Goal: Complete application form: Complete application form

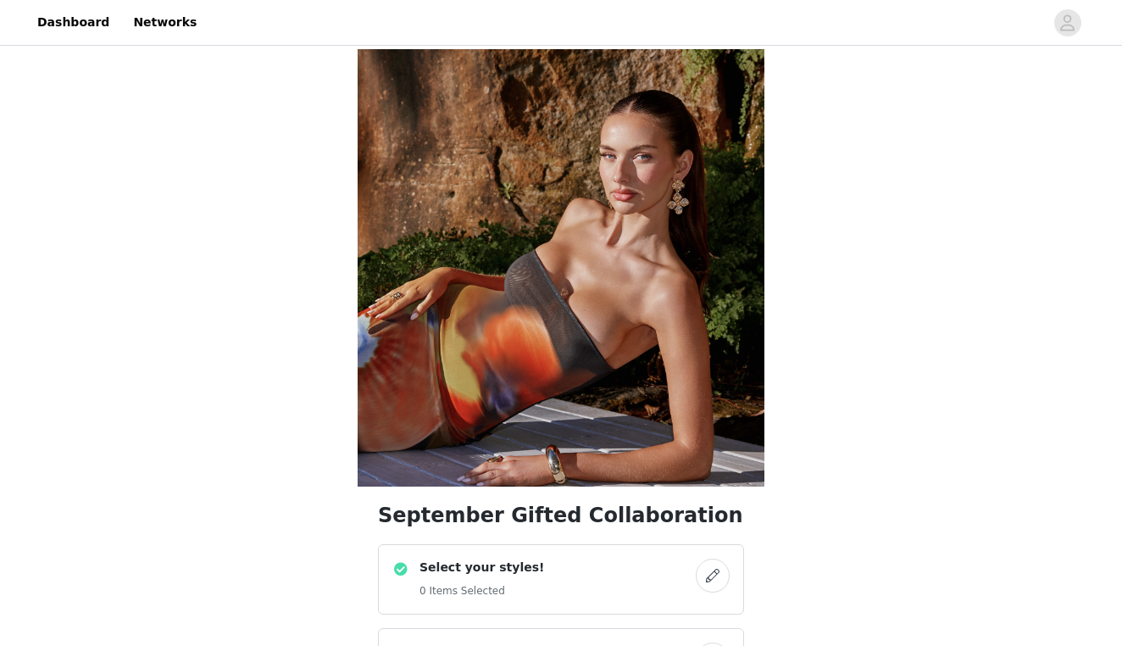
click at [709, 559] on button "button" at bounding box center [713, 576] width 34 height 34
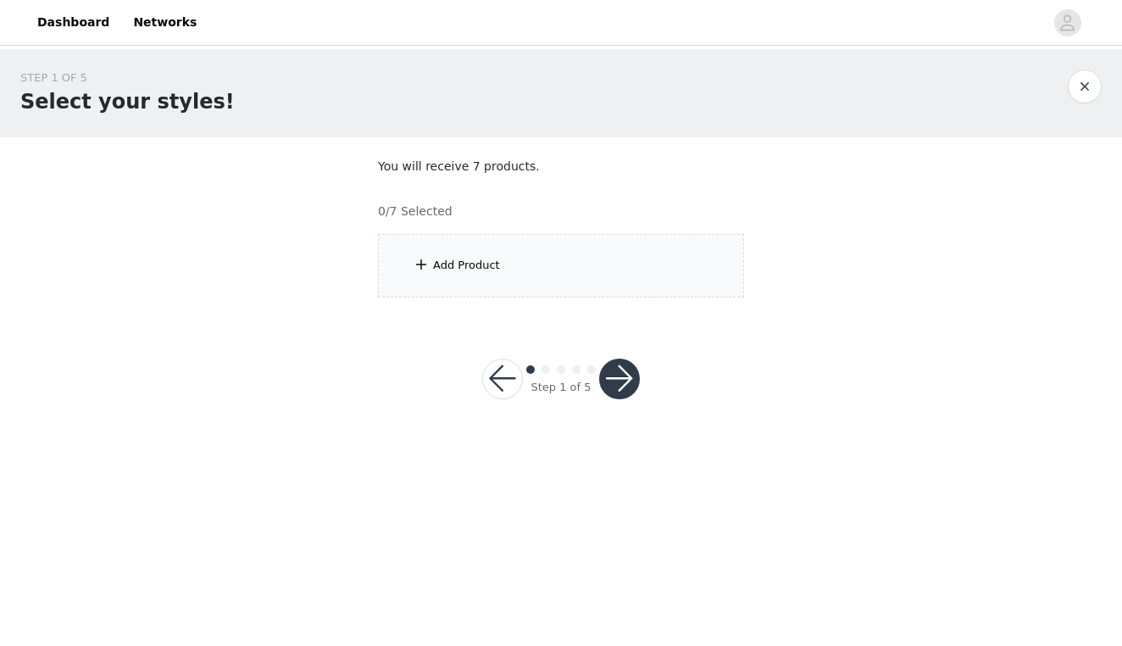
click at [648, 186] on section "You will receive 7 products. 0/7 Selected Add Product" at bounding box center [561, 227] width 407 height 181
click at [594, 281] on div "Add Product" at bounding box center [561, 266] width 366 height 64
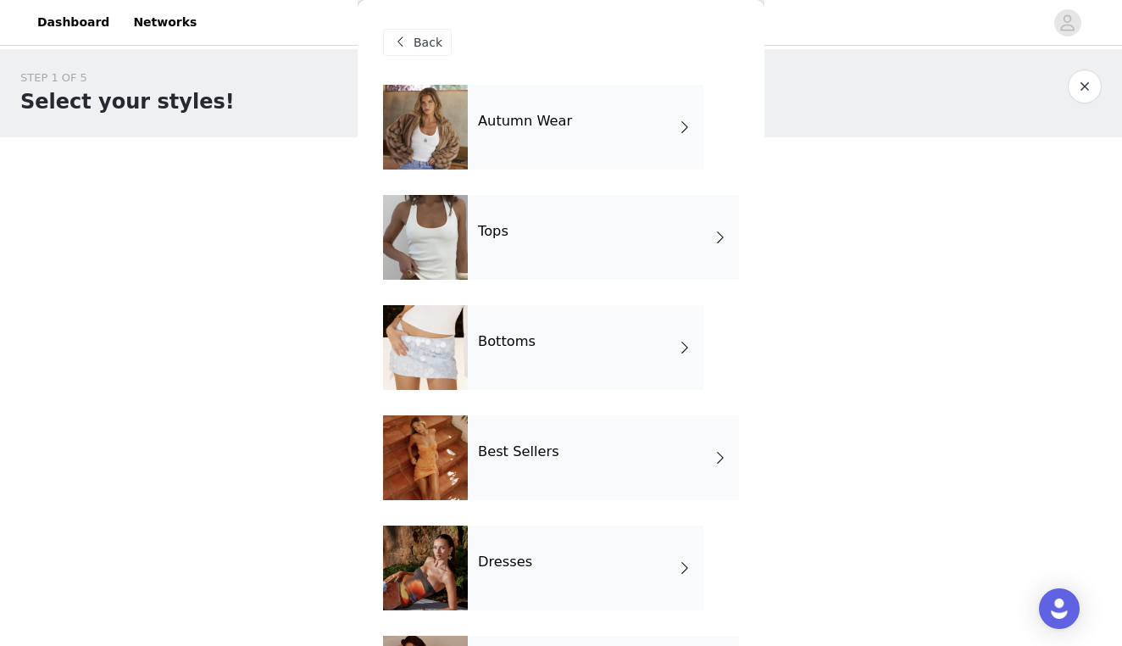
click at [565, 140] on div "Autumn Wear" at bounding box center [586, 127] width 236 height 85
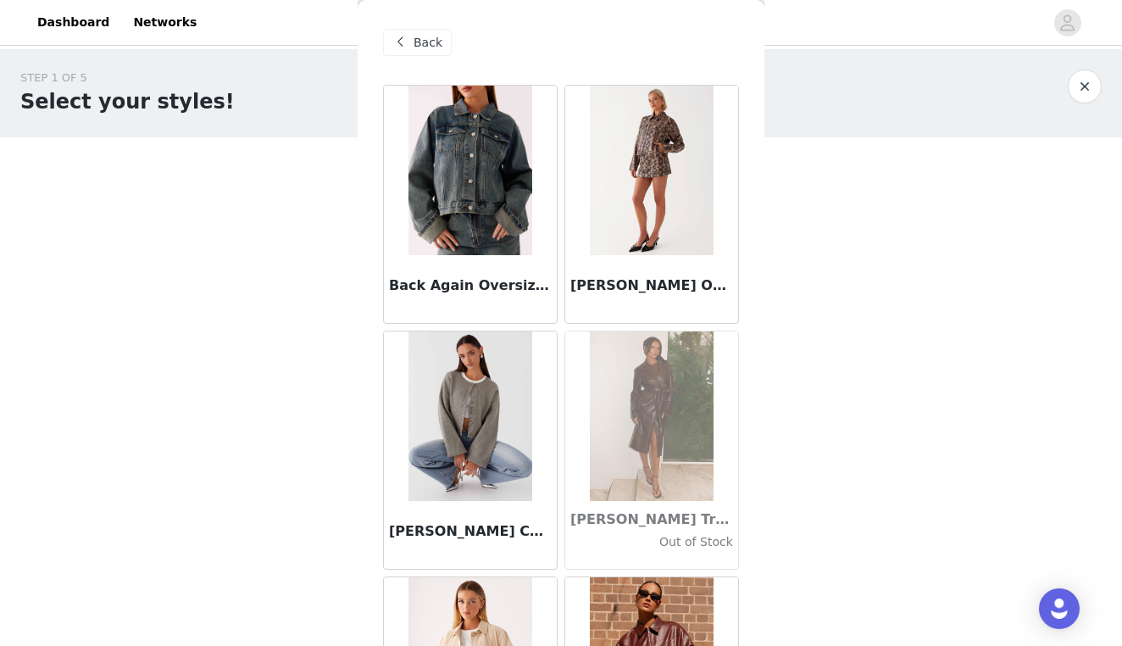
click at [551, 66] on div "Back" at bounding box center [561, 42] width 356 height 85
click at [431, 42] on span "Back" at bounding box center [428, 43] width 29 height 18
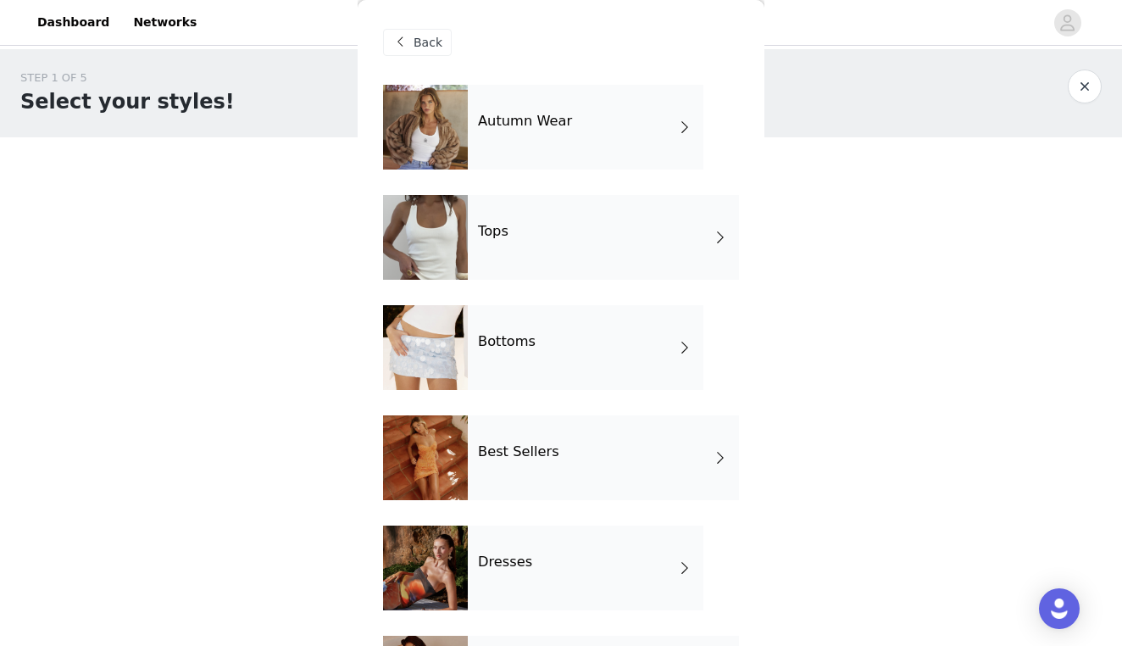
click at [491, 231] on h4 "Tops" at bounding box center [493, 231] width 31 height 15
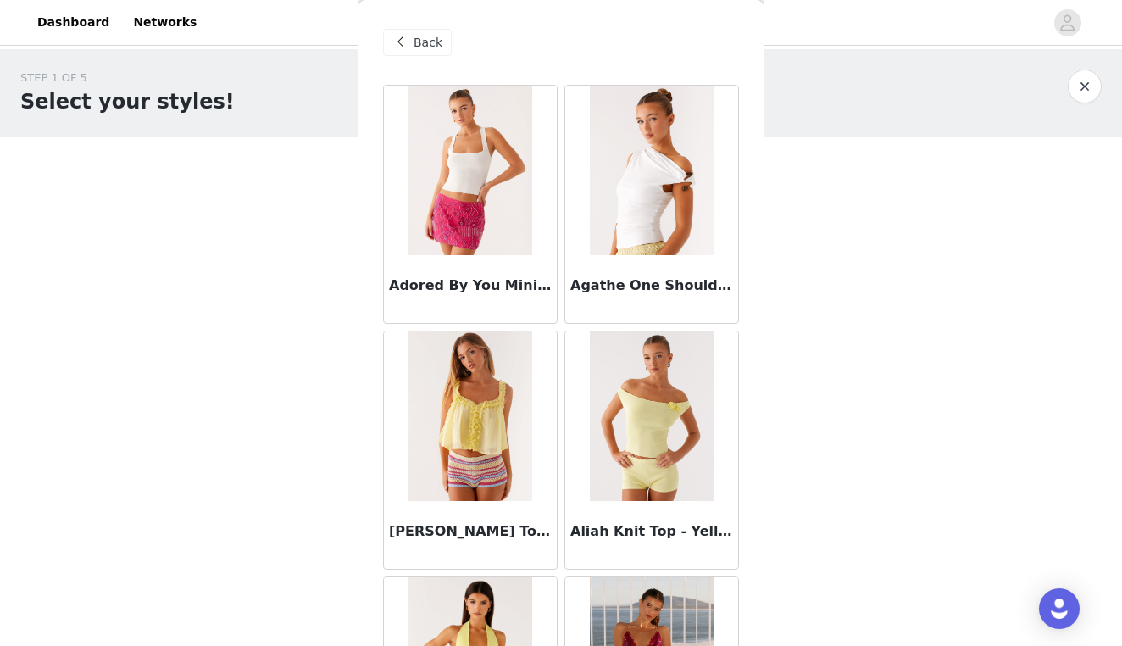
click at [428, 47] on span "Back" at bounding box center [428, 43] width 29 height 18
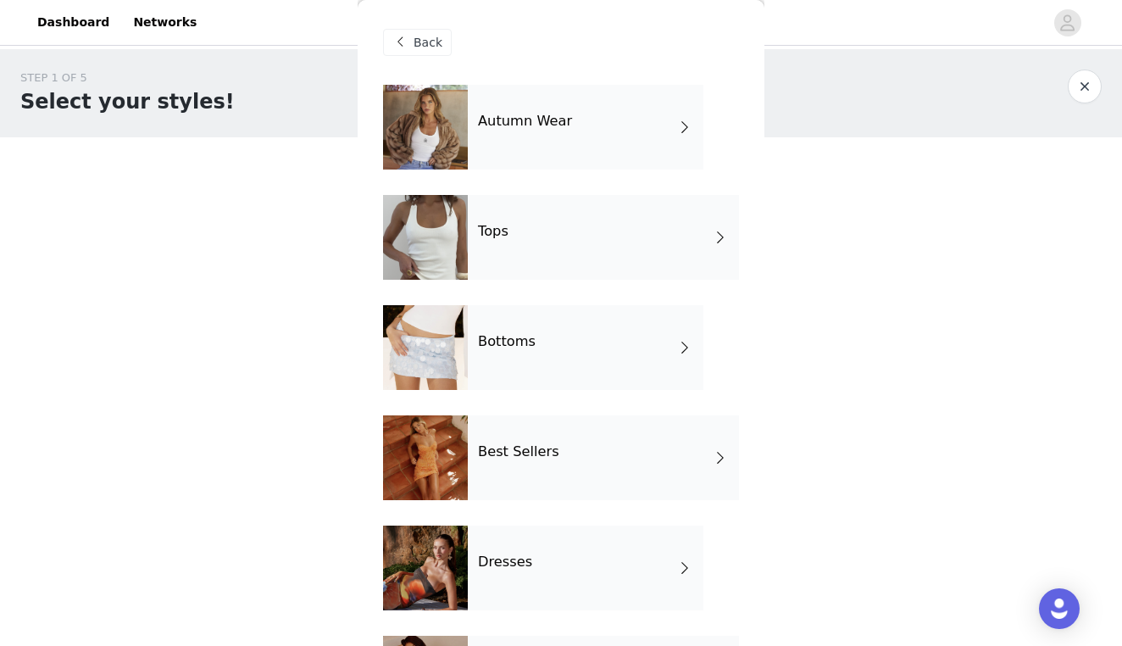
click at [543, 55] on div "Back" at bounding box center [561, 42] width 356 height 85
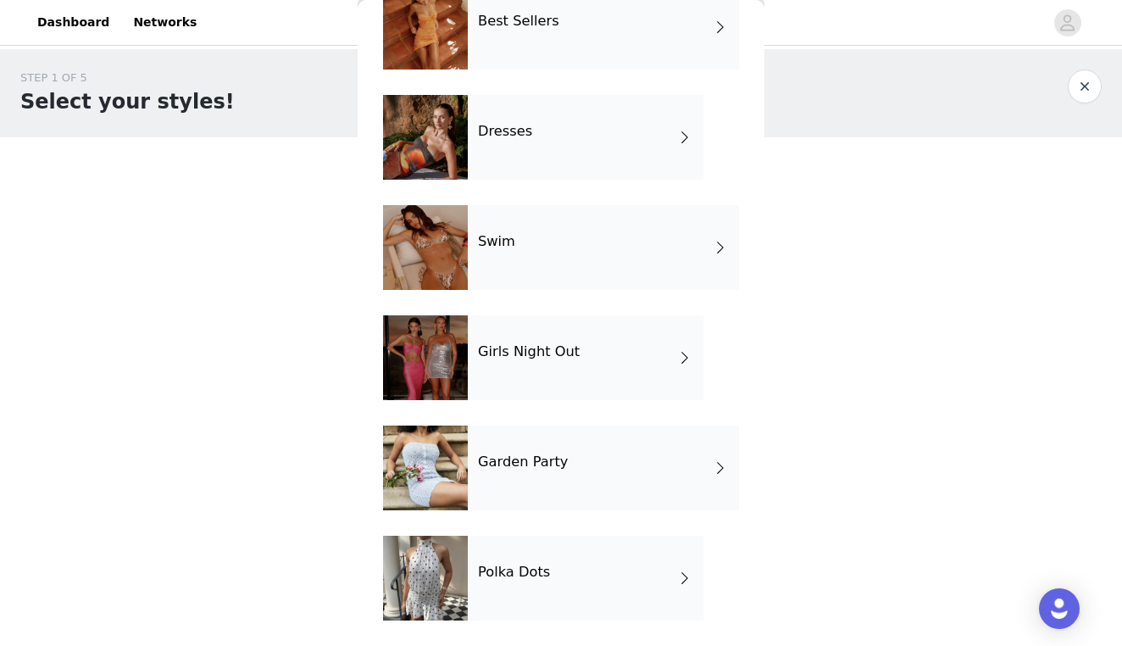
scroll to position [431, 0]
click at [520, 151] on div "Dresses" at bounding box center [586, 137] width 236 height 85
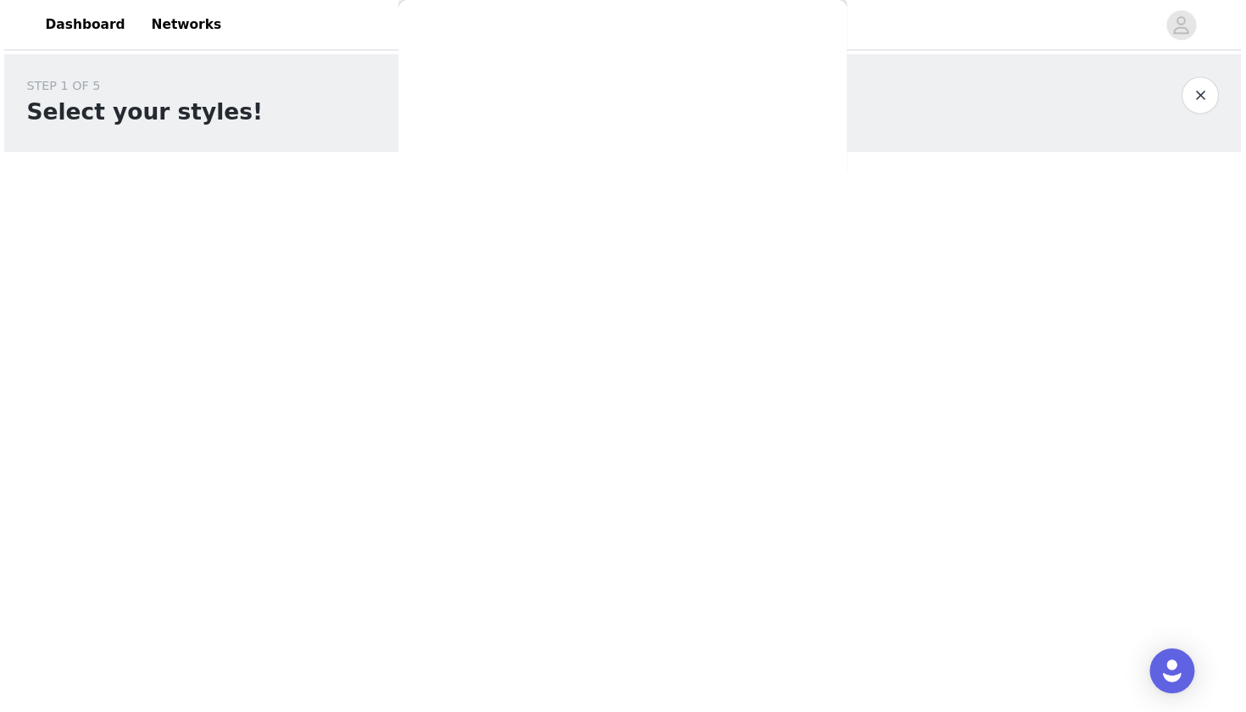
scroll to position [0, 0]
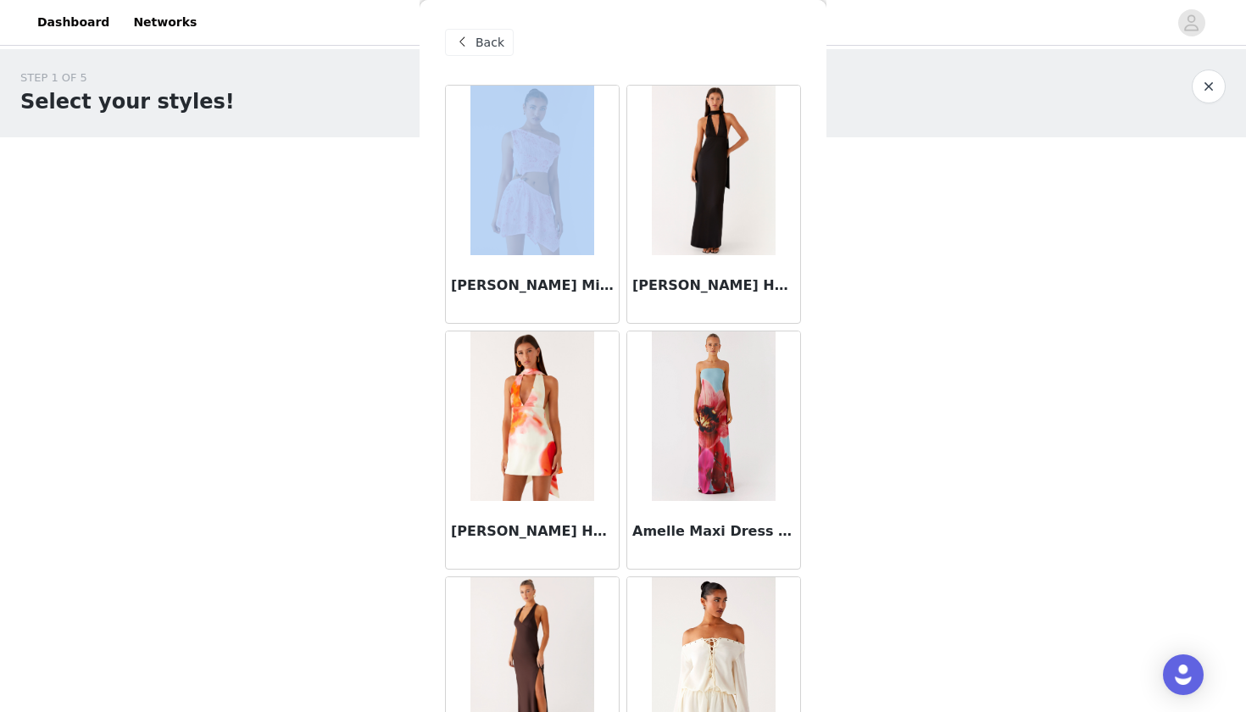
drag, startPoint x: 603, startPoint y: 120, endPoint x: 616, endPoint y: 75, distance: 47.7
click at [616, 75] on div "Back Aletta Sequin Mini Dress - Pink Alicia Satin Halter Maxi Dress - Black Ali…" at bounding box center [623, 356] width 407 height 712
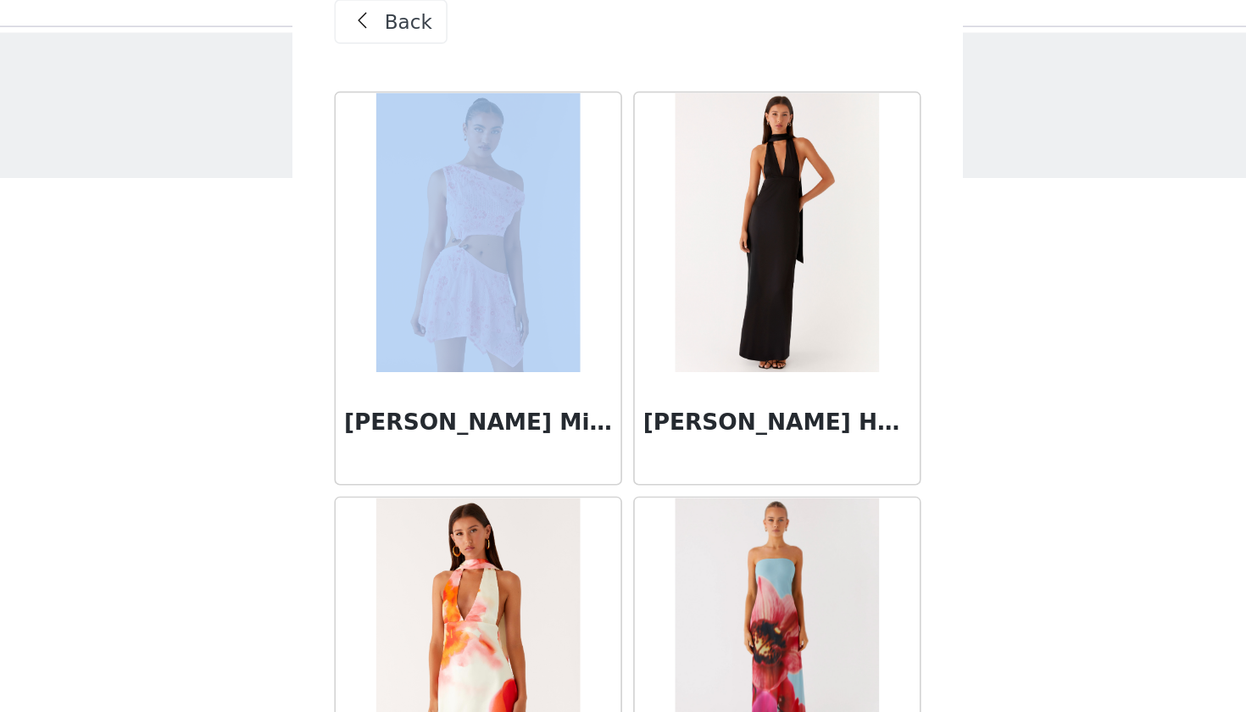
click at [445, 45] on div "Back" at bounding box center [623, 42] width 356 height 85
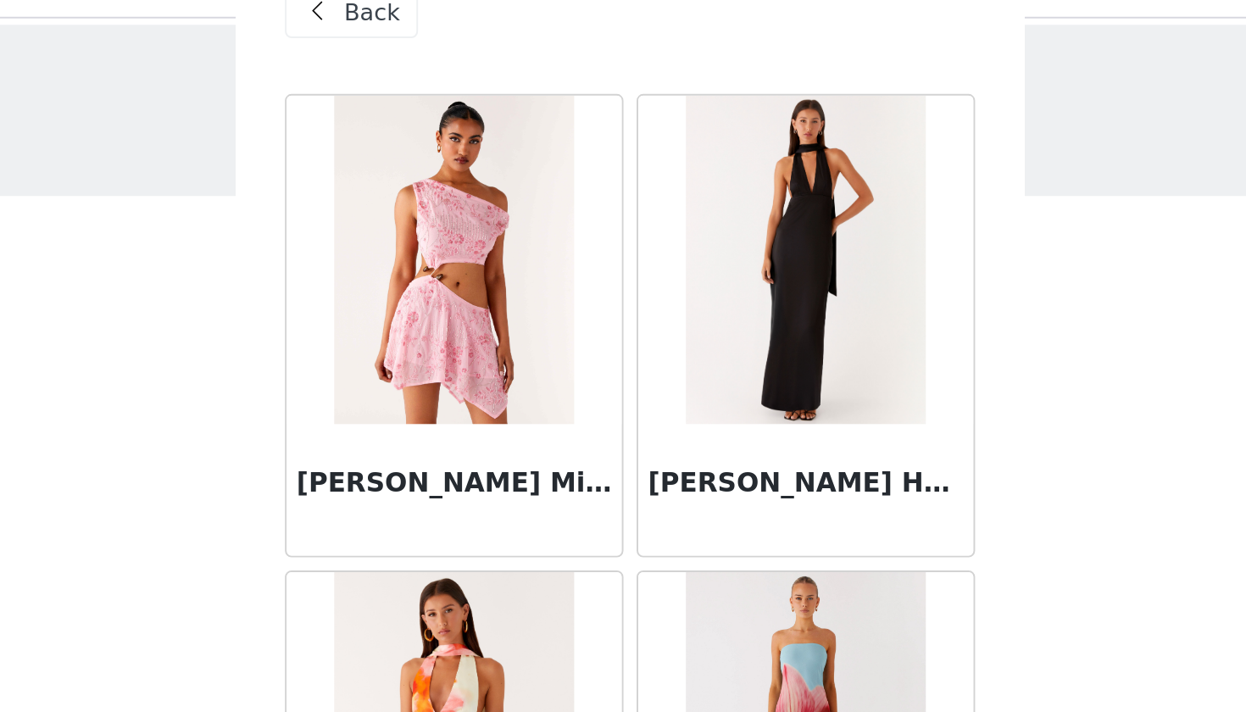
click at [445, 38] on div "Back" at bounding box center [623, 42] width 356 height 85
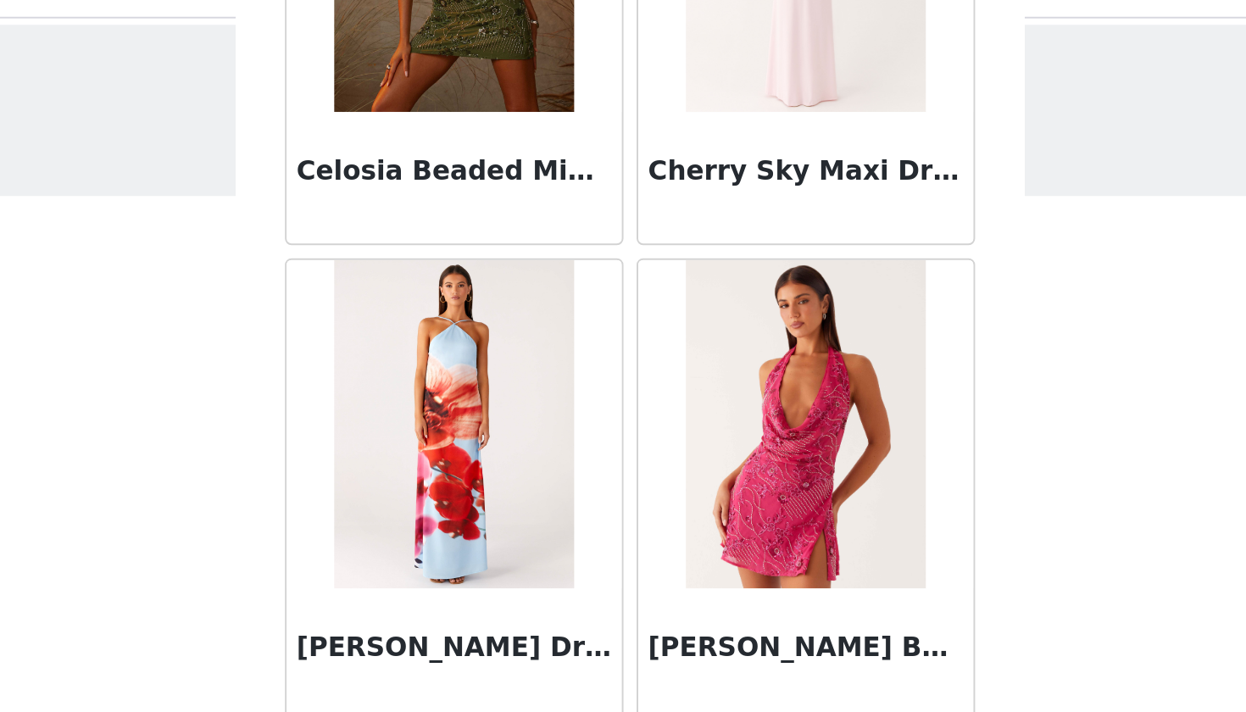
scroll to position [1882, 0]
click at [510, 129] on div "Back Aletta Sequin Mini Dress - Pink Alicia Satin Halter Maxi Dress - Black Ali…" at bounding box center [623, 356] width 407 height 712
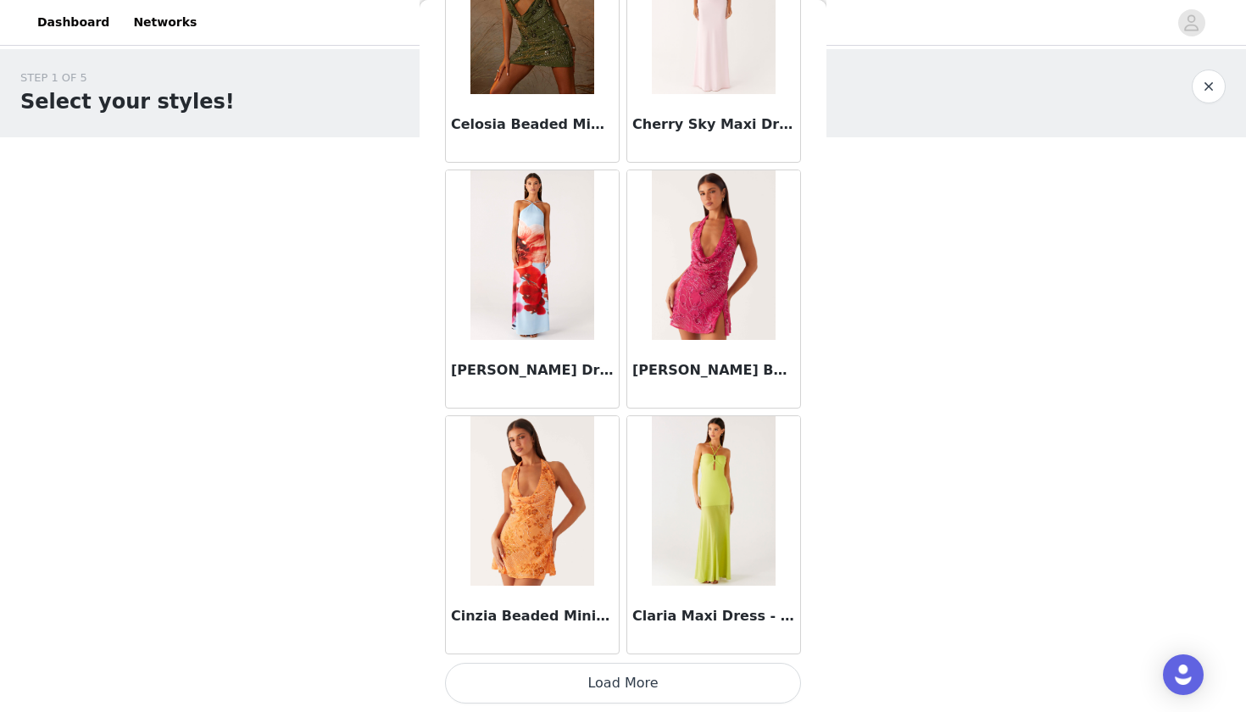
click at [369, 370] on div "STEP 1 OF 5 Select your styles! You will receive 7 products. 0/7 Selected Add P…" at bounding box center [623, 244] width 1246 height 391
click at [532, 645] on button "Load More" at bounding box center [623, 683] width 356 height 41
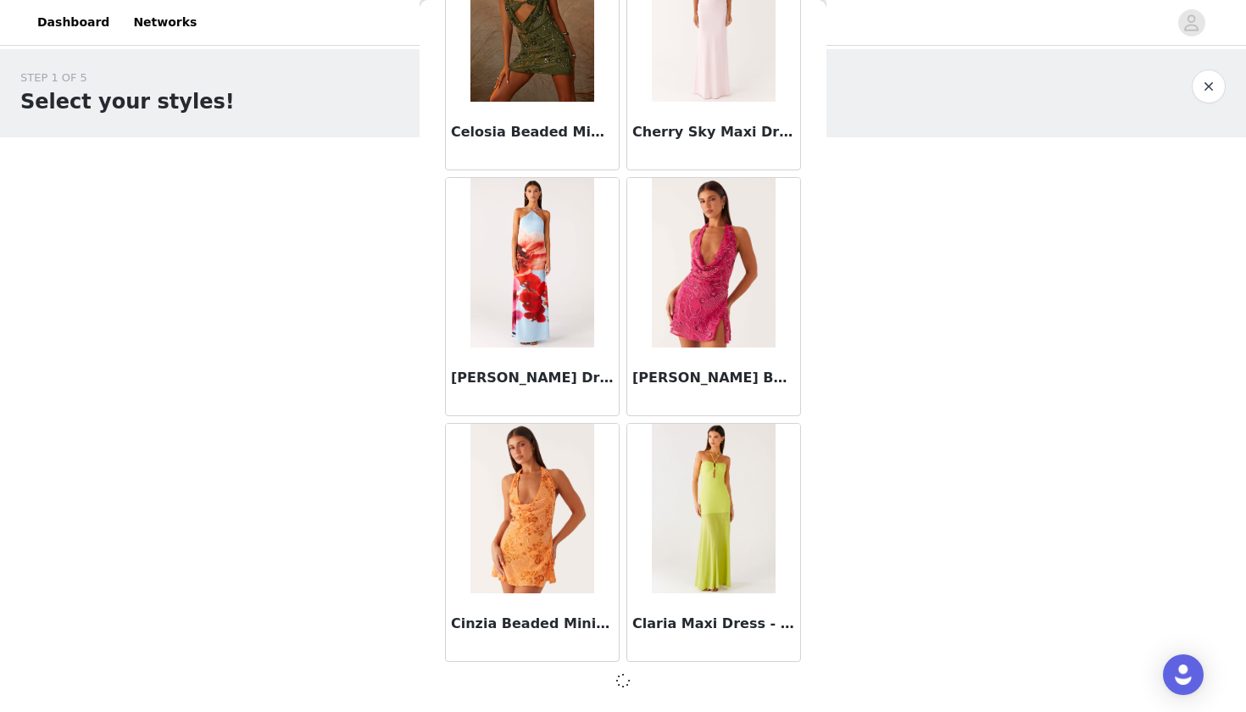
click at [374, 511] on body "Dashboard Networks STEP 1 OF 5 Select your styles! You will receive 7 products.…" at bounding box center [623, 356] width 1246 height 712
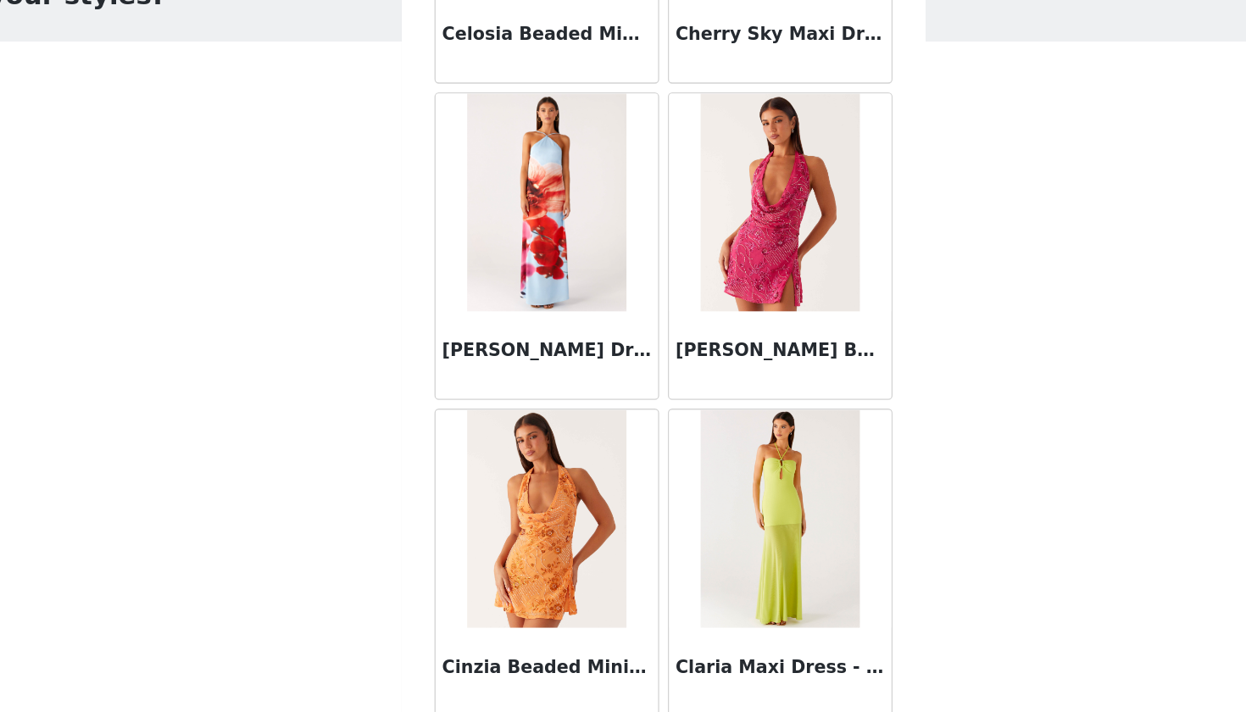
click at [295, 339] on body "Dashboard Networks STEP 1 OF 5 Select your styles! You will receive 7 products.…" at bounding box center [623, 356] width 1246 height 712
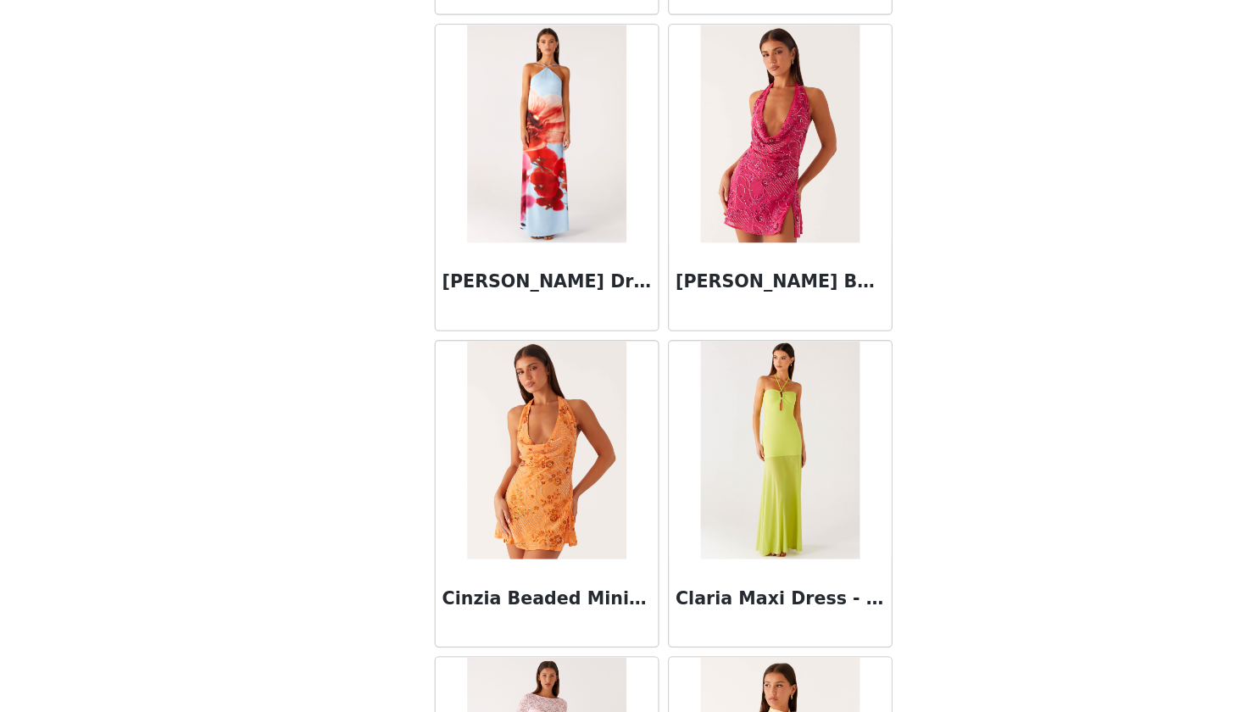
scroll to position [0, 0]
click at [420, 348] on div "Back Aletta Sequin Mini Dress - Pink Alicia Satin Halter Maxi Dress - Black Ali…" at bounding box center [623, 356] width 407 height 712
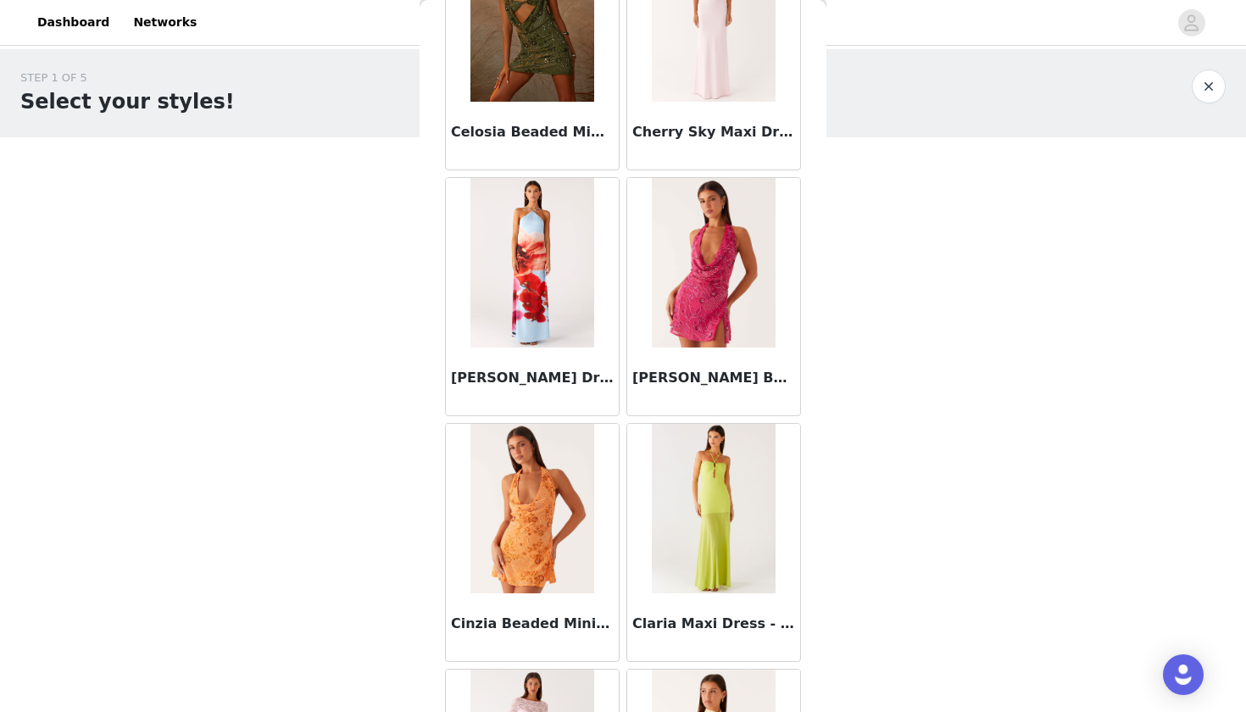
click at [385, 411] on div "STEP 1 OF 5 Select your styles! You will receive 7 products. 0/7 Selected Add P…" at bounding box center [623, 244] width 1246 height 391
click at [874, 328] on div "STEP 1 OF 5 Select your styles! You will receive 7 products. 0/7 Selected Add P…" at bounding box center [623, 244] width 1246 height 391
click at [806, 423] on div "Back Aletta Sequin Mini Dress - Pink Alicia Satin Halter Maxi Dress - Black Ali…" at bounding box center [623, 356] width 407 height 712
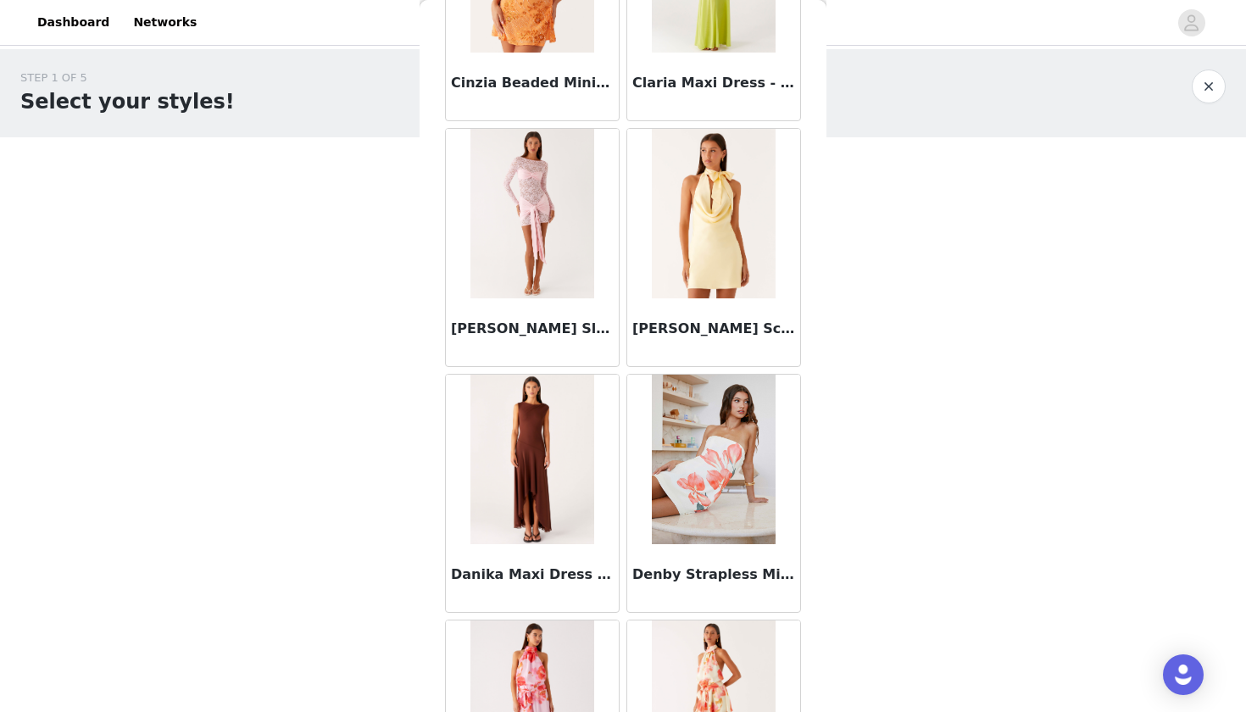
scroll to position [2419, 0]
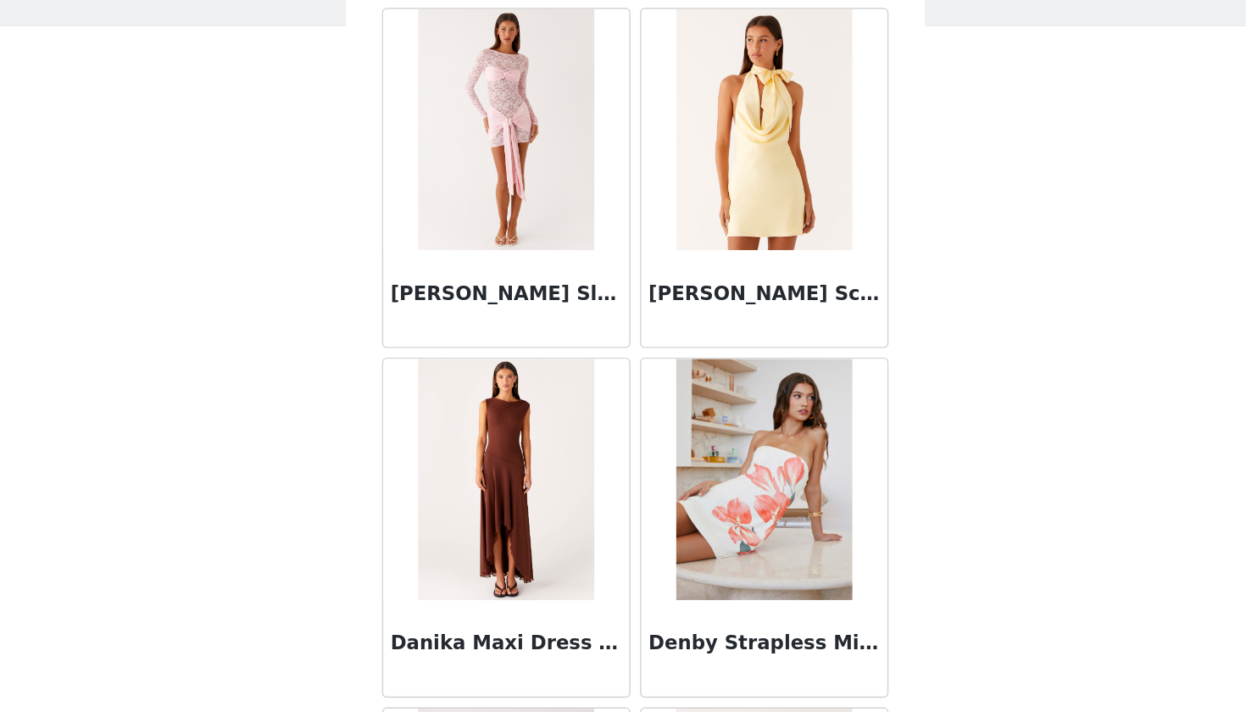
click at [470, 371] on img at bounding box center [531, 456] width 123 height 170
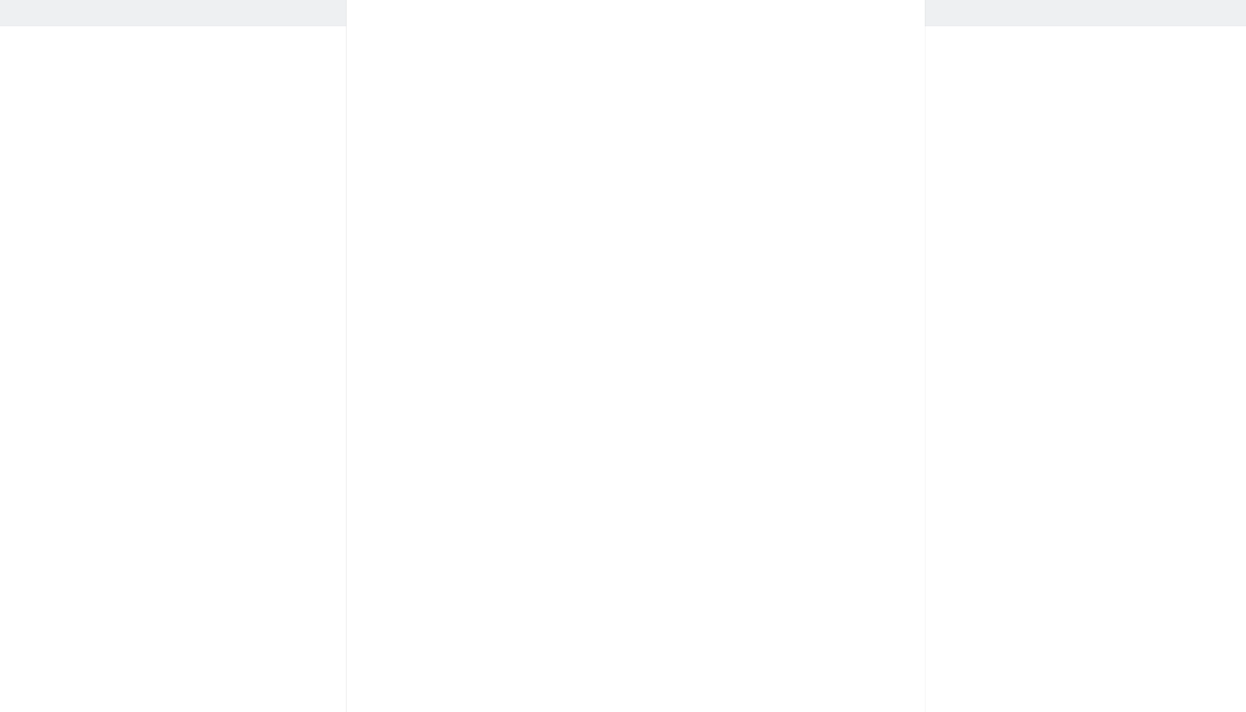
scroll to position [0, 0]
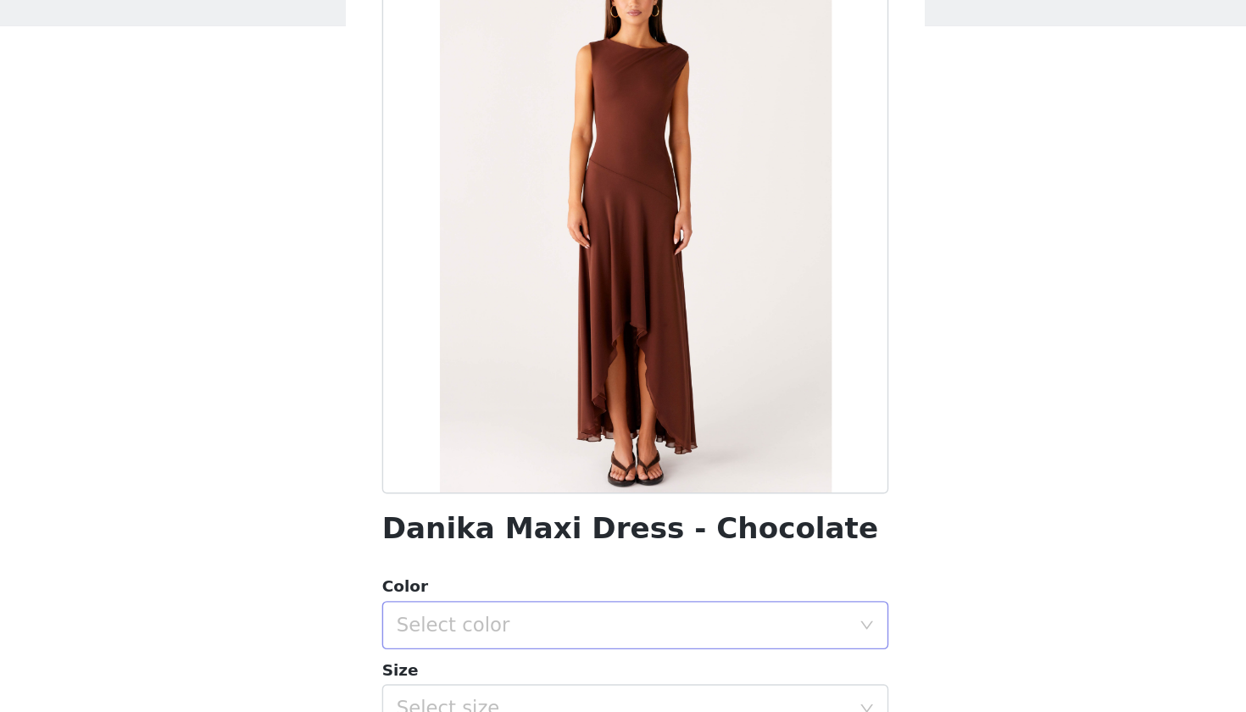
click at [455, 550] on div "Select color" at bounding box center [613, 558] width 317 height 17
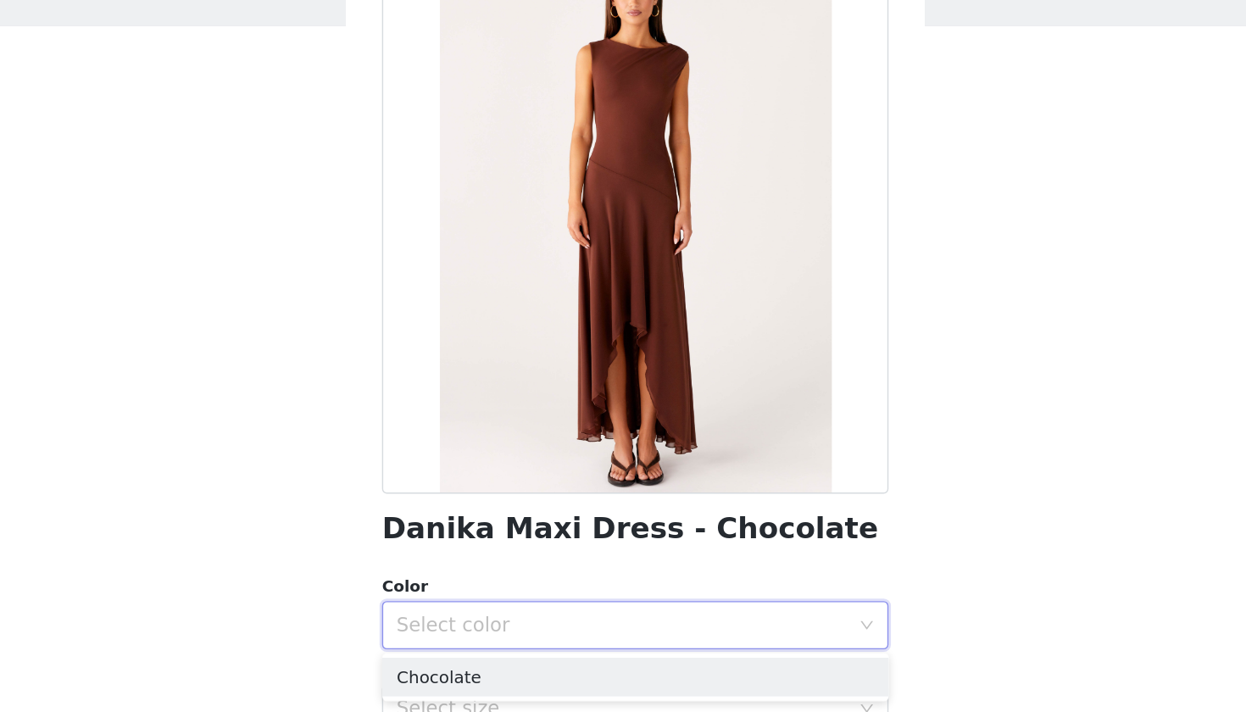
click at [420, 381] on div "Back Danika Maxi Dress - Chocolate Color Select color Size Select size Pepperma…" at bounding box center [623, 356] width 407 height 712
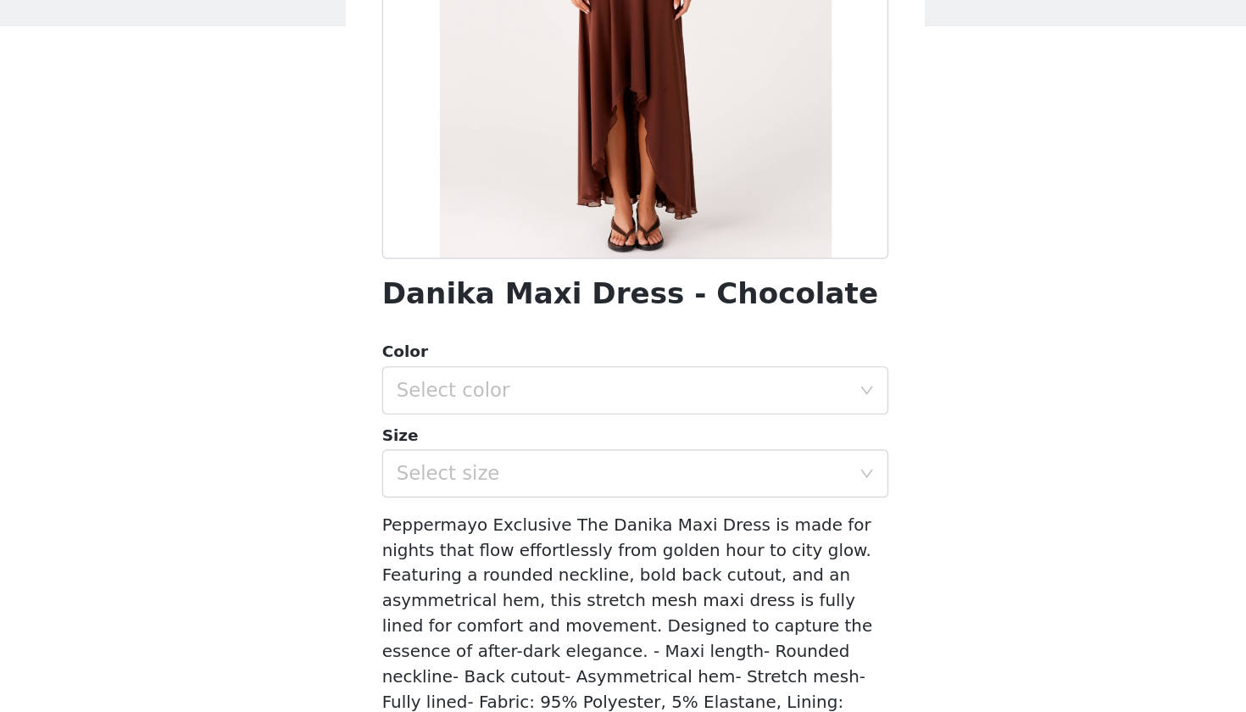
scroll to position [166, 0]
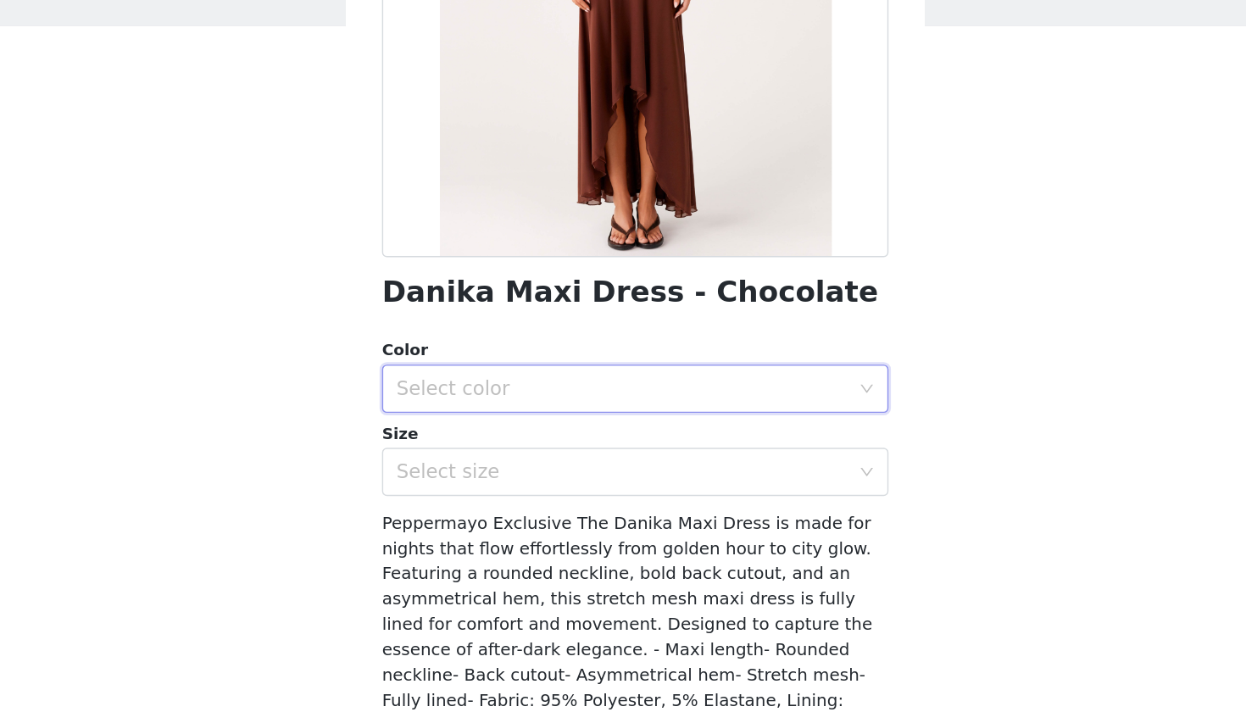
click at [455, 376] on div "Select color" at bounding box center [617, 392] width 325 height 32
click at [445, 415] on li "Chocolate" at bounding box center [623, 428] width 356 height 27
click at [455, 443] on div "Select size" at bounding box center [613, 451] width 317 height 17
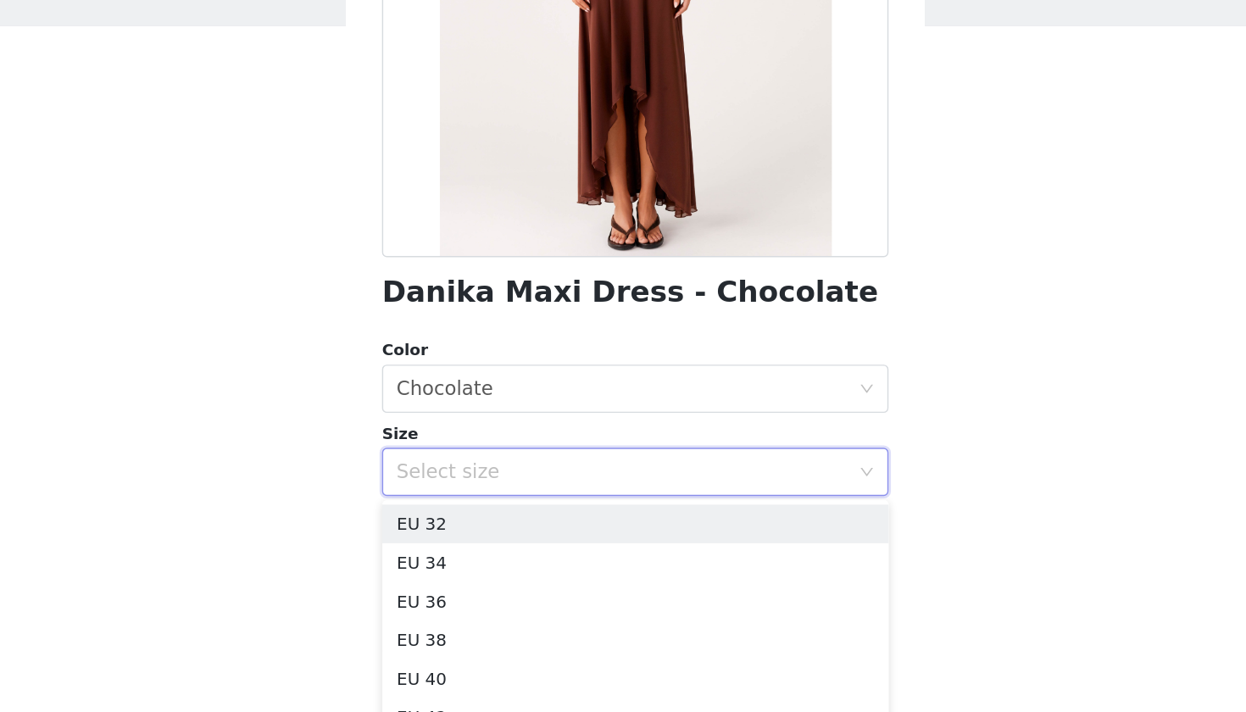
click at [237, 405] on body "Dashboard Networks STEP 1 OF 5 Select your styles! You will receive 7 products.…" at bounding box center [623, 356] width 1246 height 712
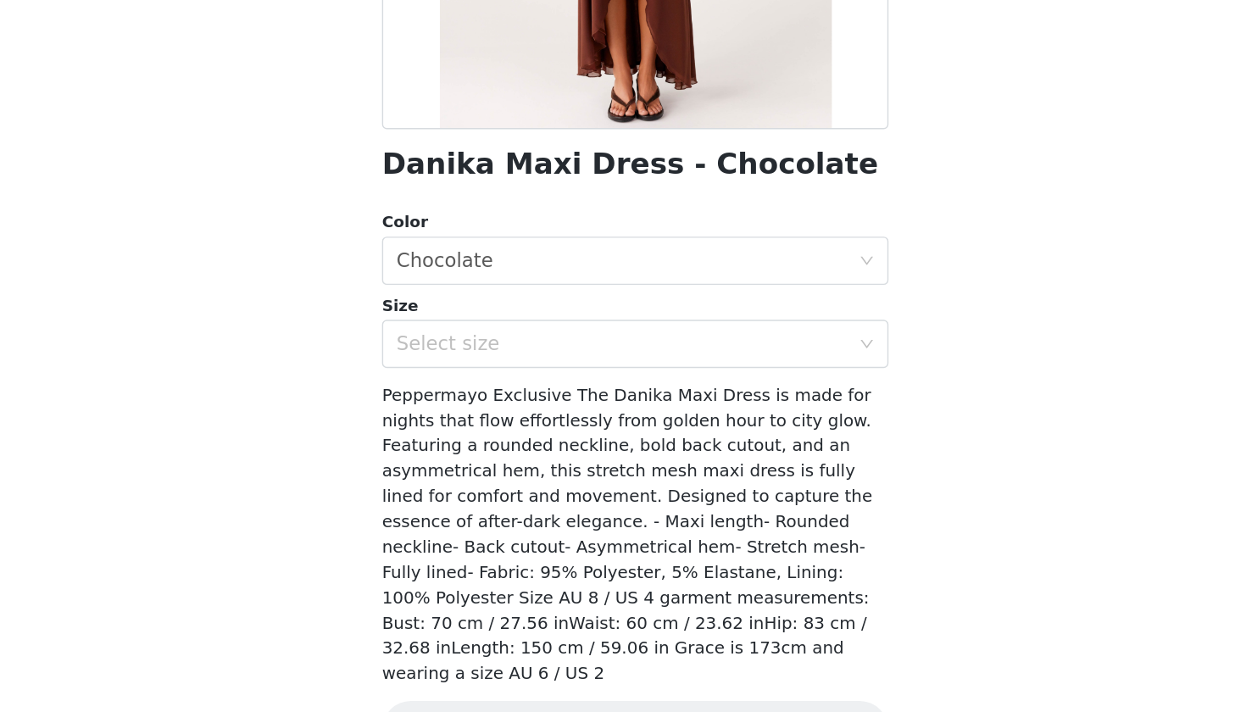
scroll to position [0, 0]
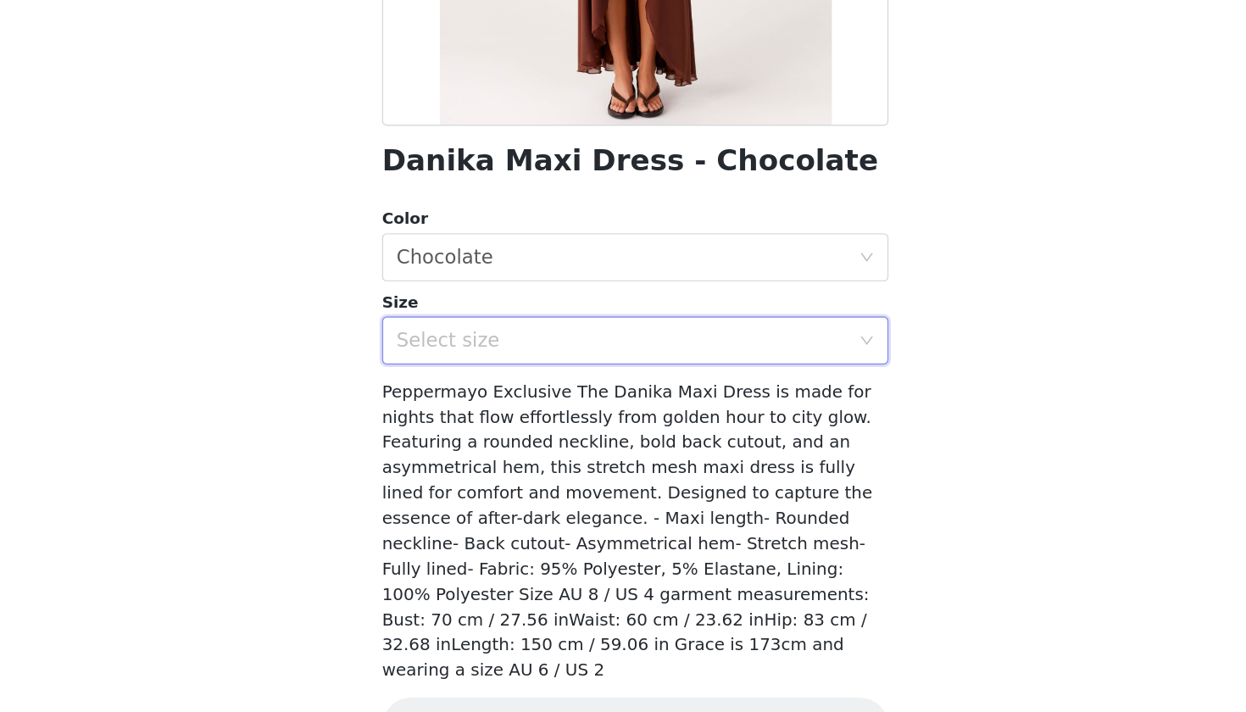
click at [455, 435] on div "Select size" at bounding box center [617, 451] width 325 height 32
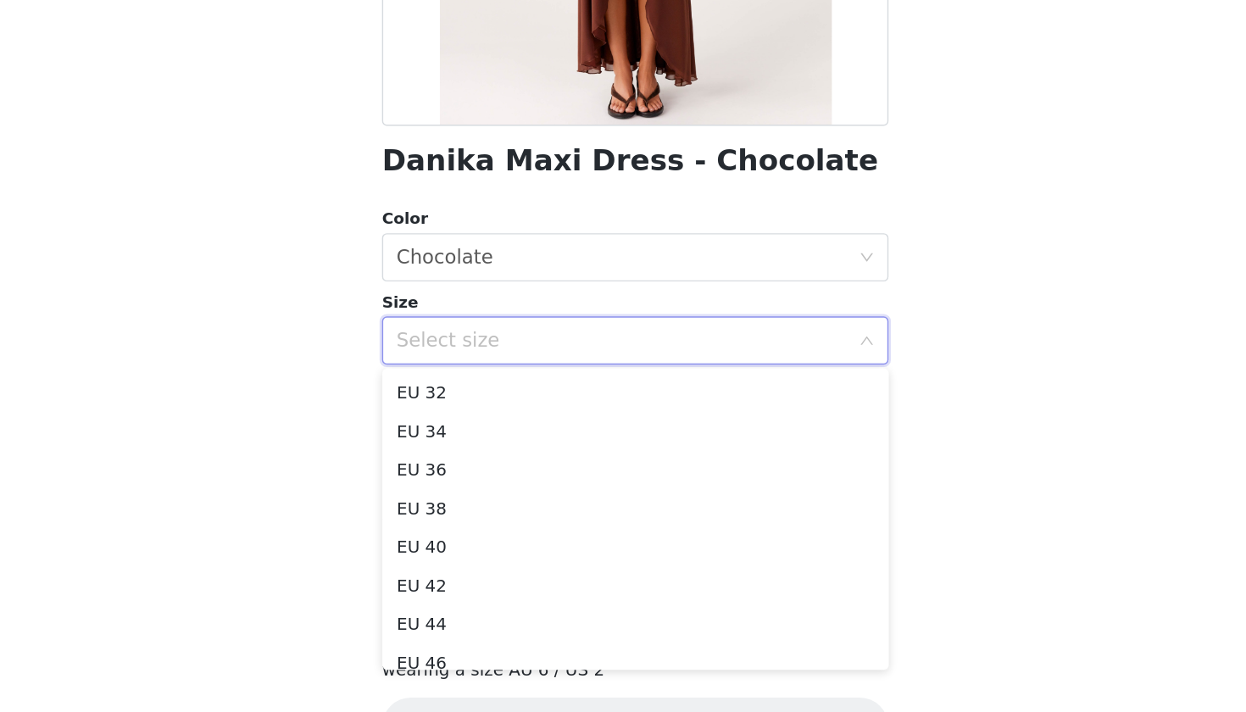
click at [212, 348] on body "Dashboard Networks STEP 1 OF 5 Select your styles! You will receive 7 products.…" at bounding box center [623, 356] width 1246 height 712
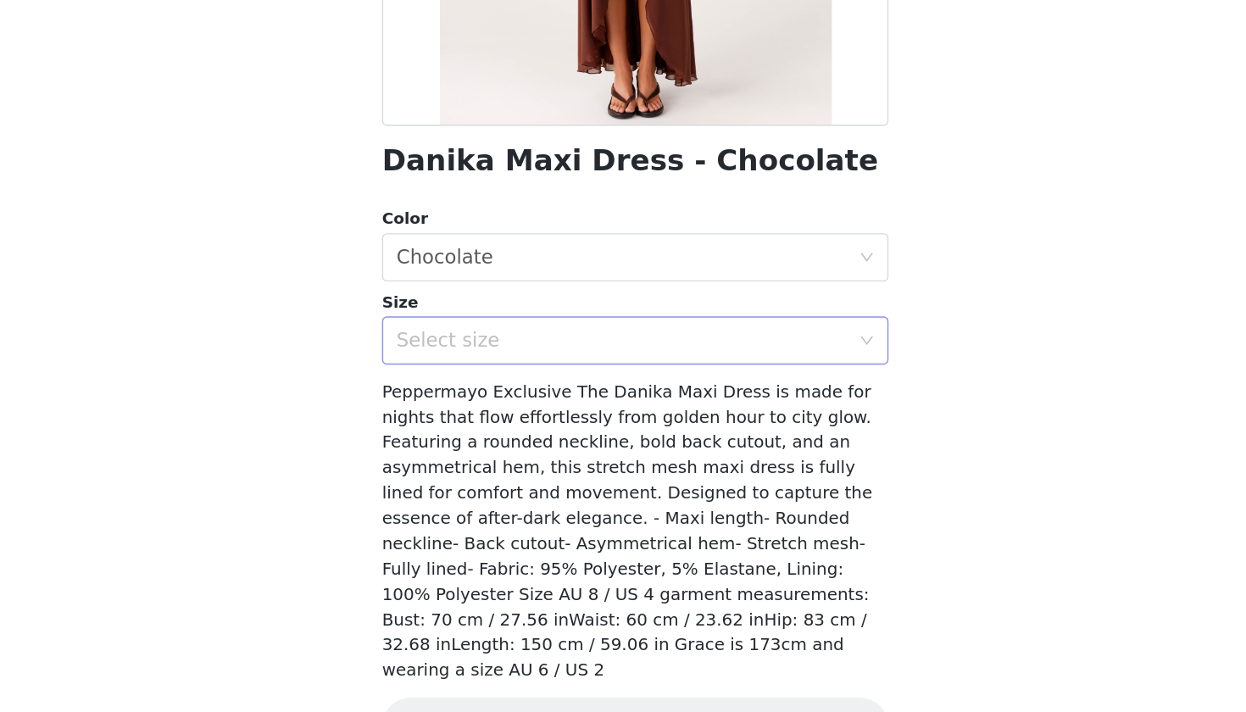
click at [455, 443] on div "Select size" at bounding box center [613, 451] width 317 height 17
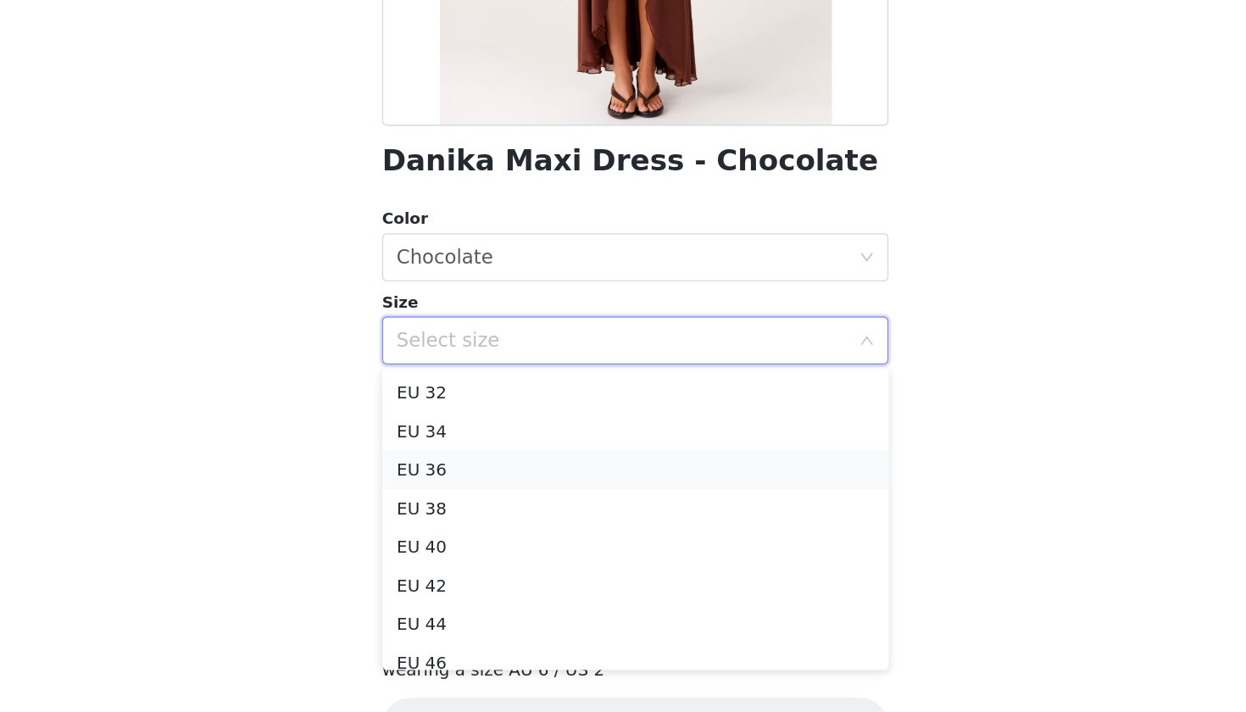
click at [445, 528] on li "EU 36" at bounding box center [623, 541] width 356 height 27
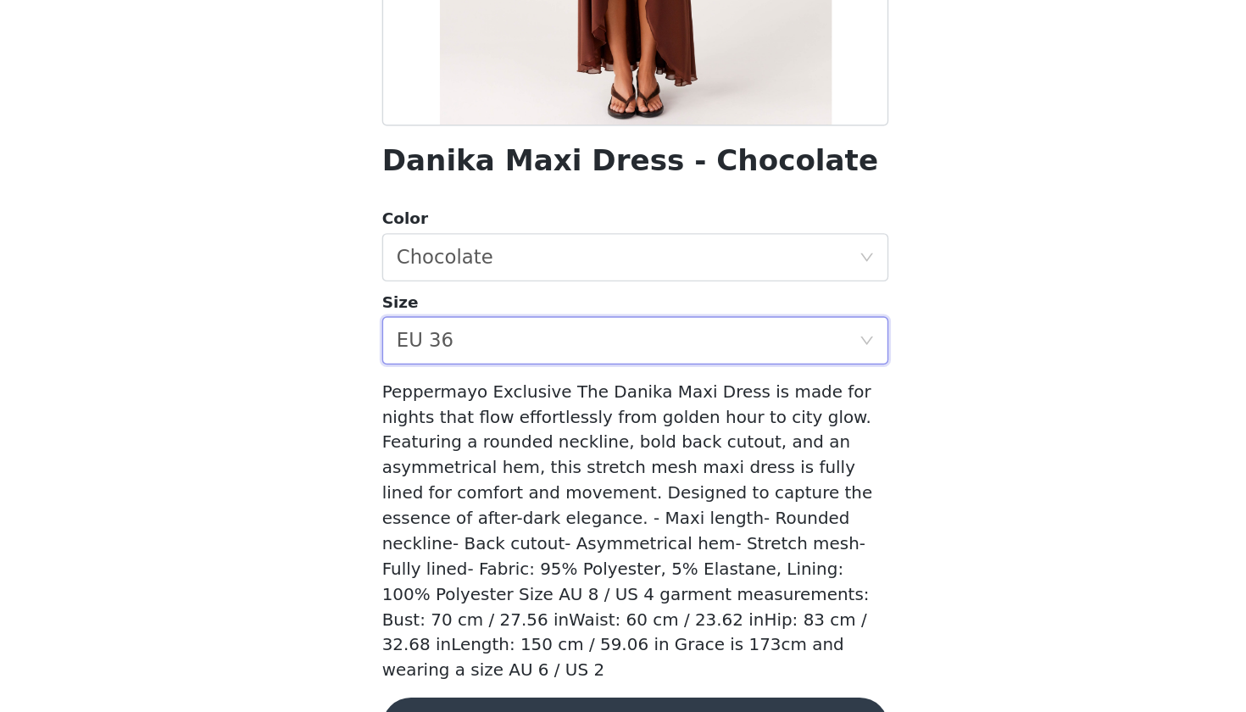
click at [445, 645] on button "Add Product" at bounding box center [623, 722] width 356 height 41
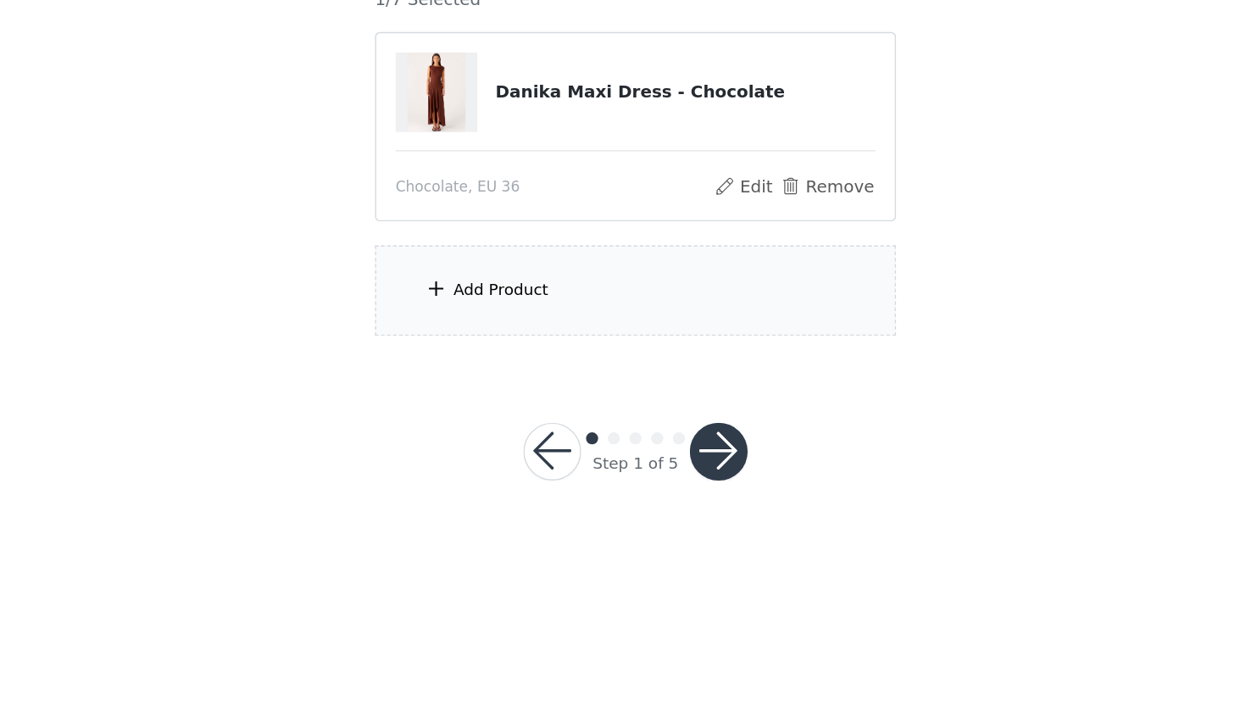
click at [440, 384] on div "Add Product" at bounding box center [623, 416] width 366 height 64
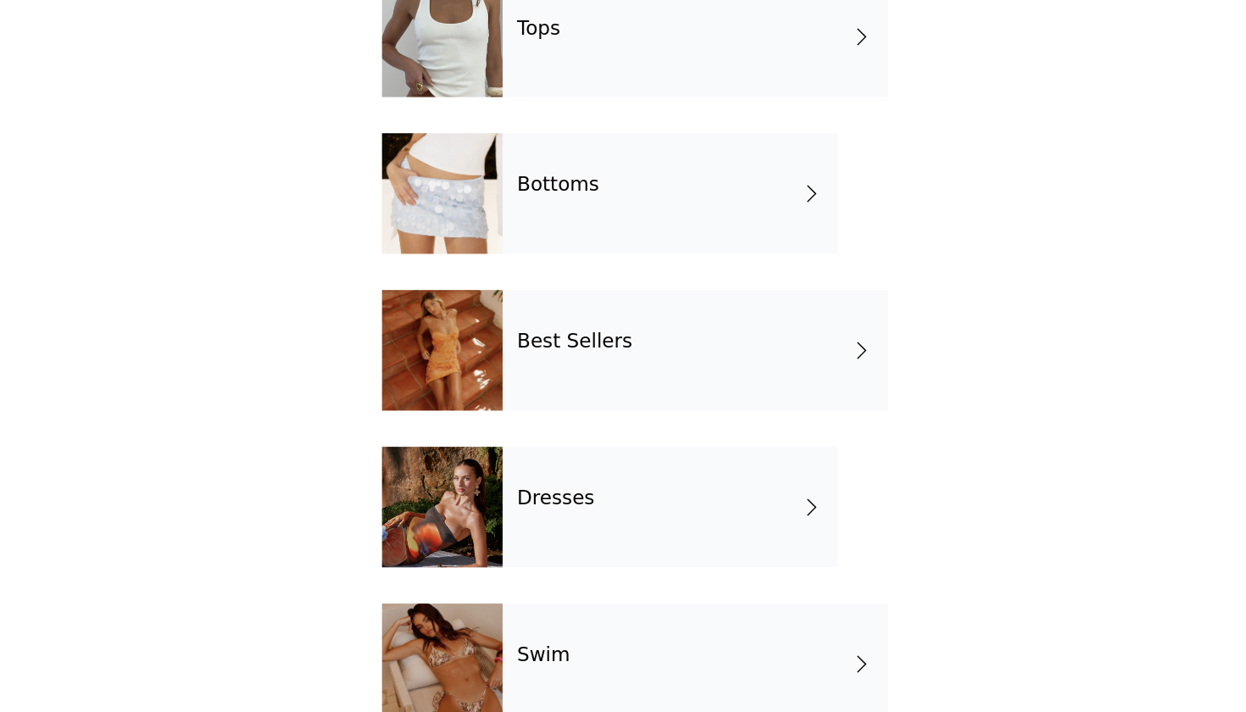
click at [445, 526] on div at bounding box center [487, 568] width 85 height 85
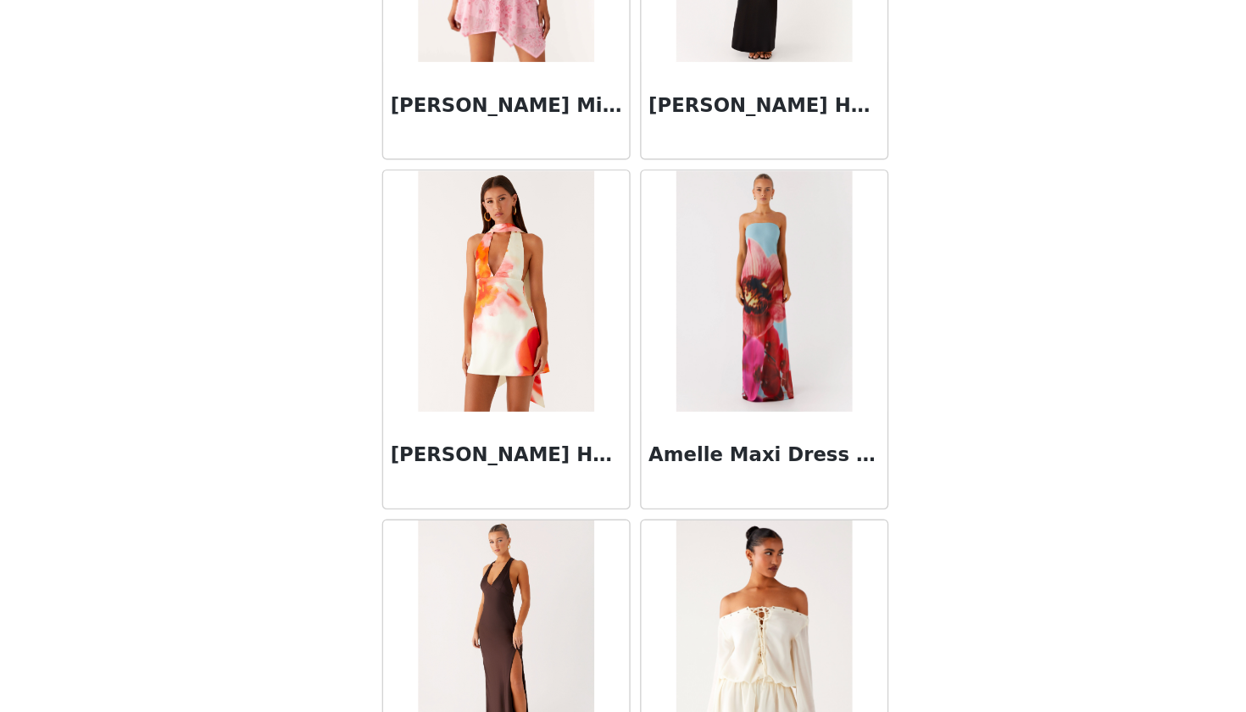
click at [231, 270] on div "STEP 1 OF 5 Select your styles! You will receive 7 products. 1/7 Selected Danik…" at bounding box center [623, 319] width 1246 height 541
click at [238, 247] on div "STEP 1 OF 5 Select your styles! You will receive 7 products. 1/7 Selected Danik…" at bounding box center [623, 258] width 1246 height 419
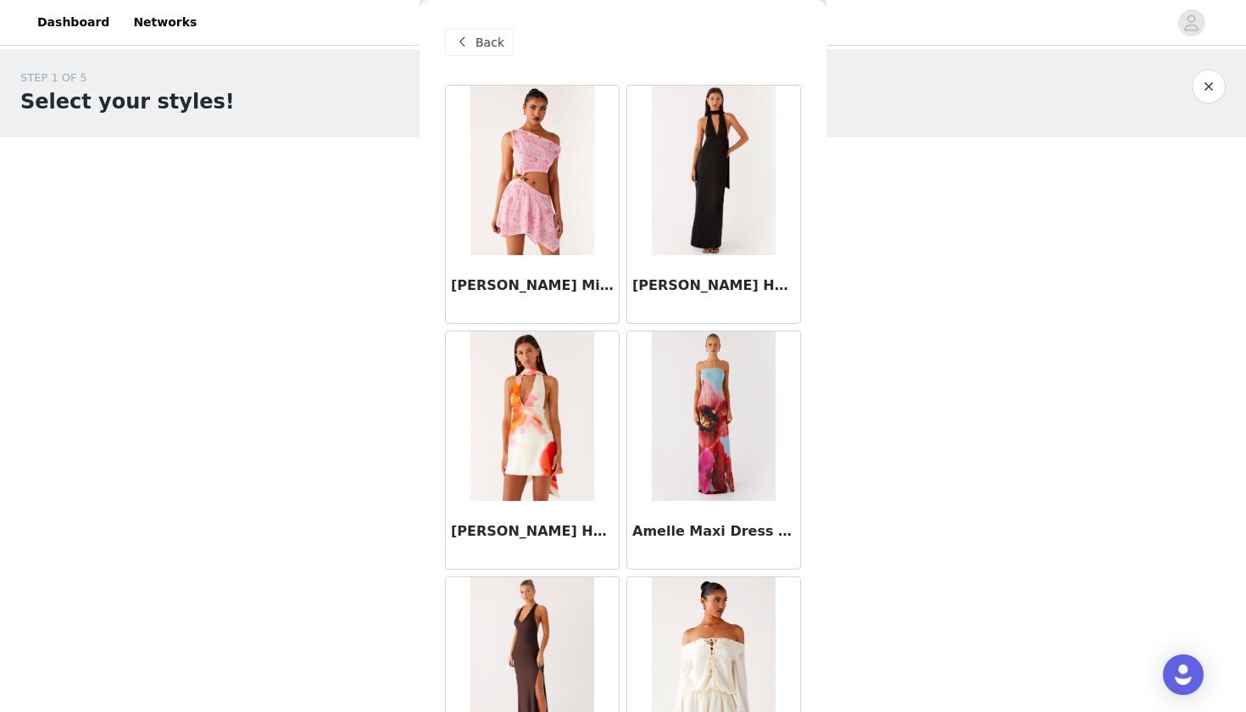
click at [330, 360] on div "STEP 1 OF 5 Select your styles! You will receive 7 products. 1/7 Selected Danik…" at bounding box center [623, 258] width 1246 height 419
click at [348, 346] on div "STEP 1 OF 5 Select your styles! You will receive 7 products. 1/7 Selected Danik…" at bounding box center [623, 258] width 1246 height 419
click at [398, 342] on div "STEP 1 OF 5 Select your styles! You will receive 7 products. 1/7 Selected Danik…" at bounding box center [623, 258] width 1246 height 419
click at [311, 390] on div "STEP 1 OF 5 Select your styles! You will receive 7 products. 1/7 Selected Danik…" at bounding box center [623, 258] width 1246 height 419
click at [832, 250] on div "STEP 1 OF 5 Select your styles! You will receive 7 products. 1/7 Selected Danik…" at bounding box center [623, 258] width 1246 height 419
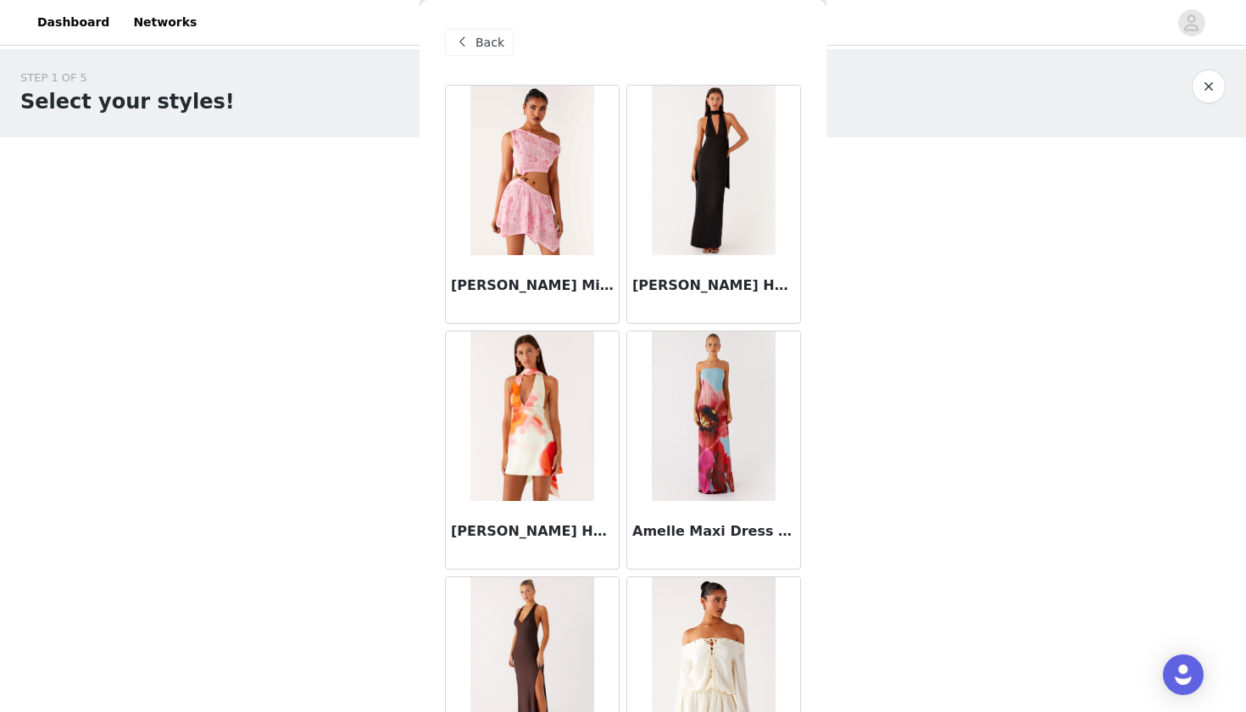
click at [499, 50] on span "Back" at bounding box center [490, 43] width 29 height 18
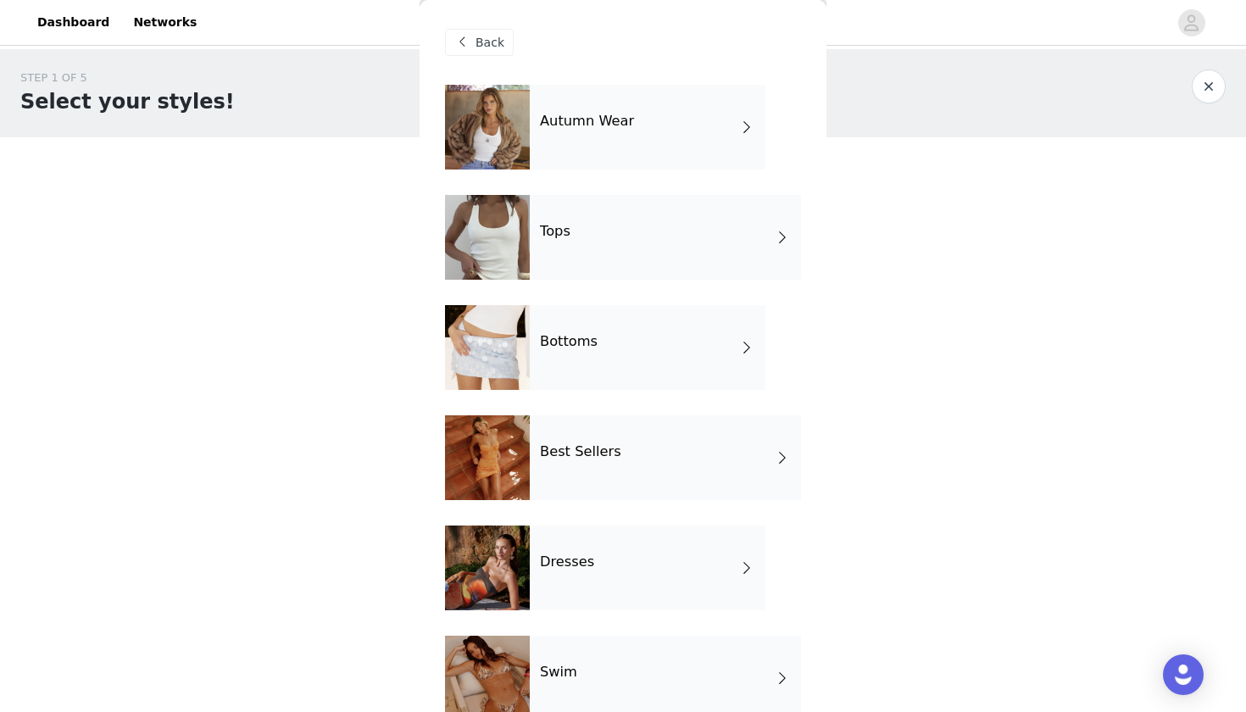
click at [568, 546] on div "Dresses" at bounding box center [648, 568] width 236 height 85
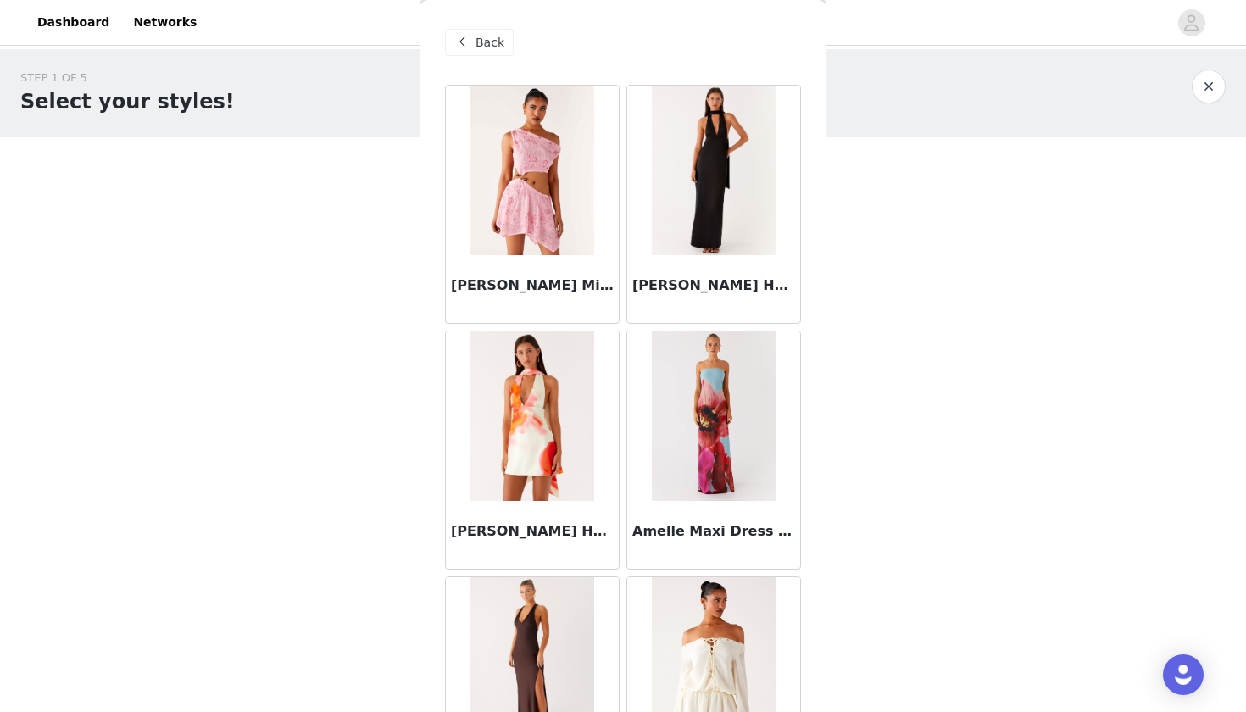
click at [425, 273] on div "Back Aletta Sequin Mini Dress - Pink Alicia Satin Halter Maxi Dress - Black Ali…" at bounding box center [623, 356] width 407 height 712
click at [703, 150] on img at bounding box center [714, 171] width 124 height 170
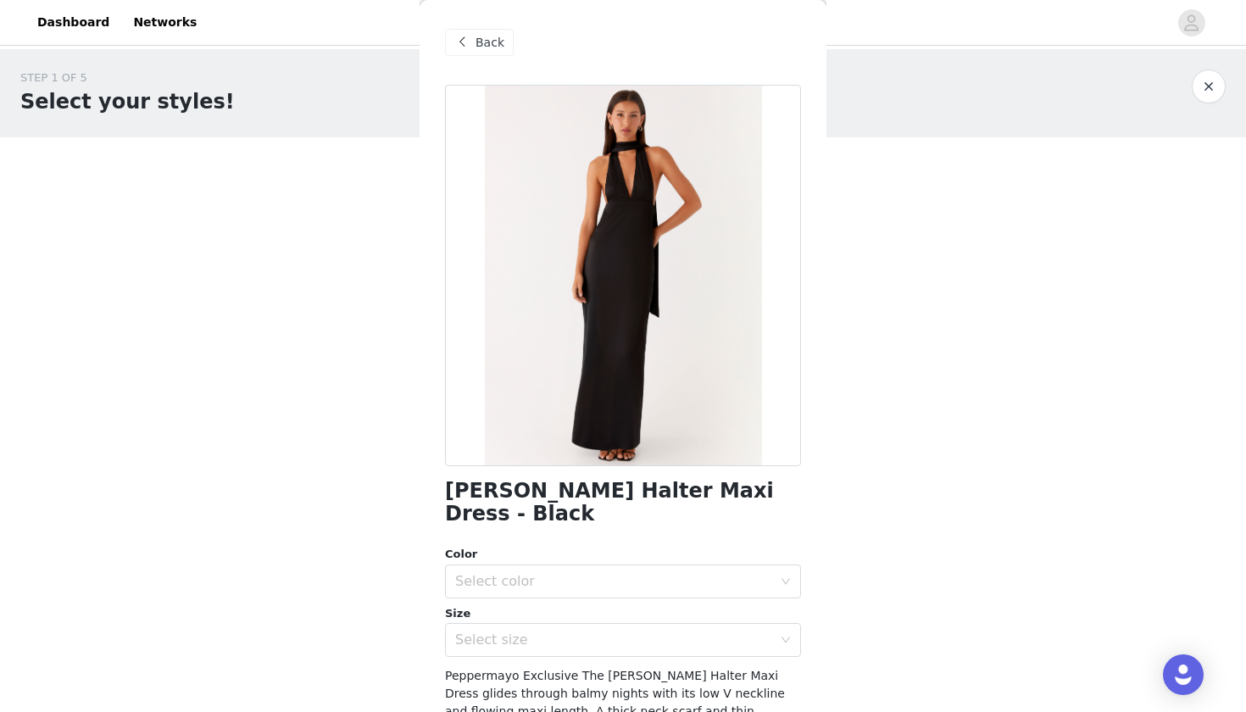
click at [504, 38] on div "Back" at bounding box center [479, 42] width 69 height 27
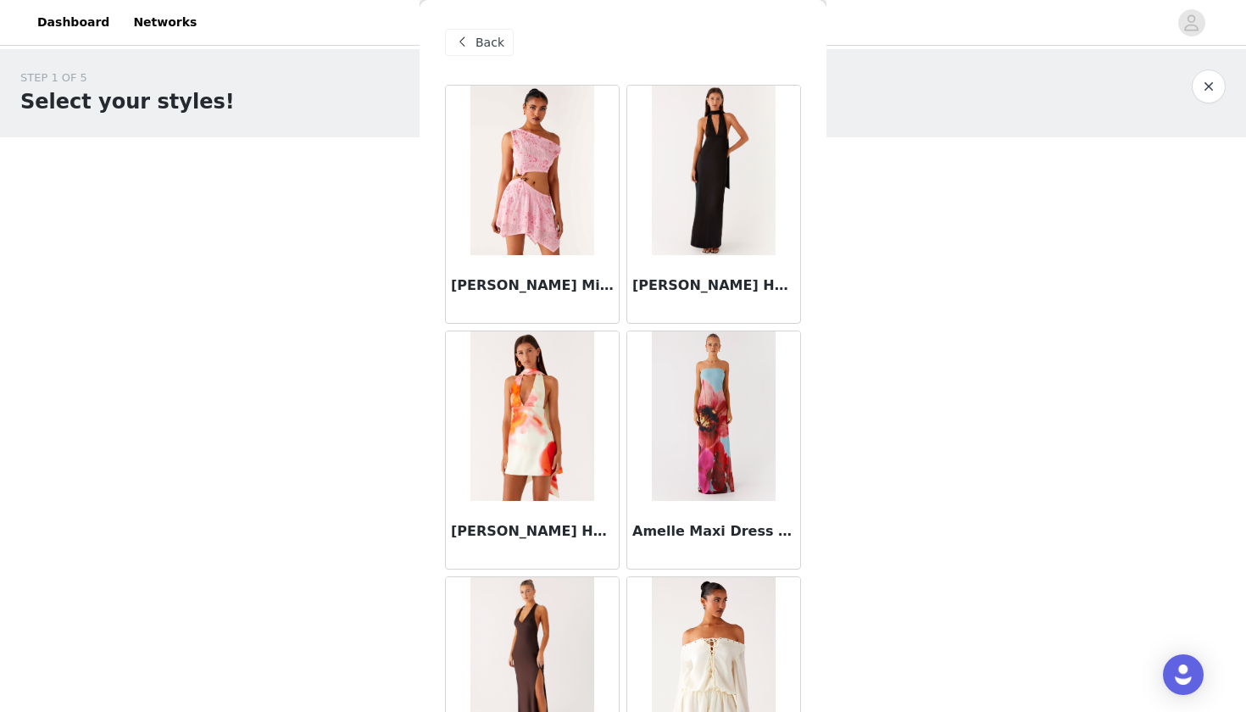
click at [377, 426] on div "STEP 1 OF 5 Select your styles! You will receive 7 products. 1/7 Selected Danik…" at bounding box center [623, 258] width 1246 height 419
click at [376, 404] on div "STEP 1 OF 5 Select your styles! You will receive 7 products. 1/7 Selected Danik…" at bounding box center [623, 258] width 1246 height 419
drag, startPoint x: 405, startPoint y: 420, endPoint x: 407, endPoint y: 331, distance: 88.2
click at [407, 331] on div "STEP 1 OF 5 Select your styles! You will receive 7 products. 1/7 Selected Danik…" at bounding box center [623, 258] width 1246 height 419
click at [1122, 74] on button "button" at bounding box center [1209, 87] width 34 height 34
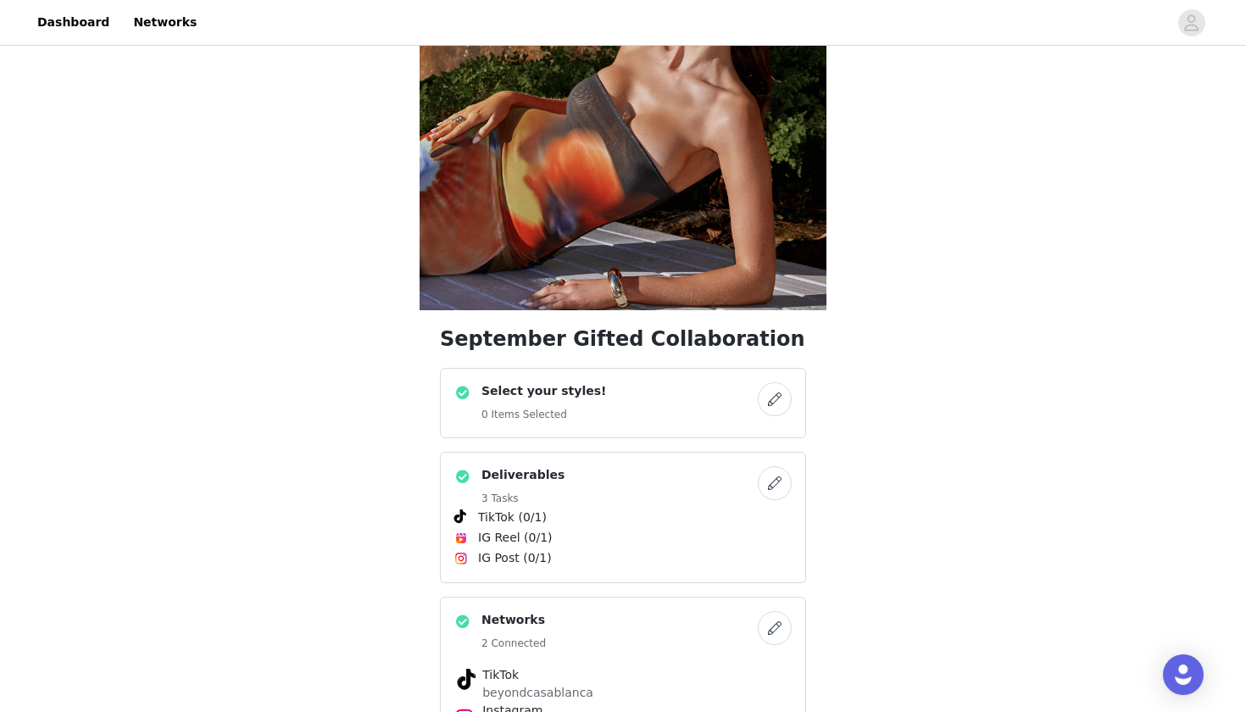
scroll to position [178, 0]
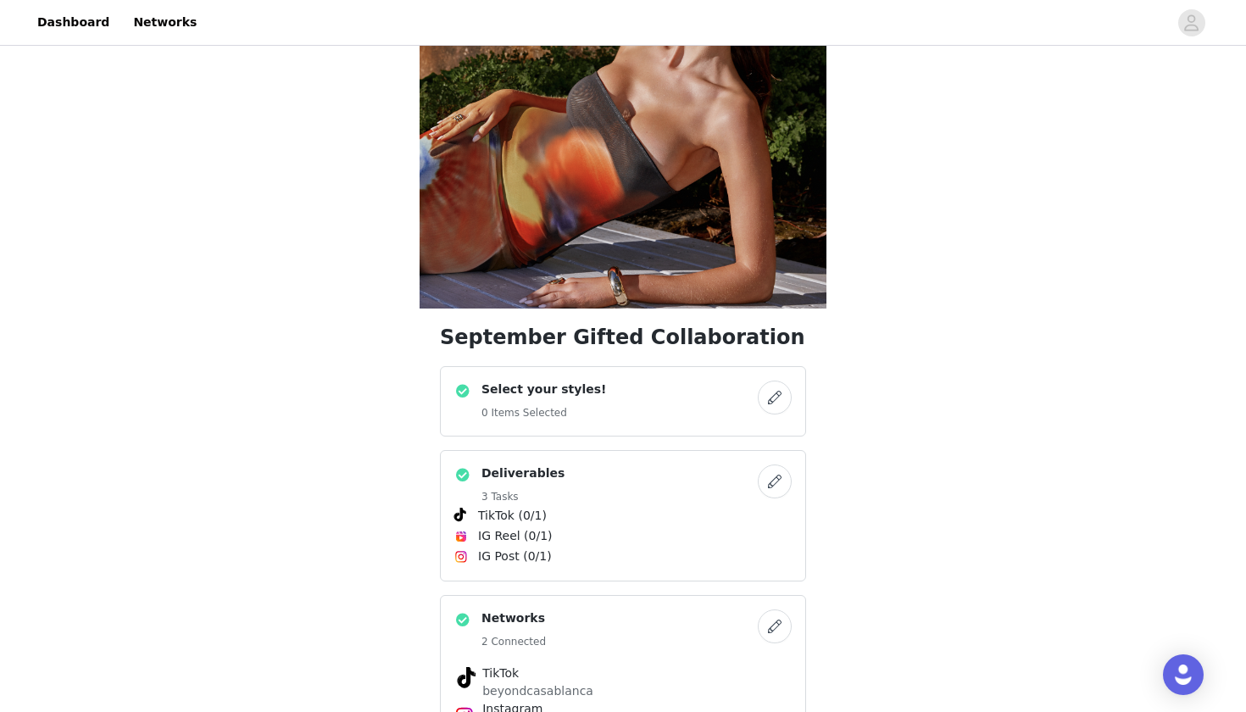
click at [759, 409] on link at bounding box center [775, 398] width 34 height 34
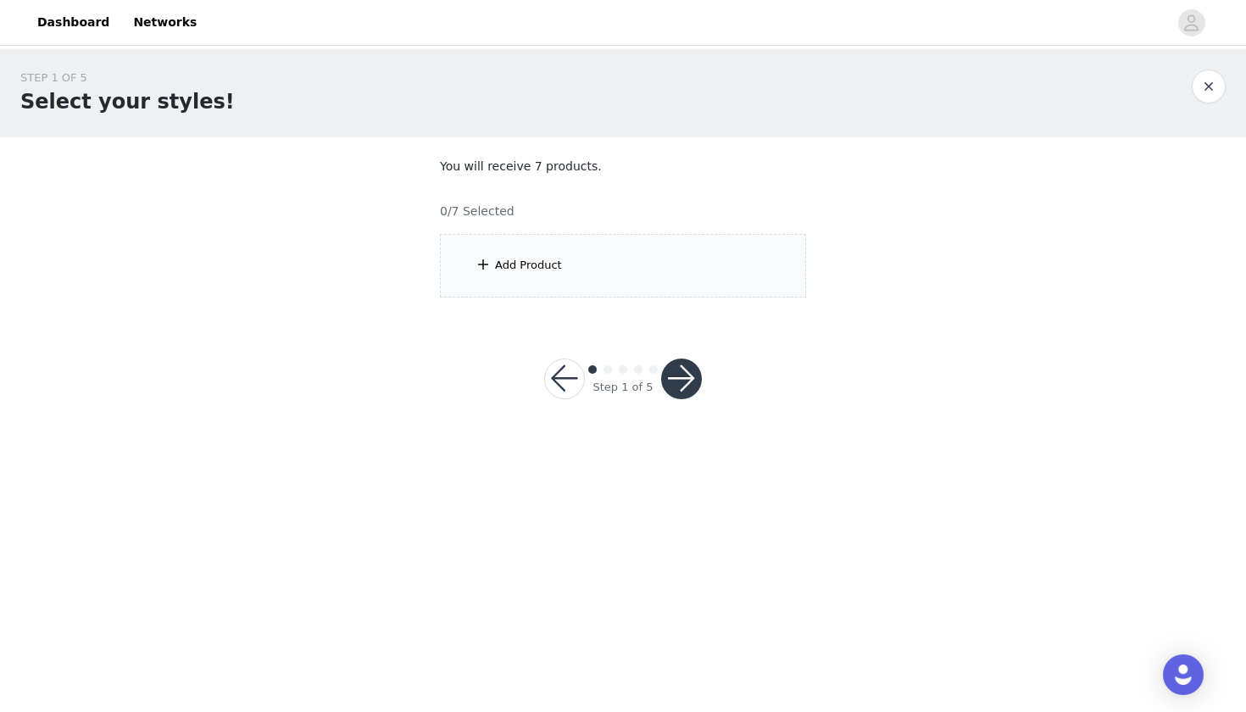
click at [660, 270] on div "Add Product" at bounding box center [623, 266] width 366 height 64
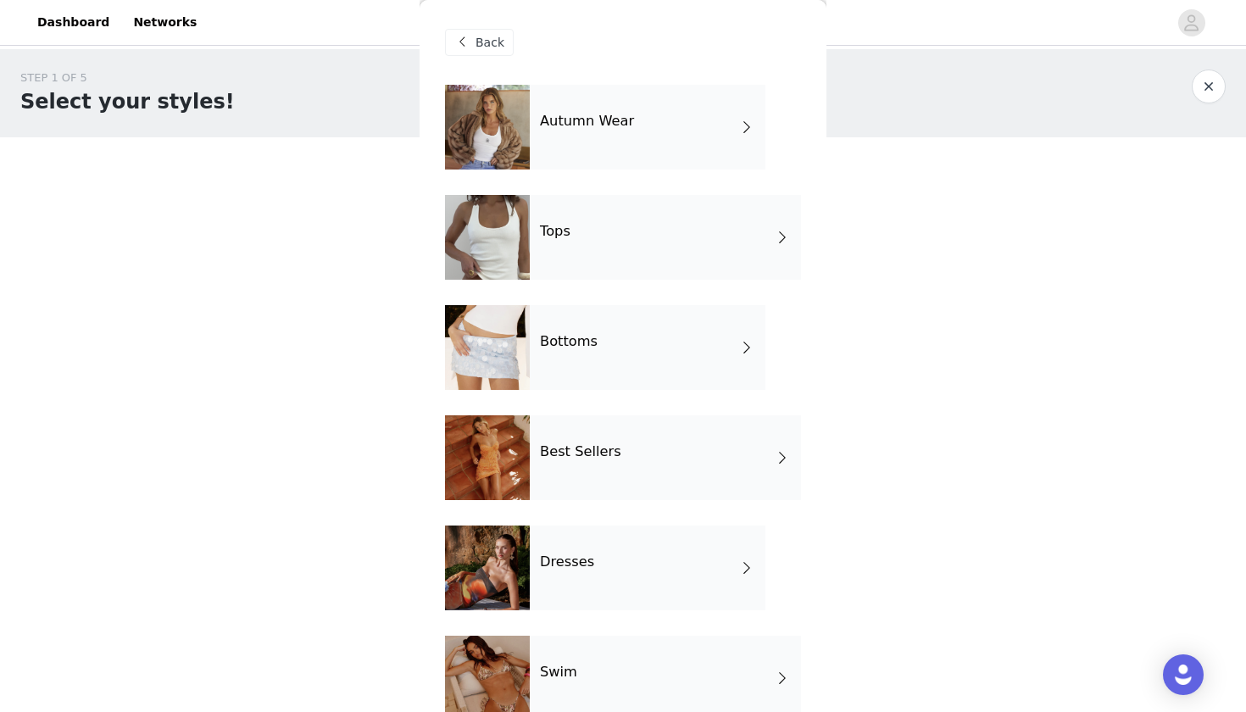
click at [576, 560] on h4 "Dresses" at bounding box center [567, 561] width 54 height 15
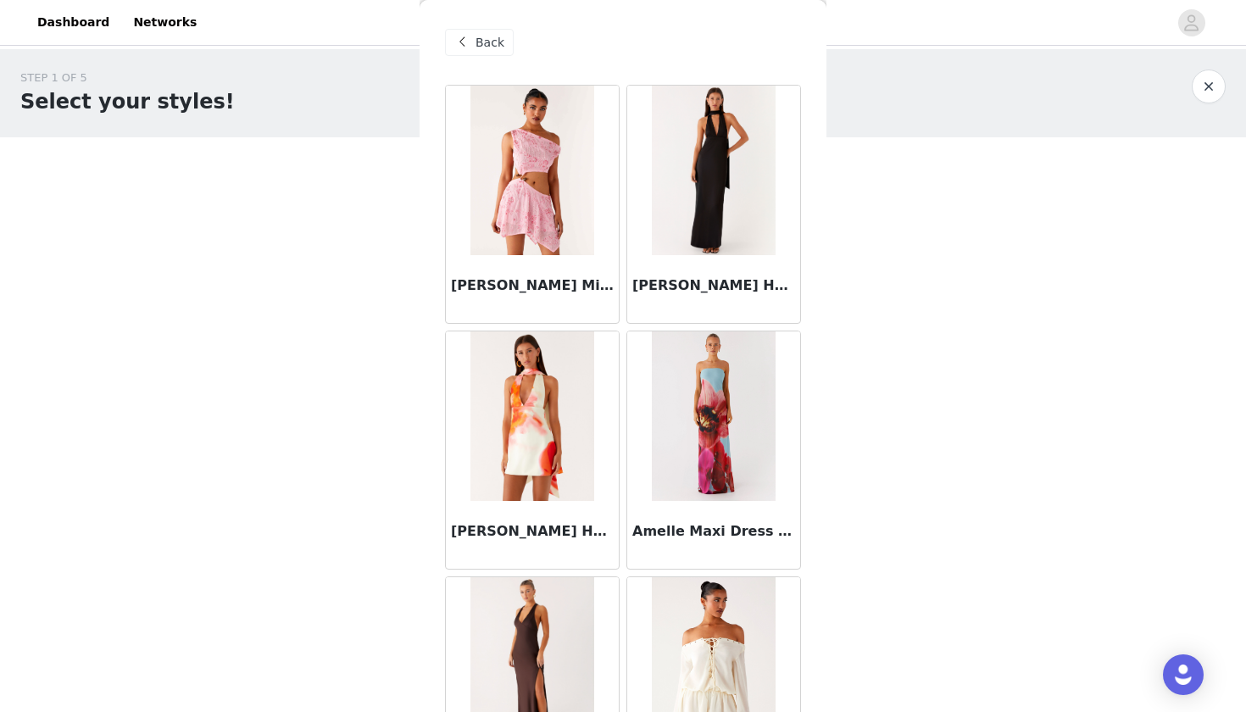
click at [429, 353] on div "Back Aletta Sequin Mini Dress - Pink Alicia Satin Halter Maxi Dress - Black Ali…" at bounding box center [623, 356] width 407 height 712
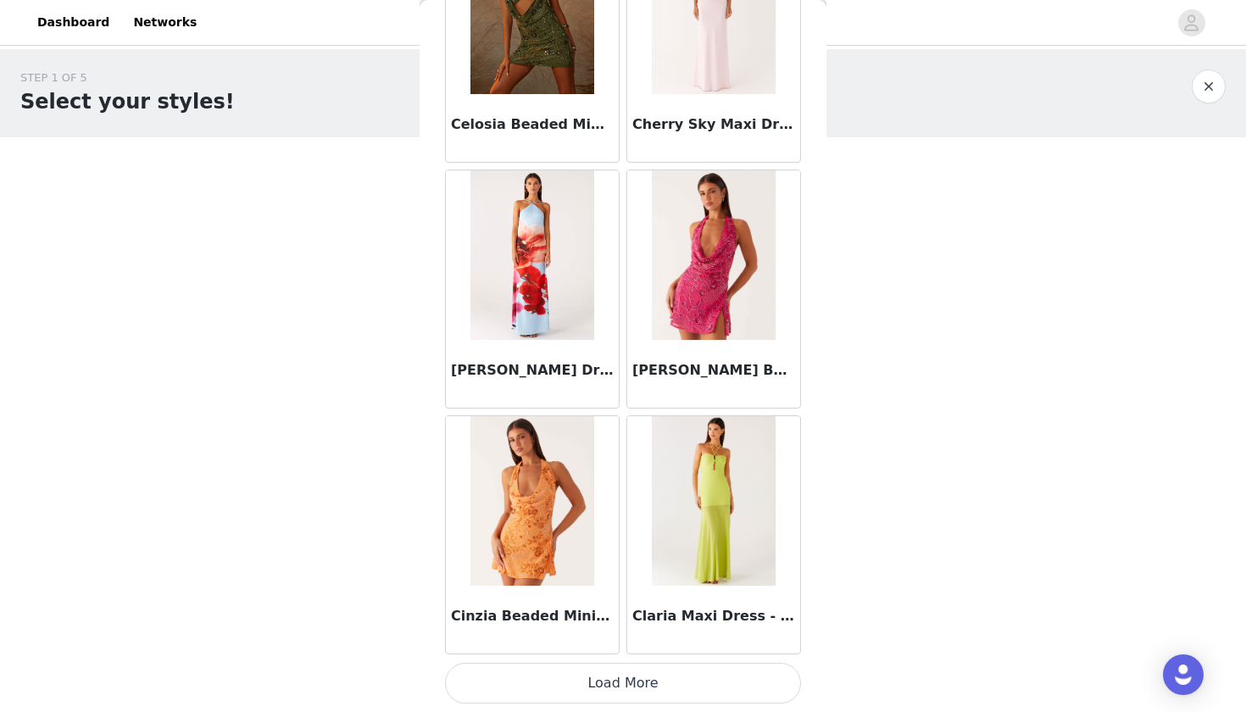
scroll to position [1882, 0]
click at [533, 645] on button "Load More" at bounding box center [623, 683] width 356 height 41
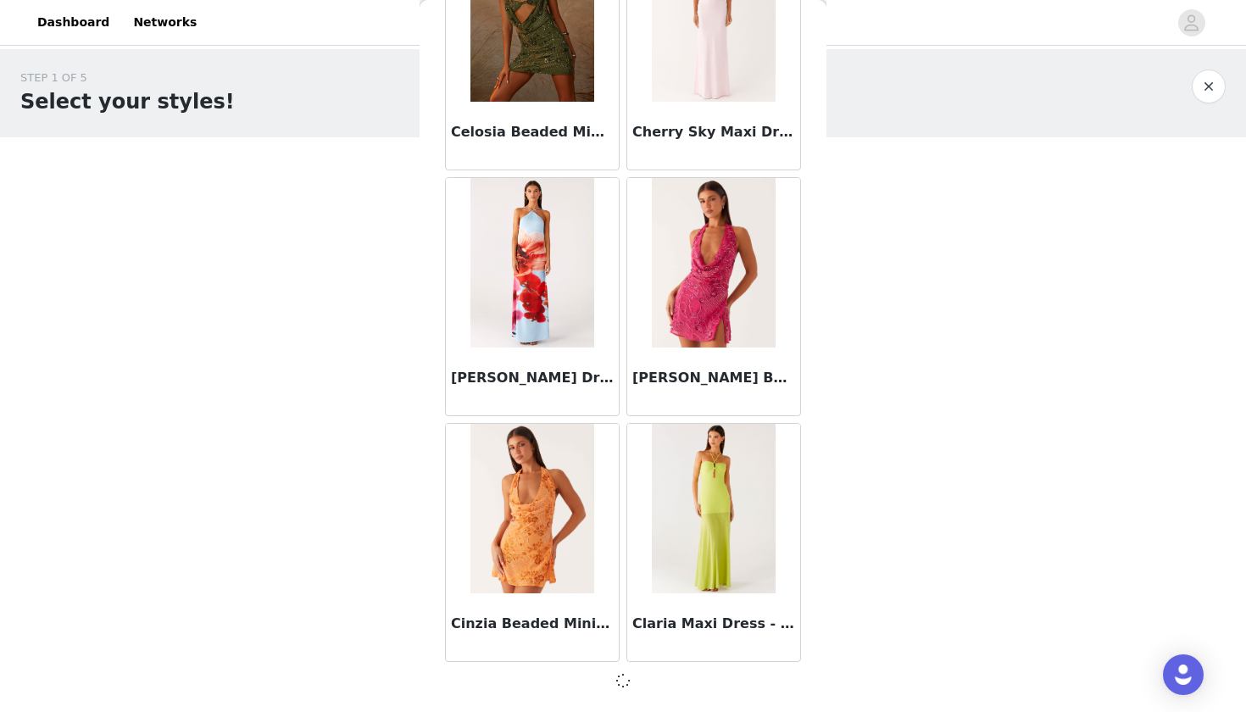
scroll to position [1874, 0]
click at [433, 505] on div "Back Aletta Sequin Mini Dress - Pink Alicia Satin Halter Maxi Dress - Black Ali…" at bounding box center [623, 356] width 407 height 712
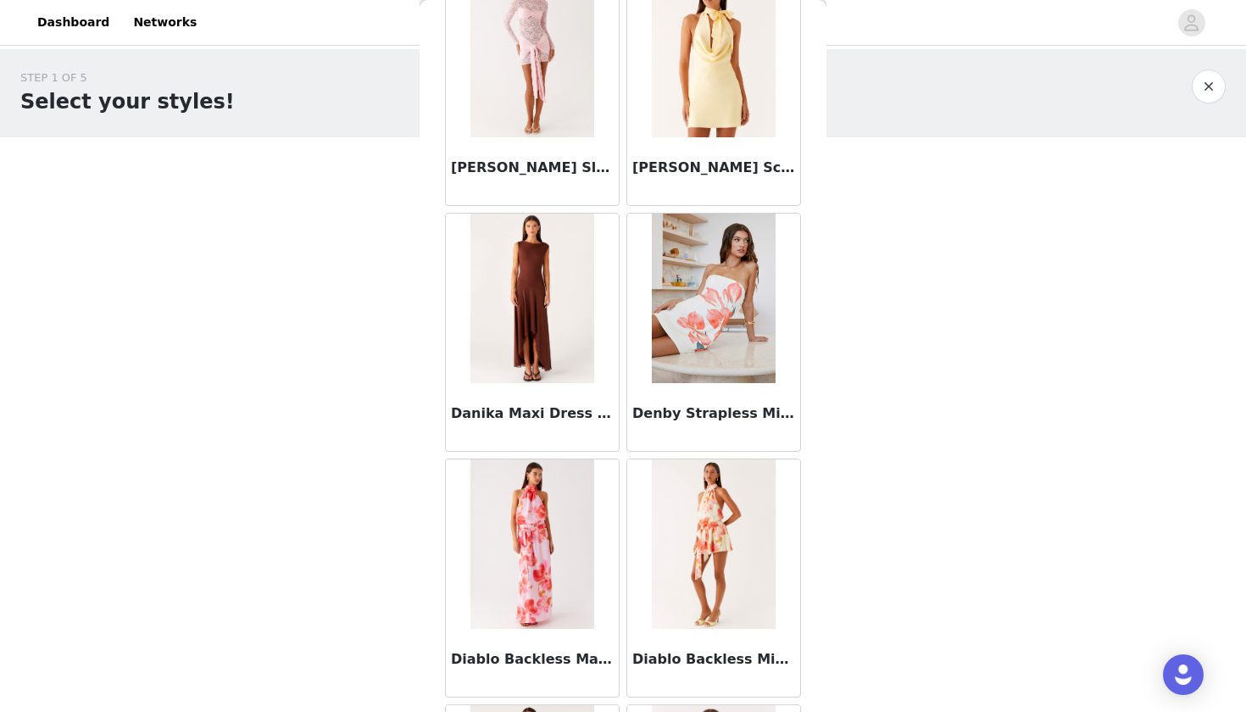
scroll to position [2590, 0]
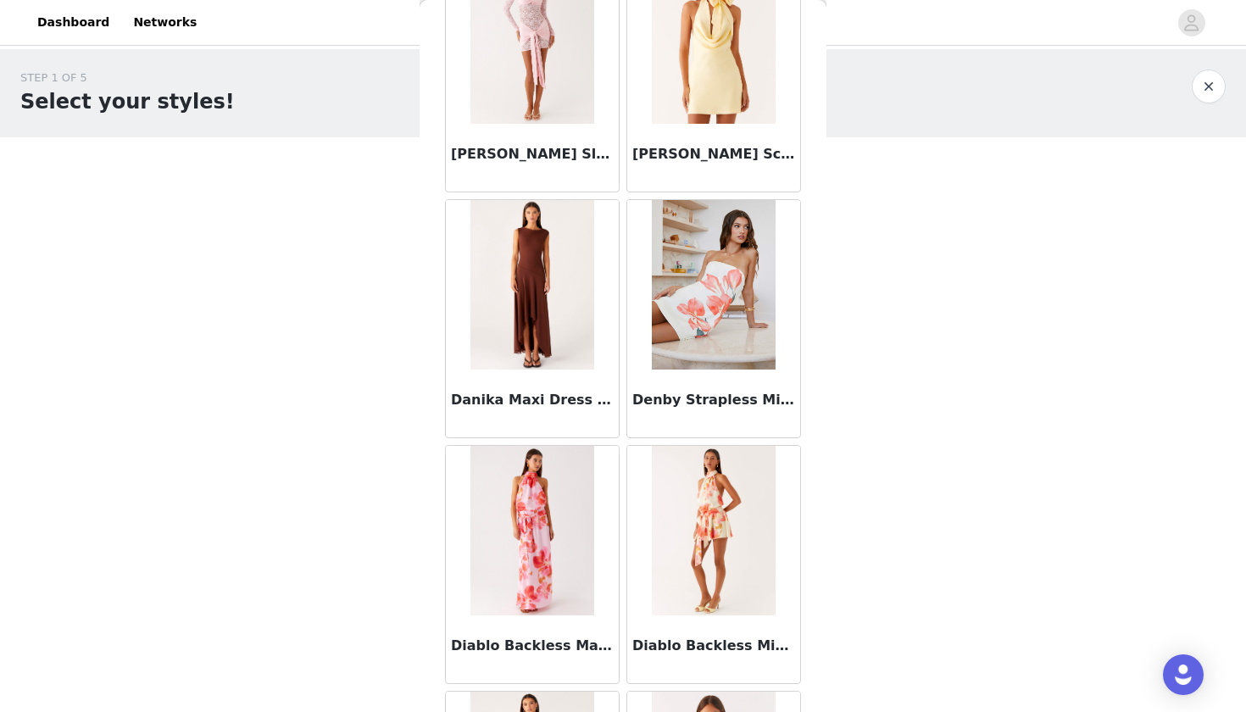
click at [537, 383] on div "Danika Maxi Dress - Chocolate" at bounding box center [532, 404] width 173 height 68
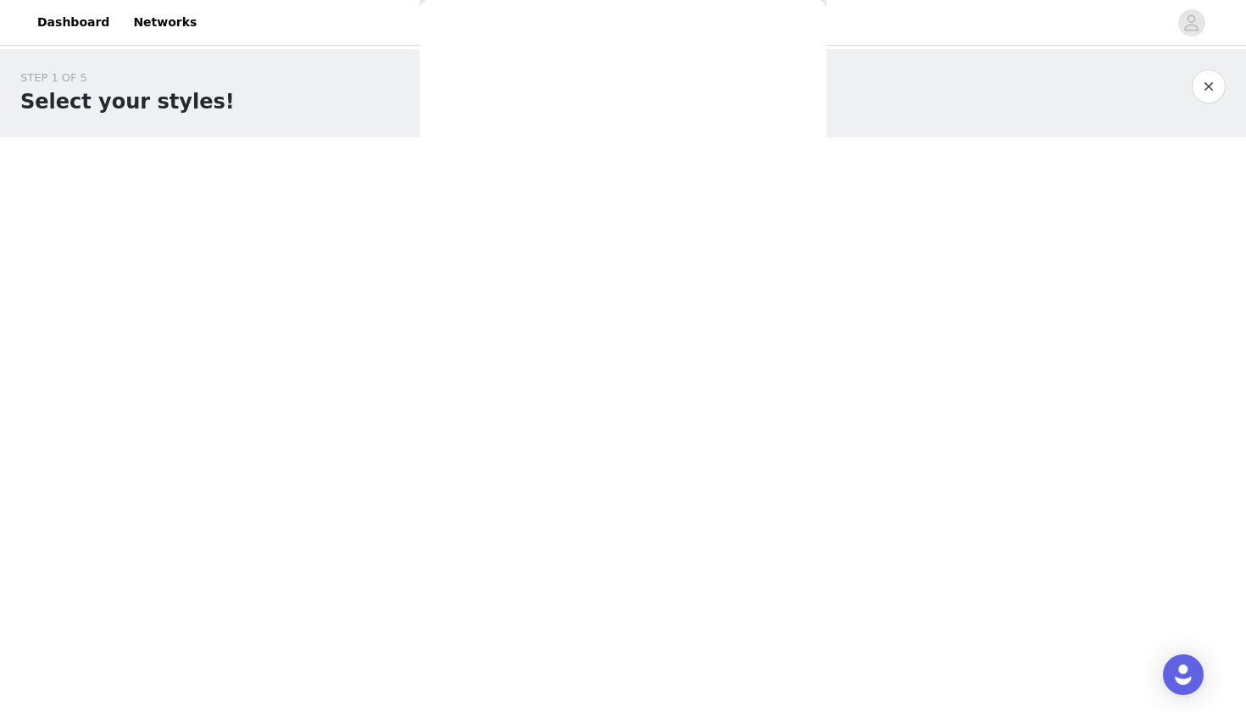
scroll to position [198, 0]
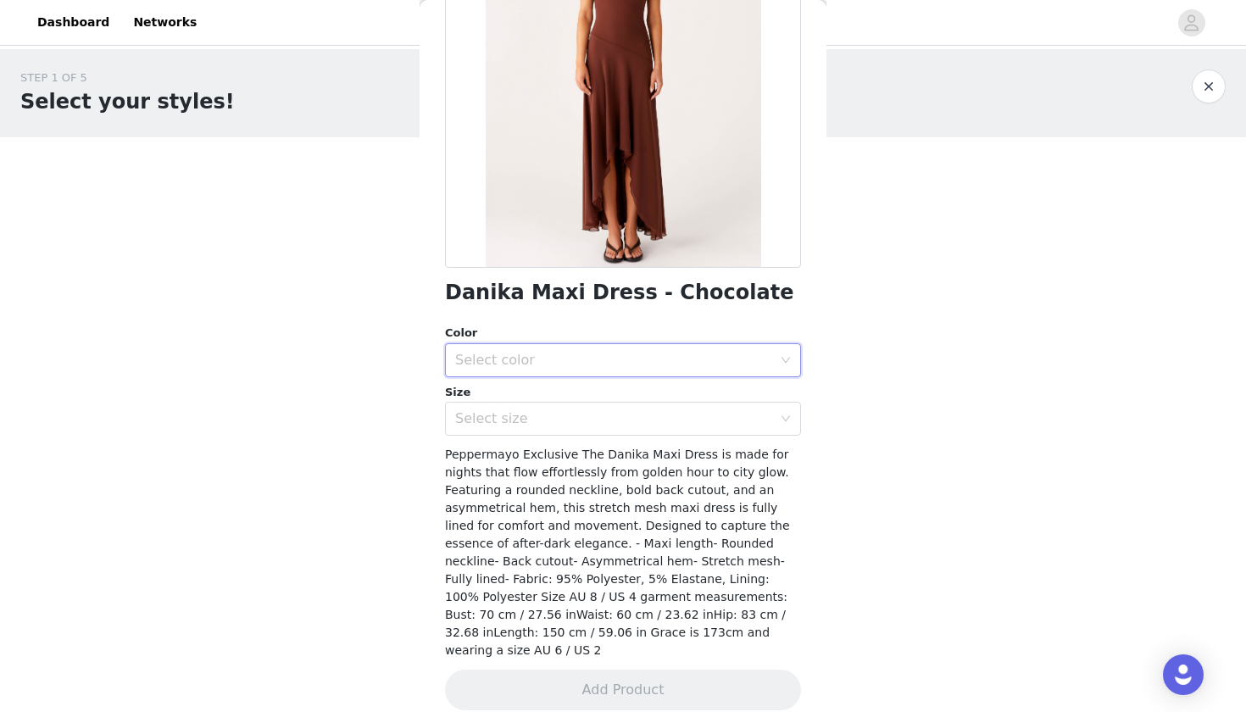
click at [604, 349] on div "Select color" at bounding box center [617, 360] width 325 height 32
click at [538, 396] on li "Chocolate" at bounding box center [623, 396] width 356 height 27
click at [518, 426] on div "Select size" at bounding box center [613, 418] width 317 height 17
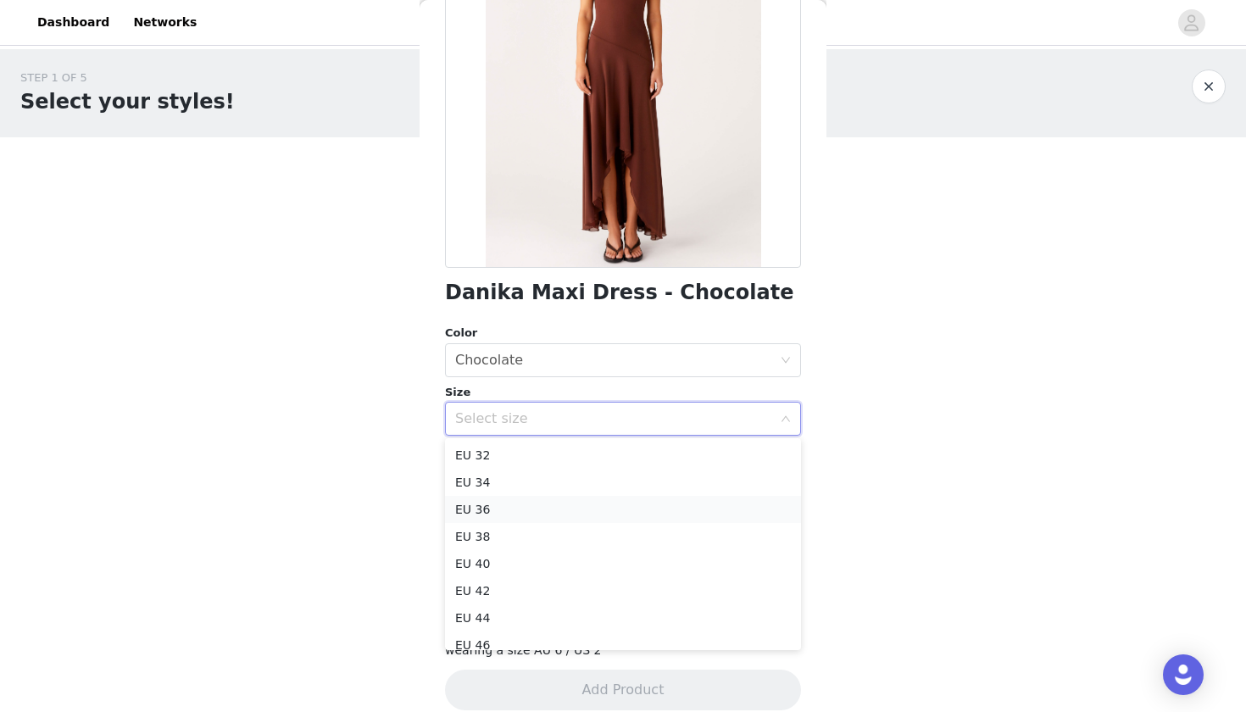
click at [500, 499] on li "EU 36" at bounding box center [623, 509] width 356 height 27
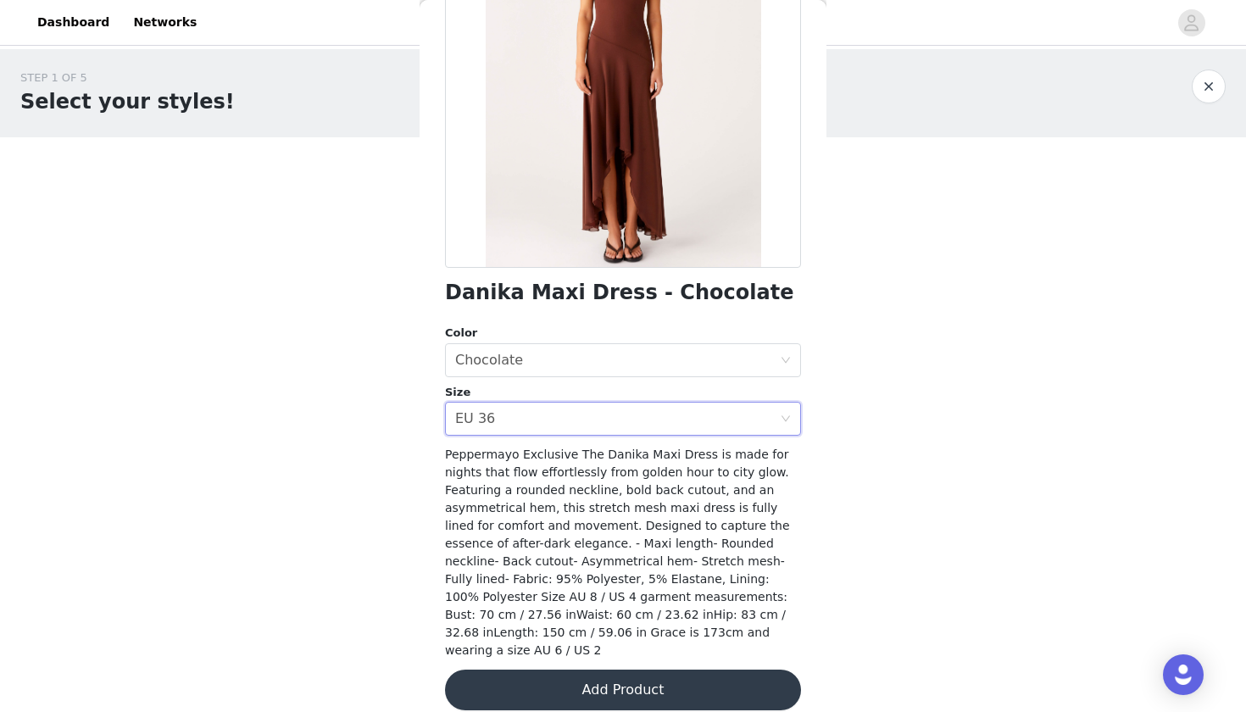
click at [549, 645] on button "Add Product" at bounding box center [623, 690] width 356 height 41
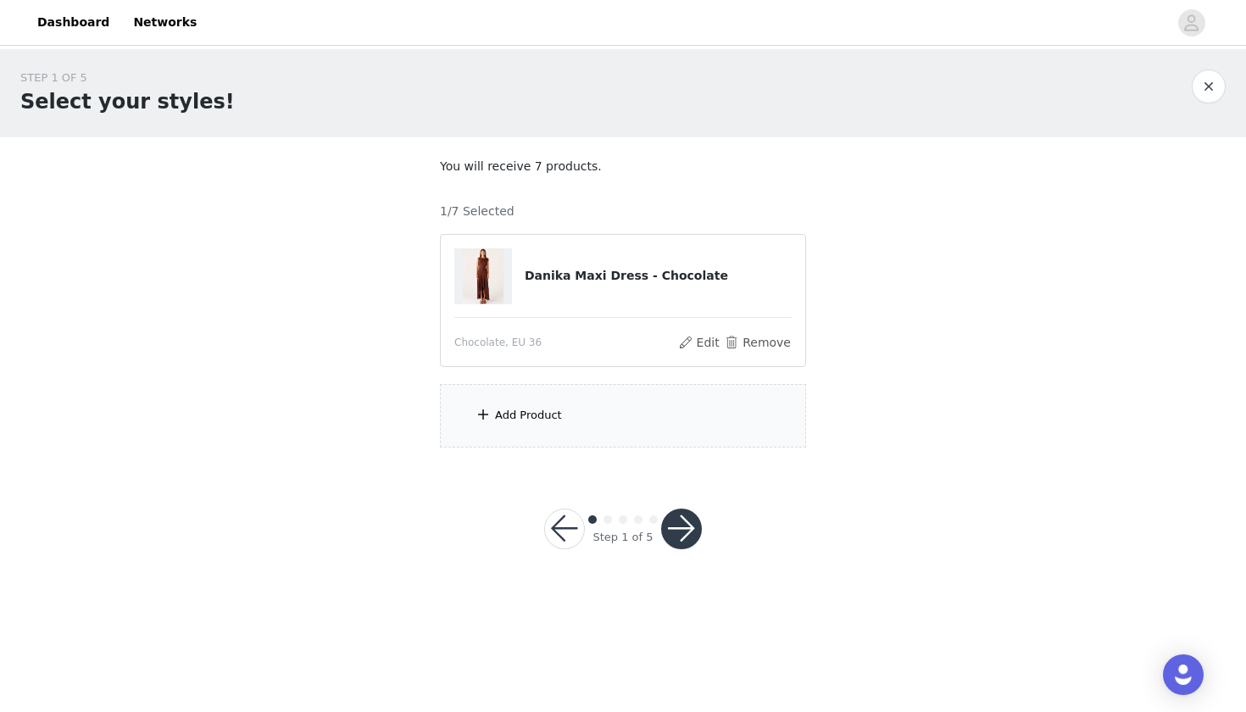
click at [537, 421] on div "Add Product" at bounding box center [528, 415] width 67 height 17
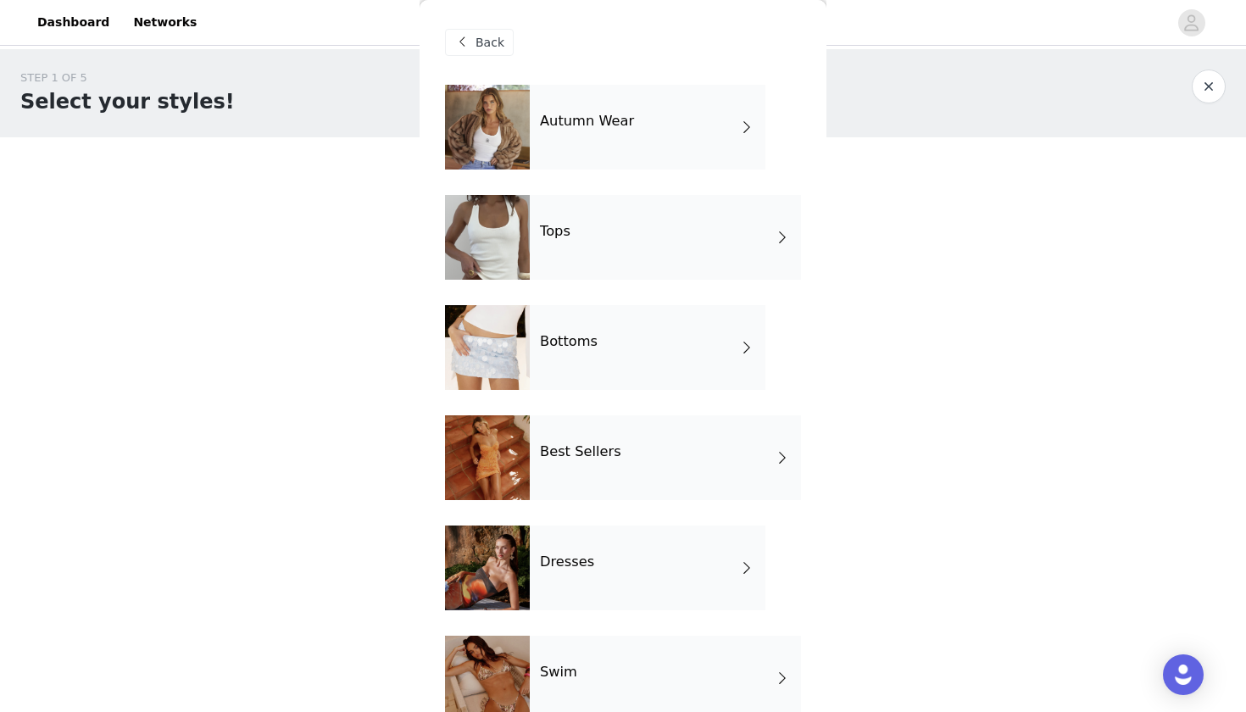
click at [491, 561] on div at bounding box center [487, 568] width 85 height 85
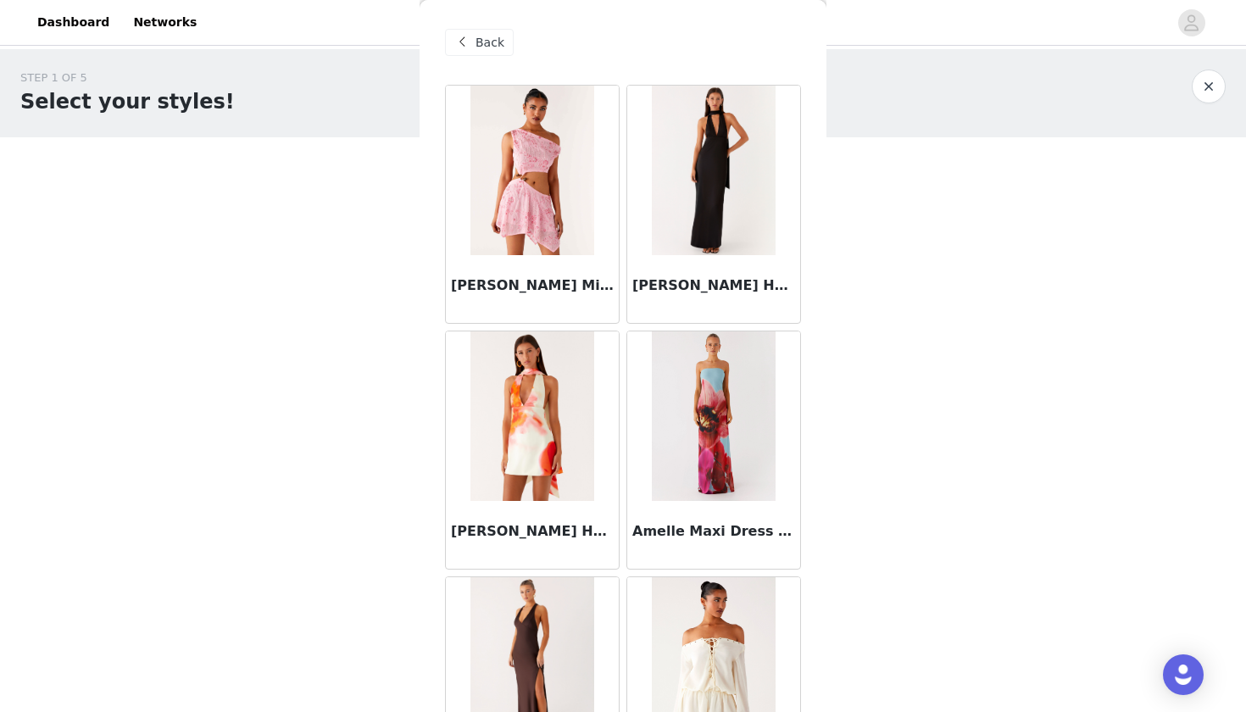
click at [393, 360] on div "STEP 1 OF 5 Select your styles! You will receive 7 products. 1/7 Selected Danik…" at bounding box center [623, 258] width 1246 height 419
click at [454, 325] on div "Aletta Sequin Mini Dress - Pink" at bounding box center [532, 204] width 181 height 246
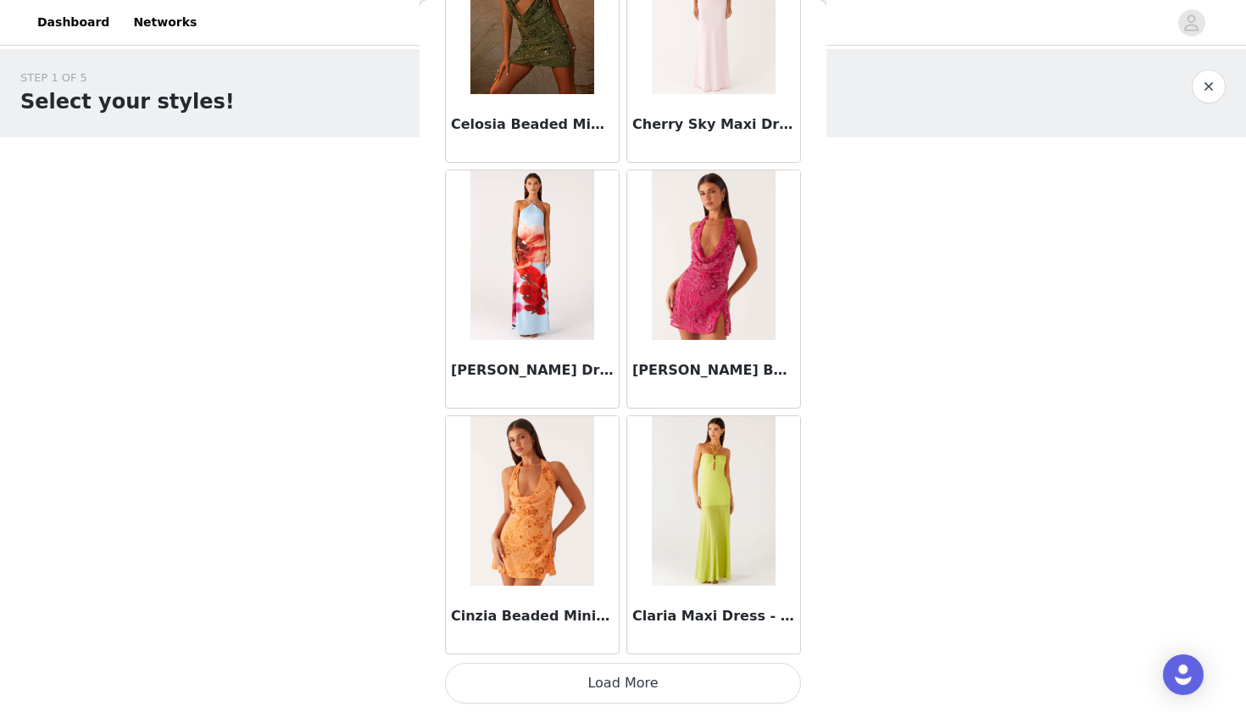
scroll to position [1882, 0]
click at [574, 645] on button "Load More" at bounding box center [623, 683] width 356 height 41
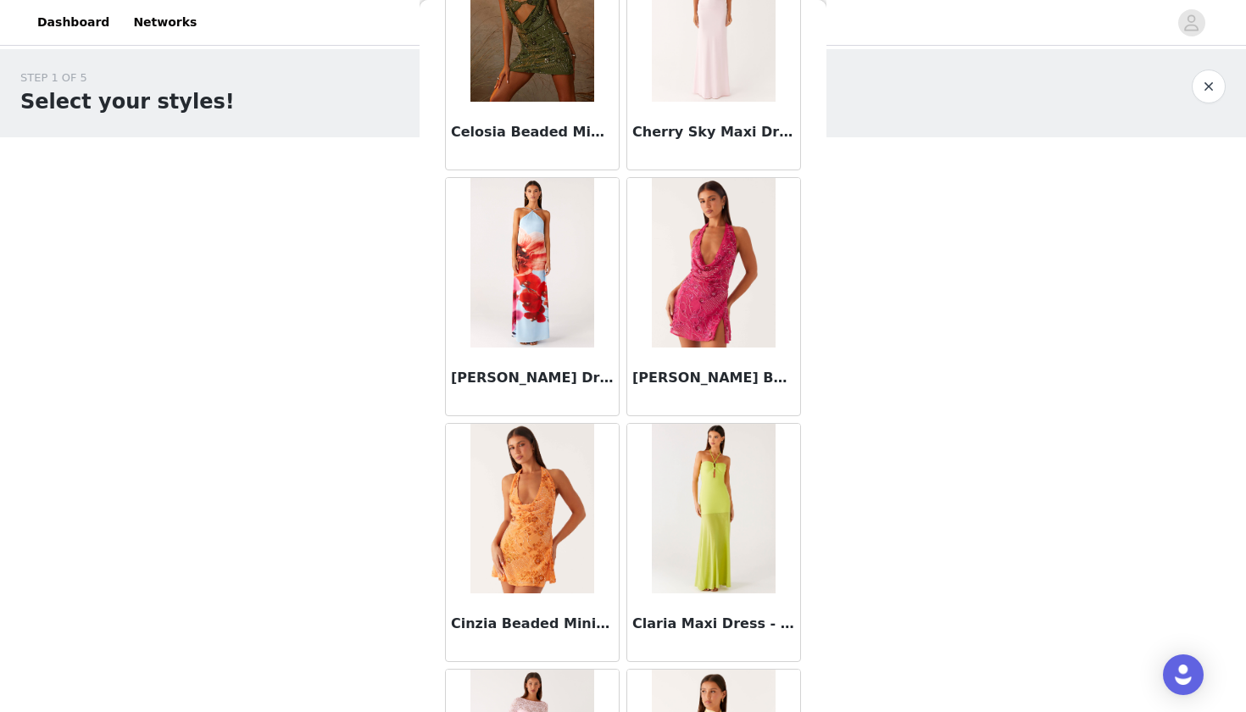
click at [468, 421] on div "Cinzia Beaded Mini Dress - Orange" at bounding box center [532, 543] width 181 height 246
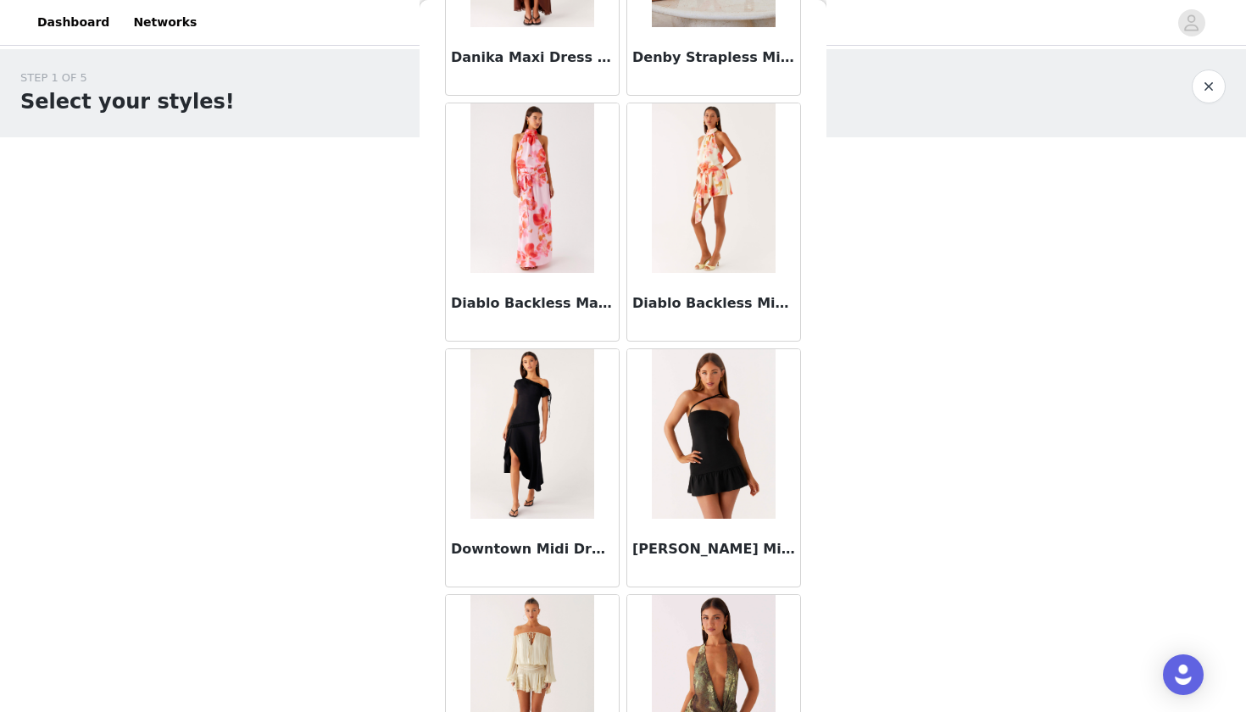
scroll to position [2945, 0]
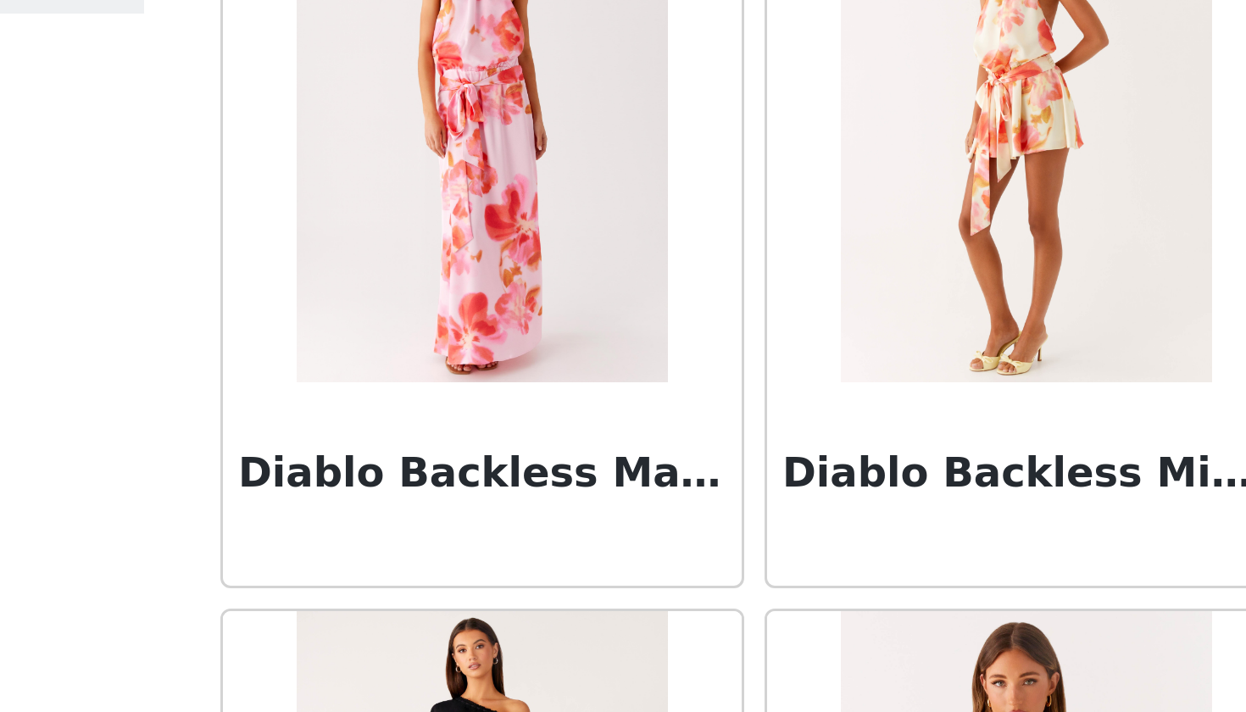
click at [446, 126] on div at bounding box center [532, 176] width 173 height 170
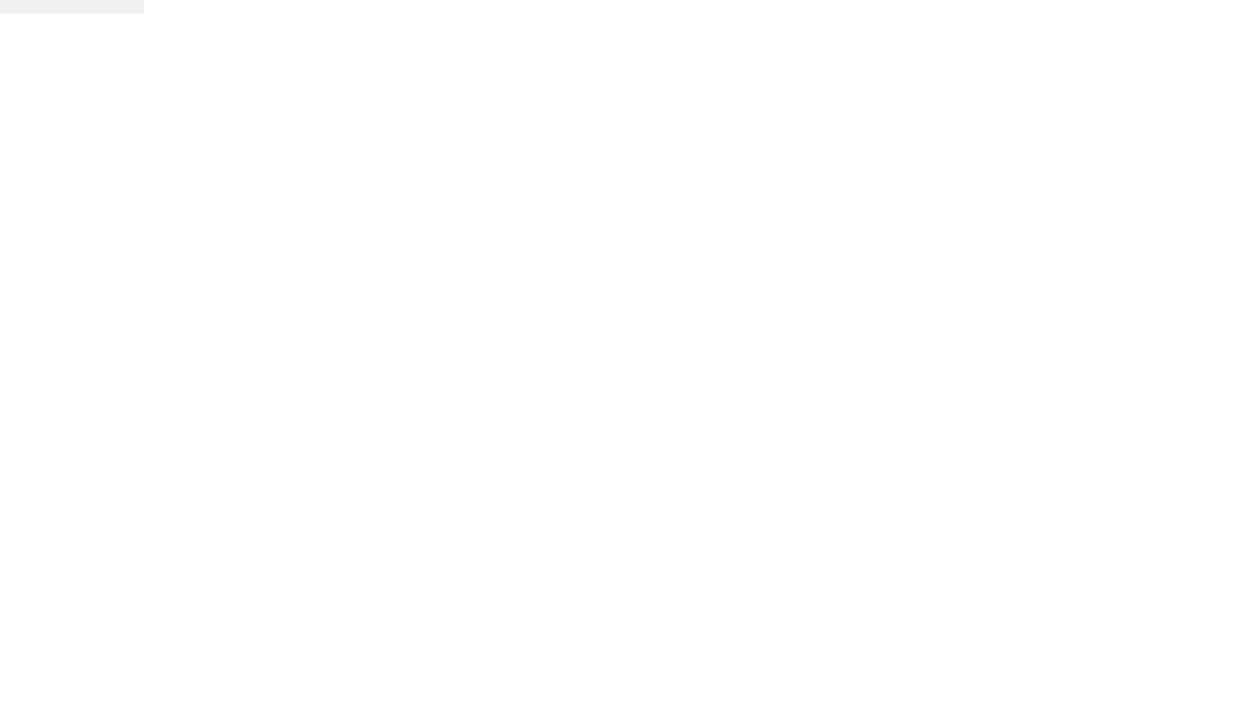
scroll to position [0, 0]
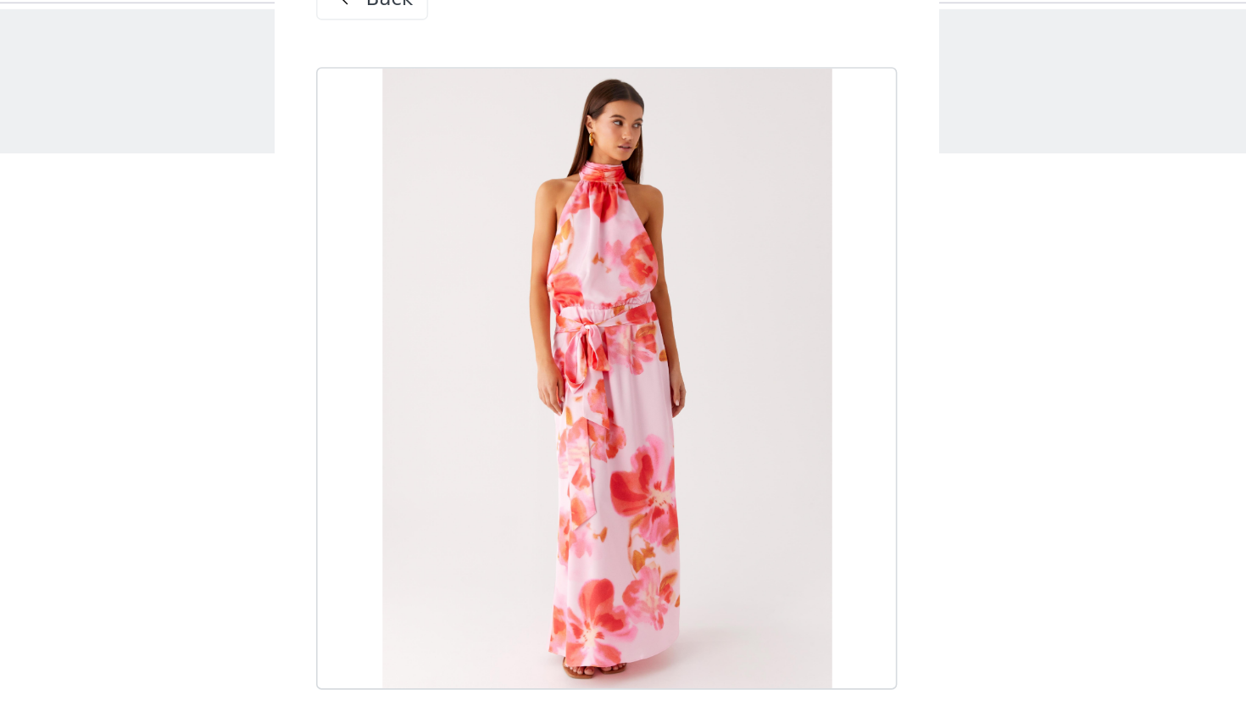
drag, startPoint x: 263, startPoint y: 195, endPoint x: 258, endPoint y: 203, distance: 9.9
click at [445, 203] on div at bounding box center [623, 275] width 356 height 381
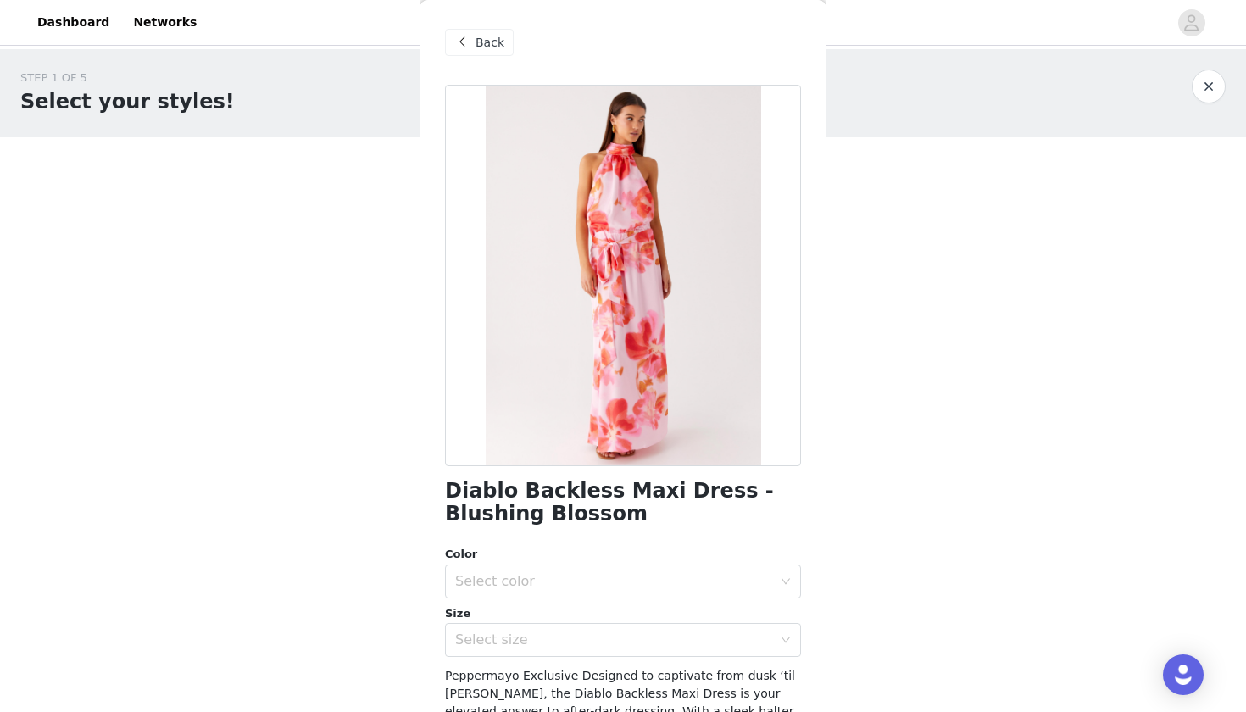
click at [540, 314] on div at bounding box center [623, 275] width 356 height 381
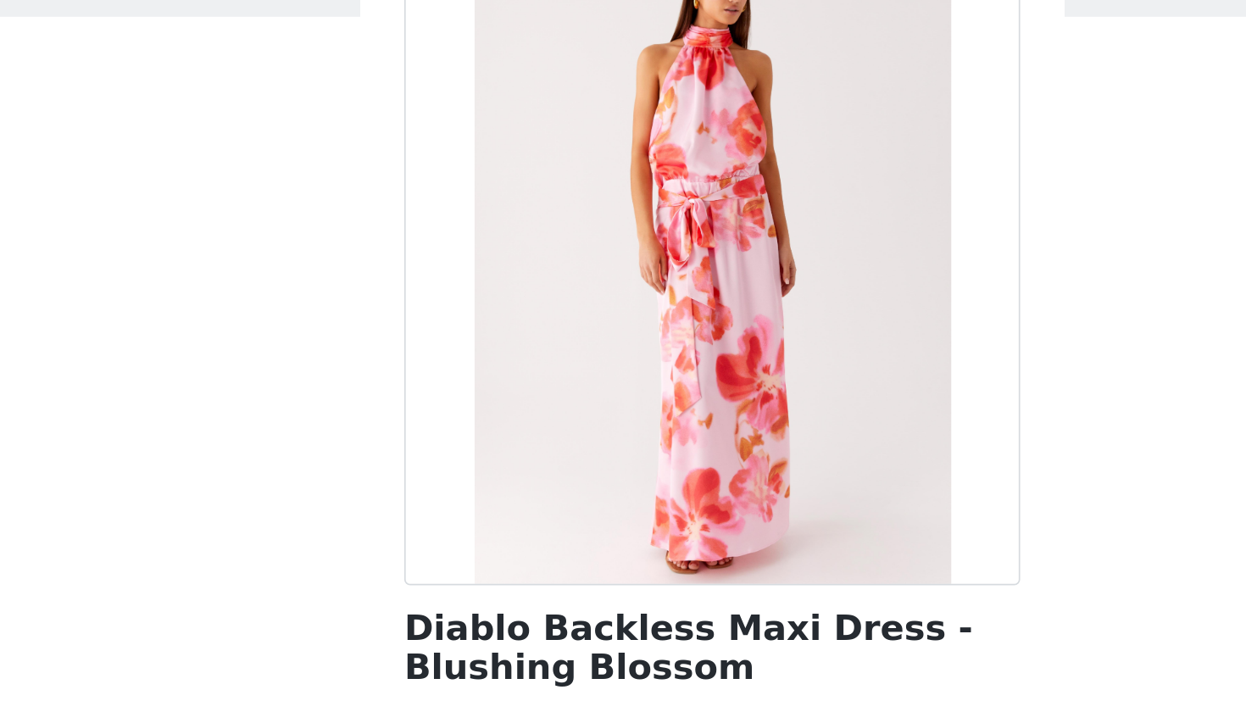
click at [195, 206] on div "STEP 1 OF 5 Select your styles! You will receive 7 products. 1/7 Selected Danik…" at bounding box center [623, 258] width 1246 height 419
drag, startPoint x: 286, startPoint y: 190, endPoint x: 278, endPoint y: 196, distance: 9.7
click at [445, 196] on div at bounding box center [623, 275] width 356 height 381
drag, startPoint x: 362, startPoint y: 136, endPoint x: 344, endPoint y: 173, distance: 40.6
click at [445, 173] on div at bounding box center [623, 275] width 356 height 381
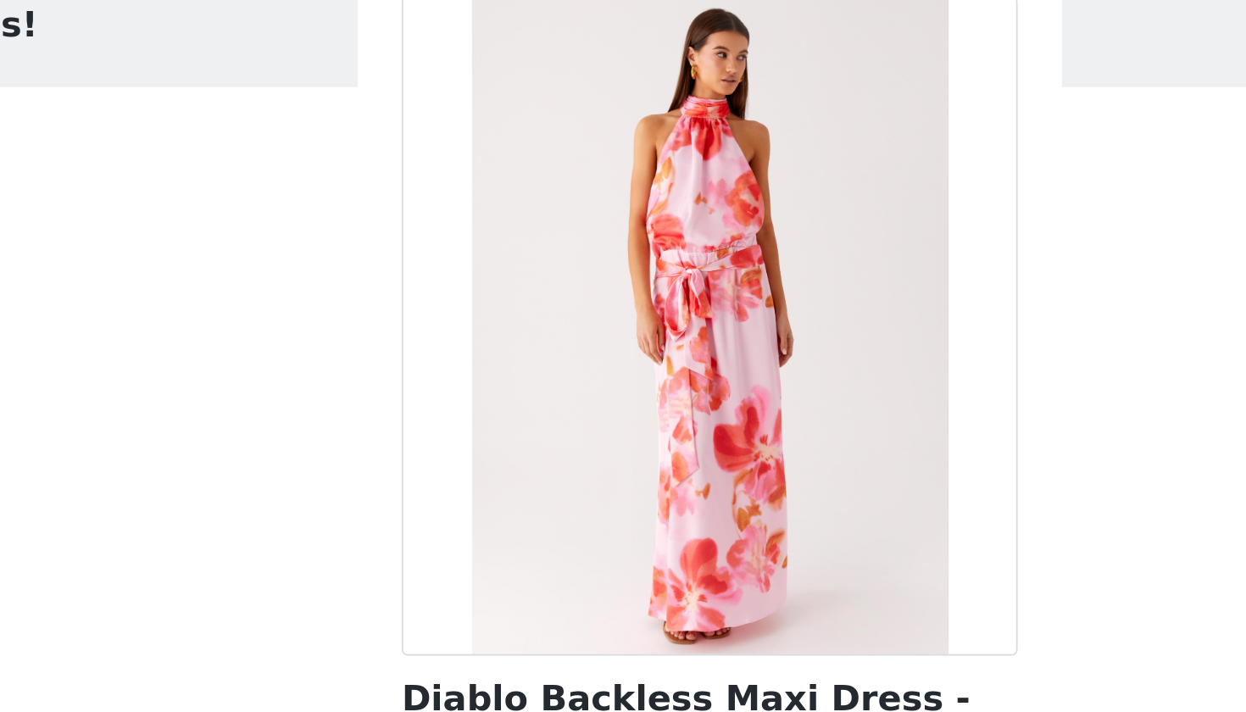
scroll to position [2, 0]
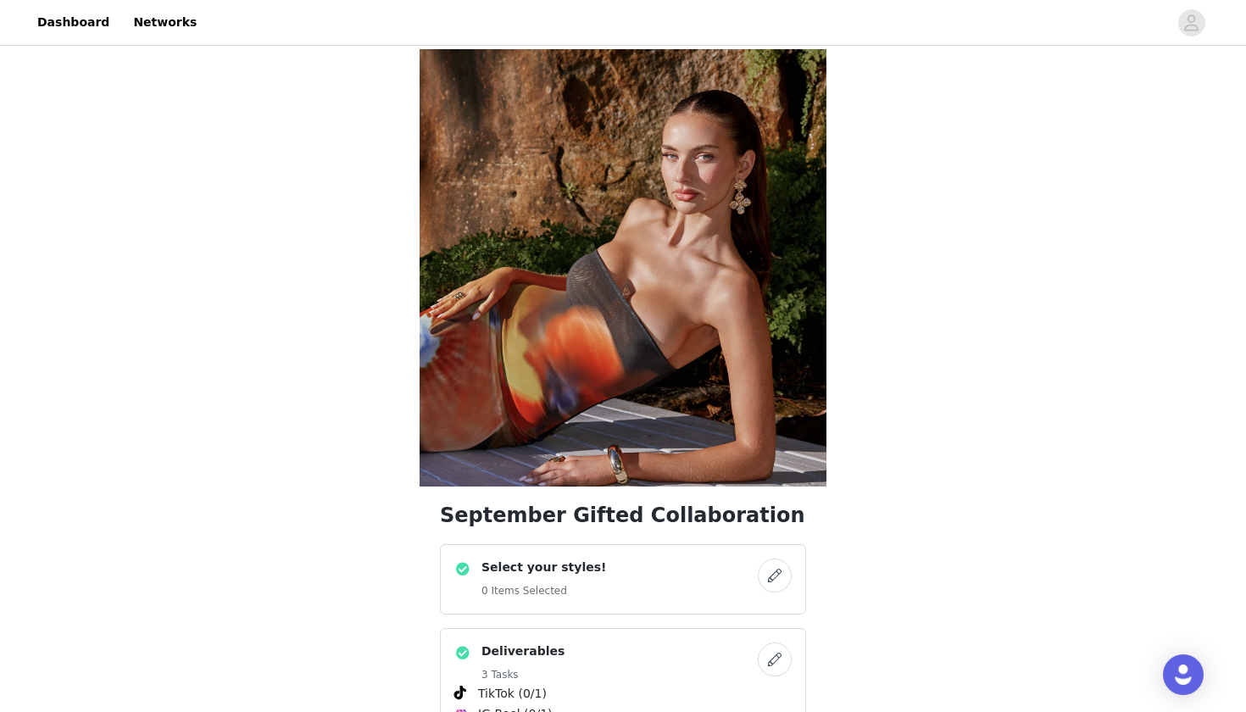
click at [459, 567] on span at bounding box center [462, 569] width 17 height 20
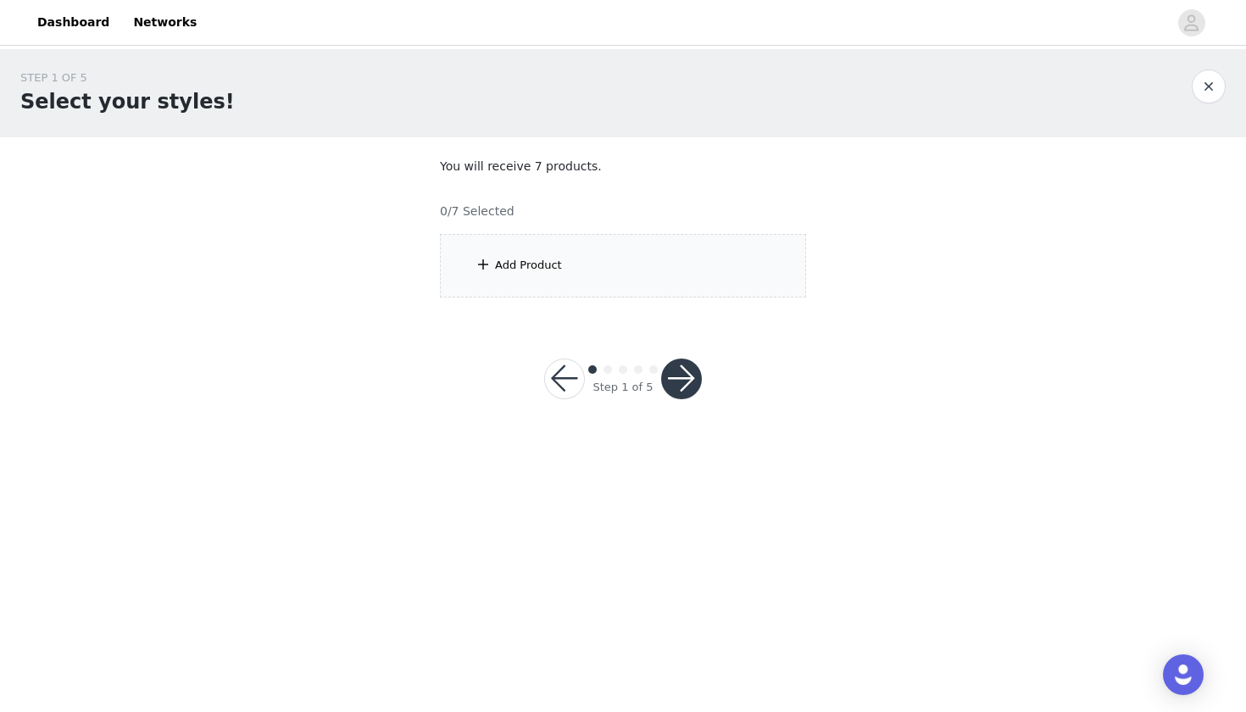
click at [621, 288] on div "Add Product" at bounding box center [623, 266] width 366 height 64
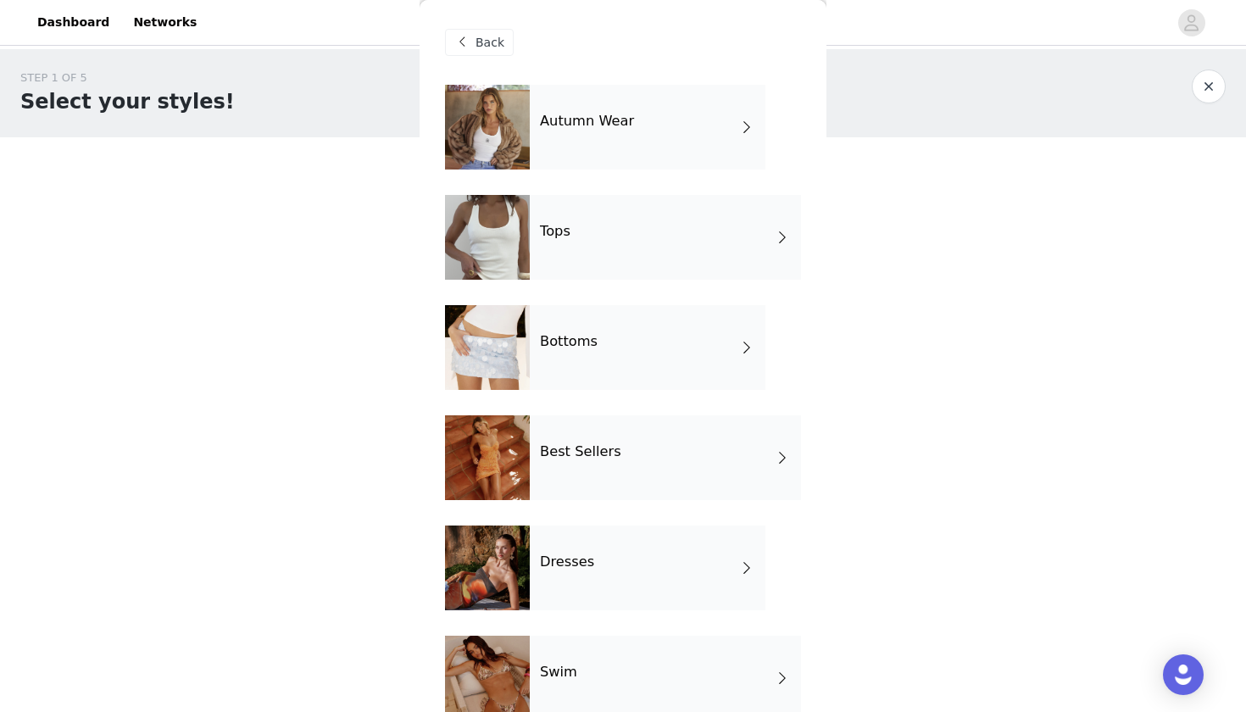
click at [553, 550] on div "Dresses" at bounding box center [648, 568] width 236 height 85
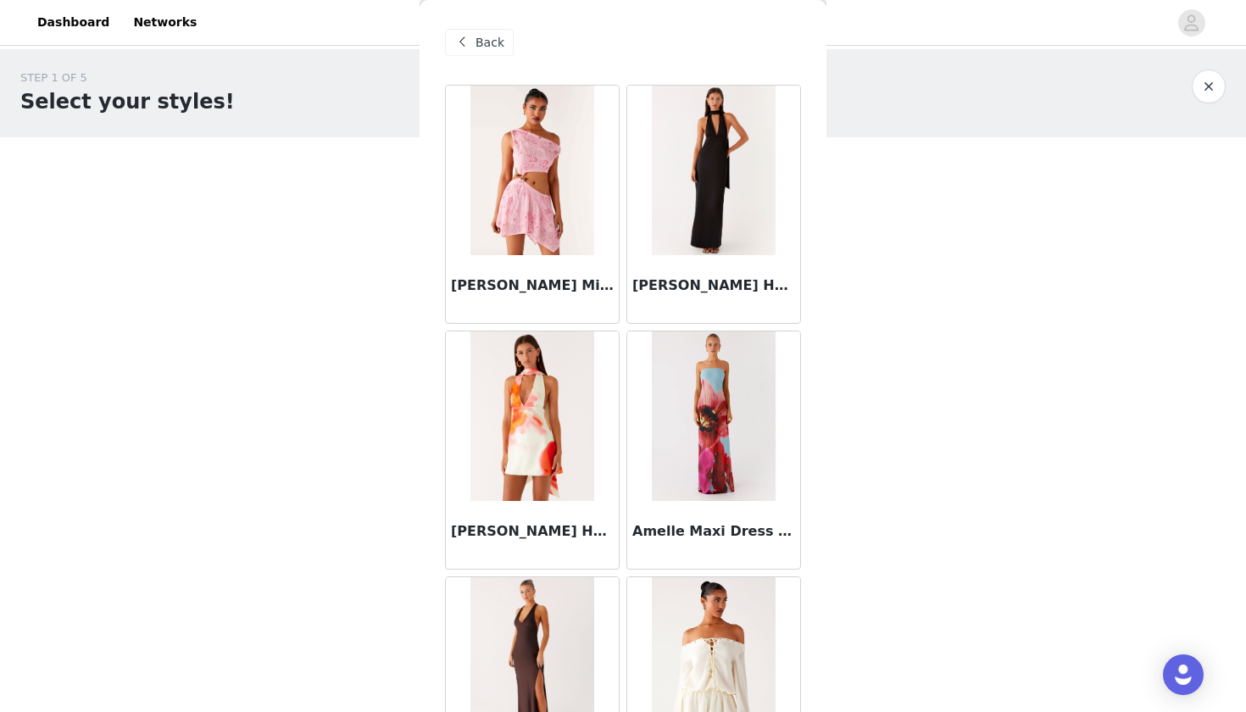
click at [505, 320] on div "Aletta Sequin Mini Dress - Pink" at bounding box center [532, 289] width 173 height 68
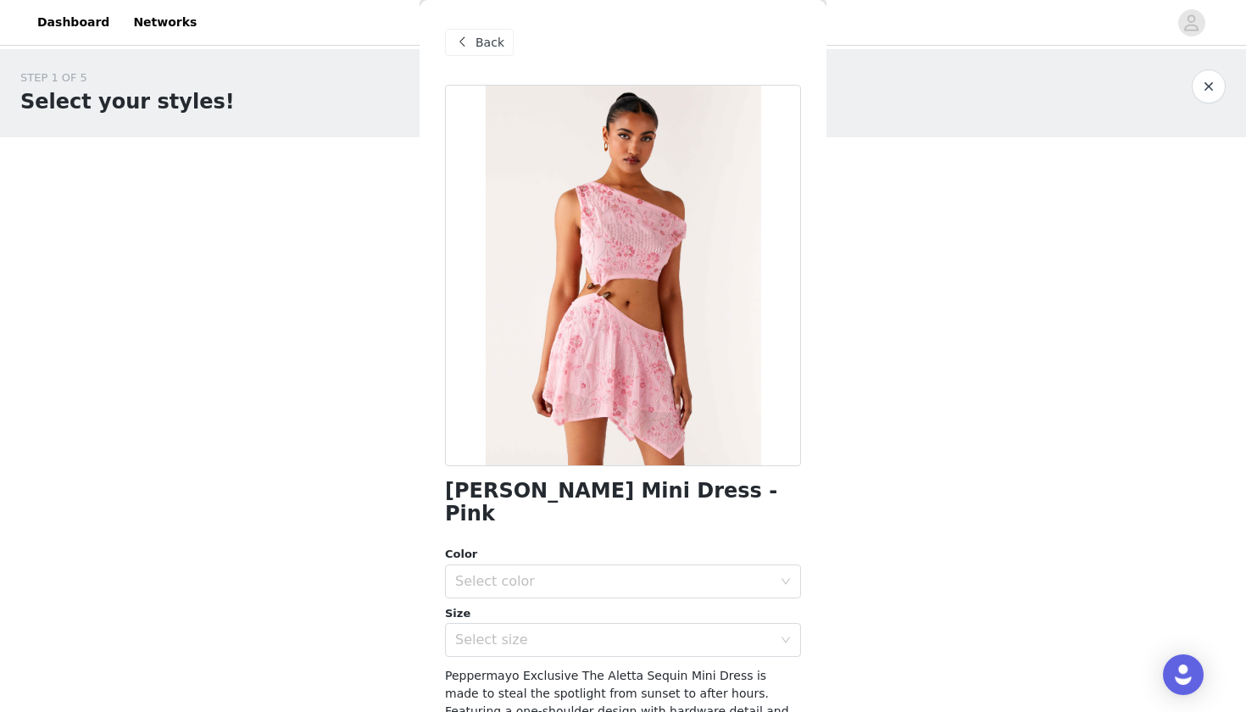
click at [489, 50] on span "Back" at bounding box center [490, 43] width 29 height 18
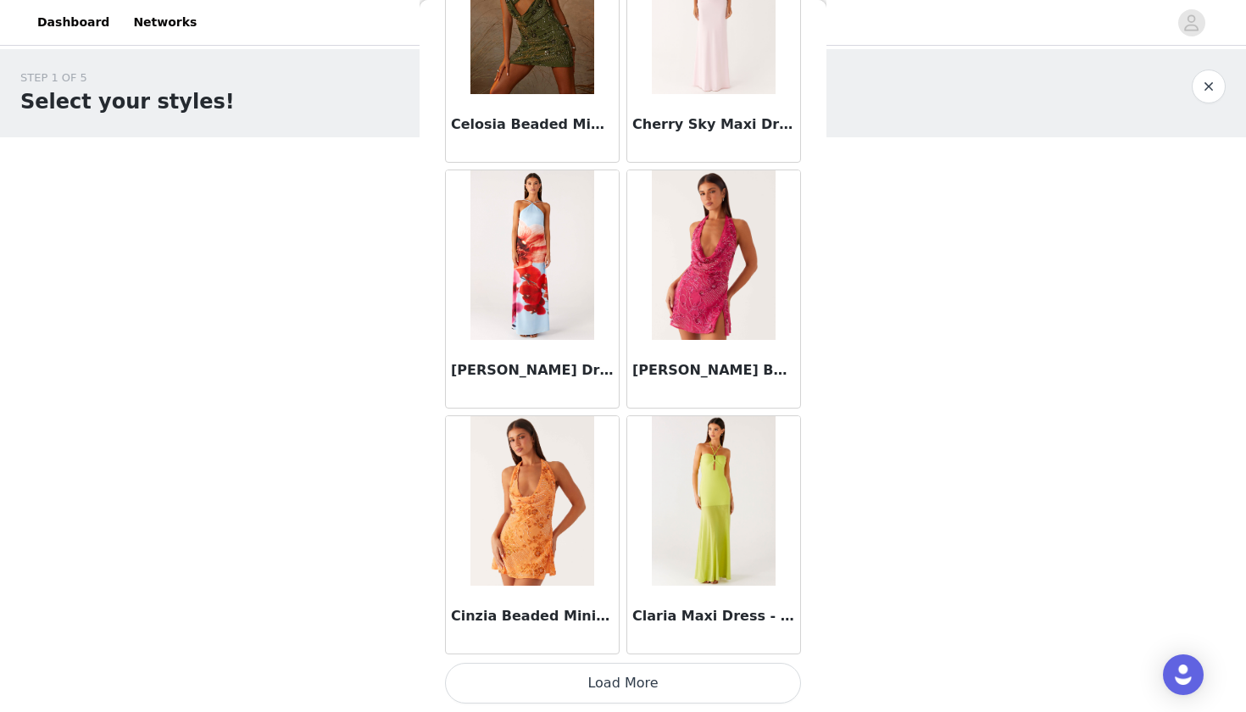
click at [599, 645] on button "Load More" at bounding box center [623, 683] width 356 height 41
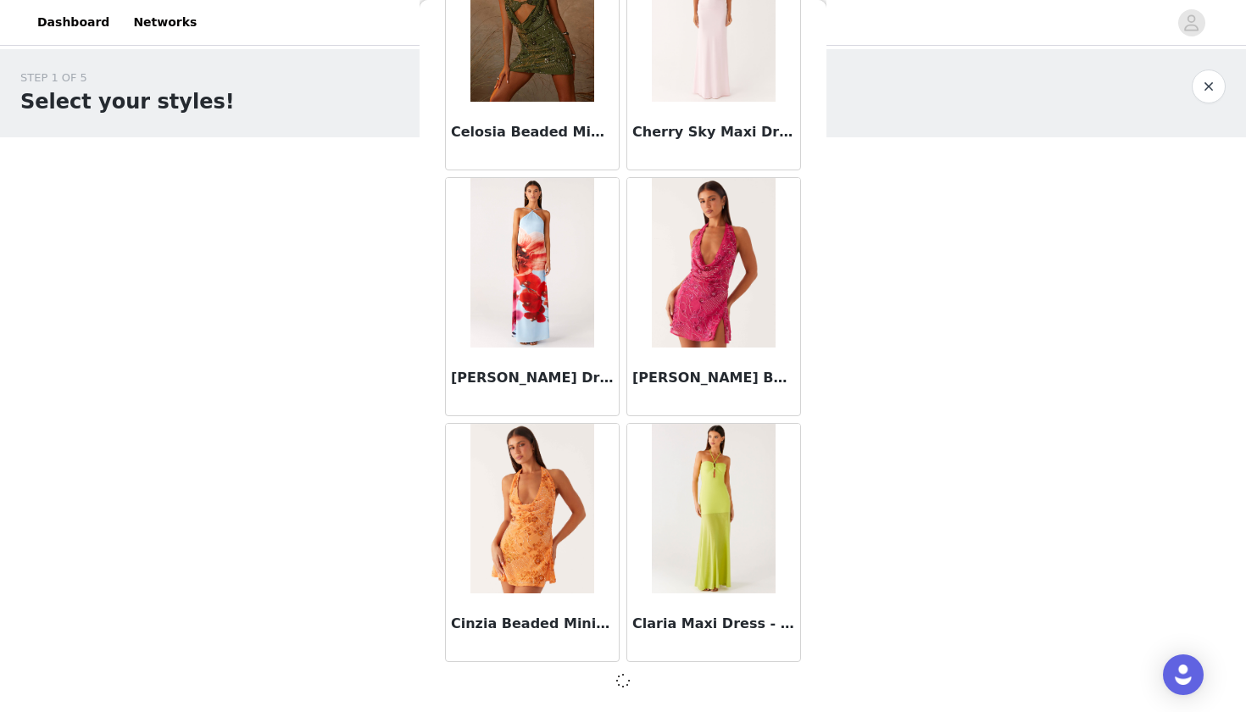
scroll to position [1874, 0]
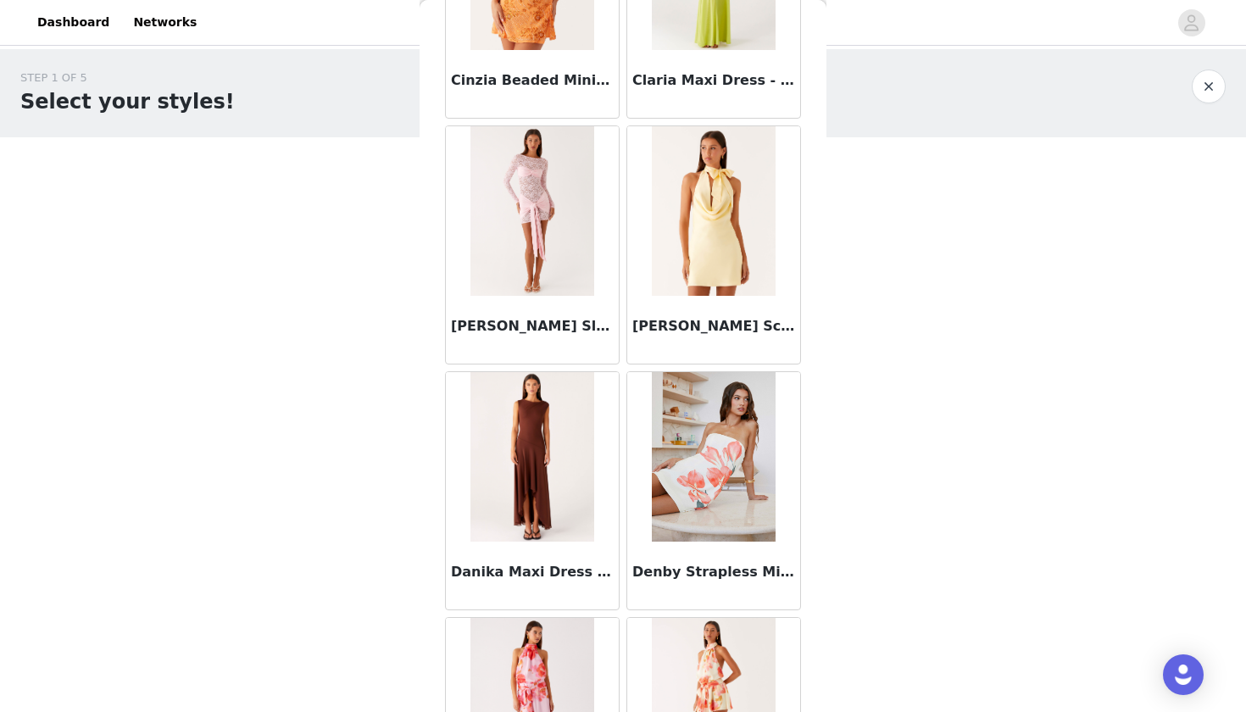
click at [582, 559] on div "Danika Maxi Dress - Chocolate" at bounding box center [532, 576] width 173 height 68
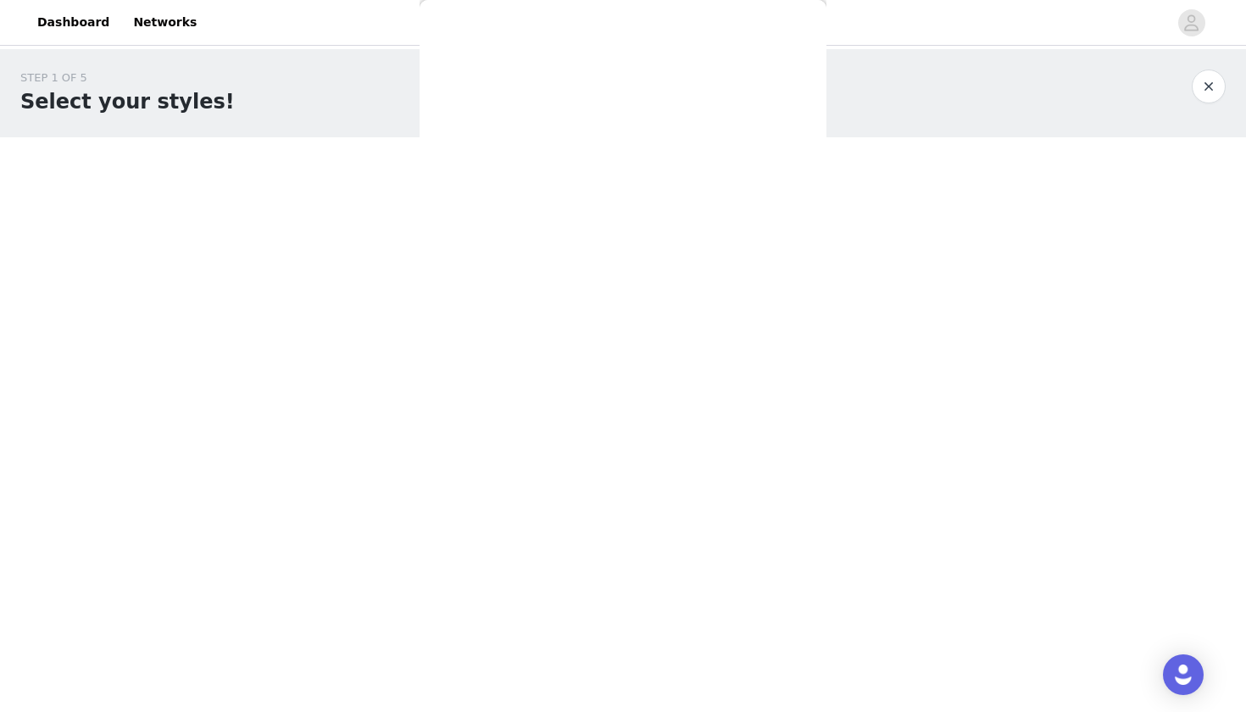
scroll to position [198, 0]
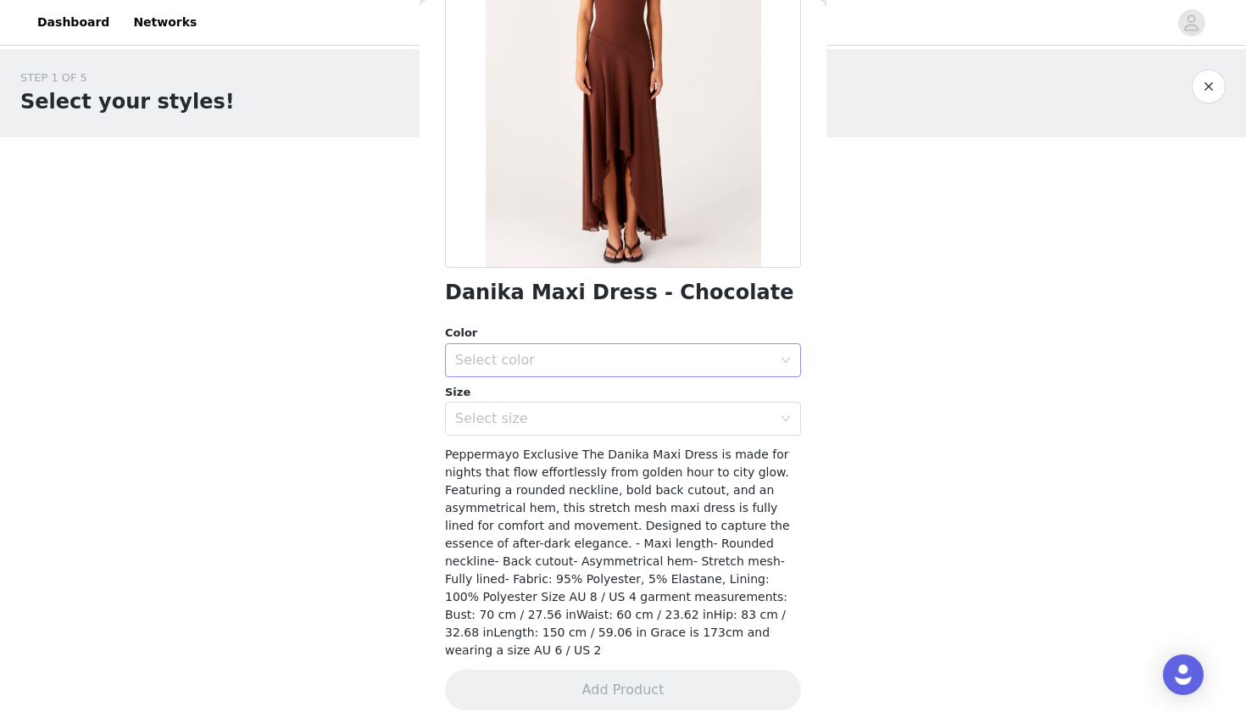
click at [551, 359] on div "Select color" at bounding box center [613, 360] width 317 height 17
click at [537, 393] on li "Chocolate" at bounding box center [623, 396] width 356 height 27
click at [515, 428] on div "Select size" at bounding box center [617, 419] width 325 height 32
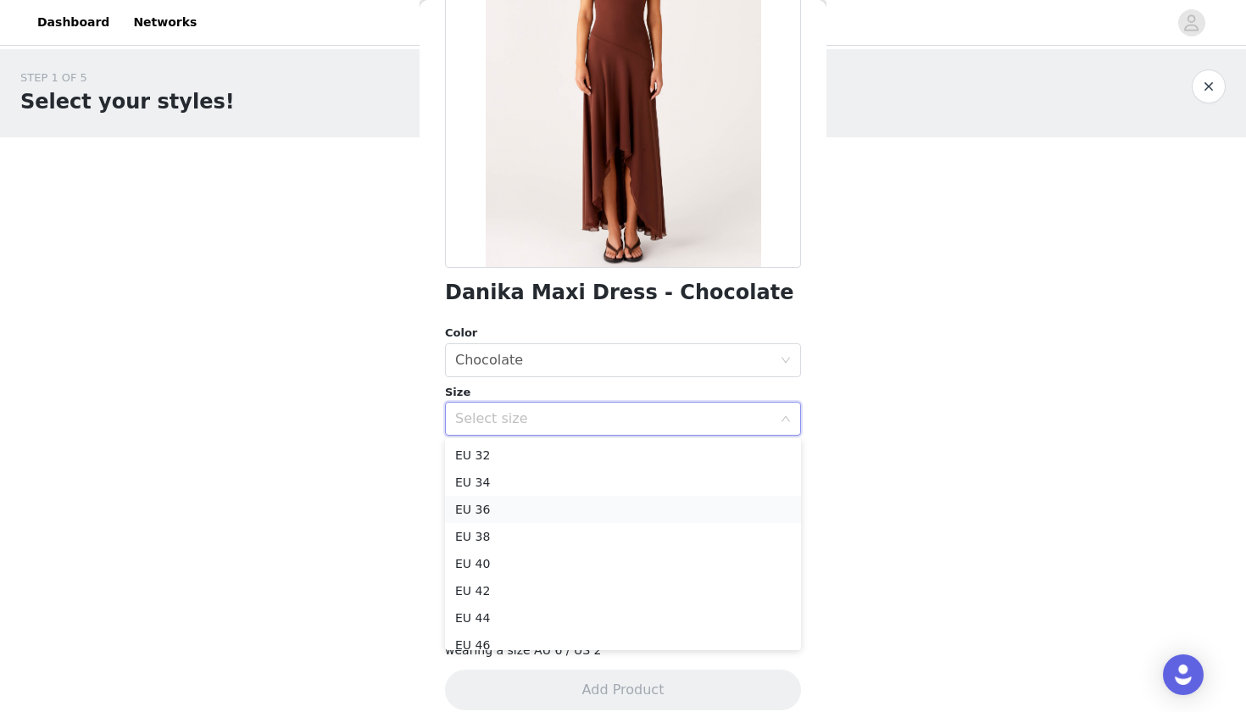
click at [497, 508] on li "EU 36" at bounding box center [623, 509] width 356 height 27
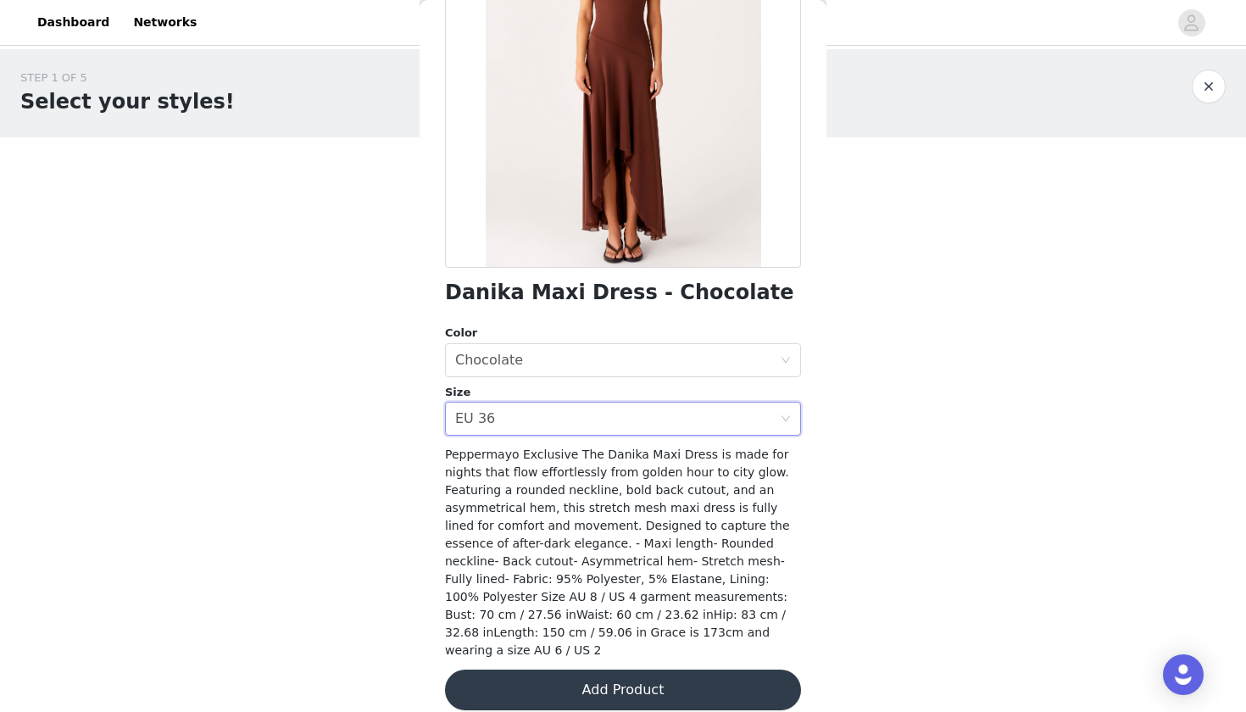
click at [557, 645] on button "Add Product" at bounding box center [623, 690] width 356 height 41
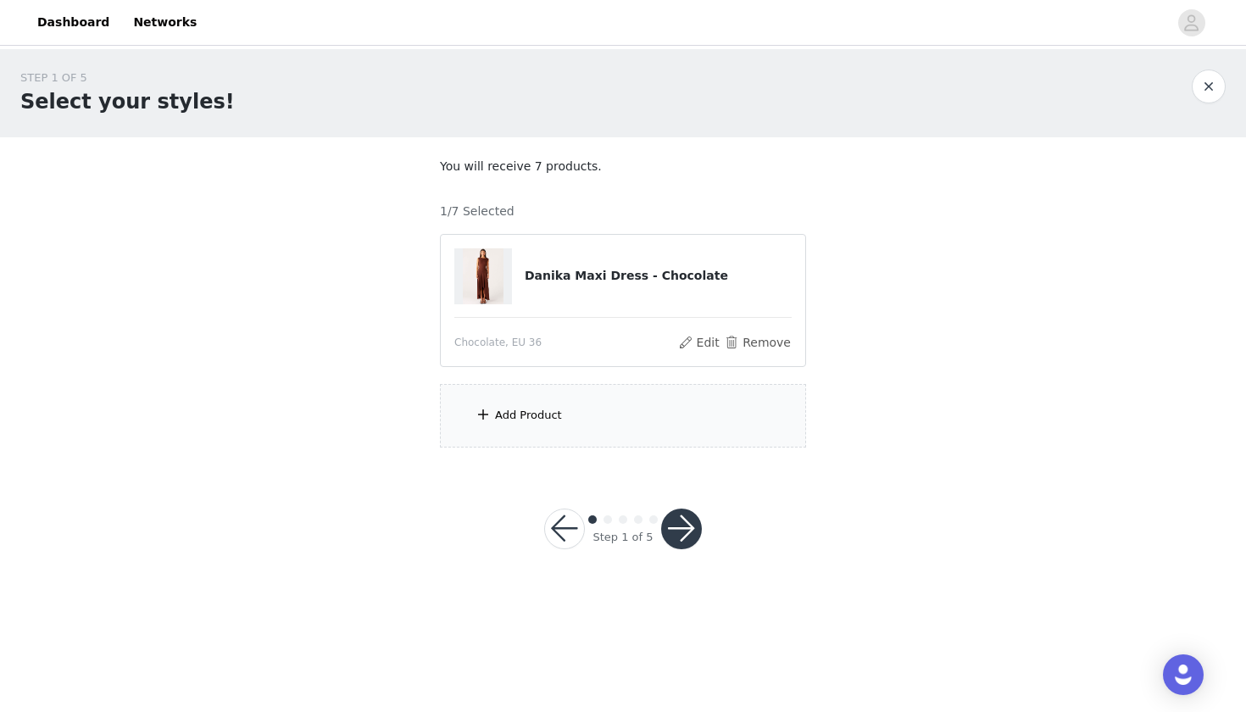
click at [581, 408] on div "Add Product" at bounding box center [623, 416] width 366 height 64
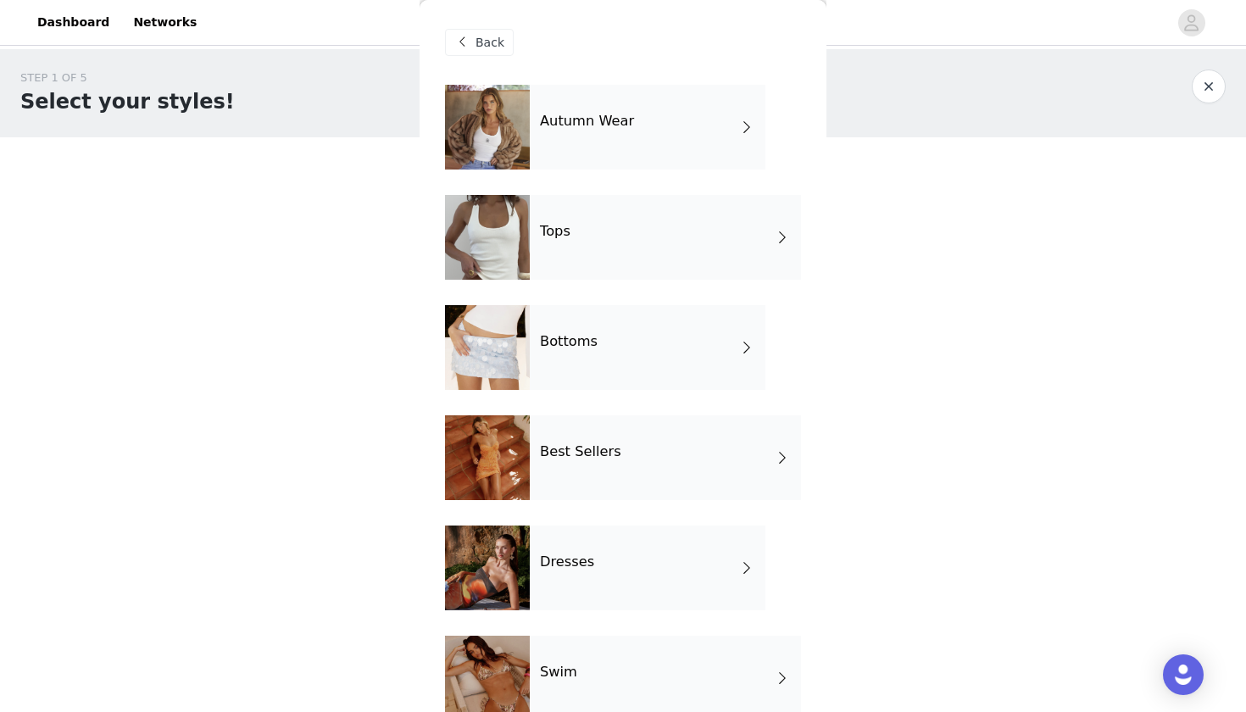
click at [574, 576] on div "Dresses" at bounding box center [648, 568] width 236 height 85
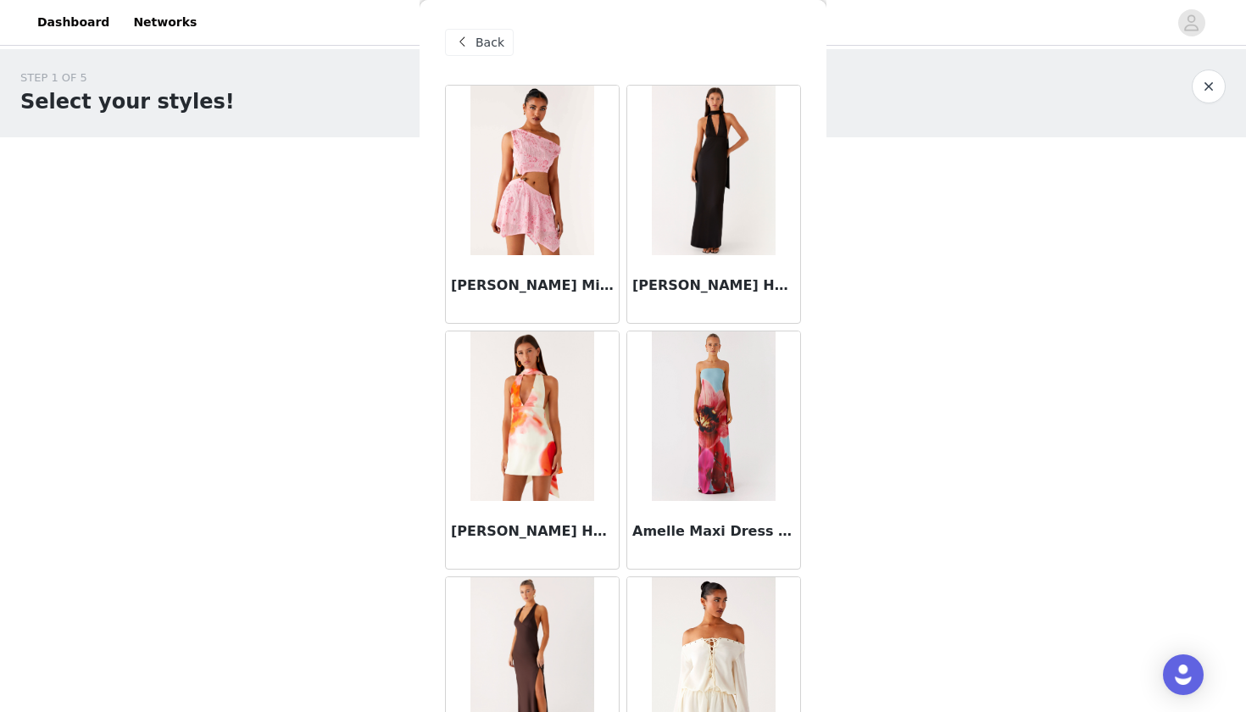
click at [624, 325] on div "Alicia Satin Halter Maxi Dress - Black" at bounding box center [713, 204] width 181 height 246
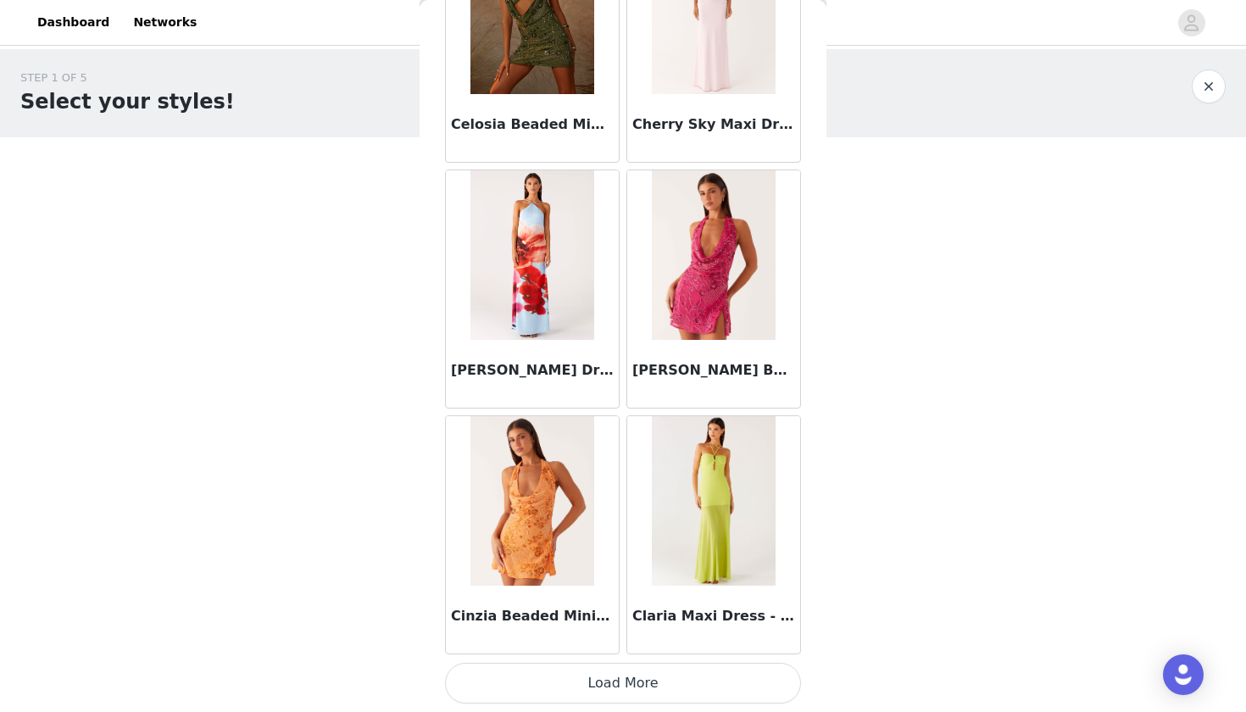
click at [605, 645] on button "Load More" at bounding box center [623, 683] width 356 height 41
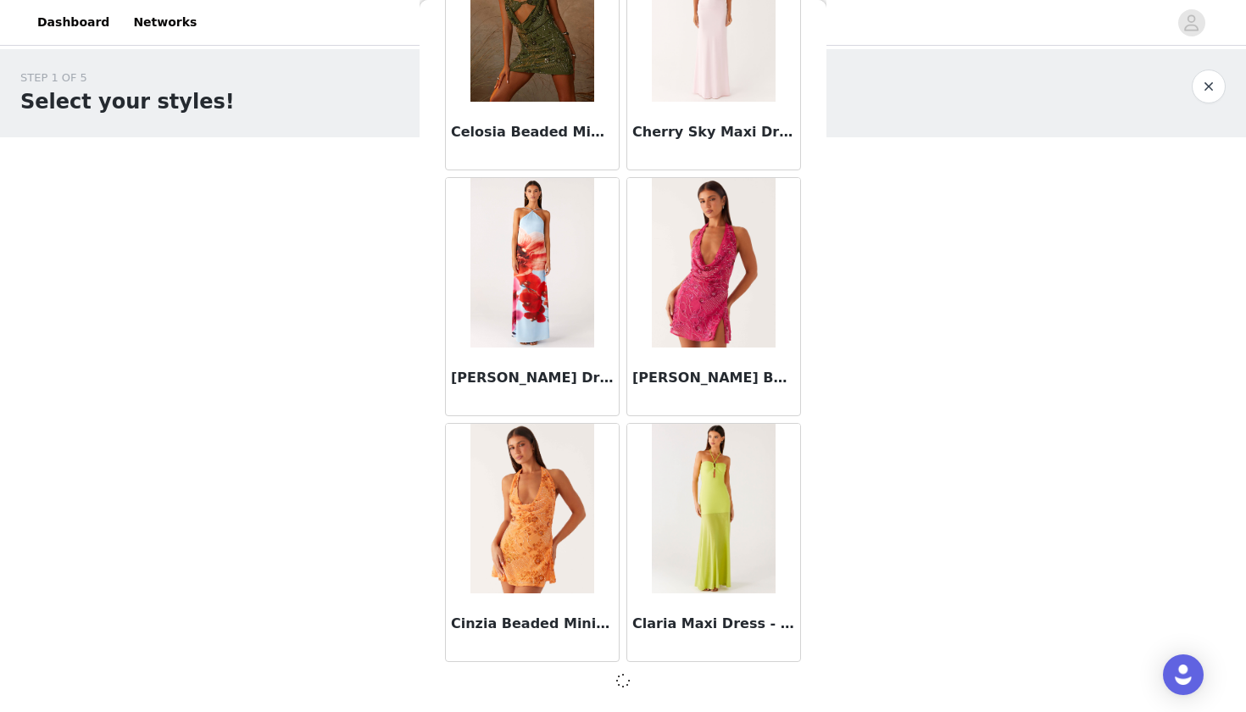
scroll to position [1874, 0]
click at [623, 421] on div "Claria Maxi Dress - Lime" at bounding box center [713, 543] width 181 height 246
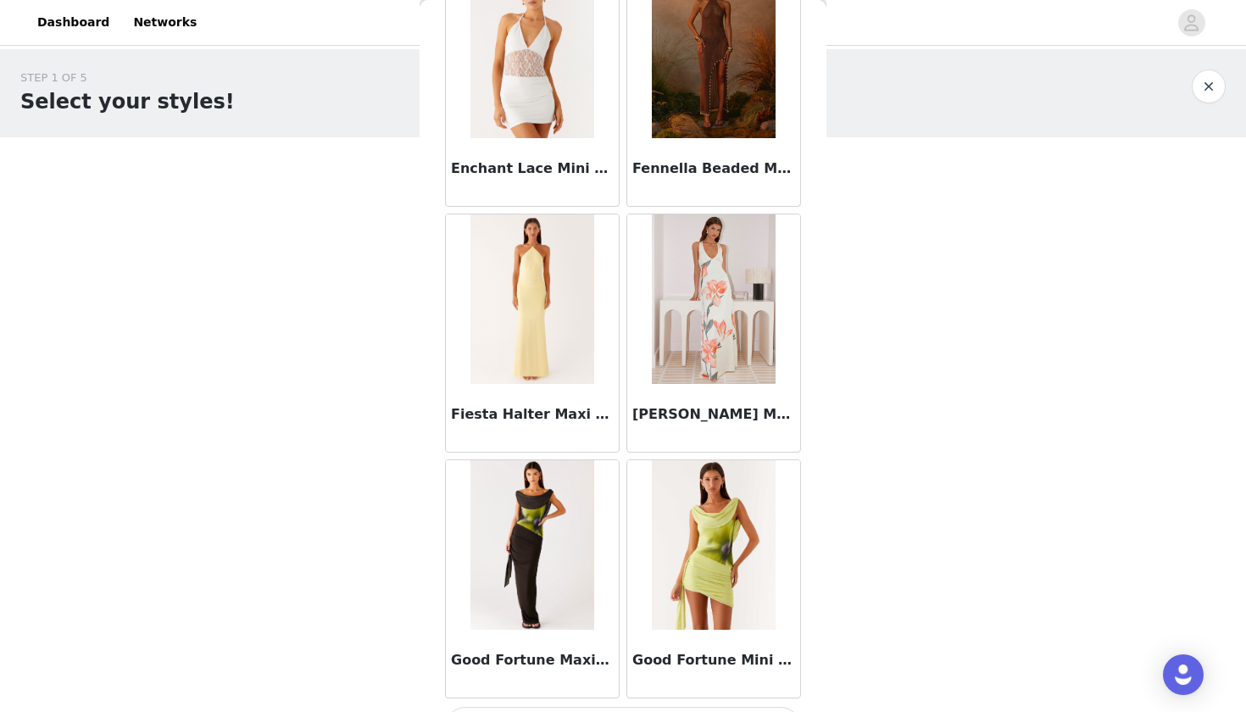
scroll to position [4340, 0]
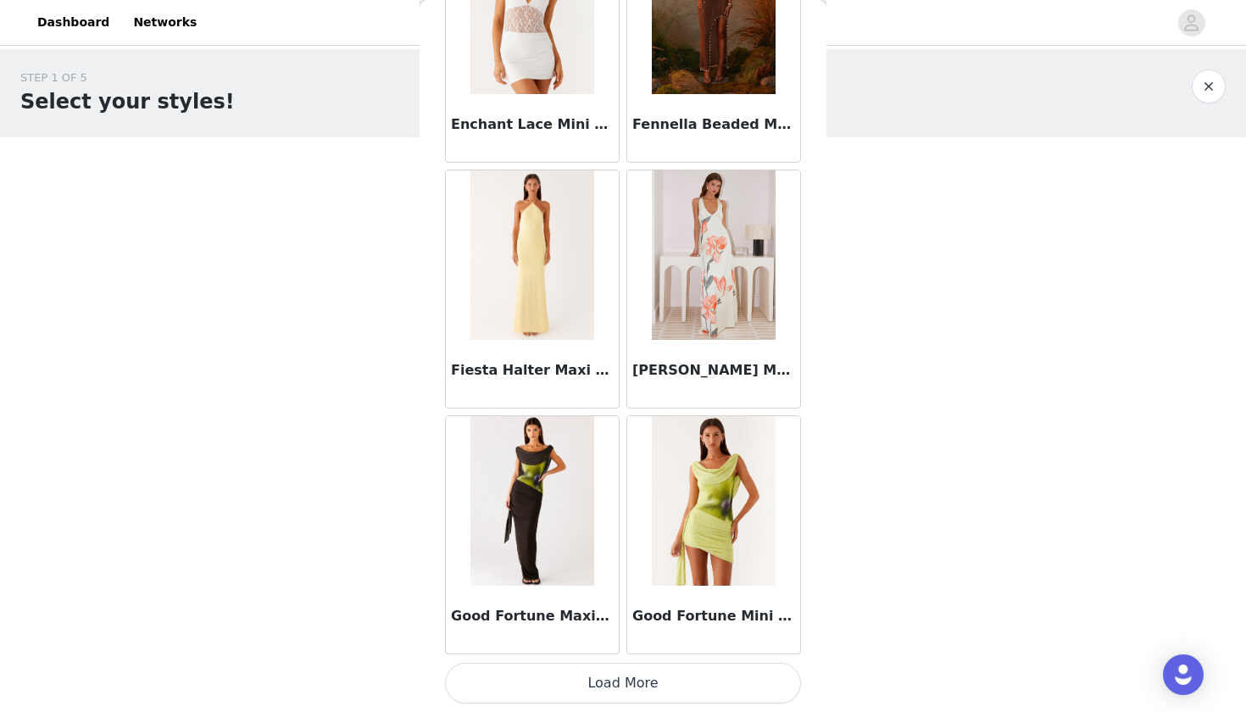
click at [623, 410] on div "Fiorenza Maxi Dress - Siena Floral" at bounding box center [713, 289] width 181 height 246
click at [657, 645] on button "Load More" at bounding box center [623, 683] width 356 height 41
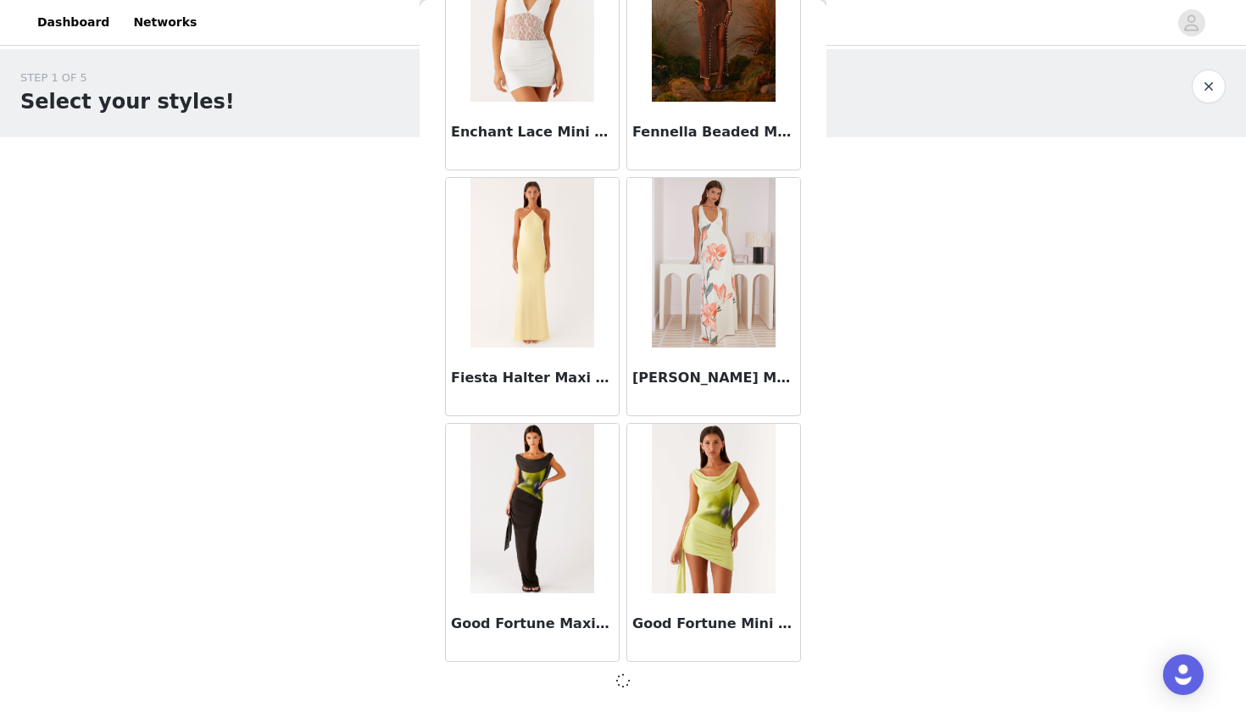
scroll to position [4333, 0]
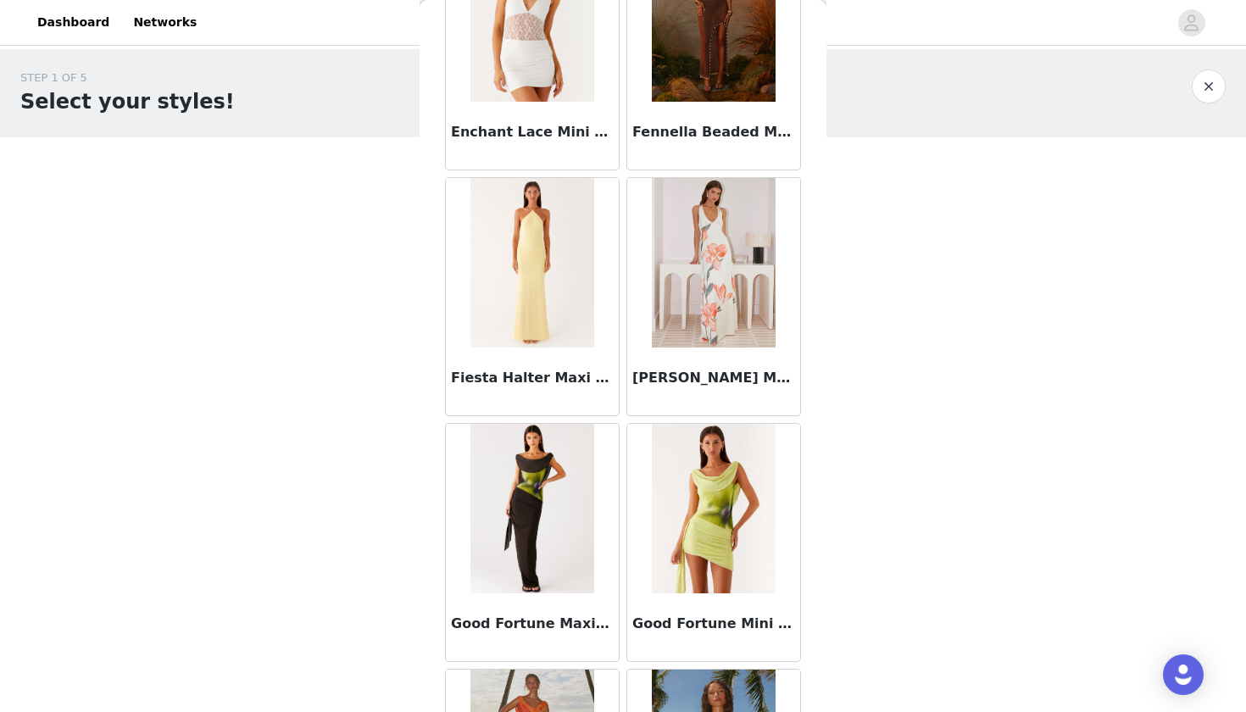
click at [621, 174] on div "Fiesta Halter Maxi Dress - Sunny Yellow" at bounding box center [532, 297] width 181 height 246
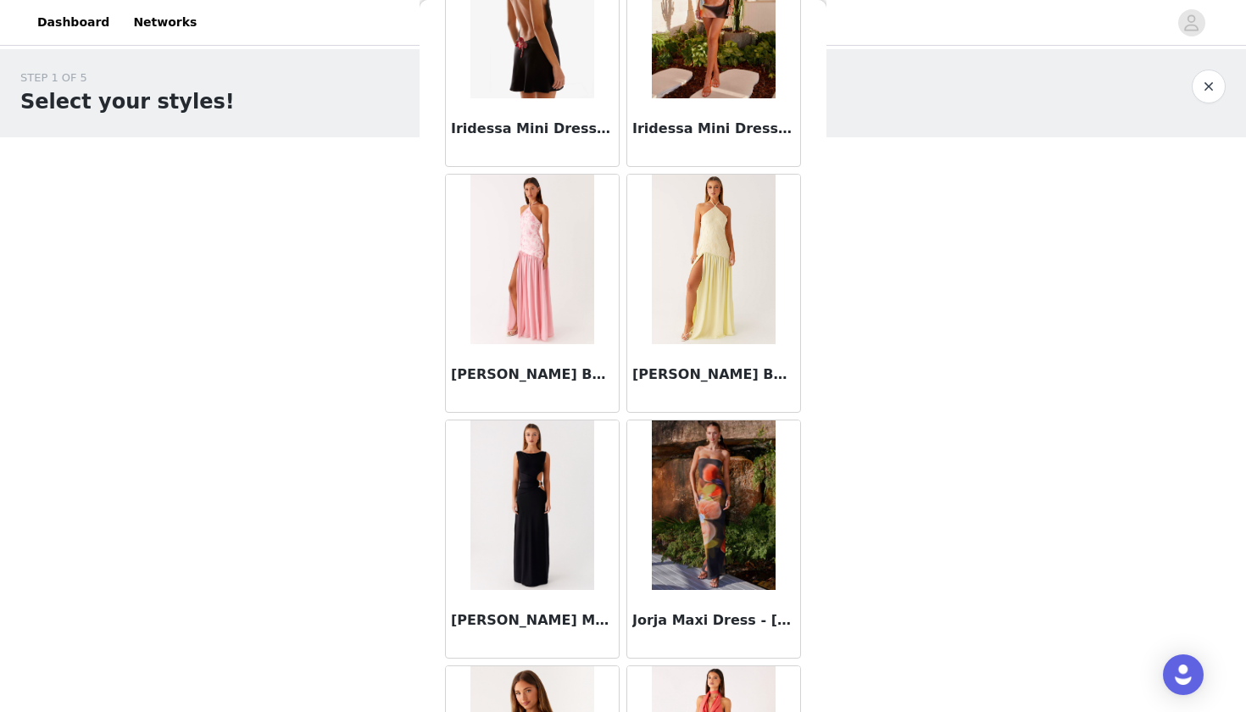
scroll to position [5634, 0]
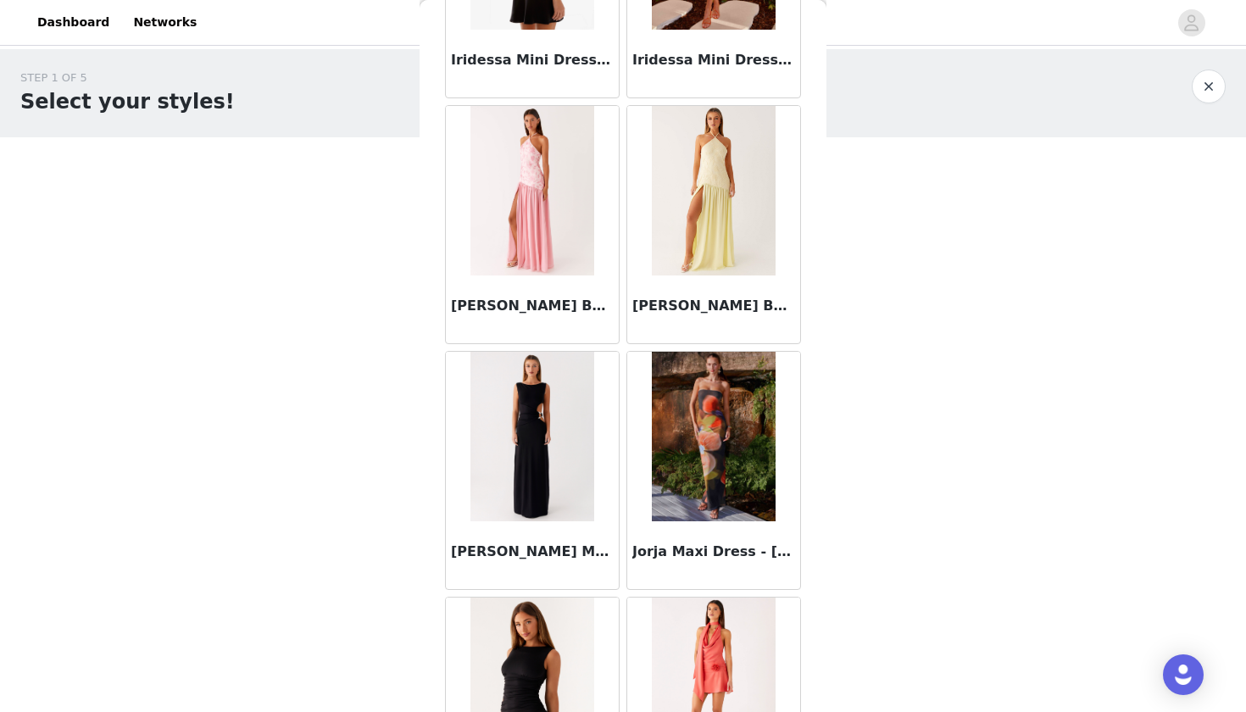
click at [621, 168] on div "Janelle Beaded Maxi Dress - Pink" at bounding box center [532, 225] width 181 height 246
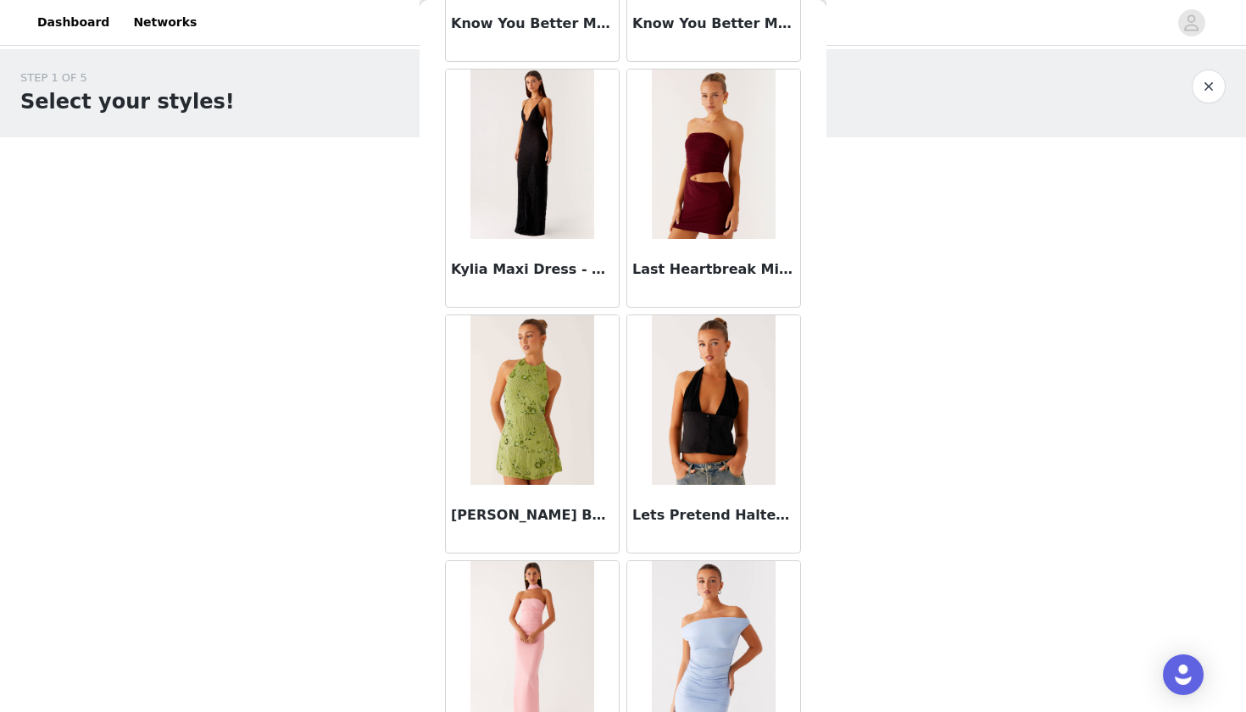
scroll to position [6800, 0]
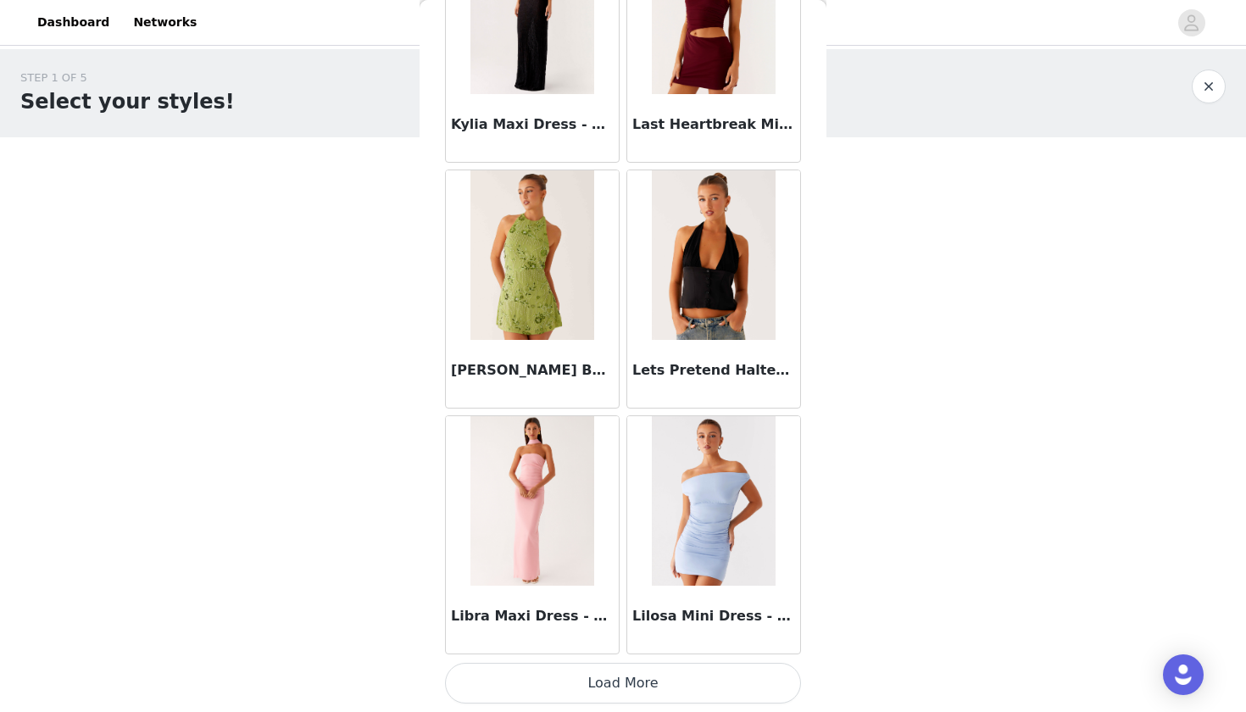
click at [602, 645] on button "Load More" at bounding box center [623, 683] width 356 height 41
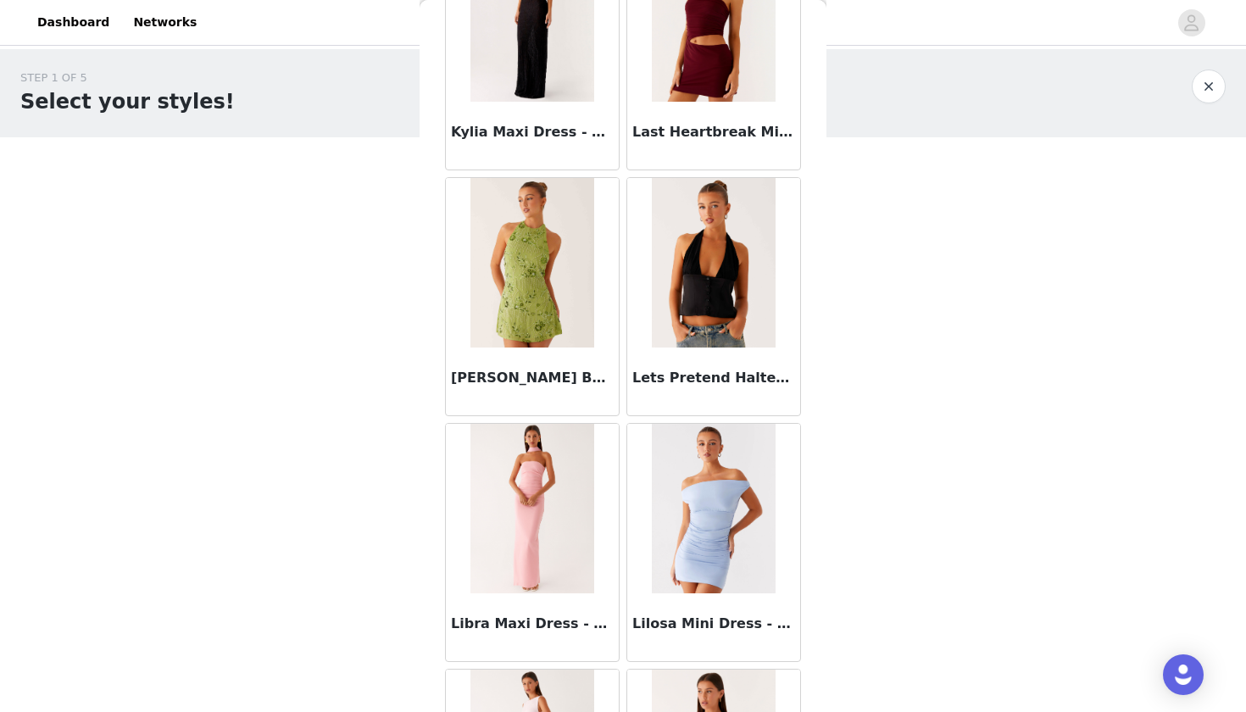
click at [623, 421] on div "Lilosa Mini Dress - Blue" at bounding box center [713, 543] width 181 height 246
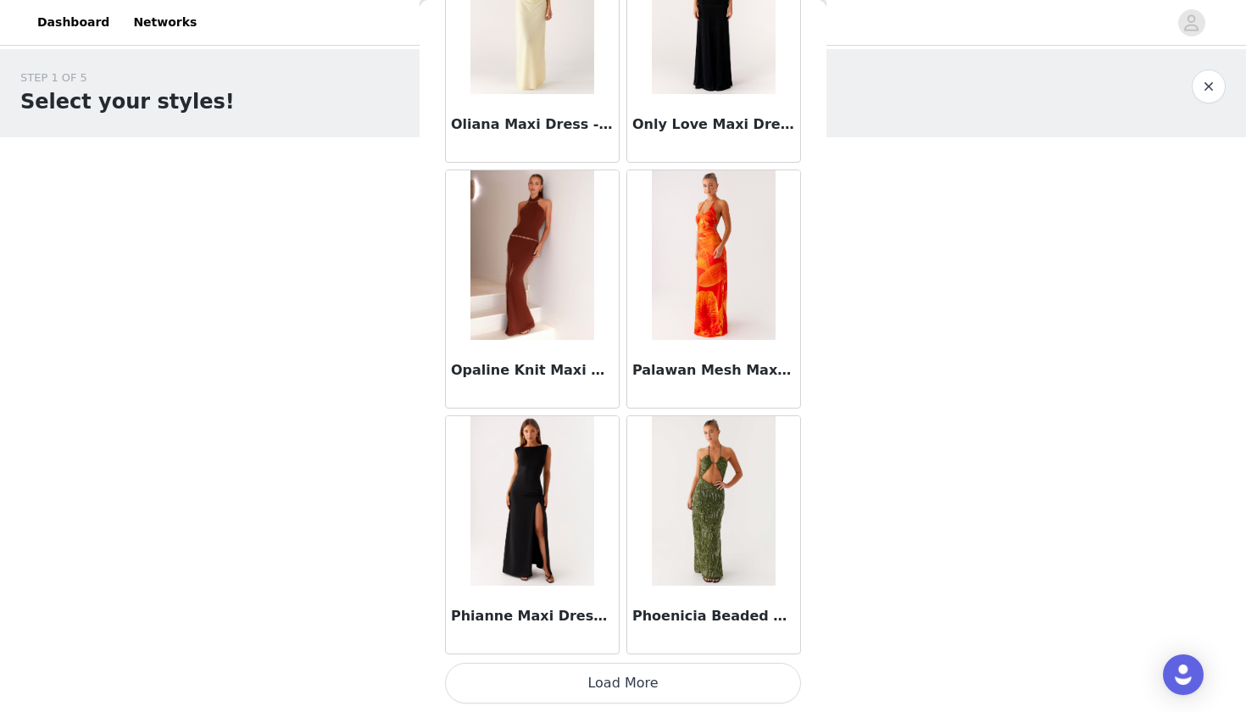
scroll to position [9257, 0]
click at [581, 645] on button "Load More" at bounding box center [623, 683] width 356 height 41
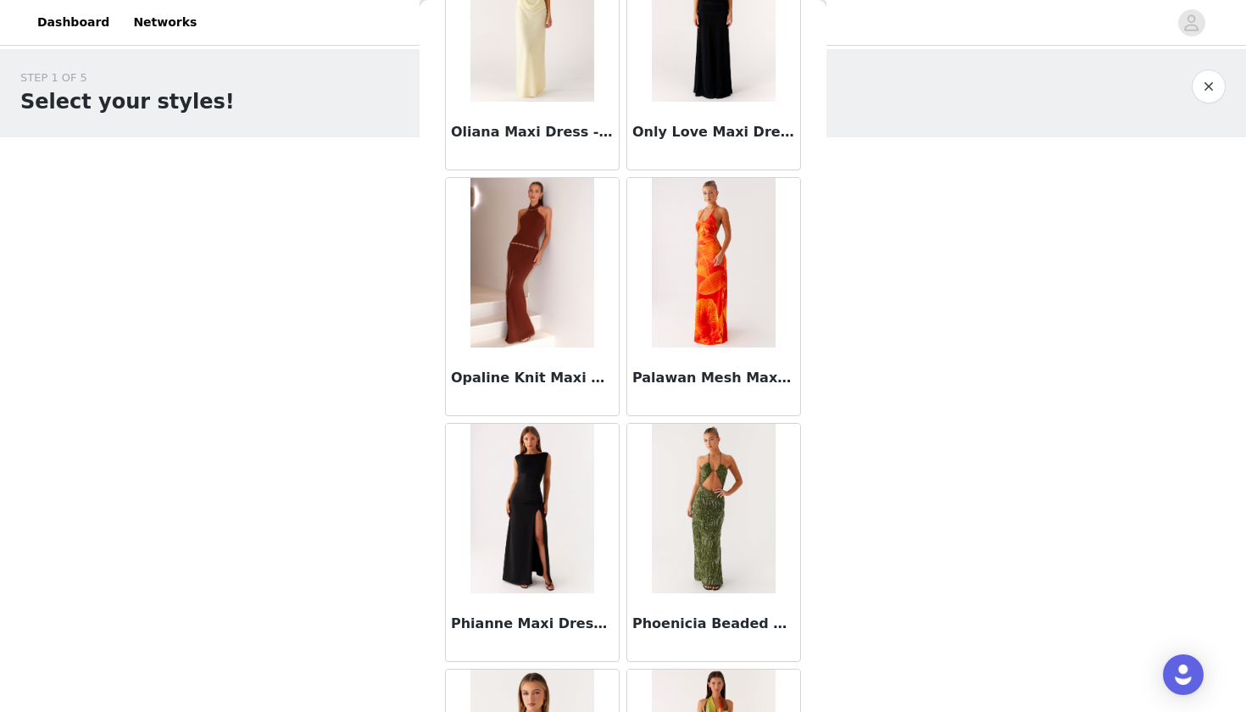
click at [621, 419] on div "Opaline Knit Maxi Dress - Chocolate" at bounding box center [532, 297] width 181 height 246
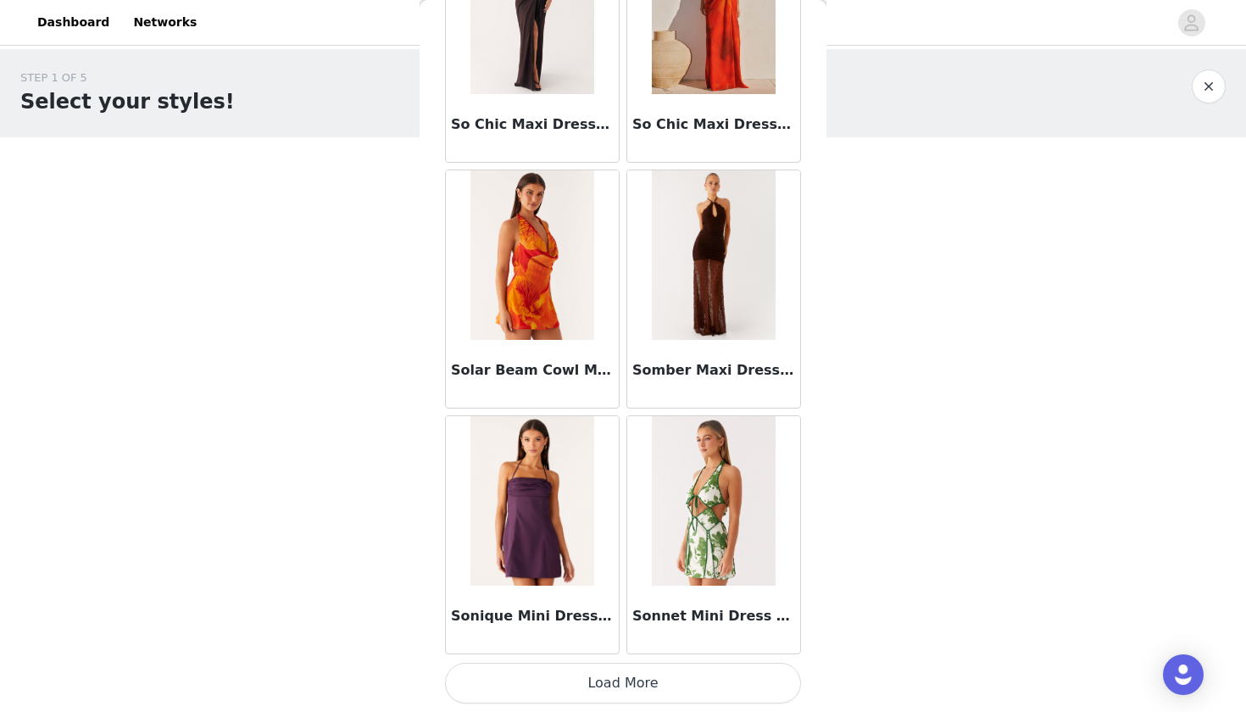
scroll to position [11715, 0]
click at [615, 645] on button "Load More" at bounding box center [623, 683] width 356 height 41
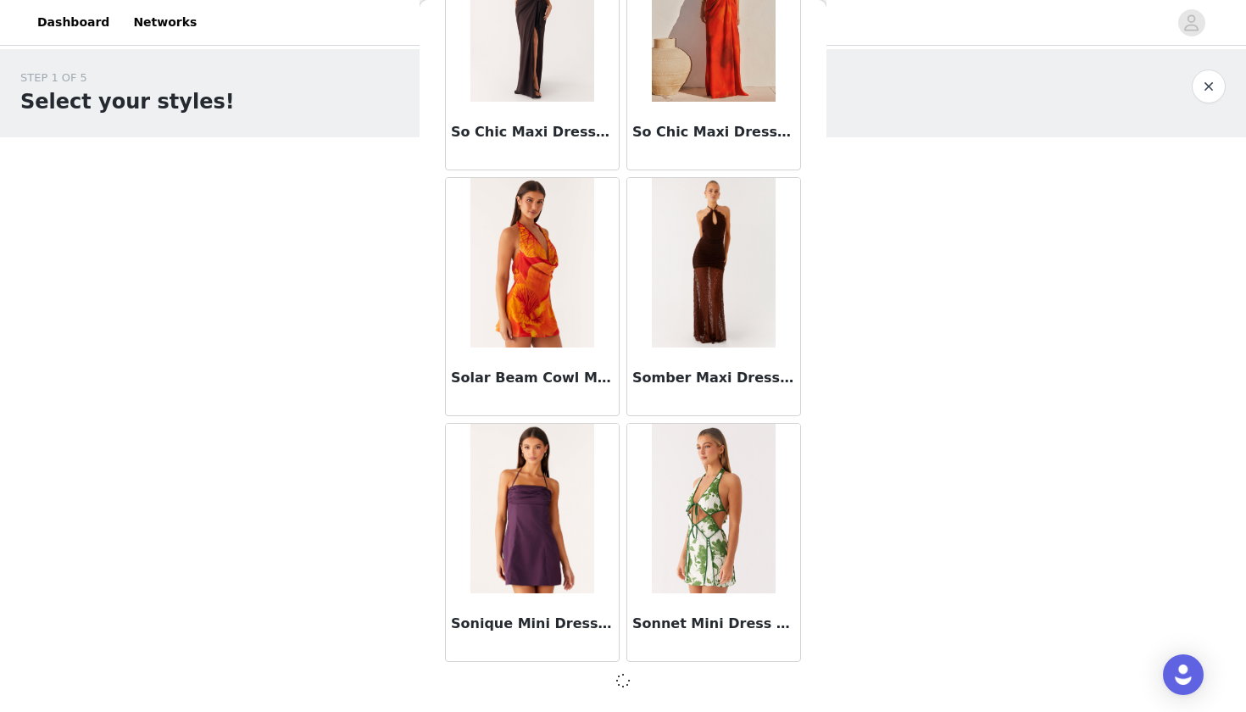
scroll to position [11708, 0]
click at [624, 422] on div "Sonnet Mini Dress - Verdant Bloom" at bounding box center [713, 543] width 181 height 246
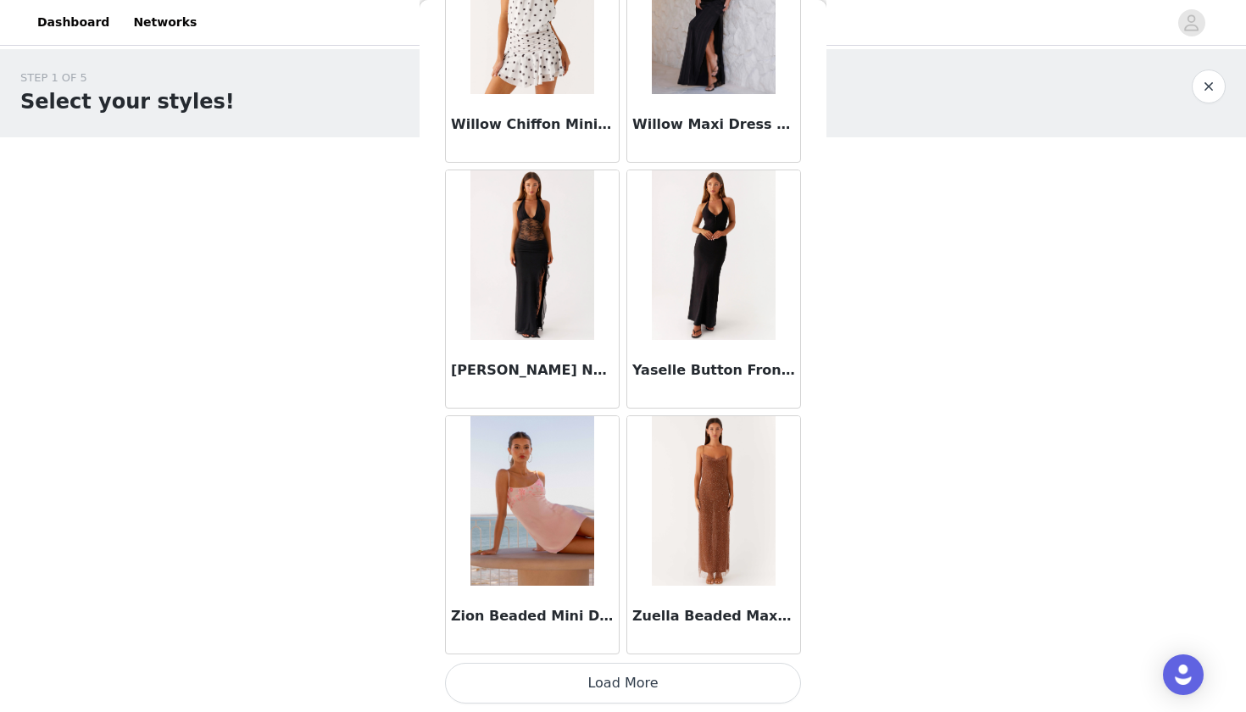
scroll to position [14174, 0]
click at [594, 645] on button "Load More" at bounding box center [623, 683] width 356 height 41
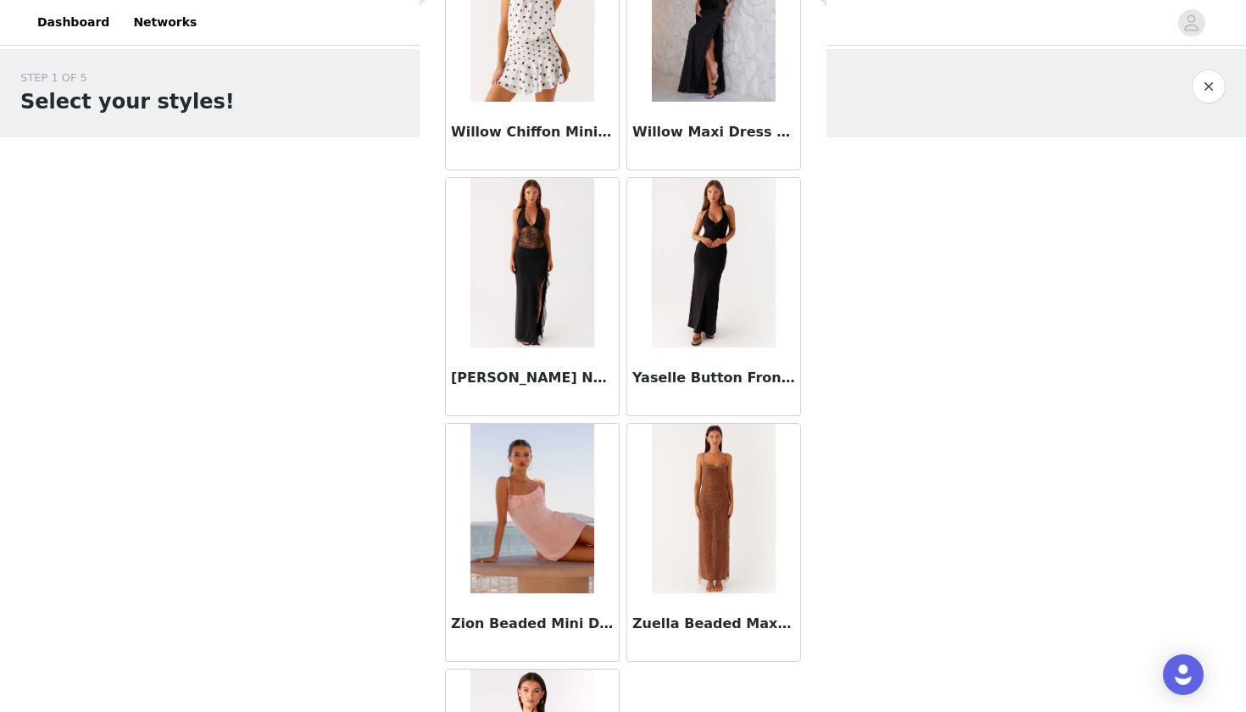
click at [622, 422] on div "Zion Beaded Mini Dress - Pink" at bounding box center [532, 543] width 181 height 246
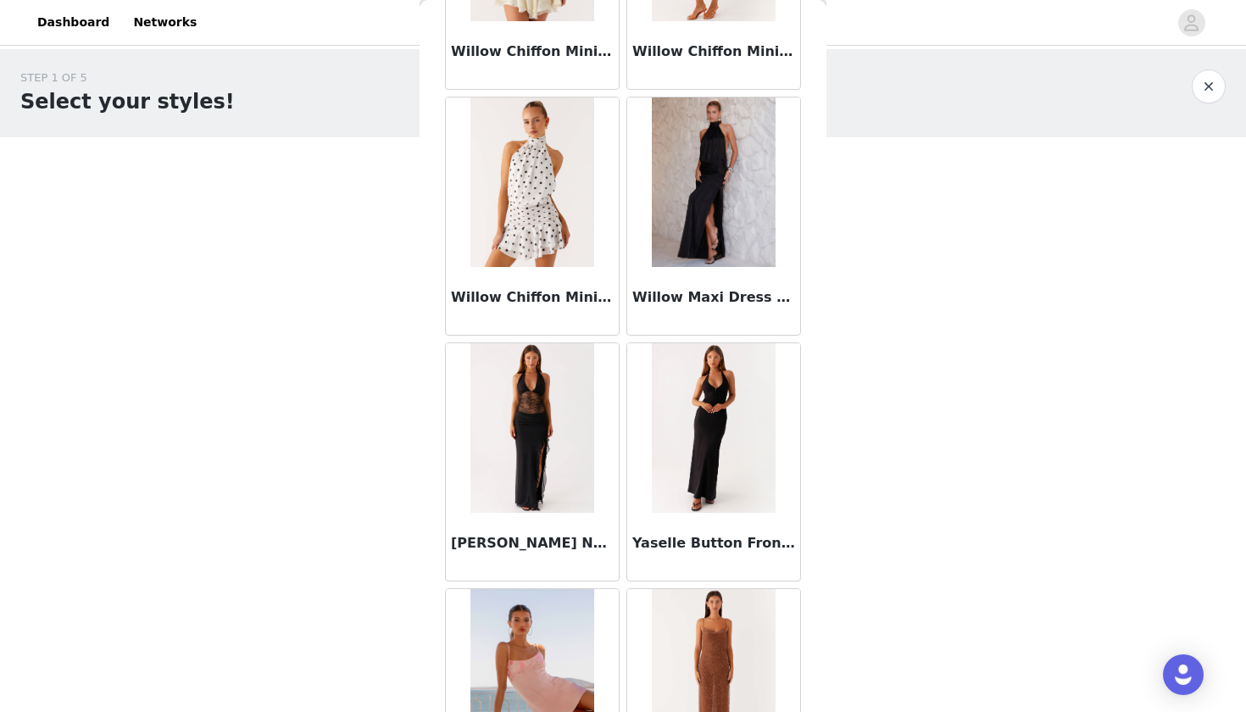
scroll to position [13981, 0]
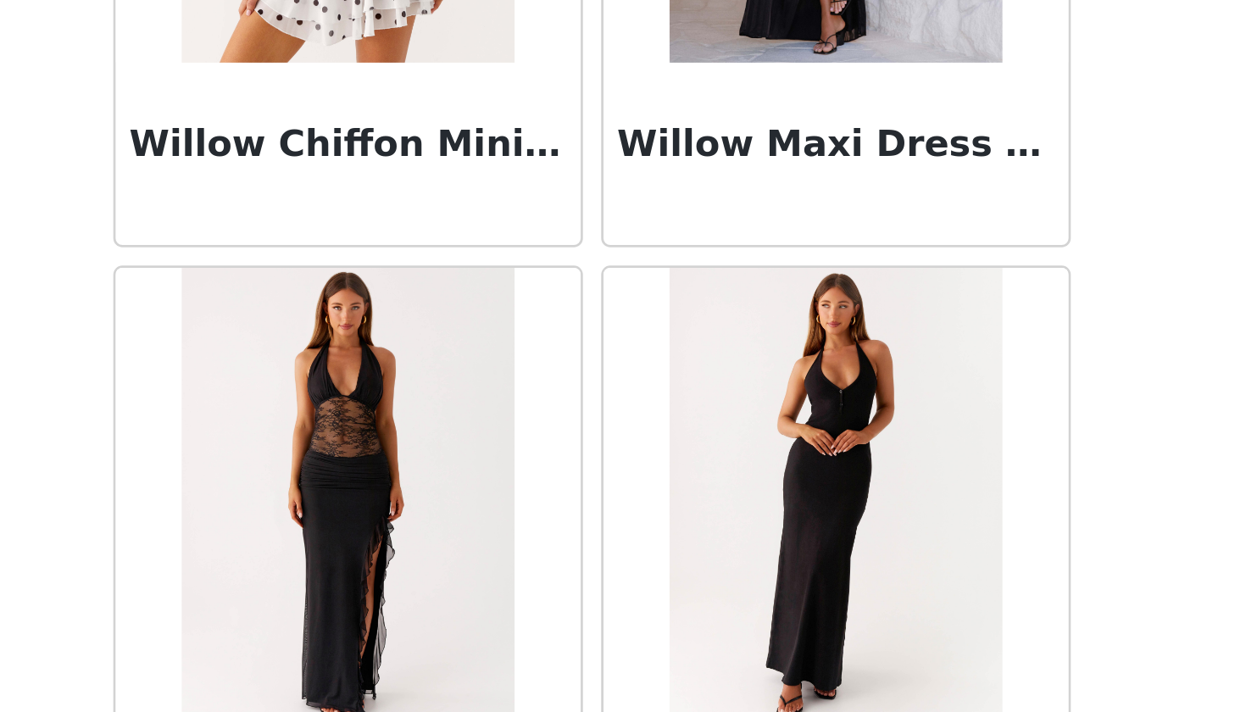
click at [623, 359] on div "Yaselle Button Front Maxi Dress - Black" at bounding box center [713, 482] width 181 height 246
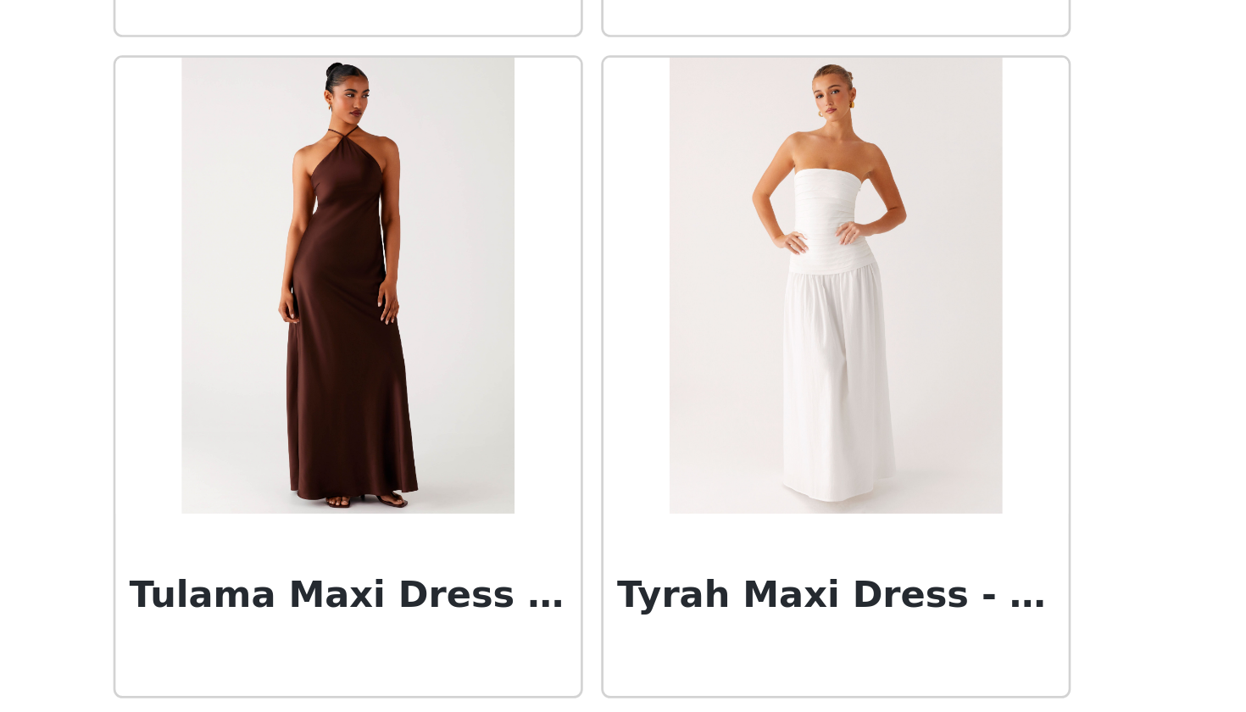
scroll to position [12573, 0]
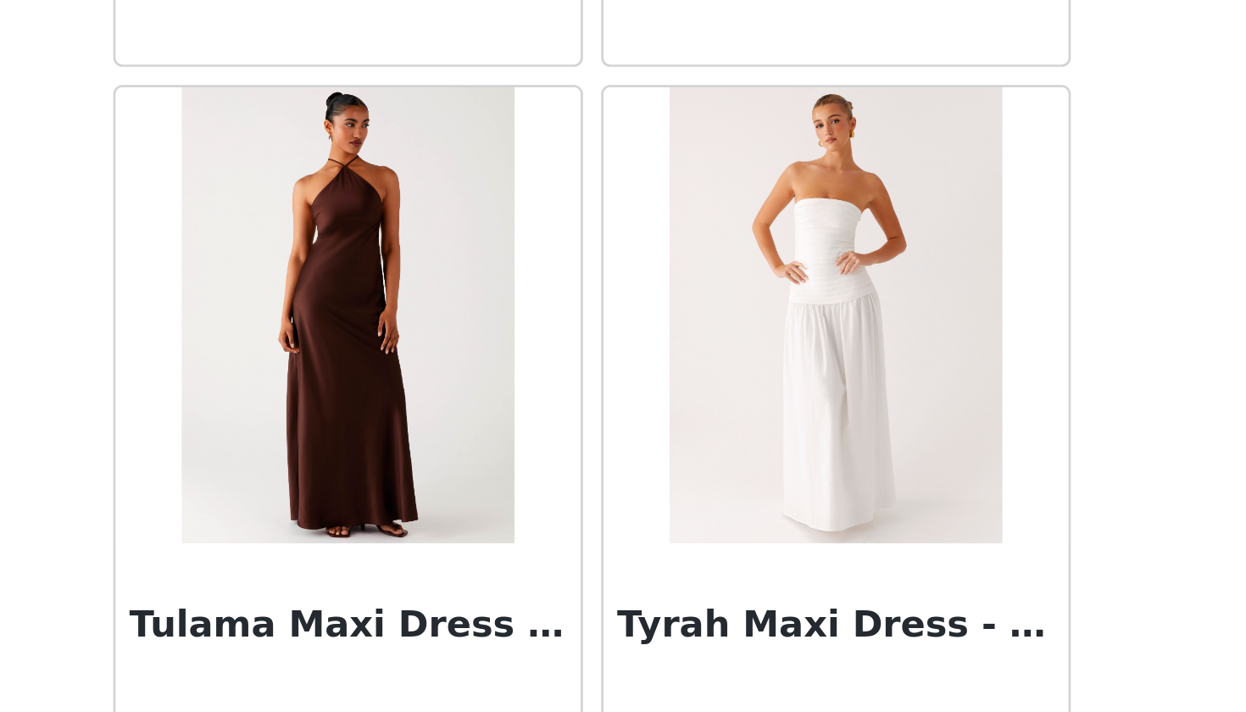
click at [470, 297] on img at bounding box center [532, 382] width 124 height 170
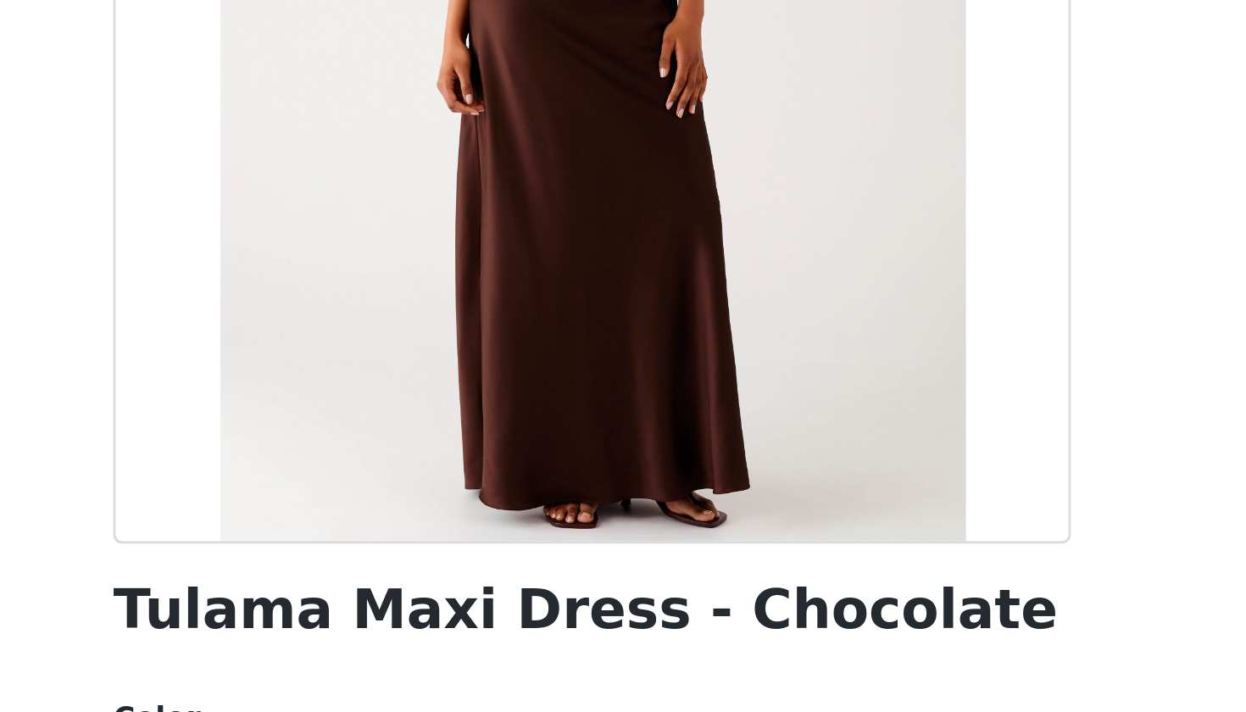
scroll to position [3, 0]
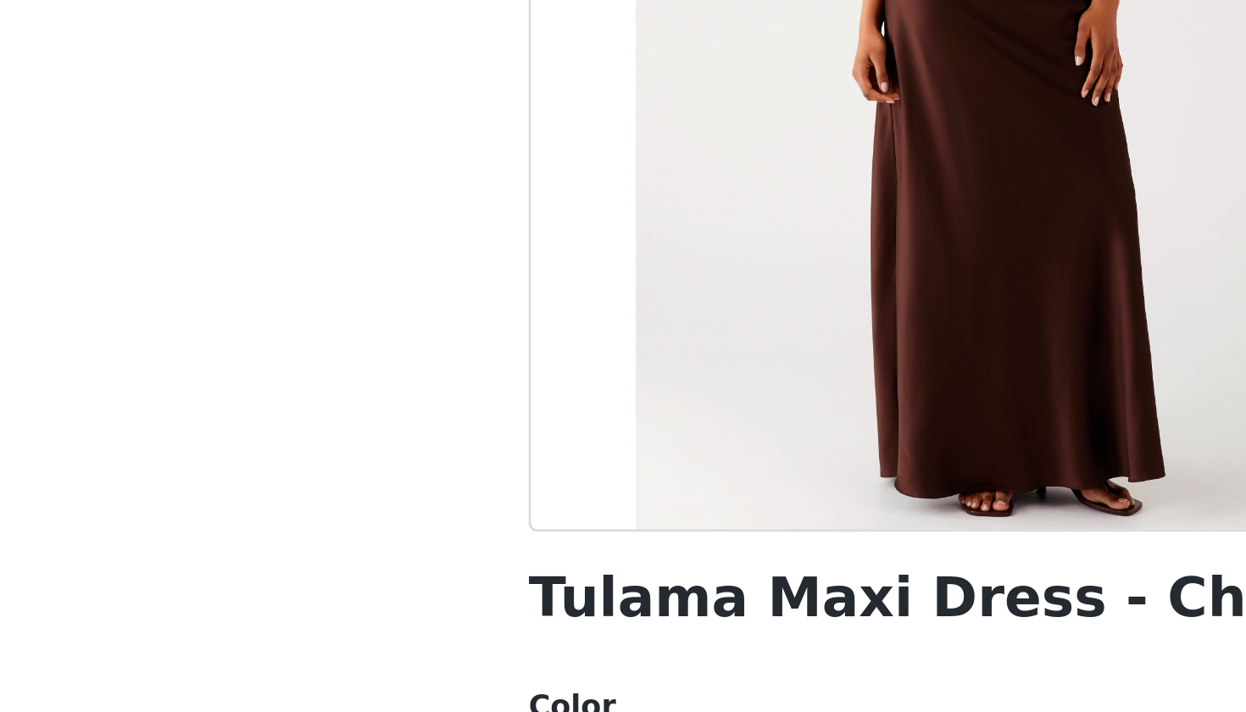
click at [106, 131] on div "STEP 1 OF 5 Select your styles! You will receive 7 products. 1/7 Selected Danik…" at bounding box center [623, 258] width 1246 height 419
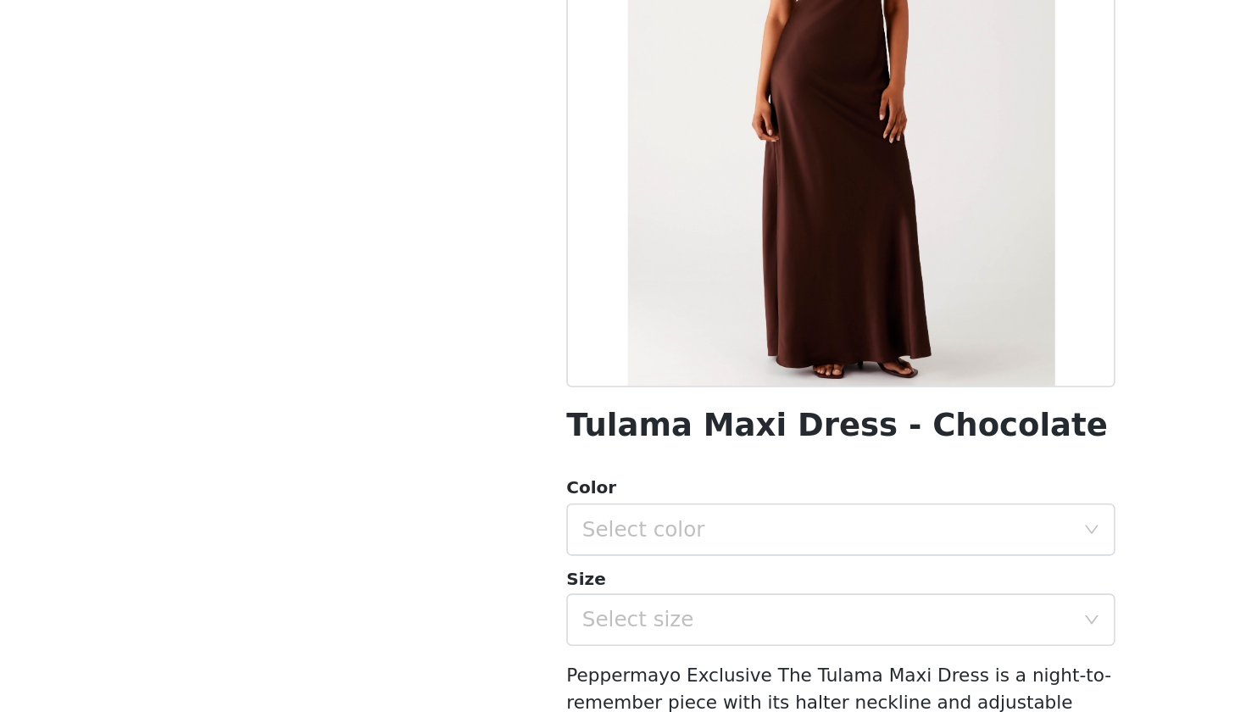
click at [321, 181] on div "STEP 1 OF 5 Select your styles! You will receive 7 products. 1/7 Selected Danik…" at bounding box center [623, 258] width 1246 height 419
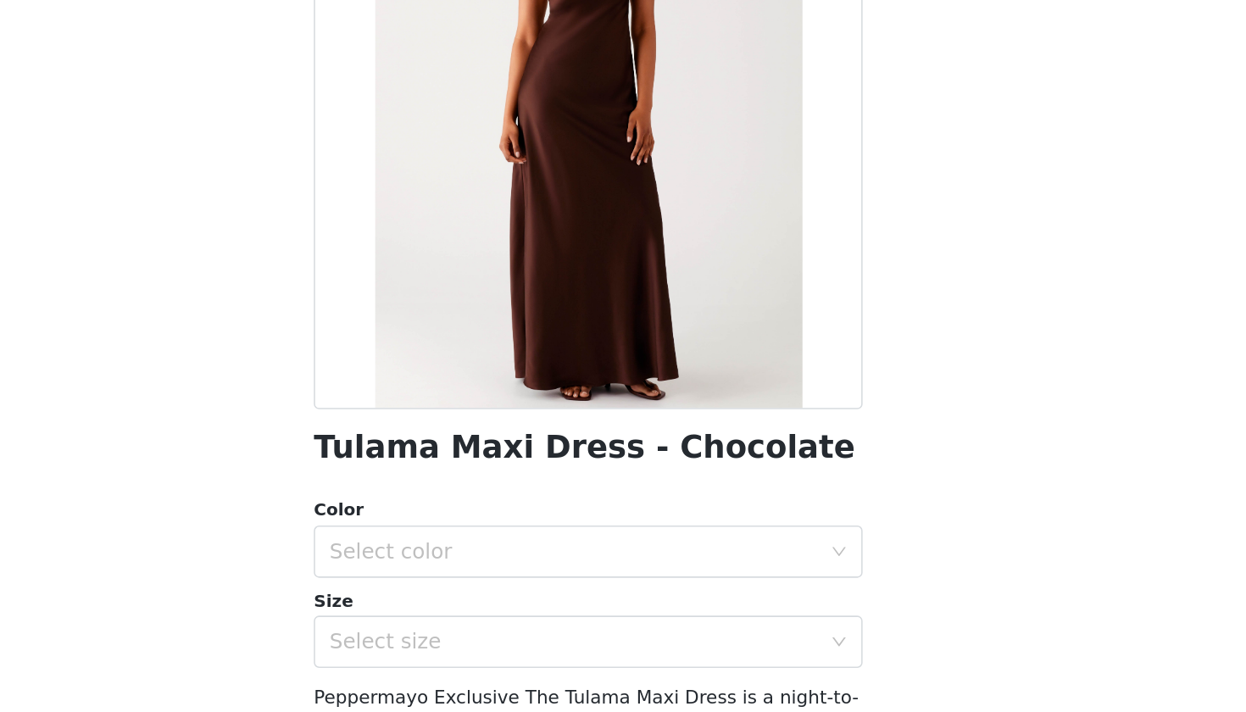
click at [445, 520] on div "Color Select color Size Select size" at bounding box center [623, 575] width 356 height 111
click at [455, 547] on div "Select color" at bounding box center [613, 555] width 317 height 17
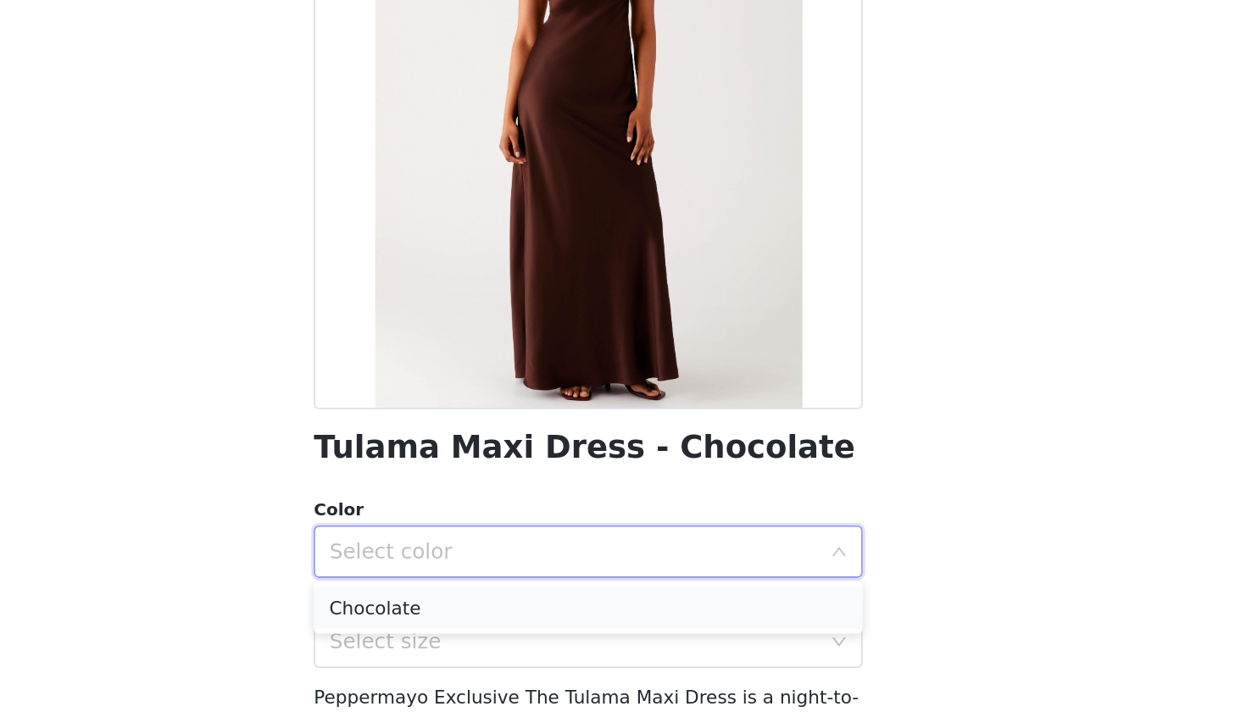
click at [445, 578] on li "Chocolate" at bounding box center [623, 591] width 356 height 27
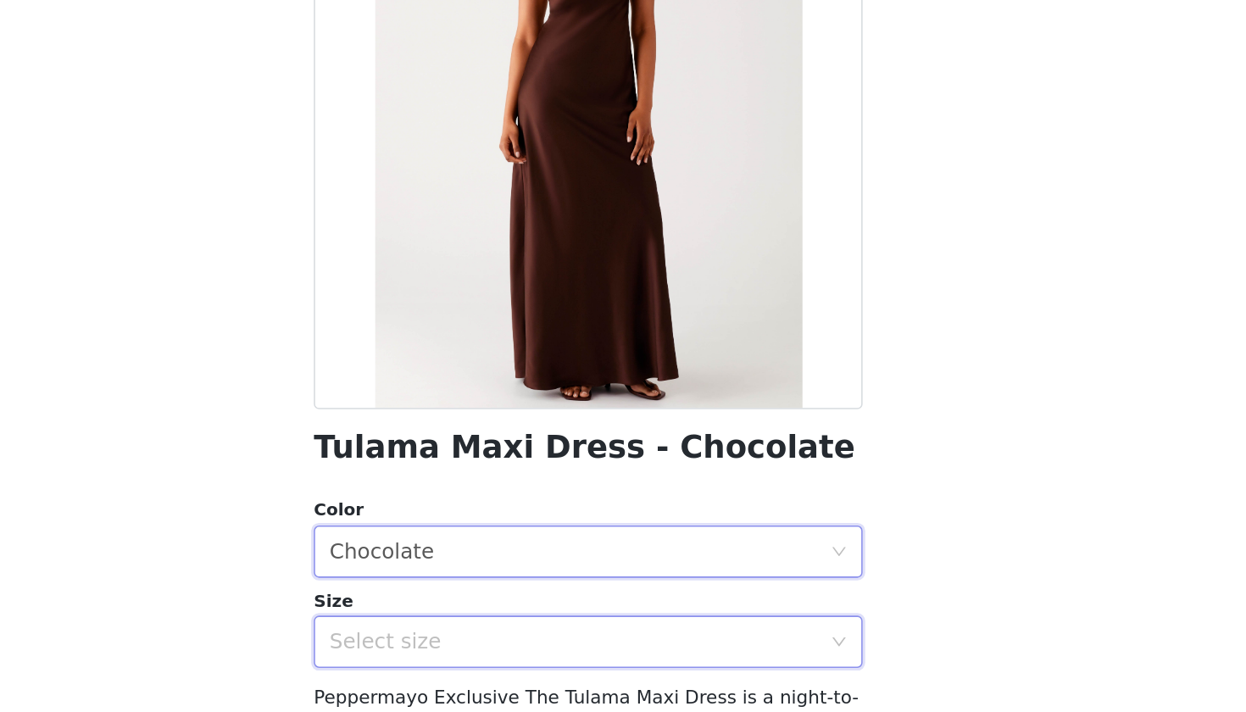
click at [455, 598] on div "Select size" at bounding box center [617, 614] width 325 height 32
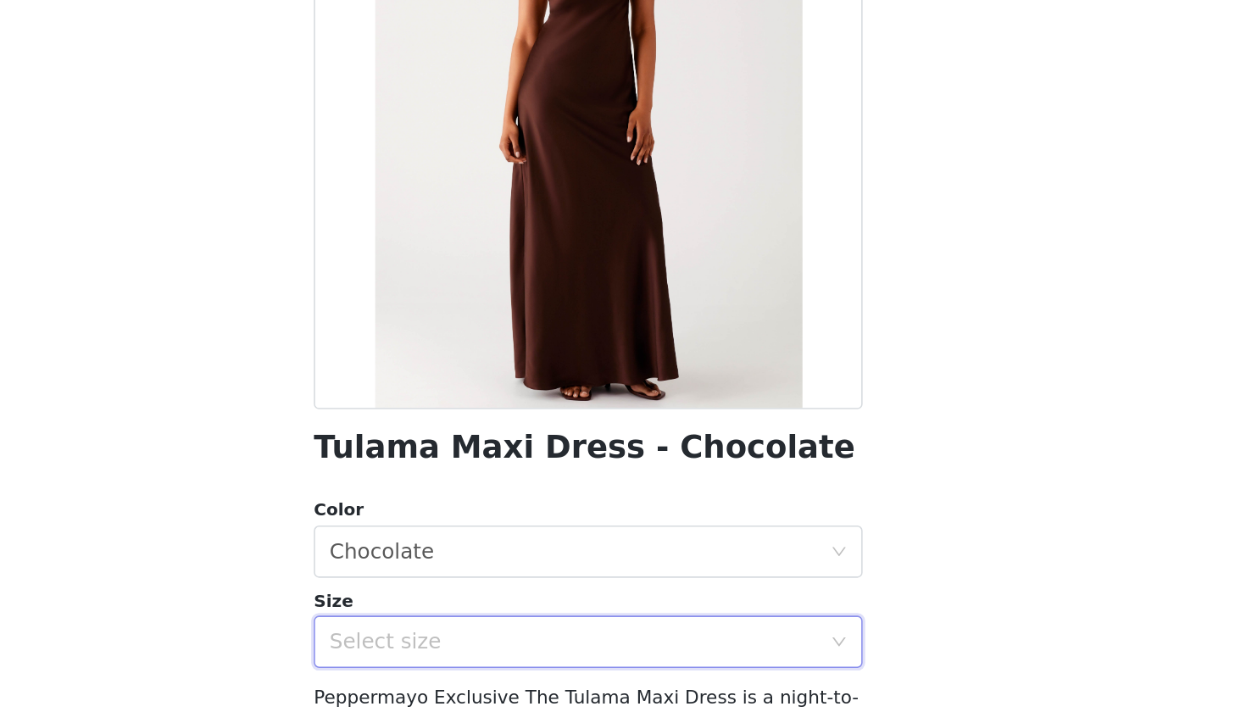
click at [420, 377] on div "Back Tulama Maxi Dress - Chocolate Color Select color Chocolate Size Select siz…" at bounding box center [623, 356] width 407 height 712
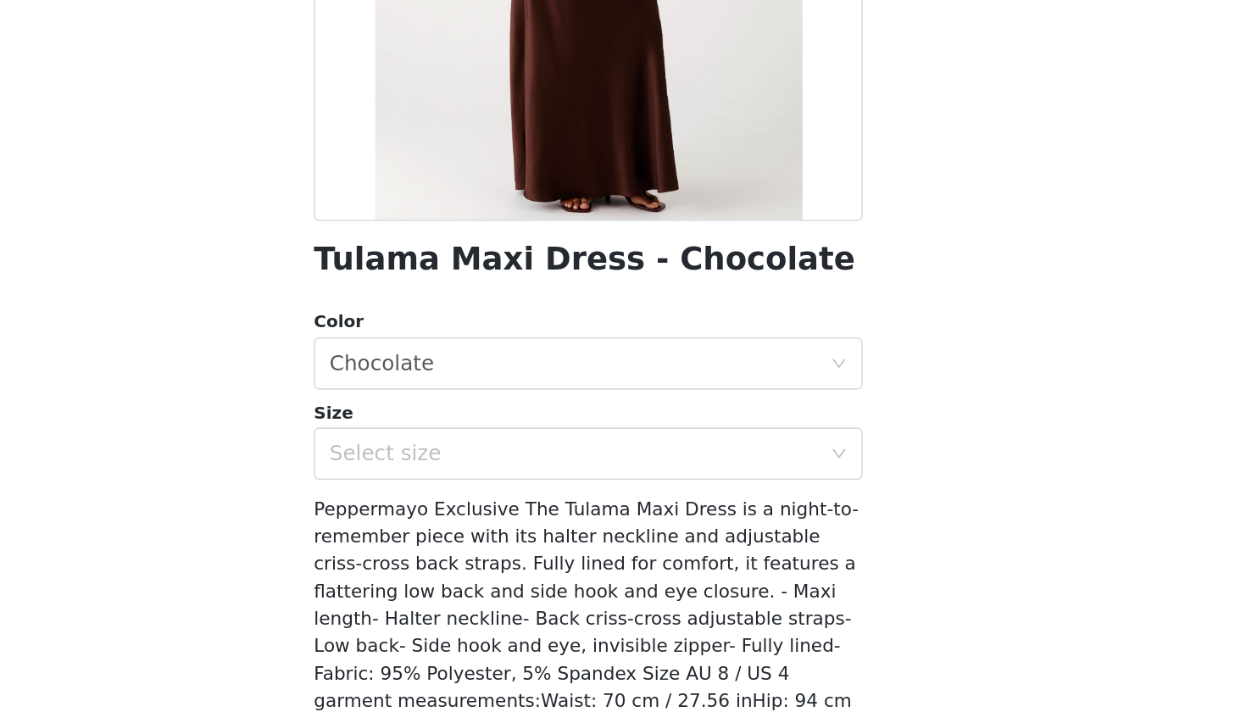
scroll to position [127, 0]
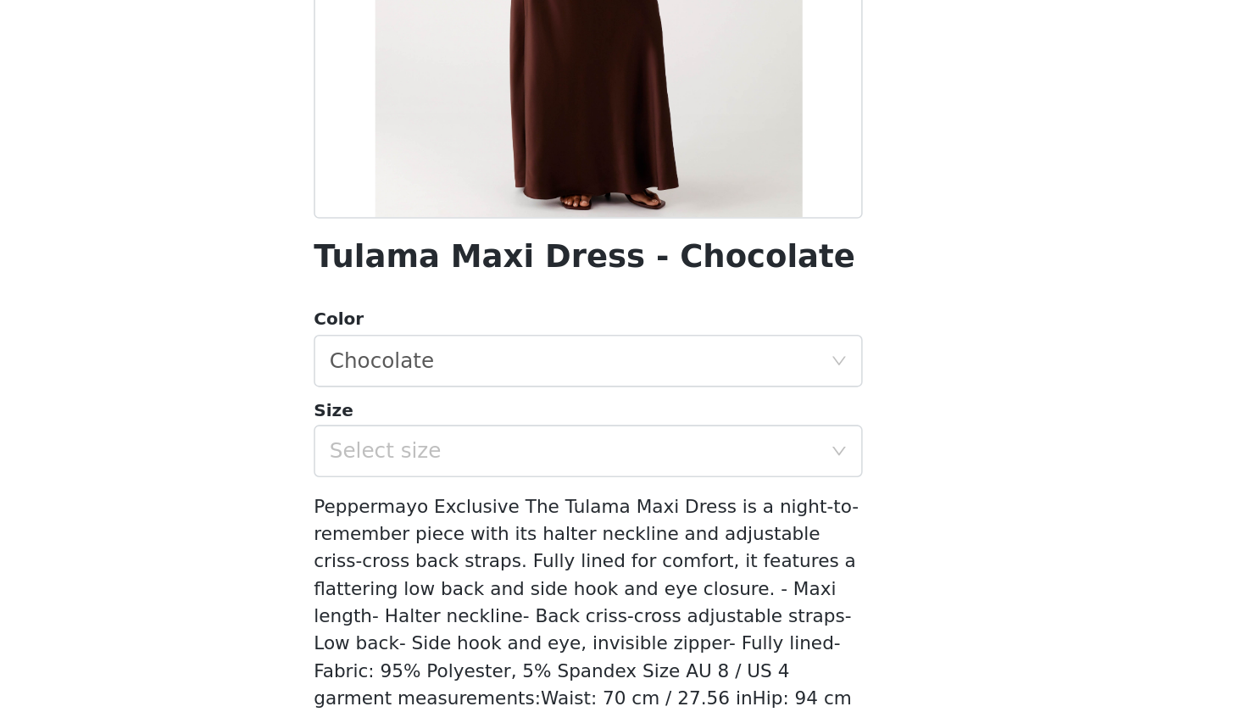
click at [445, 519] on span "Peppermayo Exclusive The Tulama Maxi Dress is a night-to-remember piece with it…" at bounding box center [621, 615] width 353 height 192
click at [455, 482] on div "Select size" at bounding box center [613, 490] width 317 height 17
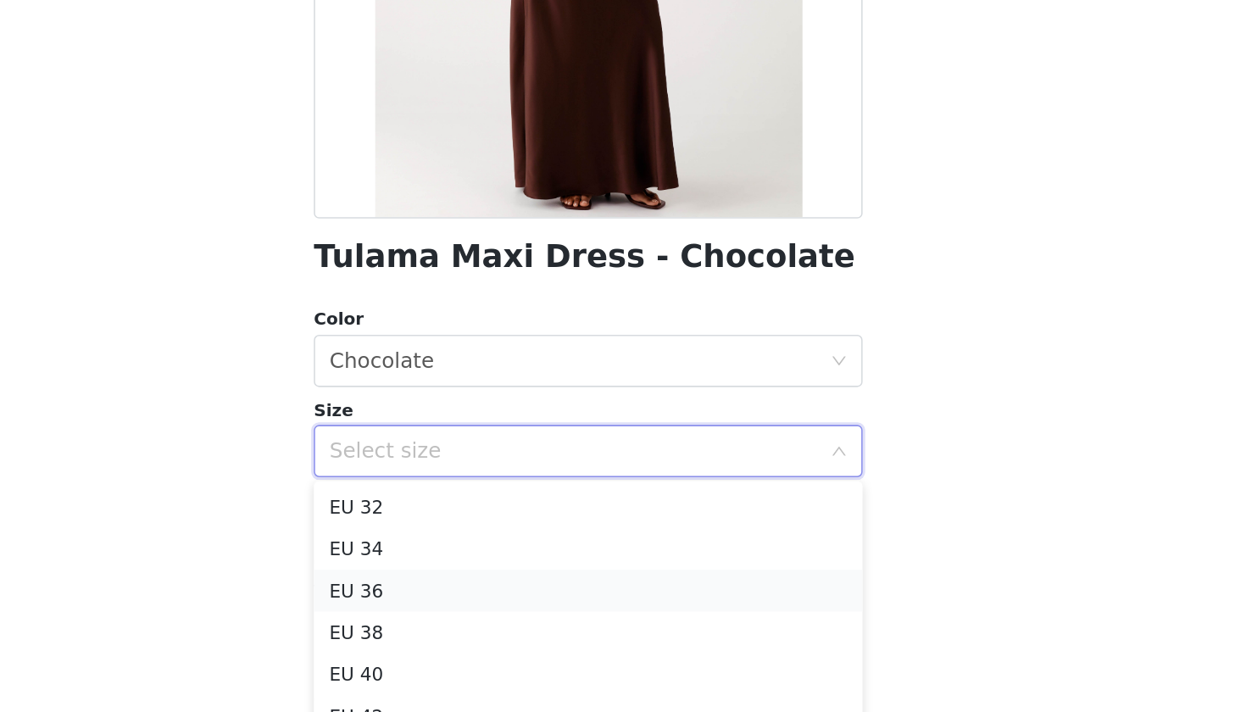
click at [445, 567] on li "EU 36" at bounding box center [623, 580] width 356 height 27
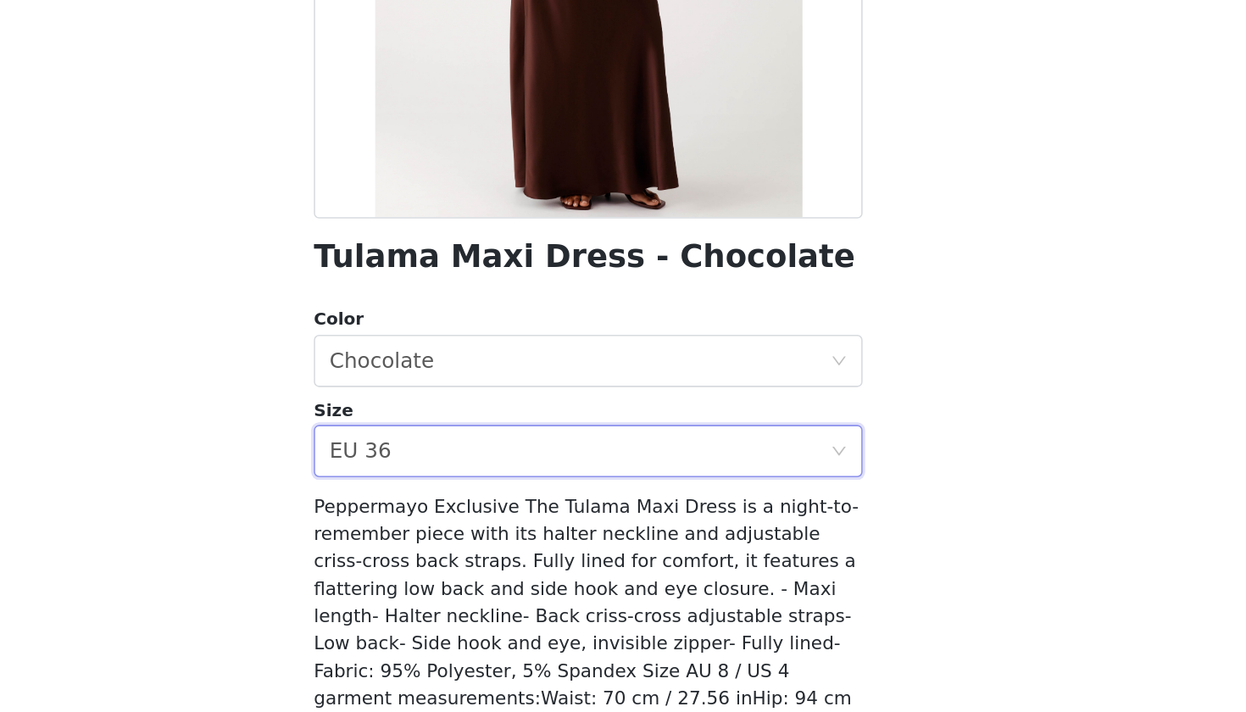
click at [420, 337] on div "Back Tulama Maxi Dress - Chocolate Color Select color Chocolate Size Select siz…" at bounding box center [623, 356] width 407 height 712
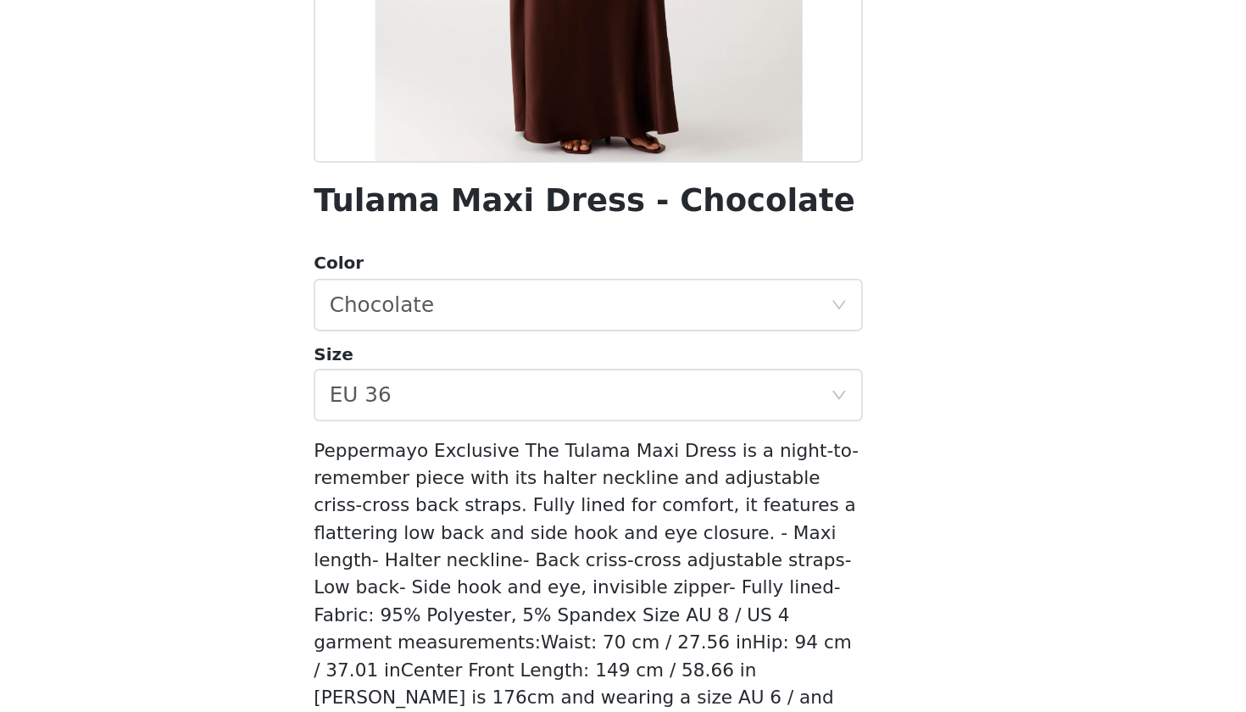
scroll to position [163, 0]
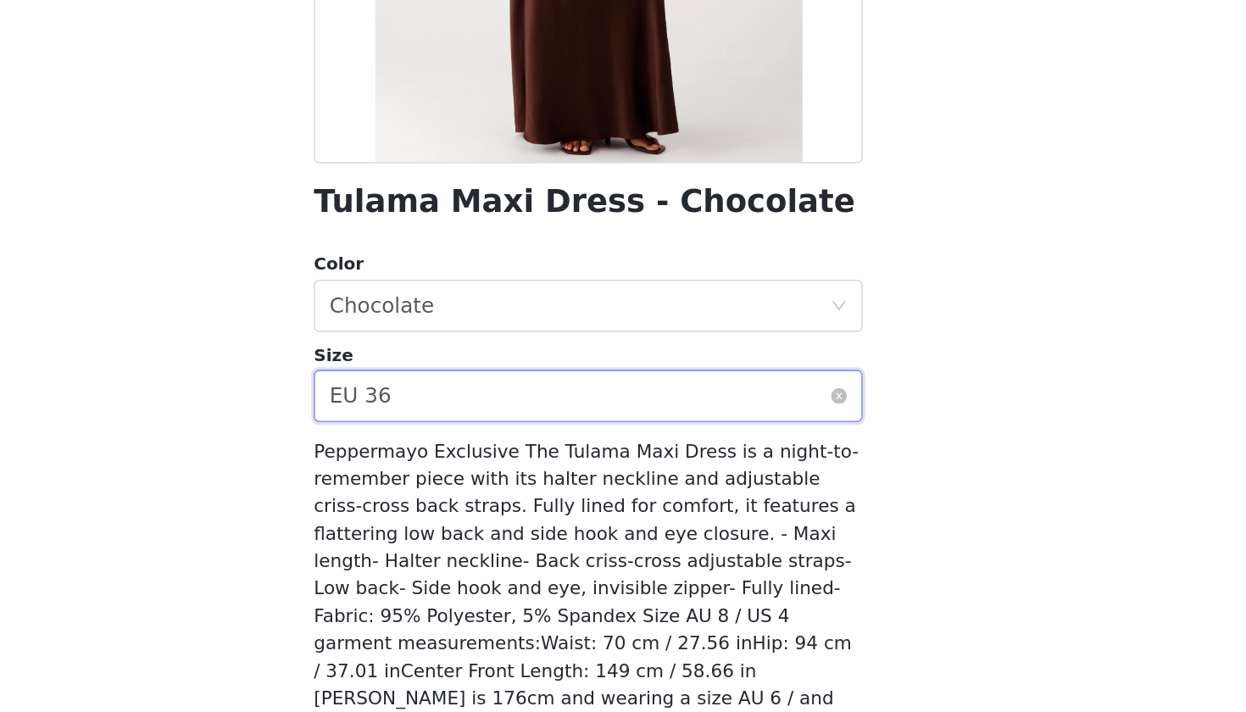
click at [455, 438] on div "EU 36" at bounding box center [475, 454] width 40 height 32
click at [420, 286] on div "Back Tulama Maxi Dress - Chocolate Color Select color Chocolate Size Select siz…" at bounding box center [623, 356] width 407 height 712
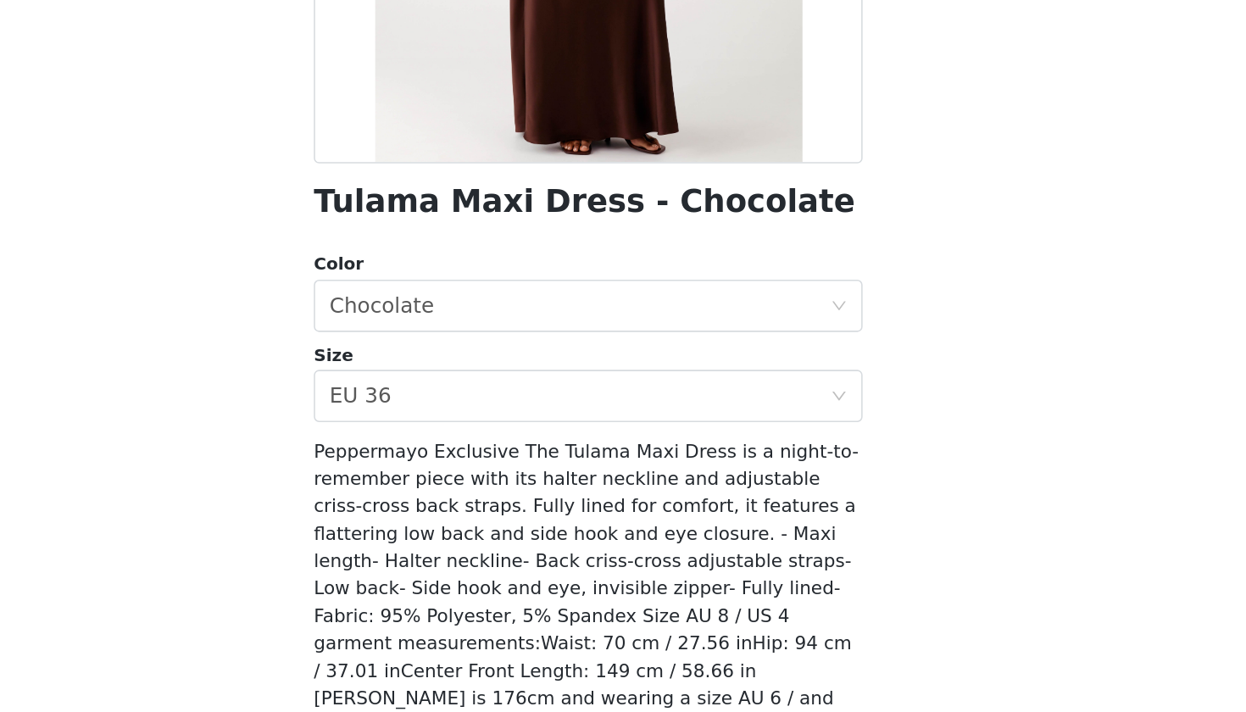
click at [420, 375] on div "Back Tulama Maxi Dress - Chocolate Color Select color Chocolate Size Select siz…" at bounding box center [623, 356] width 407 height 712
click at [445, 645] on button "Add Product" at bounding box center [623, 708] width 356 height 41
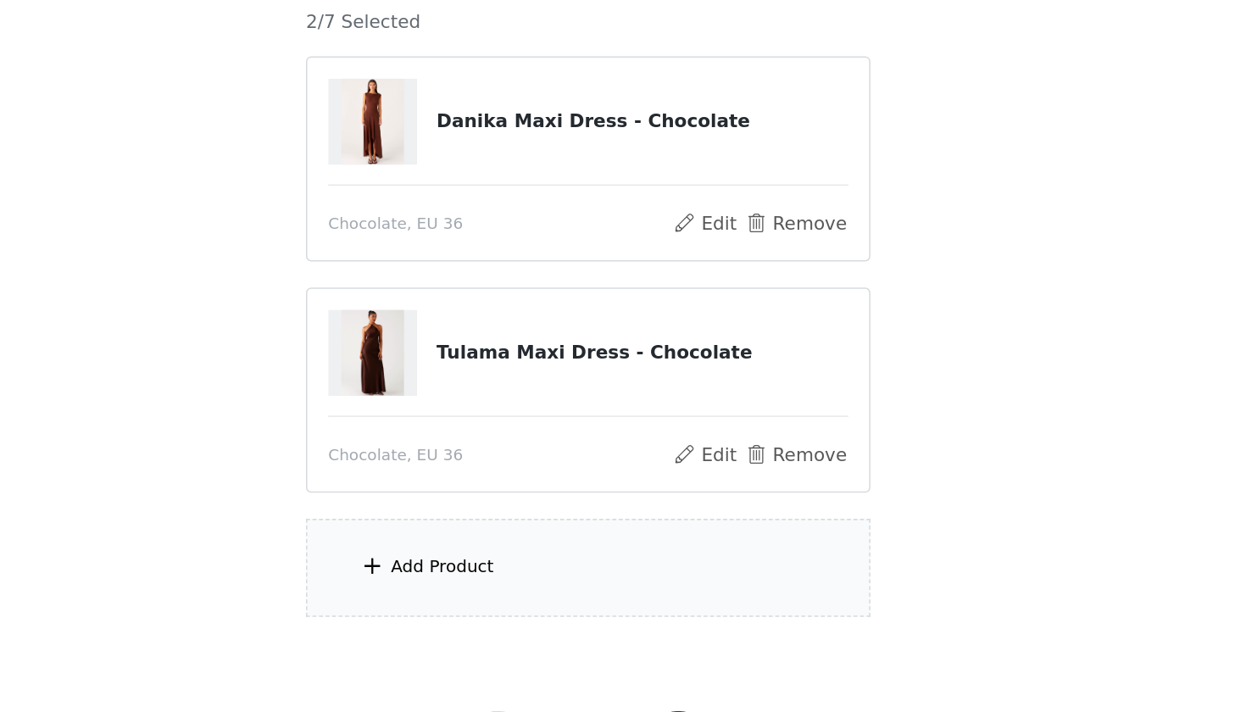
click at [440, 534] on div "Add Product" at bounding box center [623, 566] width 366 height 64
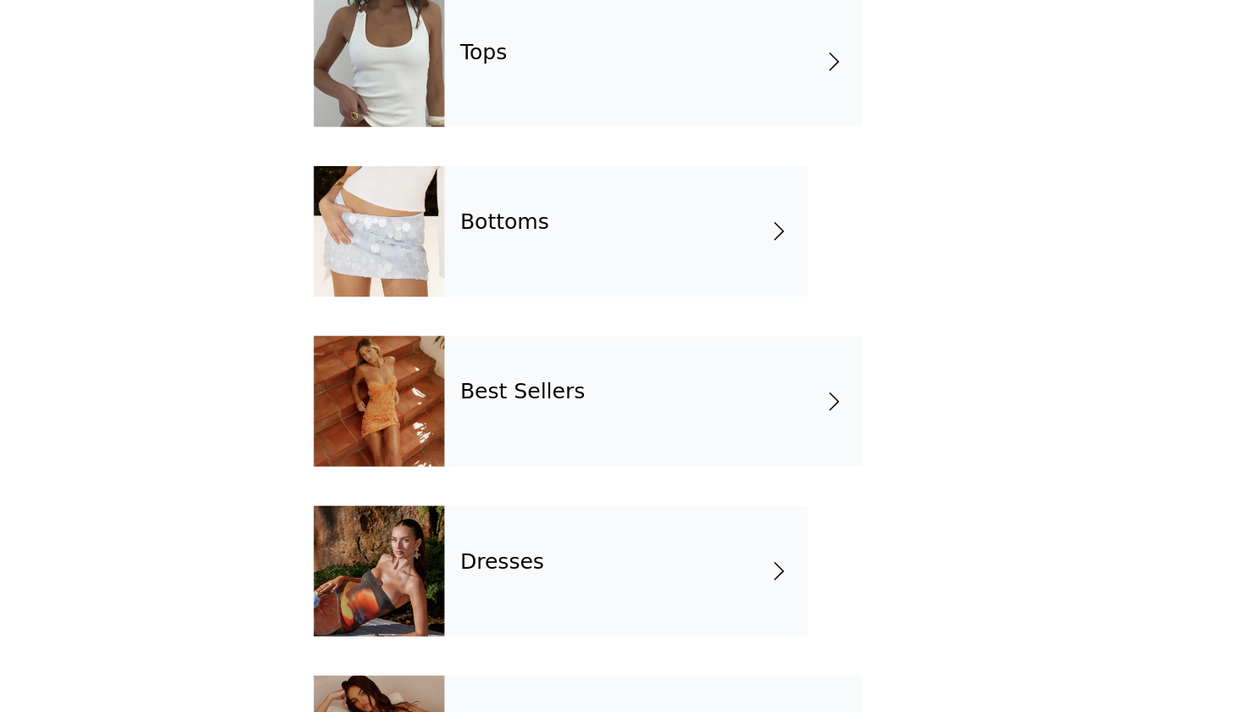
click at [530, 526] on div "Dresses" at bounding box center [648, 568] width 236 height 85
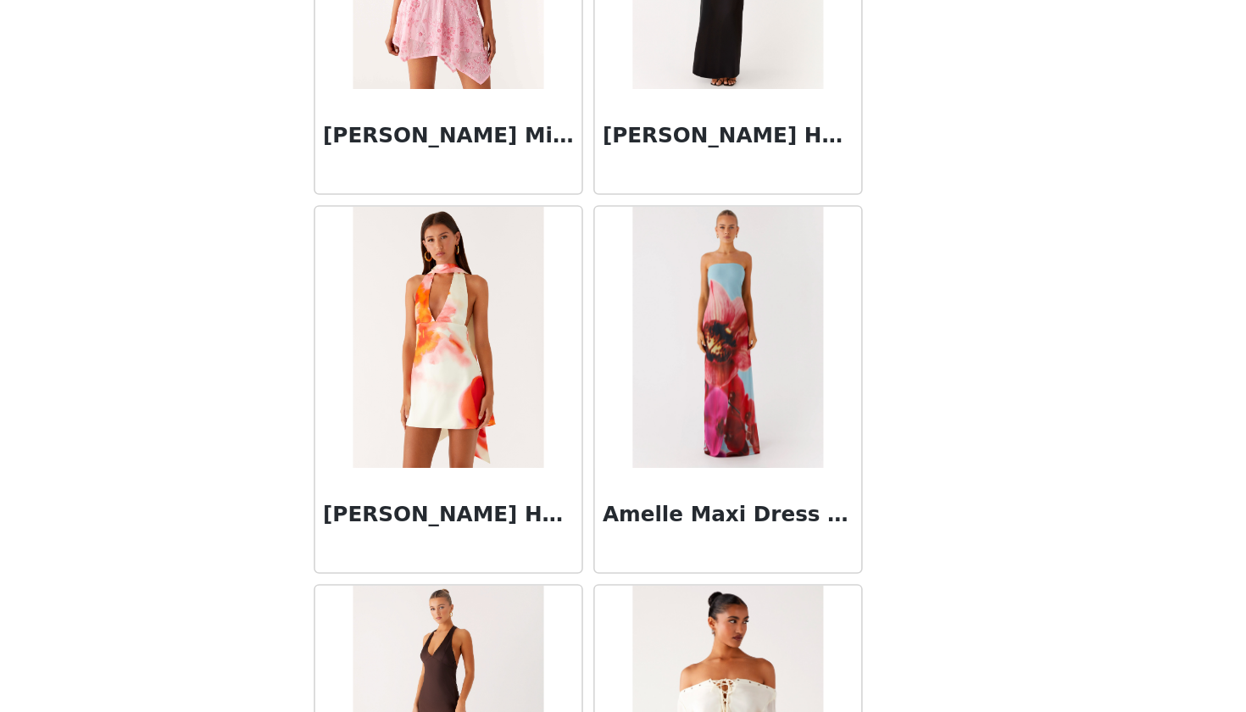
click at [623, 573] on div "Astaria Mini Dress - Ivory" at bounding box center [713, 696] width 181 height 246
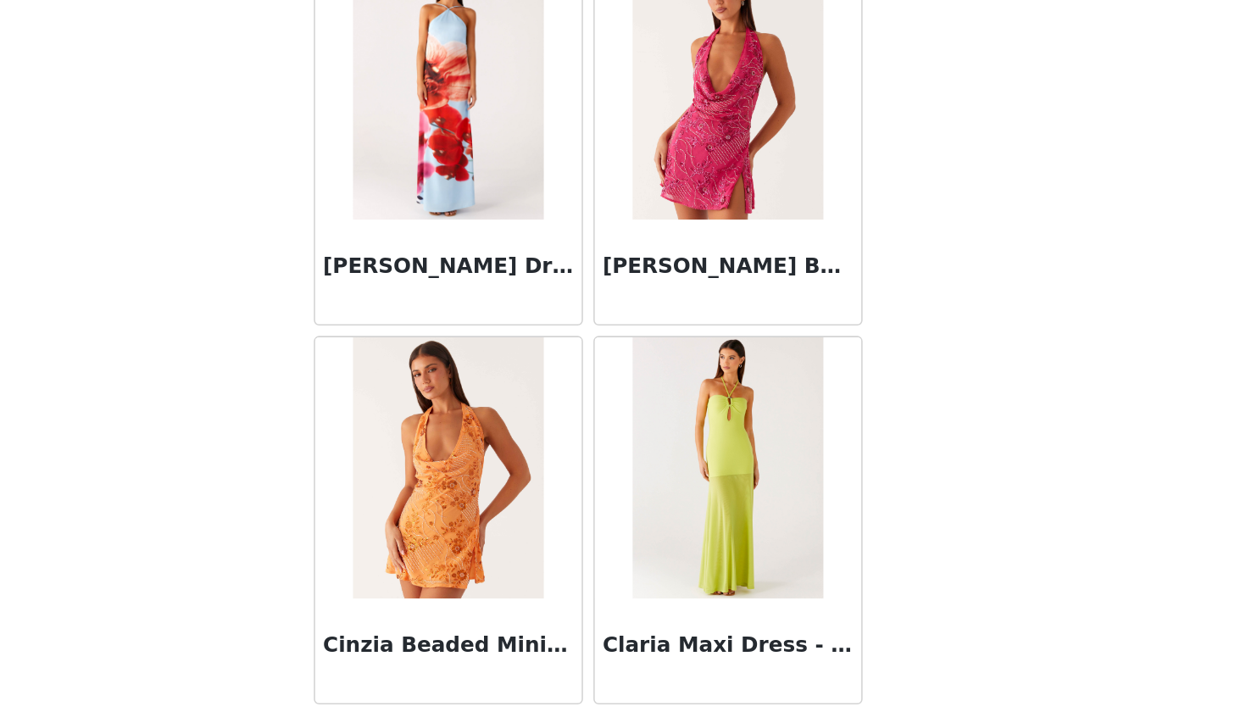
scroll to position [1890, 0]
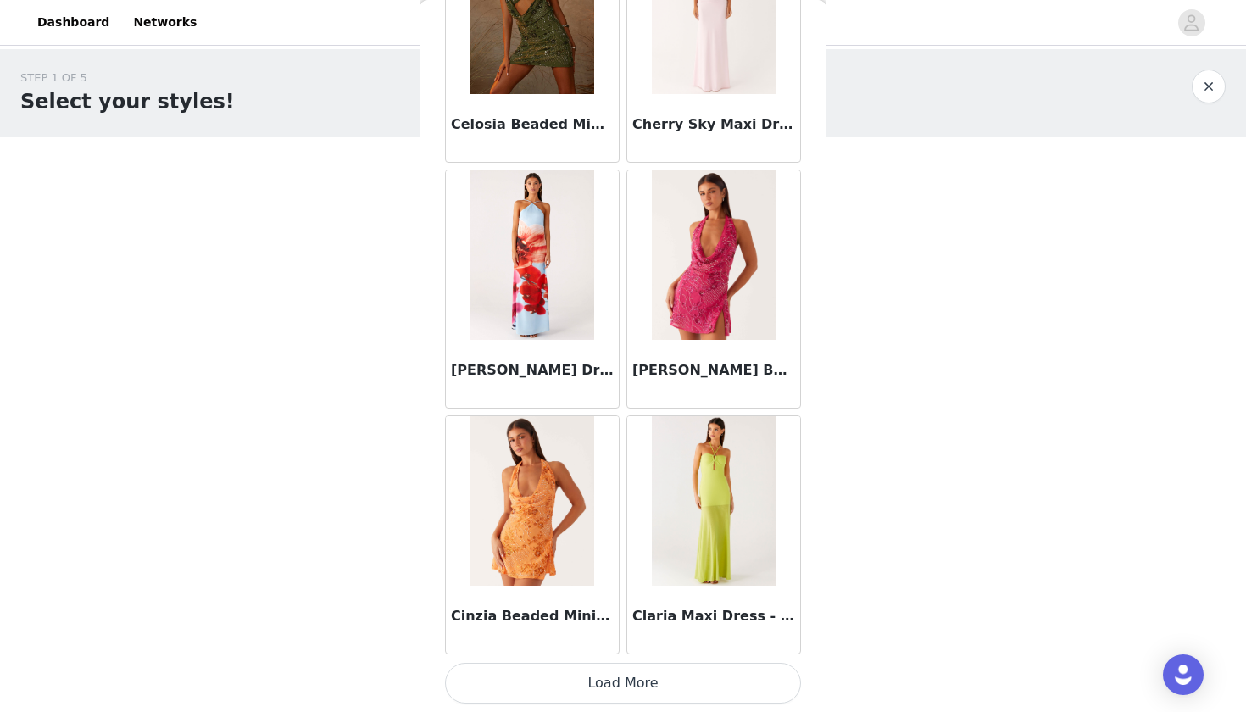
click at [587, 645] on button "Load More" at bounding box center [623, 683] width 356 height 41
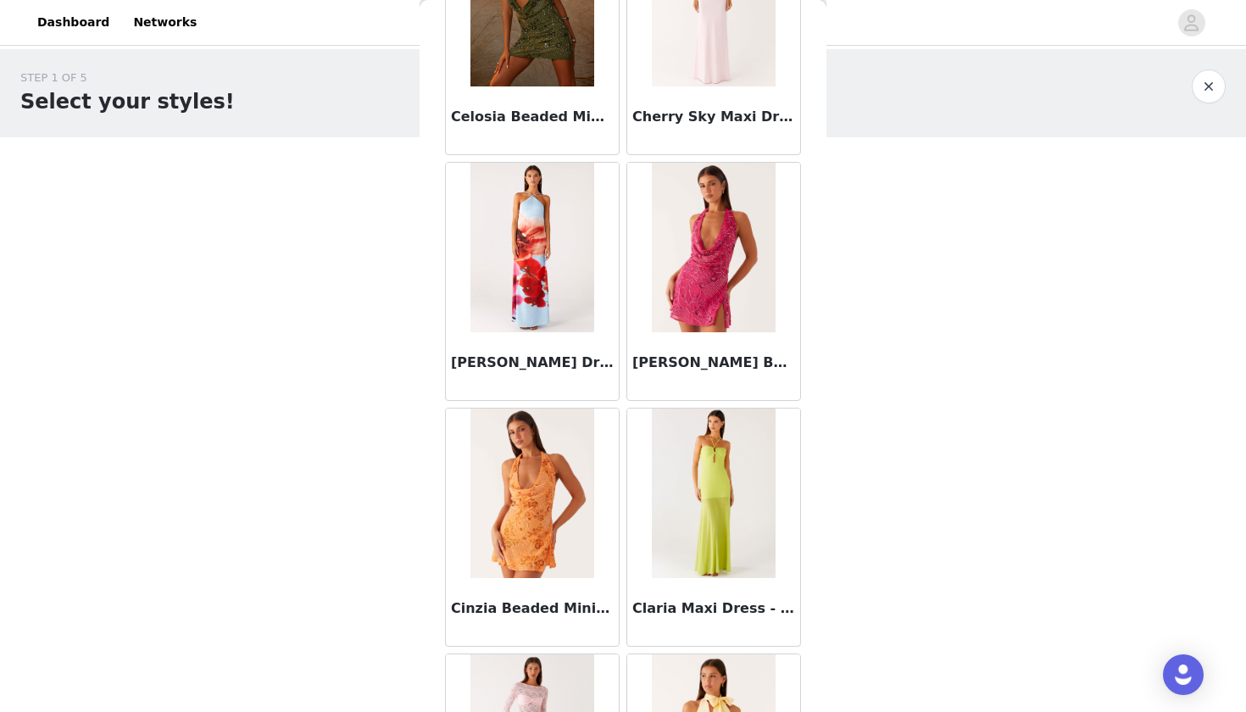
click at [624, 645] on div "Claria Maxi Dress - Lime" at bounding box center [713, 527] width 181 height 246
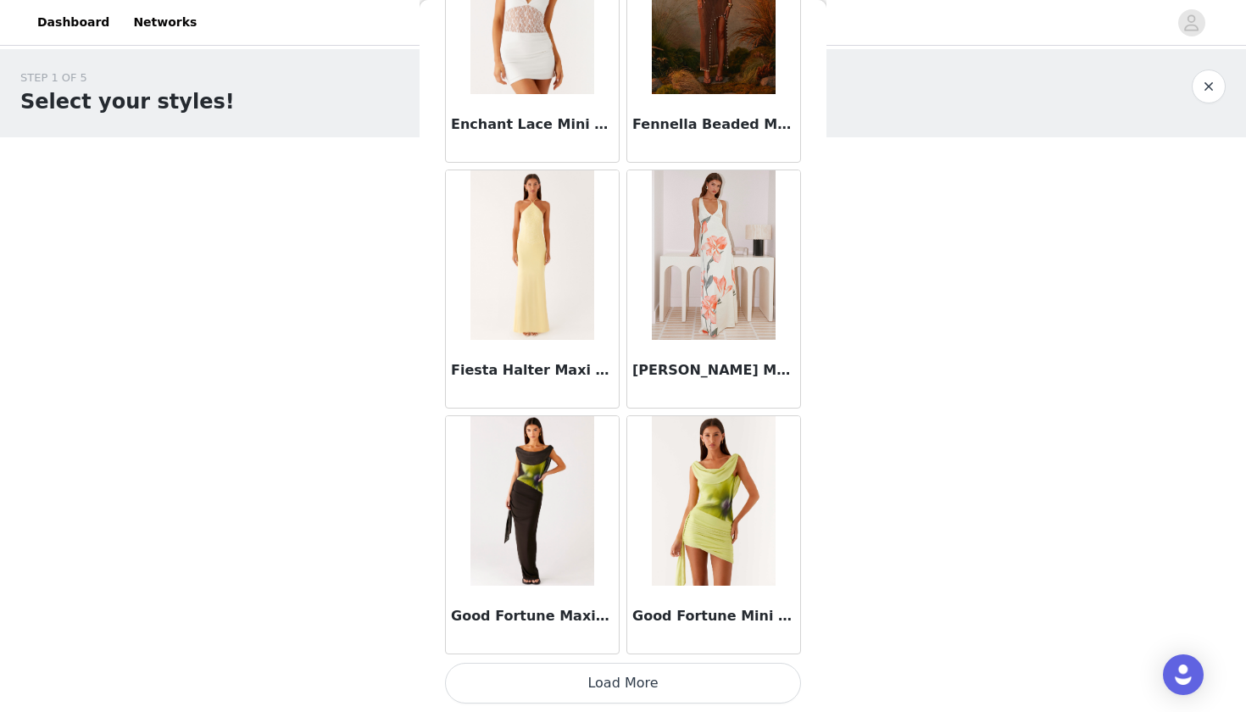
scroll to position [4340, 0]
click at [606, 645] on button "Load More" at bounding box center [623, 683] width 356 height 41
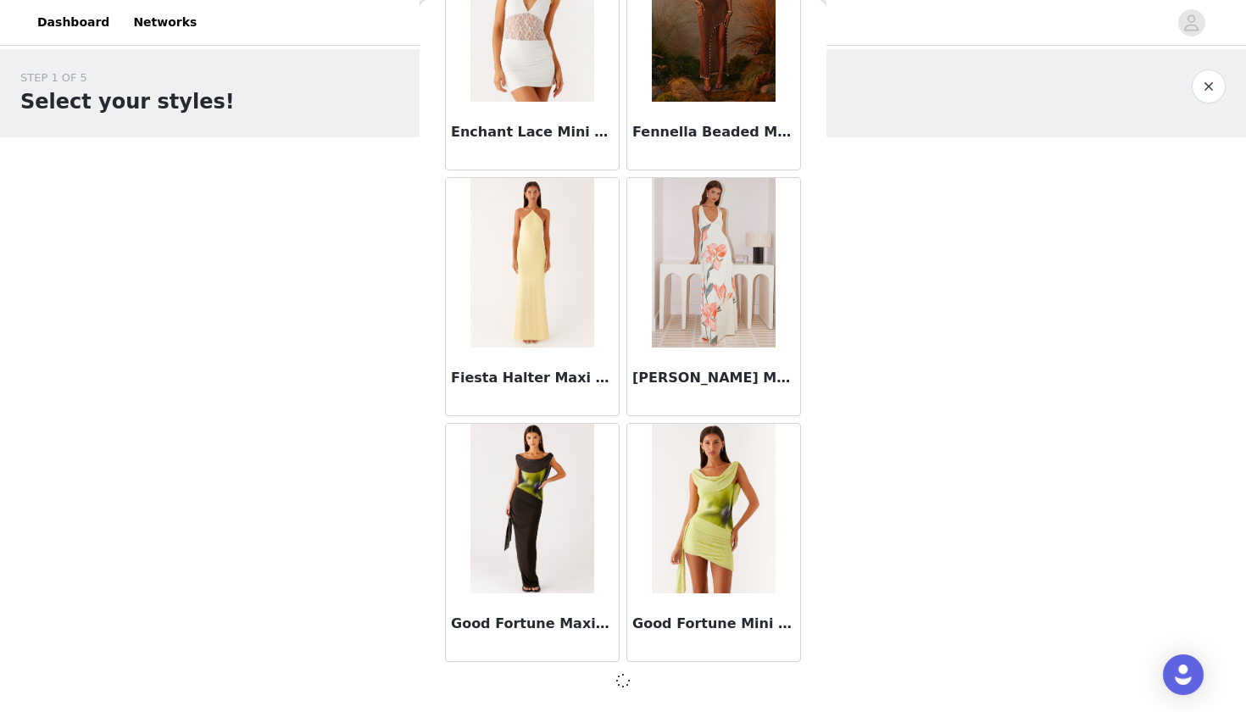
scroll to position [4333, 0]
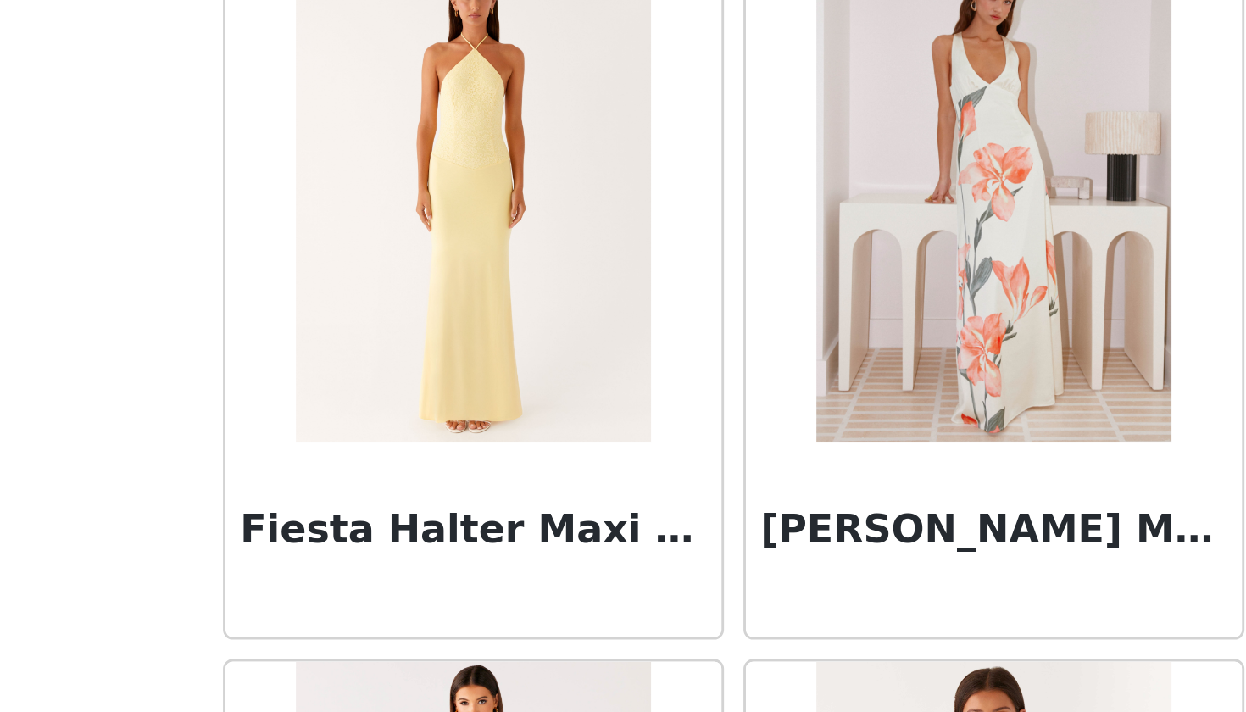
click at [36, 161] on div "STEP 1 OF 5 Select your styles! You will receive 7 products. 2/7 Selected Danik…" at bounding box center [623, 333] width 1246 height 569
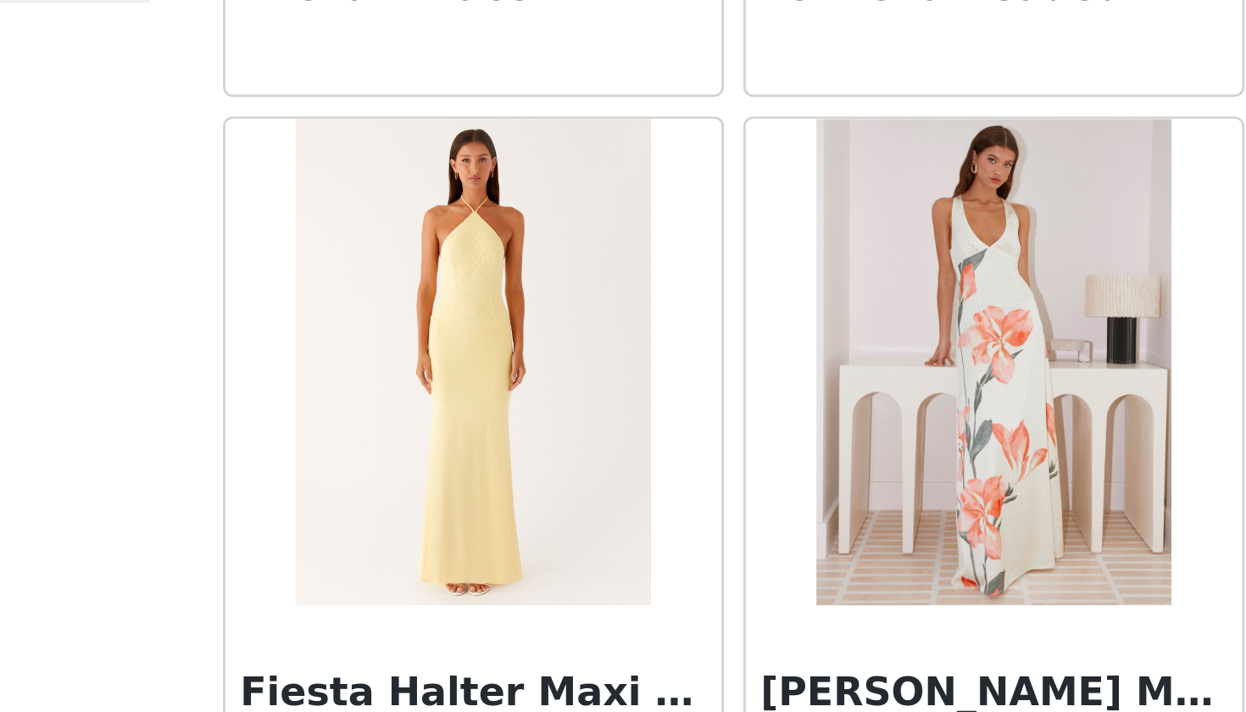
click at [31, 125] on div "STEP 1 OF 5 Select your styles! You will receive 7 products. 2/7 Selected Danik…" at bounding box center [623, 333] width 1246 height 569
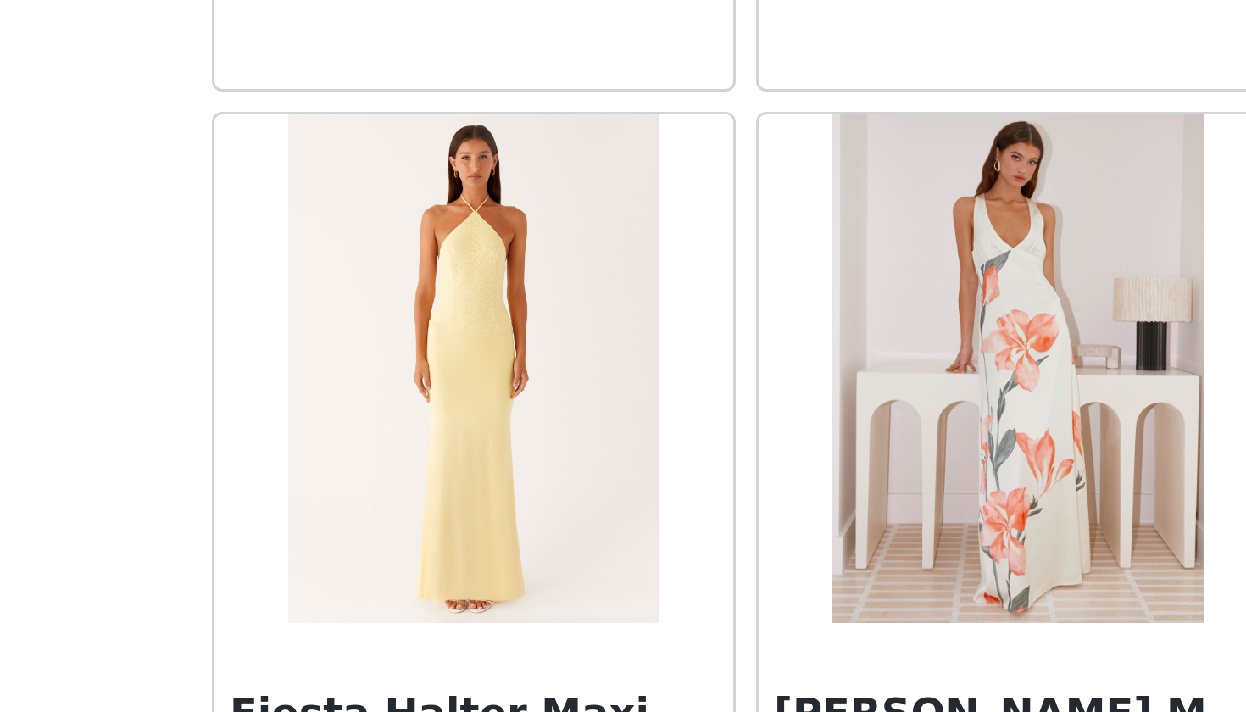
click at [43, 120] on div "STEP 1 OF 5 Select your styles! You will receive 7 products. 2/7 Selected Danik…" at bounding box center [623, 333] width 1246 height 569
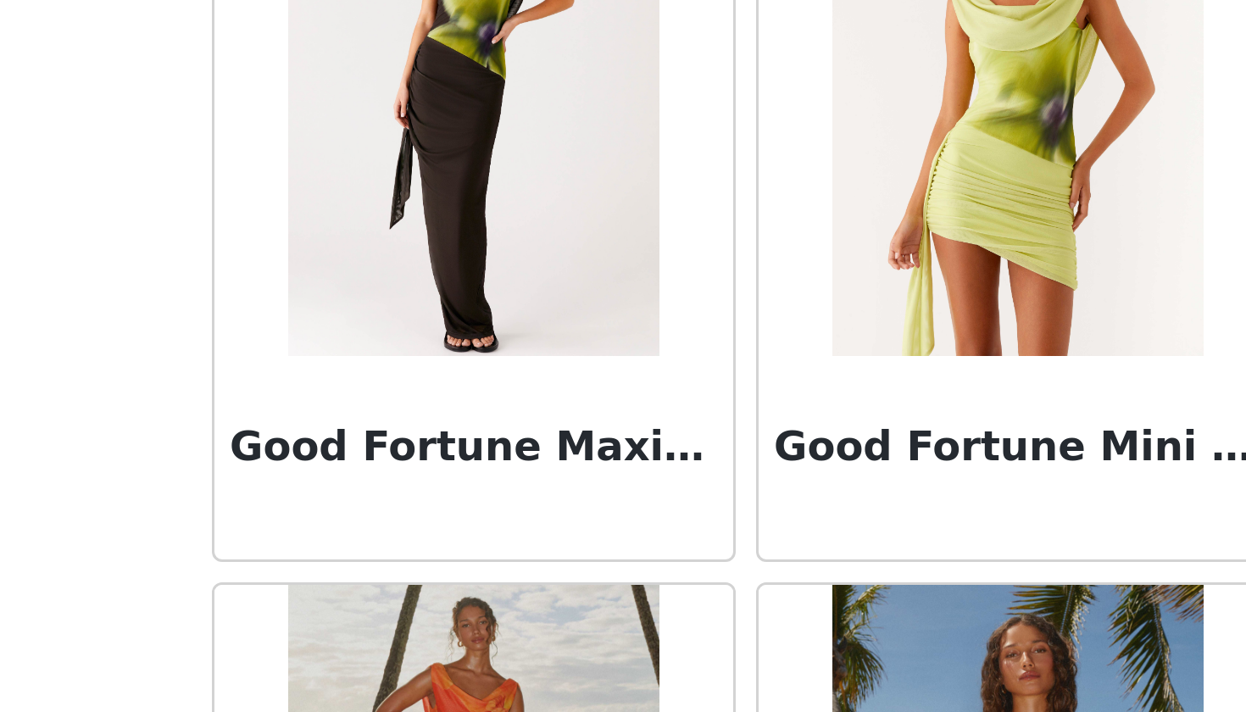
scroll to position [27, 0]
click at [10, 138] on div "STEP 1 OF 5 Select your styles! You will receive 7 products. 2/7 Selected Danik…" at bounding box center [623, 367] width 1246 height 691
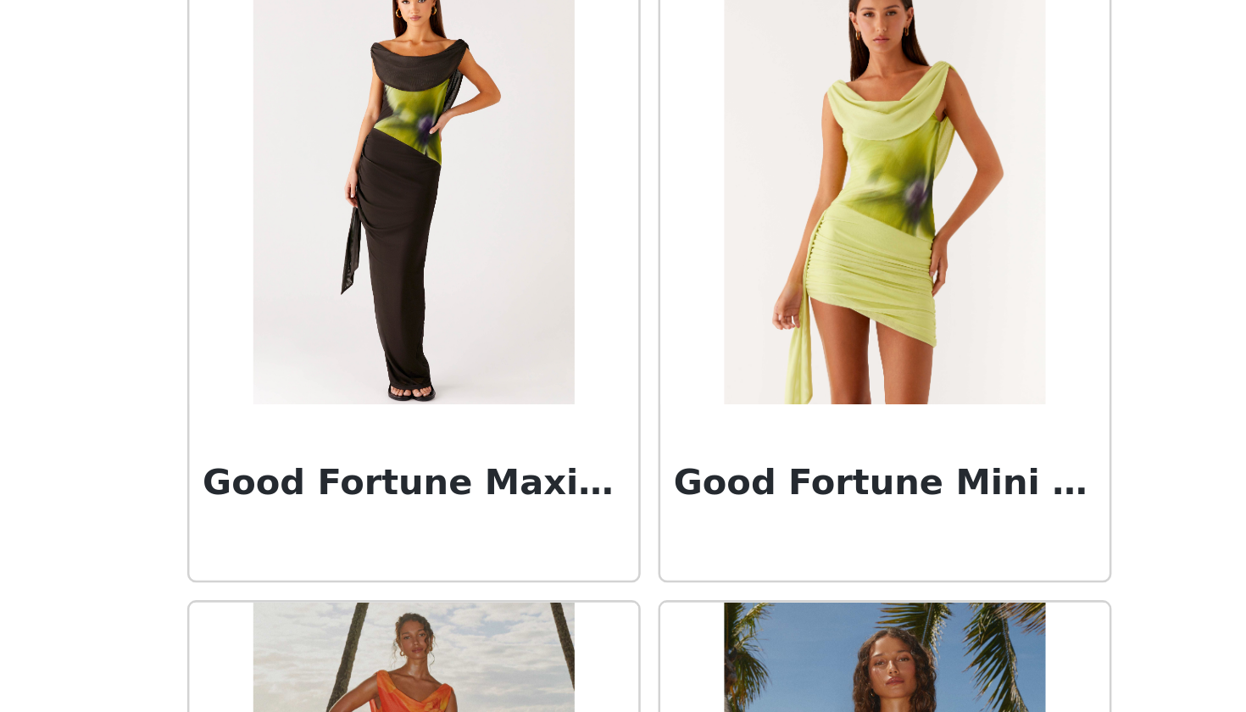
click at [20, 159] on div "STEP 1 OF 5 Select your styles! You will receive 7 products. 2/7 Selected Danik…" at bounding box center [623, 367] width 1246 height 691
click at [47, 136] on div "STEP 1 OF 5 Select your styles! You will receive 7 products. 2/7 Selected Danik…" at bounding box center [623, 306] width 1246 height 569
click at [278, 359] on div "STEP 1 OF 5 Select your styles! You will receive 7 products. 2/7 Selected Danik…" at bounding box center [623, 306] width 1246 height 569
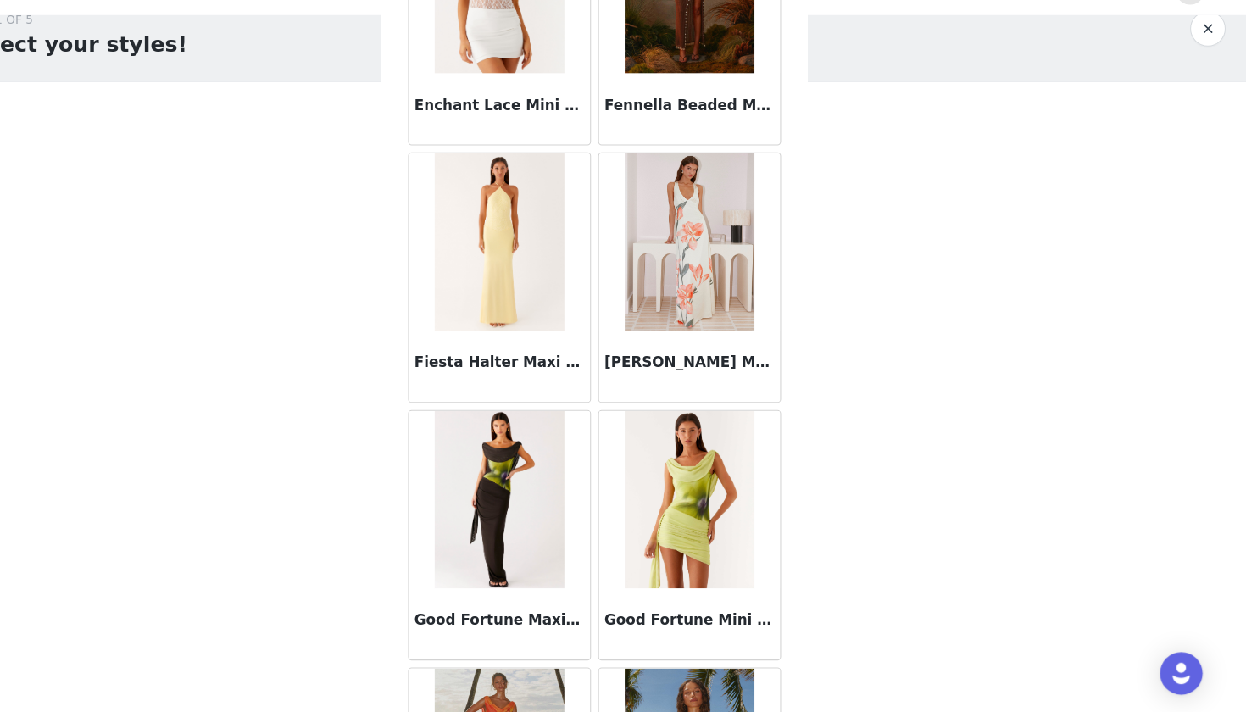
click at [445, 379] on article "Fiesta Halter Maxi Dress - Sunny Yellow" at bounding box center [532, 296] width 175 height 239
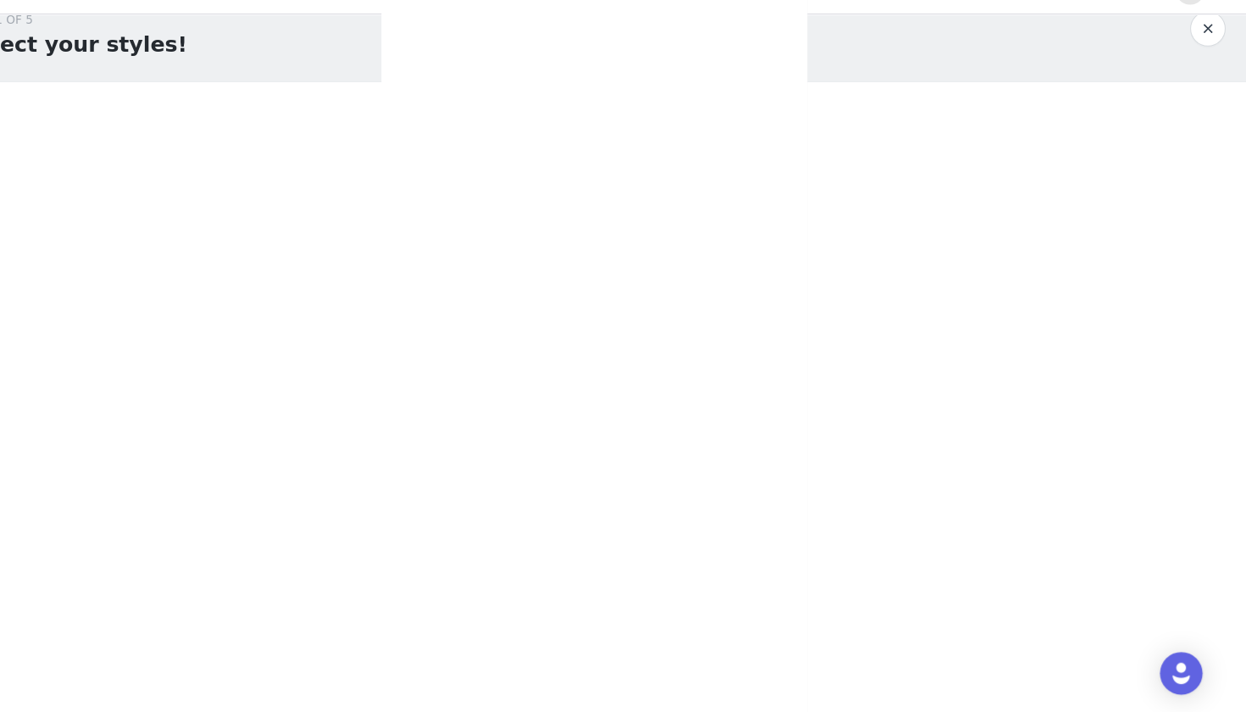
scroll to position [0, 0]
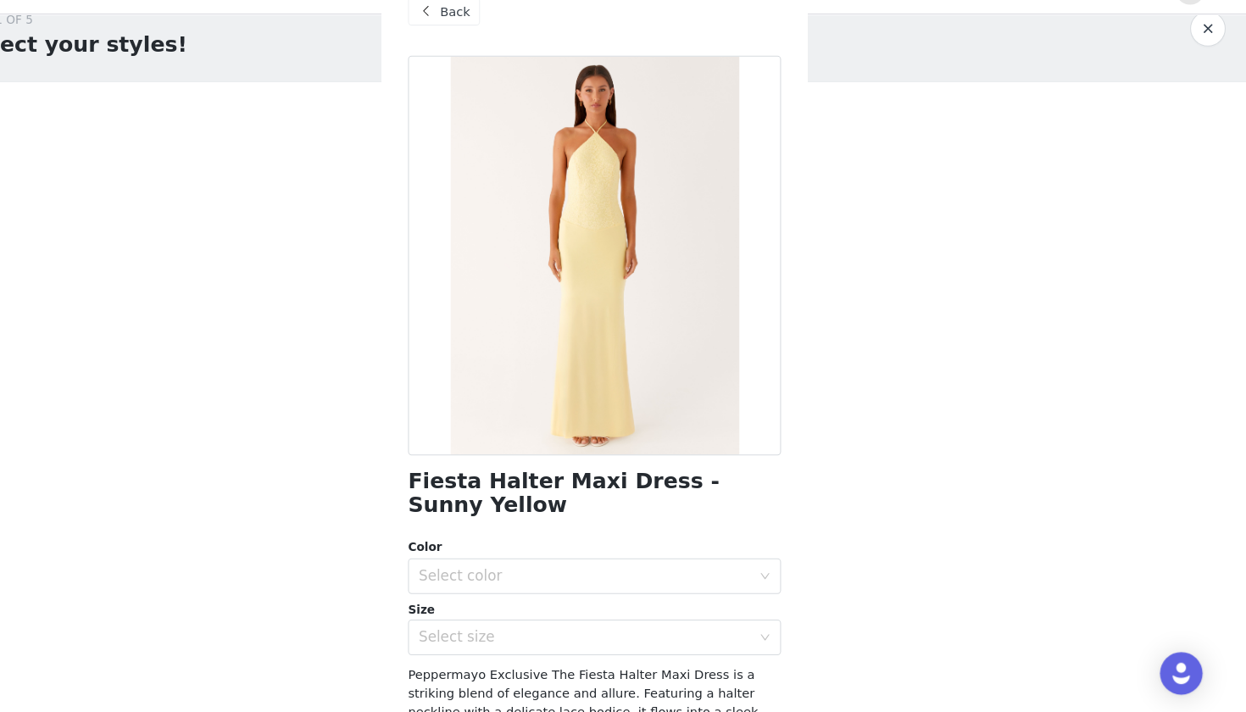
click at [451, 25] on div "Back" at bounding box center [623, 42] width 356 height 85
click at [476, 34] on span "Back" at bounding box center [490, 43] width 29 height 18
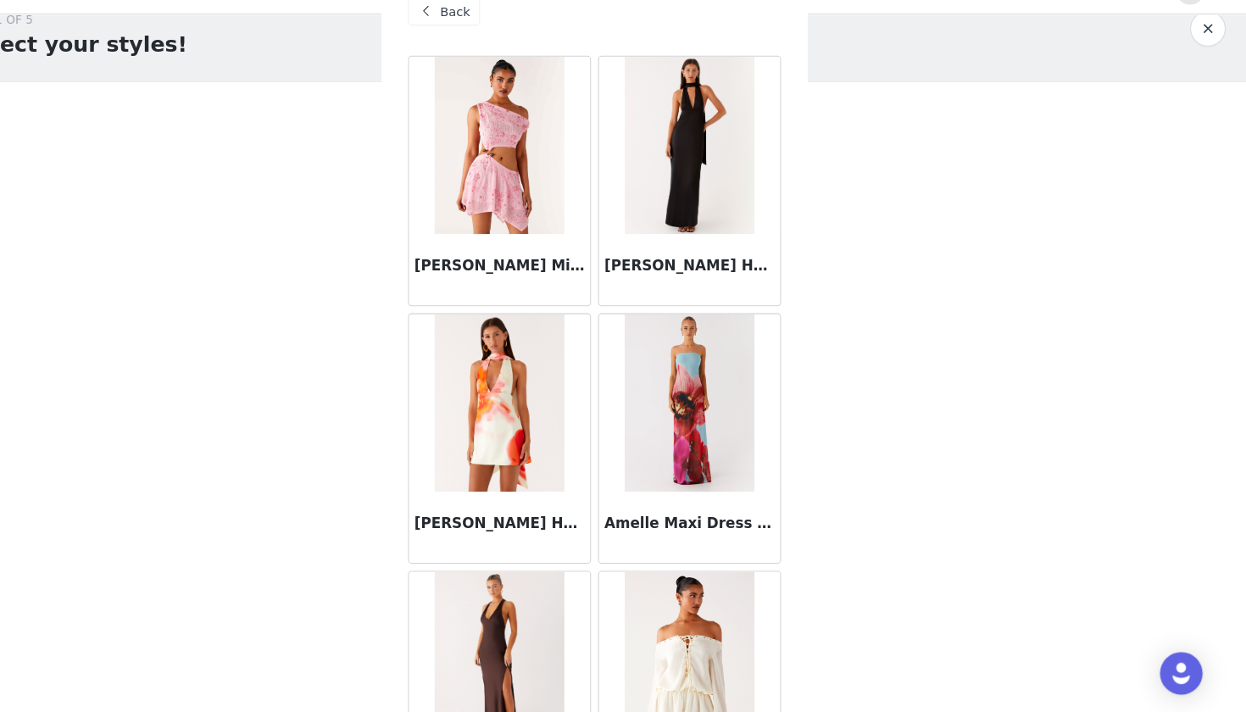
click at [566, 292] on div "Aletta Sequin Mini Dress - Pink" at bounding box center [532, 204] width 181 height 246
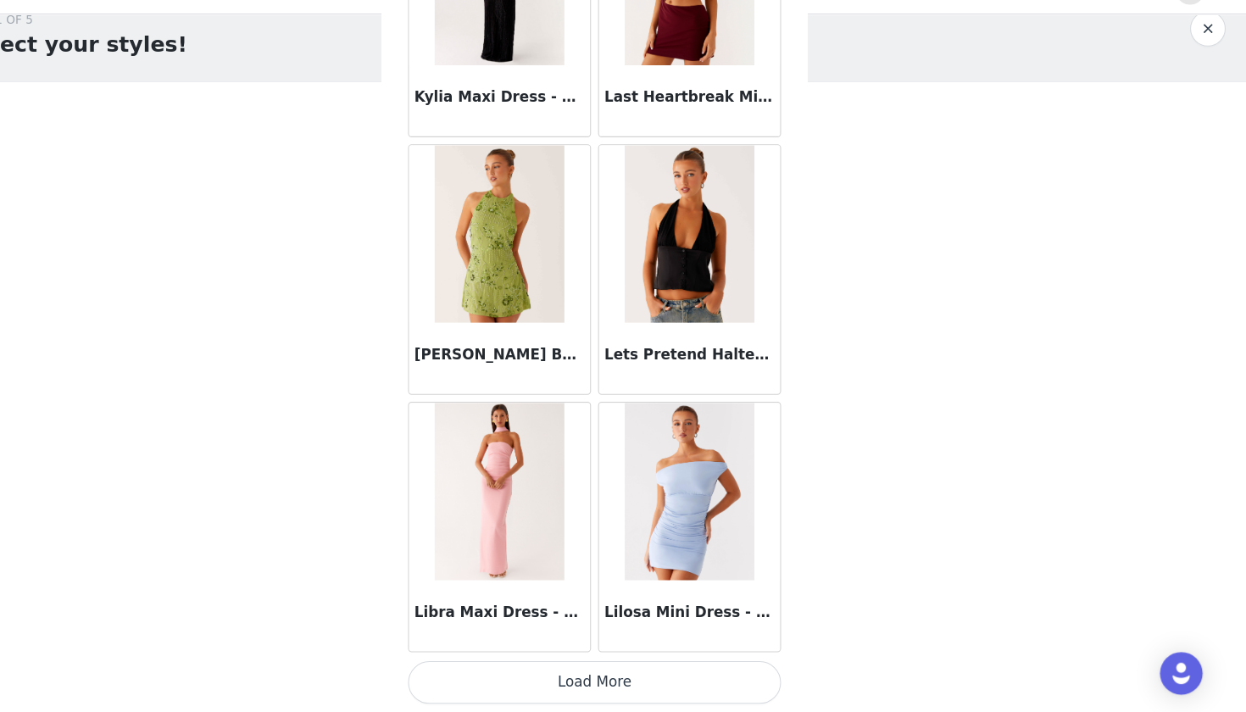
scroll to position [6799, 0]
click at [587, 645] on button "Load More" at bounding box center [623, 683] width 356 height 41
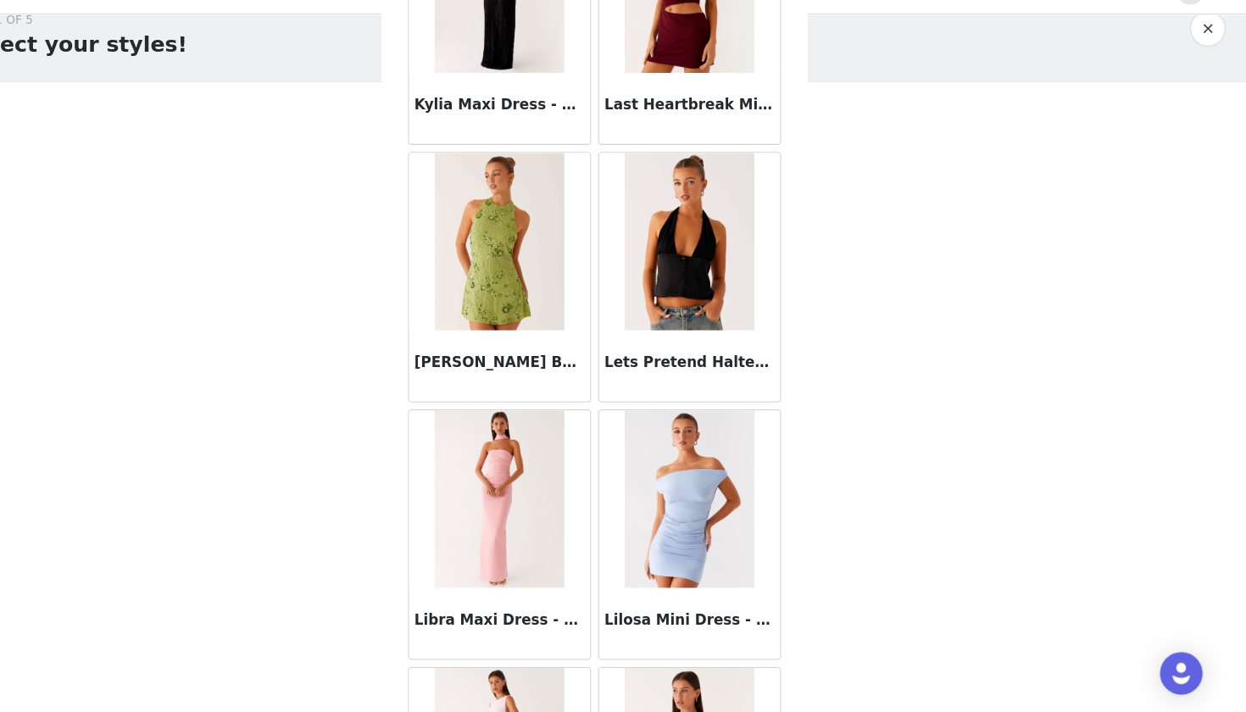
click at [623, 386] on div "Lets Pretend Halterneck Top - Black" at bounding box center [713, 297] width 181 height 246
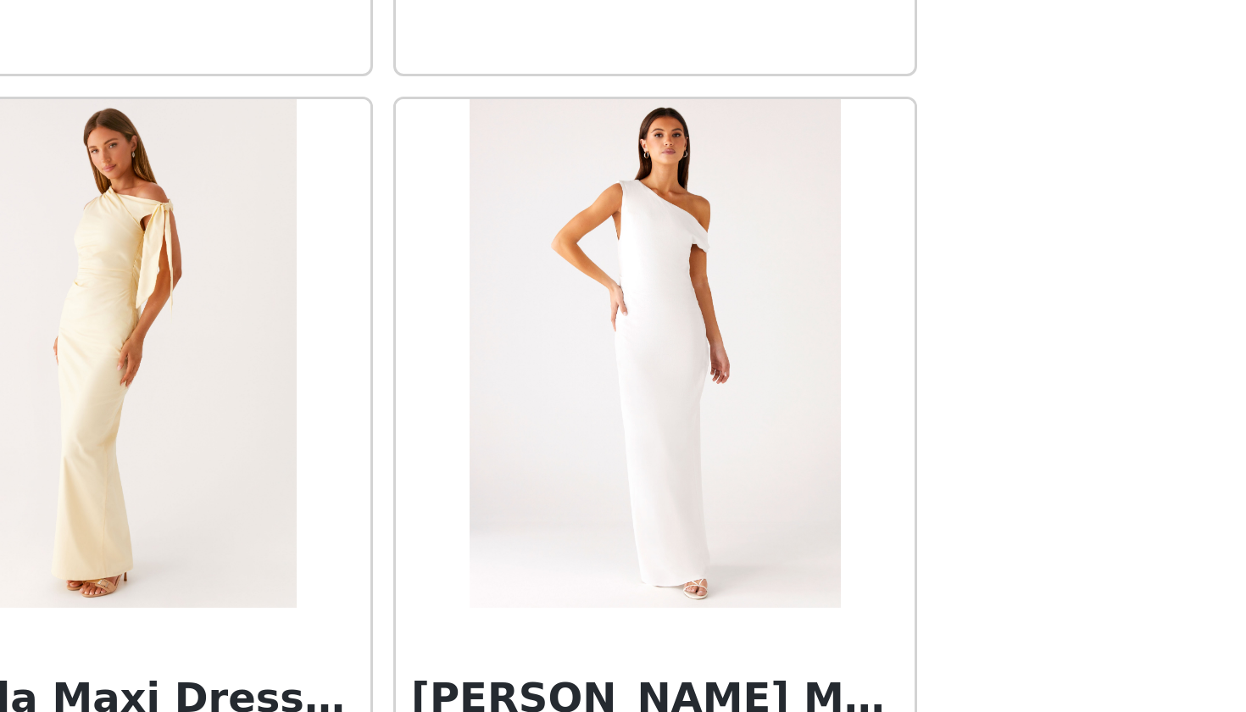
scroll to position [7965, 0]
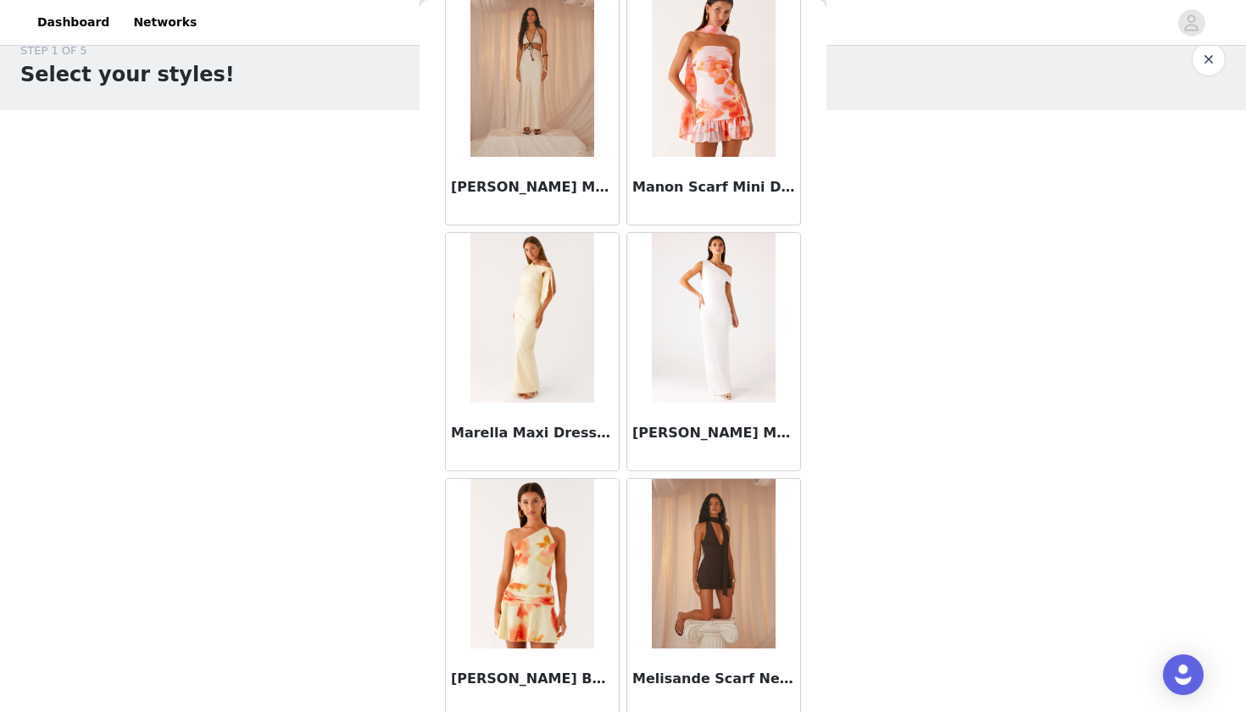
click at [428, 376] on div "Back Aletta Sequin Mini Dress - Pink Alicia Satin Halter Maxi Dress - Black Ali…" at bounding box center [623, 356] width 407 height 712
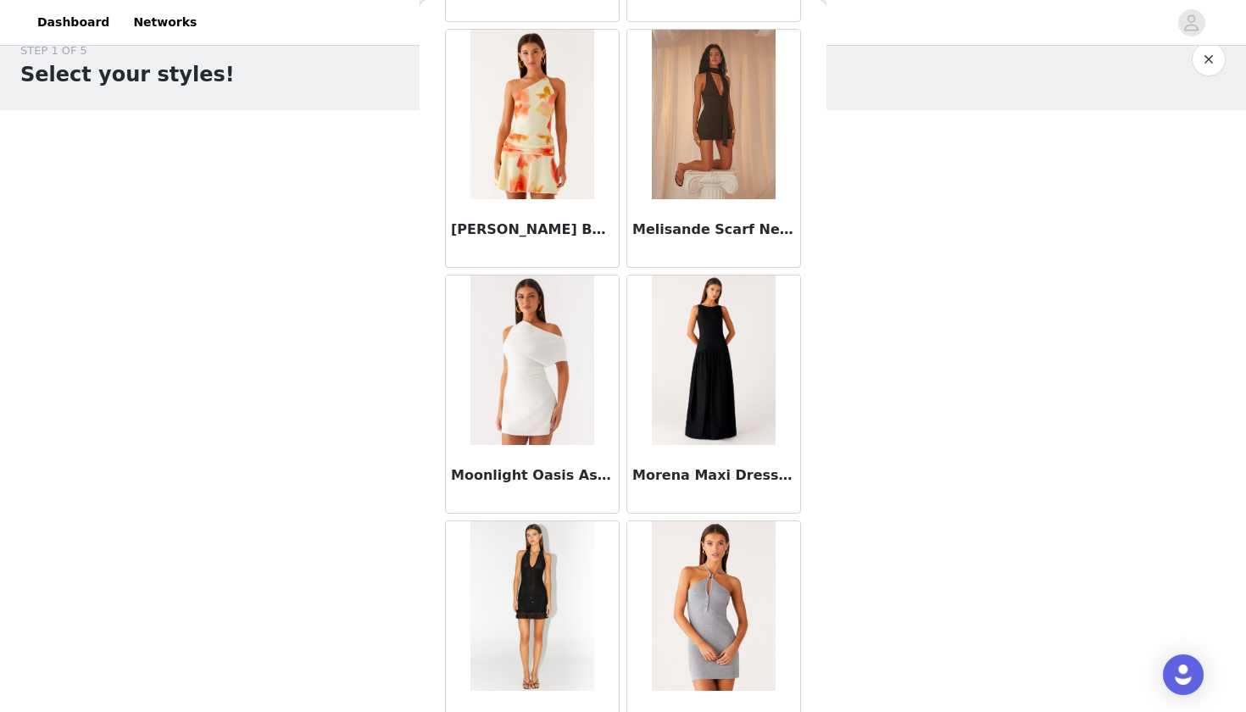
scroll to position [14, 0]
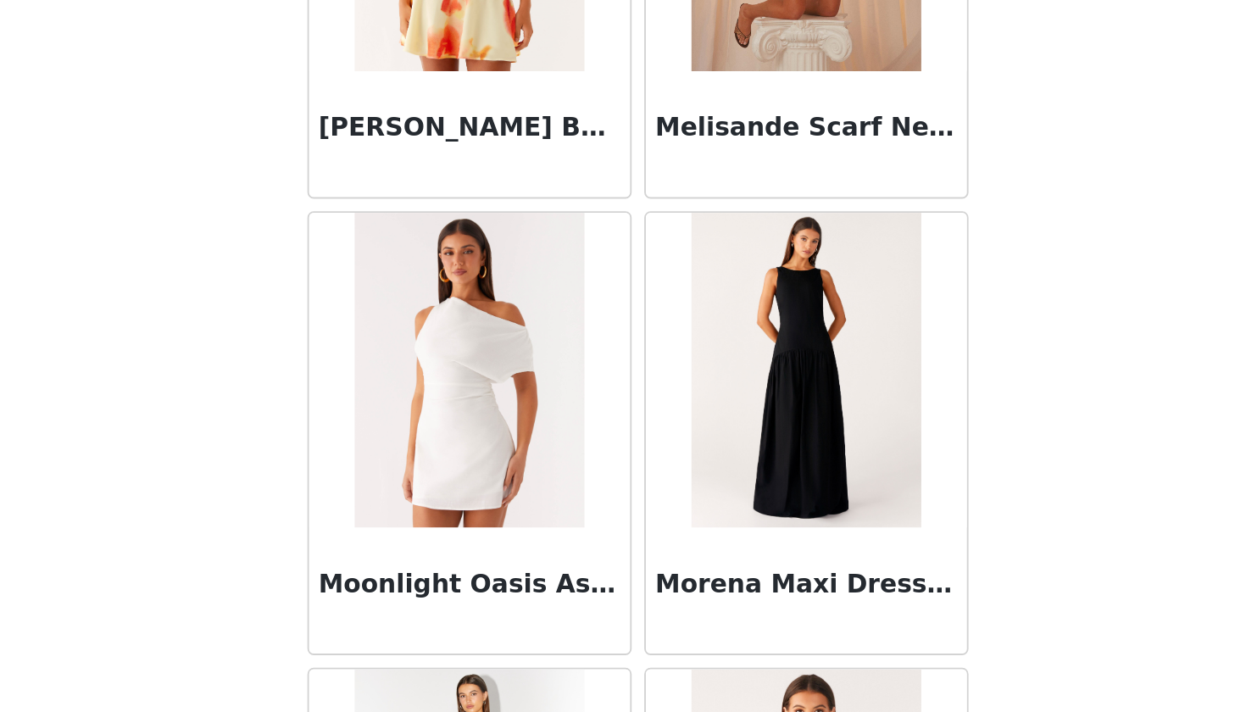
click at [442, 271] on div "Moonlight Oasis Asymmetrical Mini Dress - Off White" at bounding box center [532, 394] width 181 height 246
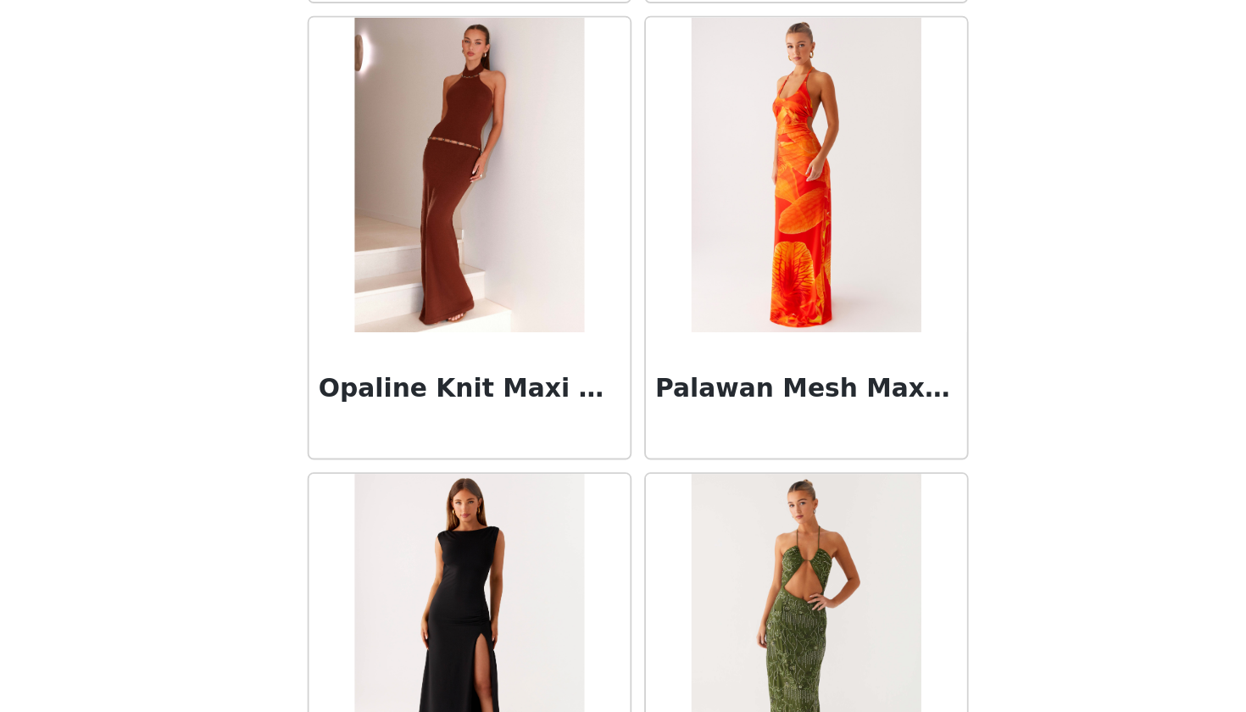
scroll to position [0, 0]
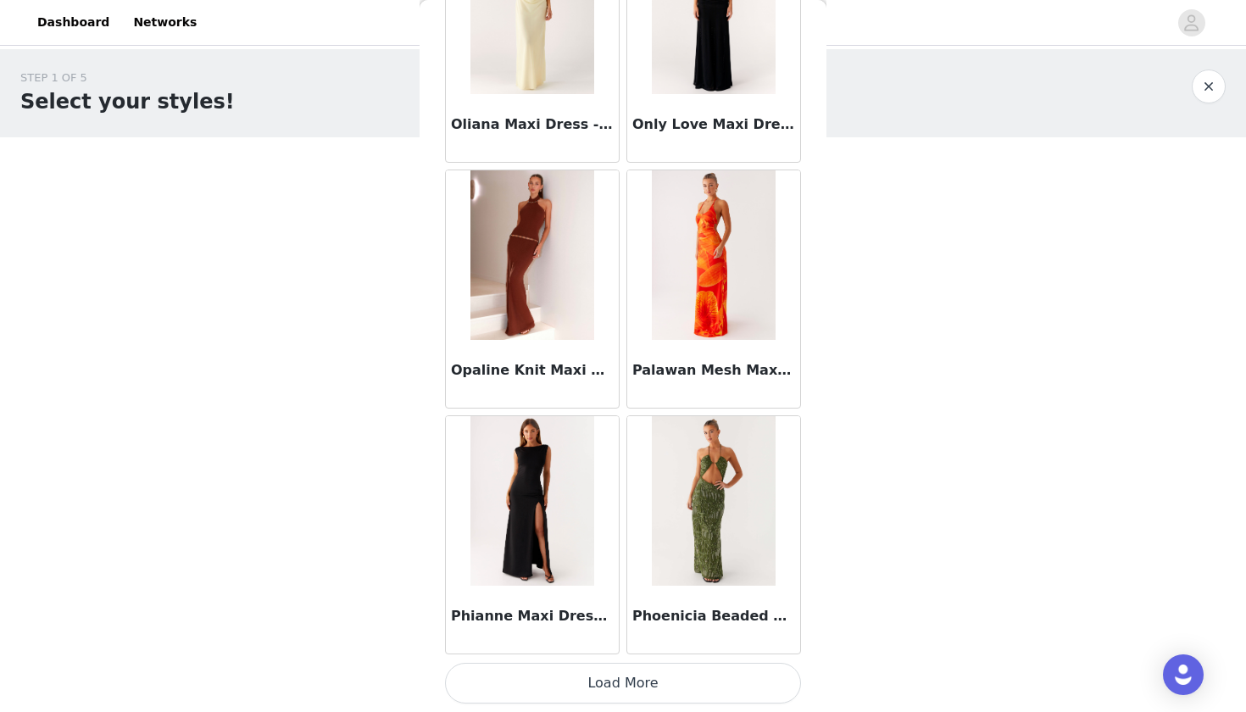
click at [633, 645] on button "Load More" at bounding box center [623, 683] width 356 height 41
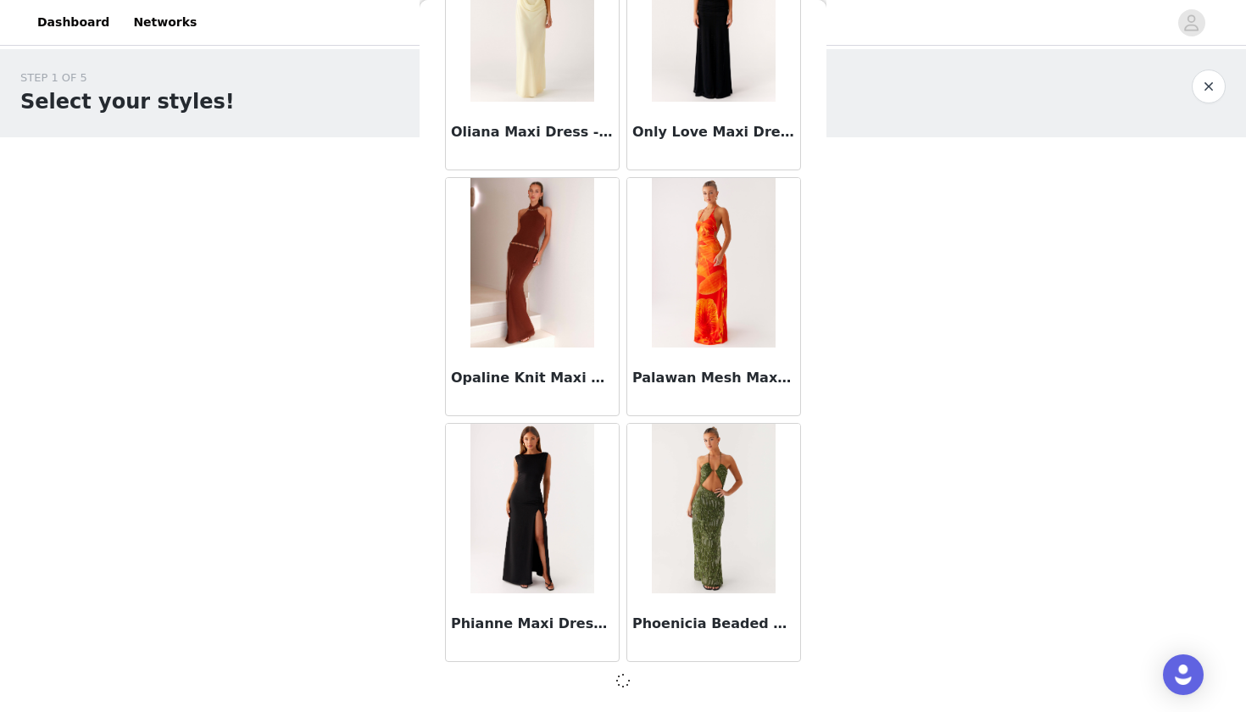
scroll to position [9249, 0]
click at [829, 421] on div "STEP 1 OF 5 Select your styles! You will receive 7 products. 2/7 Selected Danik…" at bounding box center [623, 333] width 1246 height 569
click at [626, 417] on div "Palawan Mesh Maxi Dress - Orange Floral" at bounding box center [713, 297] width 181 height 246
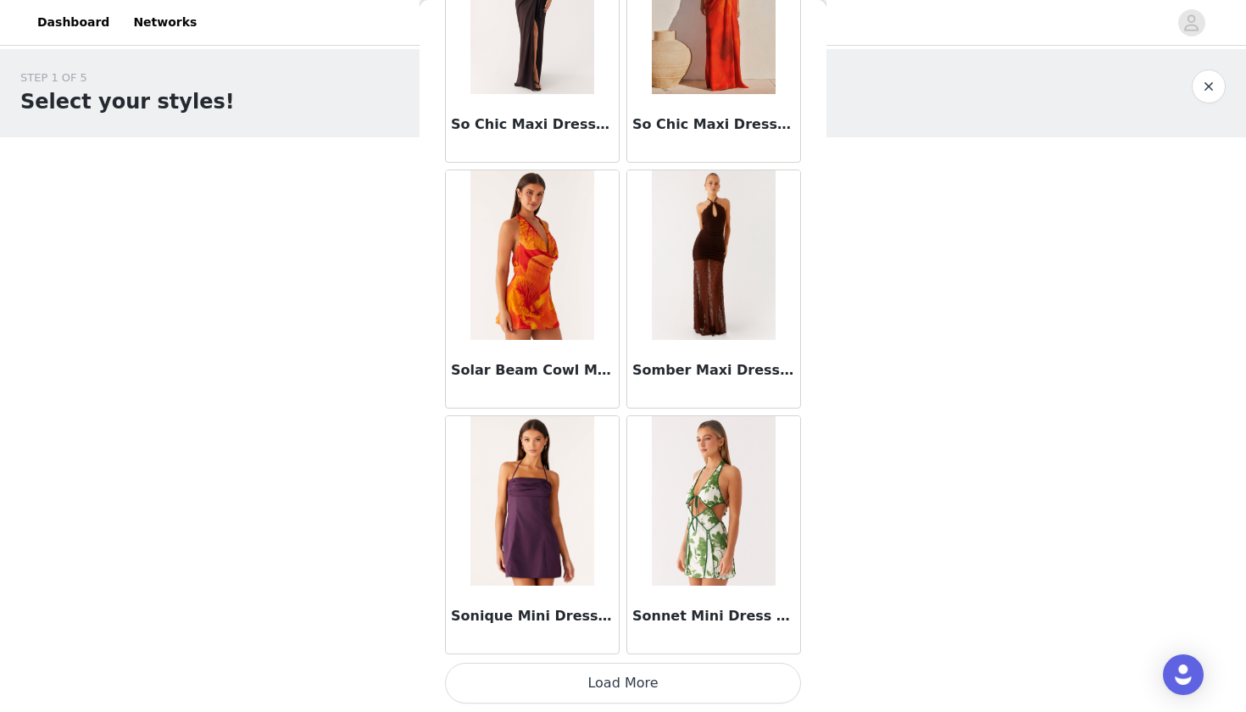
scroll to position [11715, 0]
click at [613, 645] on button "Load More" at bounding box center [623, 683] width 356 height 41
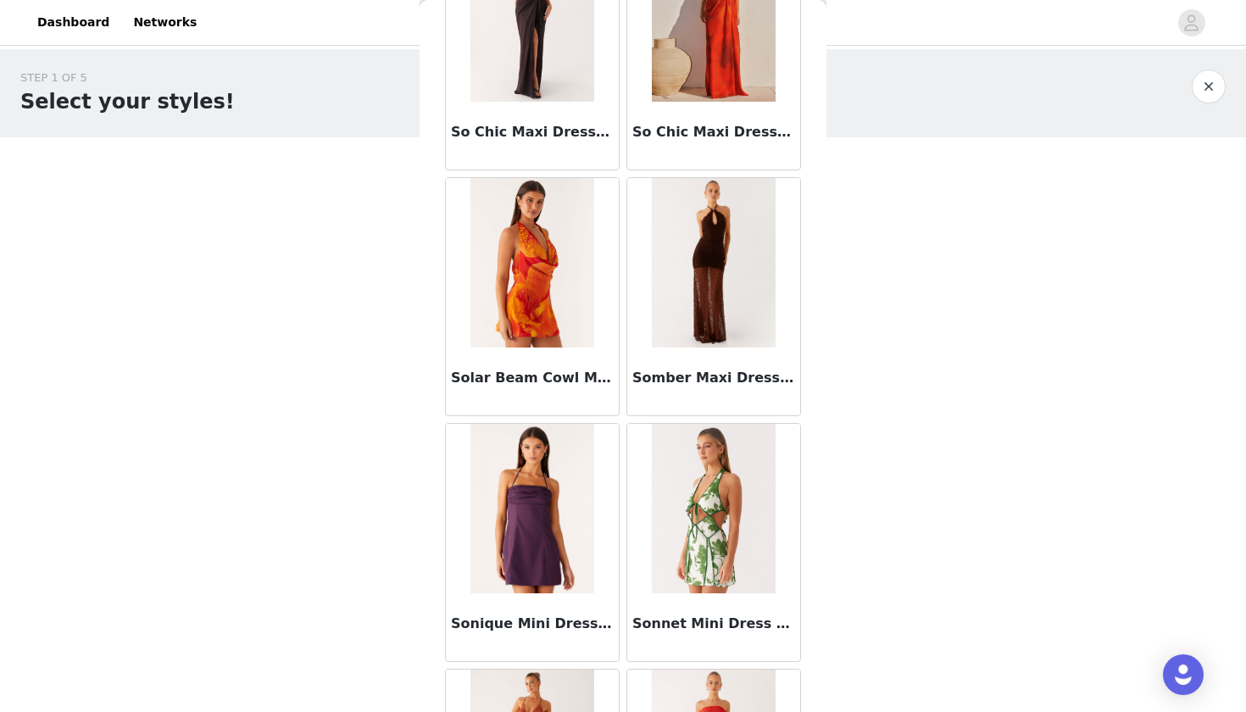
click at [621, 419] on div "Solar Beam Cowl Mini Dress - Serene Orange" at bounding box center [532, 297] width 181 height 246
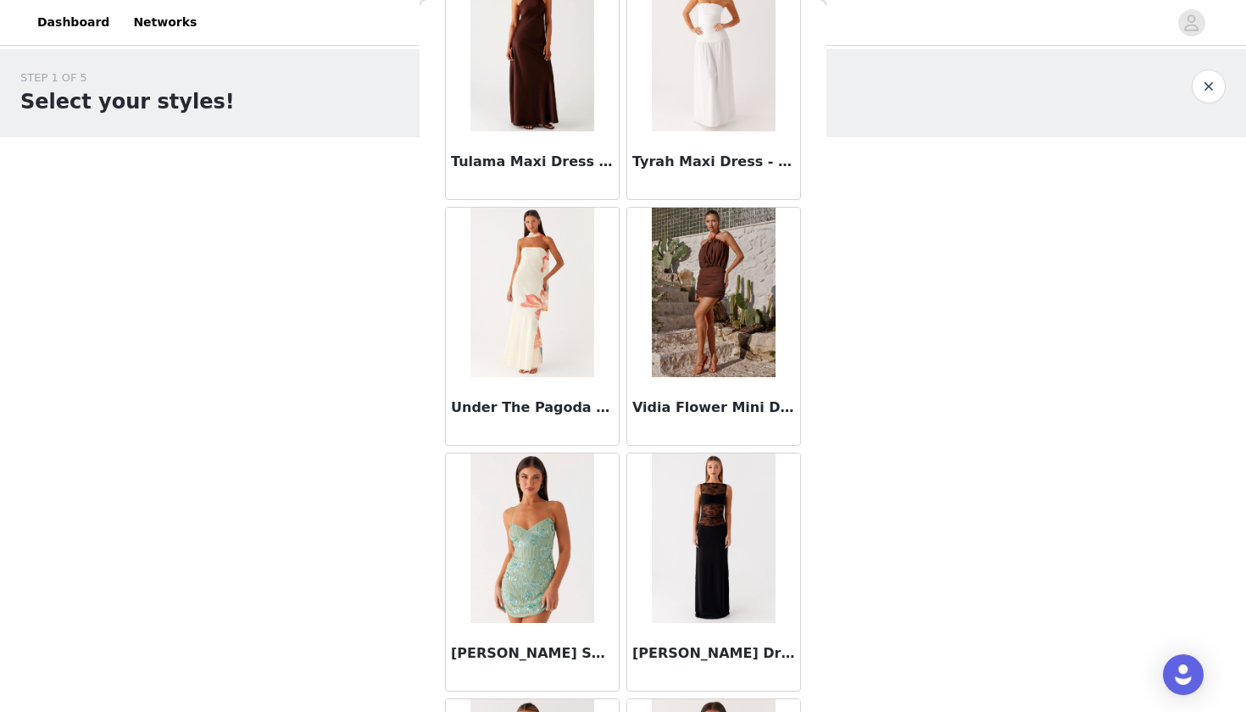
scroll to position [12936, 0]
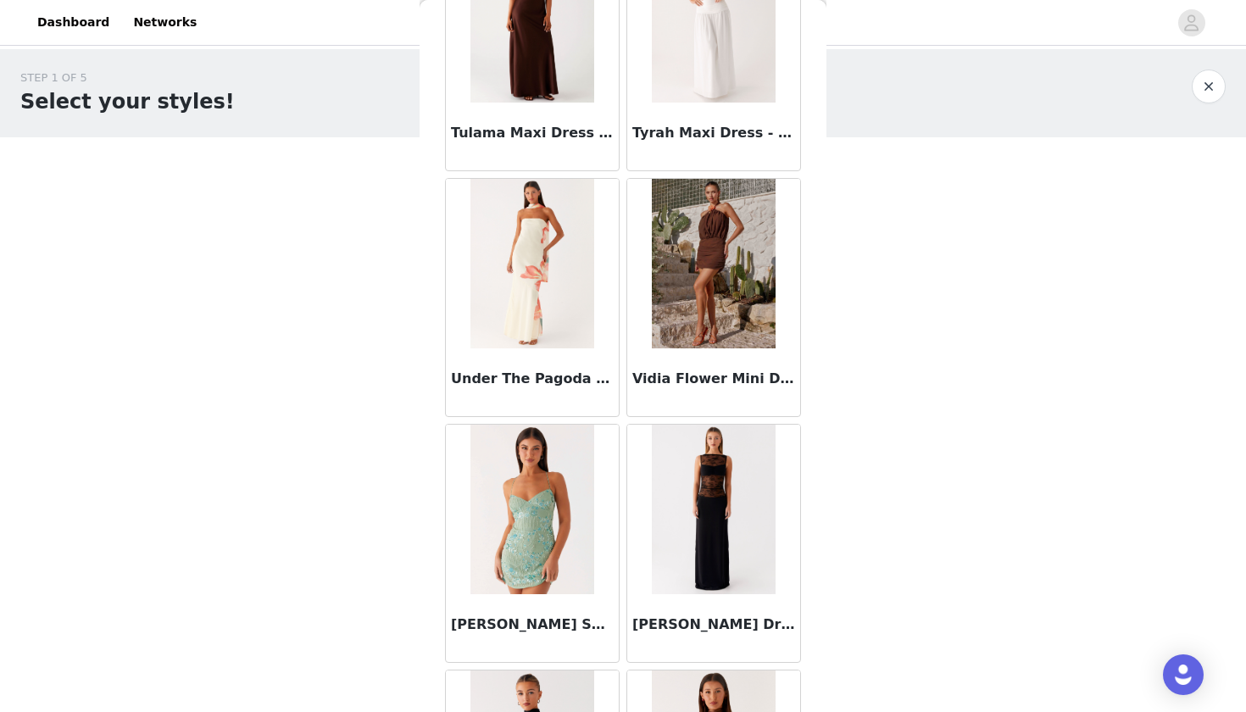
click at [622, 419] on div "Under The Pagoda Maxi Dress - Siena Floral" at bounding box center [532, 298] width 181 height 246
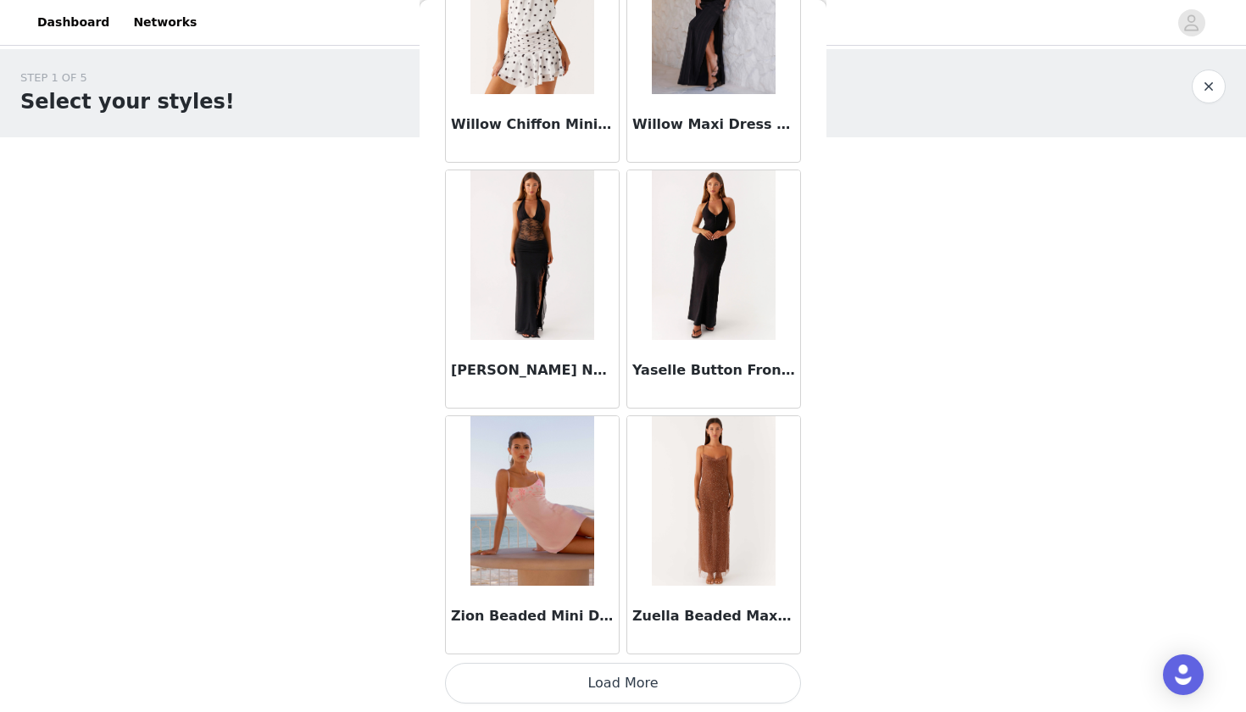
click at [606, 645] on button "Load More" at bounding box center [623, 683] width 356 height 41
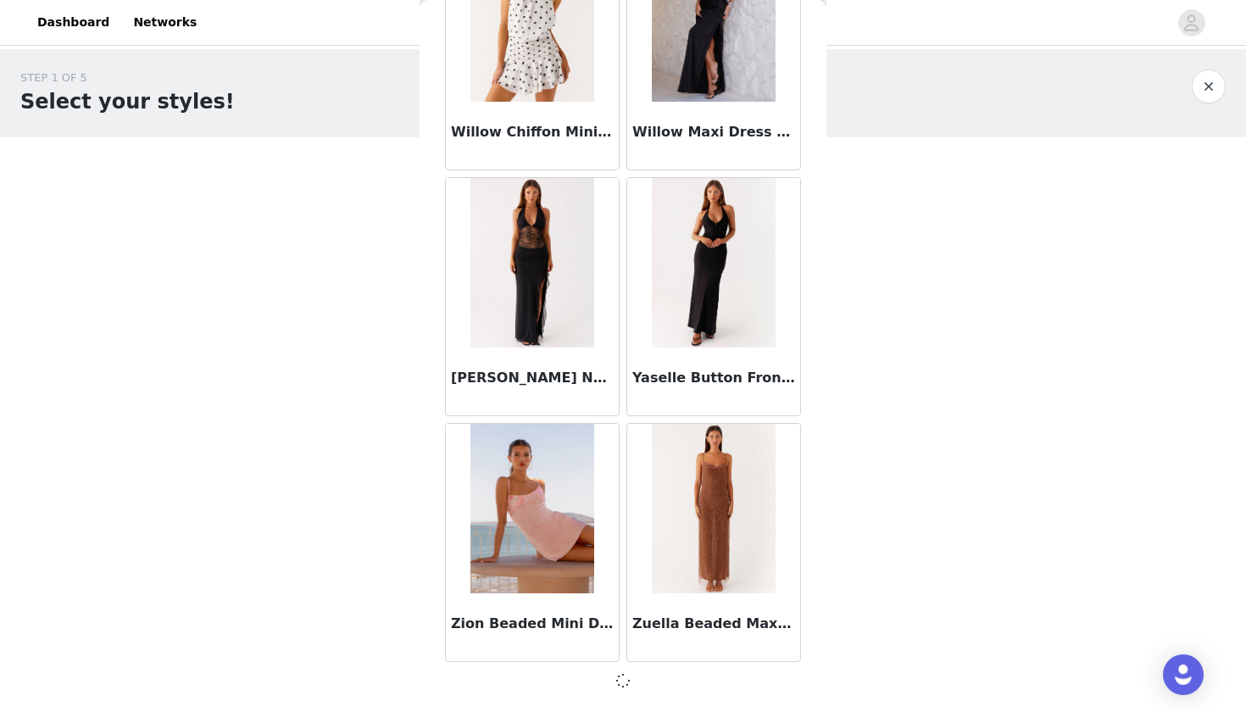
scroll to position [14166, 0]
click at [621, 420] on div "Zion Beaded Mini Dress - Pink" at bounding box center [532, 543] width 181 height 246
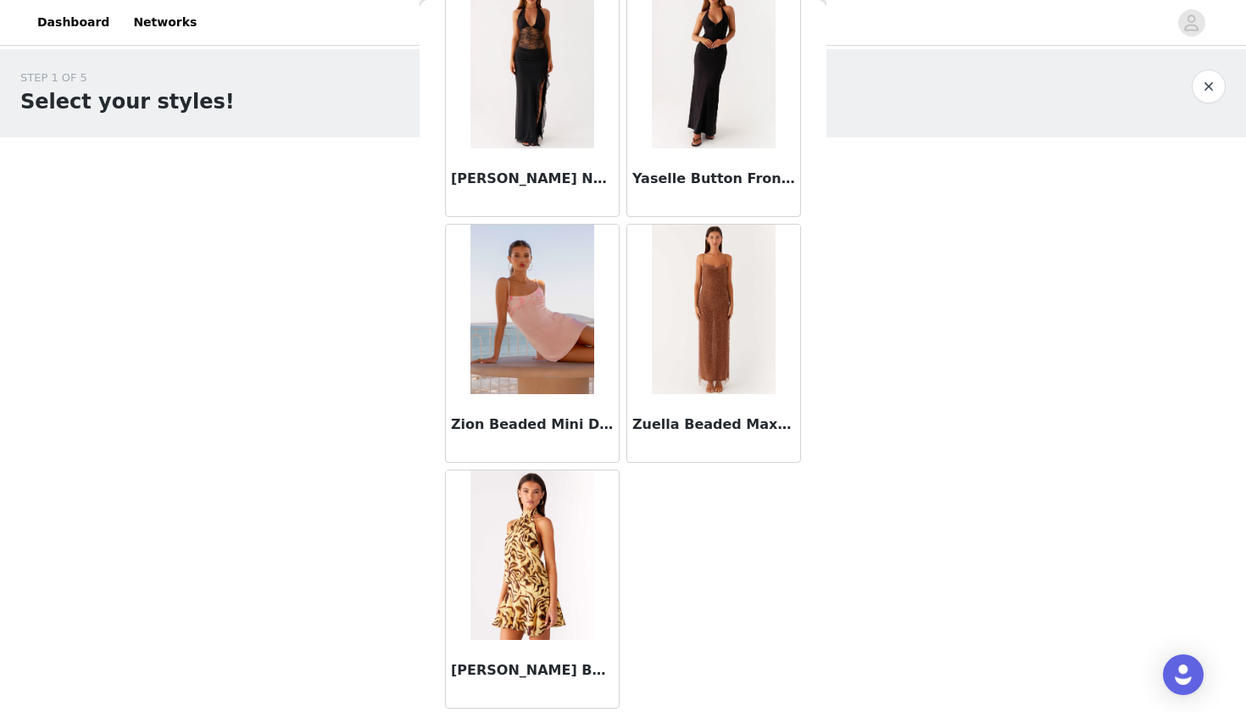
scroll to position [14377, 0]
click at [407, 150] on div "STEP 1 OF 5 Select your styles! You will receive 7 products. 2/7 Selected Danik…" at bounding box center [623, 333] width 1246 height 569
click at [624, 220] on div "Zuella Beaded Maxi Dress - Chocolate" at bounding box center [713, 343] width 181 height 246
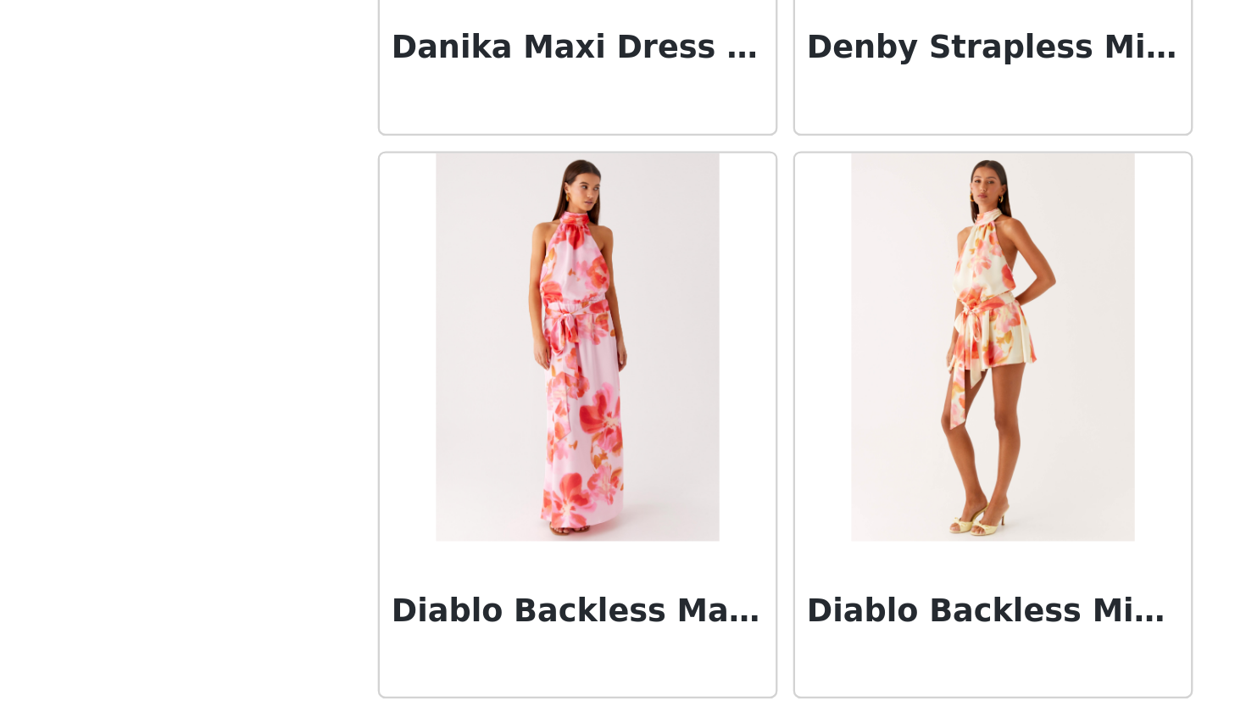
scroll to position [26, 0]
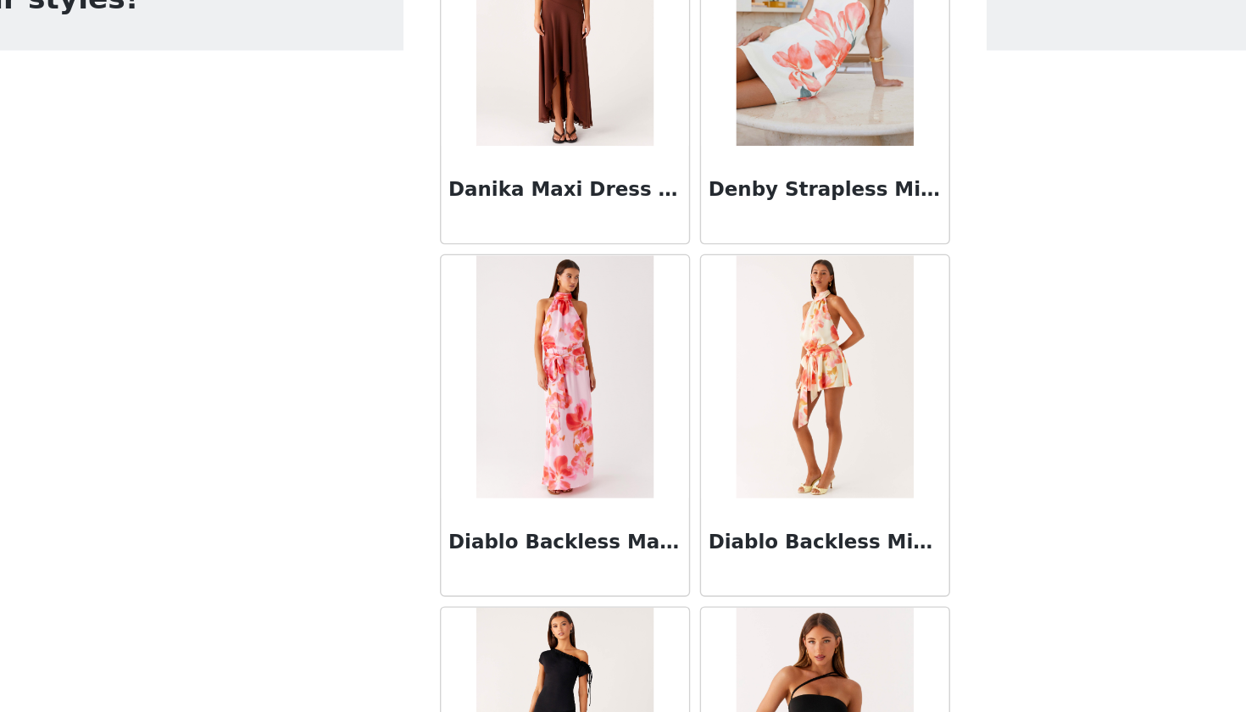
click at [470, 254] on img at bounding box center [531, 339] width 123 height 170
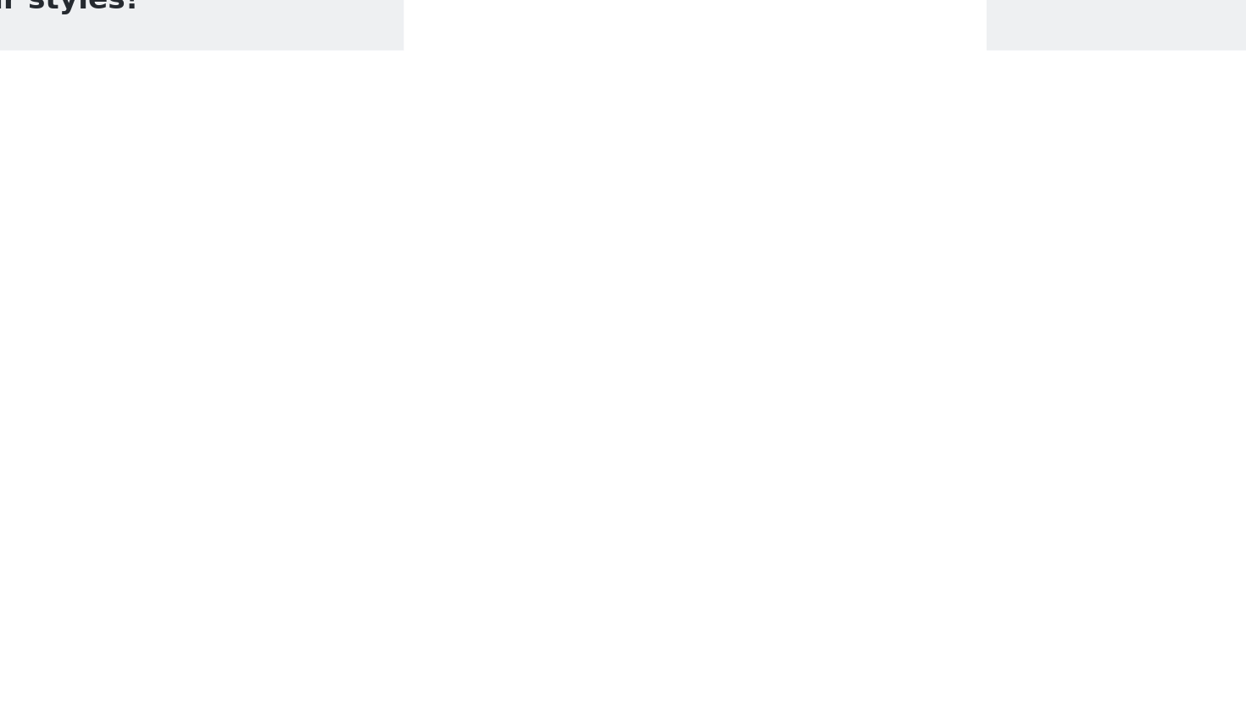
scroll to position [221, 0]
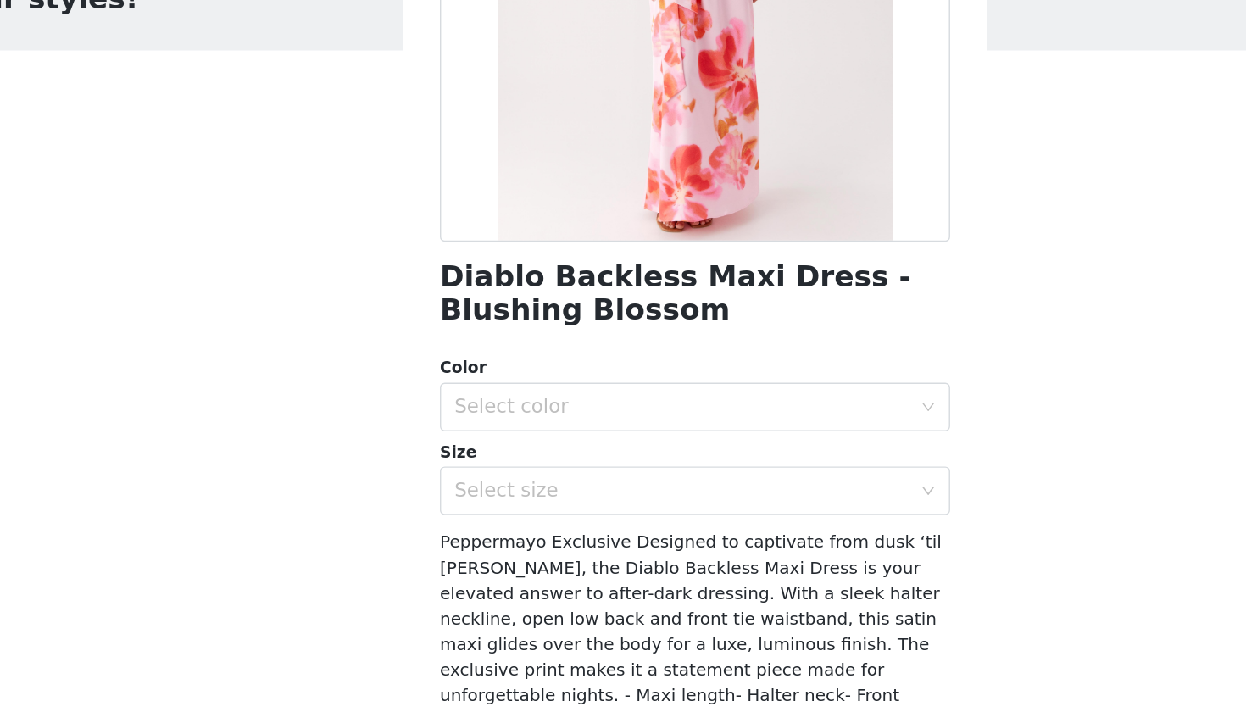
click at [445, 384] on div "Size" at bounding box center [623, 392] width 356 height 17
click at [455, 344] on div "Select color" at bounding box center [617, 360] width 325 height 32
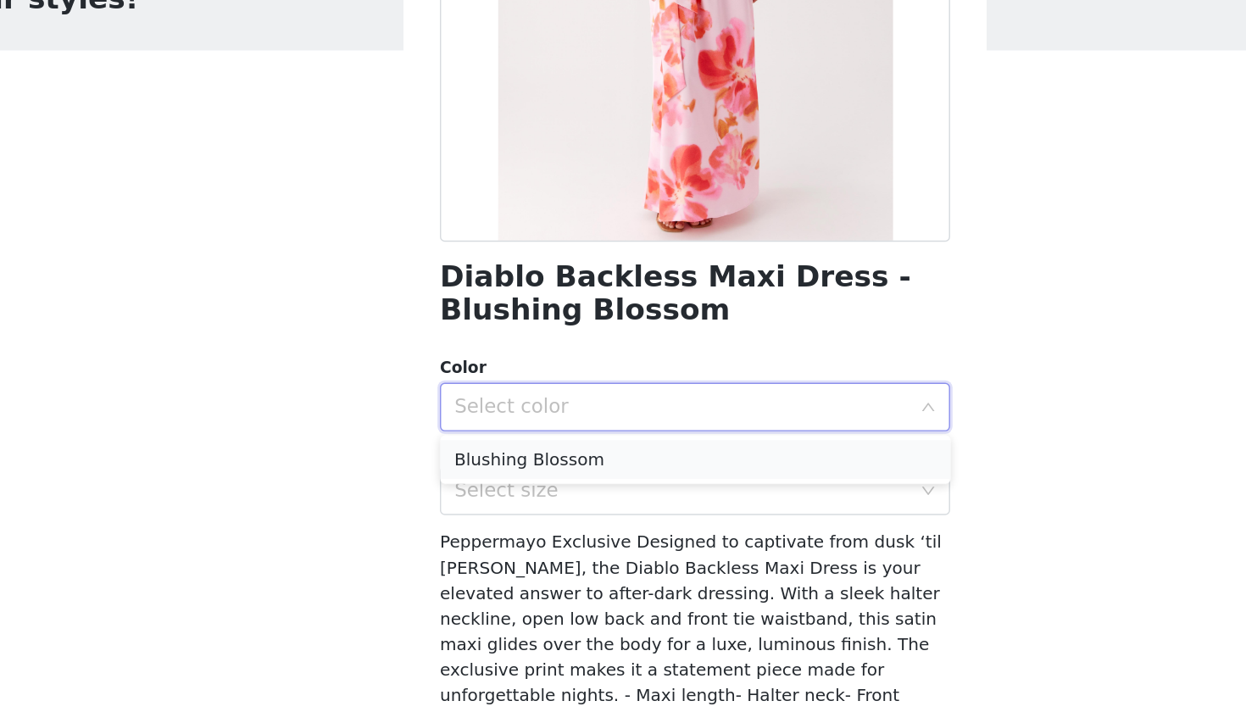
click at [445, 383] on li "Blushing Blossom" at bounding box center [623, 396] width 356 height 27
click at [455, 410] on div "Select size" at bounding box center [613, 418] width 317 height 17
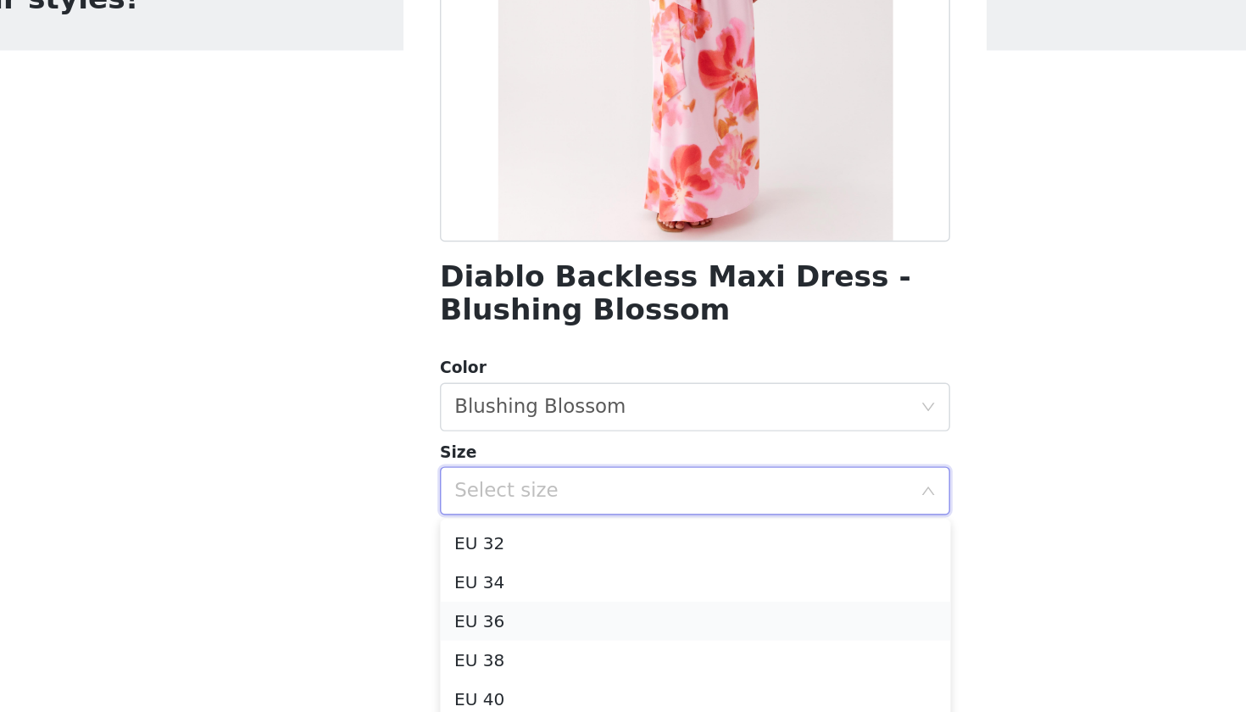
click at [445, 496] on li "EU 36" at bounding box center [623, 509] width 356 height 27
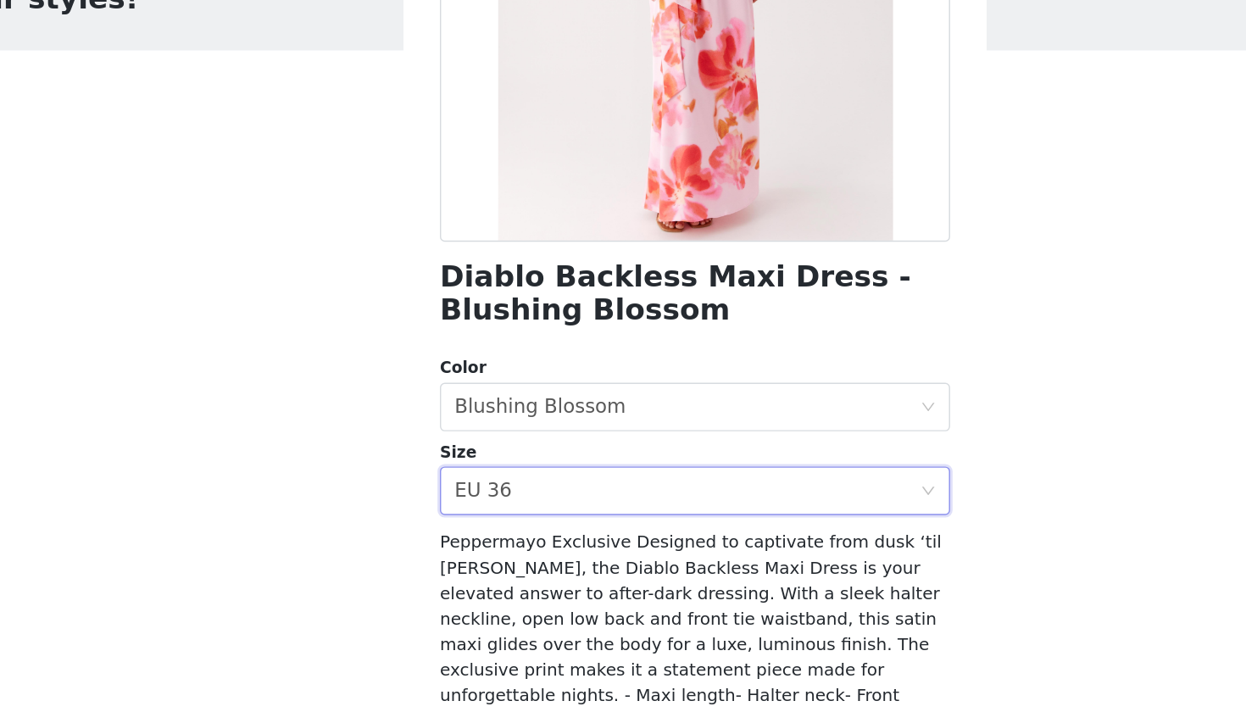
click at [445, 448] on span "Peppermayo Exclusive Designed to captivate from dusk ‘til dawn, the Diablo Back…" at bounding box center [620, 561] width 351 height 227
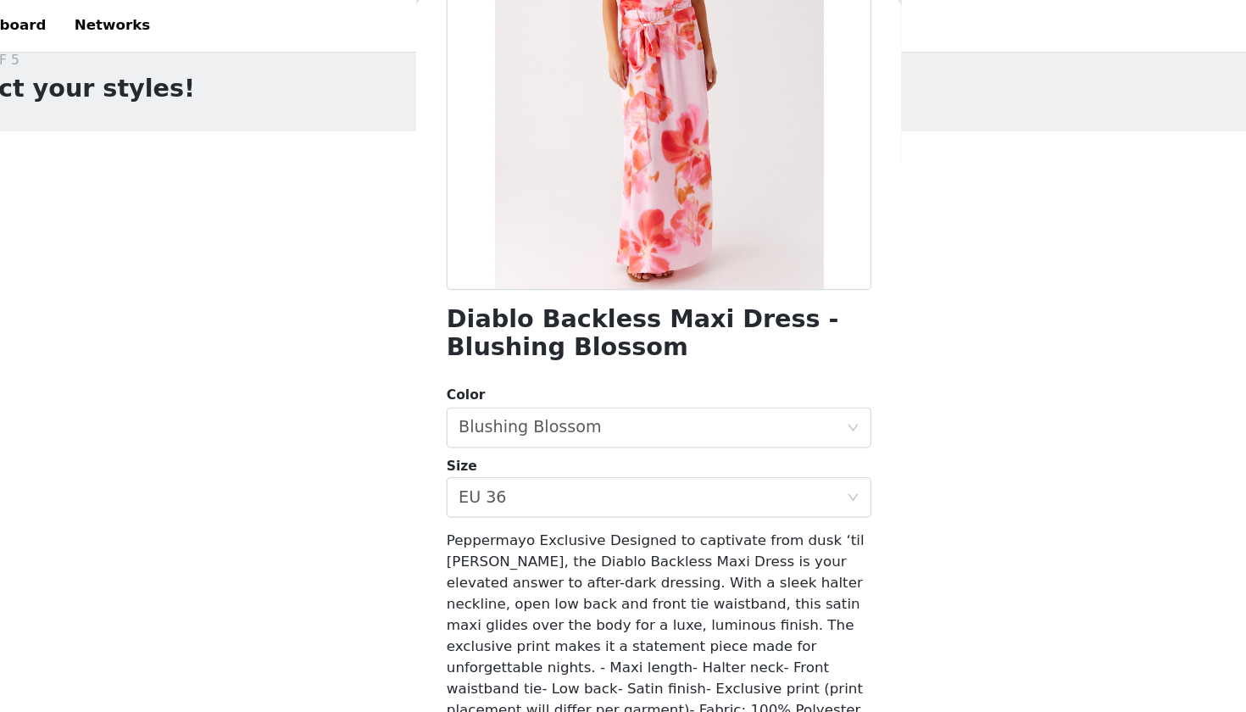
scroll to position [0, 0]
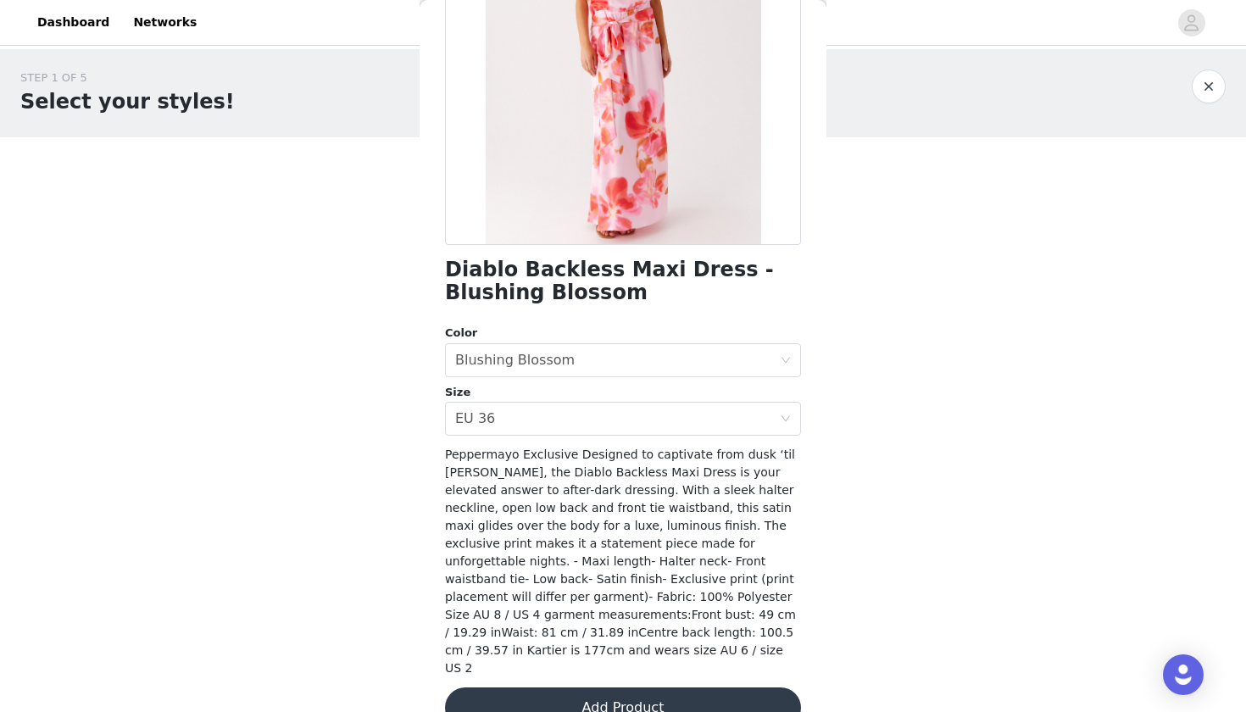
click at [570, 645] on button "Add Product" at bounding box center [623, 708] width 356 height 41
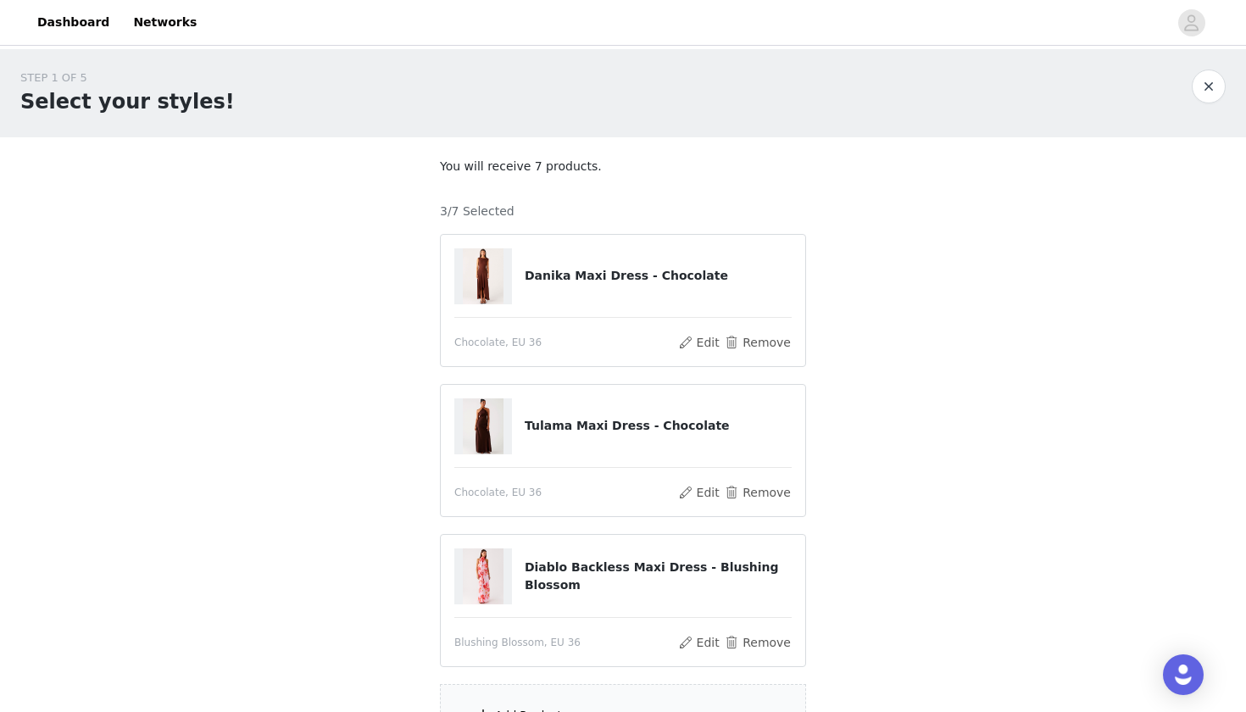
click at [865, 434] on div "STEP 1 OF 5 Select your styles! You will receive 7 products. 3/7 Selected Danik…" at bounding box center [623, 408] width 1246 height 719
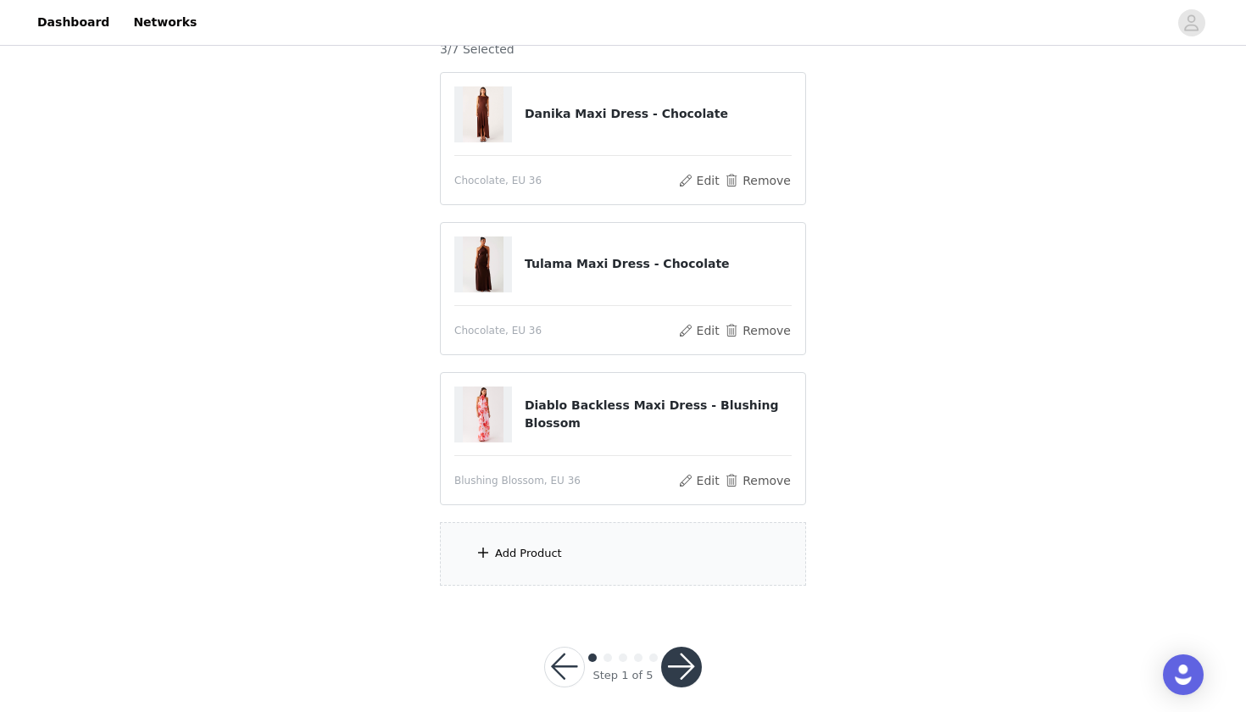
scroll to position [168, 0]
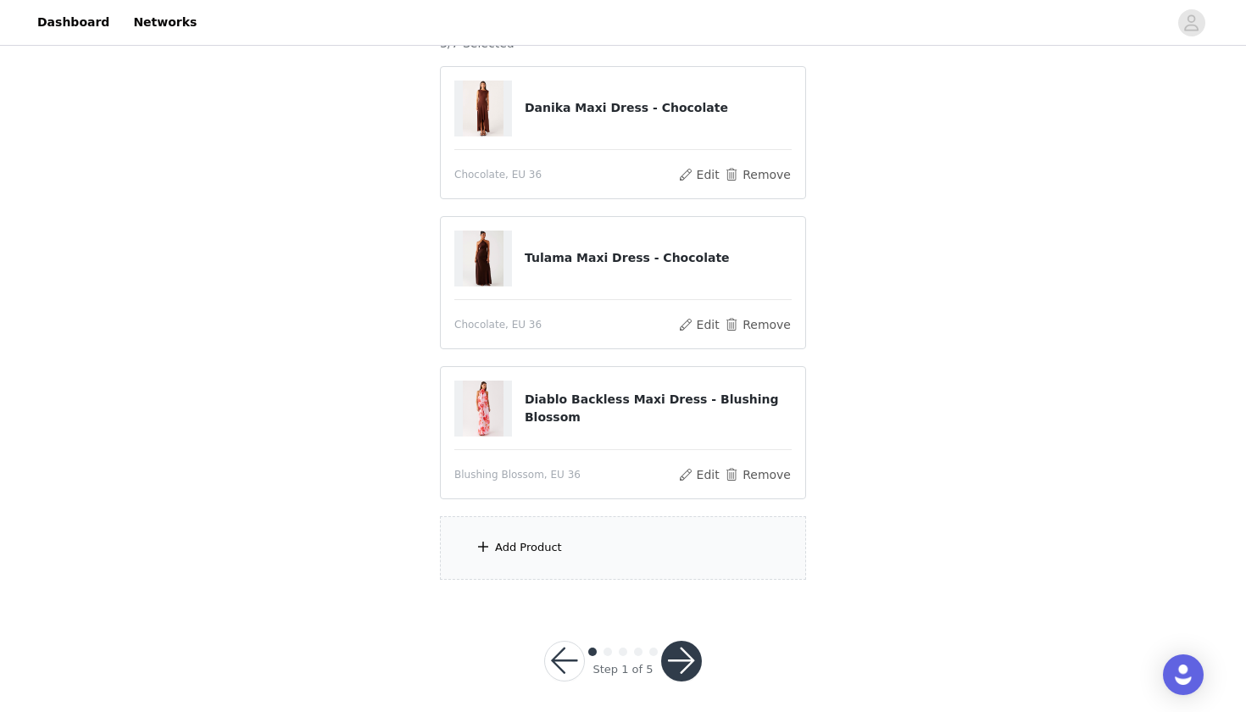
click at [551, 554] on div "Add Product" at bounding box center [528, 547] width 67 height 17
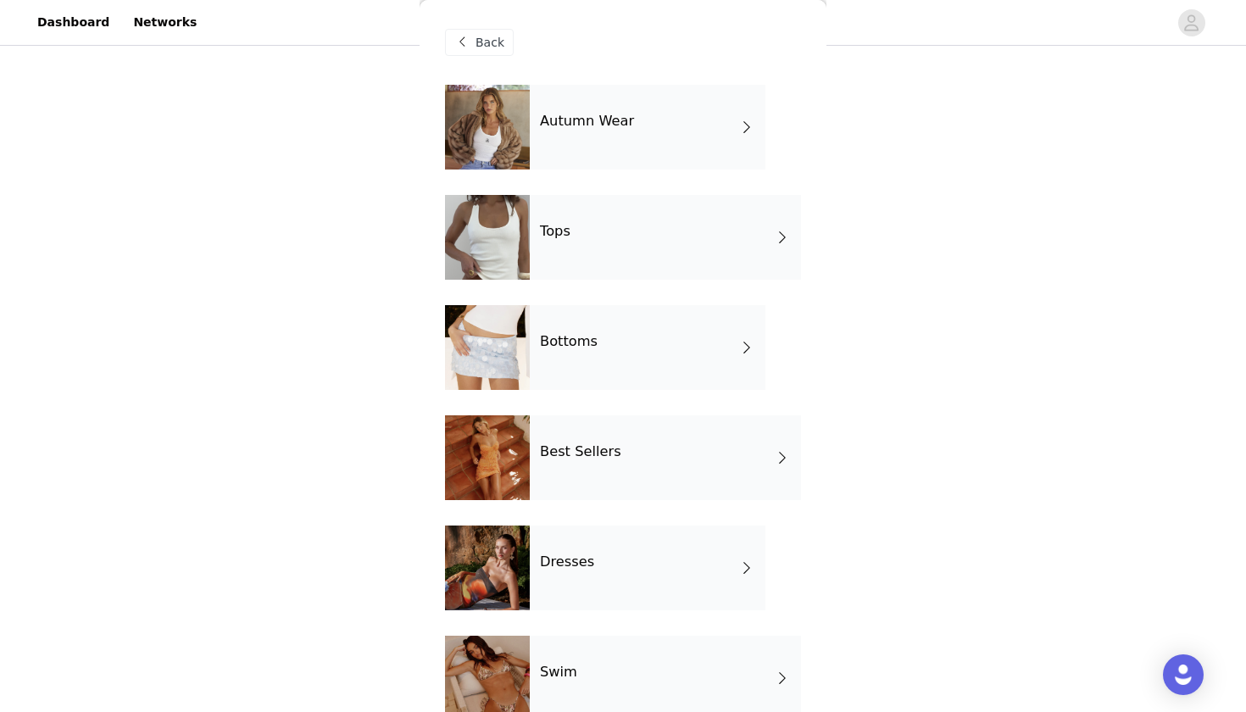
click at [571, 226] on h4 "Tops" at bounding box center [555, 231] width 31 height 15
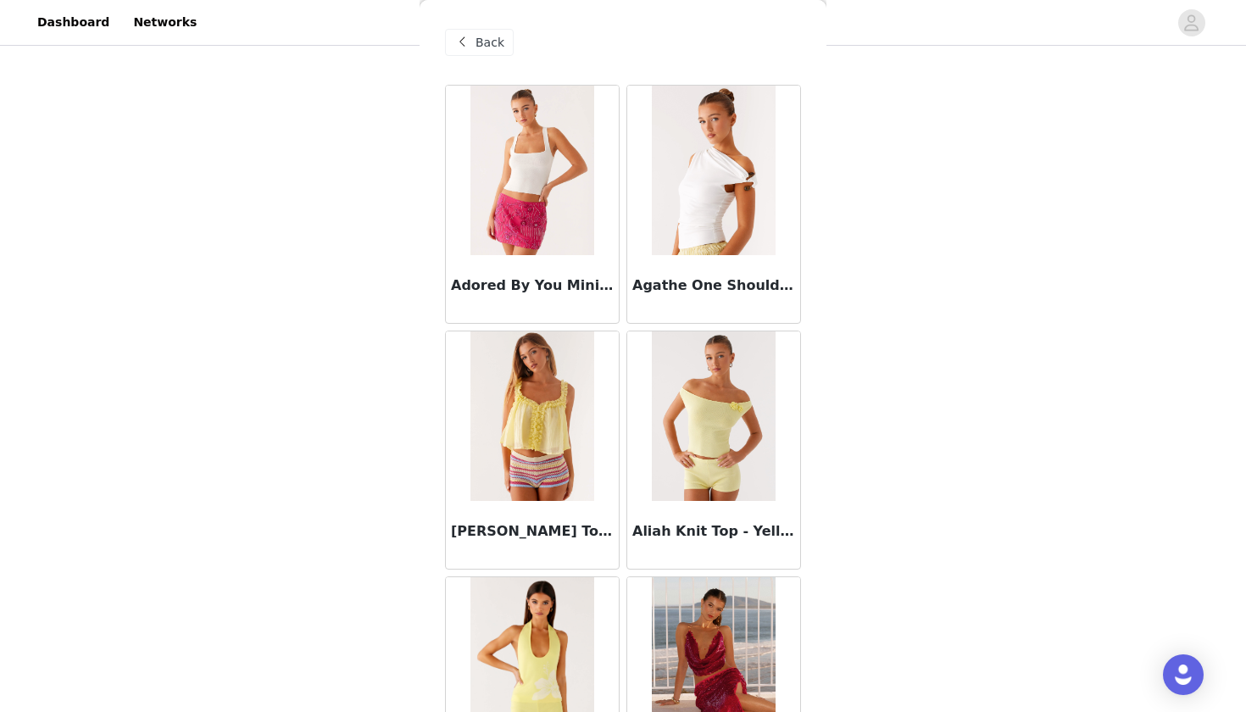
click at [624, 324] on div "Agathe One Shoulder Top - Ivory" at bounding box center [713, 204] width 181 height 246
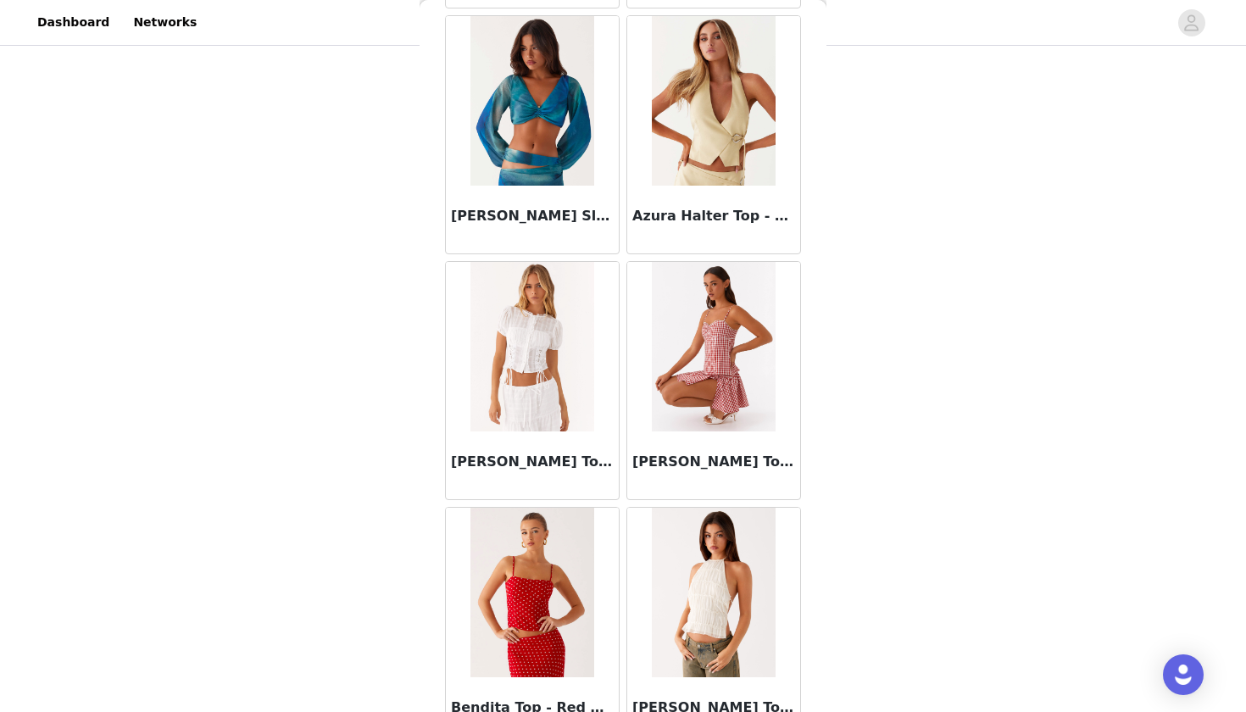
scroll to position [1883, 0]
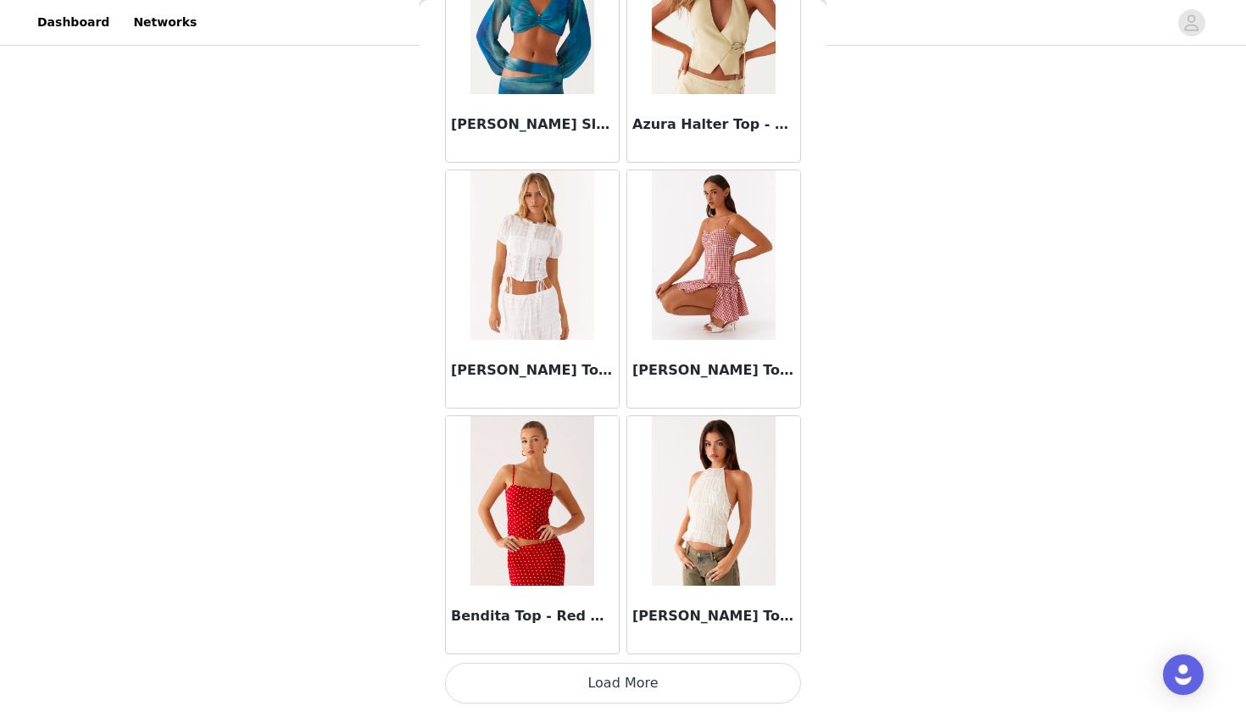
click at [624, 415] on div "Bennie Halter Top - Ivory" at bounding box center [713, 535] width 181 height 246
click at [649, 645] on button "Load More" at bounding box center [623, 683] width 356 height 41
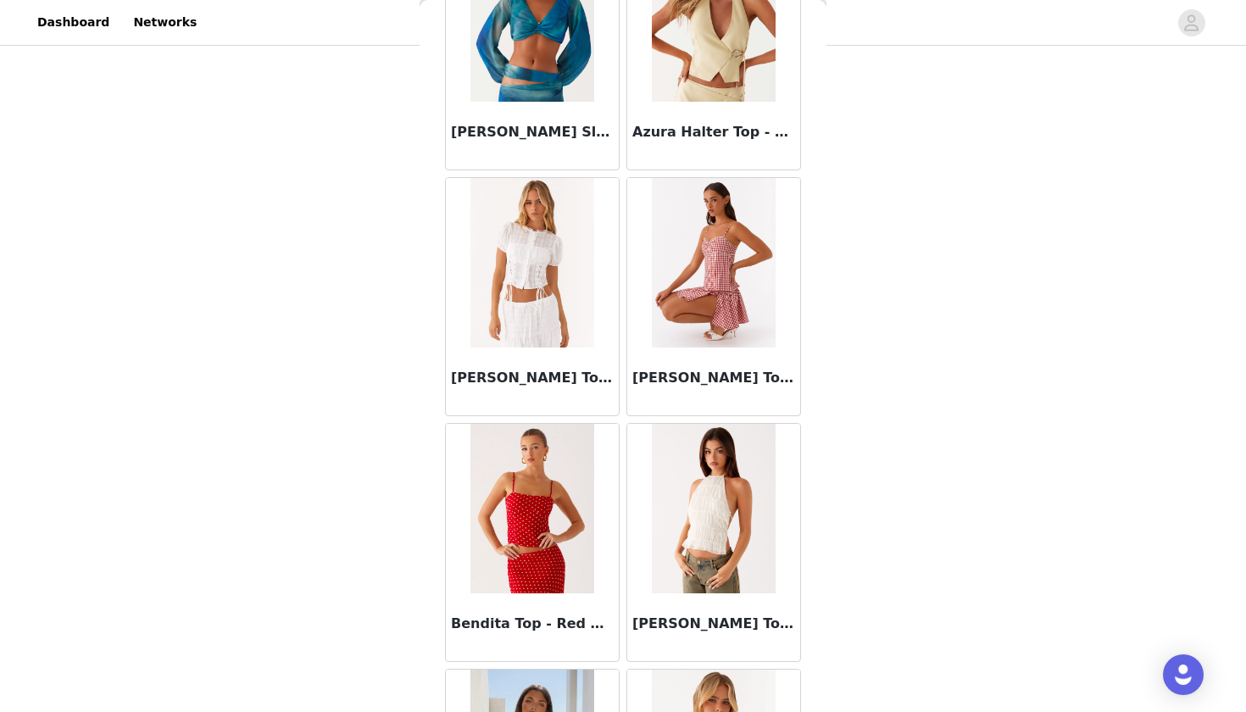
click at [623, 417] on div "Bellamy Top - Red Gingham" at bounding box center [713, 297] width 181 height 246
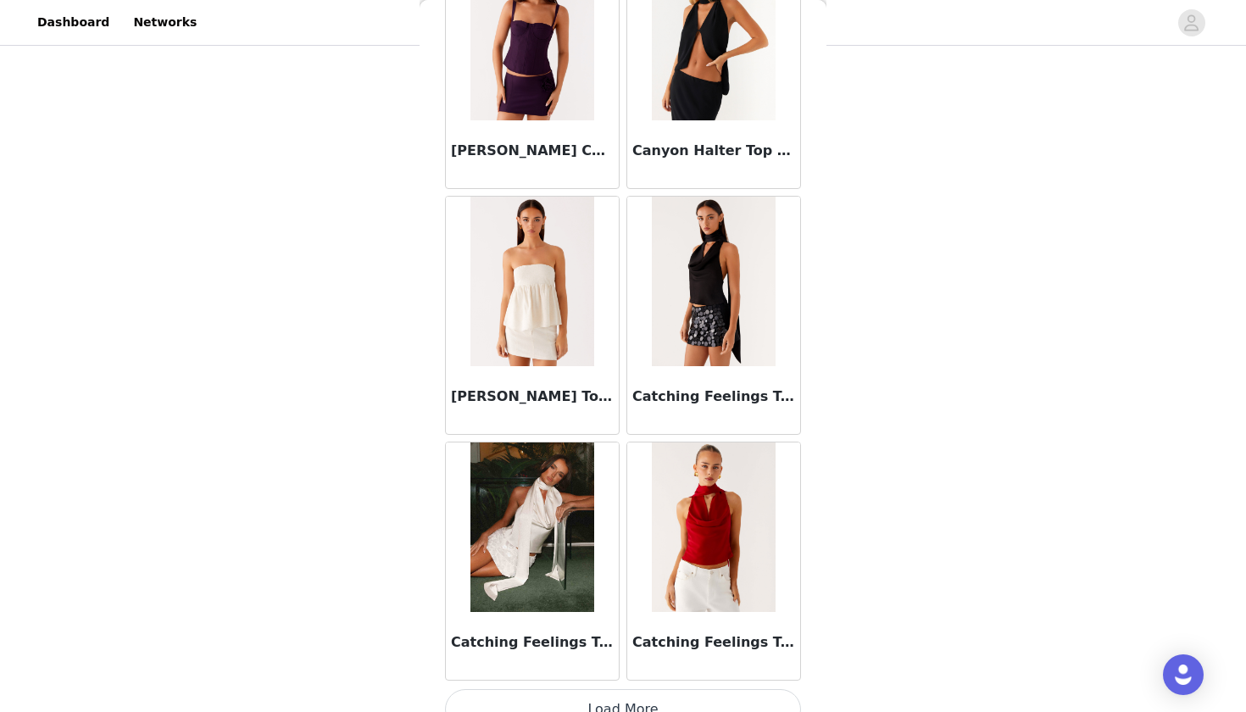
scroll to position [4323, 0]
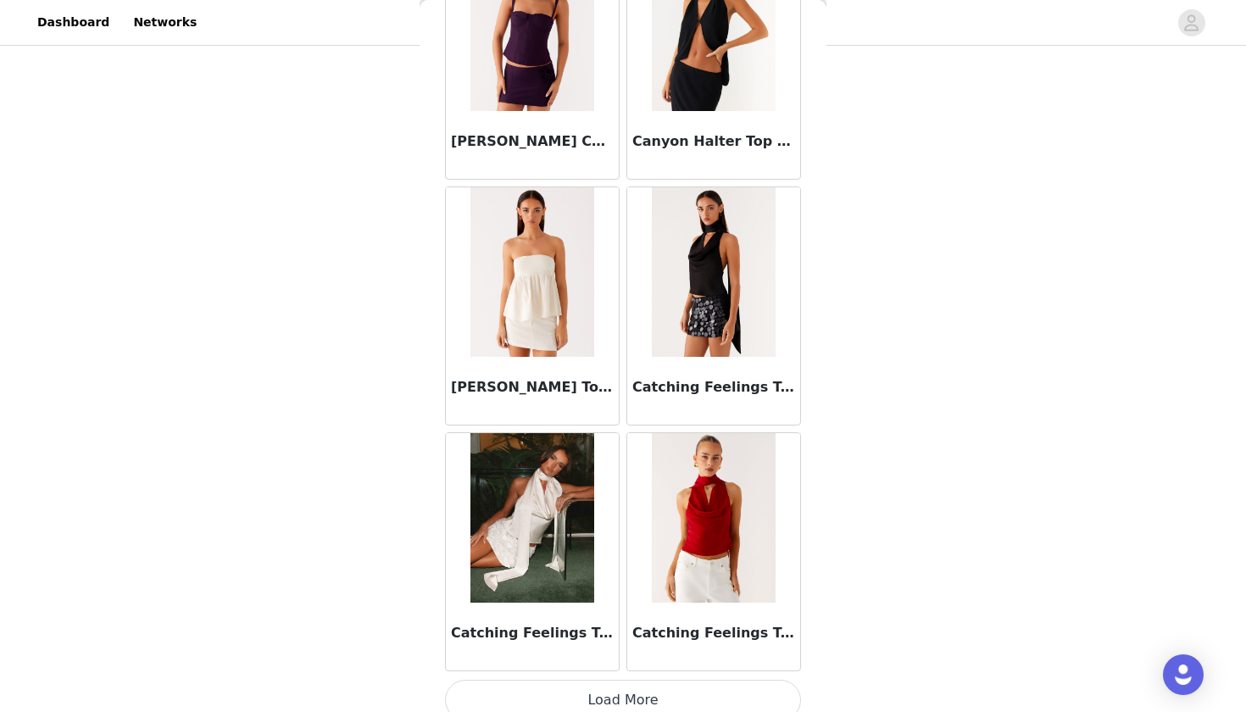
click at [693, 507] on img at bounding box center [713, 518] width 123 height 170
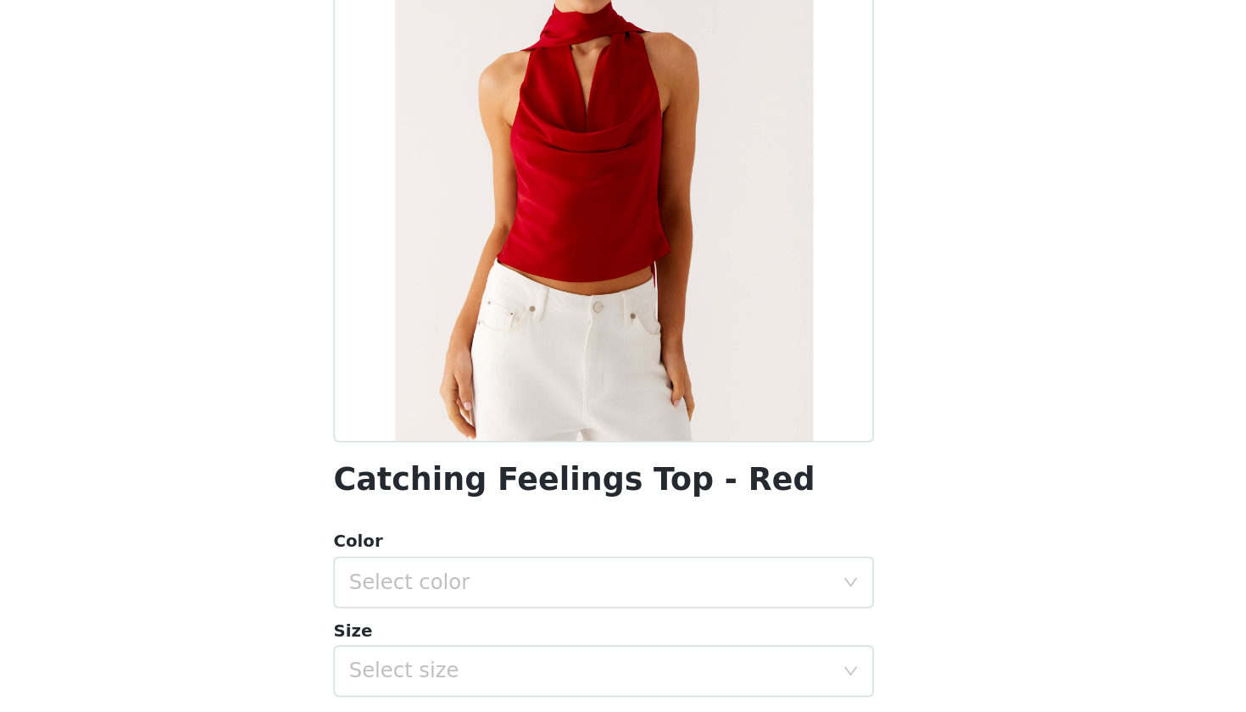
scroll to position [176, 0]
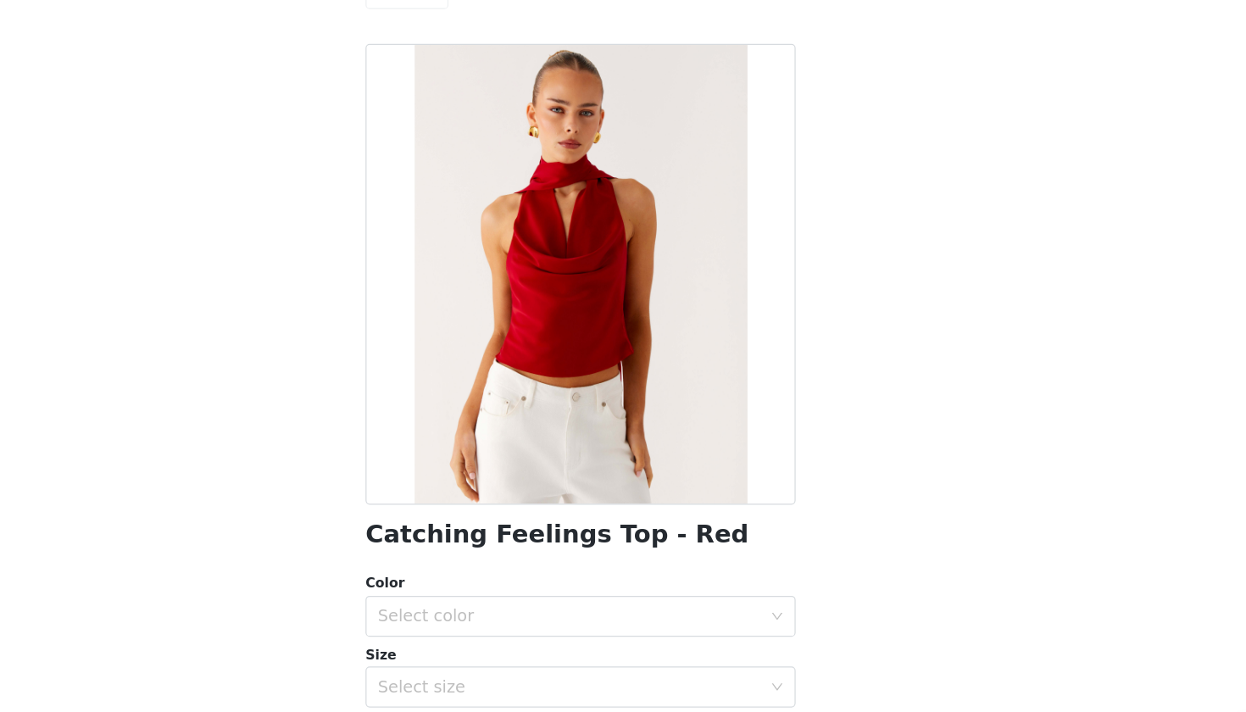
click at [420, 434] on div "Back Catching Feelings Top - Red Color Select color Size Select size Peppermayo…" at bounding box center [623, 356] width 407 height 712
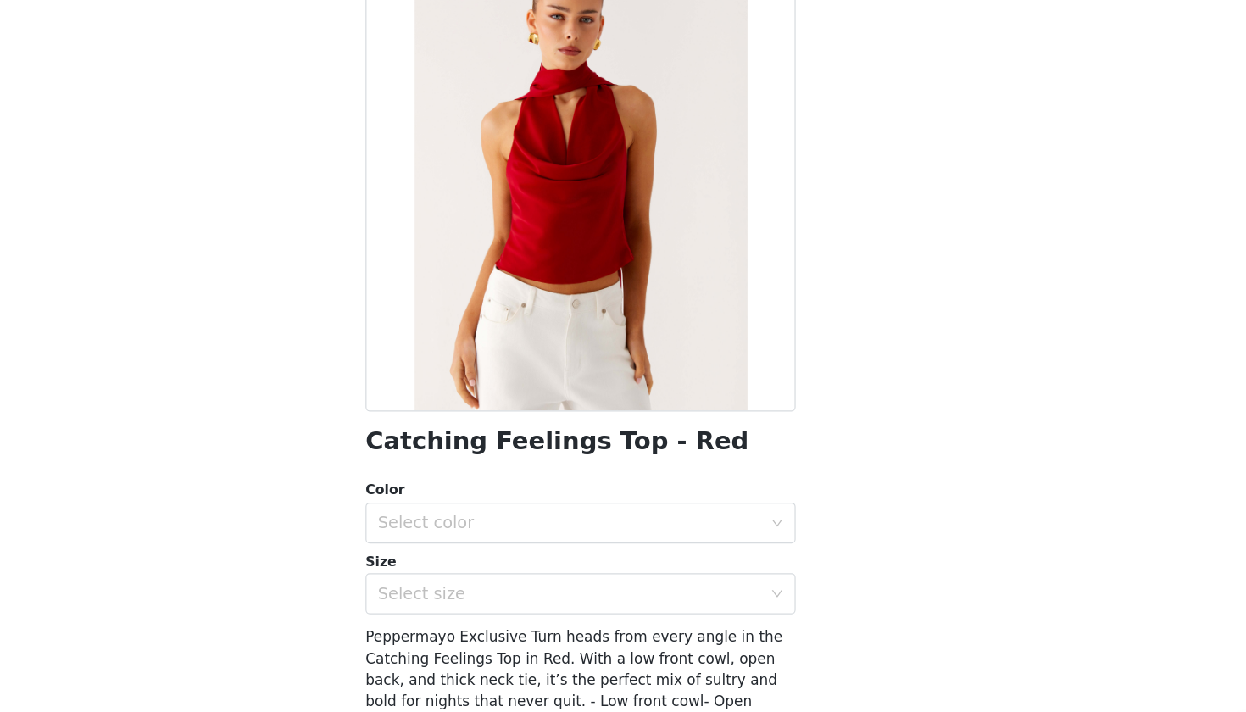
scroll to position [89, 0]
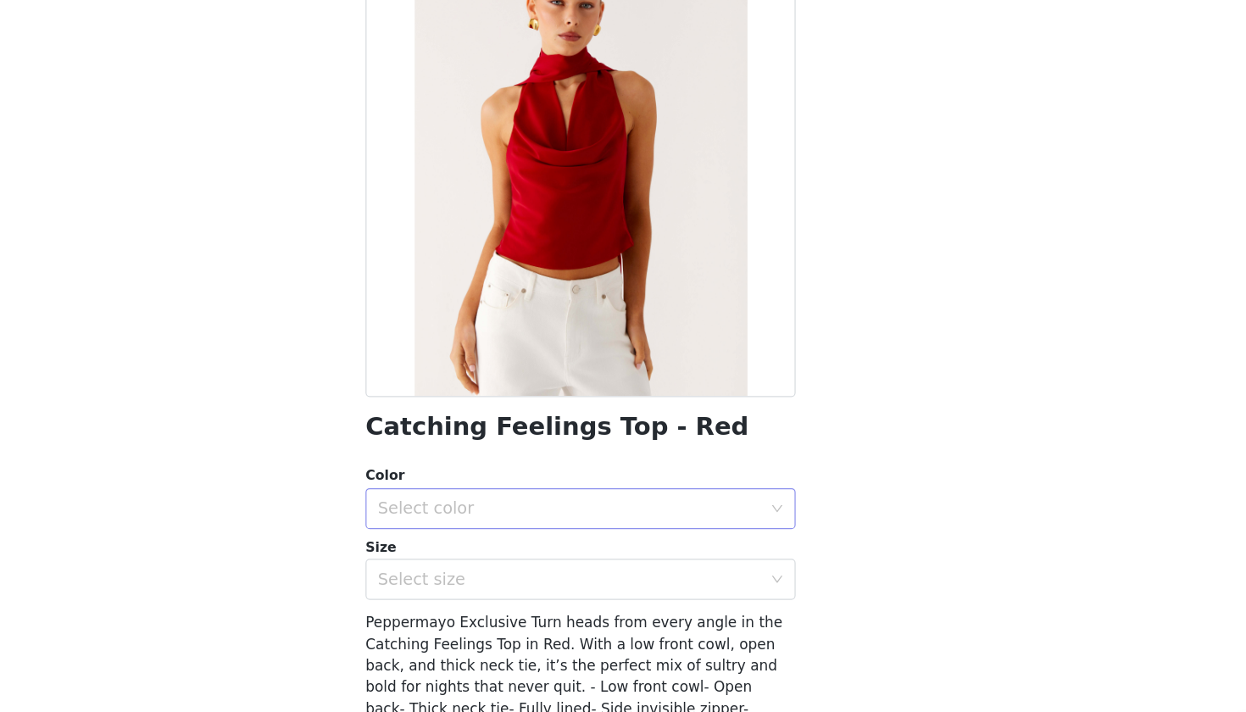
click at [455, 461] on div "Select color" at bounding box center [613, 469] width 317 height 17
click at [445, 493] on li "Red" at bounding box center [623, 506] width 356 height 27
click at [455, 520] on div "Select size" at bounding box center [613, 528] width 317 height 17
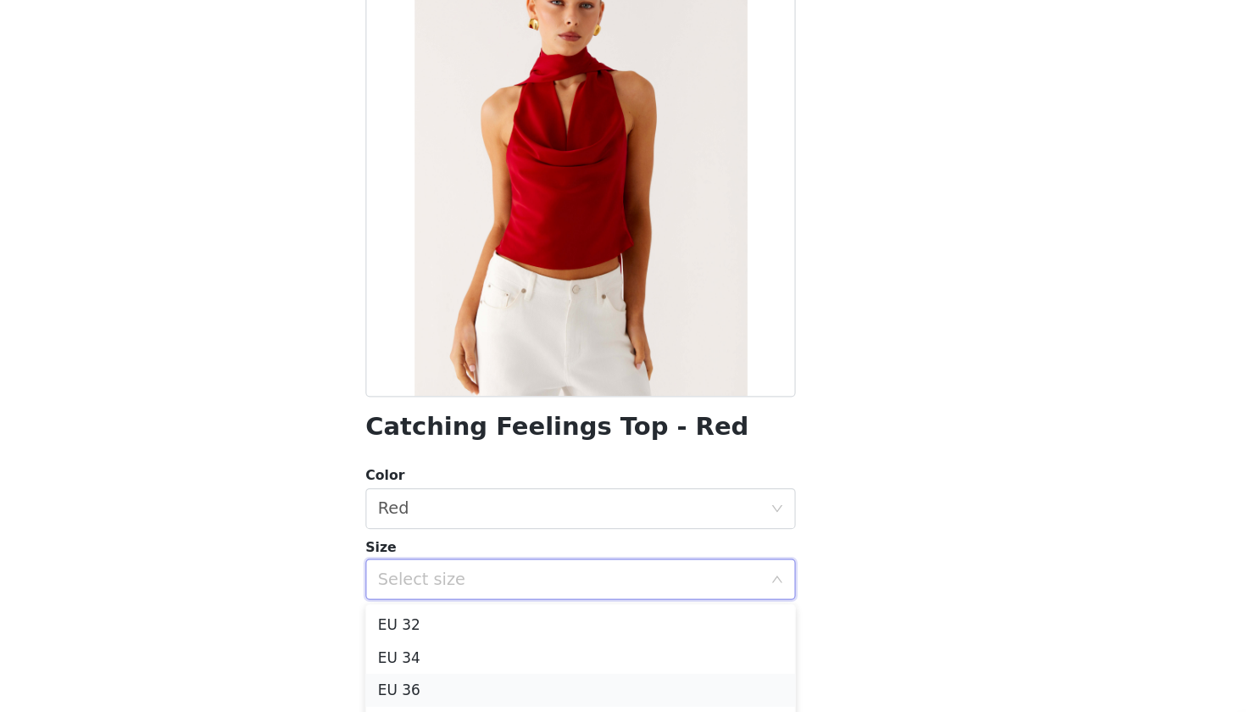
click at [445, 606] on li "EU 36" at bounding box center [623, 619] width 356 height 27
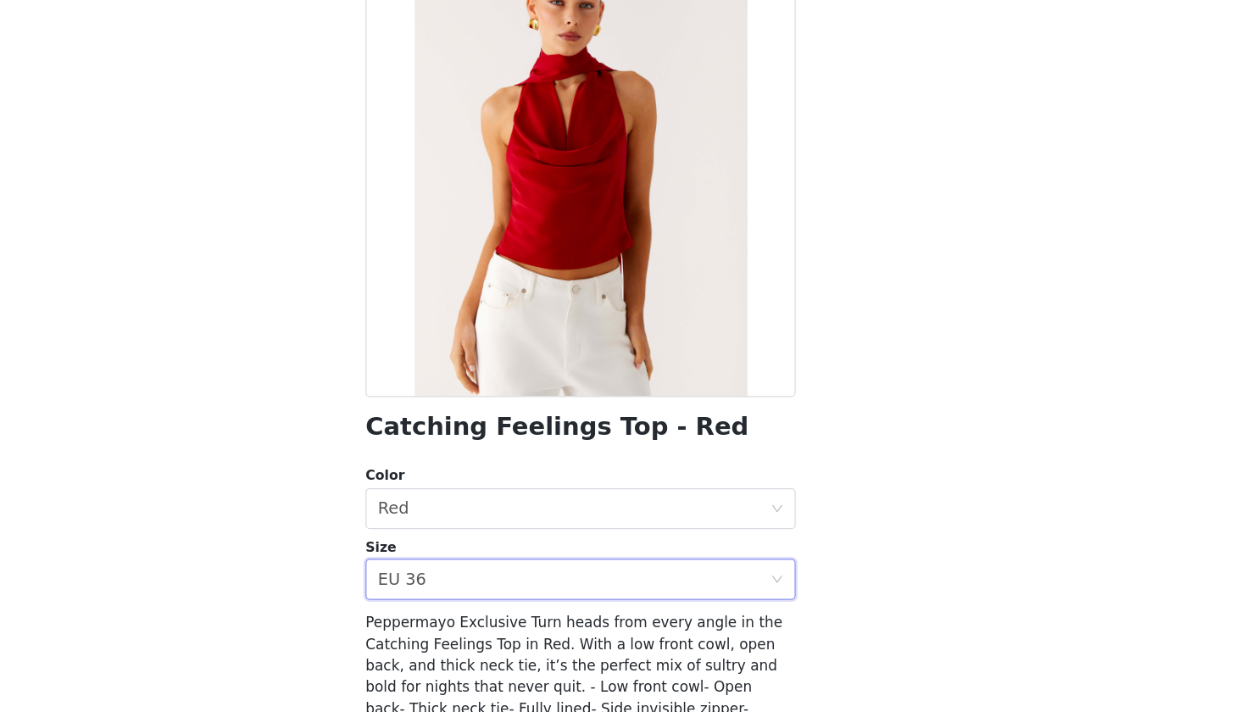
click at [420, 502] on div "Back Catching Feelings Top - Red Color Select color Red Size Select size EU 36 …" at bounding box center [623, 356] width 407 height 712
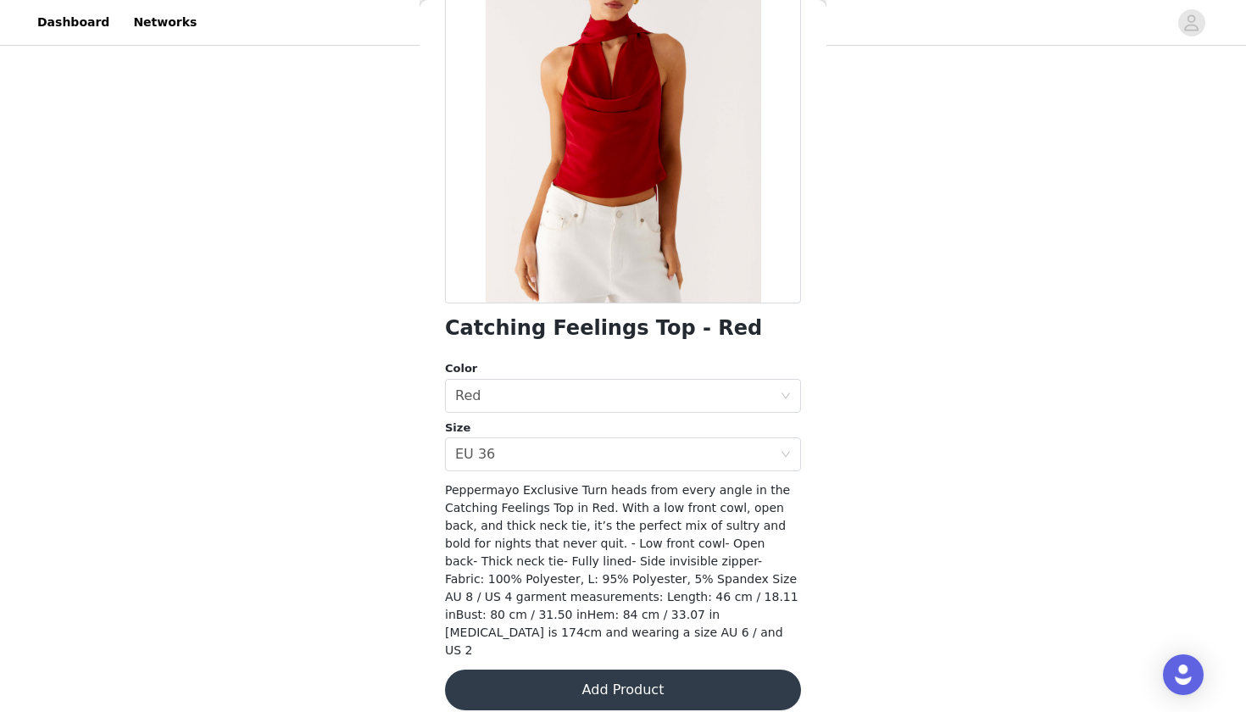
scroll to position [117, 0]
click at [526, 645] on button "Add Product" at bounding box center [623, 690] width 356 height 41
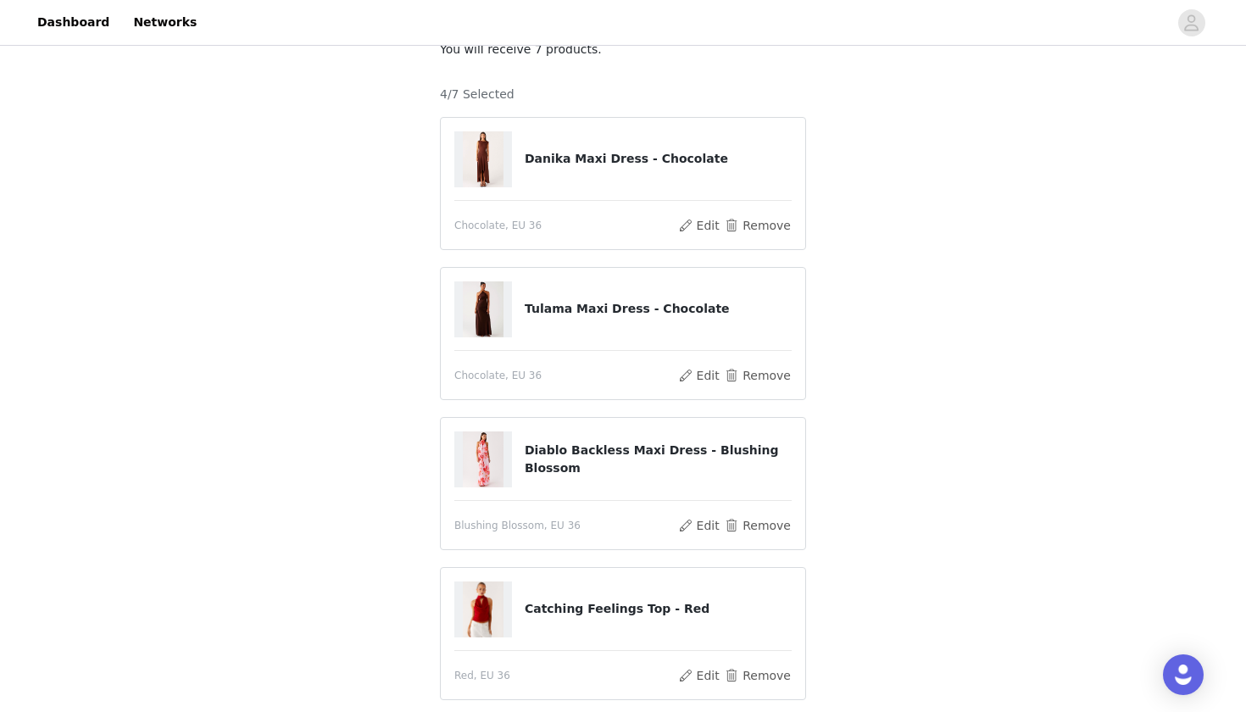
click at [383, 490] on div "STEP 1 OF 5 Select your styles! You will receive 7 products. 4/7 Selected Danik…" at bounding box center [623, 366] width 1246 height 869
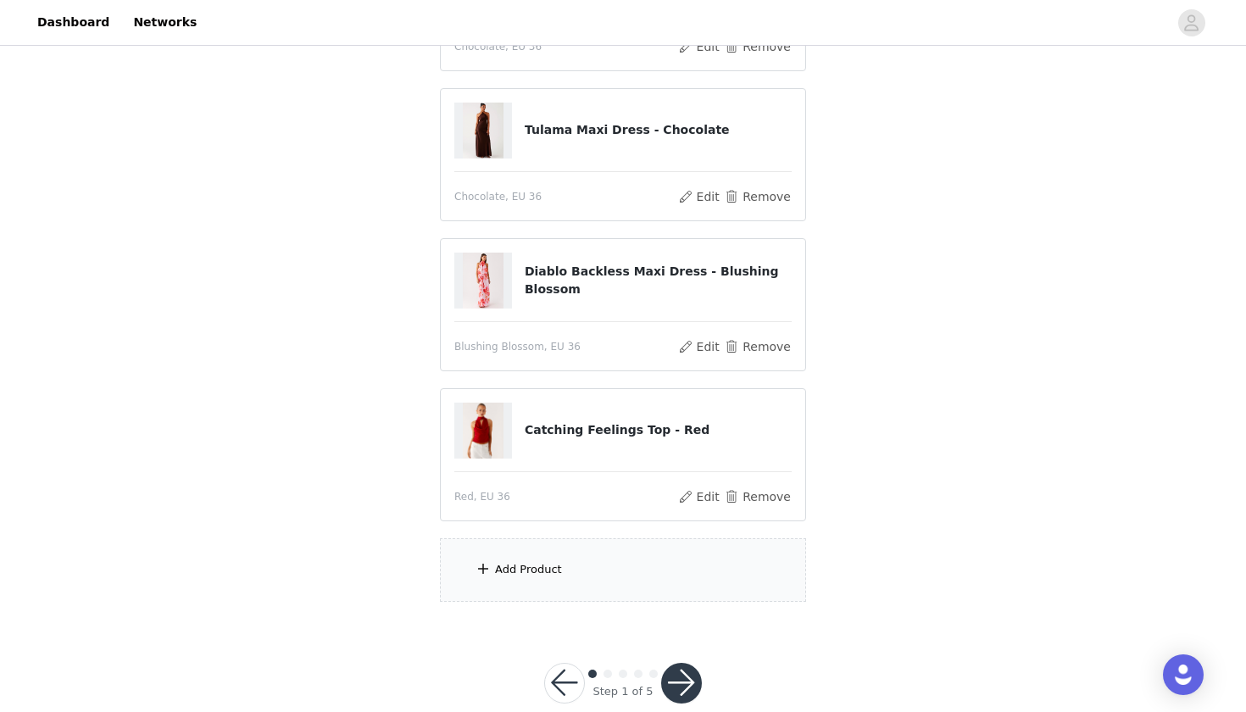
scroll to position [304, 0]
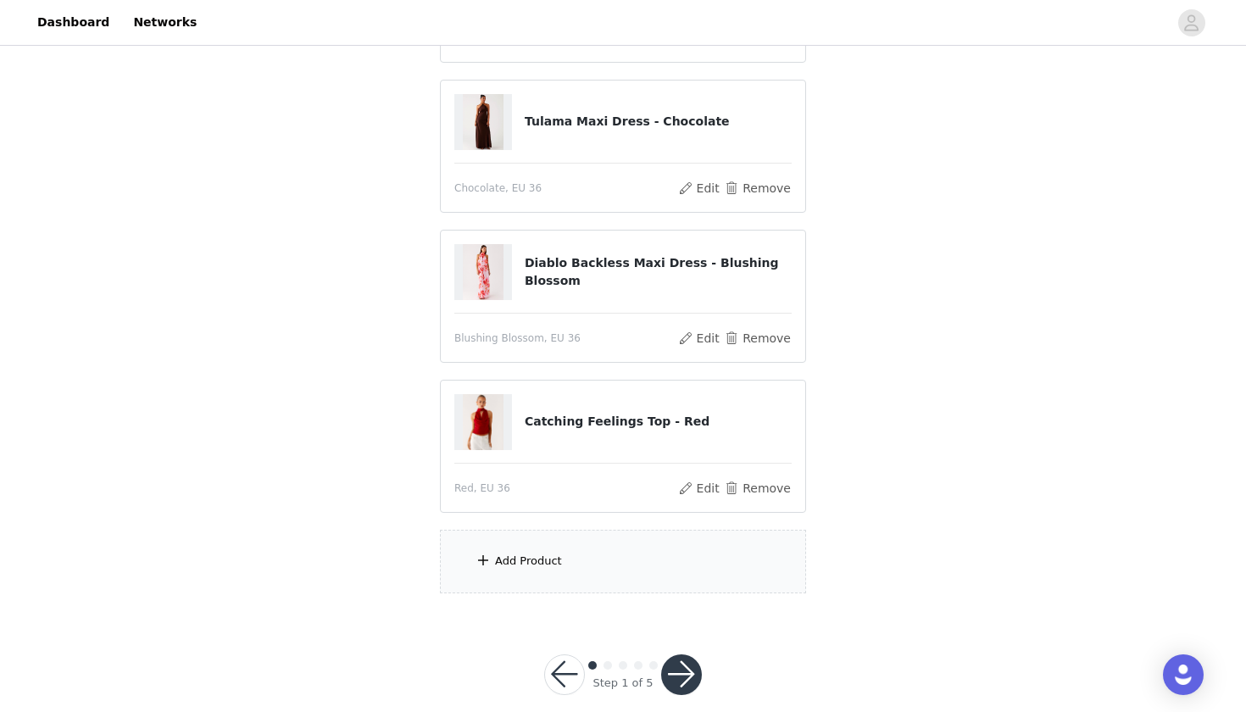
click at [553, 557] on div "Add Product" at bounding box center [528, 561] width 67 height 17
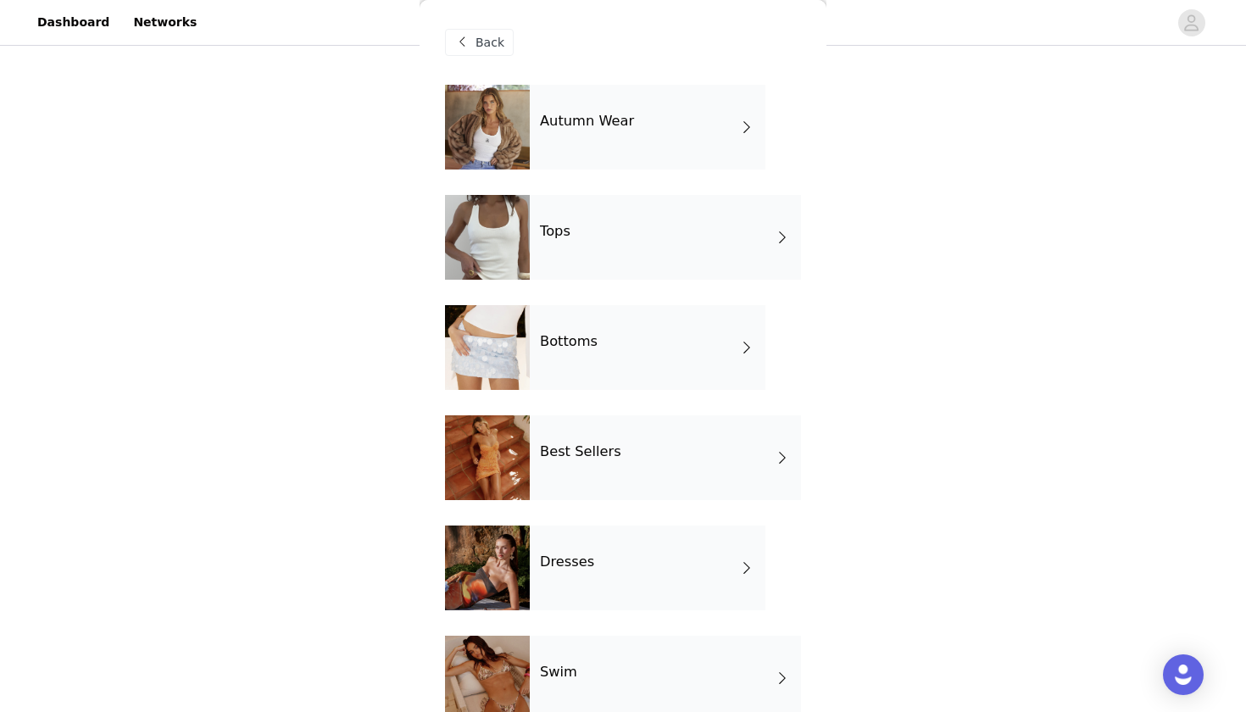
click at [565, 231] on h4 "Tops" at bounding box center [555, 231] width 31 height 15
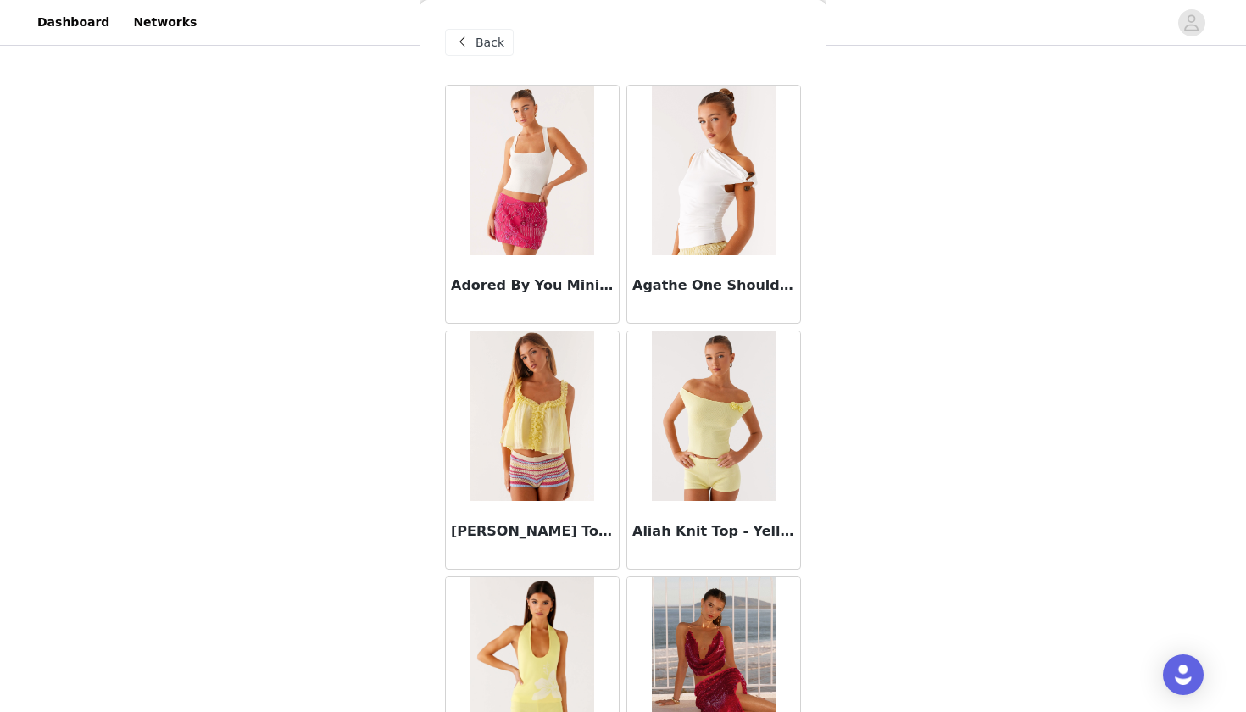
click at [624, 324] on div "Agathe One Shoulder Top - Ivory" at bounding box center [713, 204] width 181 height 246
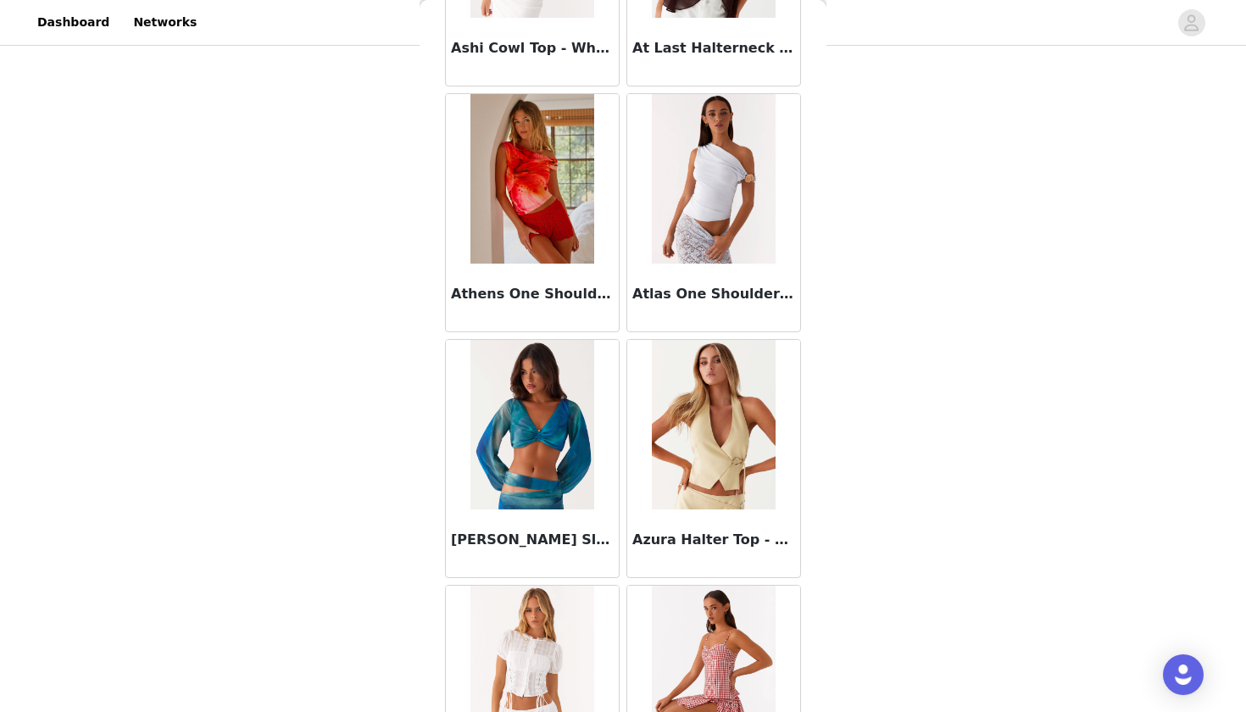
scroll to position [1473, 0]
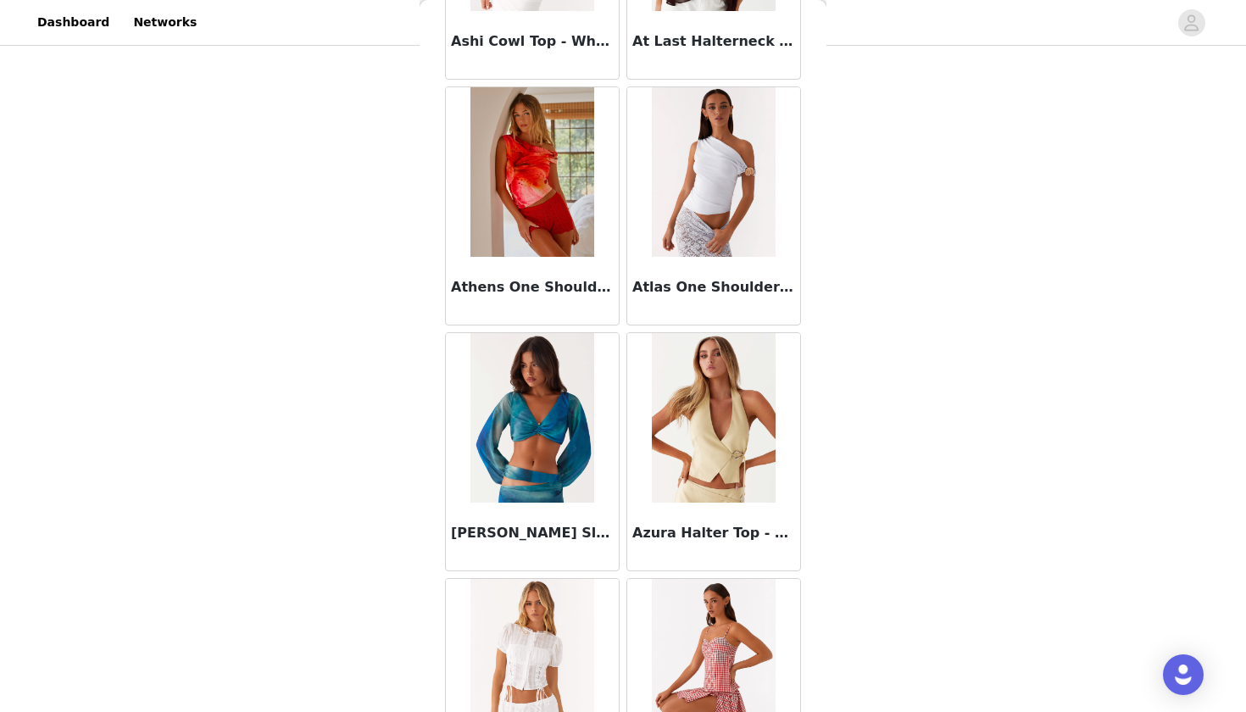
click at [625, 327] on div "Atlas One Shoulder Top - Pale Blue" at bounding box center [713, 206] width 181 height 246
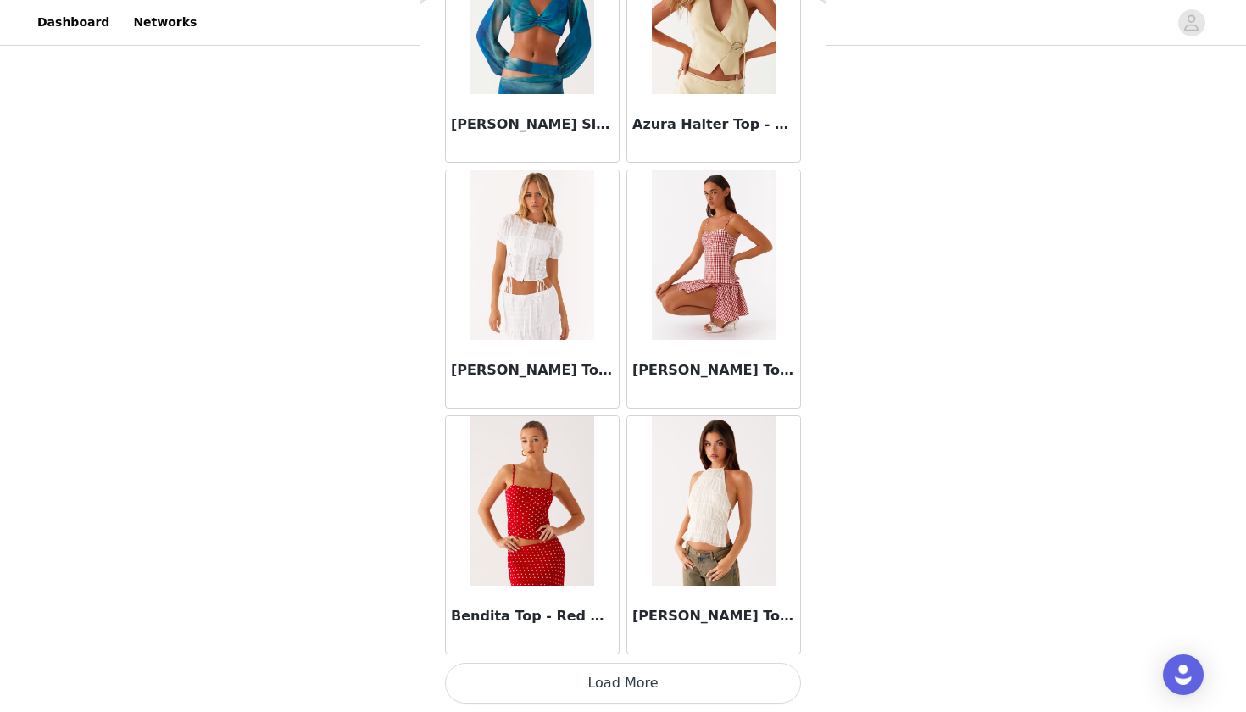
click at [577, 645] on button "Load More" at bounding box center [623, 683] width 356 height 41
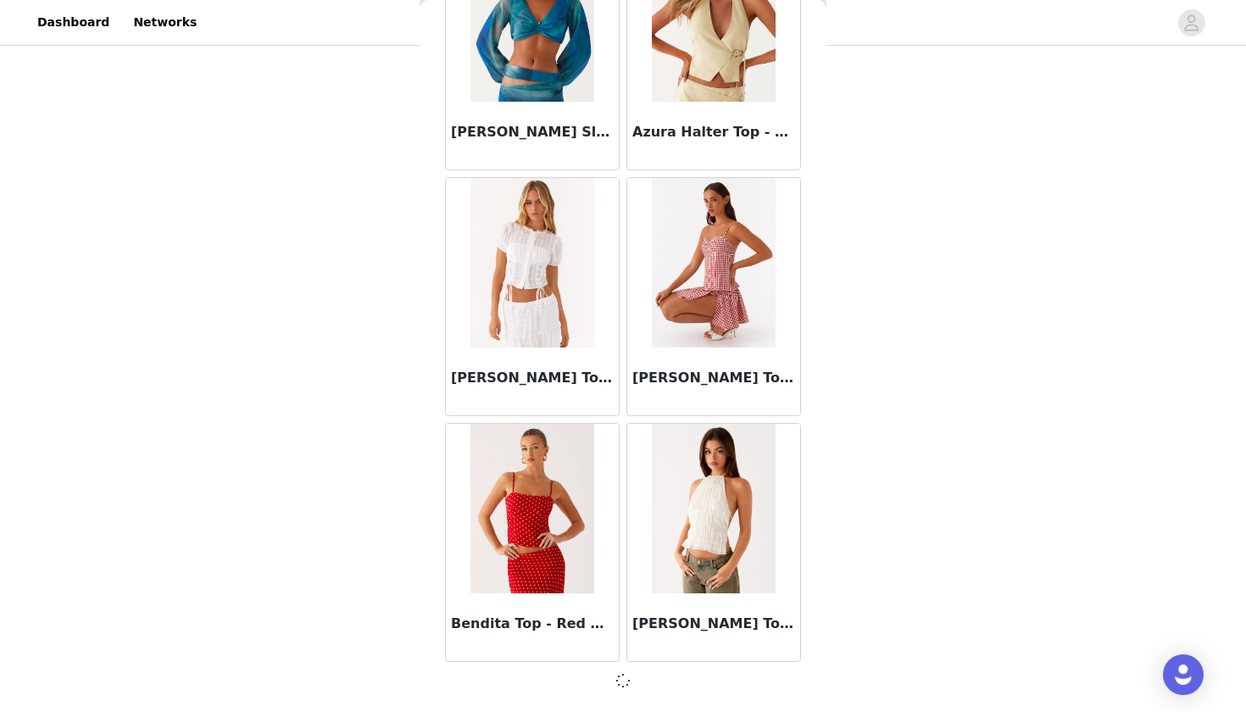
scroll to position [1874, 0]
click at [622, 419] on div "Beatrix Top - White" at bounding box center [532, 297] width 181 height 246
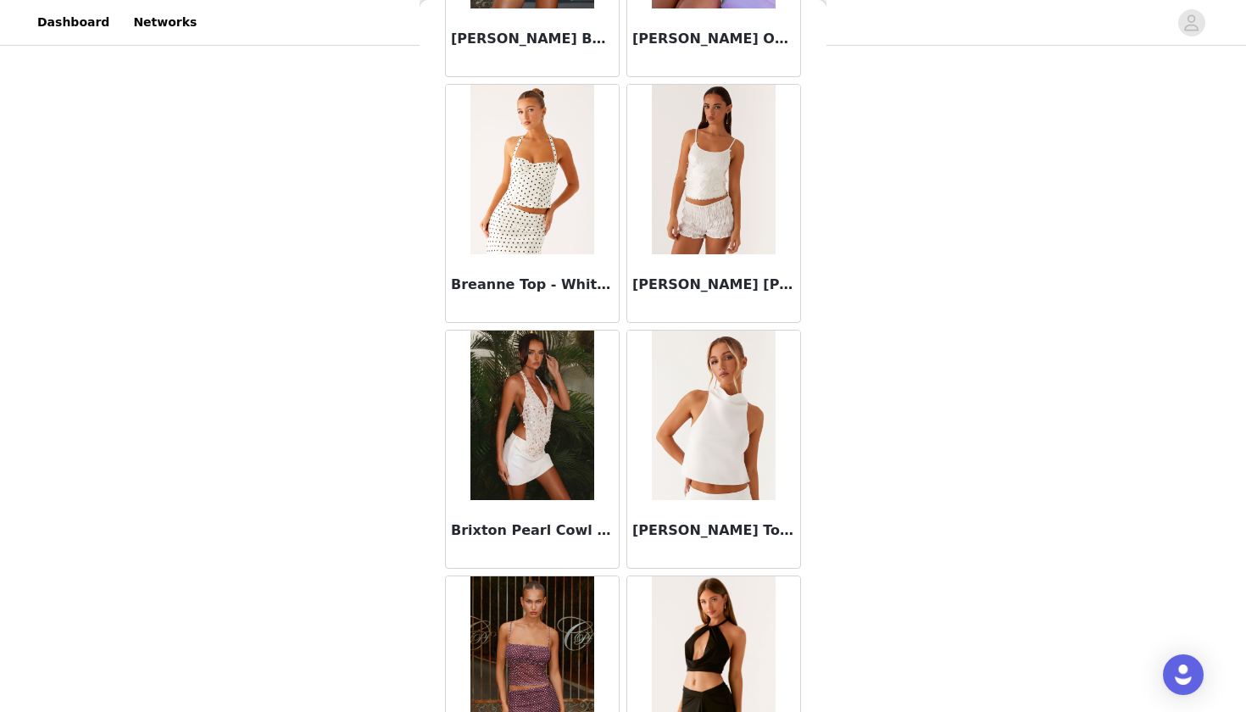
scroll to position [3457, 0]
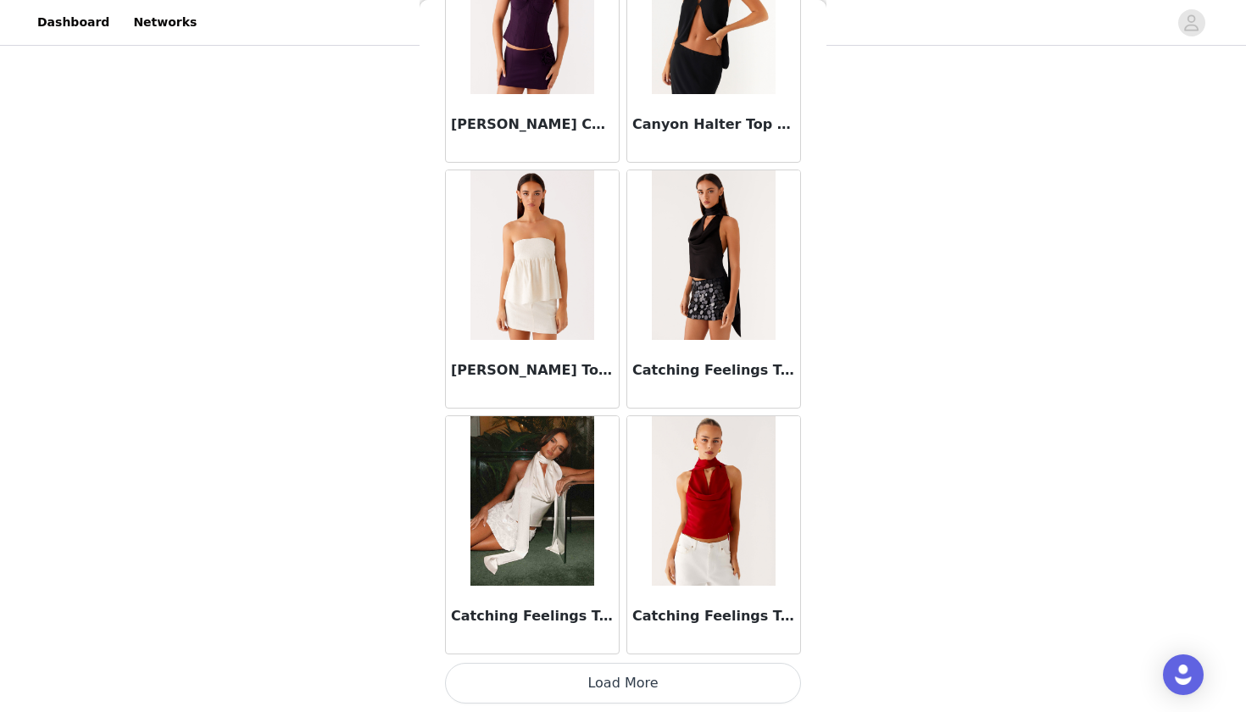
click at [632, 645] on button "Load More" at bounding box center [623, 683] width 356 height 41
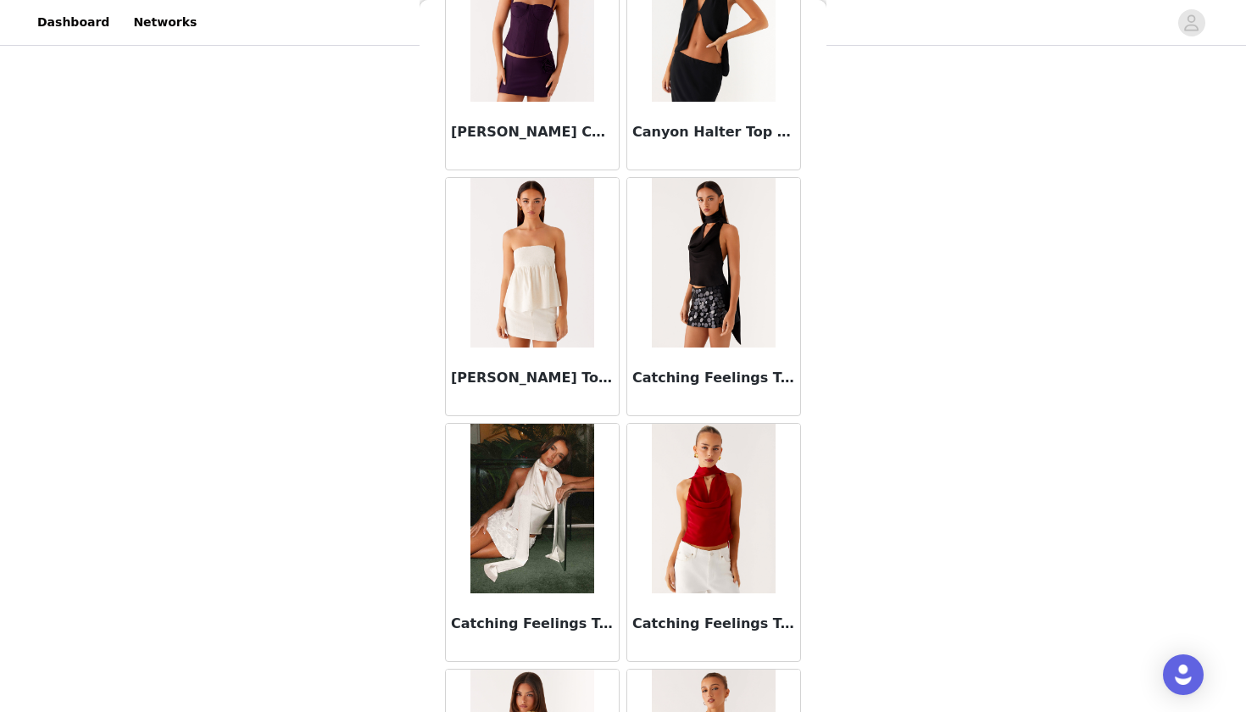
click at [622, 420] on div "Catching Feelings Top - Ivory" at bounding box center [532, 543] width 181 height 246
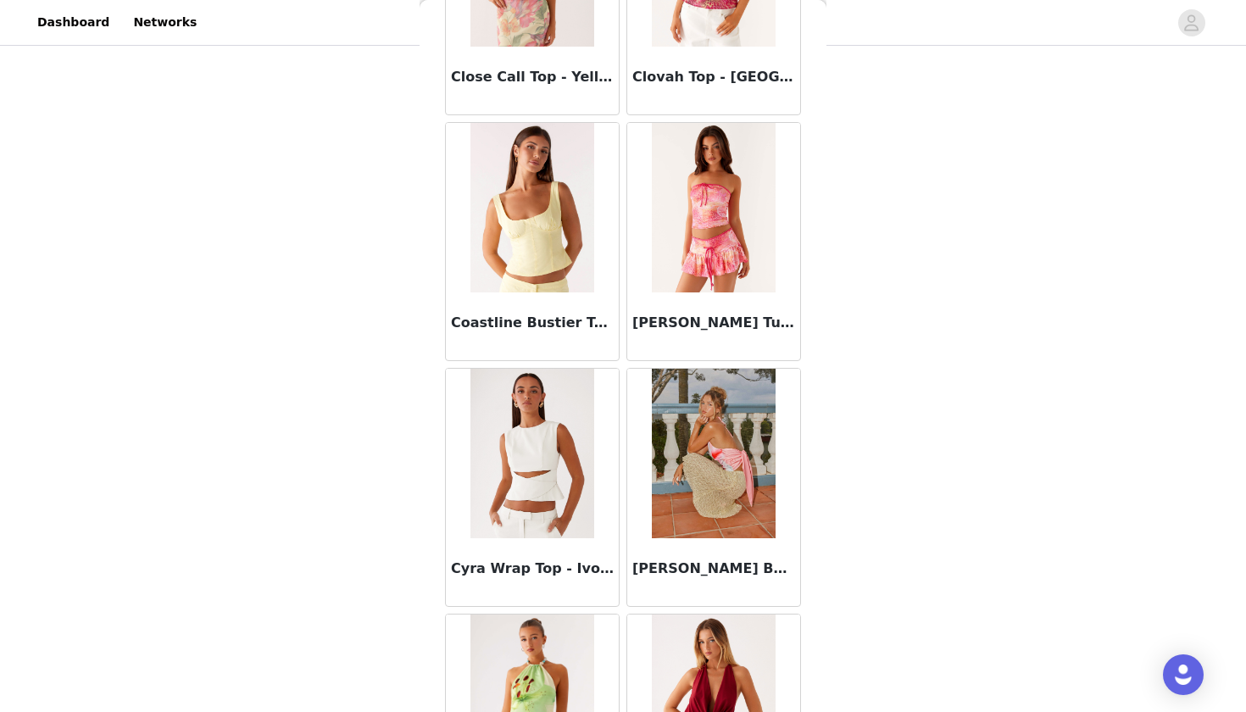
scroll to position [6365, 0]
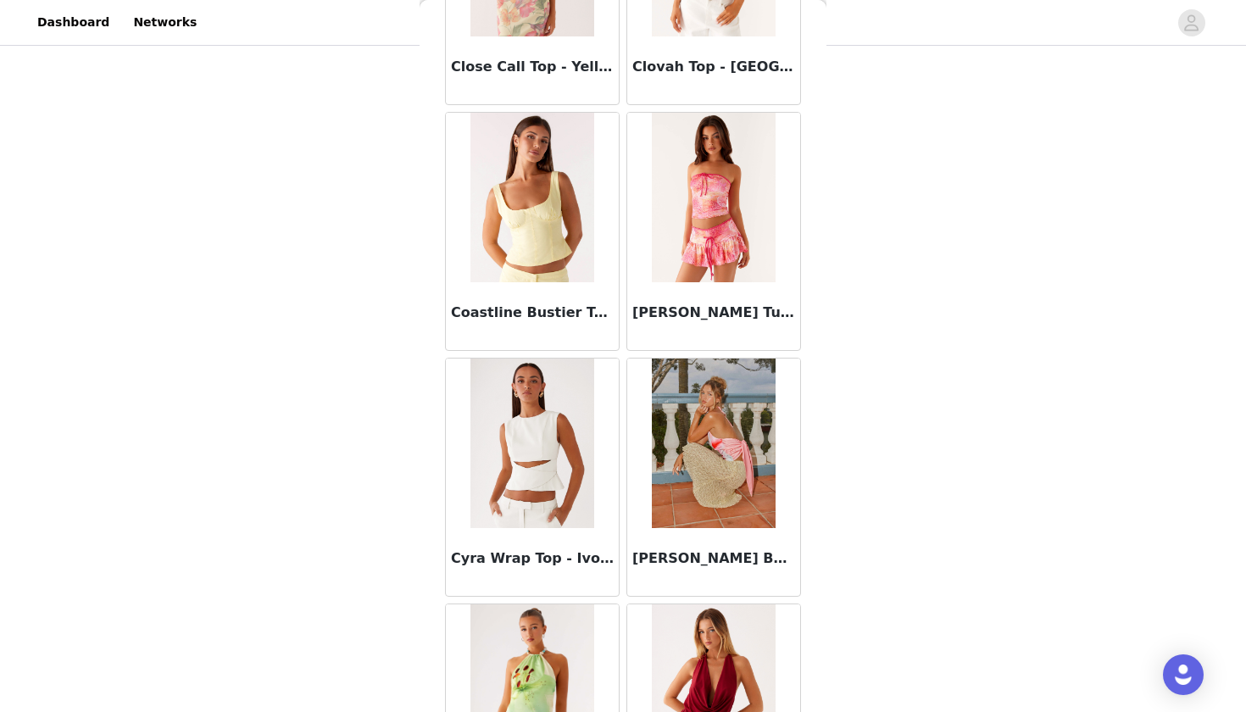
click at [509, 437] on img at bounding box center [531, 444] width 123 height 170
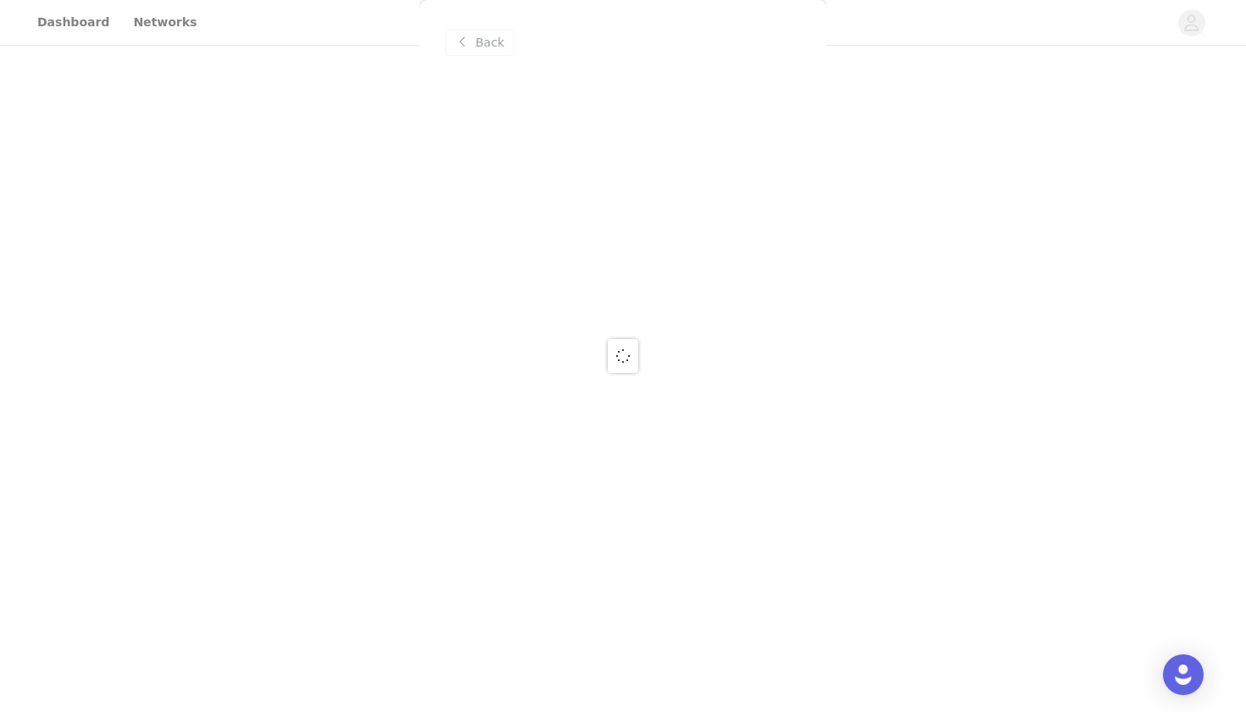
scroll to position [0, 0]
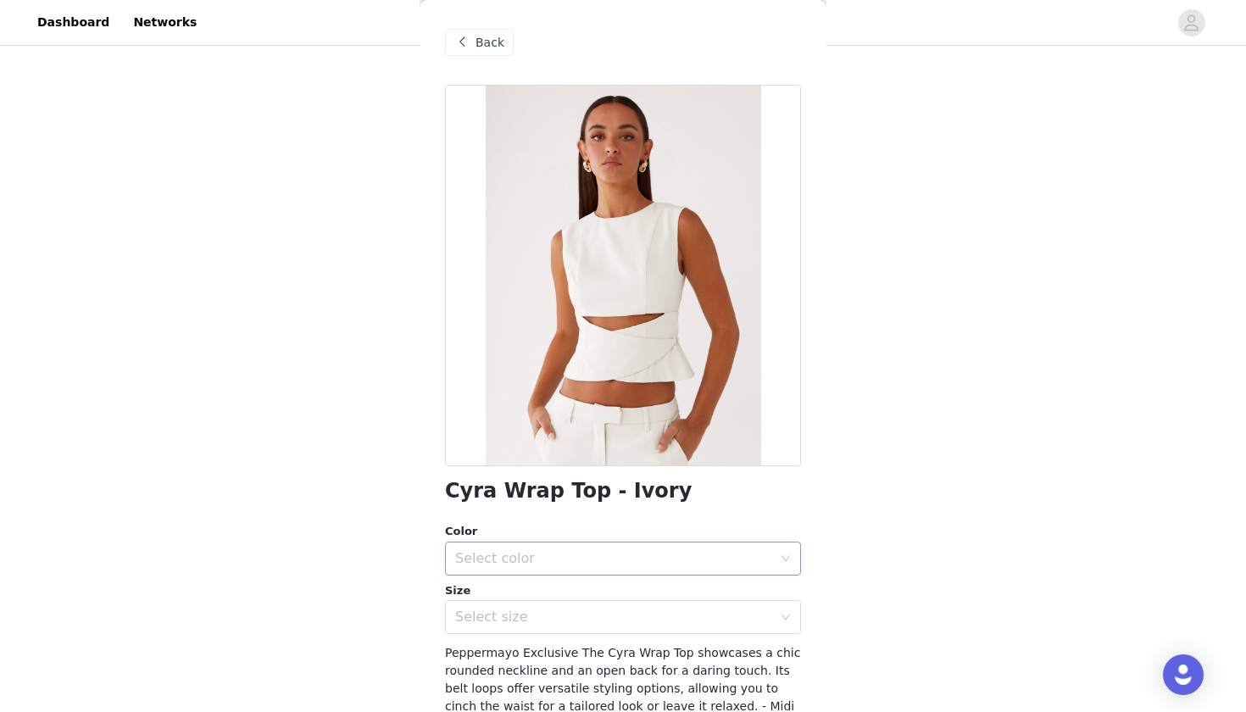
click at [514, 565] on div "Select color" at bounding box center [613, 558] width 317 height 17
click at [509, 603] on li "Ivory" at bounding box center [623, 595] width 356 height 27
click at [510, 625] on div "Select size" at bounding box center [617, 617] width 325 height 32
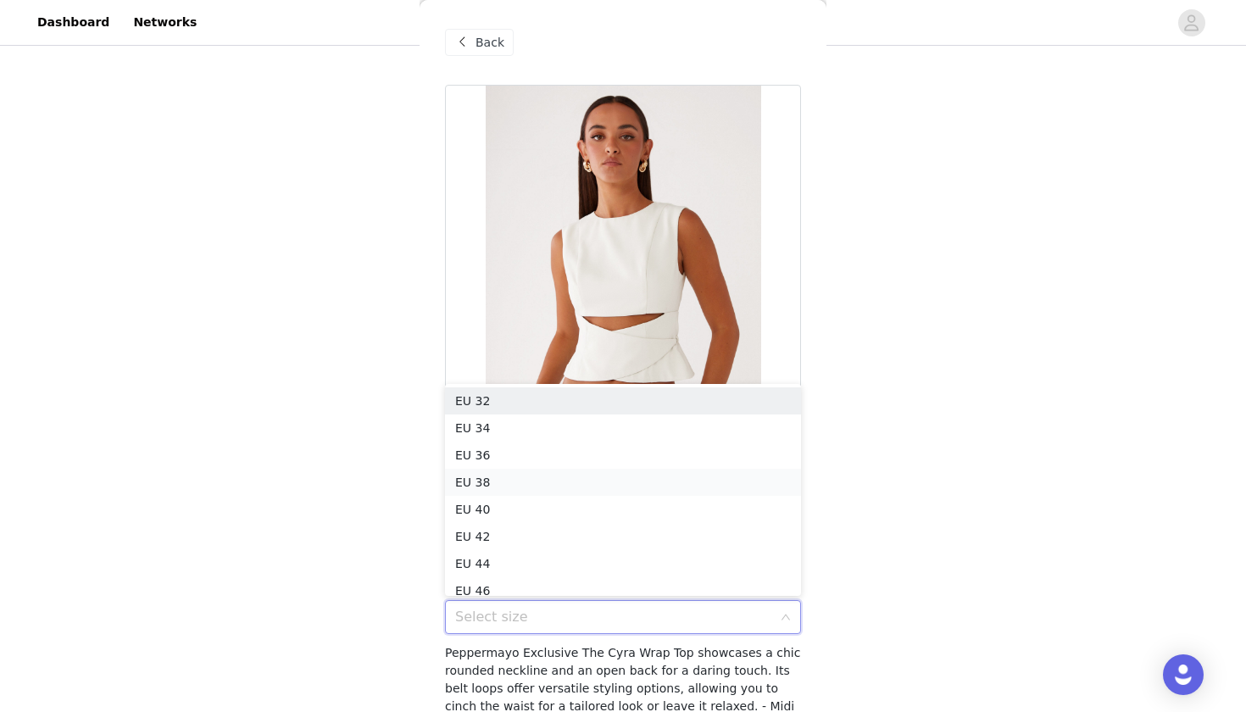
scroll to position [8, 0]
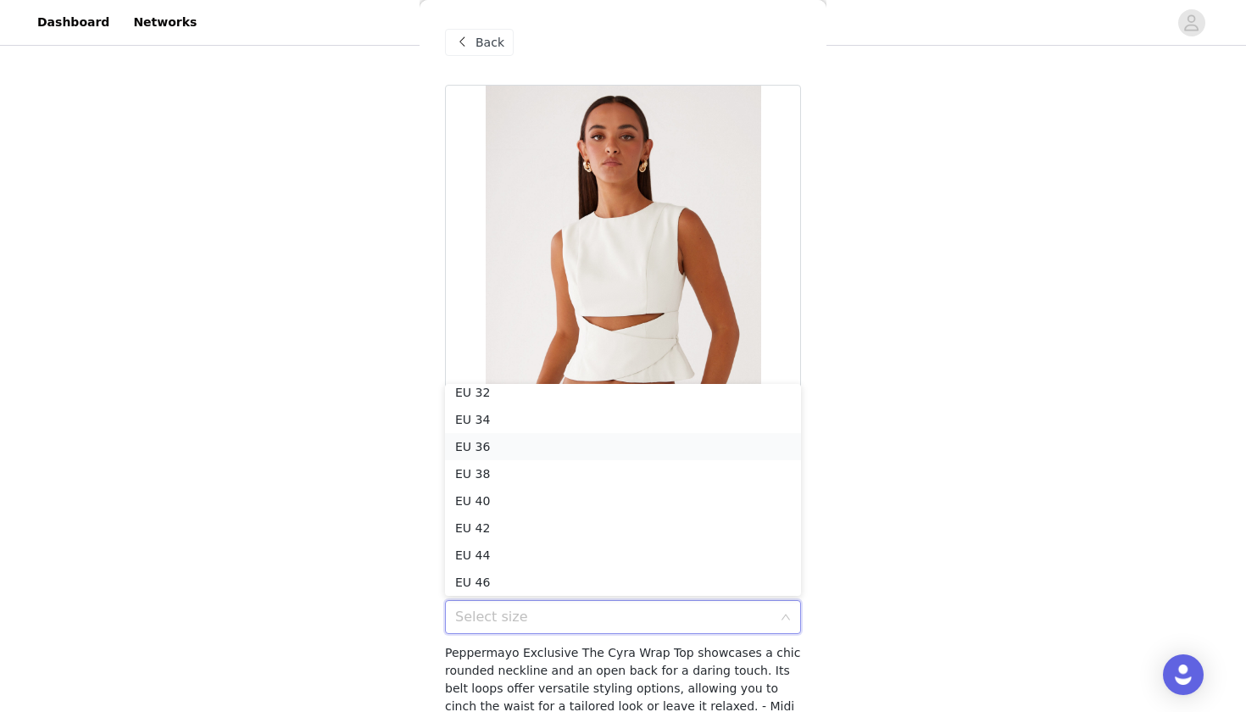
click at [514, 438] on li "EU 36" at bounding box center [623, 446] width 356 height 27
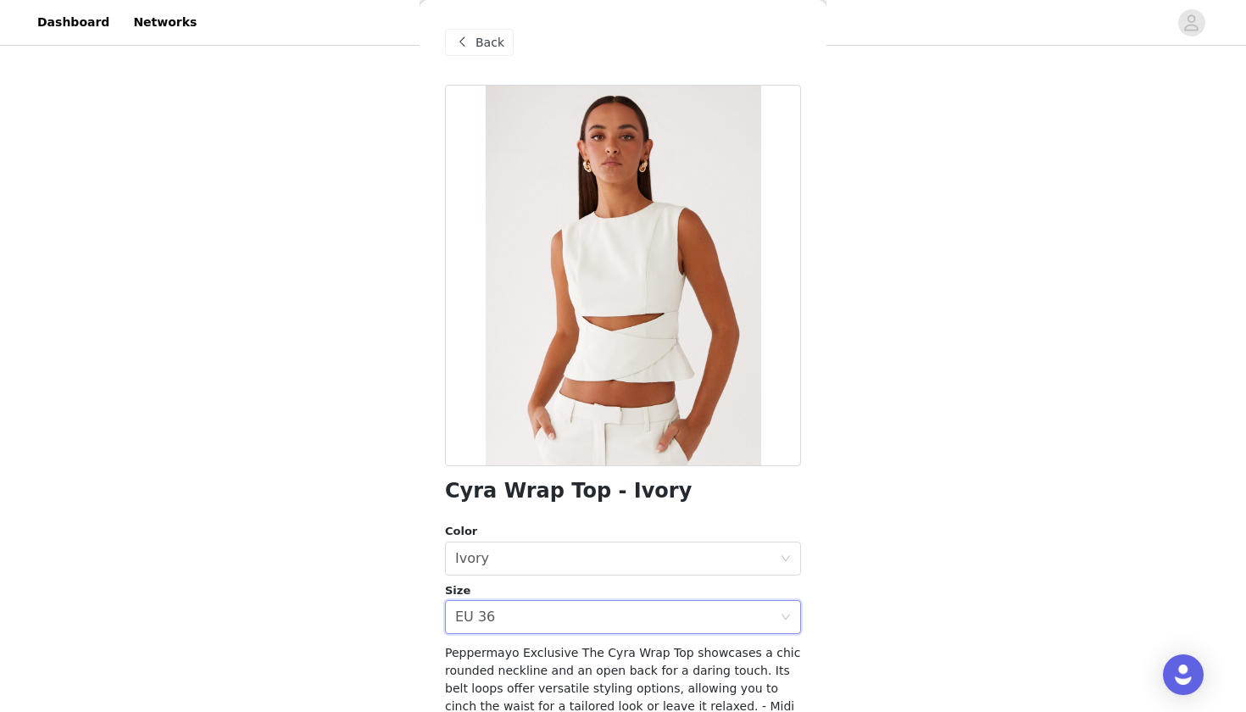
click at [415, 454] on div "STEP 1 OF 5 Select your styles! You will receive 7 products. 4/7 Selected Danik…" at bounding box center [623, 179] width 1246 height 869
drag, startPoint x: 447, startPoint y: 303, endPoint x: 429, endPoint y: 310, distance: 19.1
click at [429, 310] on div "Back Cyra Wrap Top - Ivory Color Select color Ivory Size Select size EU 36 Pepp…" at bounding box center [623, 356] width 407 height 712
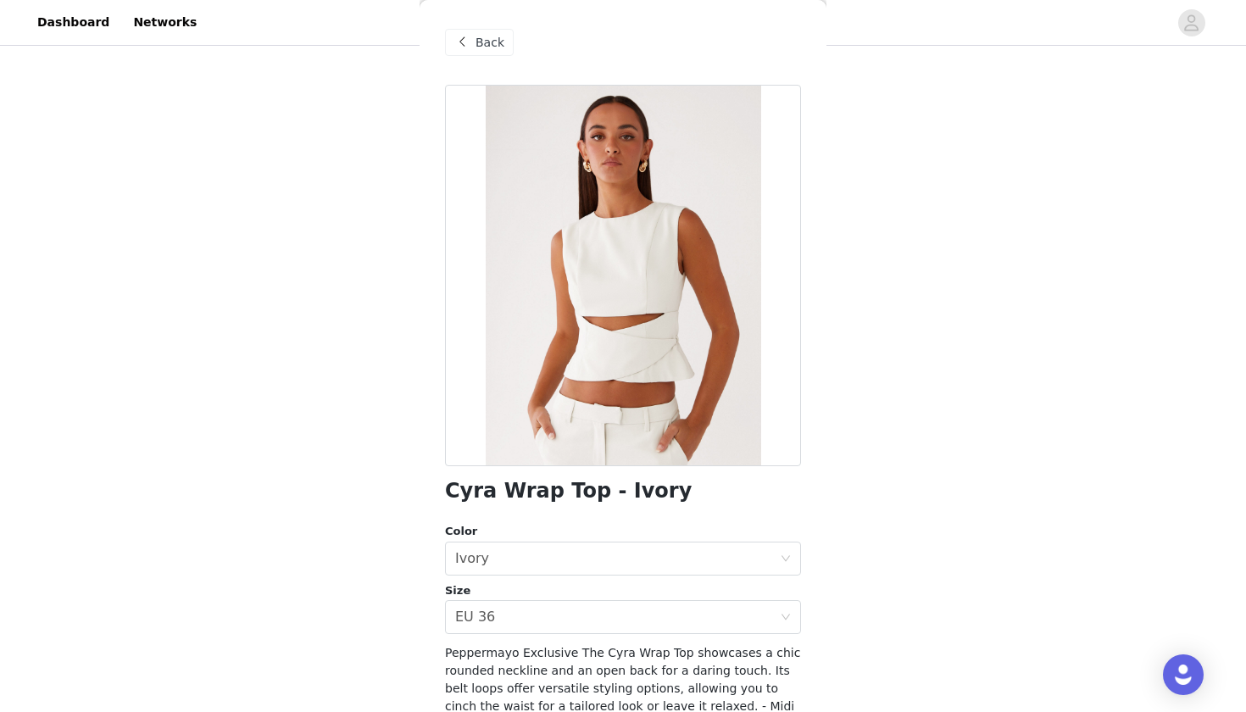
click at [409, 333] on div "STEP 1 OF 5 Select your styles! You will receive 7 products. 4/7 Selected Danik…" at bounding box center [623, 156] width 1246 height 869
click at [841, 335] on div "STEP 1 OF 5 Select your styles! You will receive 7 products. 4/7 Selected Danik…" at bounding box center [623, 156] width 1246 height 869
click at [498, 575] on div "Color Select color Ivory Size Select size EU 36" at bounding box center [623, 578] width 356 height 111
click at [499, 568] on div "Select color Ivory" at bounding box center [617, 559] width 325 height 32
click at [486, 596] on li "Ivory" at bounding box center [623, 595] width 356 height 27
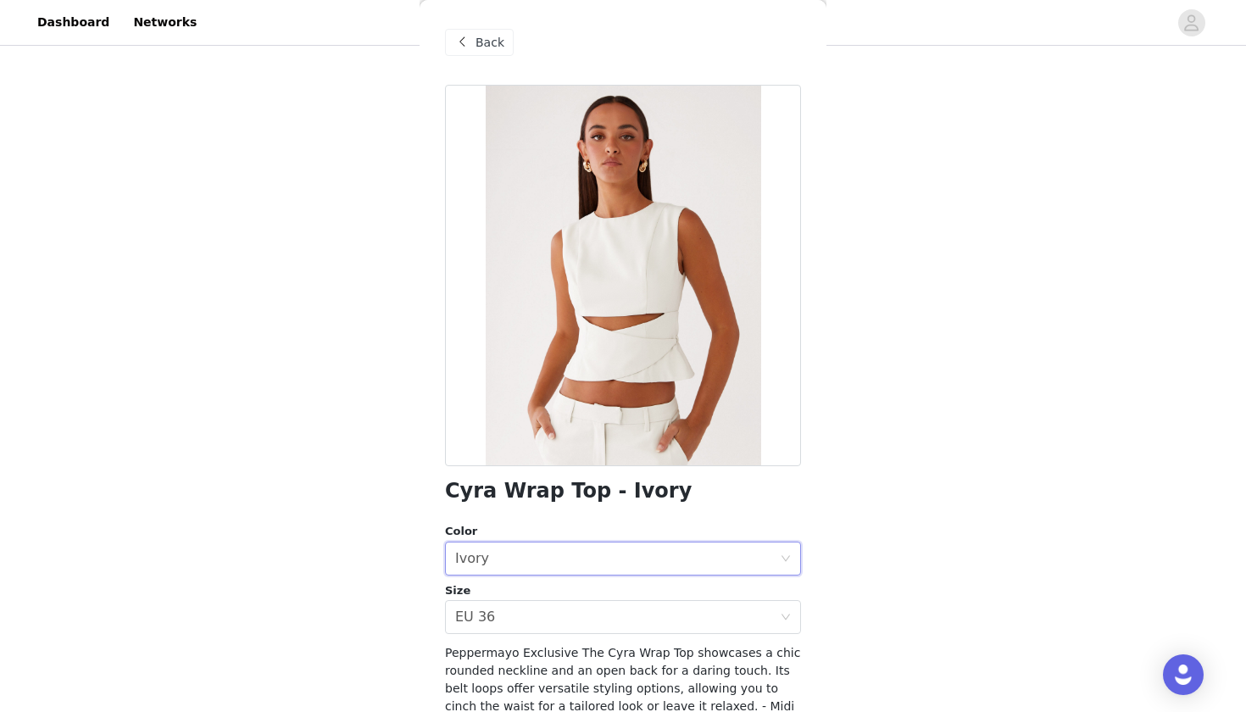
click at [407, 584] on div "STEP 1 OF 5 Select your styles! You will receive 7 products. 4/7 Selected Danik…" at bounding box center [623, 156] width 1246 height 869
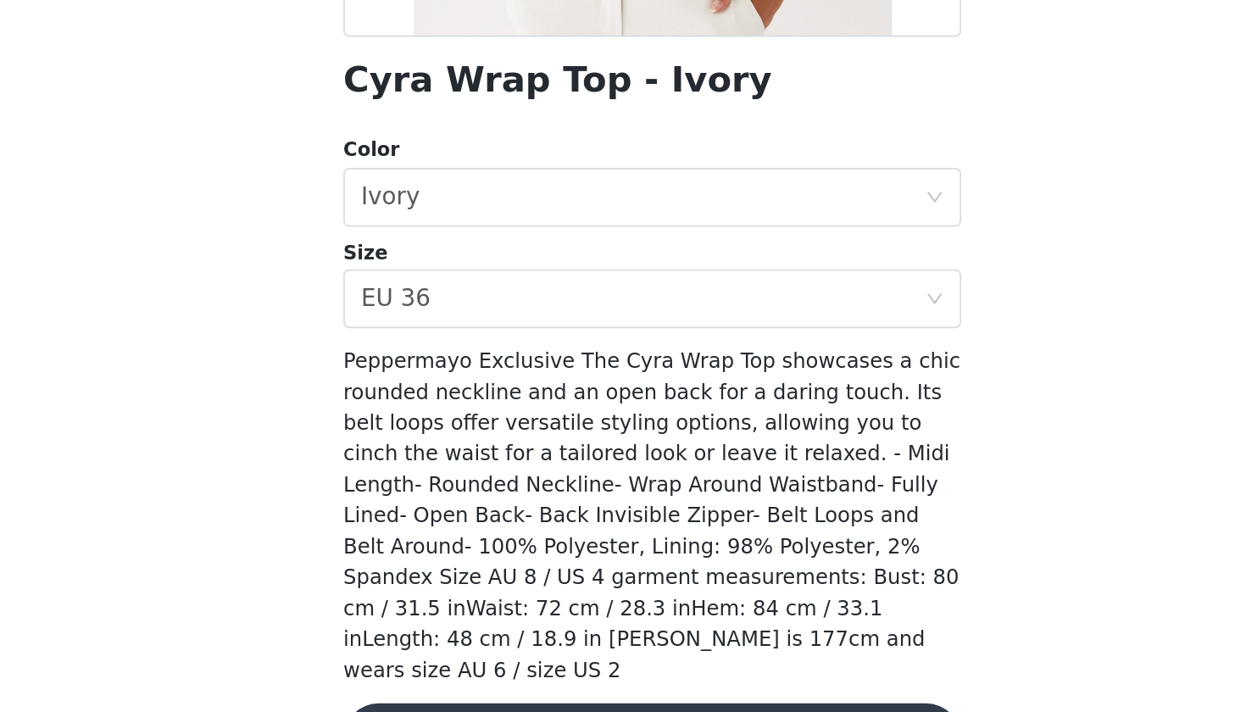
scroll to position [181, 0]
click at [445, 645] on button "Add Product" at bounding box center [623, 690] width 356 height 41
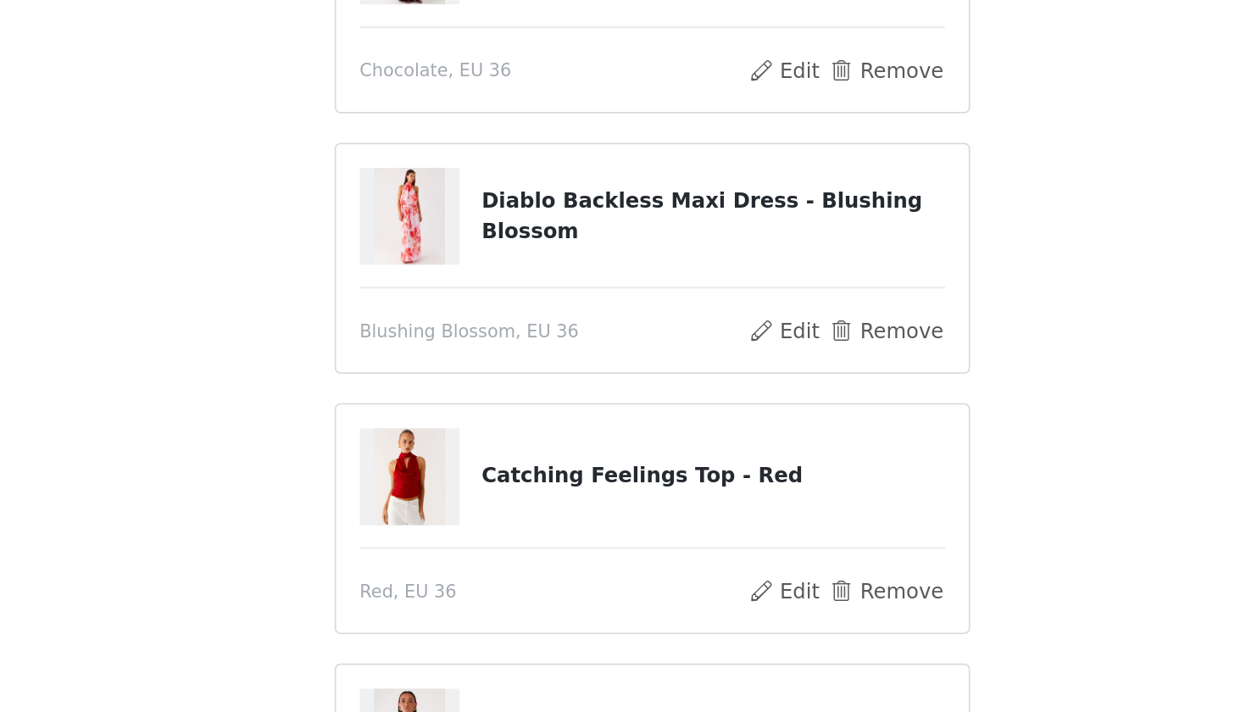
scroll to position [292, 0]
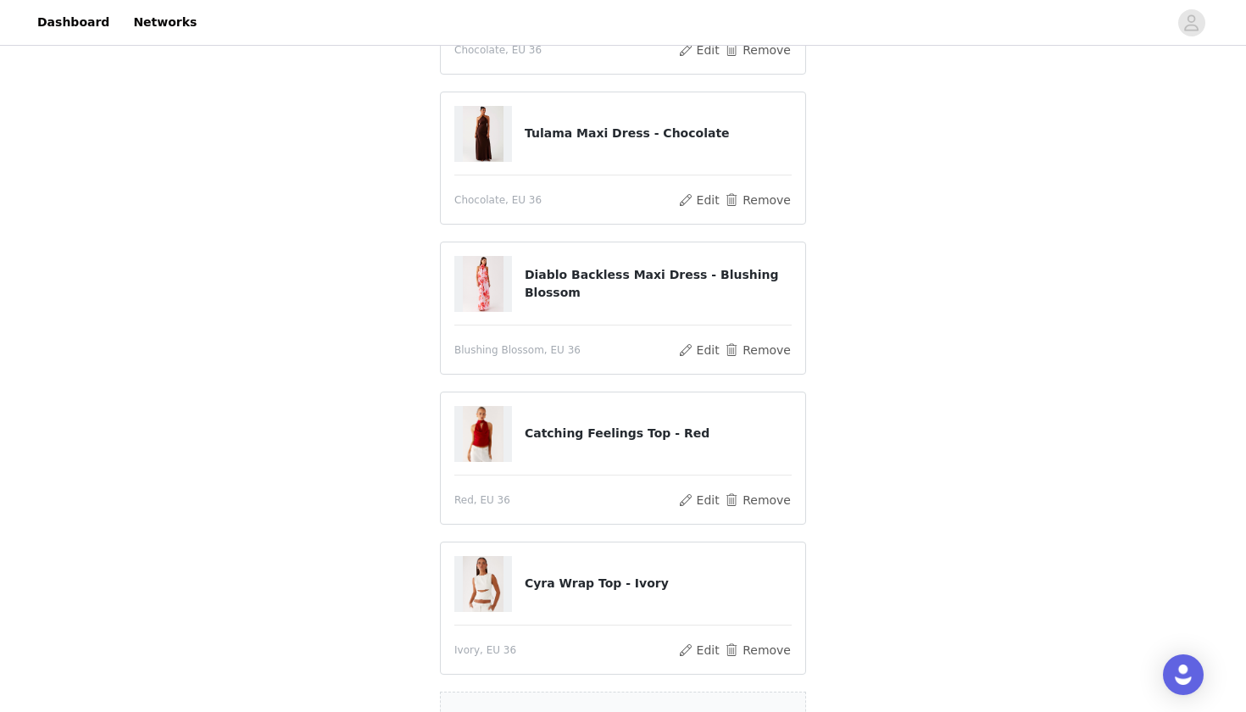
click at [414, 246] on div "STEP 1 OF 5 Select your styles! You will receive 7 products. 5/7 Selected Danik…" at bounding box center [623, 266] width 1246 height 1019
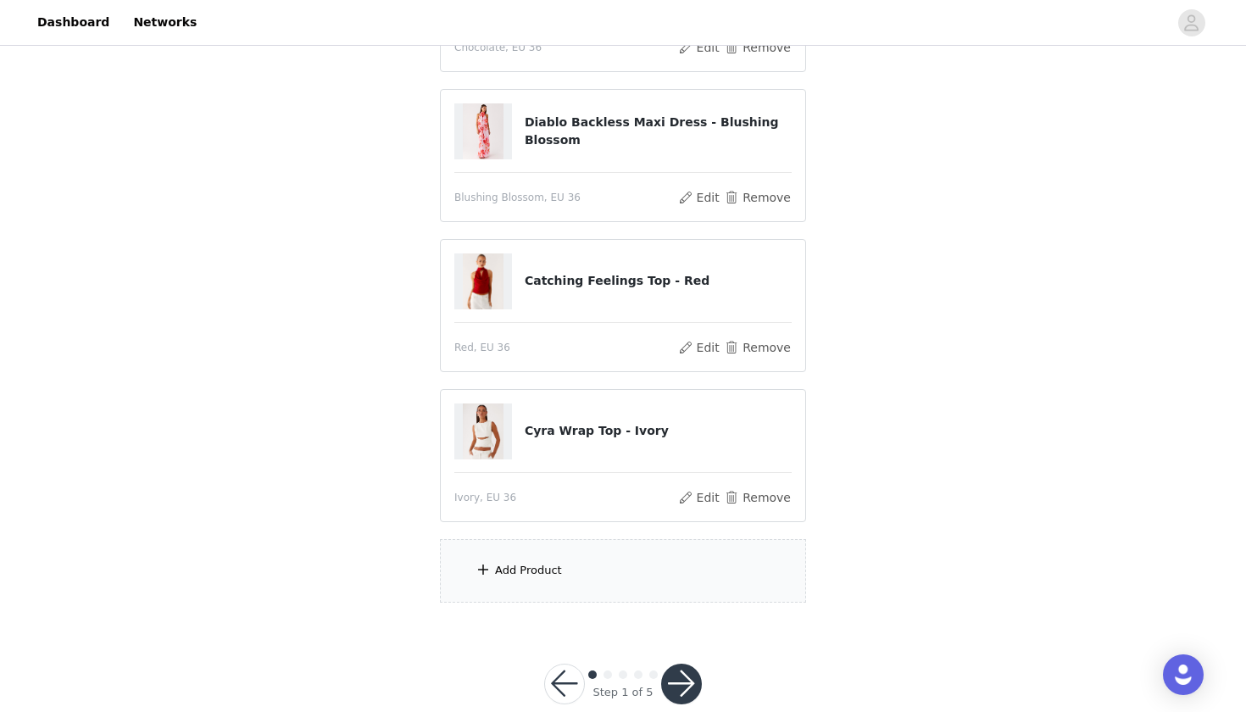
scroll to position [477, 0]
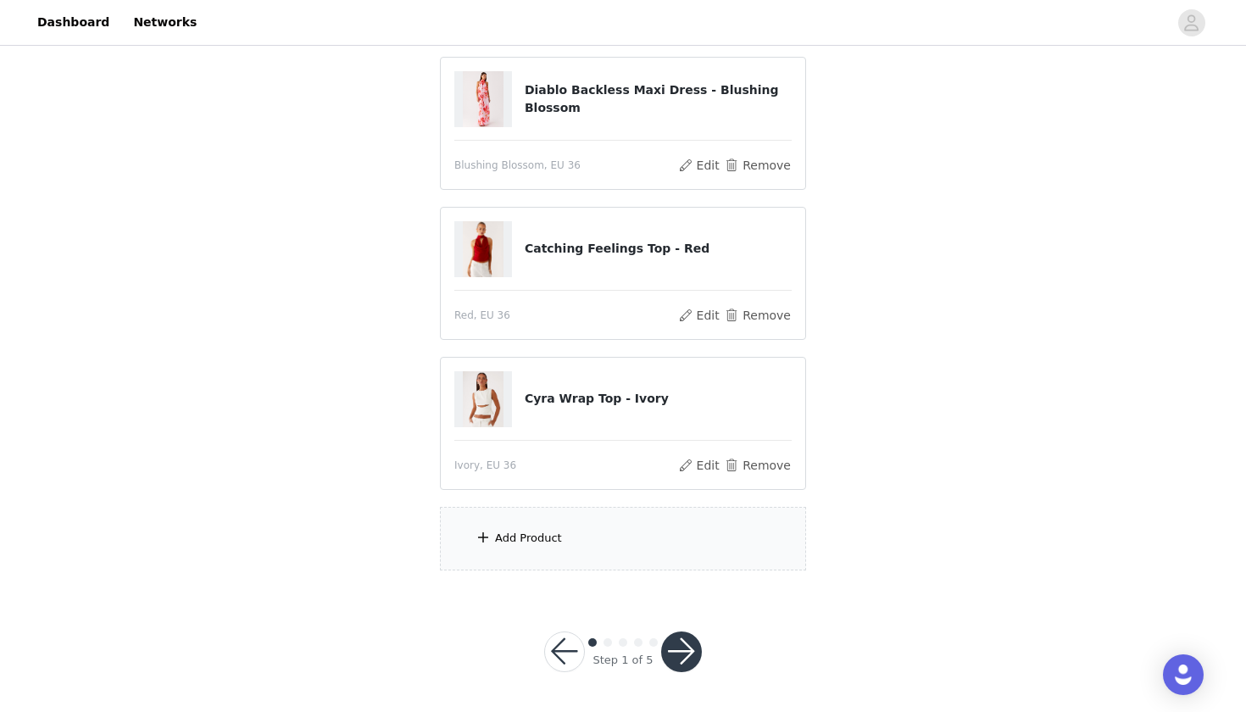
click at [509, 537] on div "Add Product" at bounding box center [528, 538] width 67 height 17
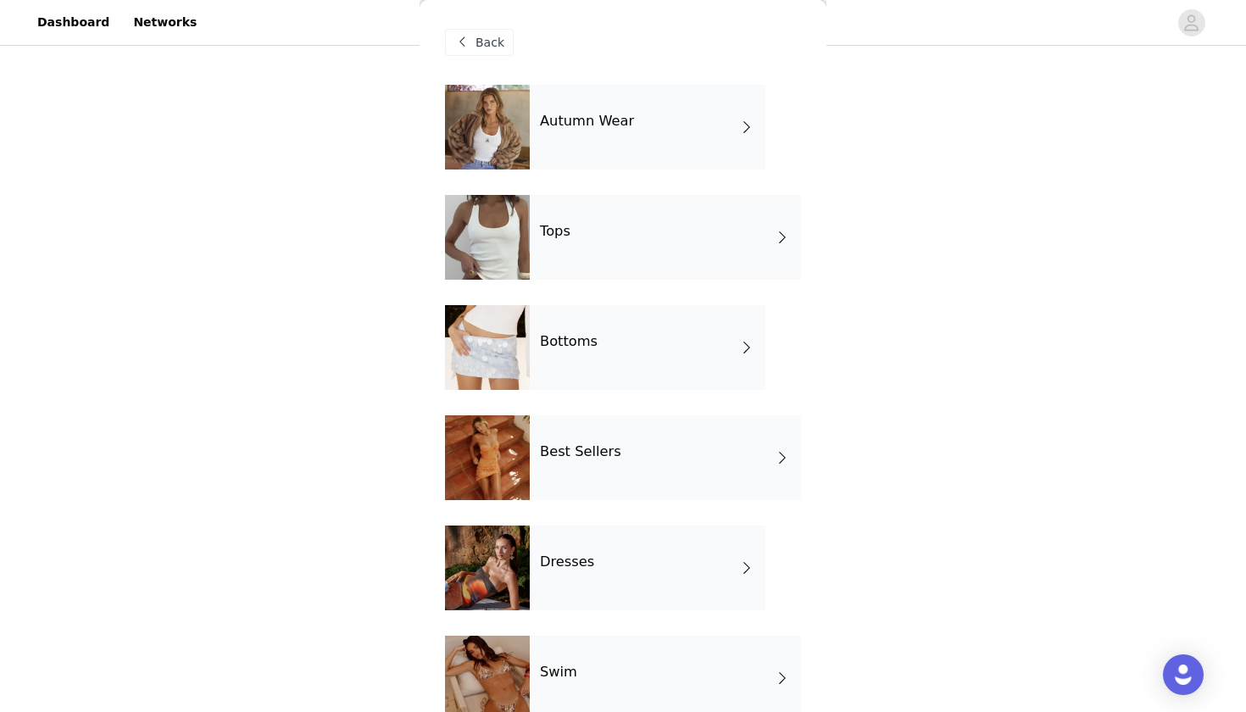
click at [592, 232] on div "Tops" at bounding box center [665, 237] width 271 height 85
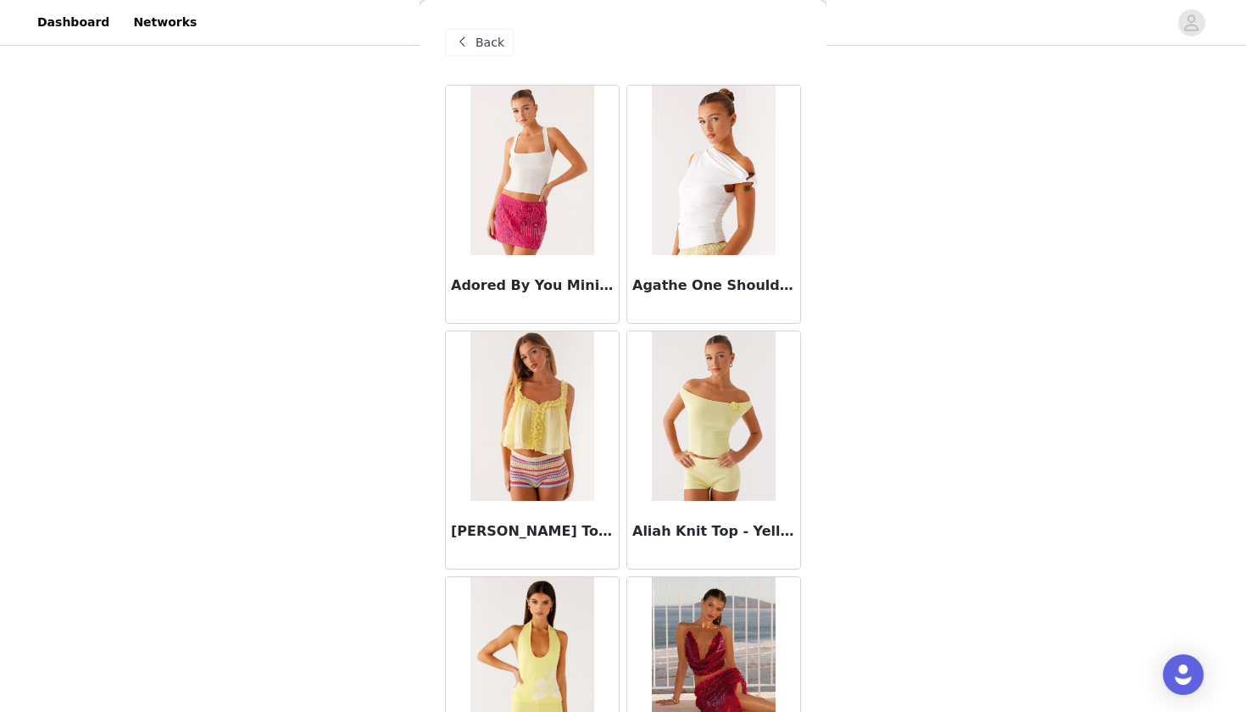
click at [625, 329] on div "Aliah Knit Top - Yellow" at bounding box center [713, 450] width 181 height 246
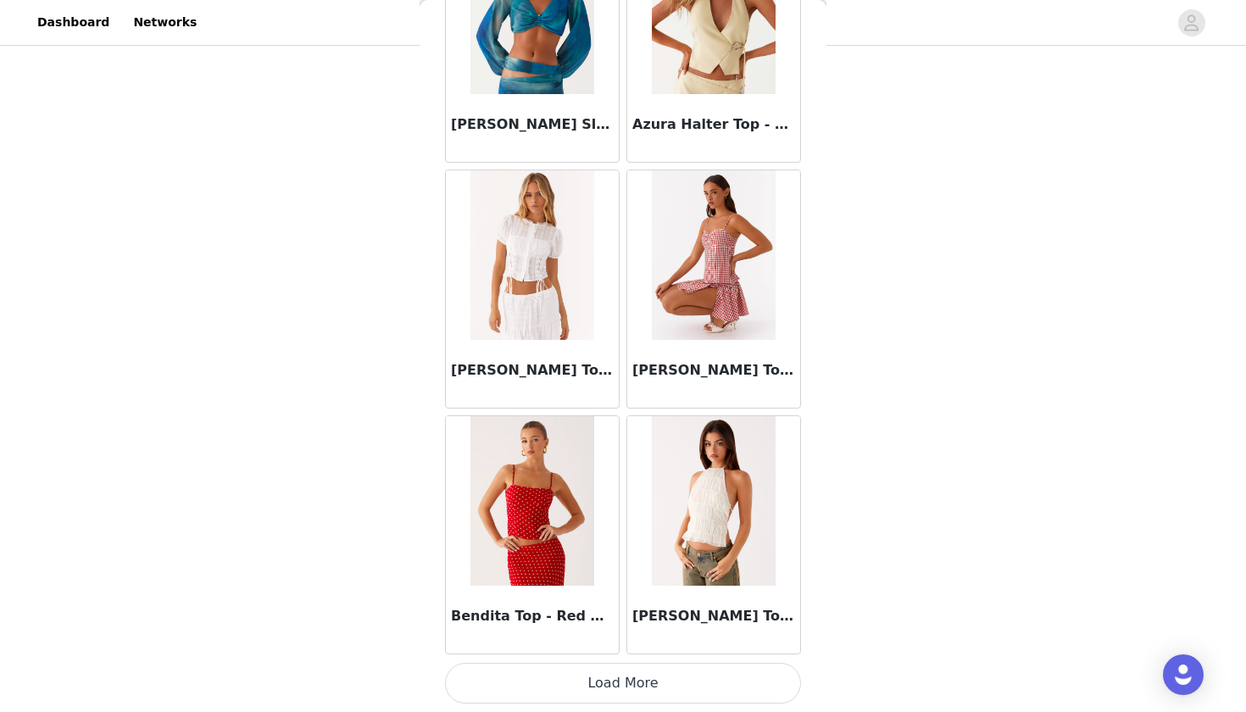
click at [649, 645] on button "Load More" at bounding box center [623, 683] width 356 height 41
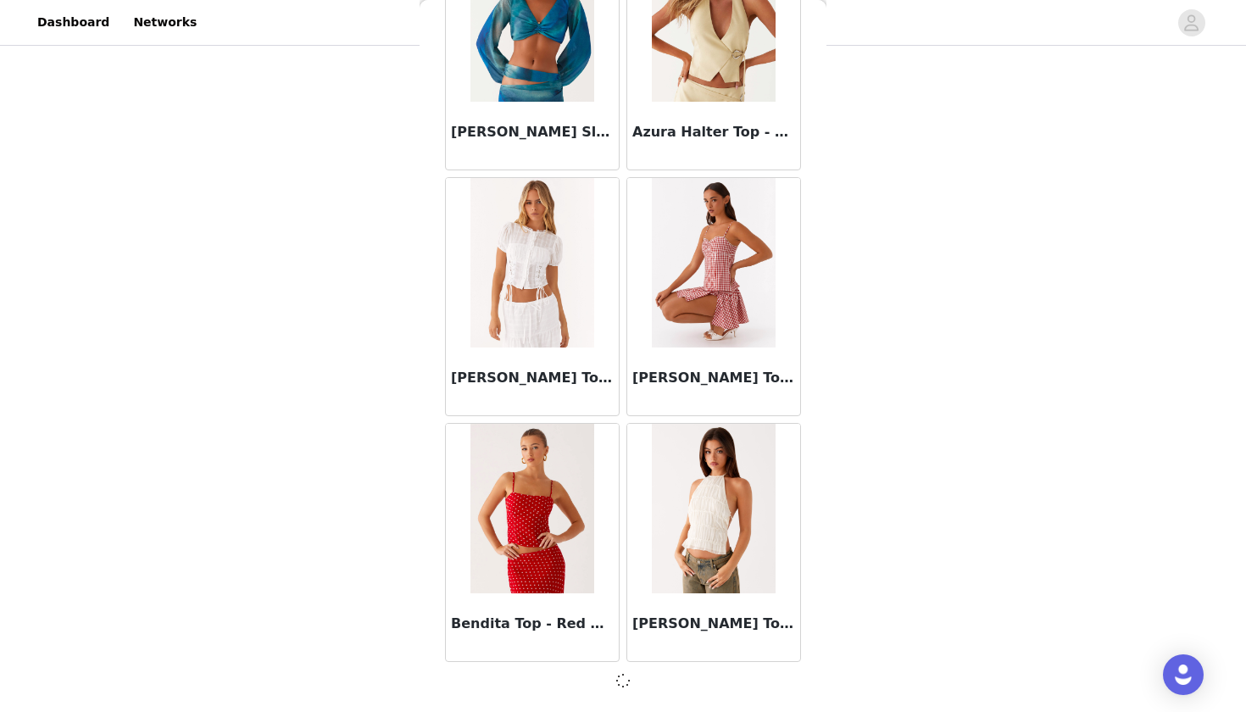
scroll to position [1874, 0]
click at [621, 421] on div "Bendita Top - Red Polka Dot" at bounding box center [532, 543] width 181 height 246
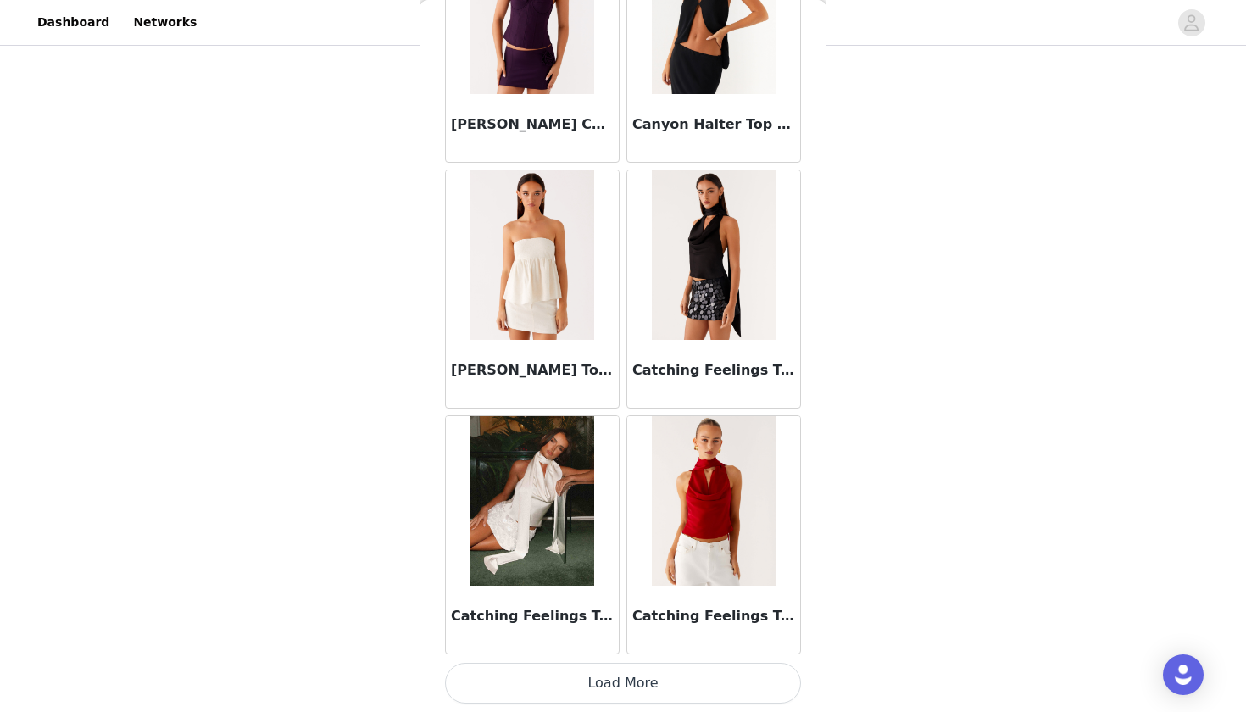
scroll to position [4340, 0]
click at [626, 645] on button "Load More" at bounding box center [623, 683] width 356 height 41
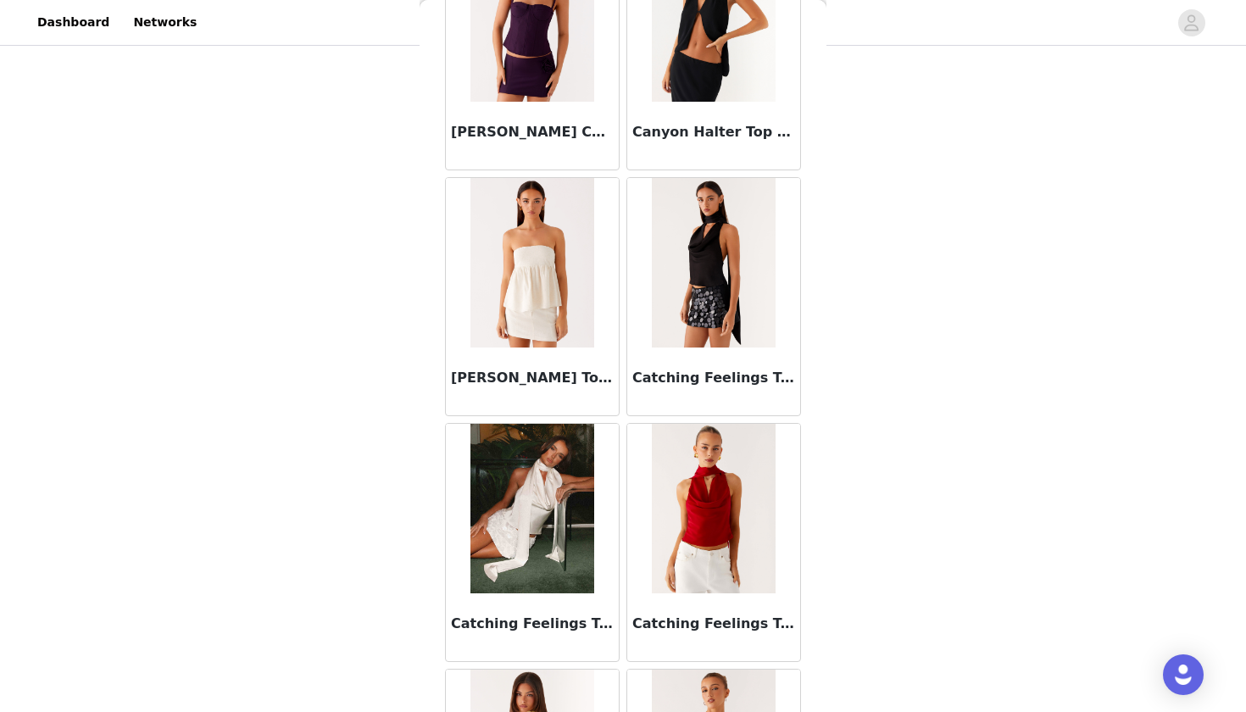
click at [625, 418] on div "Catching Feelings Top - Black" at bounding box center [713, 297] width 181 height 246
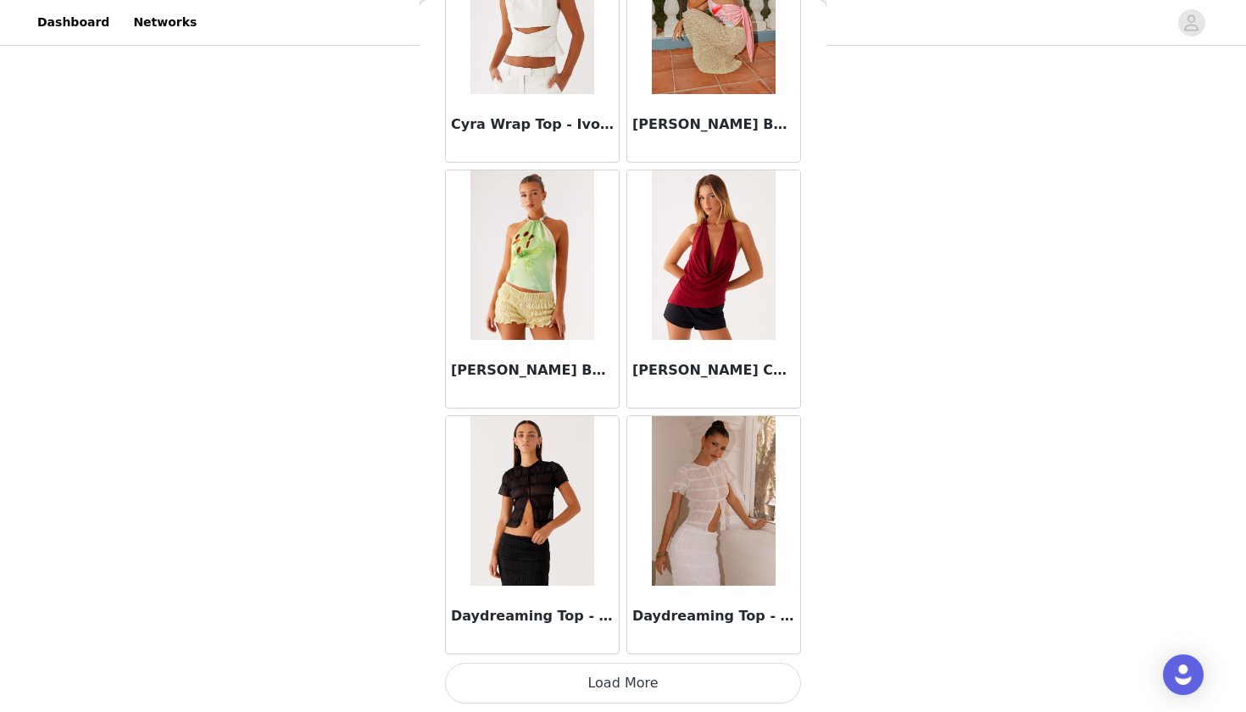
click at [615, 645] on button "Load More" at bounding box center [623, 683] width 356 height 41
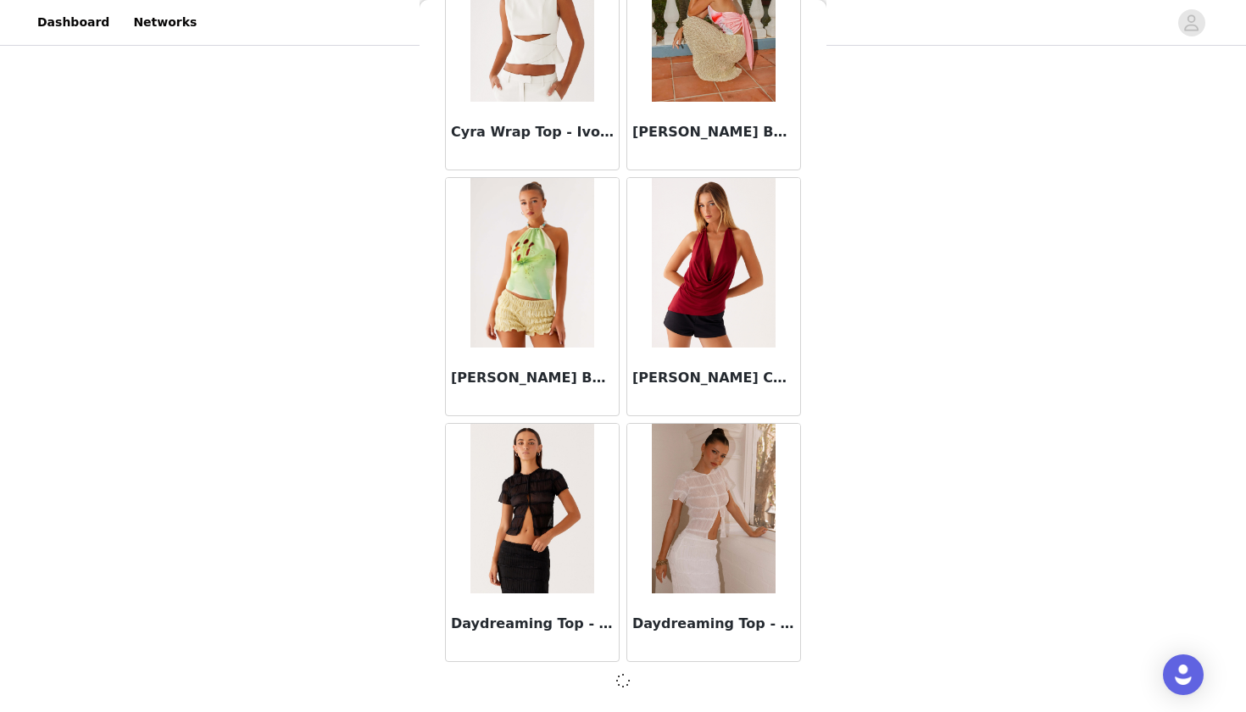
scroll to position [6791, 0]
click at [622, 422] on div "Daydreaming Top - Black" at bounding box center [532, 543] width 181 height 246
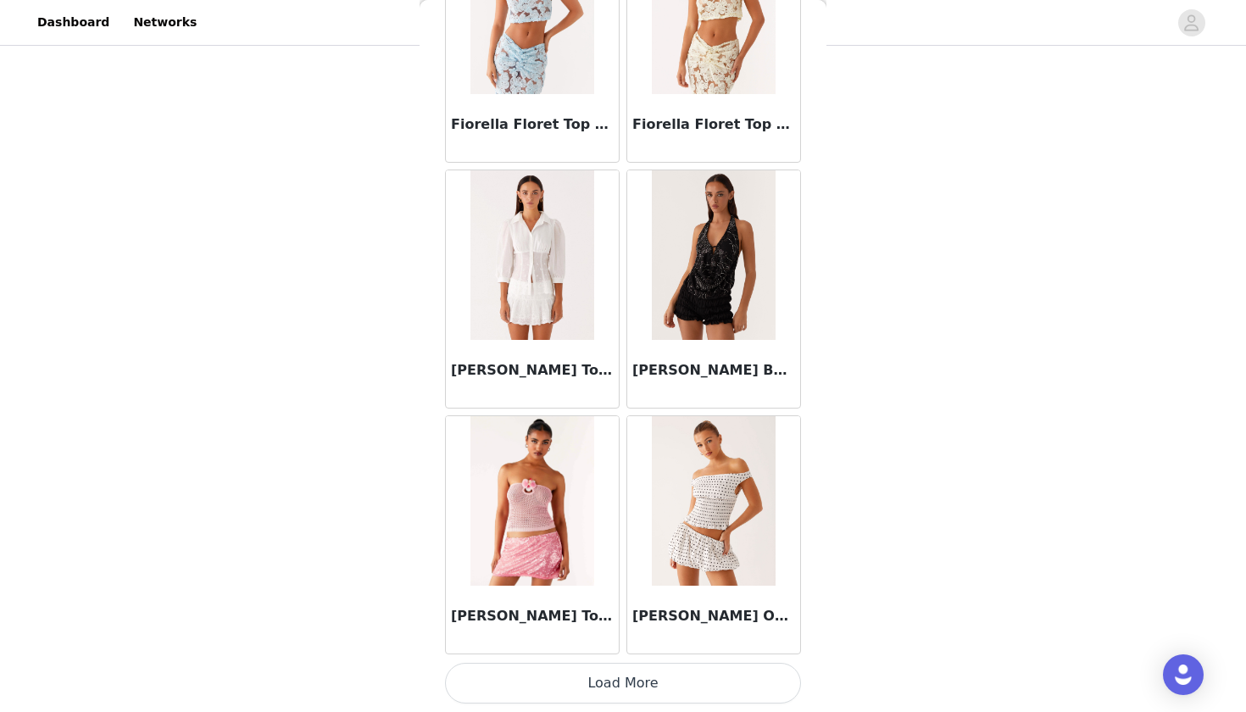
scroll to position [9272, 0]
click at [605, 645] on button "Load More" at bounding box center [623, 683] width 356 height 41
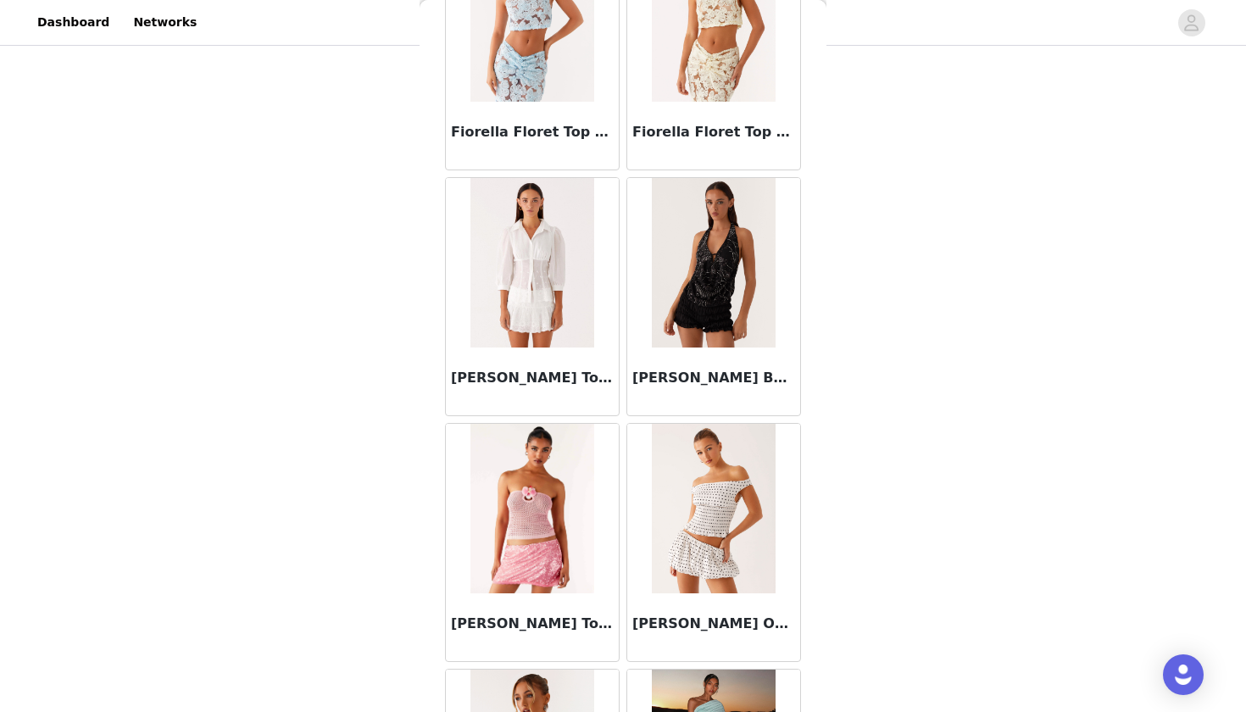
click at [621, 421] on div "Galia Crochet Top - Pink" at bounding box center [532, 543] width 181 height 246
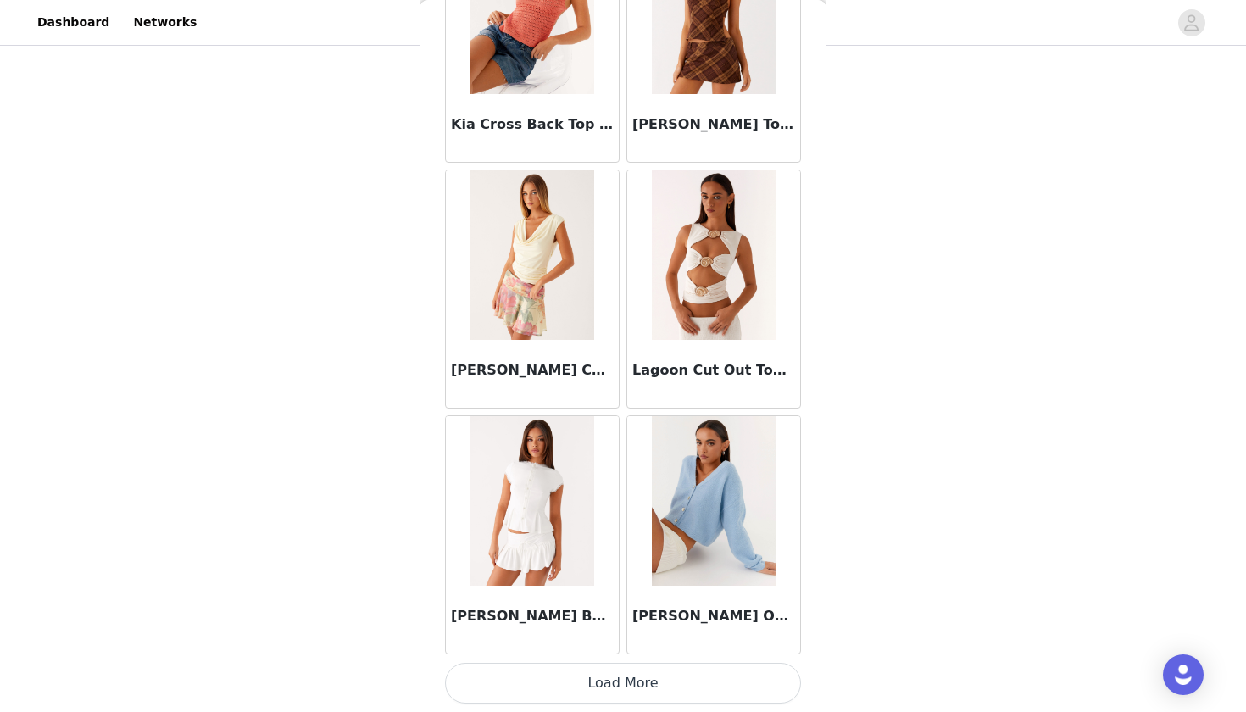
scroll to position [11719, 0]
click at [605, 645] on button "Load More" at bounding box center [623, 683] width 356 height 41
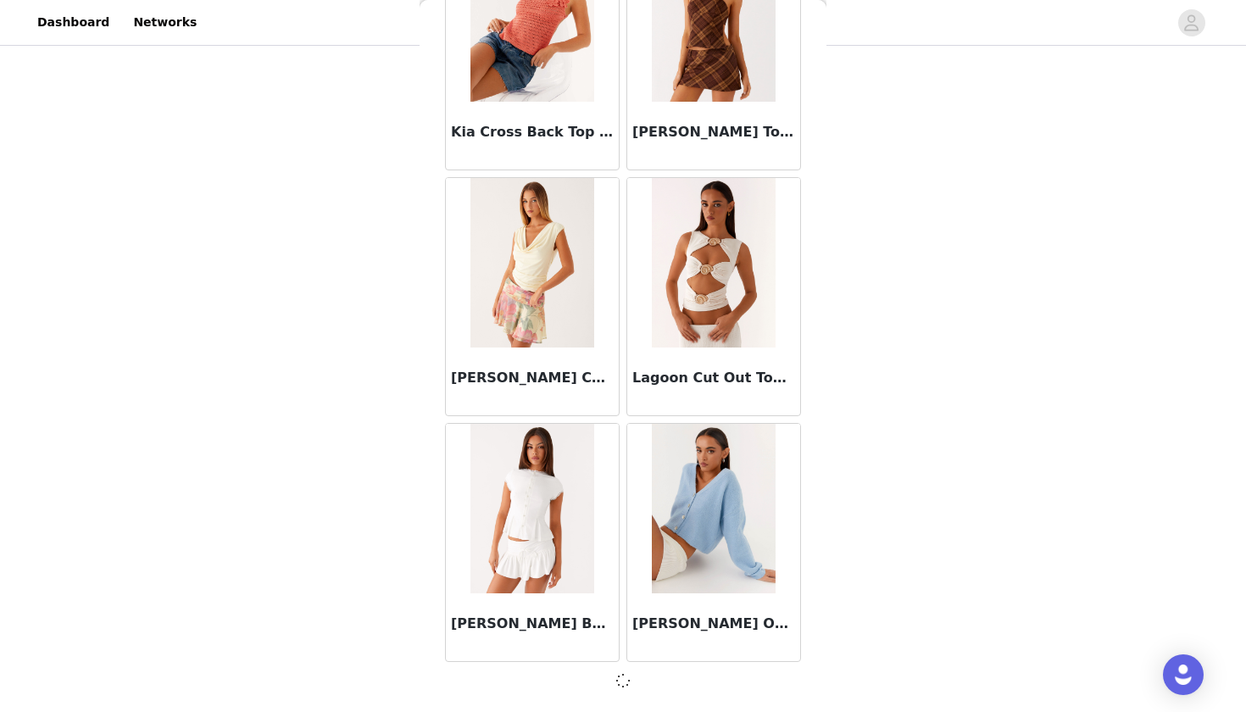
scroll to position [11708, 0]
click at [621, 423] on div "Landon Button Up Top - White" at bounding box center [532, 543] width 181 height 246
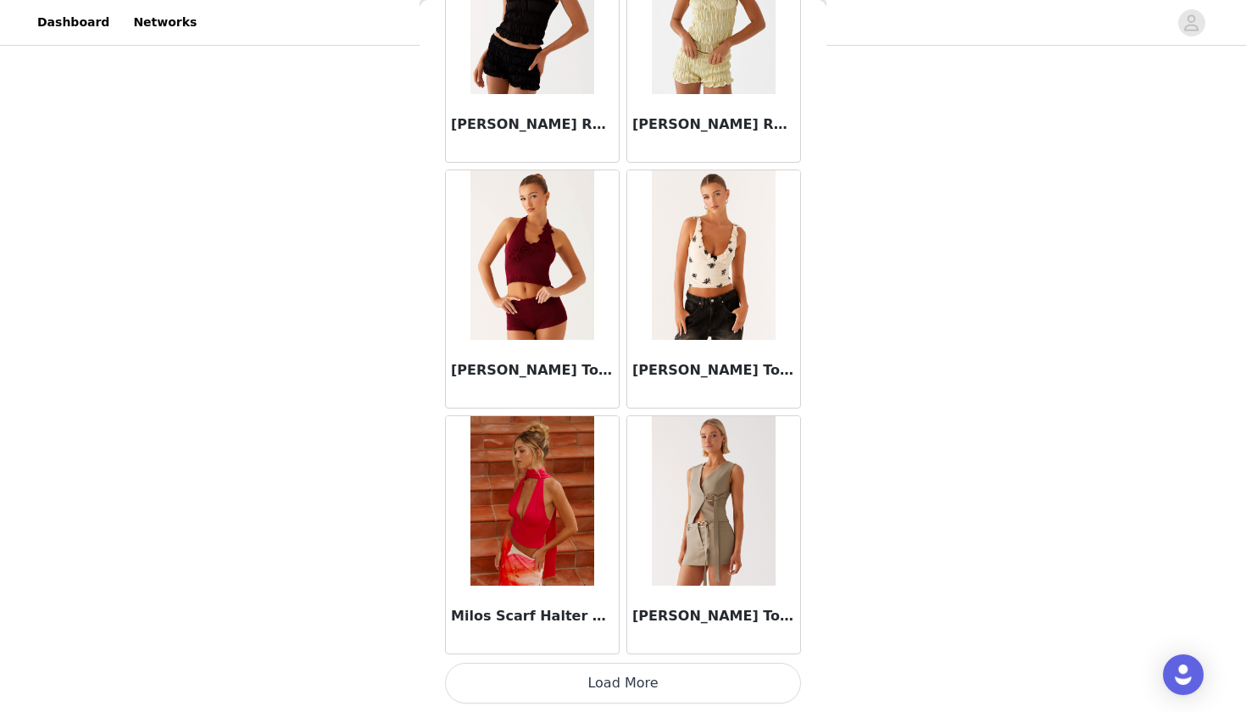
scroll to position [14174, 0]
click at [599, 645] on button "Load More" at bounding box center [623, 683] width 356 height 41
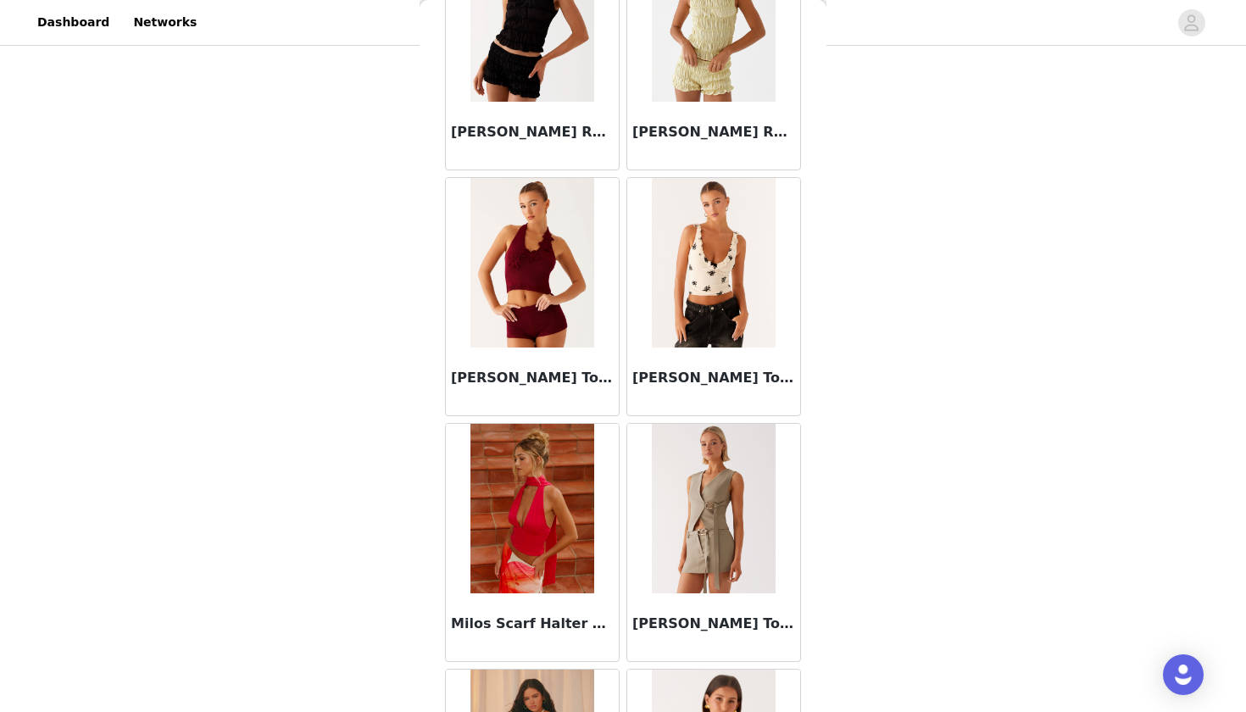
click at [621, 419] on div "Miffy Crochet Top - Maroon" at bounding box center [532, 297] width 181 height 246
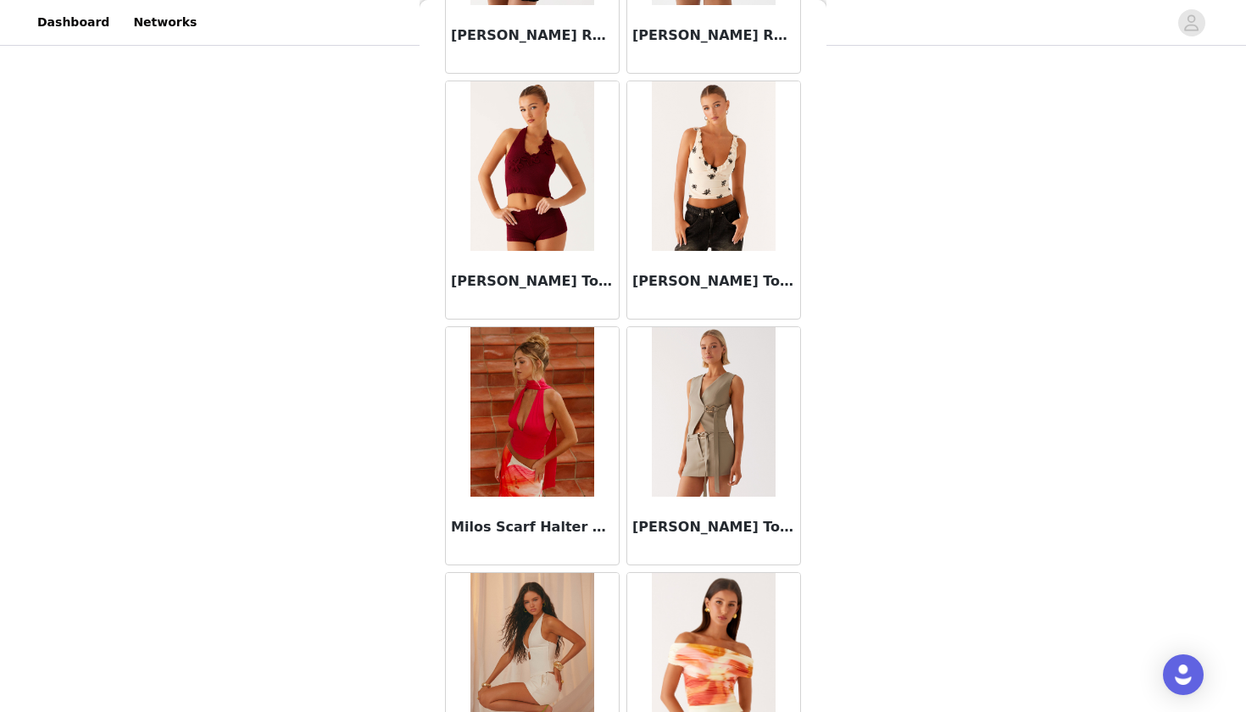
scroll to position [14283, 0]
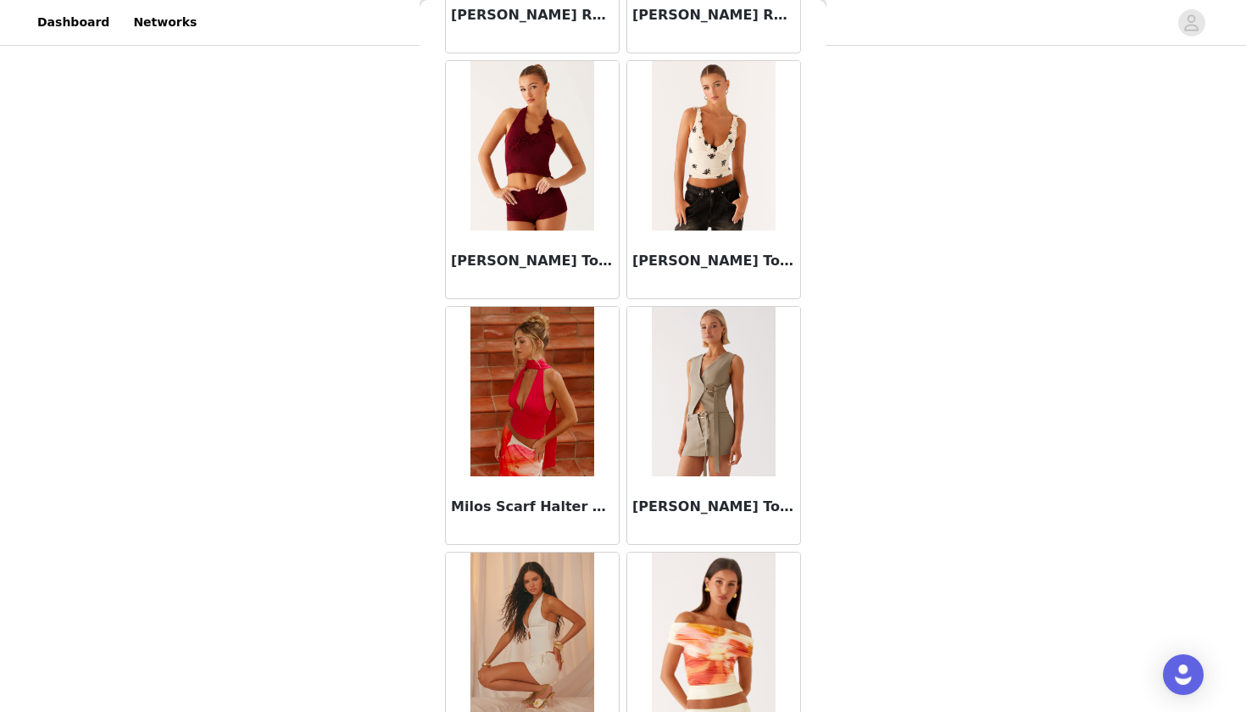
click at [621, 297] on div "Miffy Crochet Top - Maroon" at bounding box center [532, 180] width 181 height 246
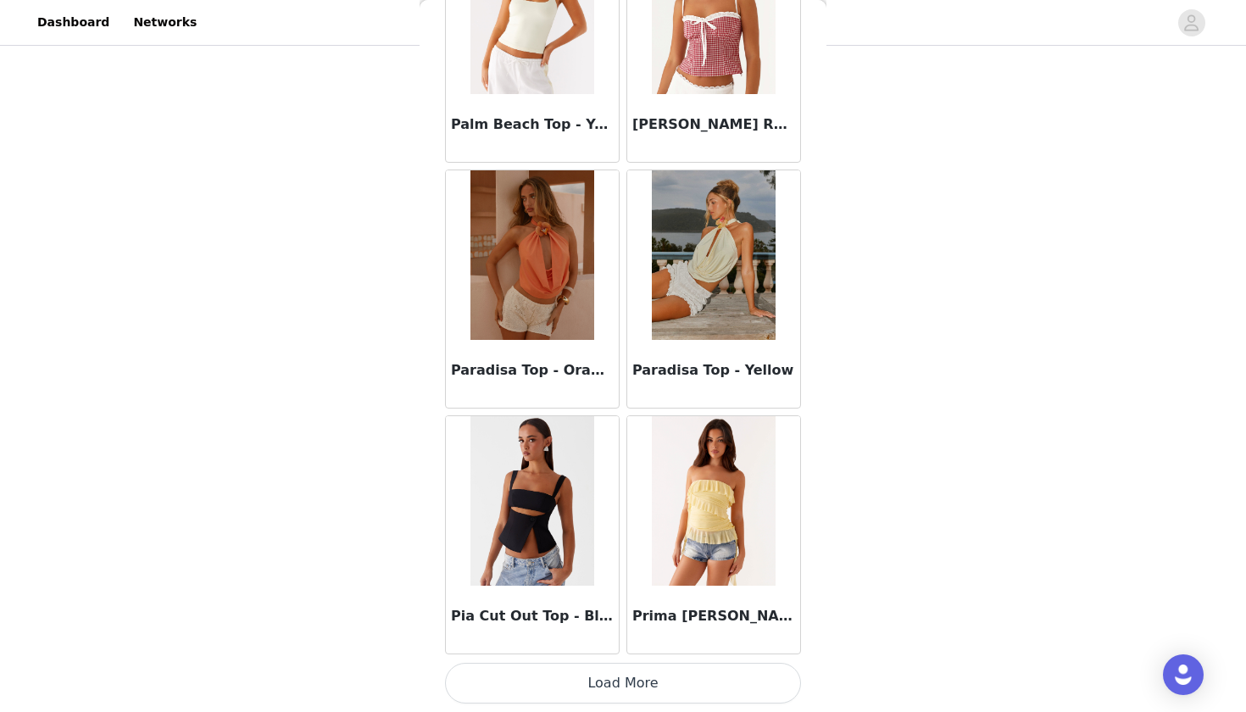
scroll to position [16632, 0]
click at [625, 645] on button "Load More" at bounding box center [623, 683] width 356 height 41
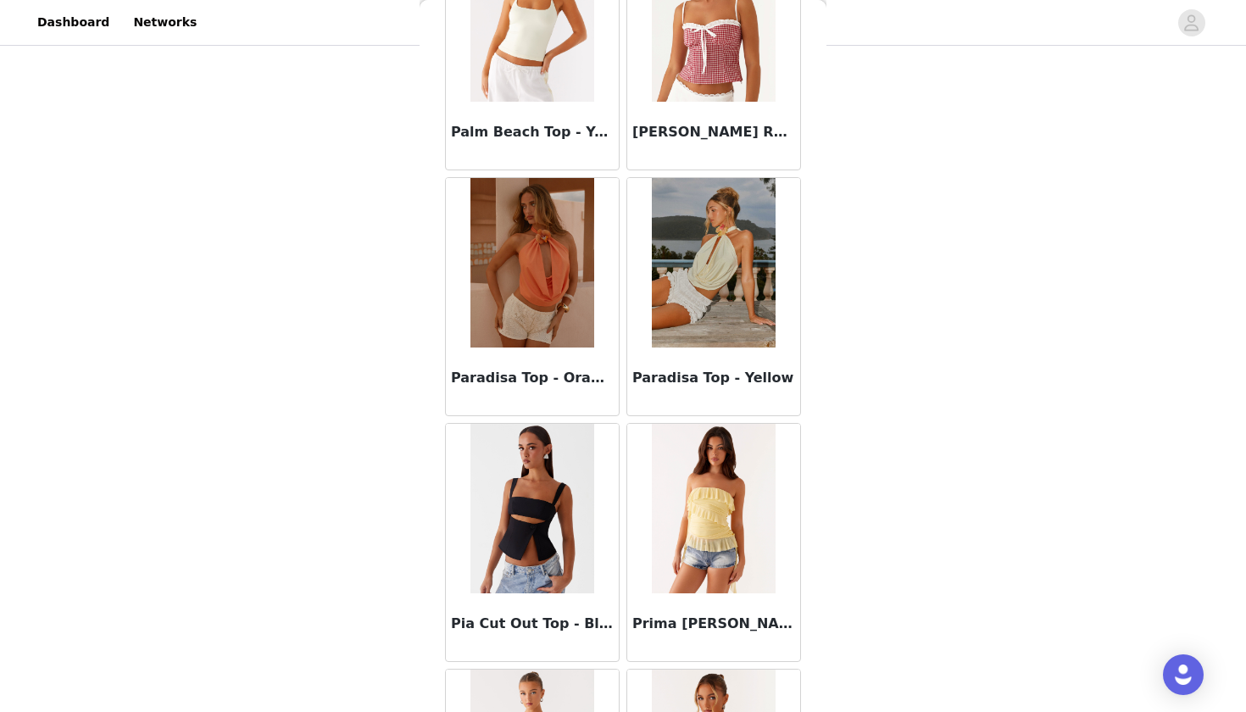
click at [621, 420] on div "Pia Cut Out Top - Black" at bounding box center [532, 543] width 181 height 246
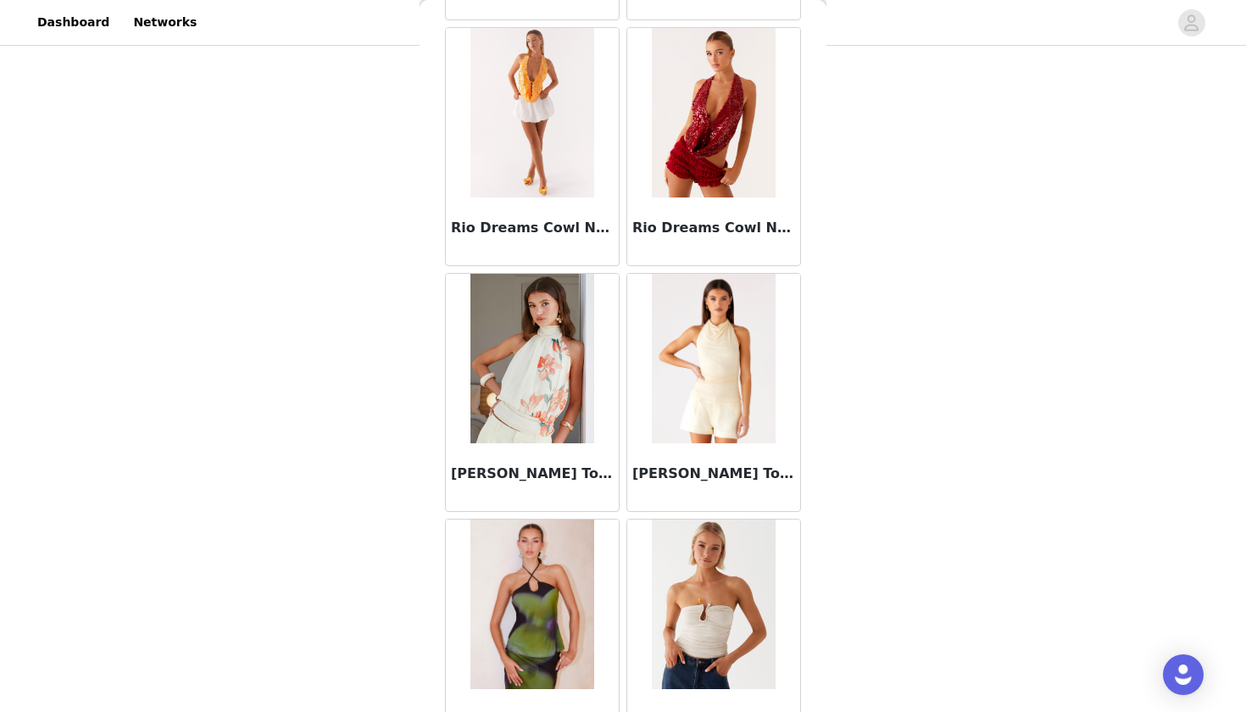
scroll to position [18251, 0]
click at [426, 361] on div "Back Adored By You Mini Skirt - Fuchsia Agathe One Shoulder Top - Ivory Aimee T…" at bounding box center [623, 356] width 407 height 712
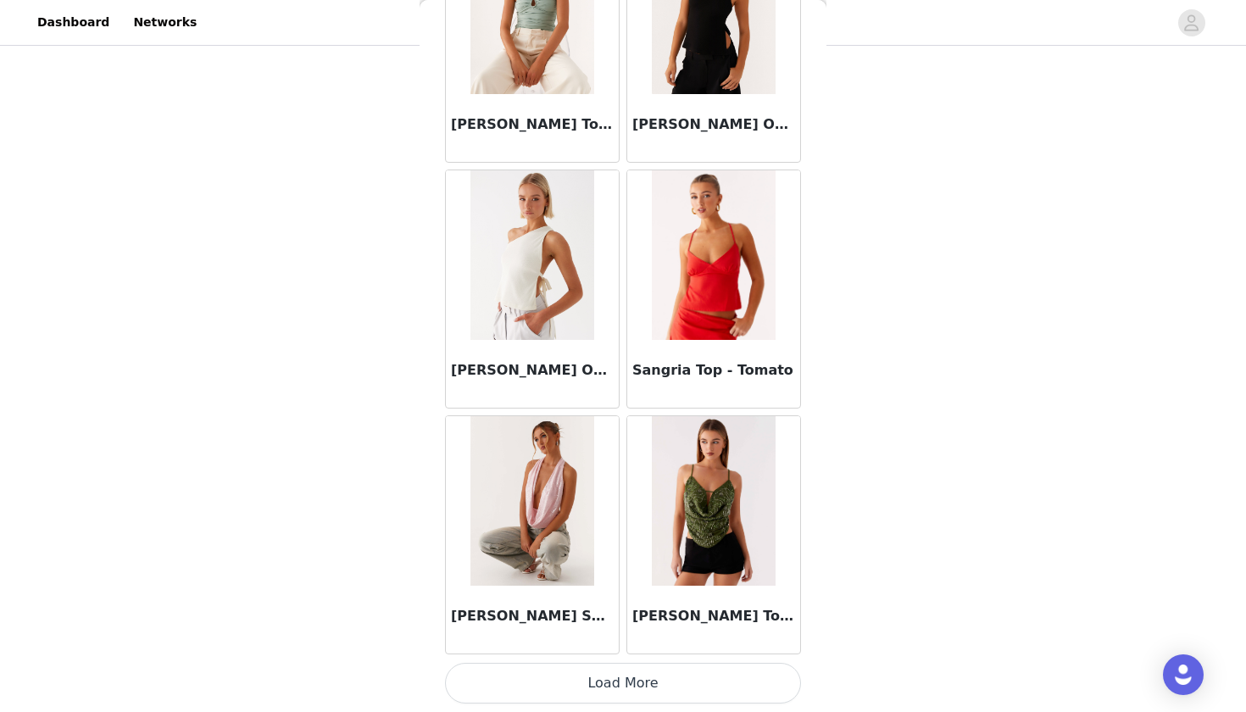
scroll to position [19091, 0]
click at [589, 645] on button "Load More" at bounding box center [623, 683] width 356 height 41
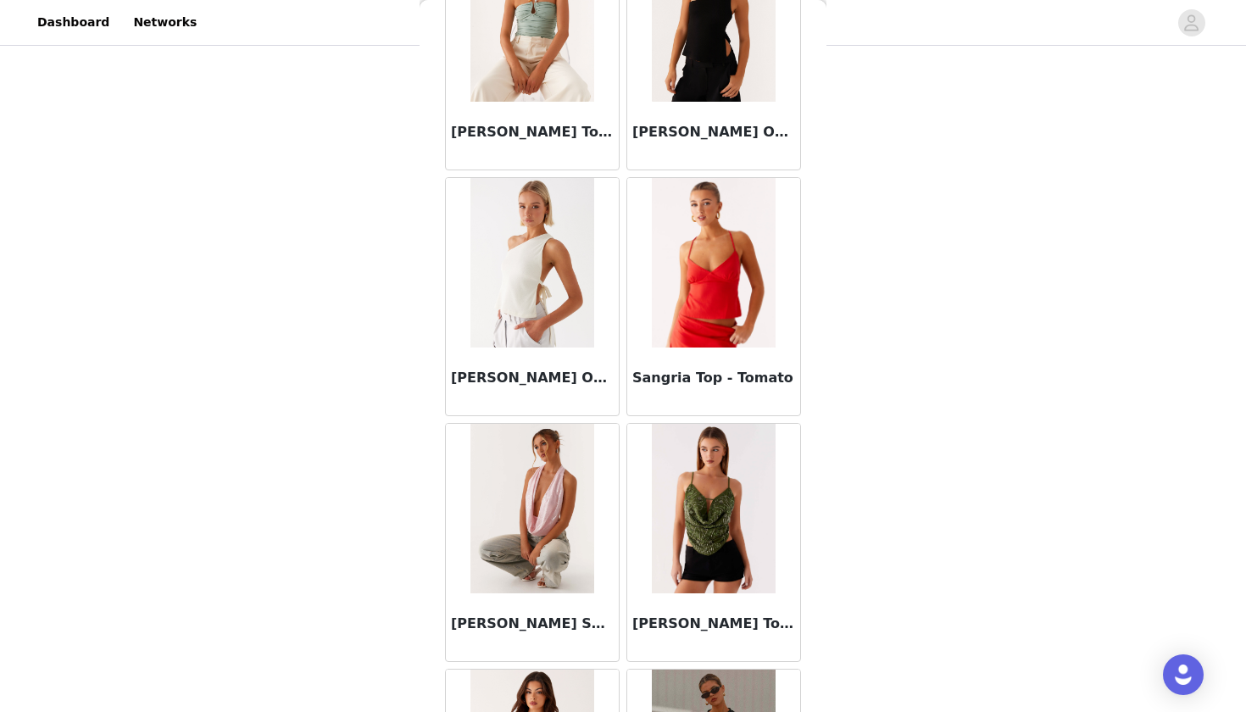
click at [620, 420] on div "Sawyer Sequin Top - Pink Sequin" at bounding box center [532, 543] width 181 height 246
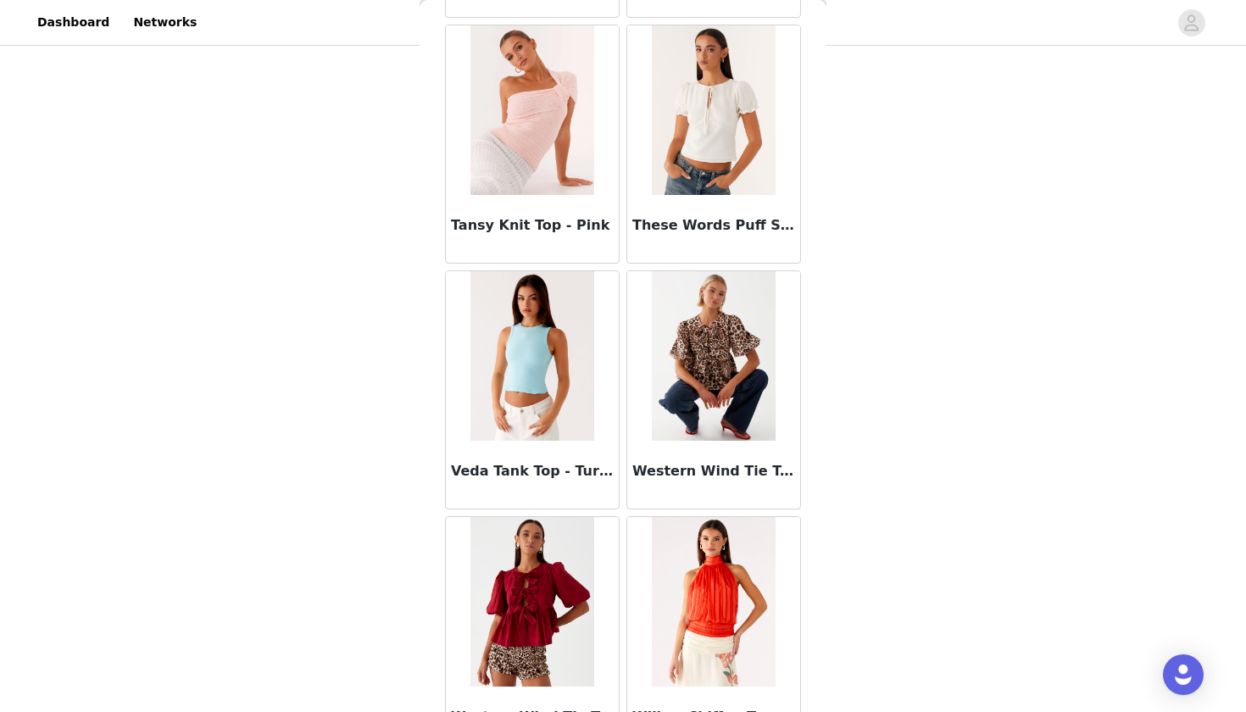
scroll to position [21458, 0]
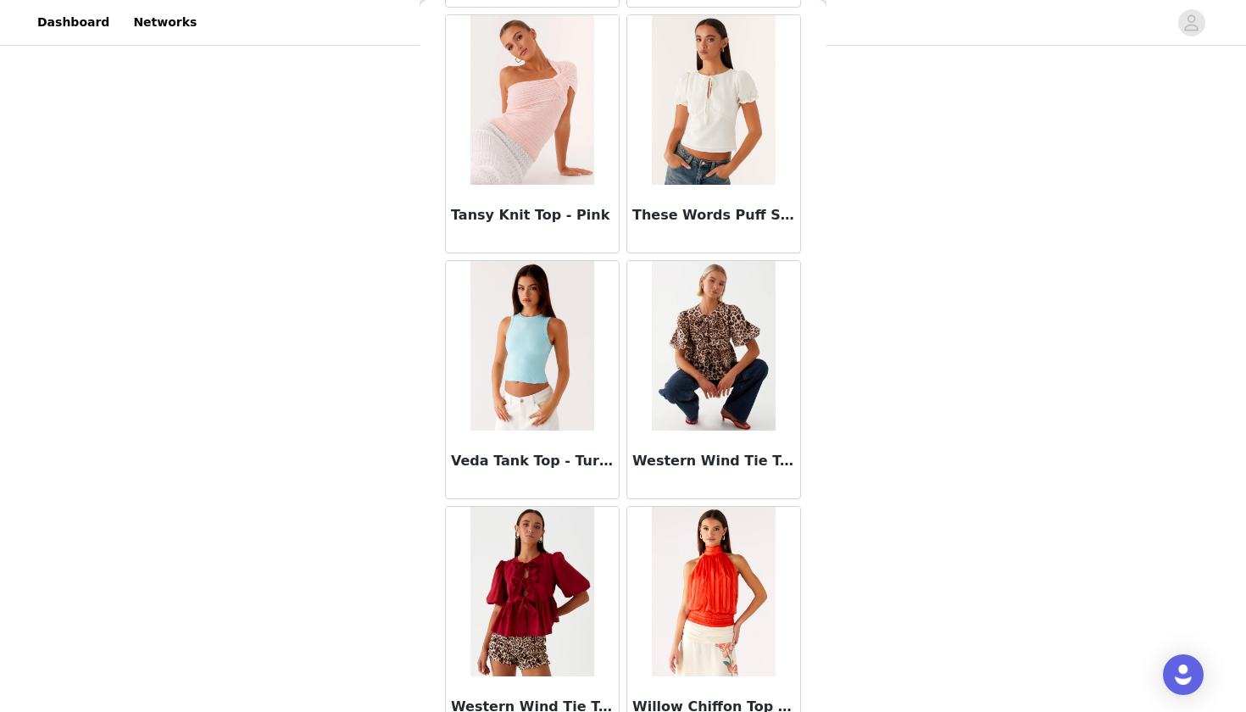
click at [804, 254] on div "These Words Puff Sleeve Top - White" at bounding box center [713, 134] width 181 height 246
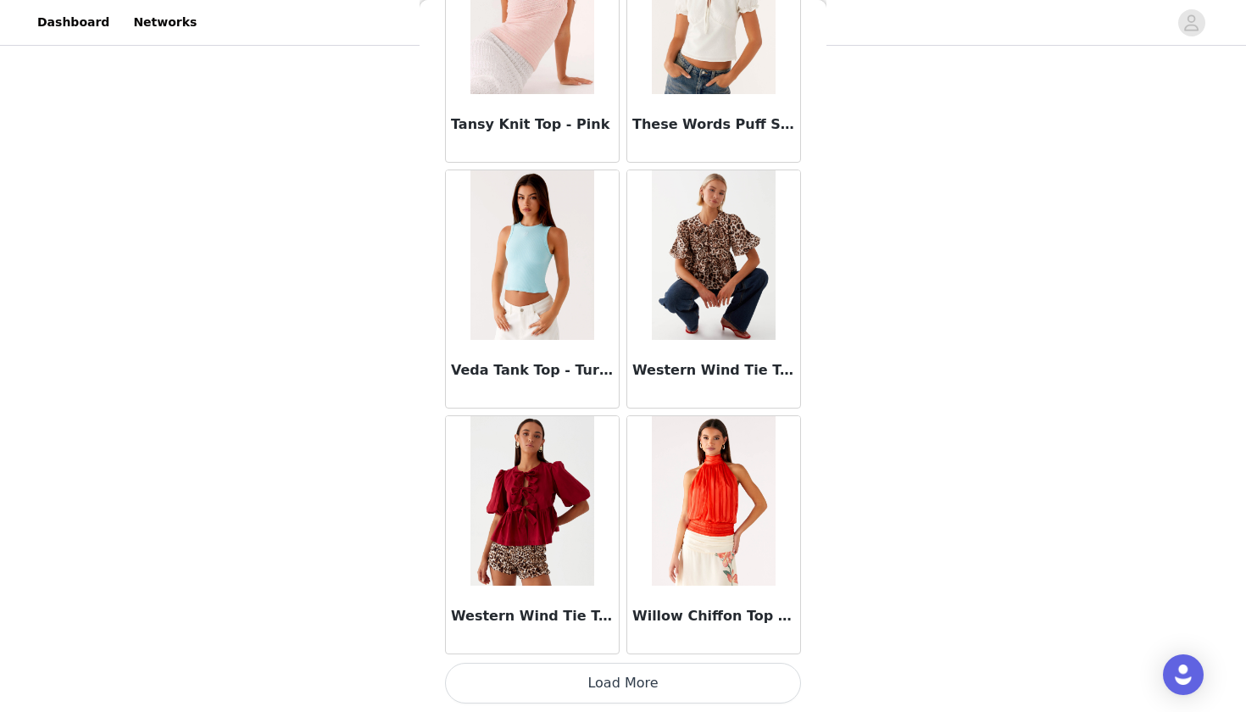
click at [661, 645] on button "Load More" at bounding box center [623, 683] width 356 height 41
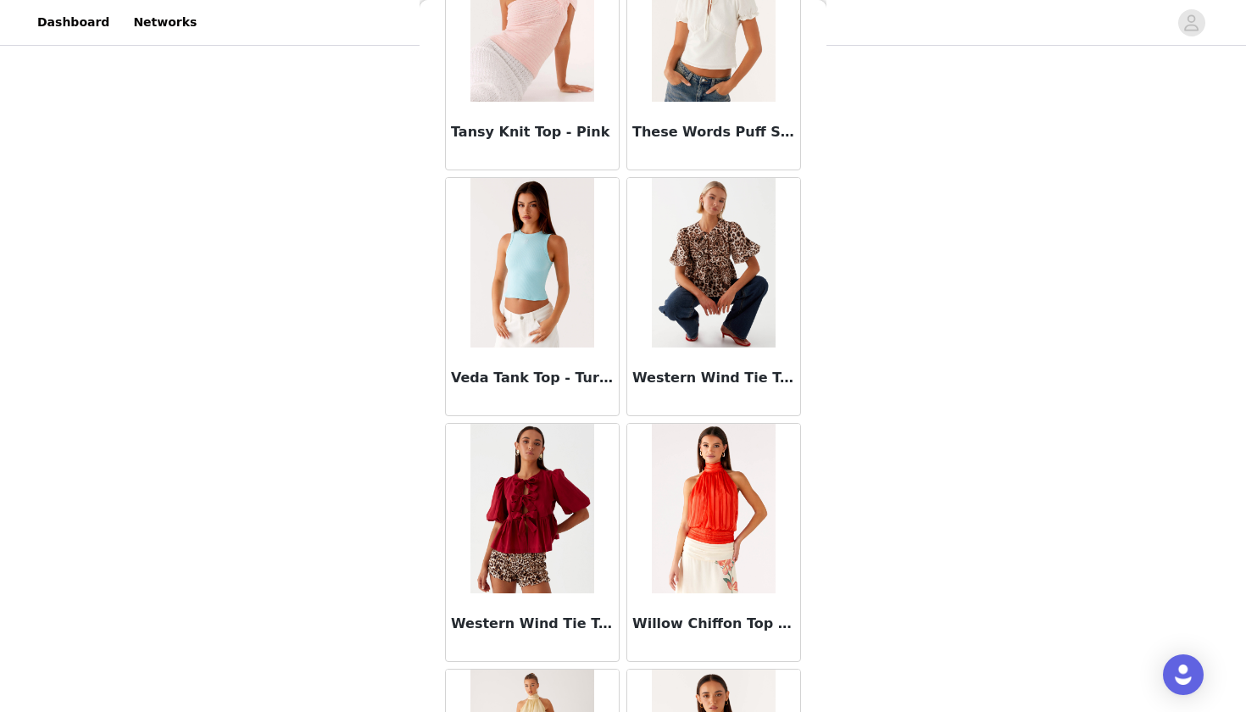
click at [621, 418] on div "Veda Tank Top - Turquoise" at bounding box center [532, 297] width 181 height 246
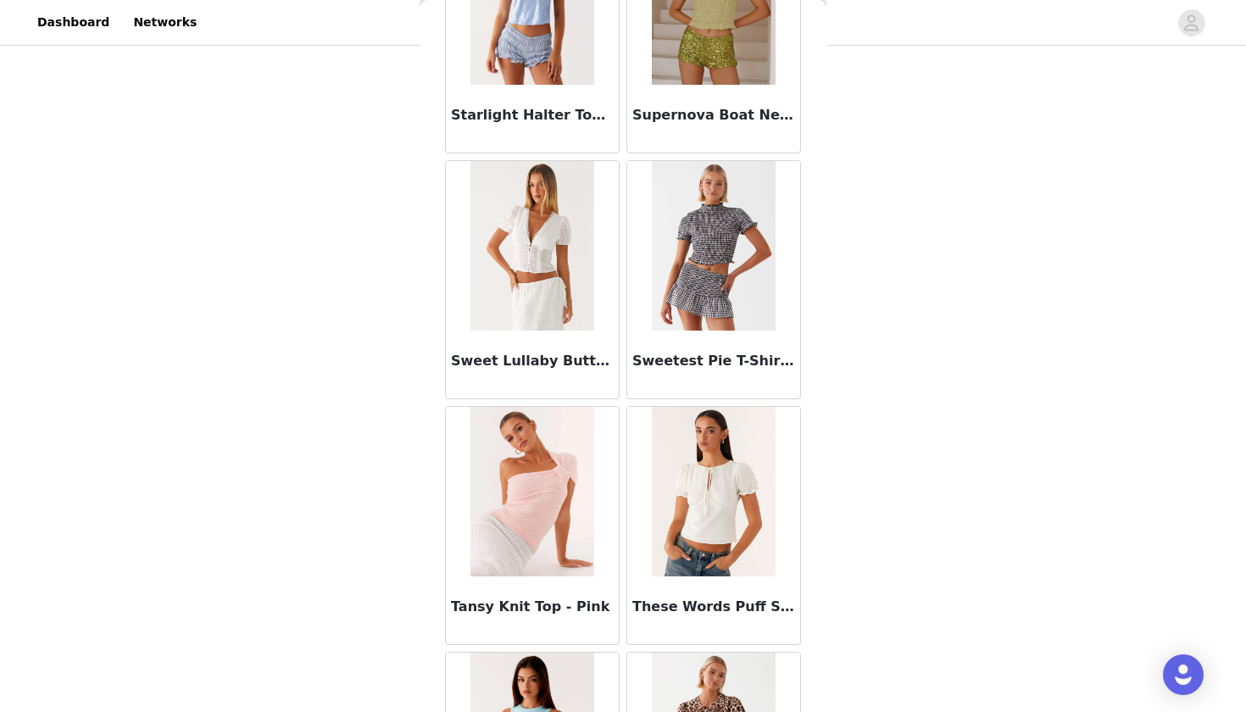
scroll to position [21043, 0]
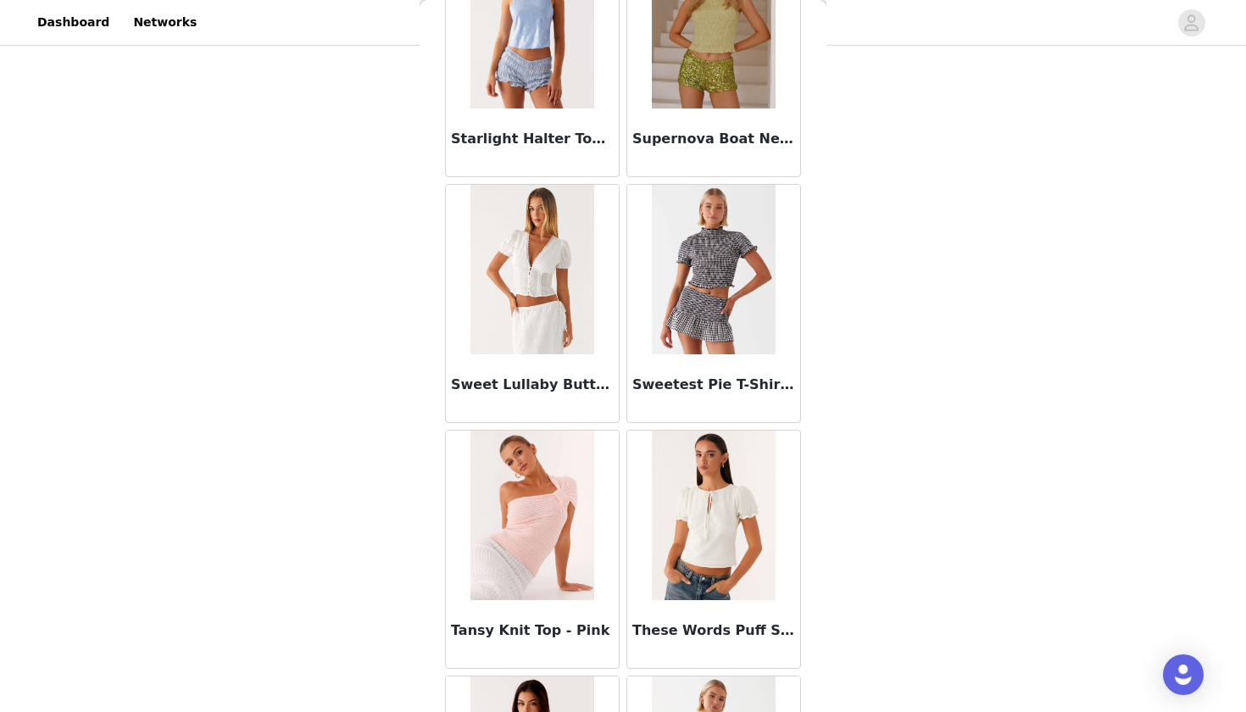
click at [532, 468] on img at bounding box center [531, 516] width 123 height 170
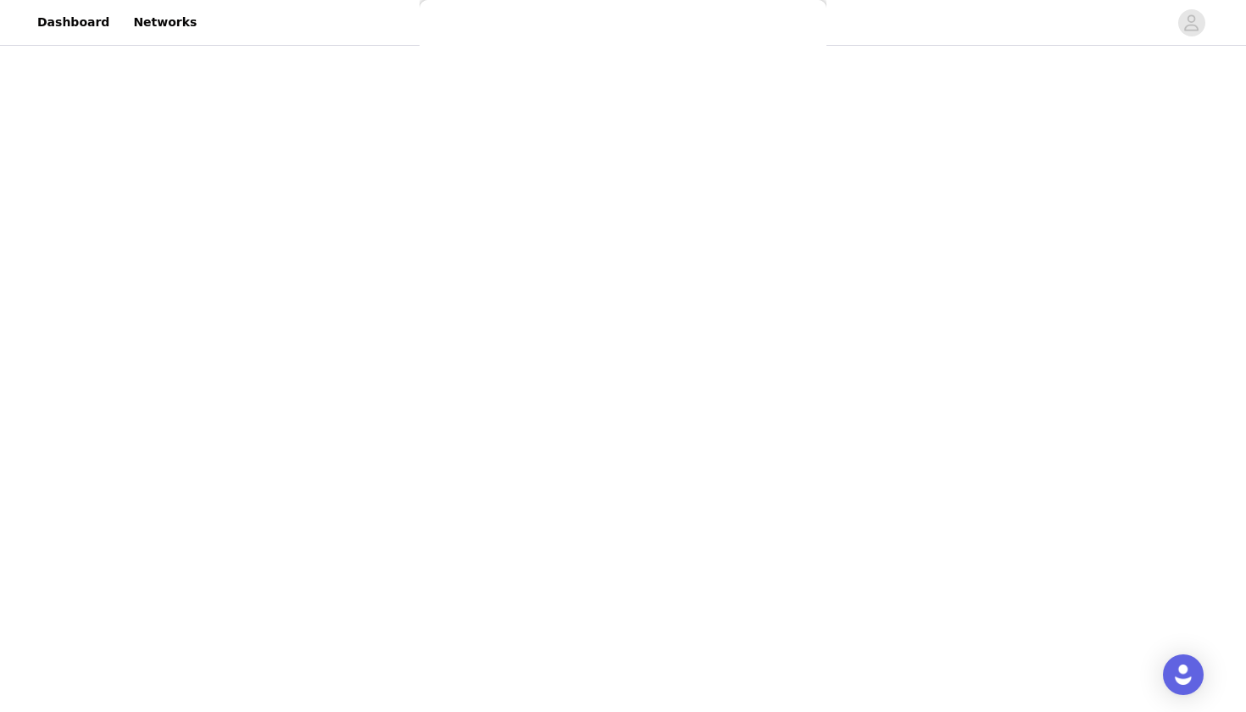
scroll to position [0, 0]
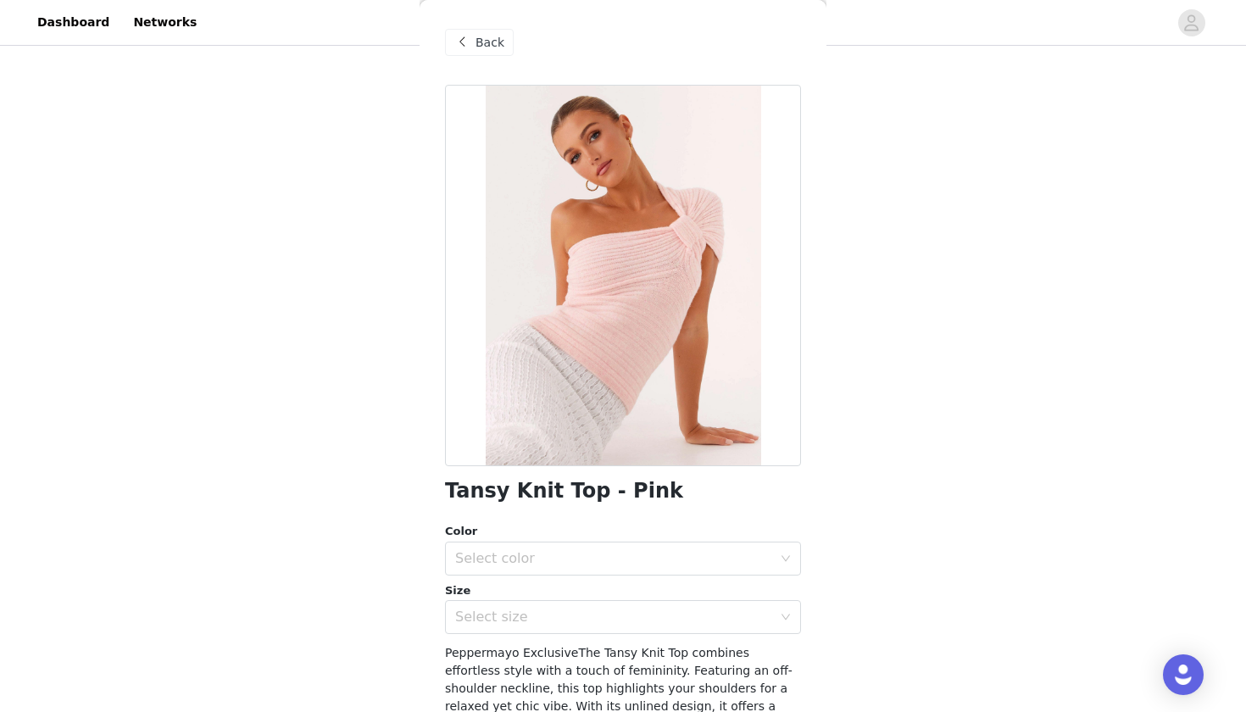
click at [510, 531] on div "Color" at bounding box center [623, 531] width 356 height 17
click at [510, 537] on div "Color" at bounding box center [623, 531] width 356 height 17
click at [510, 543] on div "Select color" at bounding box center [617, 559] width 325 height 32
click at [504, 594] on li "Pink" at bounding box center [623, 595] width 356 height 27
click at [504, 616] on div "Select size" at bounding box center [613, 617] width 317 height 17
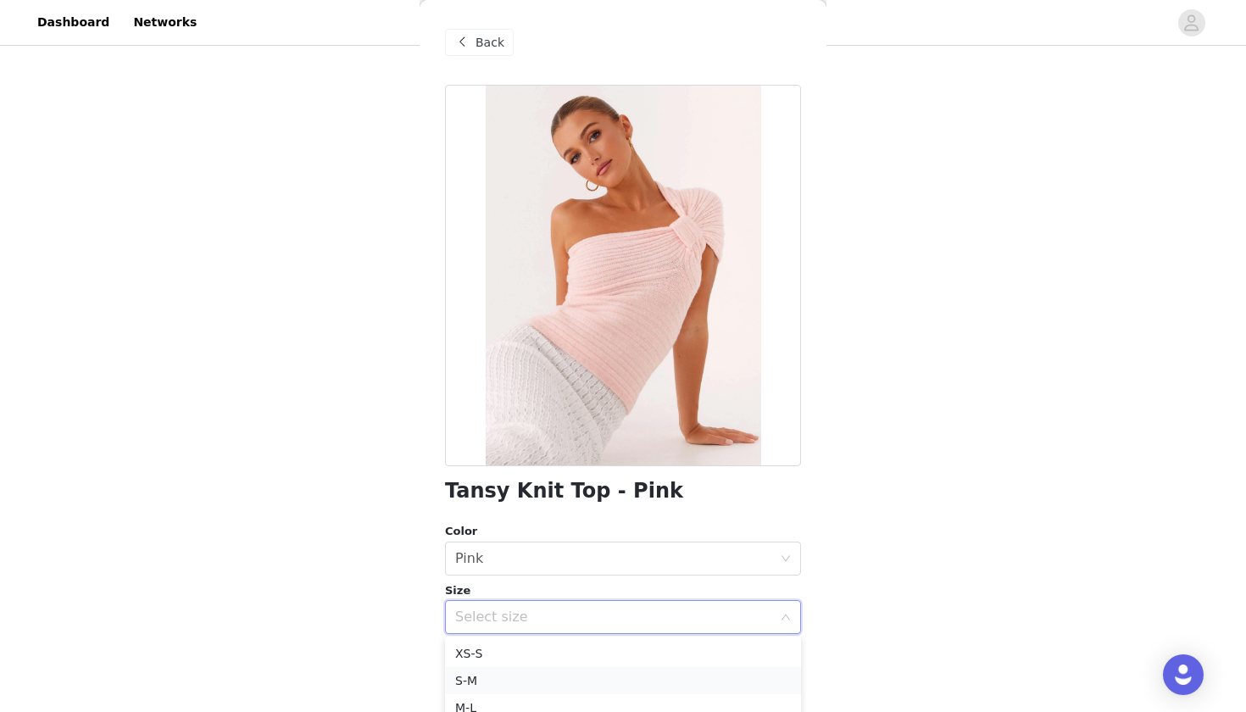
click at [502, 645] on li "S-M" at bounding box center [623, 680] width 356 height 27
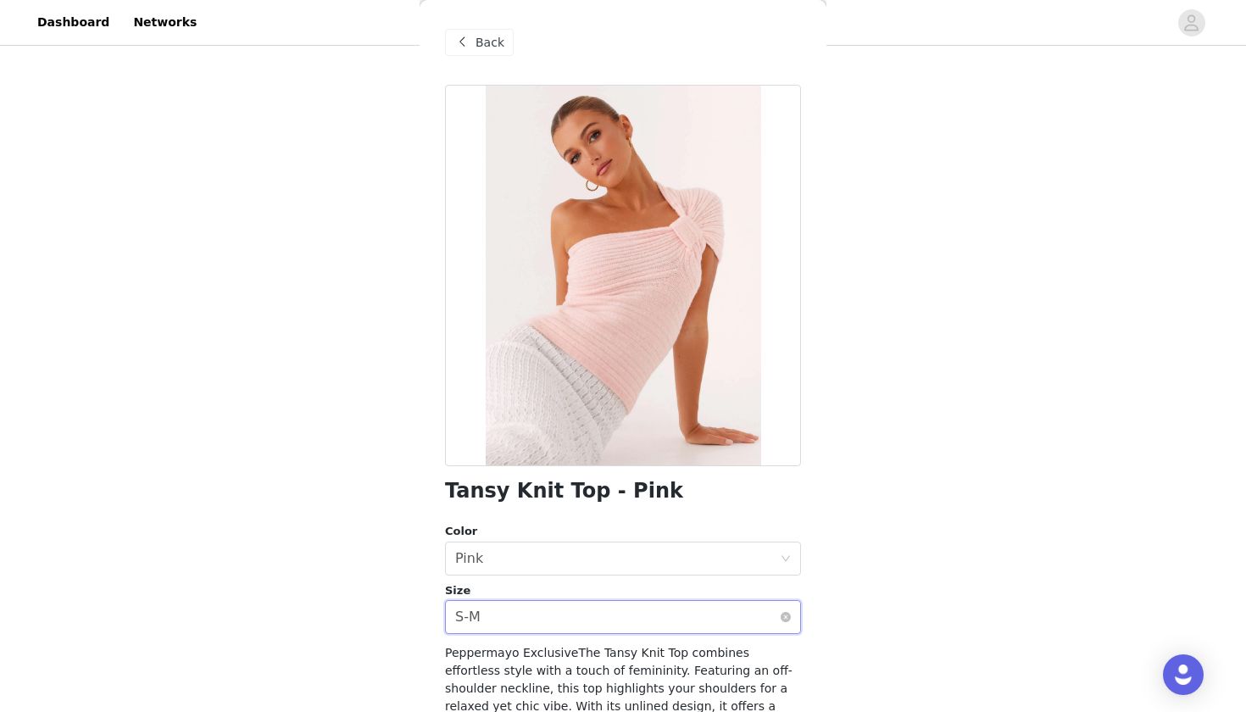
click at [503, 624] on div "Select size S-M" at bounding box center [617, 617] width 325 height 32
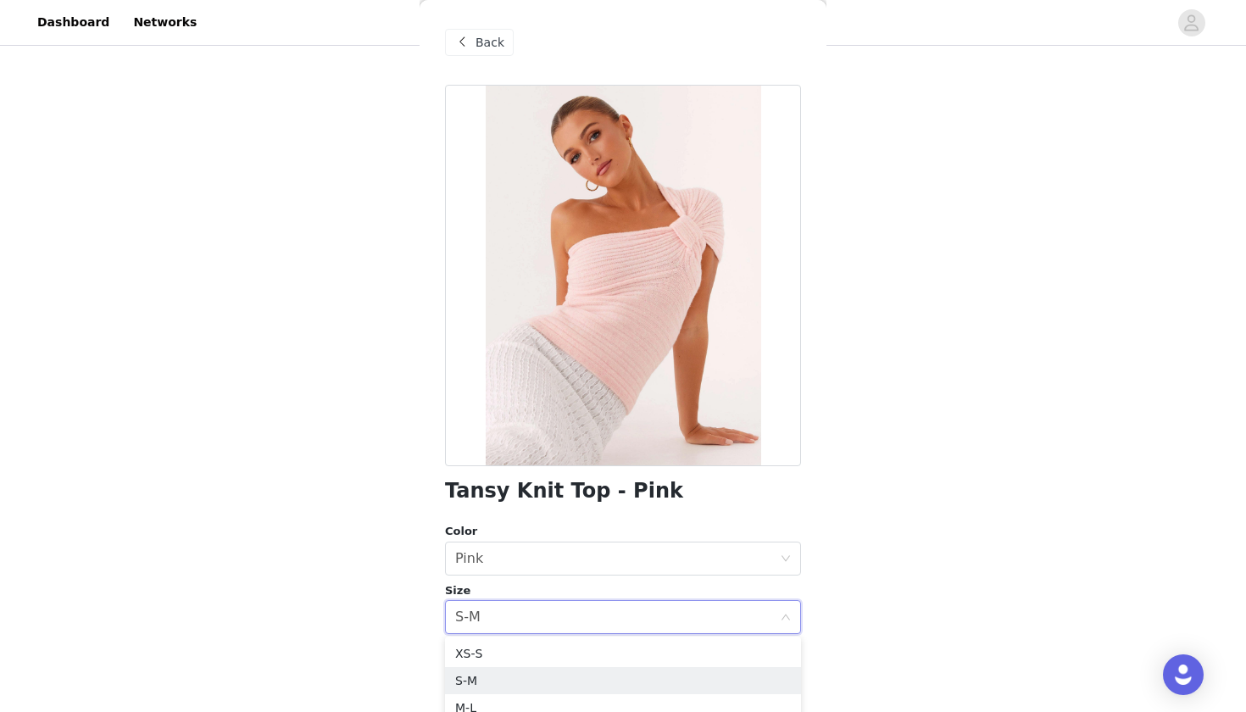
click at [498, 638] on ul "XS-S S-M M-L L-XL" at bounding box center [623, 694] width 356 height 115
click at [498, 641] on li "XS-S" at bounding box center [623, 653] width 356 height 27
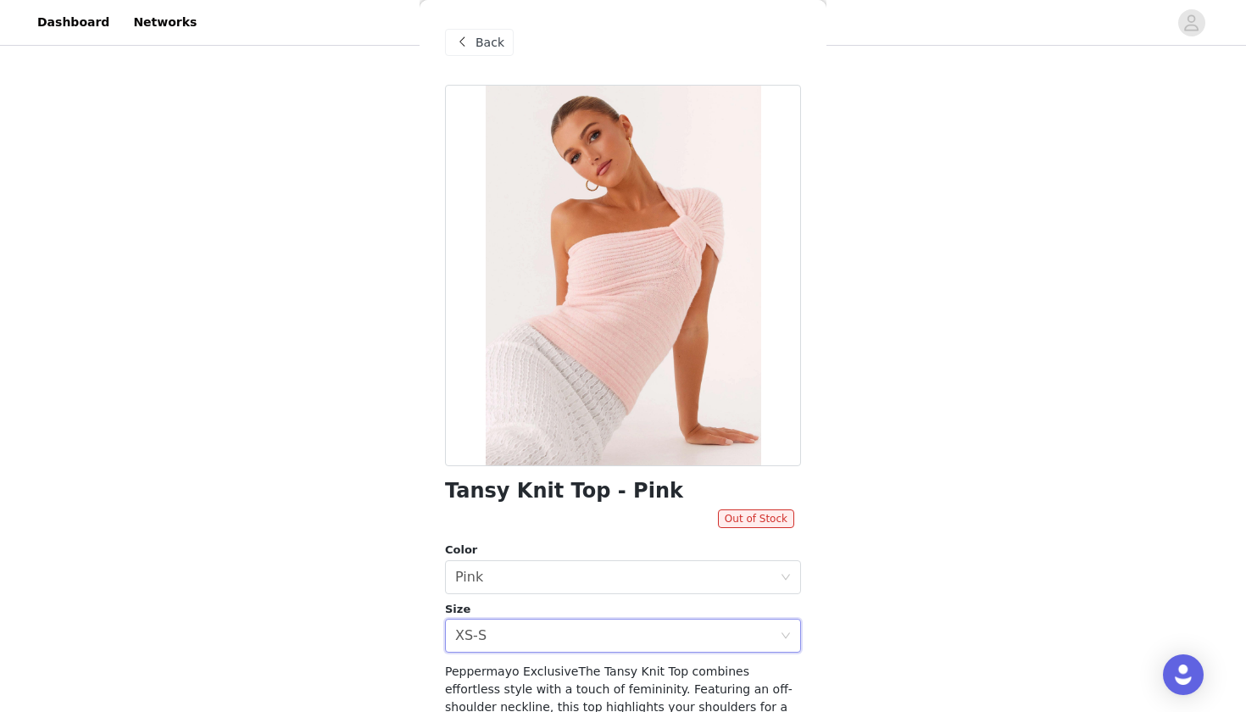
click at [409, 598] on div "STEP 1 OF 5 Select your styles! You will receive 7 products. 5/7 Selected Danik…" at bounding box center [623, 142] width 1246 height 1141
click at [478, 53] on div "Back" at bounding box center [479, 42] width 69 height 27
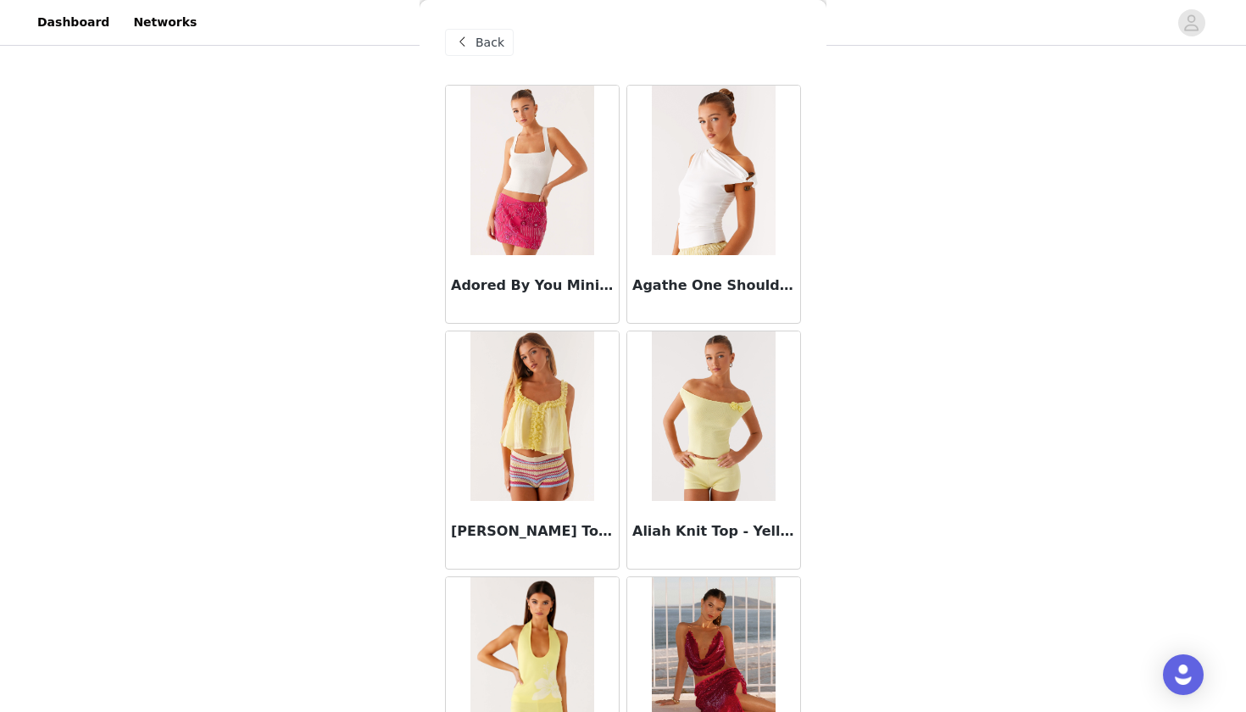
click at [624, 564] on div "Aliah Knit Top - Yellow" at bounding box center [713, 450] width 181 height 246
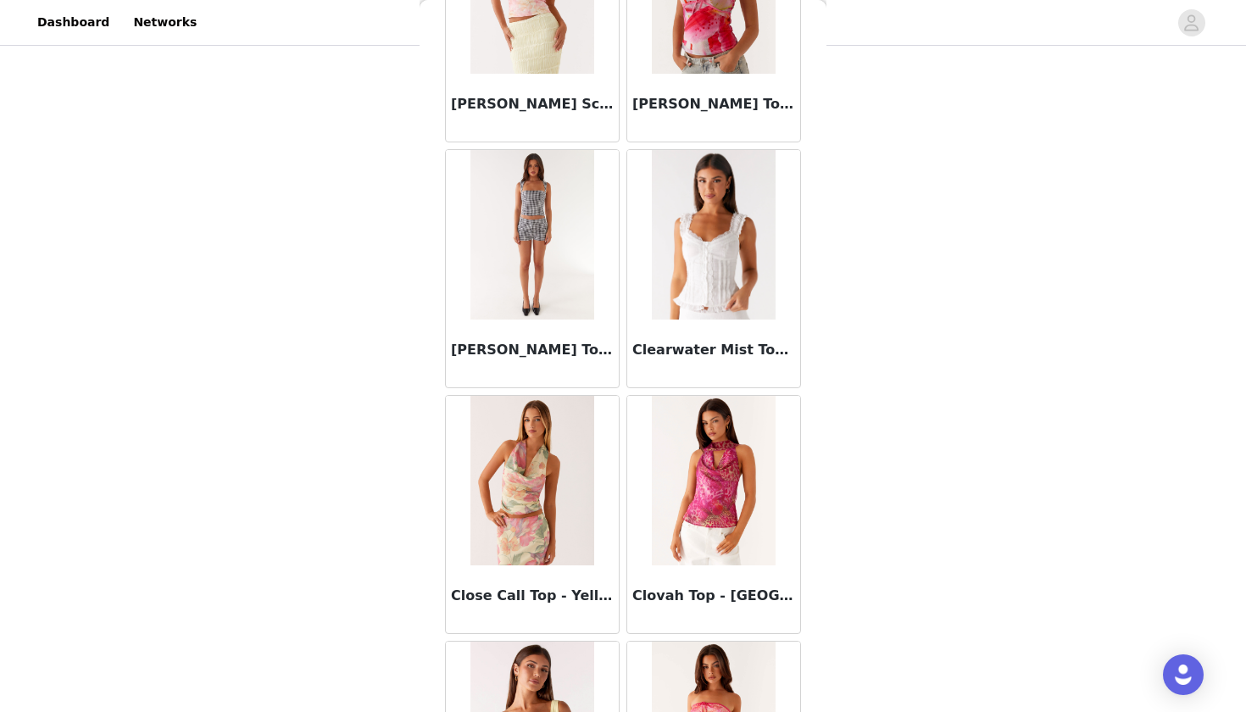
scroll to position [5837, 0]
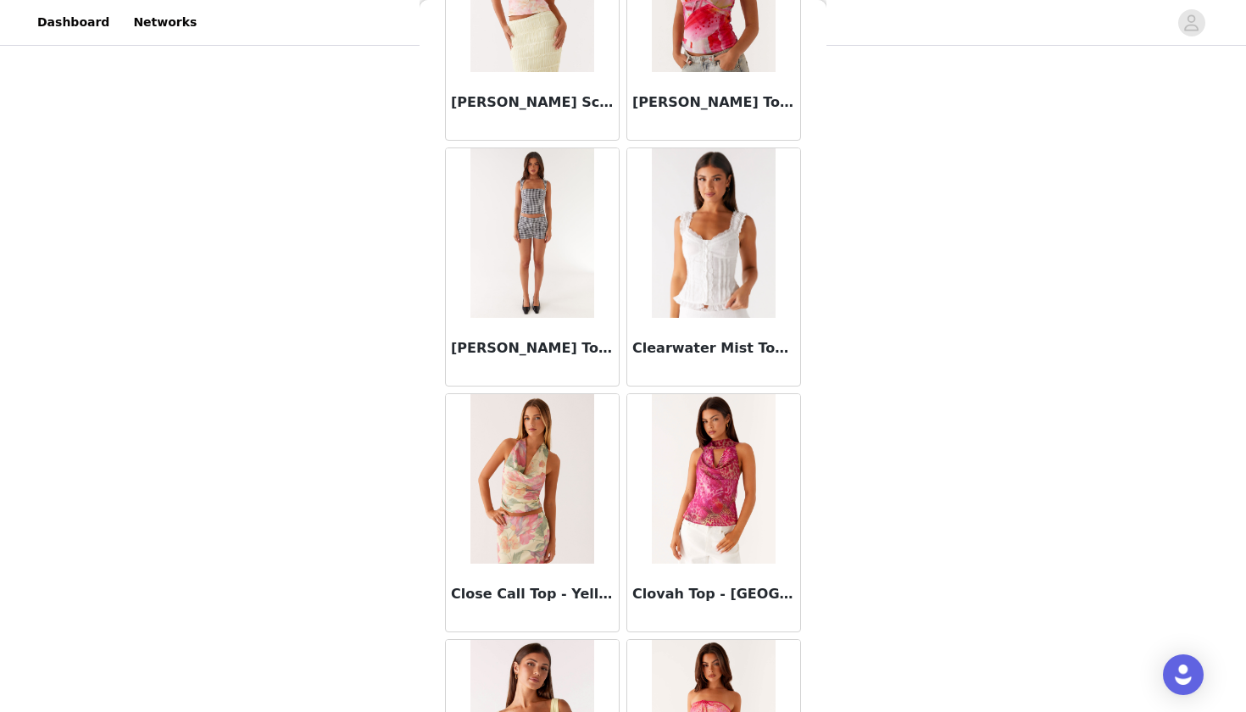
drag, startPoint x: 447, startPoint y: 430, endPoint x: 433, endPoint y: 426, distance: 14.0
click at [433, 426] on div "Back Adored By You Mini Skirt - Fuchsia Agathe One Shoulder Top - Ivory Aimee T…" at bounding box center [623, 356] width 407 height 712
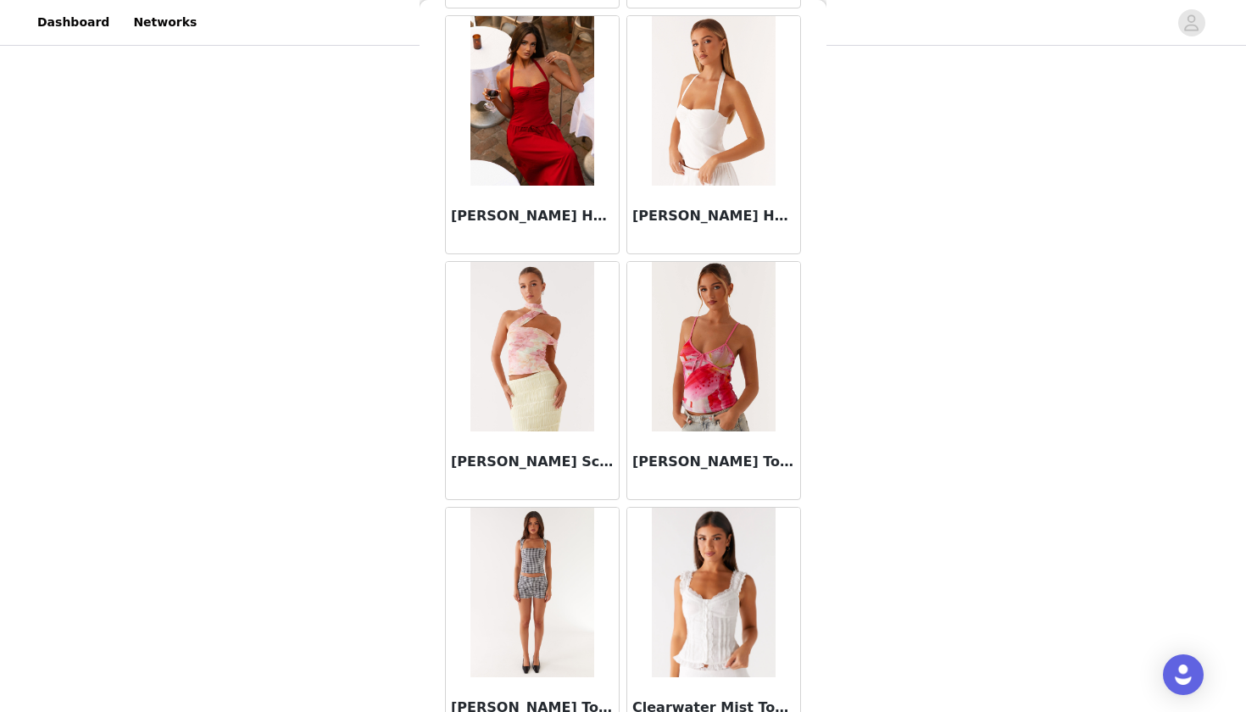
scroll to position [319, 0]
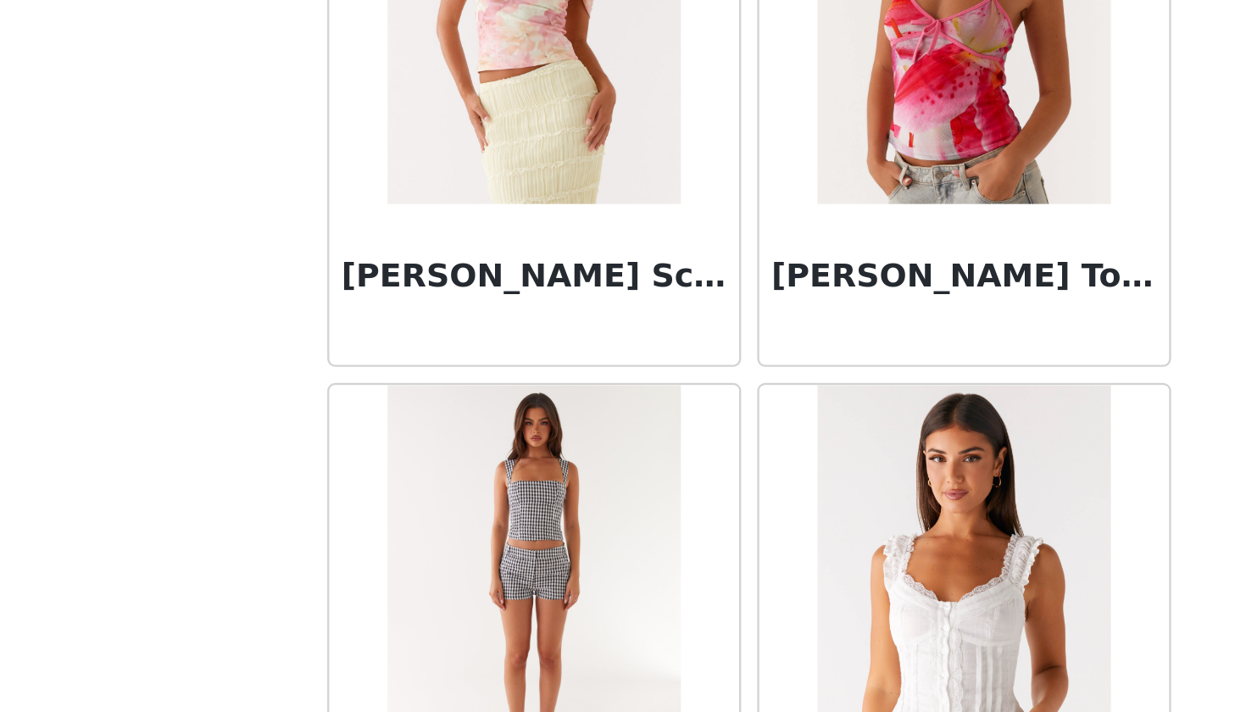
click at [420, 142] on div "Back Adored By You Mini Skirt - Fuchsia Agathe One Shoulder Top - Ivory Aimee T…" at bounding box center [623, 356] width 407 height 712
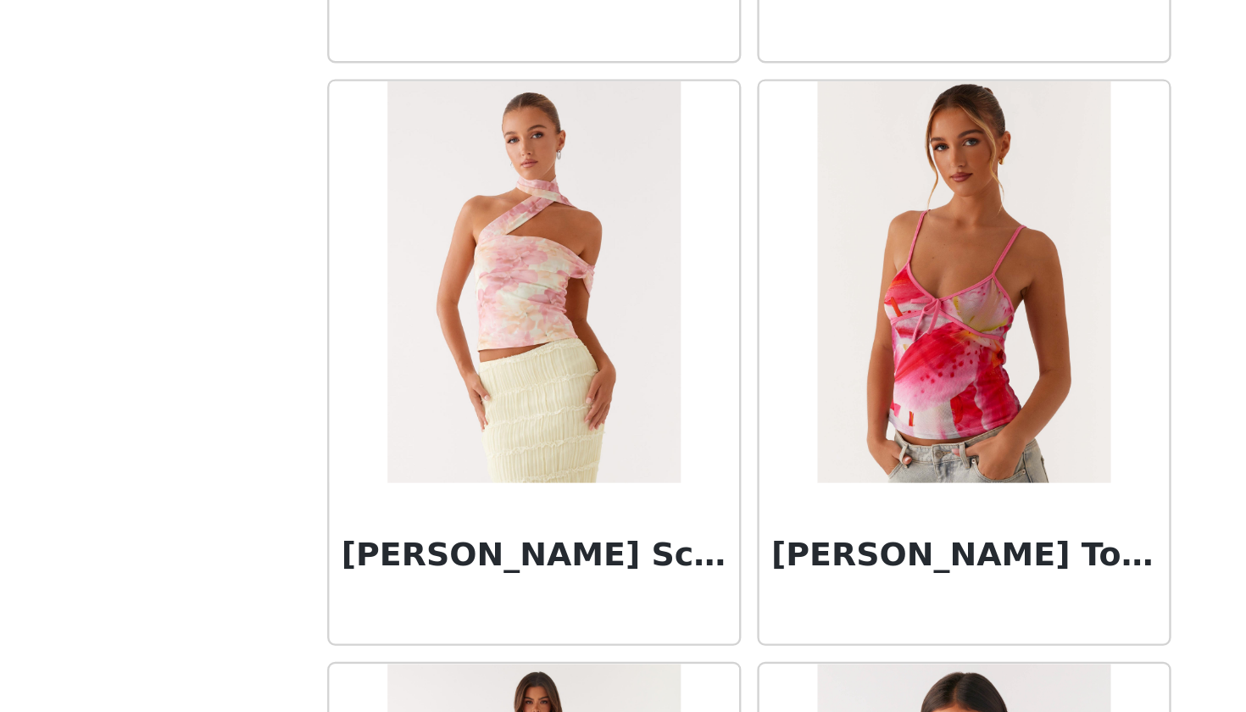
scroll to position [5375, 0]
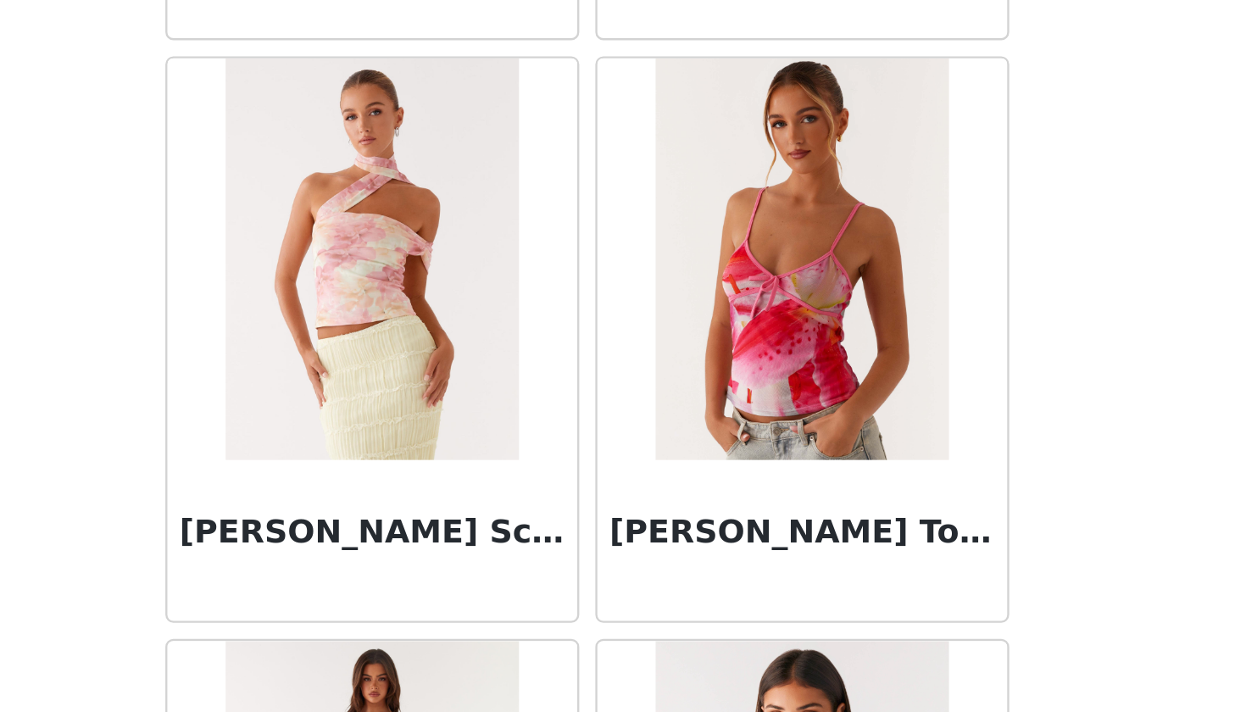
click at [420, 161] on div "Back Adored By You Mini Skirt - Fuchsia Agathe One Shoulder Top - Ivory Aimee T…" at bounding box center [623, 356] width 407 height 712
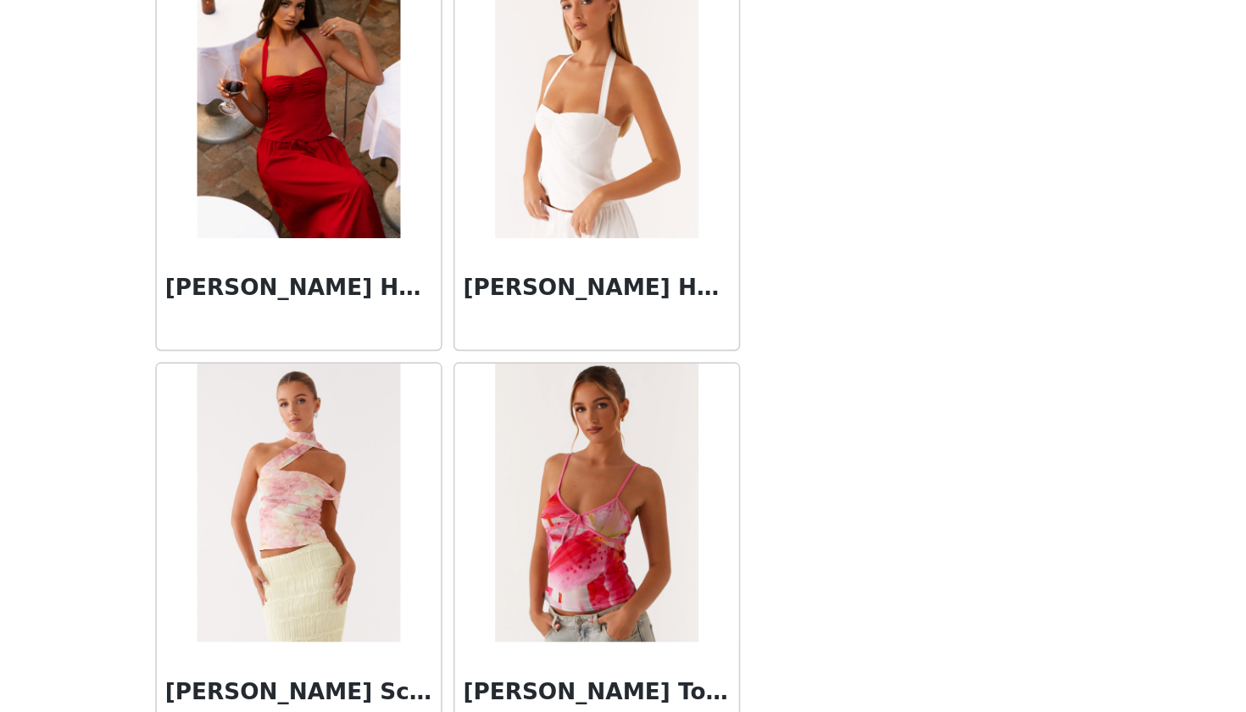
scroll to position [476, 0]
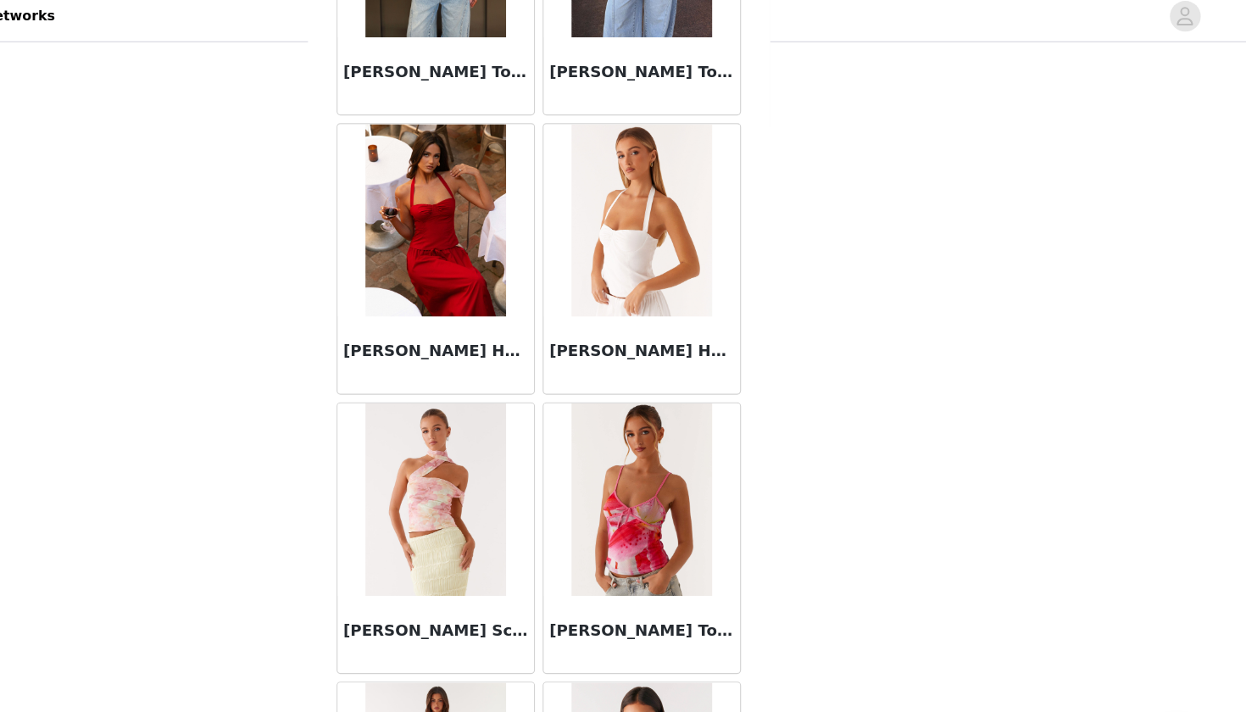
click at [420, 350] on div "Back Adored By You Mini Skirt - Fuchsia Agathe One Shoulder Top - Ivory Aimee T…" at bounding box center [623, 356] width 407 height 712
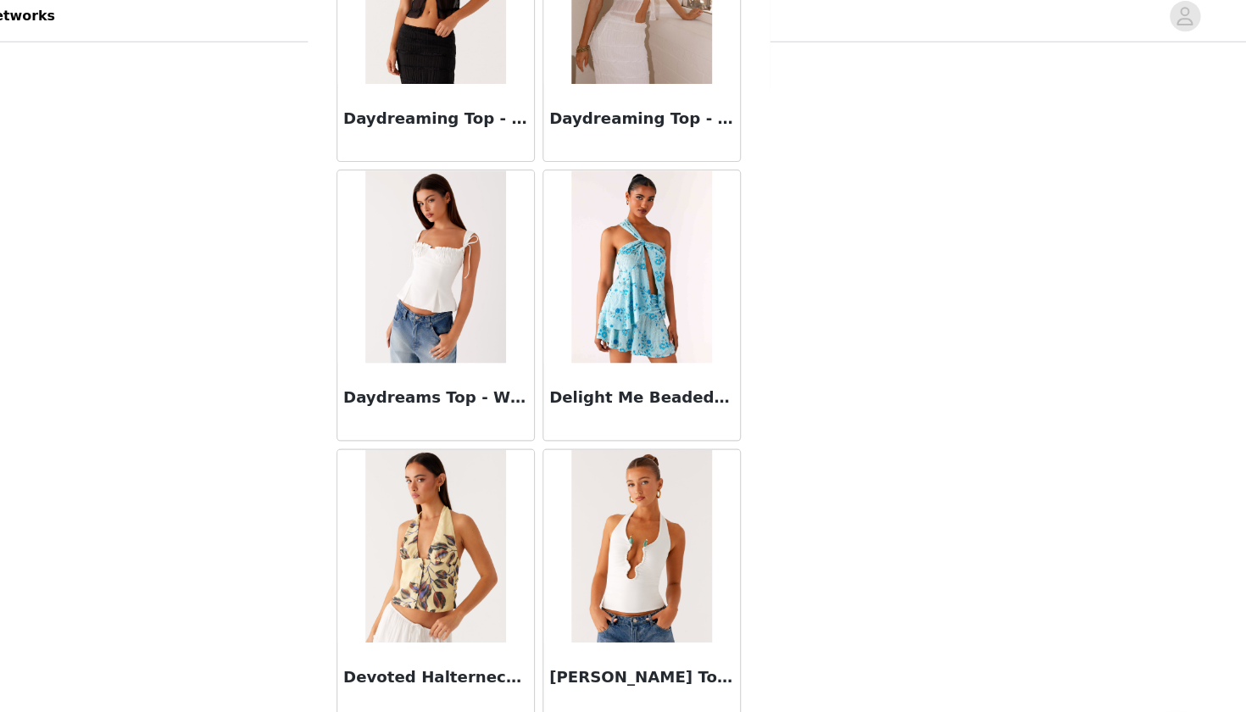
scroll to position [7336, 0]
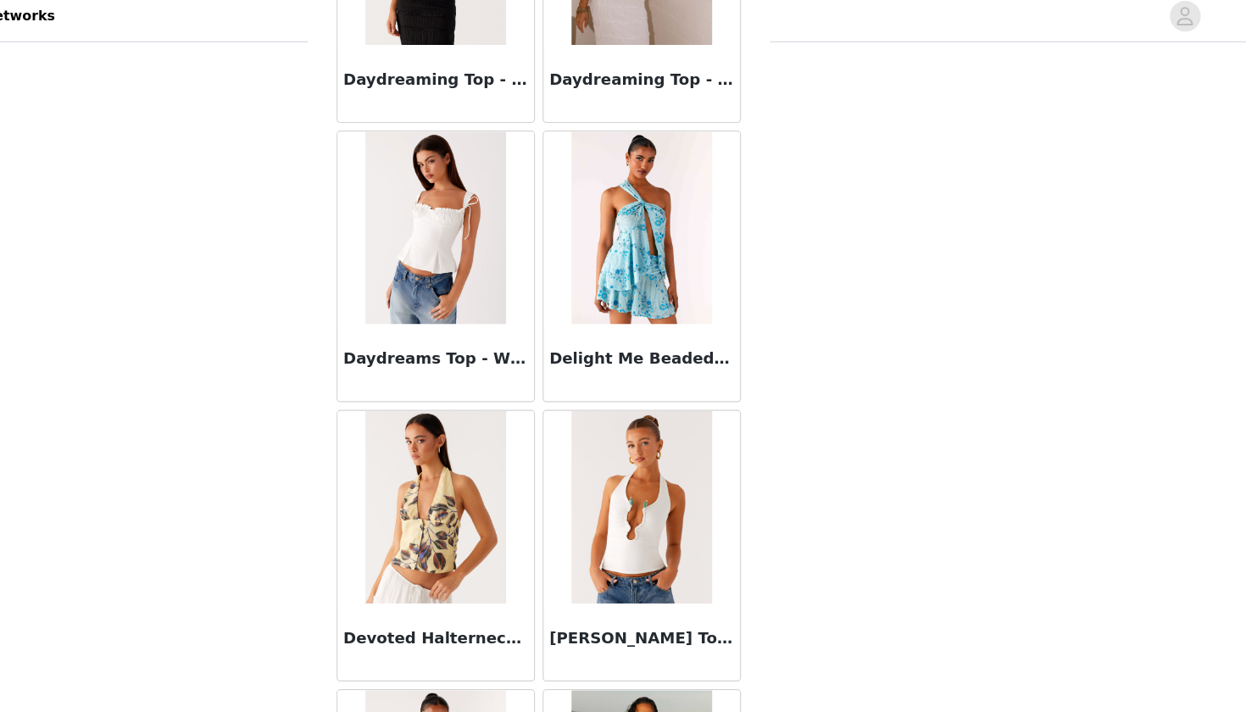
click at [474, 120] on div "Daydreams Top - White" at bounding box center [532, 243] width 181 height 246
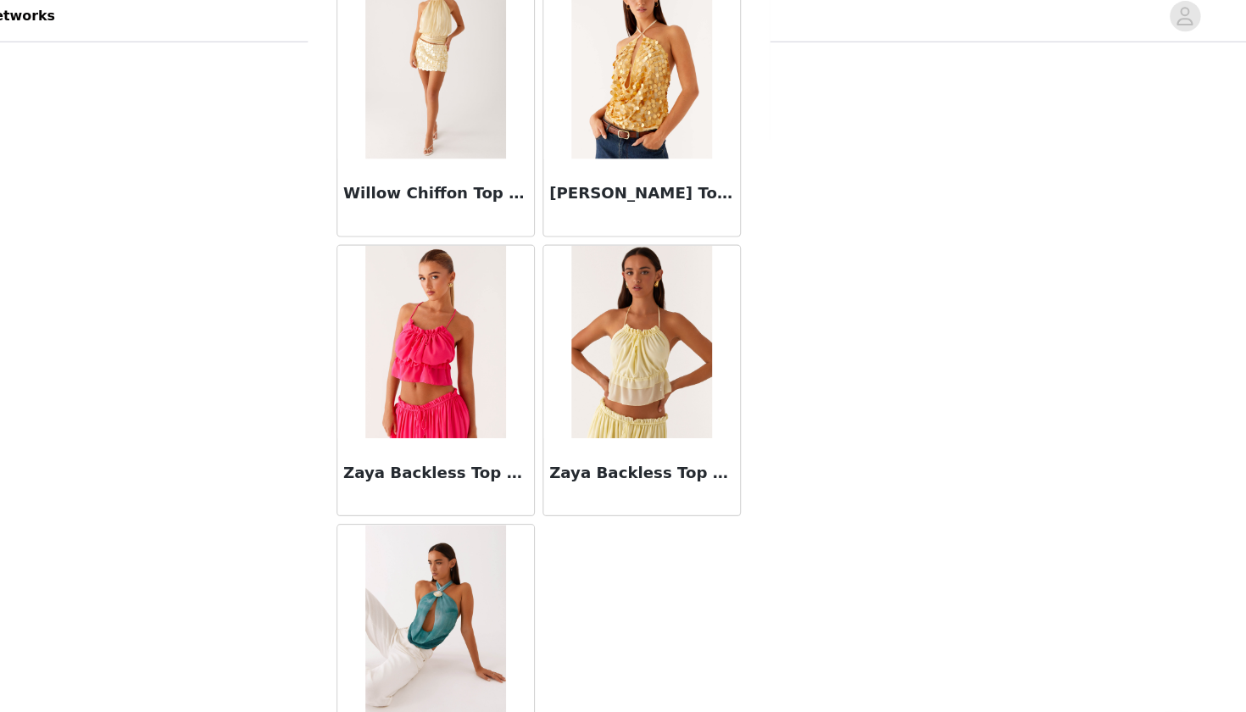
scroll to position [22232, 0]
click at [192, 79] on div "STEP 1 OF 5 Select your styles! You will receive 7 products. 5/7 Selected Danik…" at bounding box center [623, 82] width 1246 height 1019
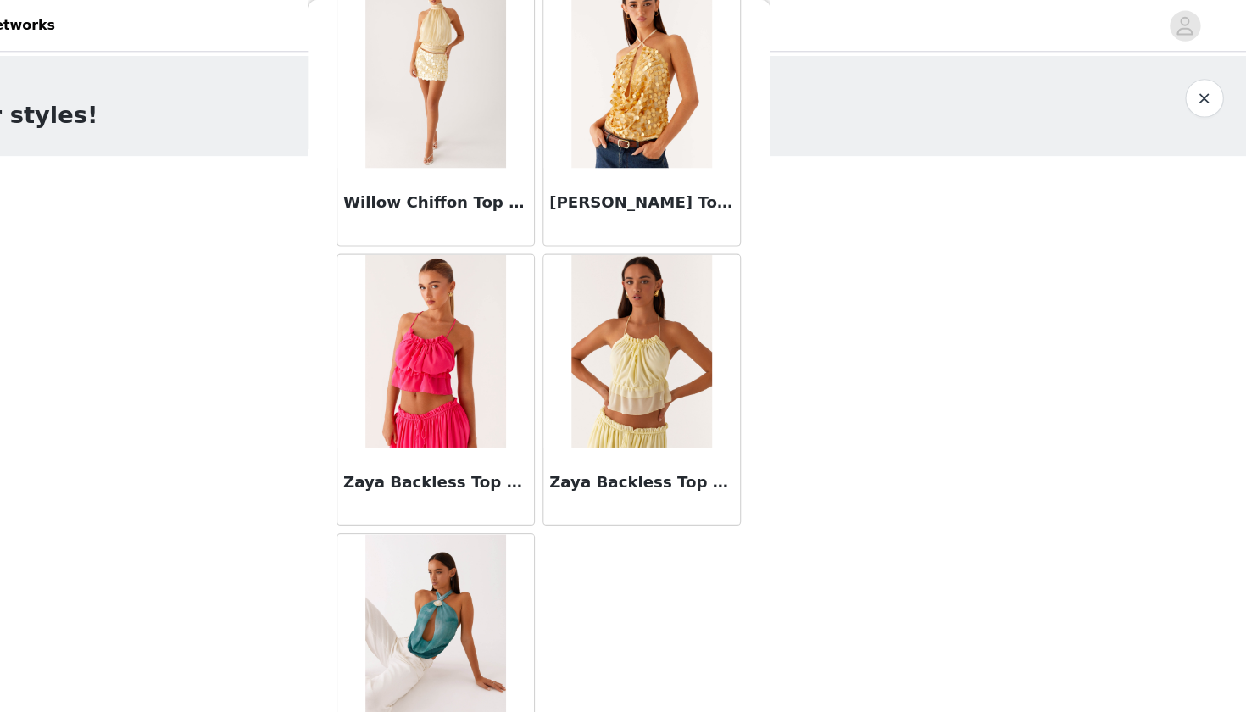
scroll to position [-6, 0]
click at [623, 224] on div "Zaya Backless Top - Yellow" at bounding box center [713, 343] width 181 height 246
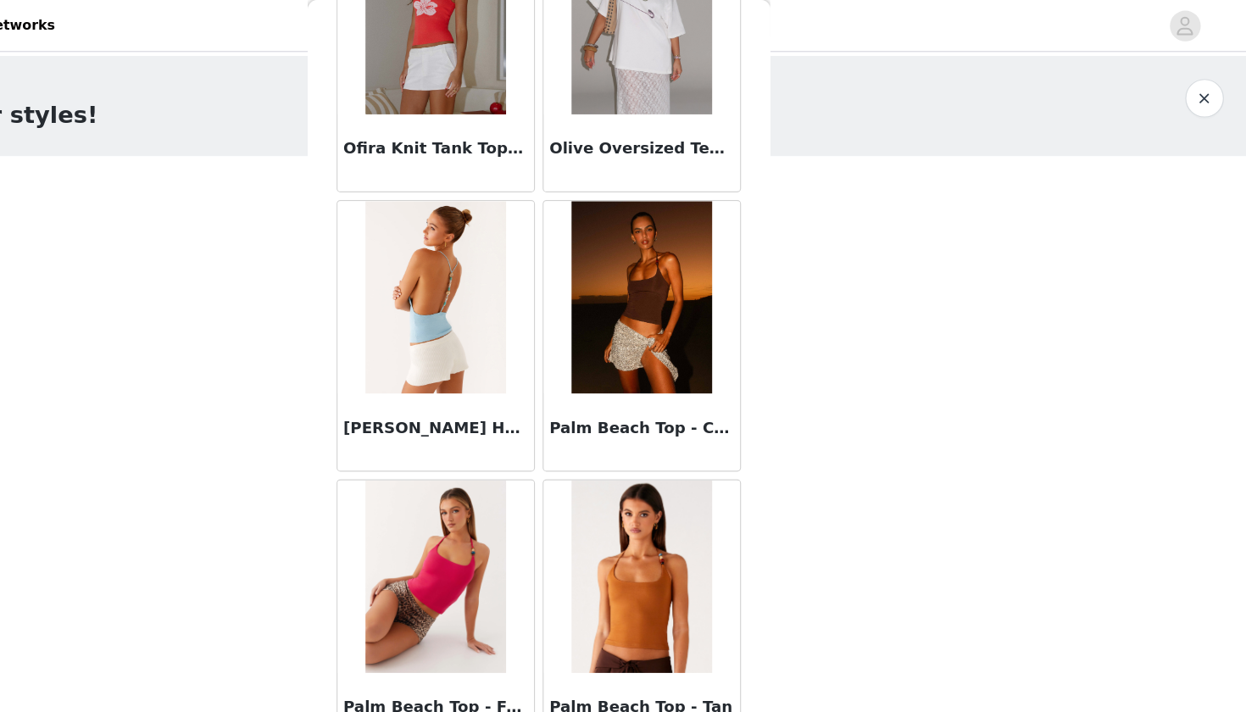
scroll to position [15987, 0]
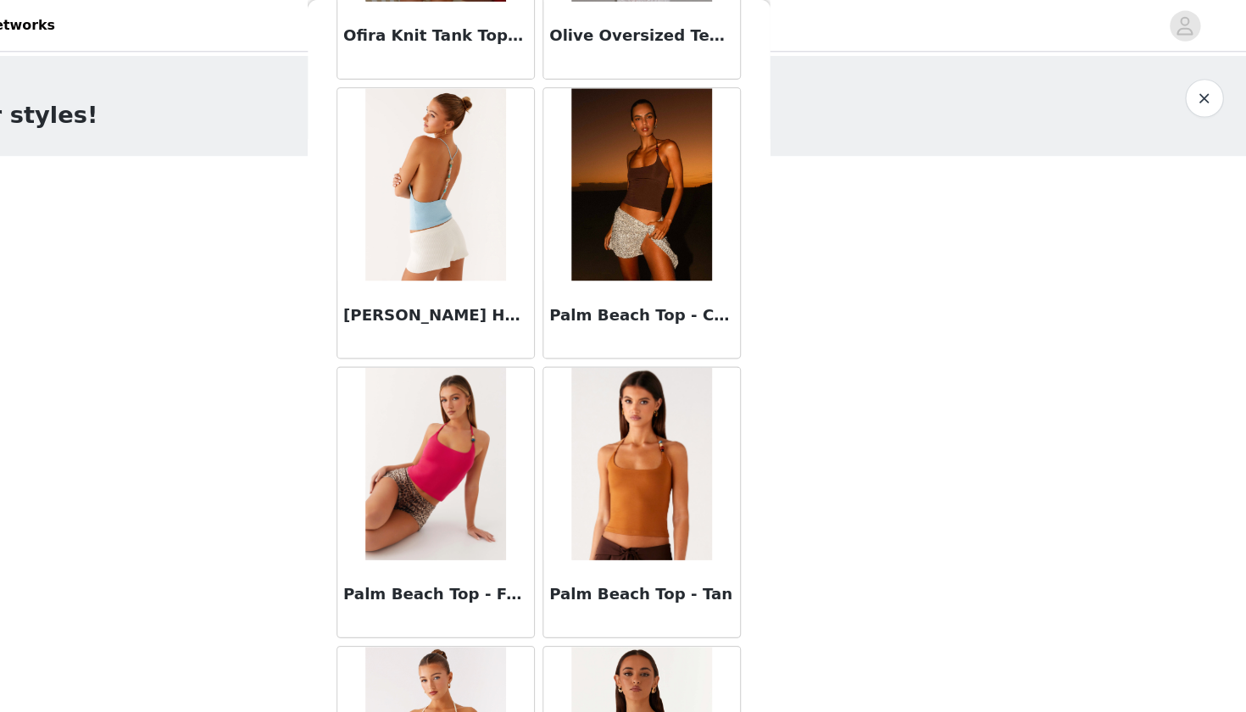
click at [674, 510] on div "Back Adored By You Mini Skirt - Fuchsia Agathe One Shoulder Top - Ivory Aimee T…" at bounding box center [623, 356] width 407 height 712
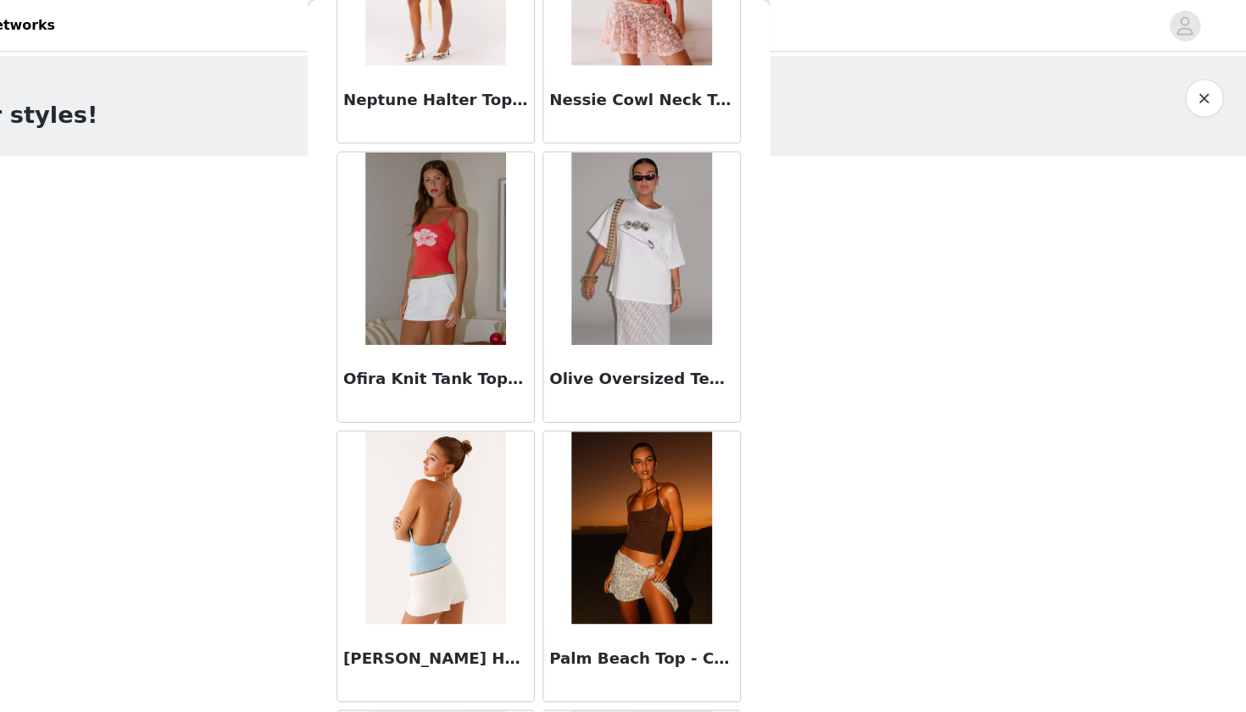
scroll to position [15679, 0]
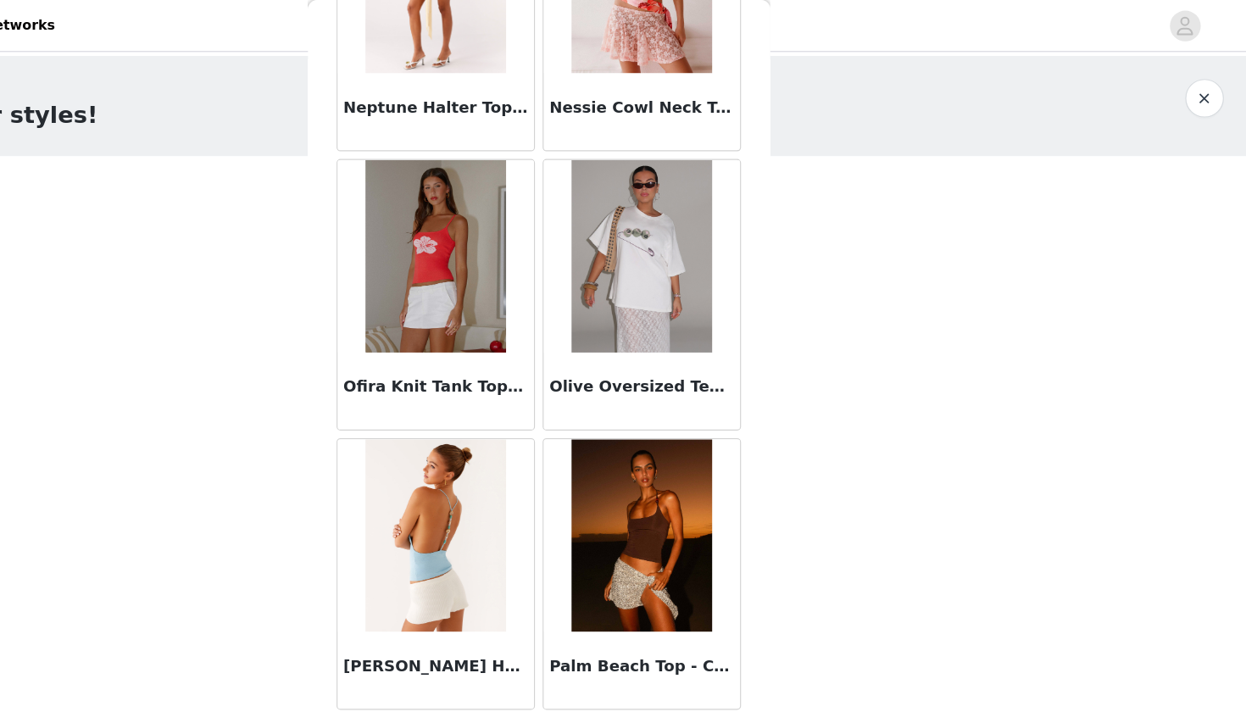
click at [676, 506] on div "Back Adored By You Mini Skirt - Fuchsia Agathe One Shoulder Top - Ivory Aimee T…" at bounding box center [623, 356] width 407 height 712
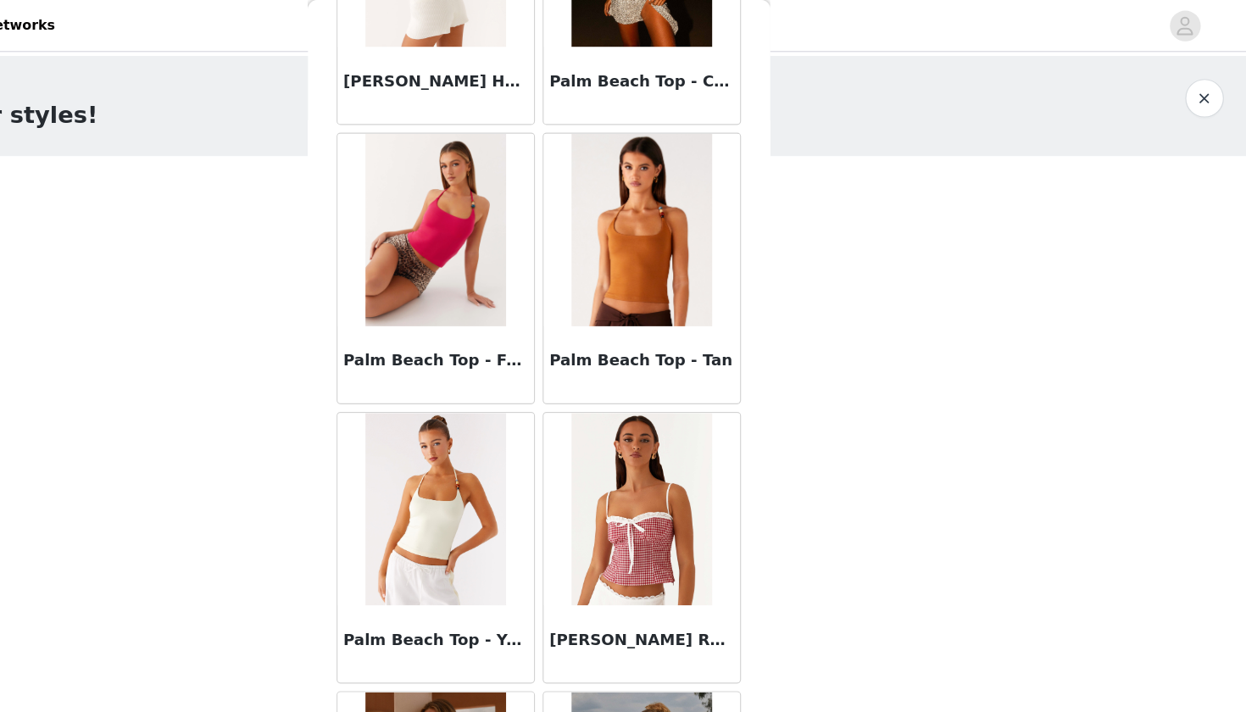
scroll to position [16286, 0]
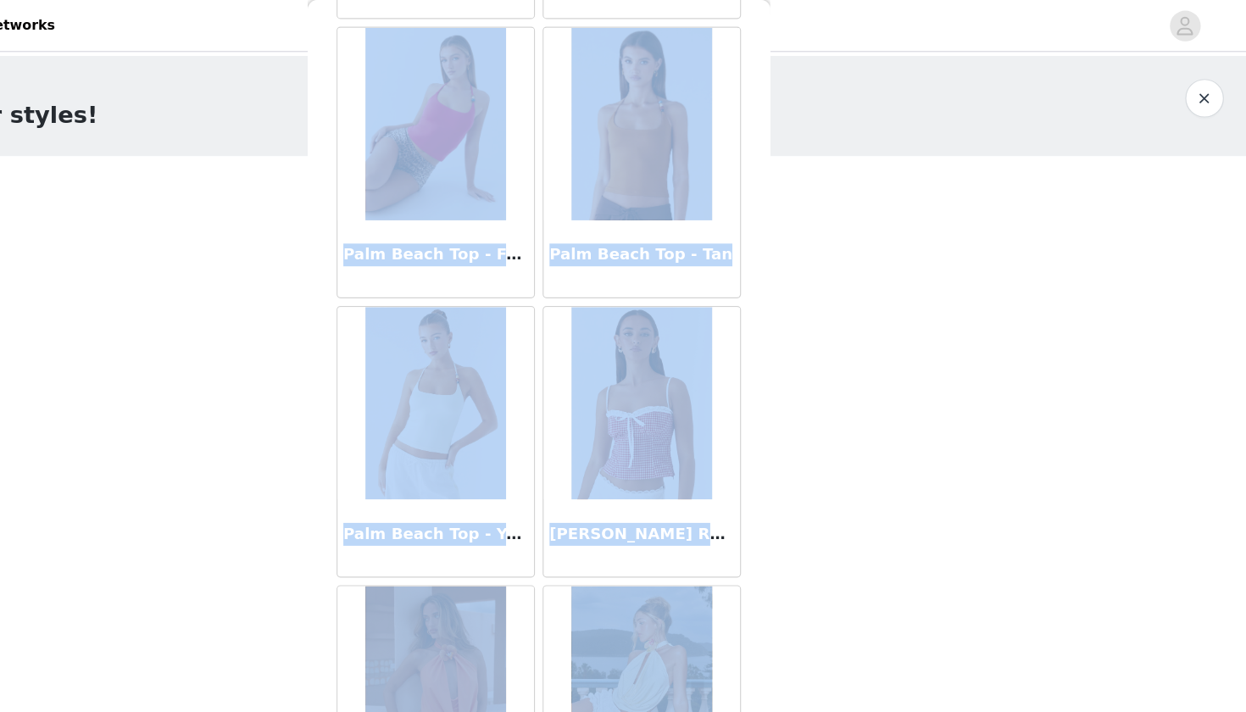
drag, startPoint x: 676, startPoint y: 517, endPoint x: 684, endPoint y: 349, distance: 168.1
click at [684, 349] on div "STEP 1 OF 5 Select your styles! You will receive 7 products. 5/7 Selected Danik…" at bounding box center [623, 558] width 1246 height 1019
click at [650, 374] on div at bounding box center [713, 355] width 173 height 170
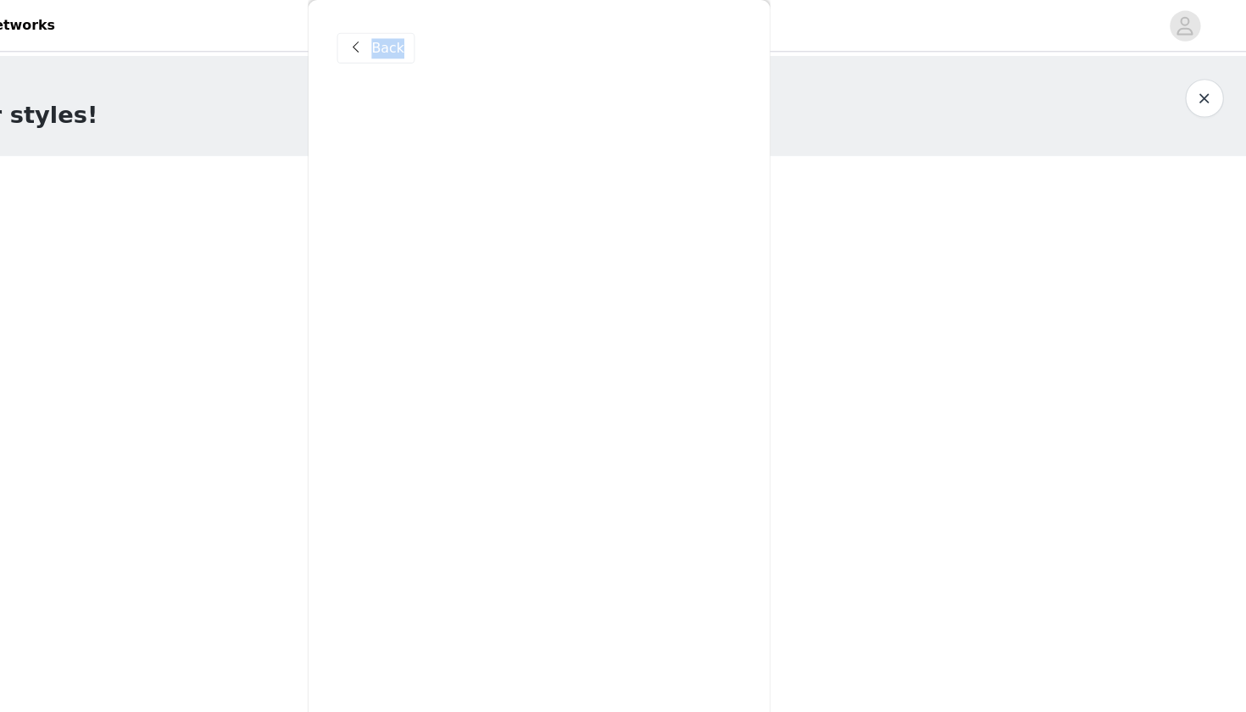
scroll to position [0, 0]
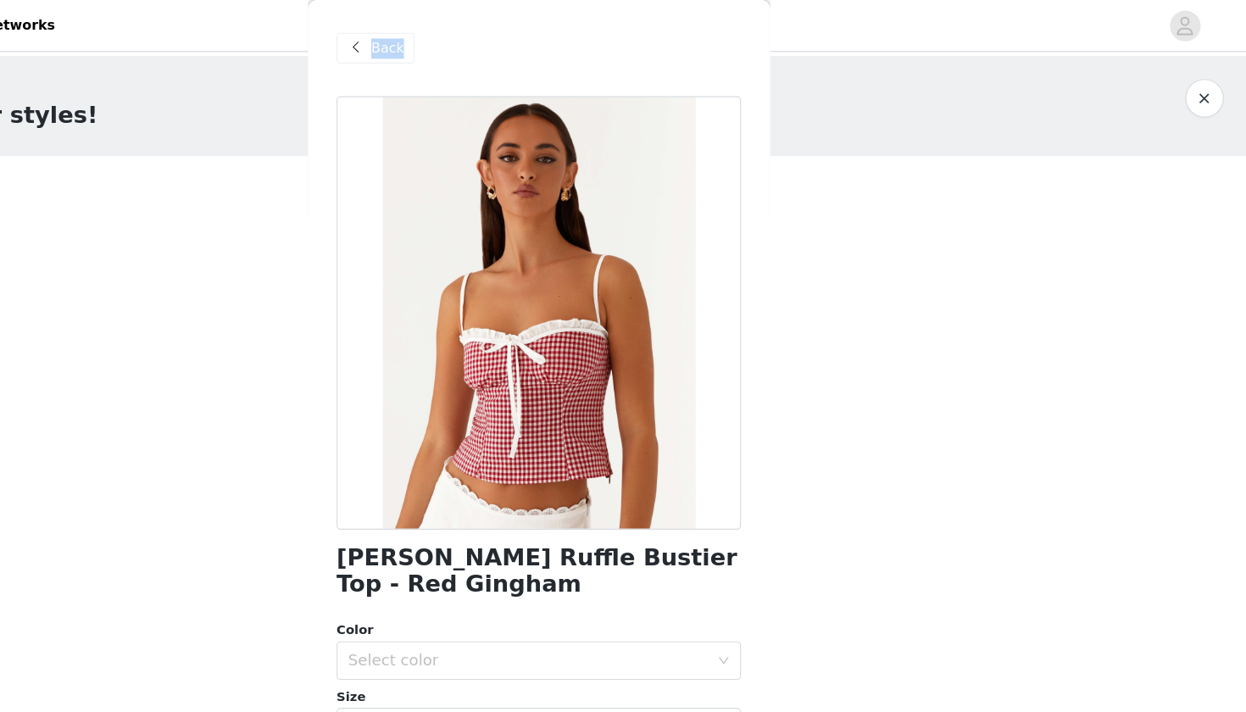
click at [476, 46] on span "Back" at bounding box center [490, 43] width 29 height 18
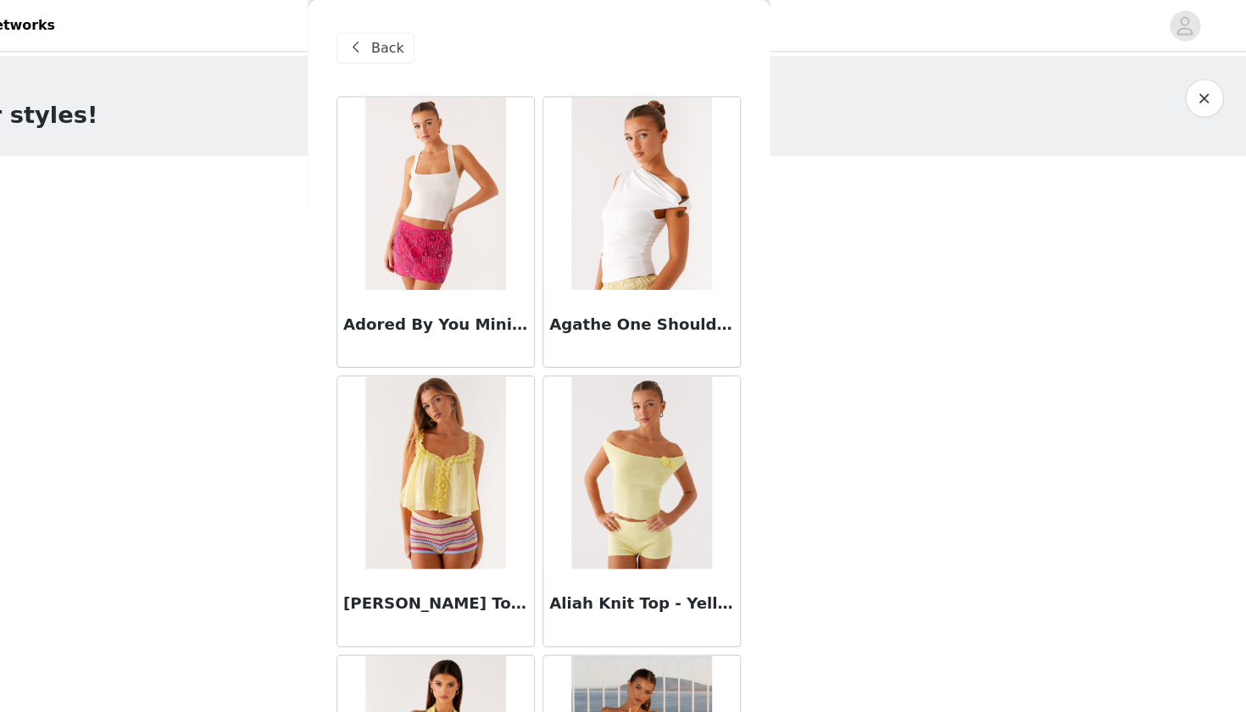
click at [476, 49] on span "Back" at bounding box center [490, 43] width 29 height 18
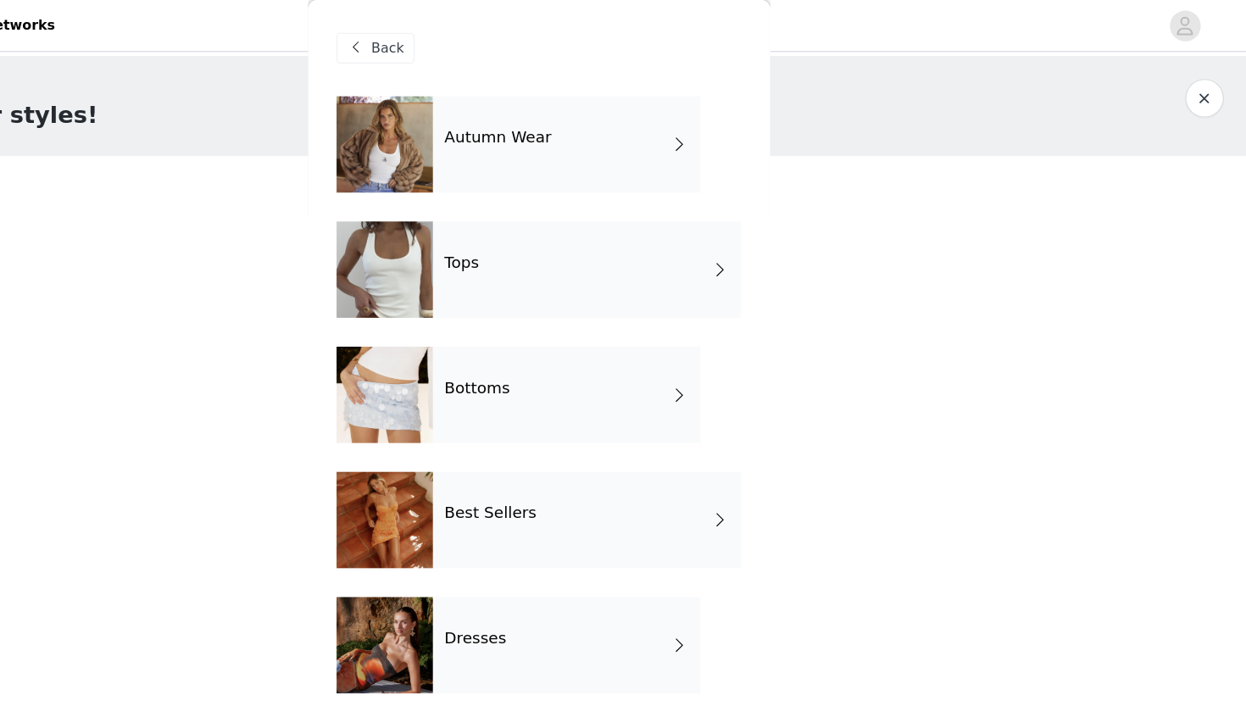
click at [530, 429] on div "Best Sellers" at bounding box center [665, 457] width 271 height 85
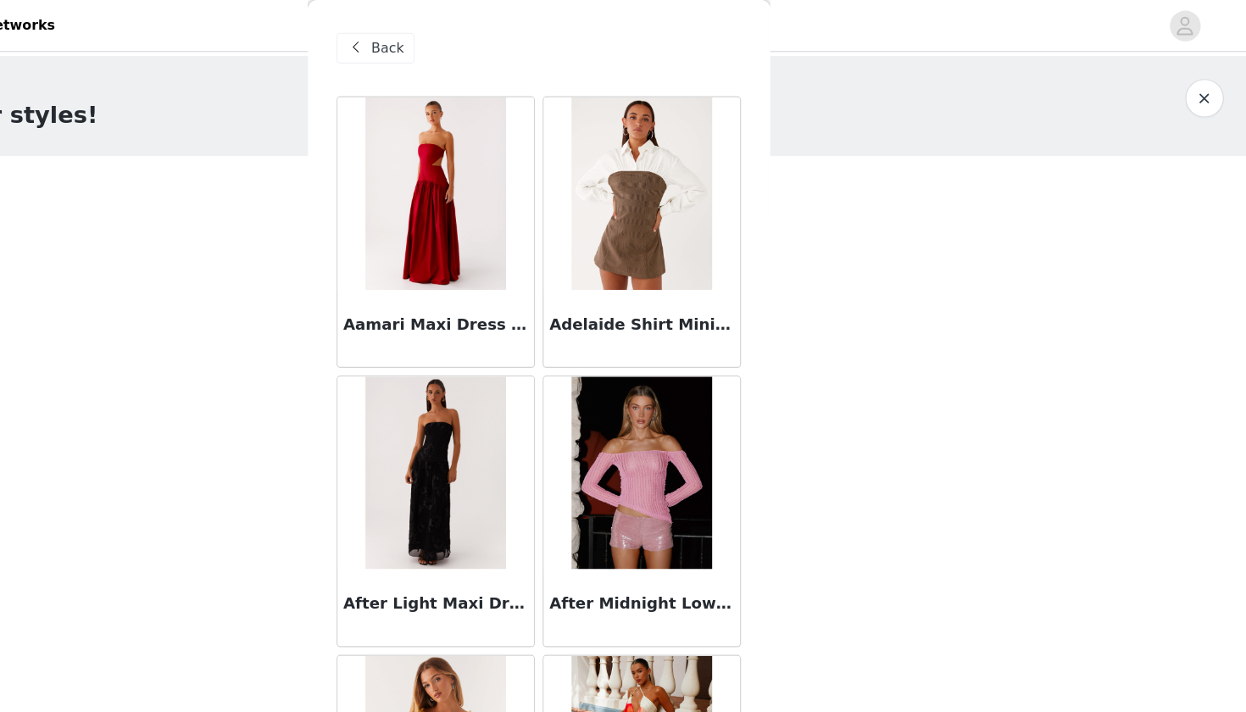
click at [474, 333] on div "After Light Maxi Dress - Black" at bounding box center [532, 450] width 181 height 246
click at [445, 48] on div "Back" at bounding box center [479, 42] width 69 height 27
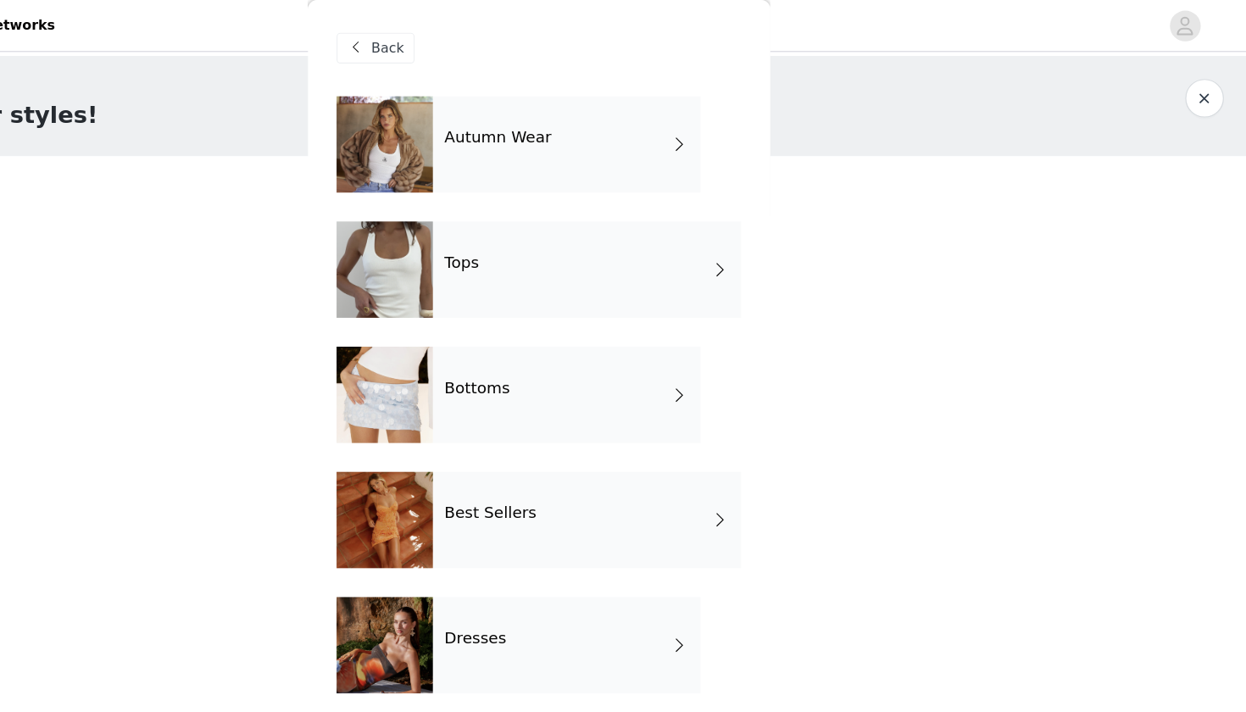
click at [445, 48] on div "Back" at bounding box center [479, 42] width 69 height 27
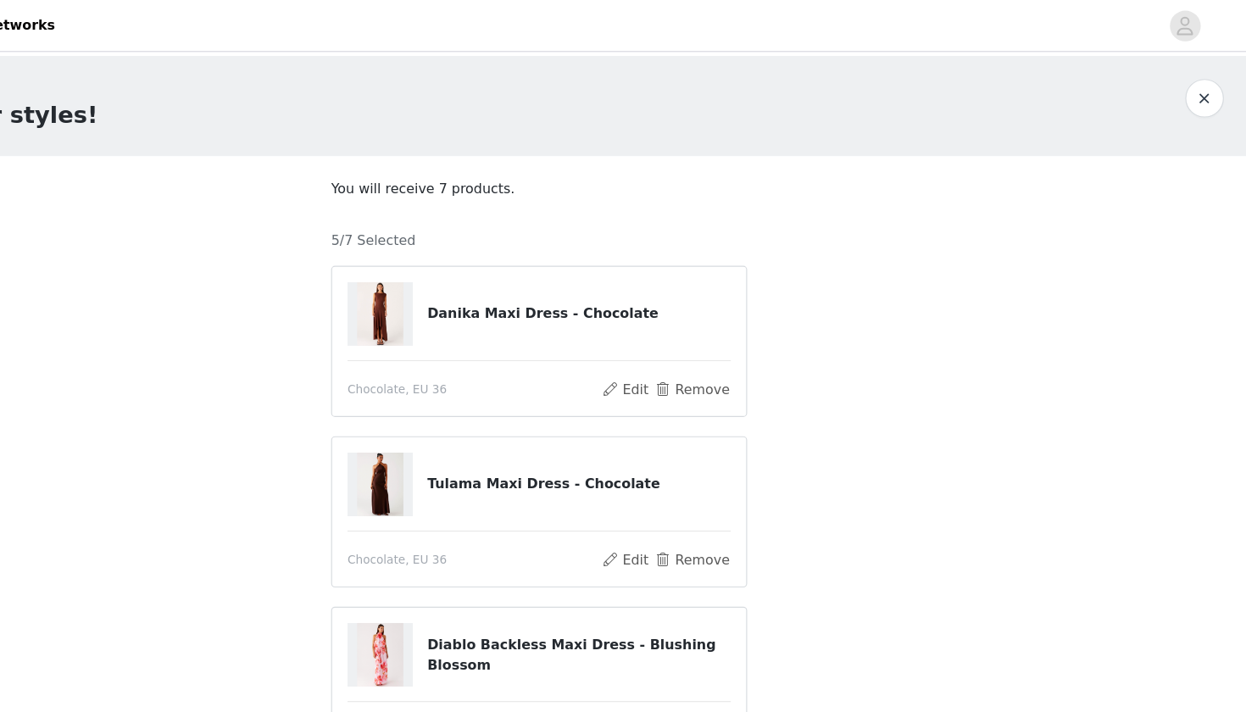
click at [440, 203] on div "5/7 Selected" at bounding box center [623, 204] width 366 height 31
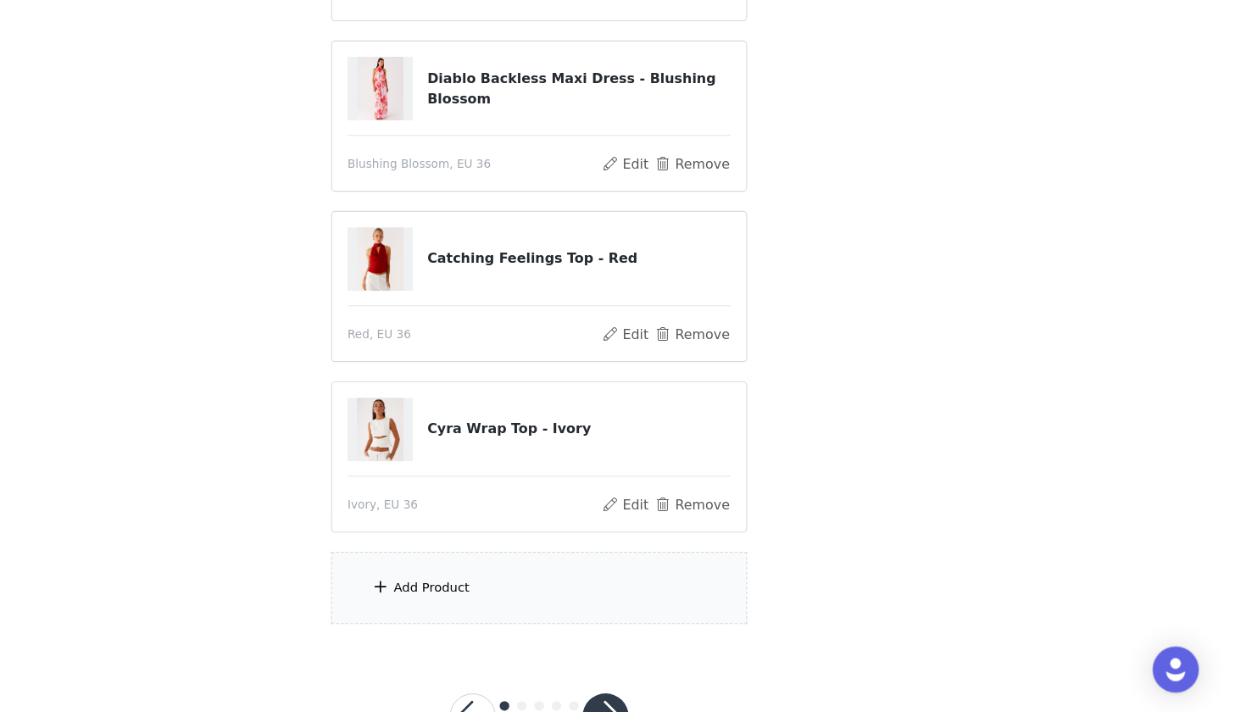
scroll to position [415, 0]
click at [495, 593] on div "Add Product" at bounding box center [528, 601] width 67 height 17
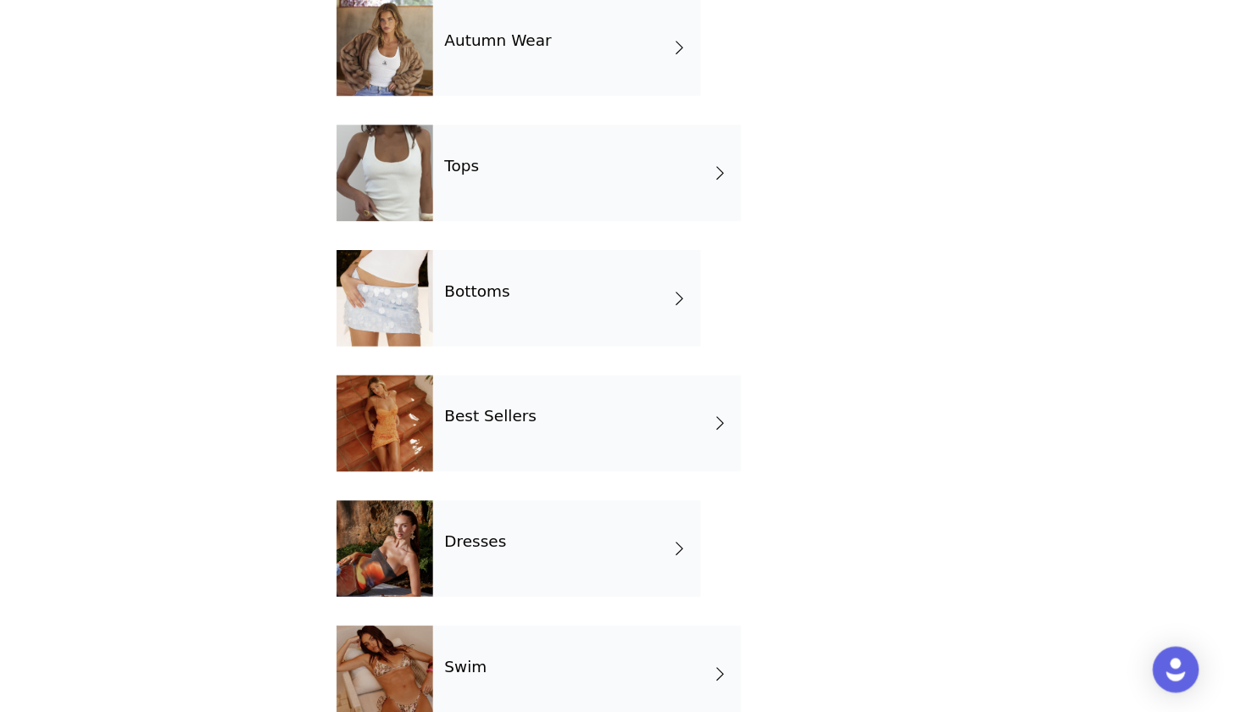
click at [530, 415] on div "Best Sellers" at bounding box center [665, 457] width 271 height 85
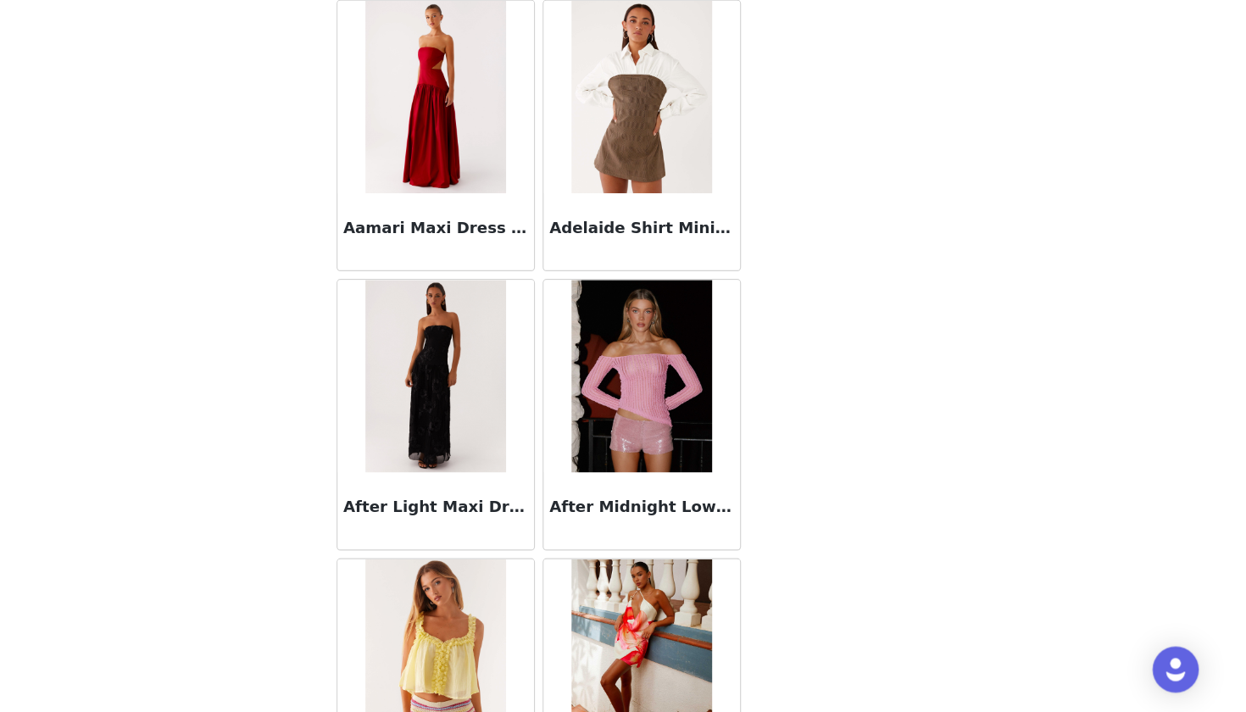
click at [473, 327] on div "After Light Maxi Dress - Black" at bounding box center [532, 450] width 181 height 246
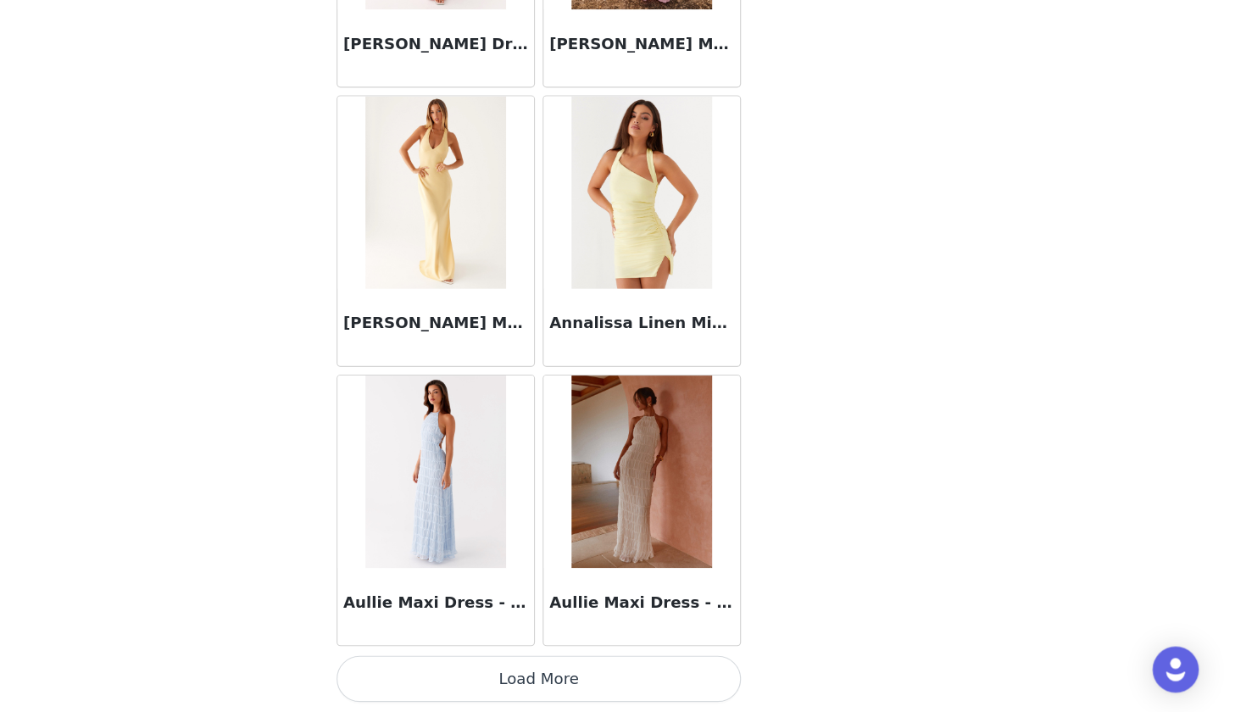
scroll to position [1882, 0]
click at [463, 645] on button "Load More" at bounding box center [623, 683] width 356 height 41
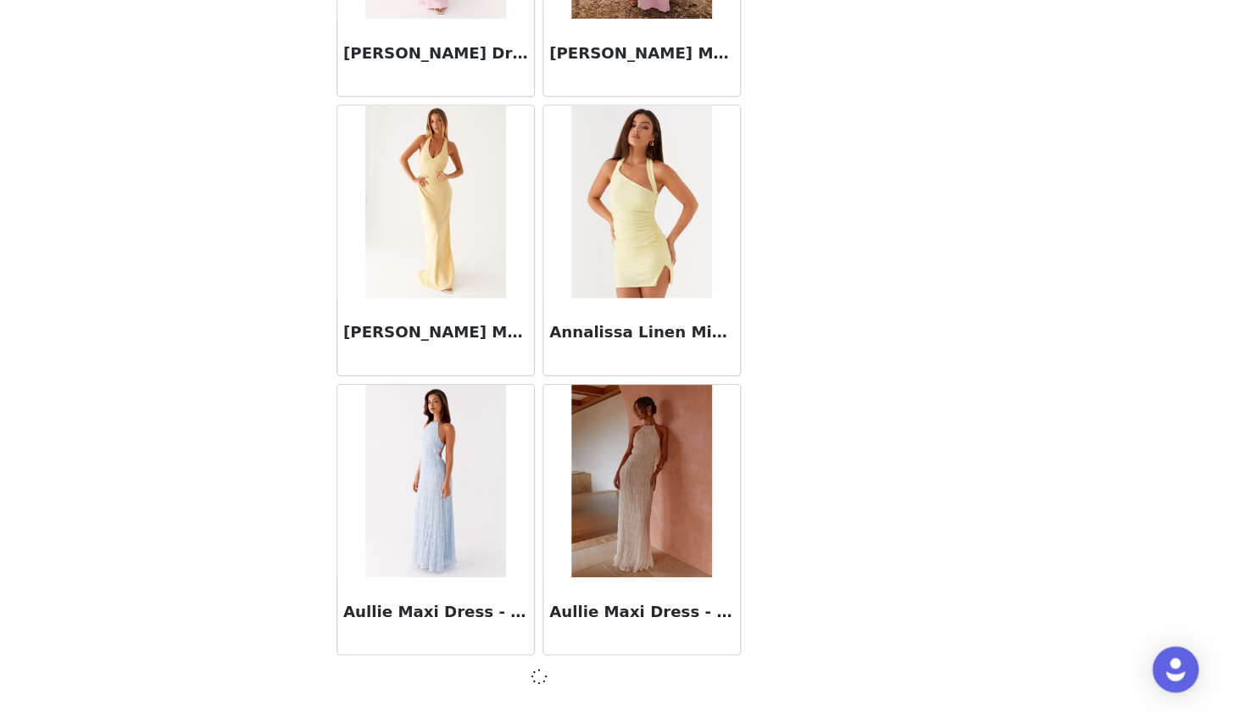
scroll to position [1874, 0]
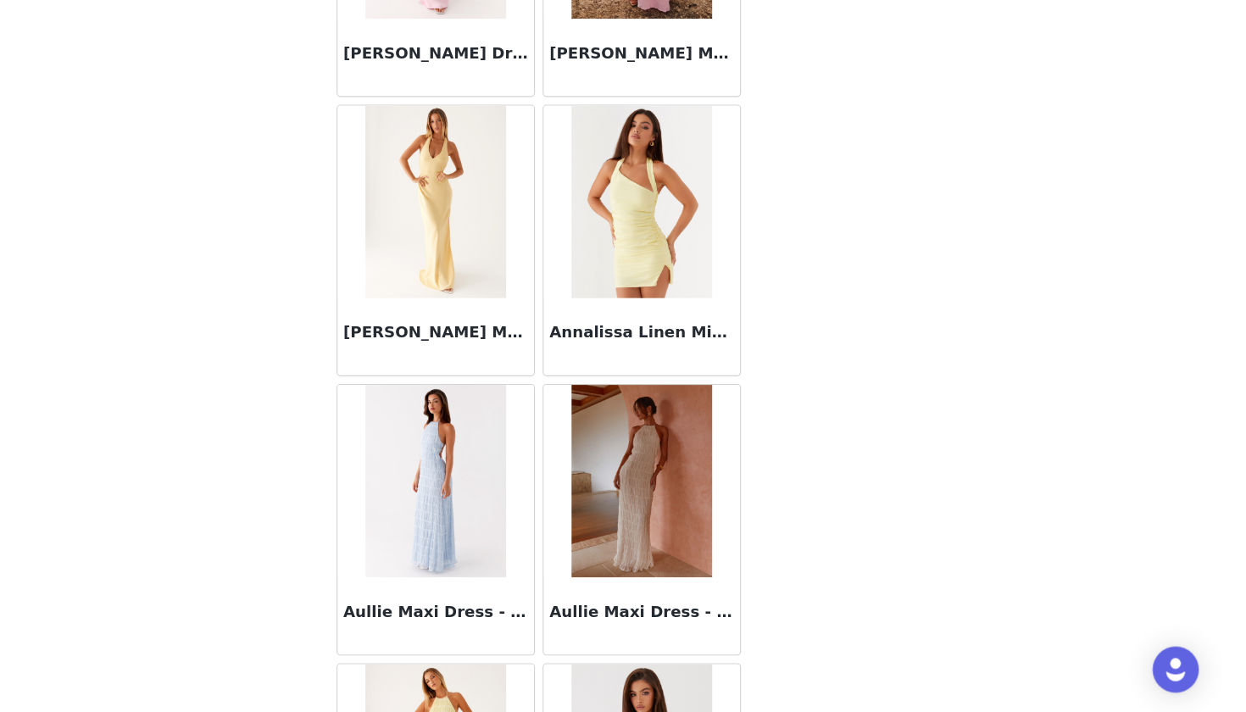
click at [623, 331] on div "Annalissa Linen Mini Dress - Yellow" at bounding box center [713, 297] width 181 height 246
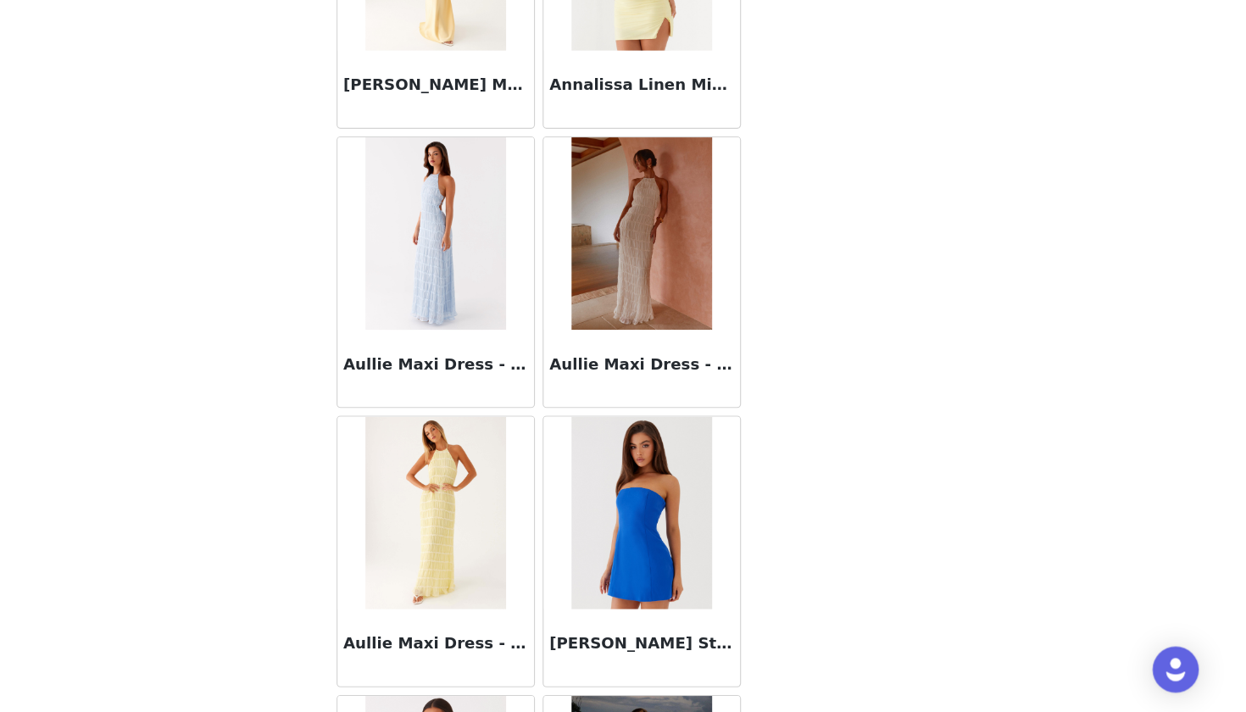
scroll to position [306, 0]
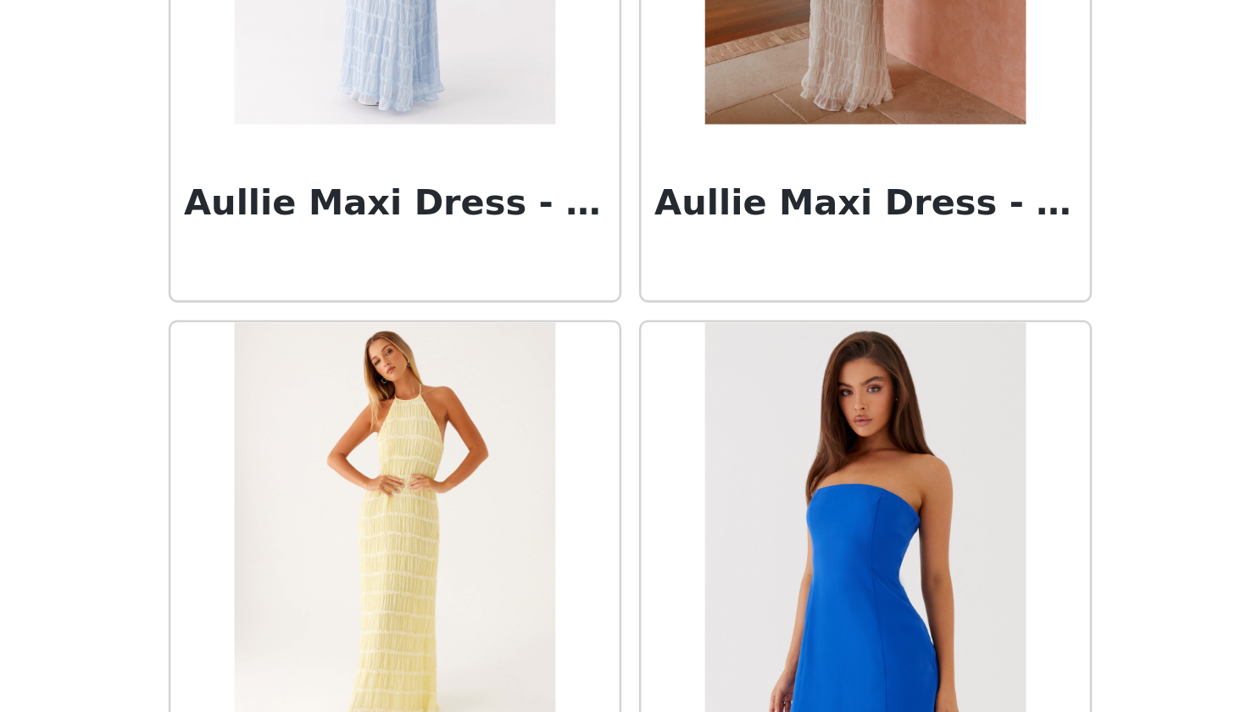
click at [442, 202] on div "Aullie Maxi Dress - Blue" at bounding box center [532, 325] width 181 height 246
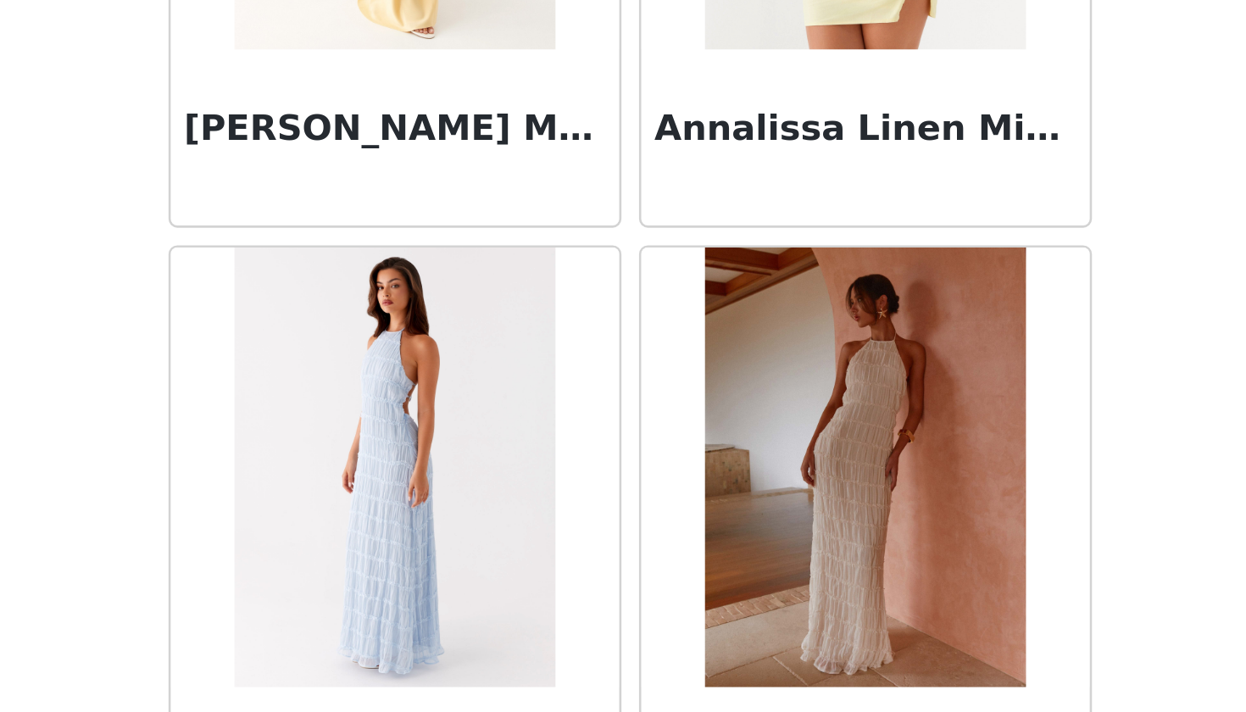
scroll to position [1863, 0]
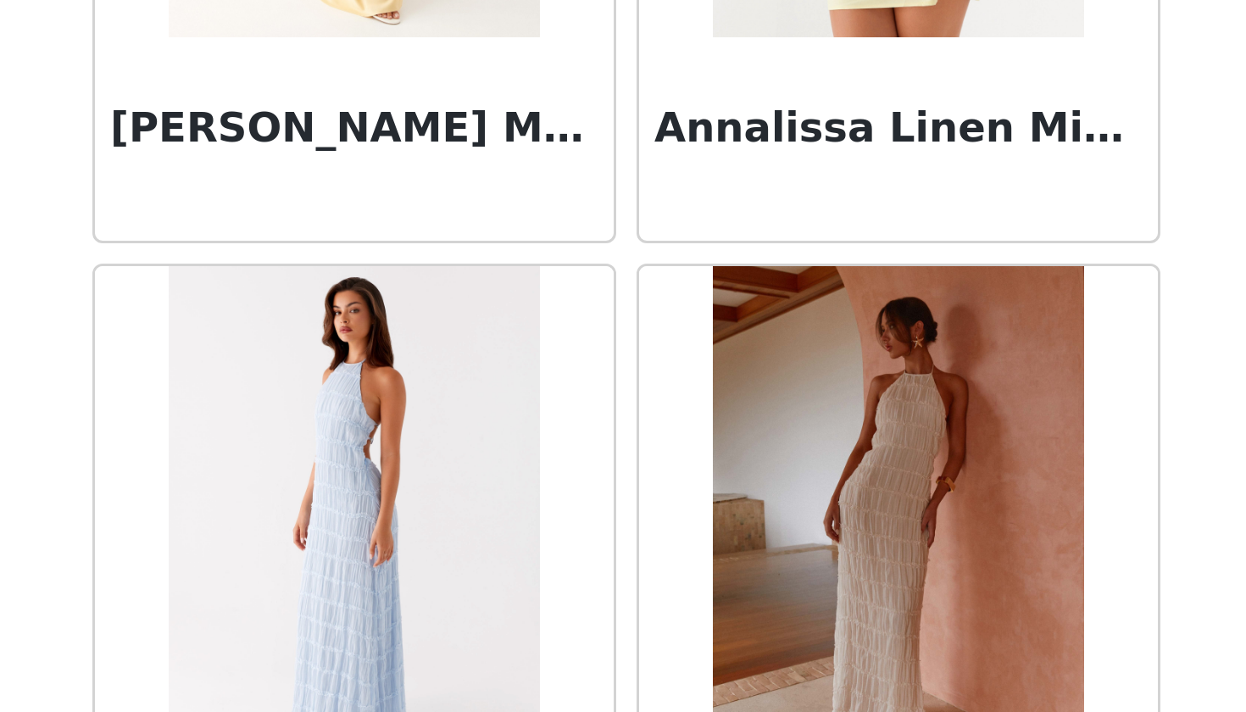
click at [442, 431] on div "Aullie Maxi Dress - Blue" at bounding box center [532, 554] width 181 height 246
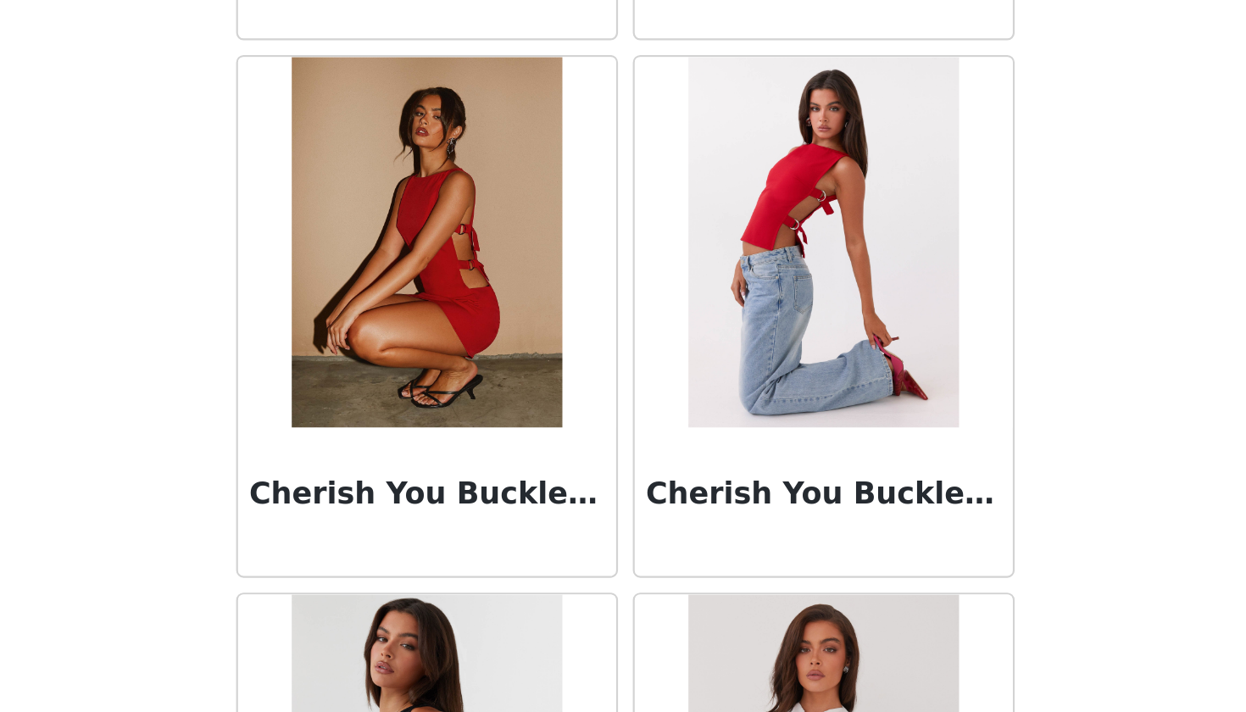
scroll to position [4340, 0]
click at [623, 166] on div "Cherish You Buckle Top - Red" at bounding box center [713, 289] width 181 height 246
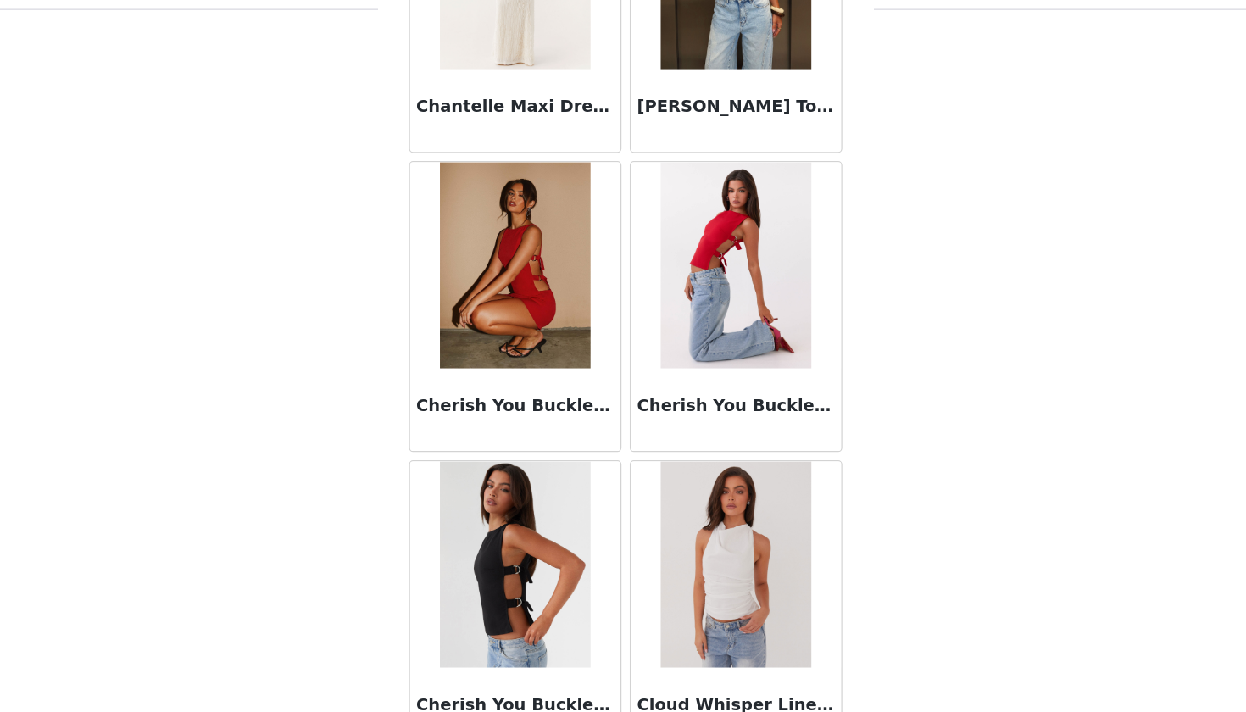
click at [623, 370] on div "Cherish You Buckle Top - Red" at bounding box center [713, 289] width 181 height 246
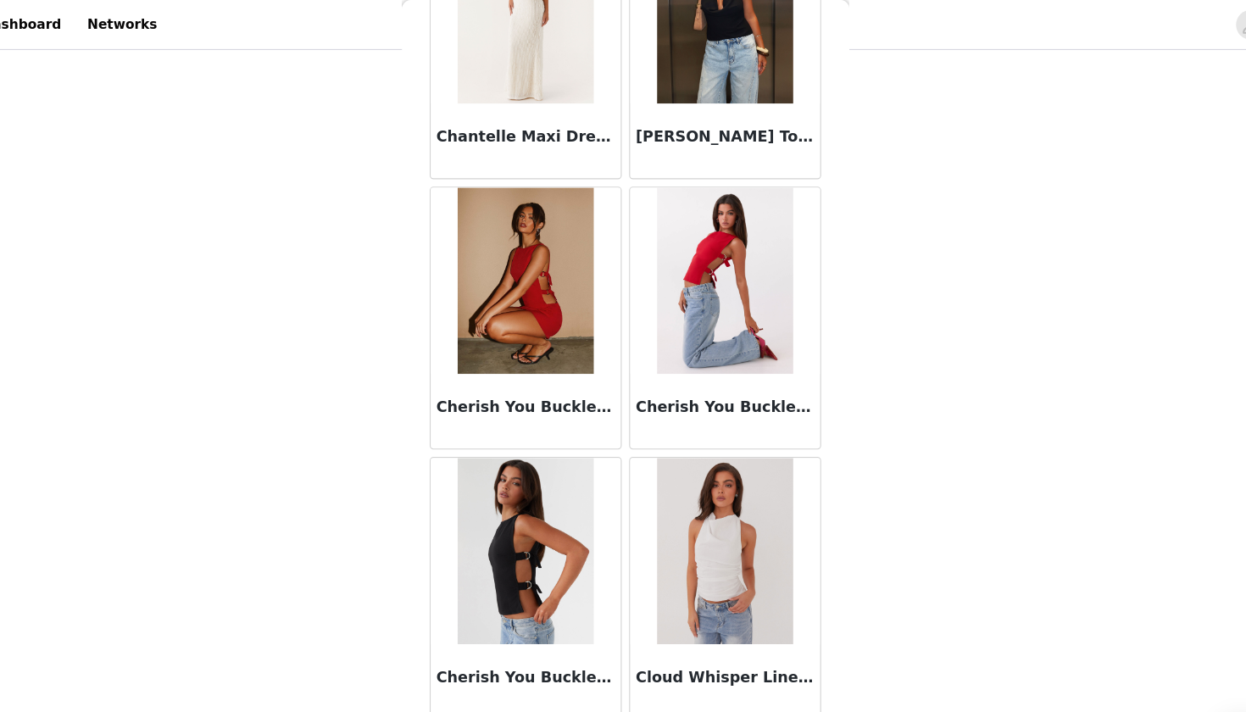
click at [569, 415] on div "Cherish You Buckle Top - Shadow" at bounding box center [532, 535] width 181 height 246
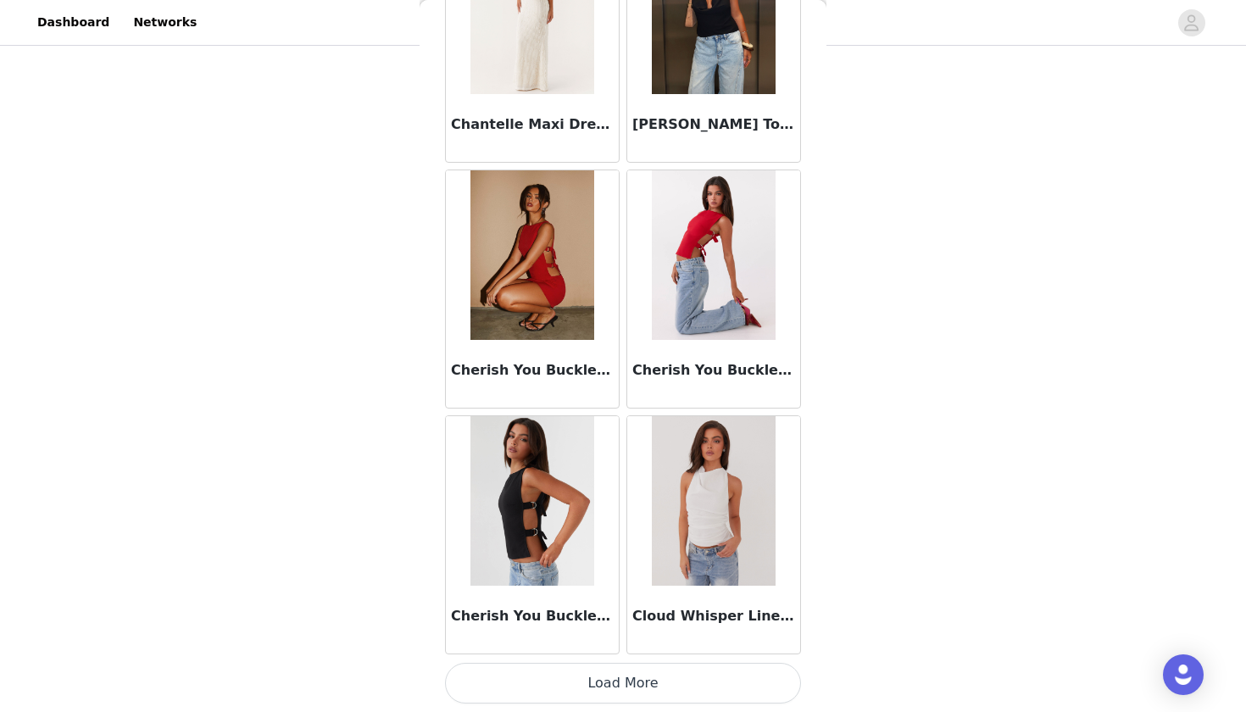
click at [613, 645] on button "Load More" at bounding box center [623, 683] width 356 height 41
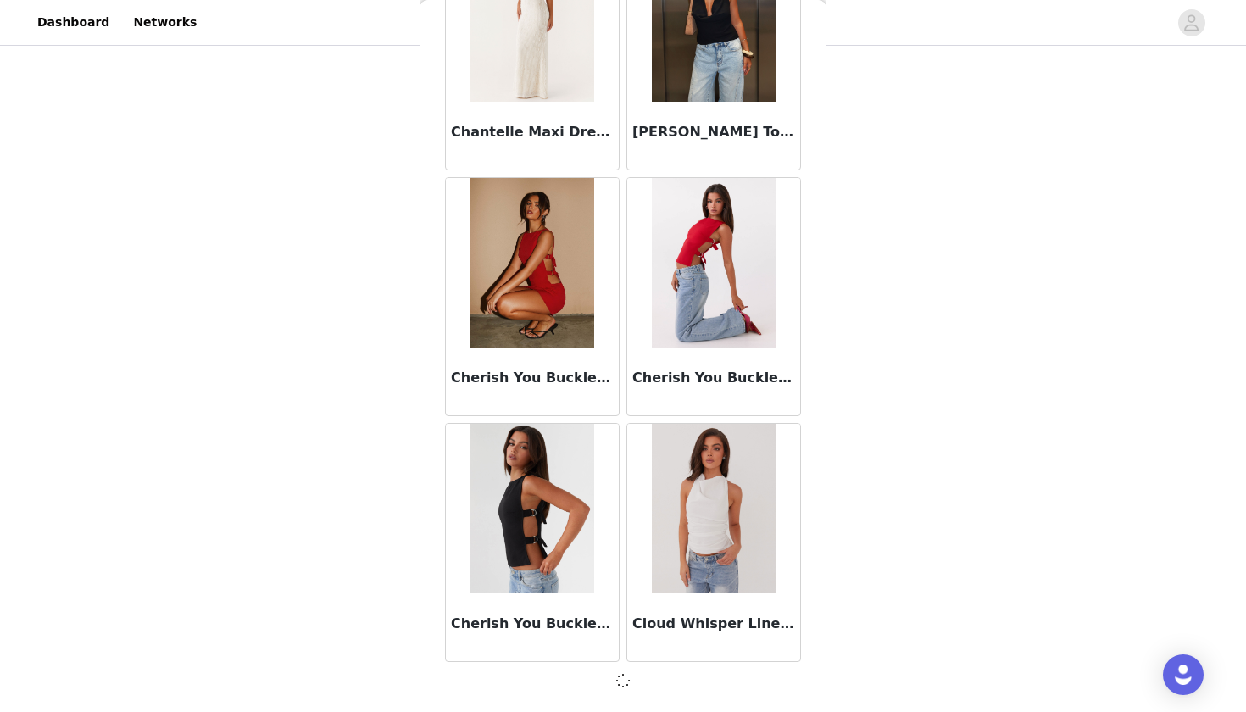
scroll to position [4333, 0]
click at [624, 416] on div "Cherish You Buckle Top - Red" at bounding box center [713, 297] width 181 height 246
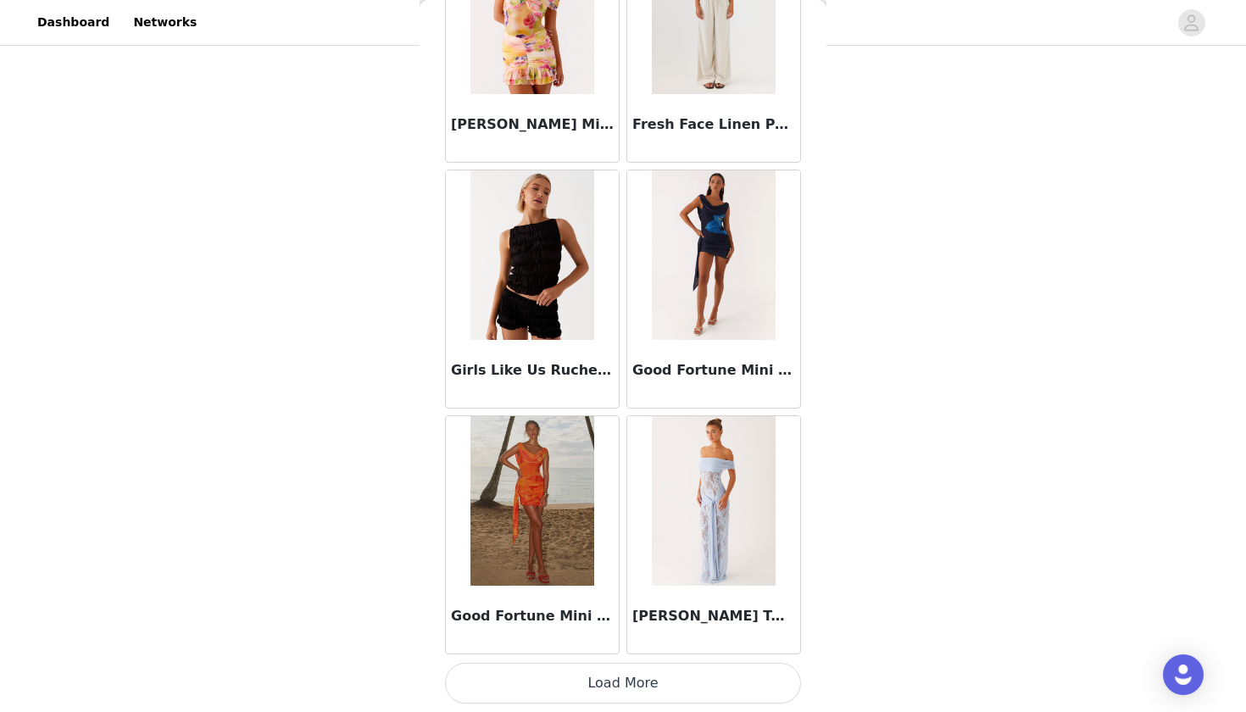
scroll to position [6799, 0]
click at [620, 645] on button "Load More" at bounding box center [623, 683] width 356 height 41
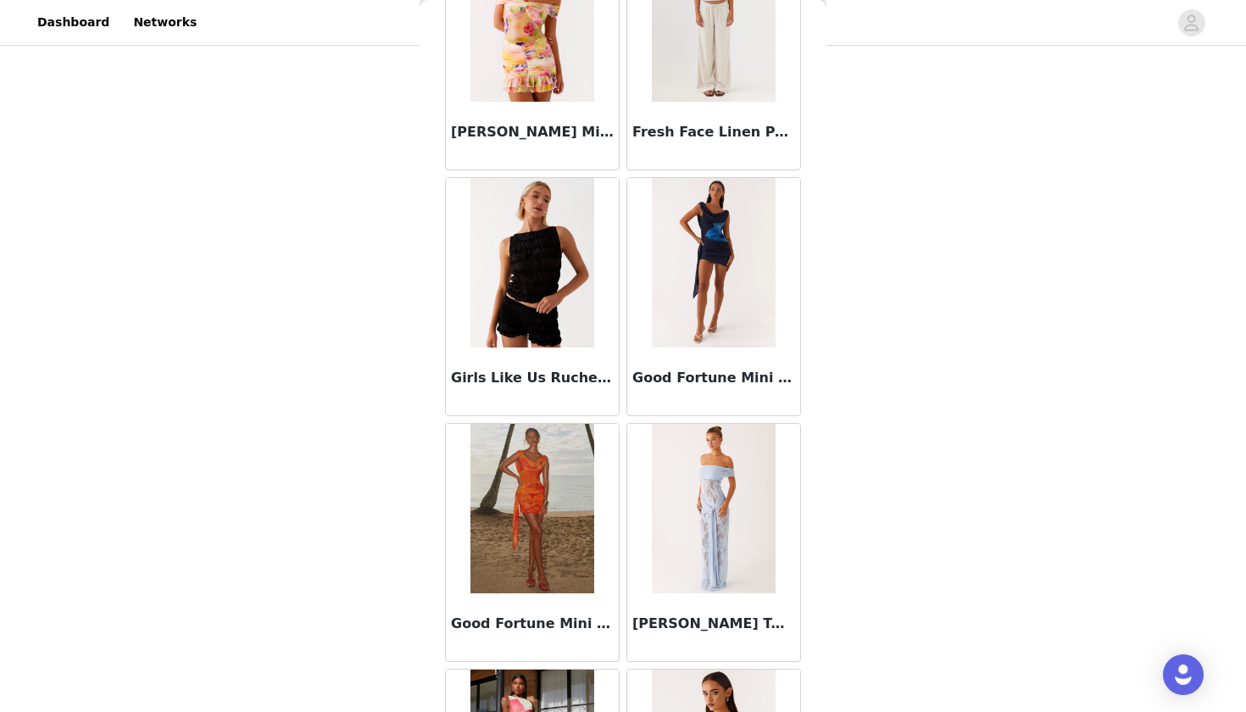
click at [625, 420] on div "Gracie Twist Maxi Dress - Blue" at bounding box center [713, 543] width 181 height 246
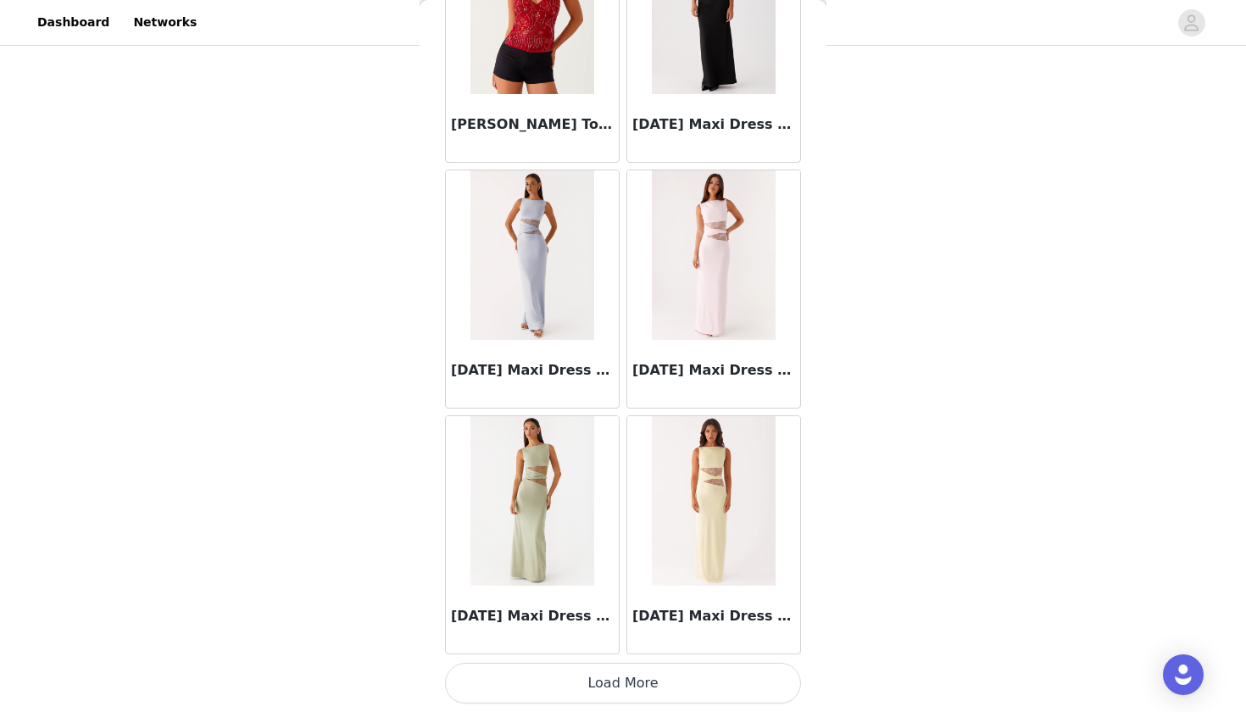
scroll to position [9257, 0]
click at [627, 645] on button "Load More" at bounding box center [623, 683] width 356 height 41
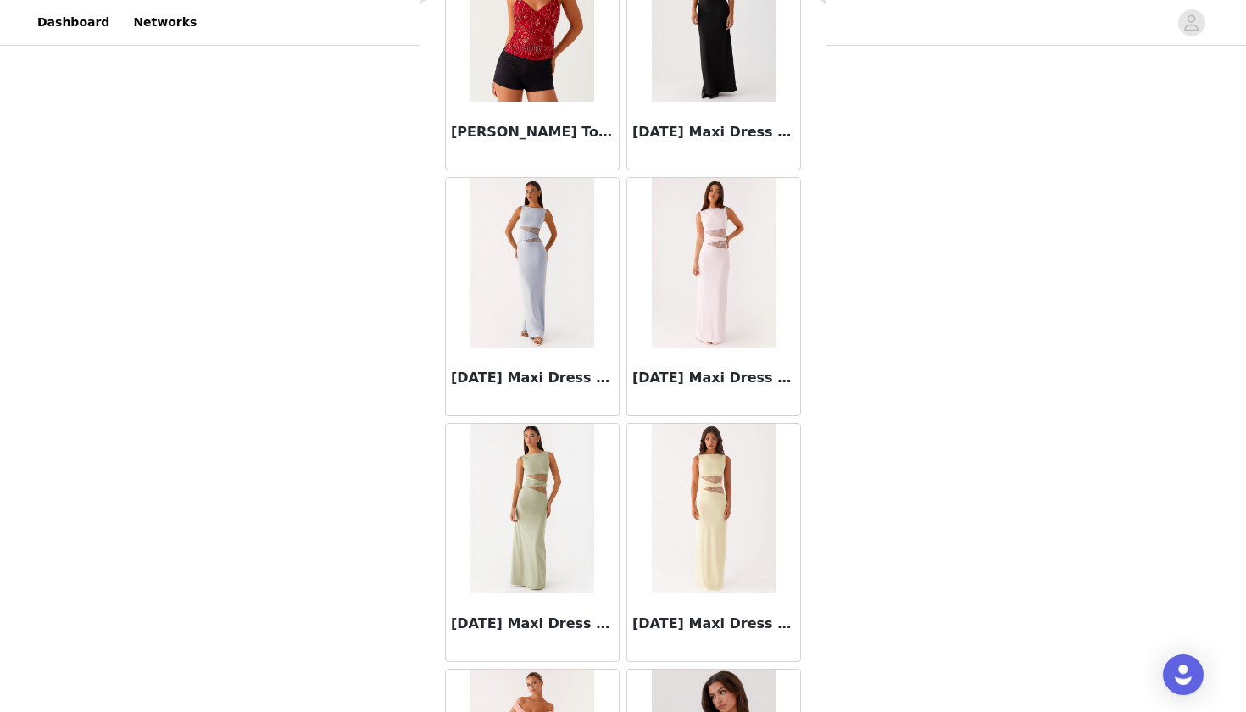
scroll to position [477, 0]
click at [622, 420] on div "Karma Maxi Dress - Sage" at bounding box center [532, 543] width 181 height 246
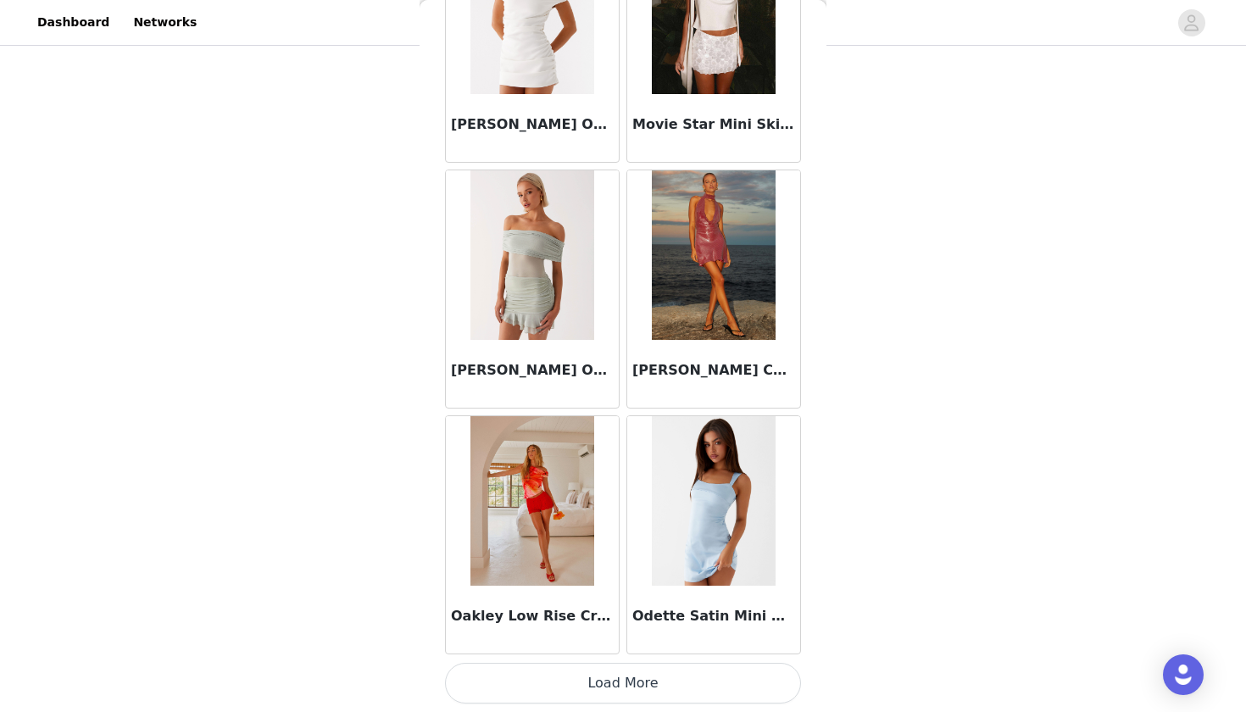
scroll to position [11715, 0]
click at [625, 645] on button "Load More" at bounding box center [623, 683] width 356 height 41
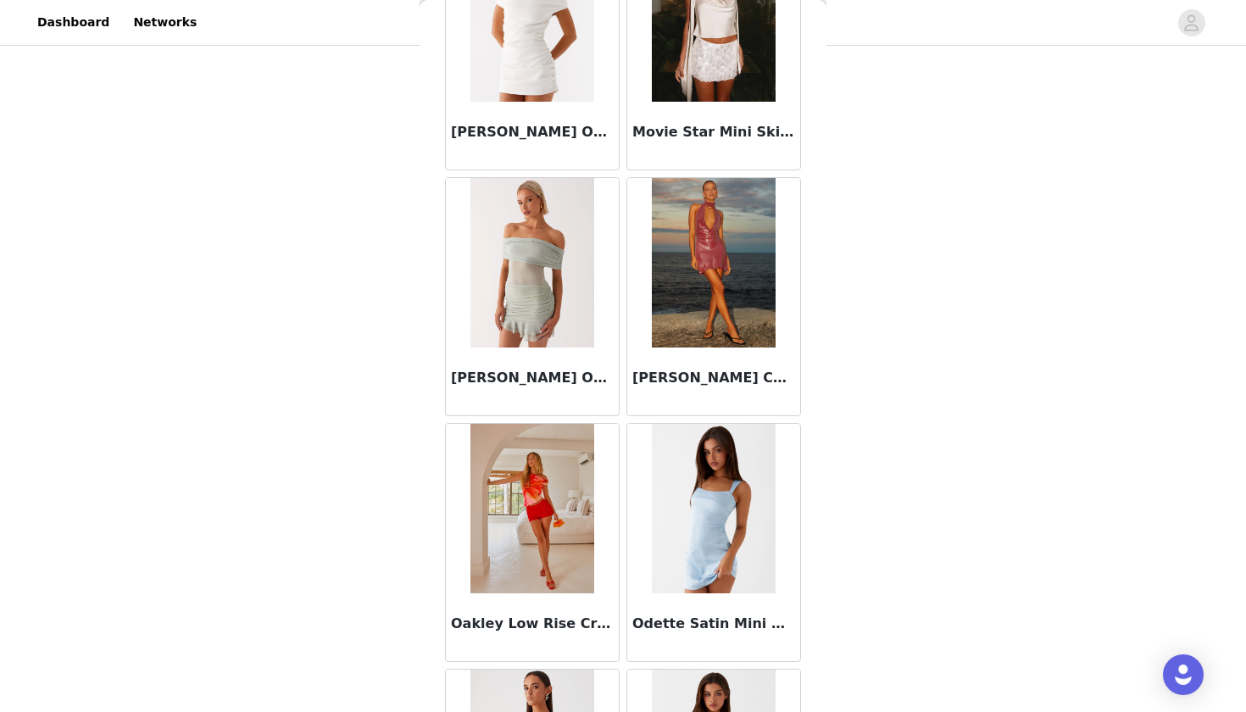
click at [621, 420] on div "Oakley Low Rise Crochet Mini Shorts - Red" at bounding box center [532, 543] width 181 height 246
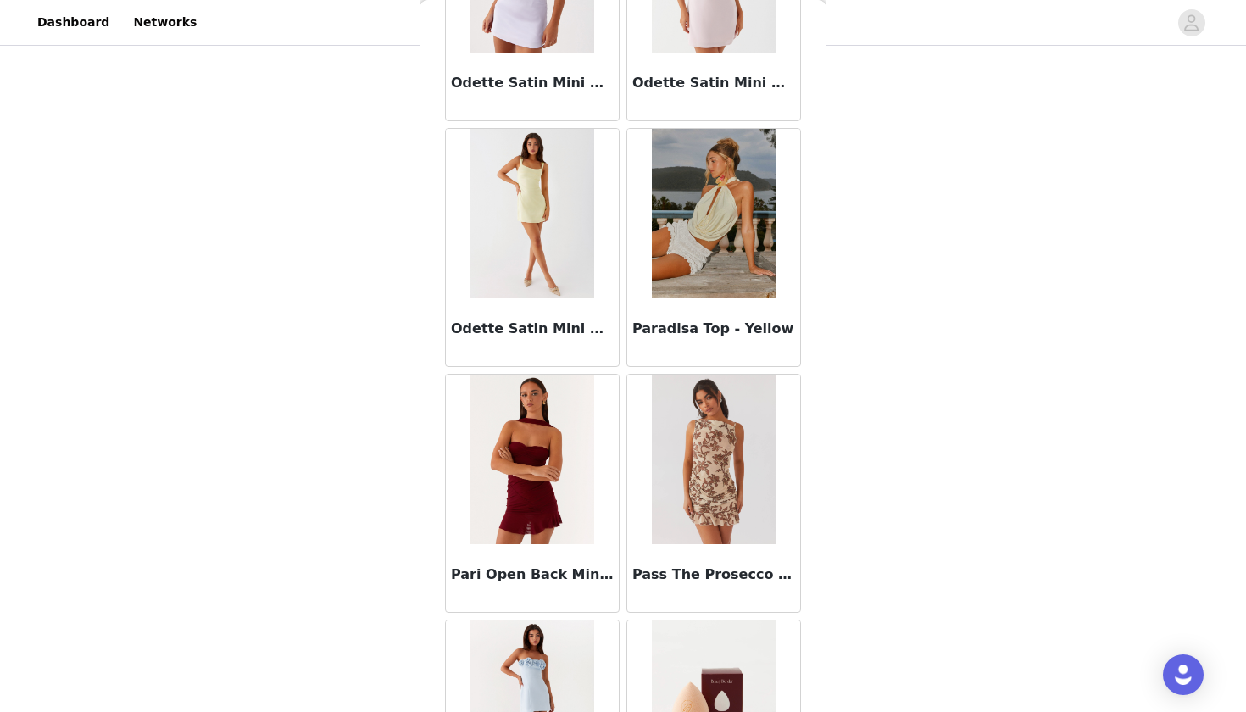
scroll to position [12507, 0]
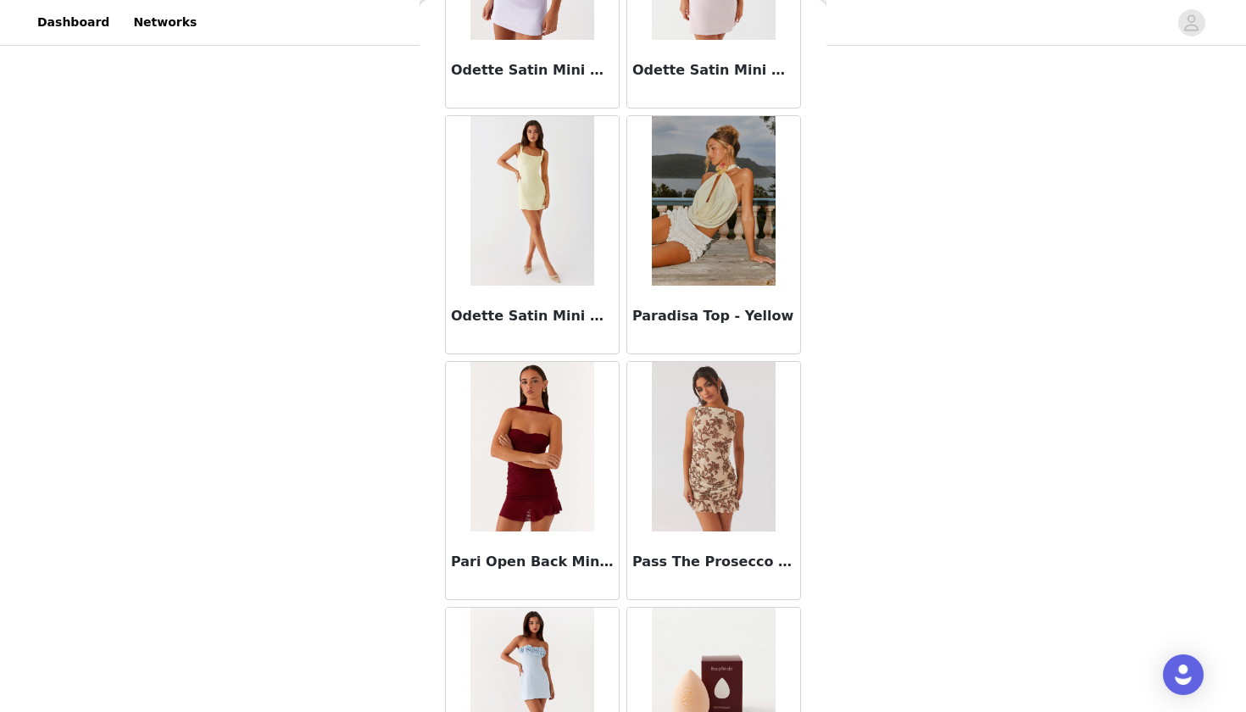
click at [623, 356] on div "Paradisa Top - Yellow" at bounding box center [713, 235] width 181 height 246
click at [626, 363] on article "Pass The Prosecco Mini Dress - Hazel Bloom" at bounding box center [713, 480] width 175 height 239
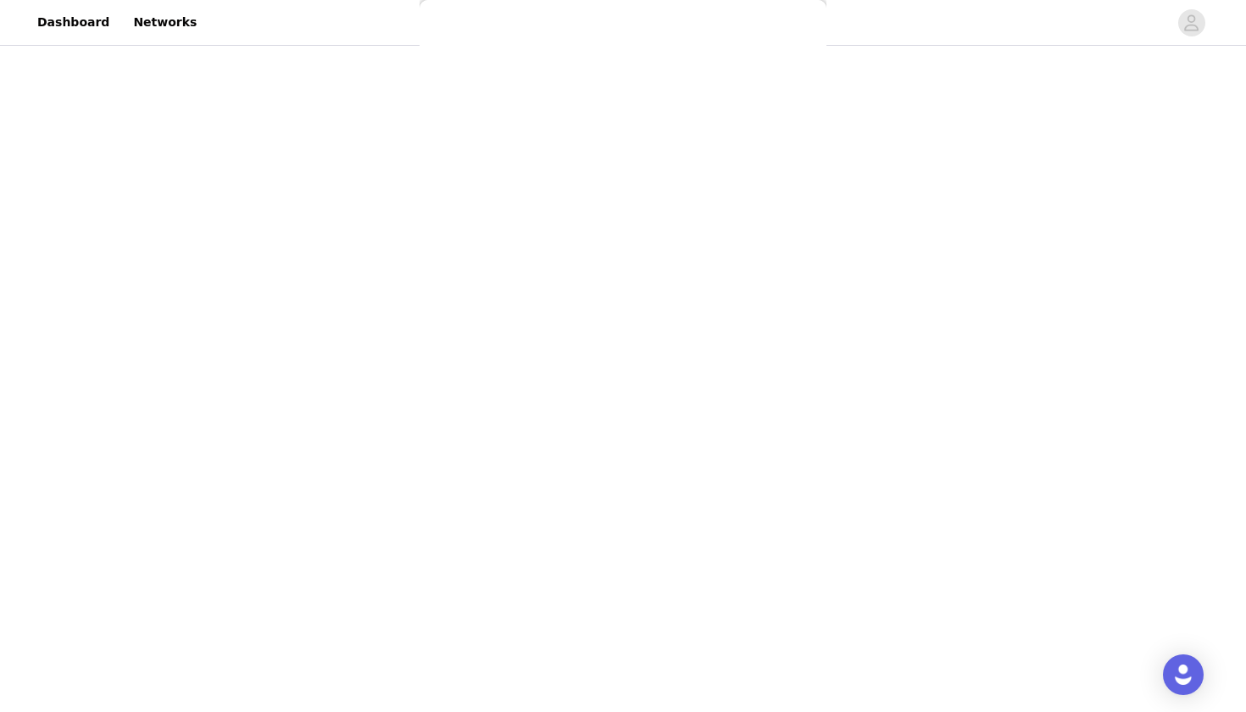
scroll to position [0, 0]
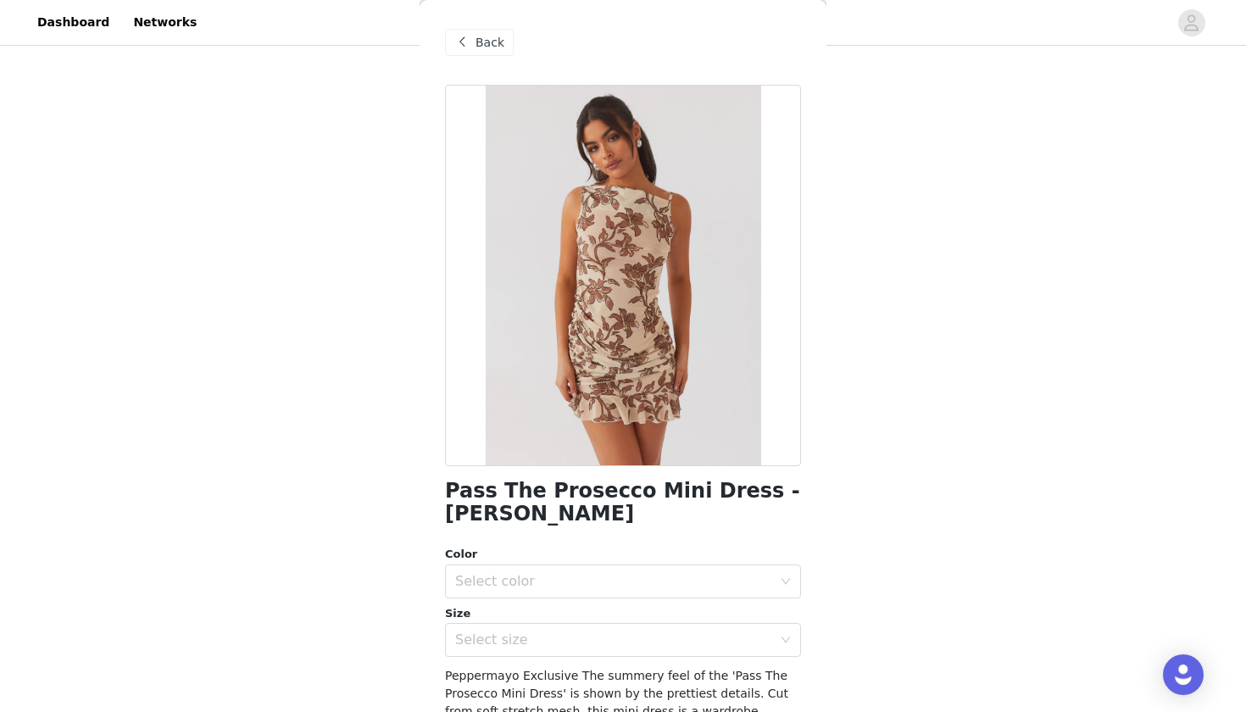
click at [491, 42] on span "Back" at bounding box center [490, 43] width 29 height 18
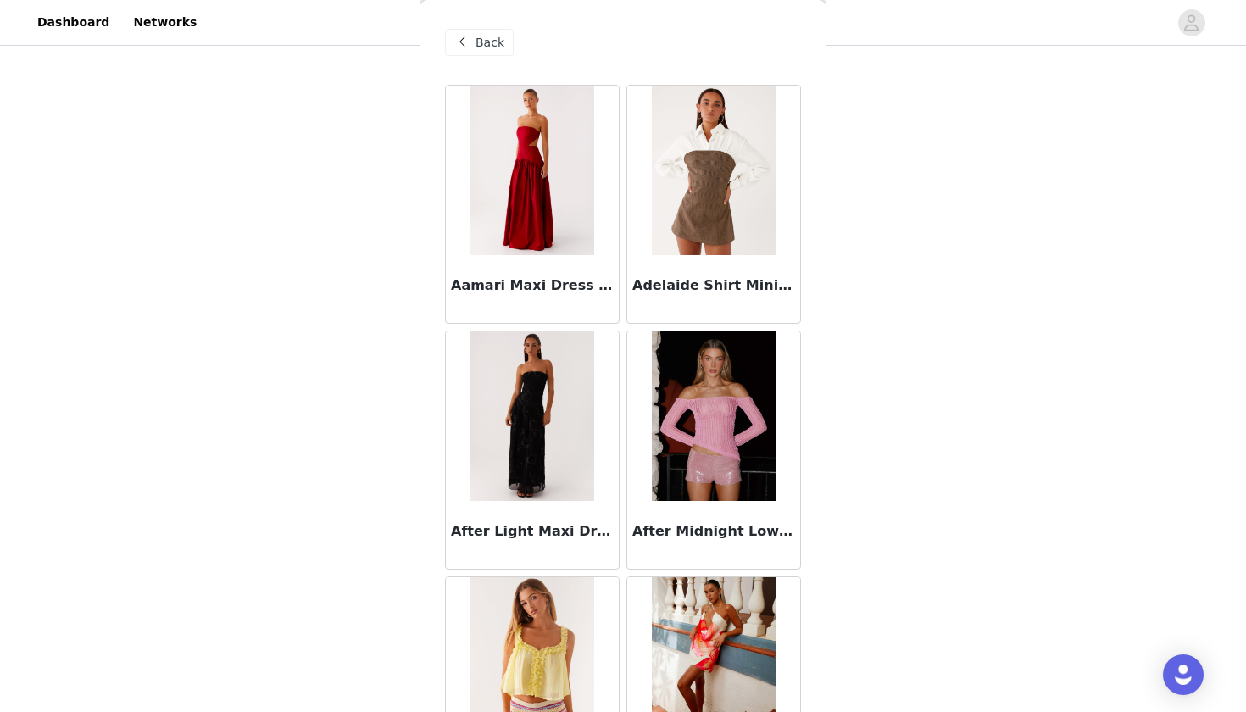
click at [620, 327] on div "After Light Maxi Dress - Black" at bounding box center [532, 450] width 181 height 246
click at [493, 36] on span "Back" at bounding box center [490, 43] width 29 height 18
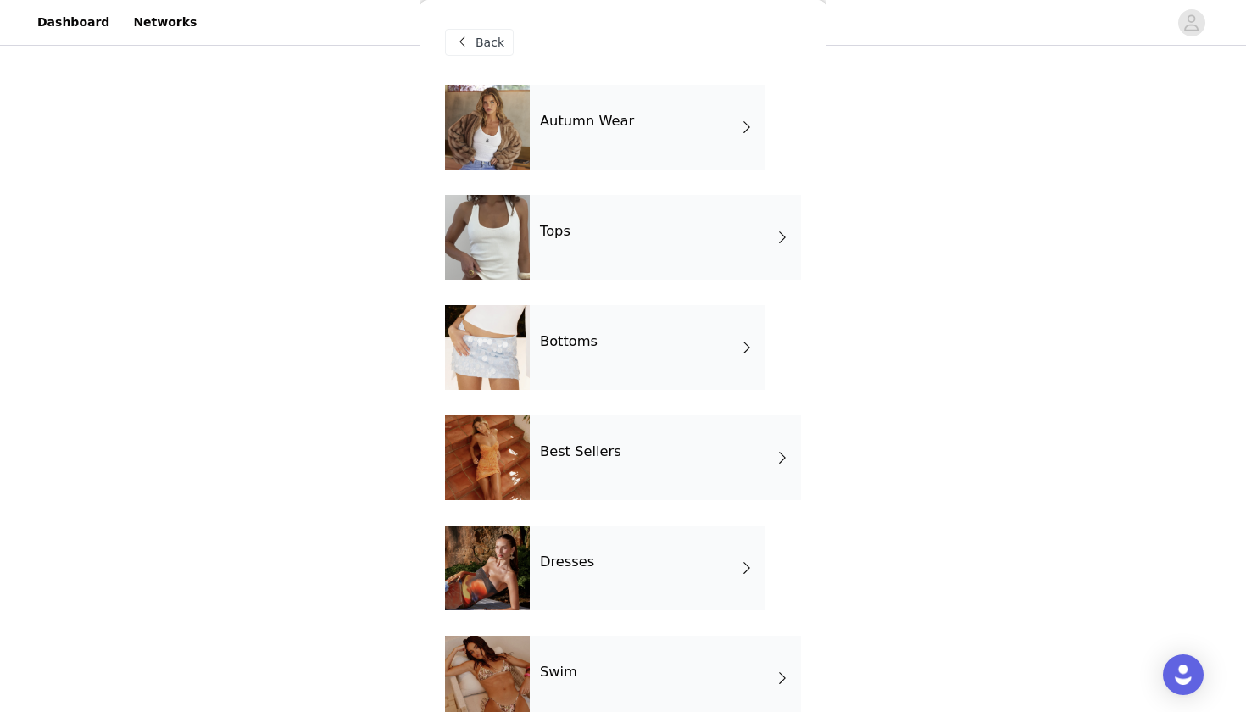
click at [683, 179] on div "Autumn Wear Tops Bottoms Best Sellers Dresses Swim Girls Night Out Garden Party…" at bounding box center [623, 581] width 356 height 992
click at [637, 63] on div "Back" at bounding box center [623, 42] width 356 height 85
click at [665, 103] on div "Autumn Wear" at bounding box center [648, 127] width 236 height 85
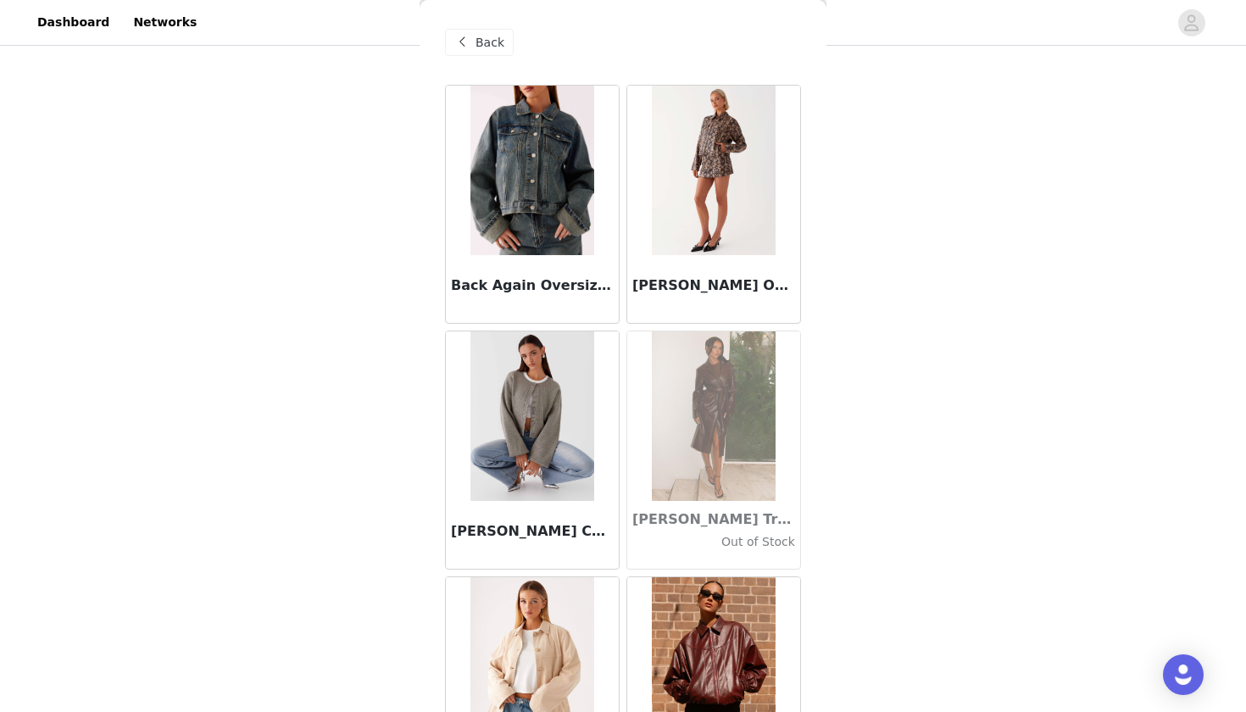
click at [616, 64] on div "Back" at bounding box center [623, 42] width 356 height 85
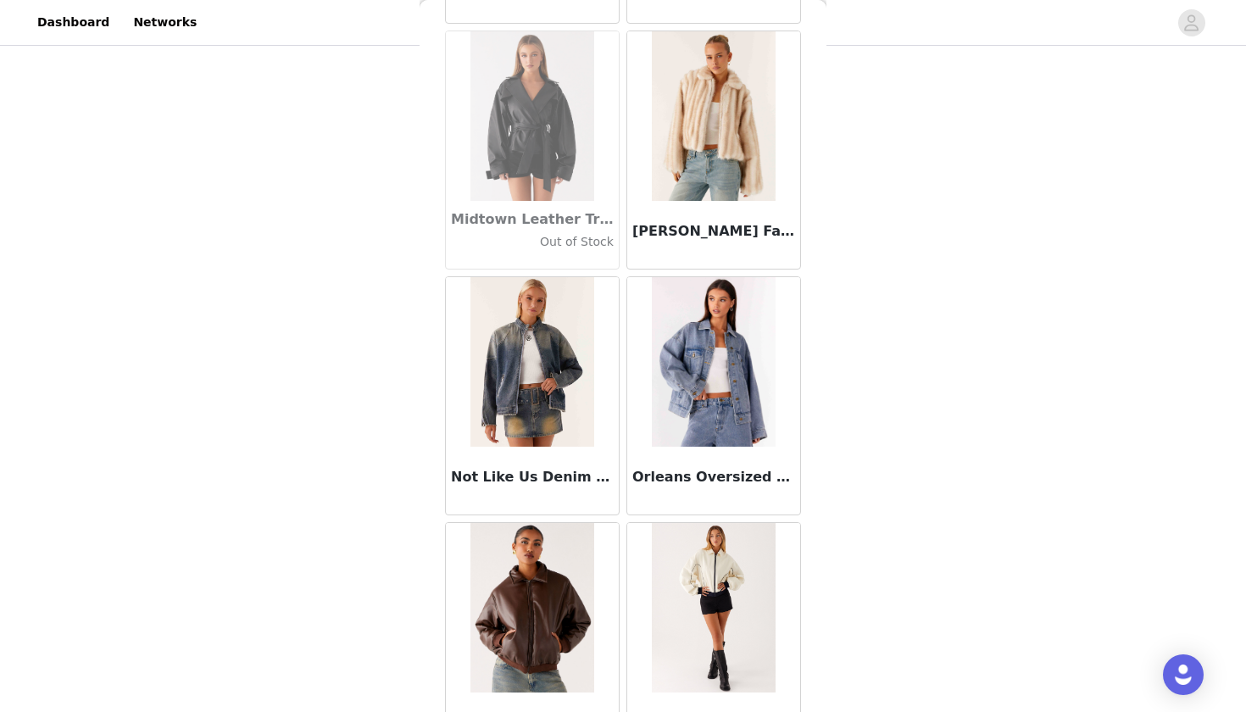
scroll to position [1886, 0]
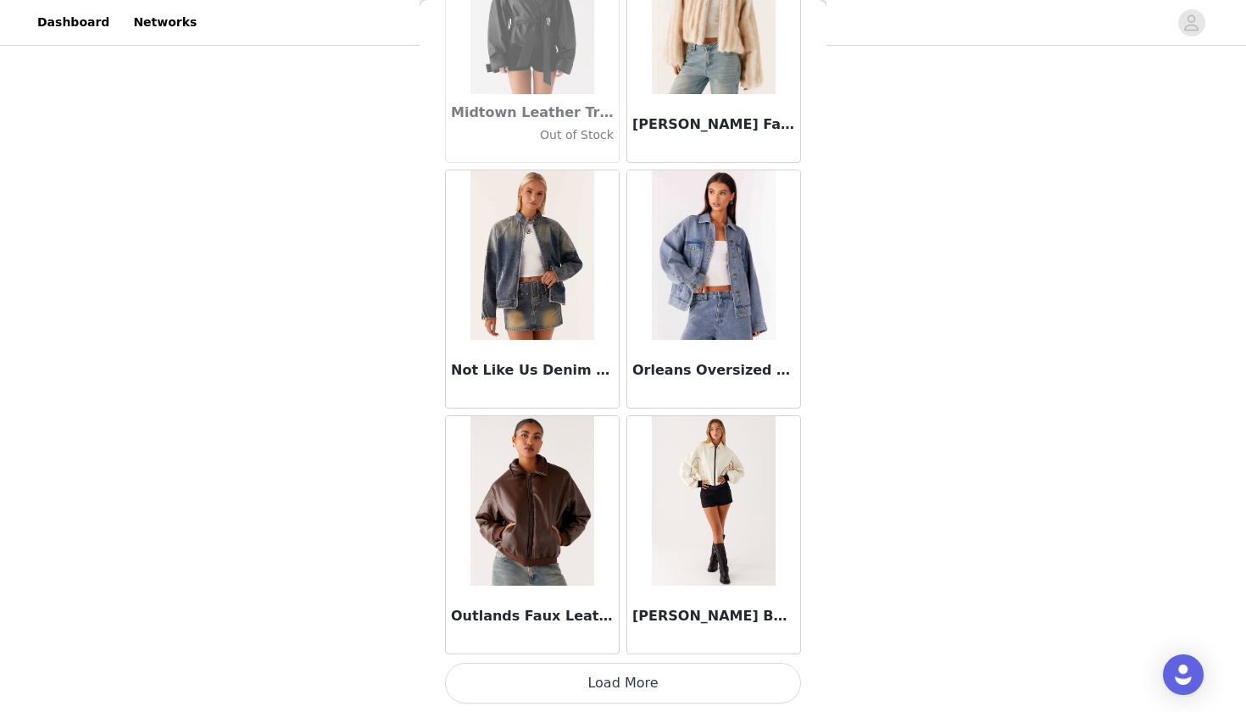
click at [598, 645] on button "Load More" at bounding box center [623, 683] width 356 height 41
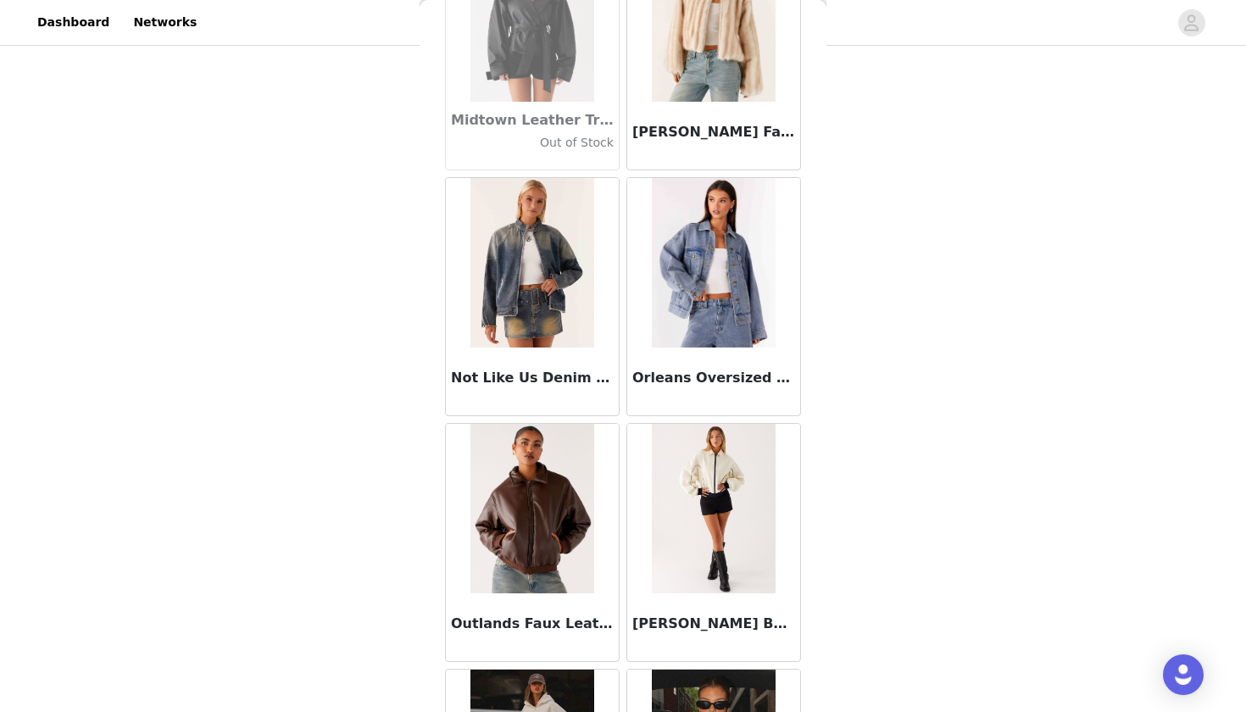
click at [623, 418] on div "Orleans Oversized Denim Jacket - Blue" at bounding box center [713, 297] width 181 height 246
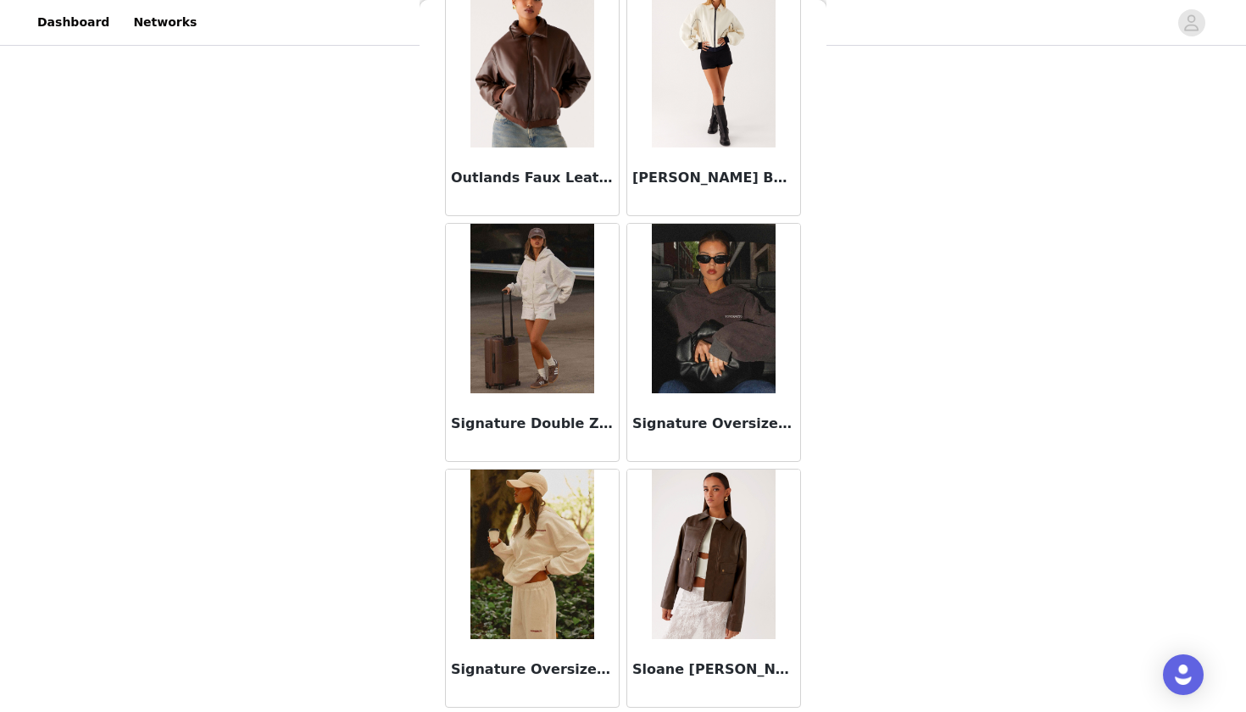
scroll to position [2370, 0]
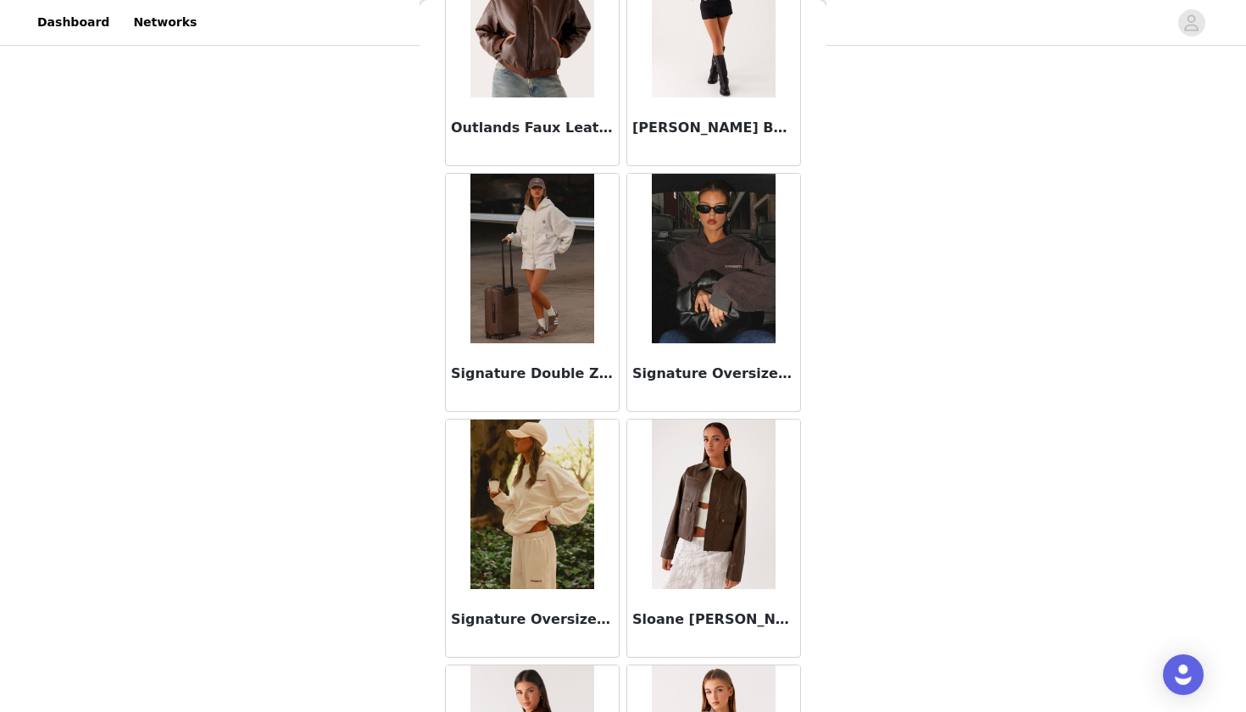
click at [625, 171] on div "Signature Oversized Hoodie - Charcoal" at bounding box center [713, 293] width 181 height 246
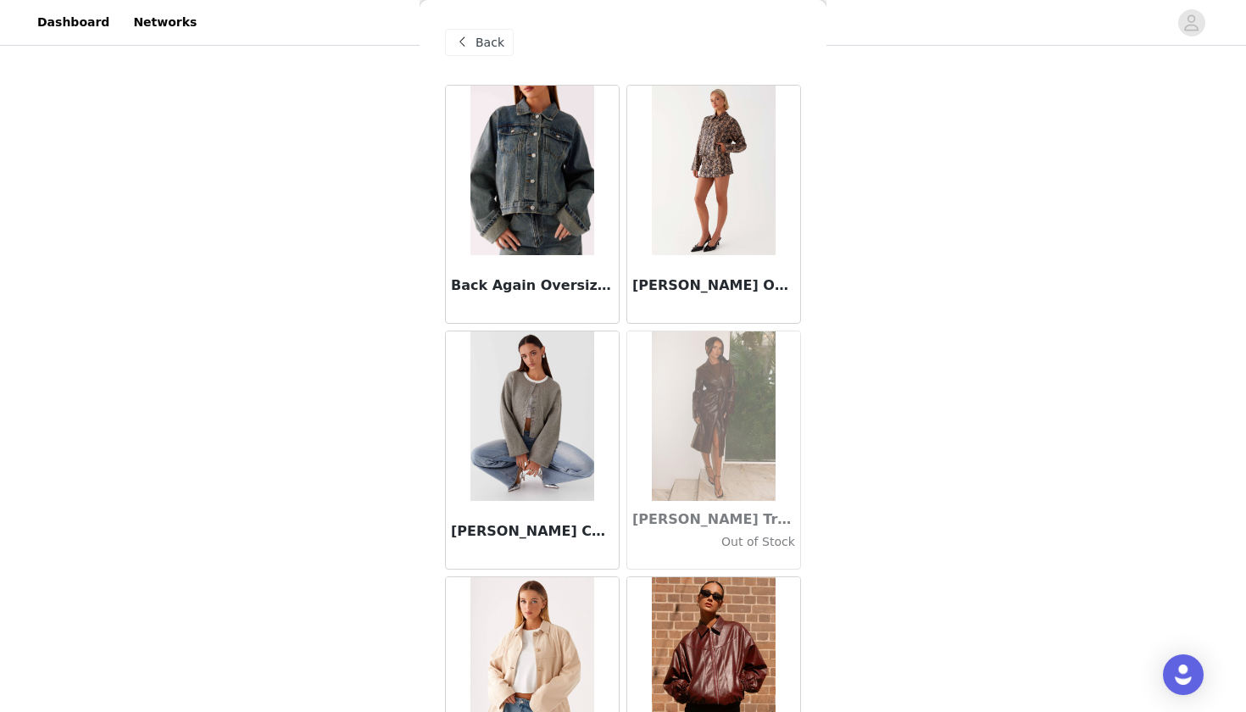
scroll to position [0, 0]
click at [624, 323] on div "Bethany Oversized Jacket - Snake" at bounding box center [713, 204] width 181 height 246
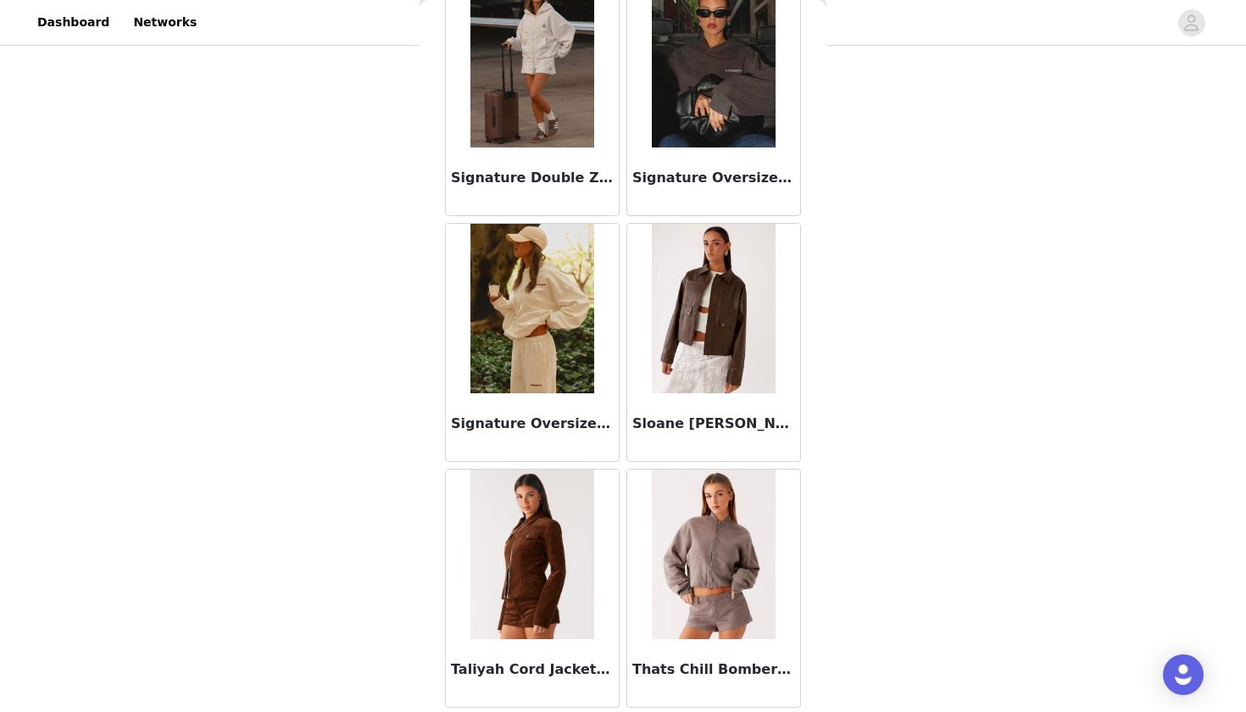
scroll to position [2646, 0]
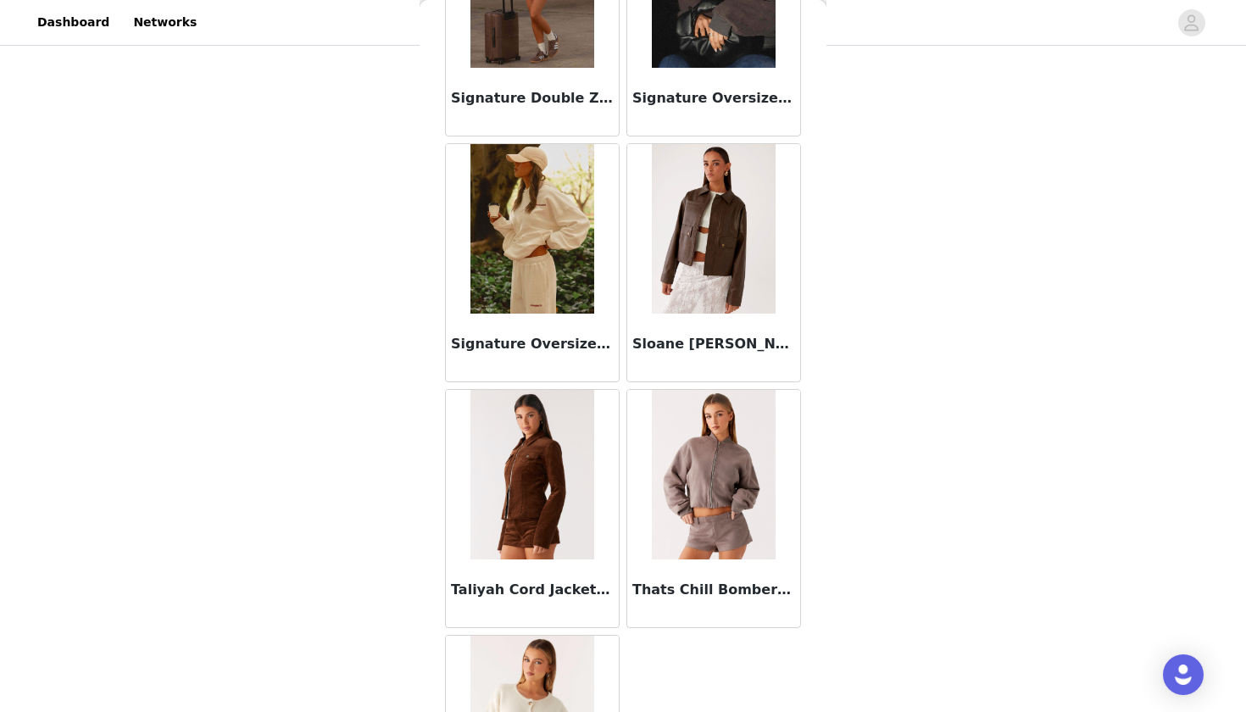
click at [816, 238] on div "Back Back Again Oversized Denim Jacket - Dirty Wash Bethany Oversized Jacket - …" at bounding box center [623, 356] width 407 height 712
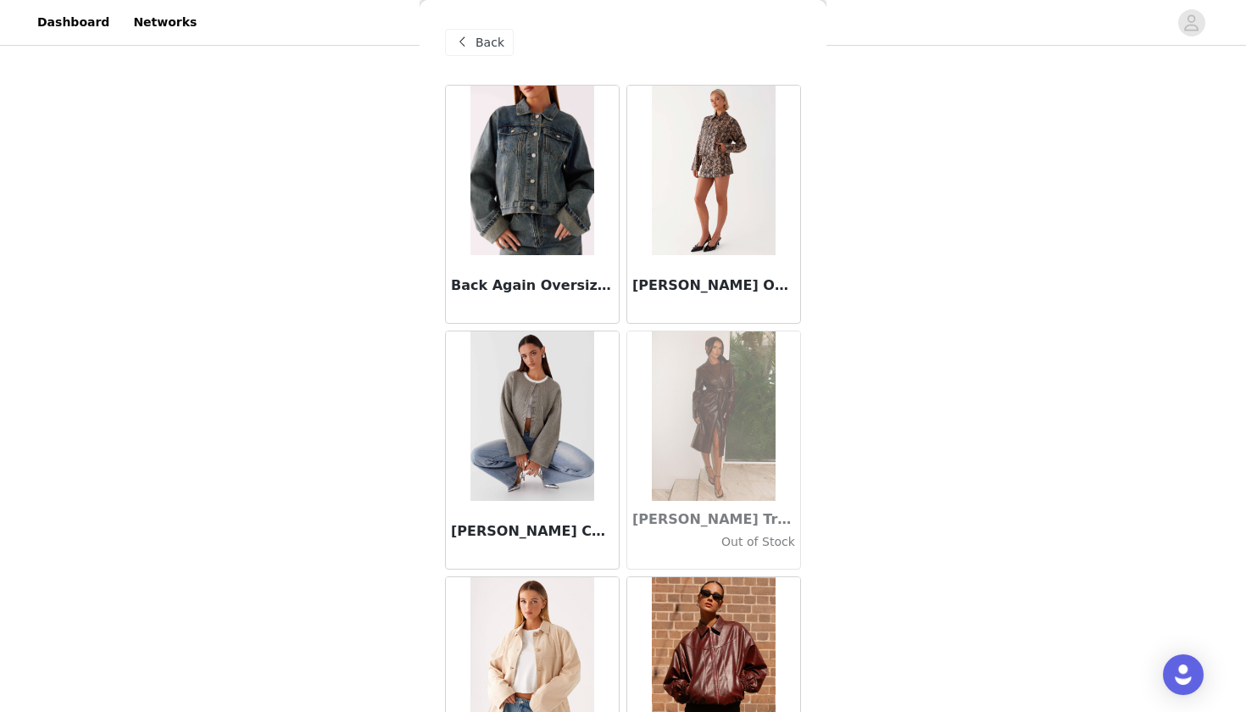
scroll to position [0, 0]
click at [871, 295] on div "STEP 1 OF 5 Select your styles! You will receive 7 products. 5/7 Selected Danik…" at bounding box center [623, 81] width 1246 height 1019
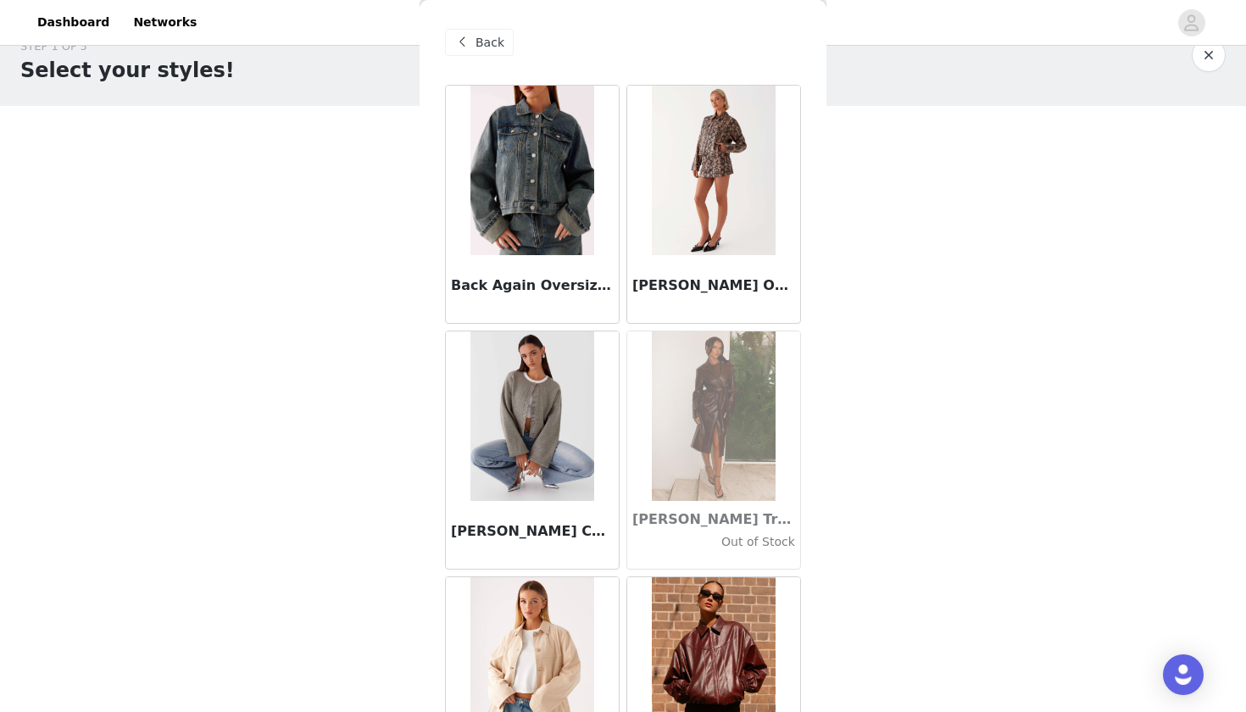
scroll to position [-2, 0]
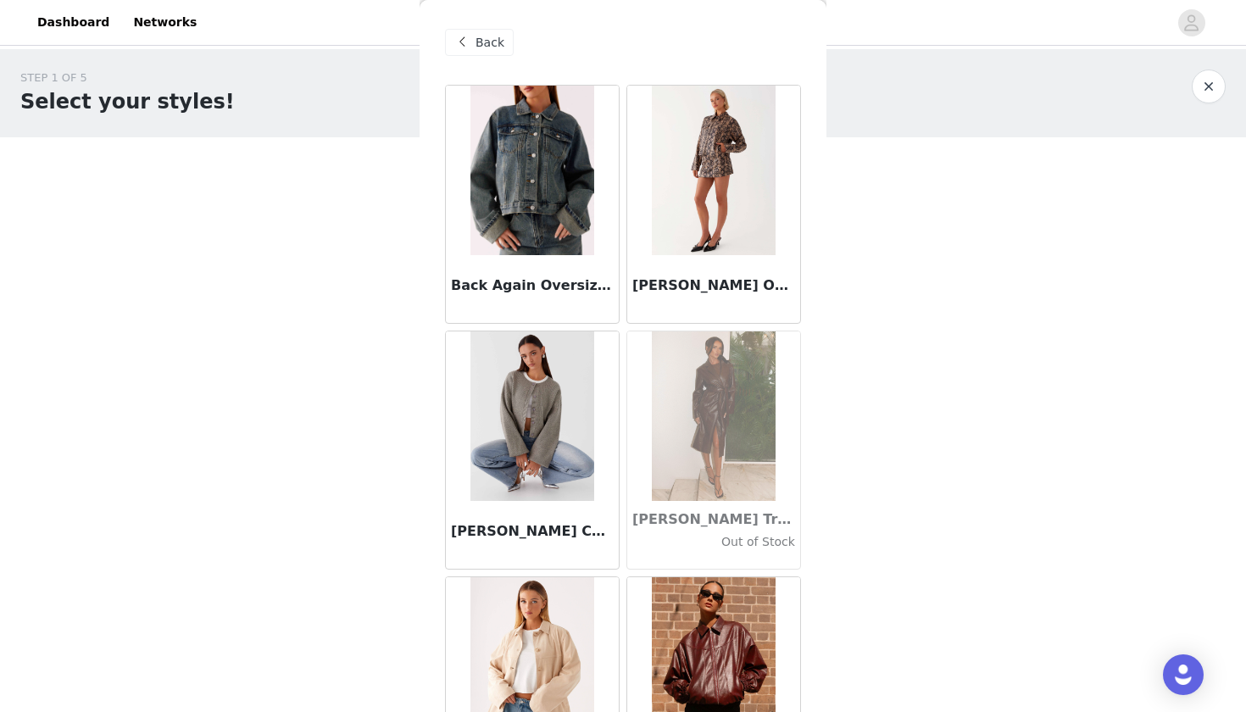
click at [622, 79] on div "Back" at bounding box center [623, 42] width 356 height 85
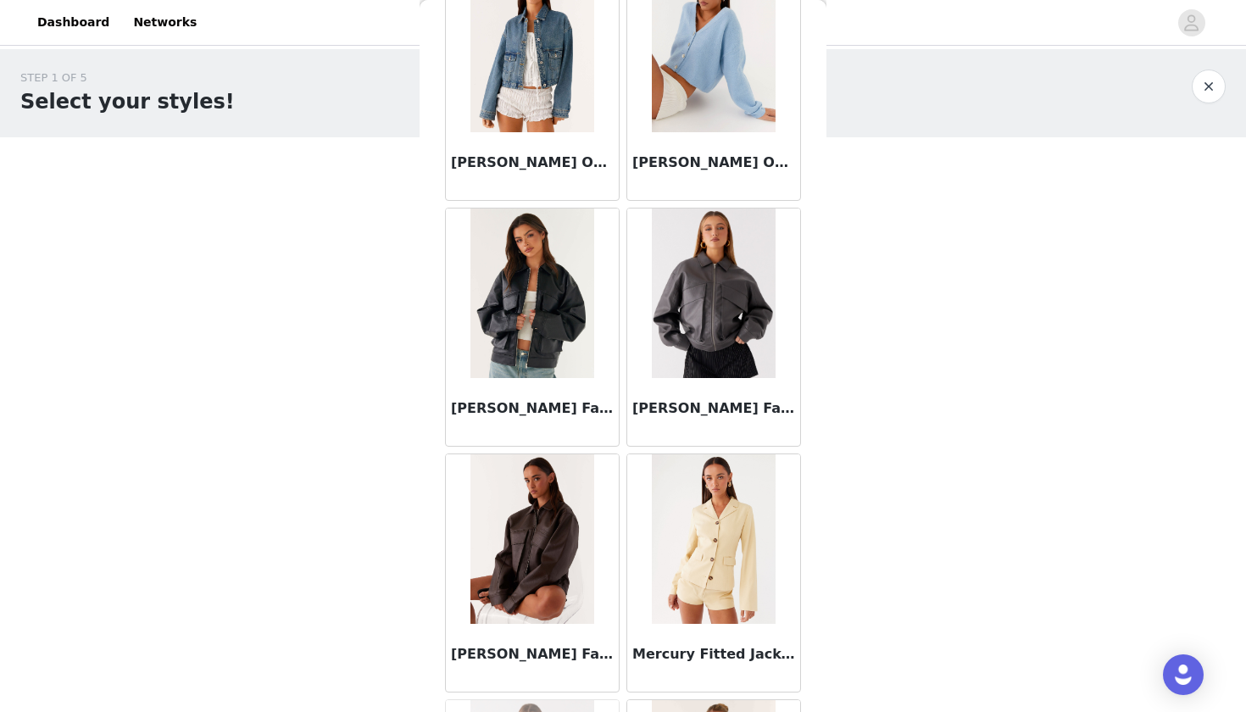
scroll to position [1110, 0]
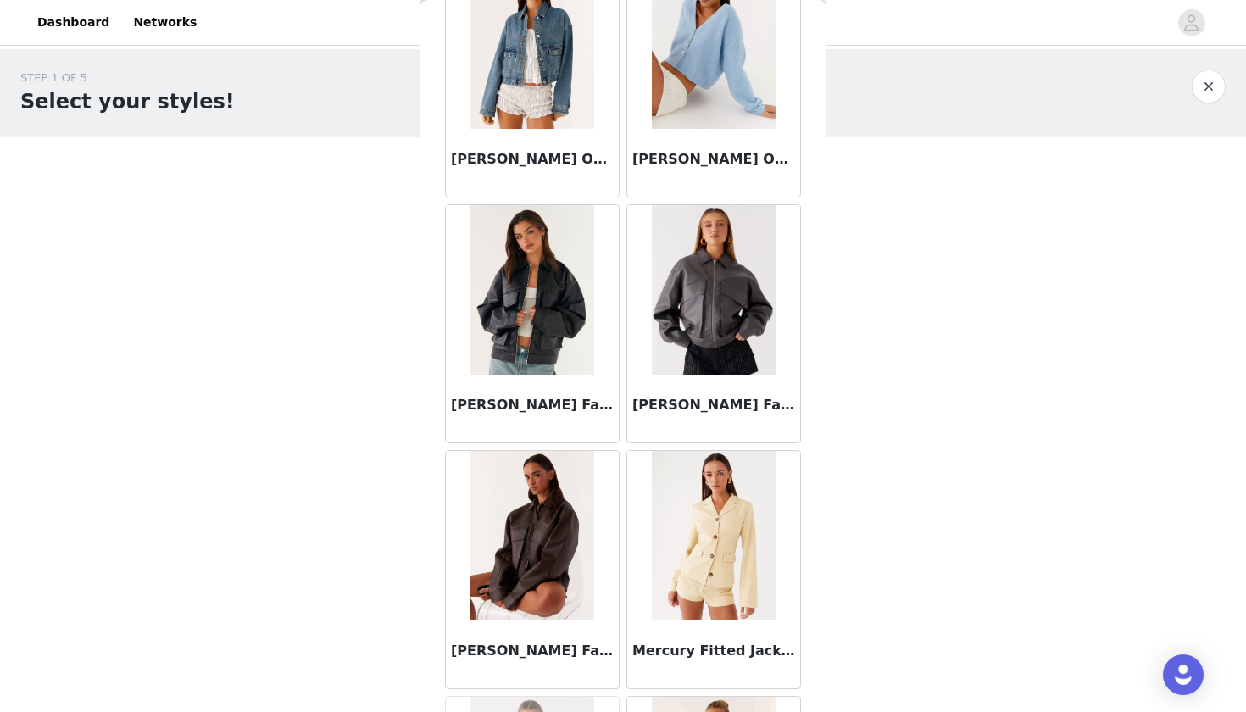
click at [623, 448] on div "Mercury Fitted Jacket - Butter" at bounding box center [713, 570] width 181 height 246
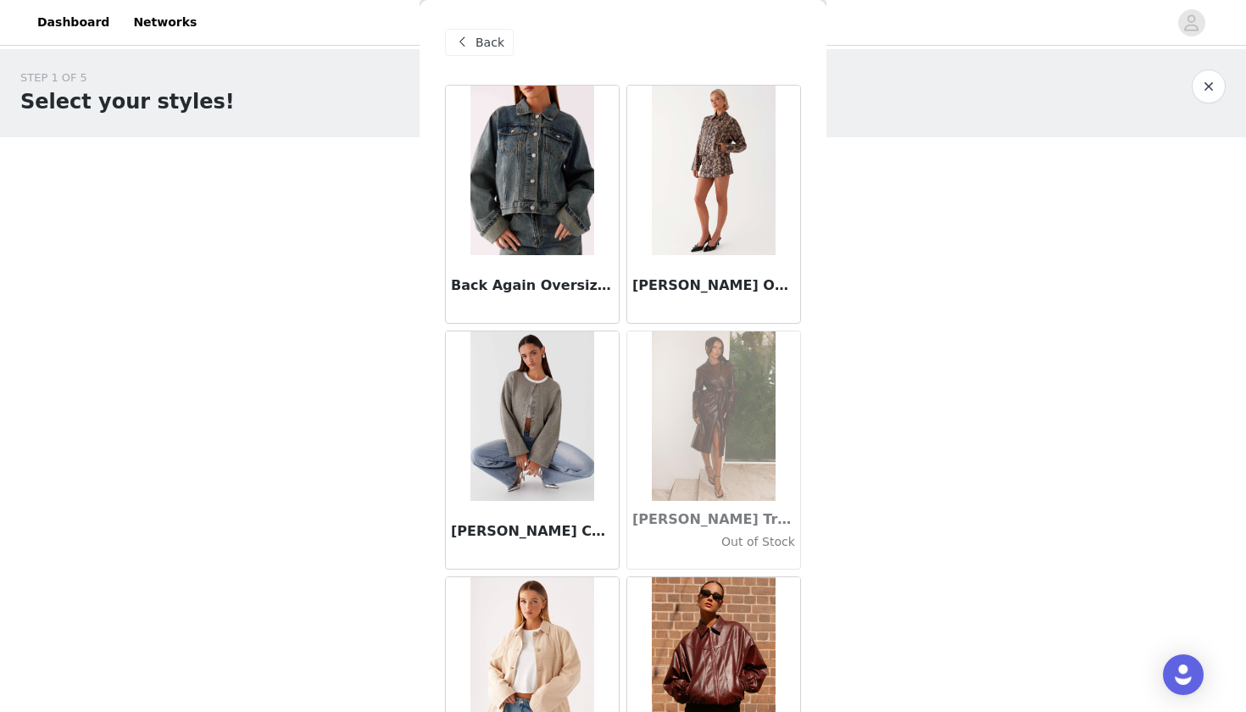
scroll to position [0, 0]
click at [496, 47] on span "Back" at bounding box center [490, 43] width 29 height 18
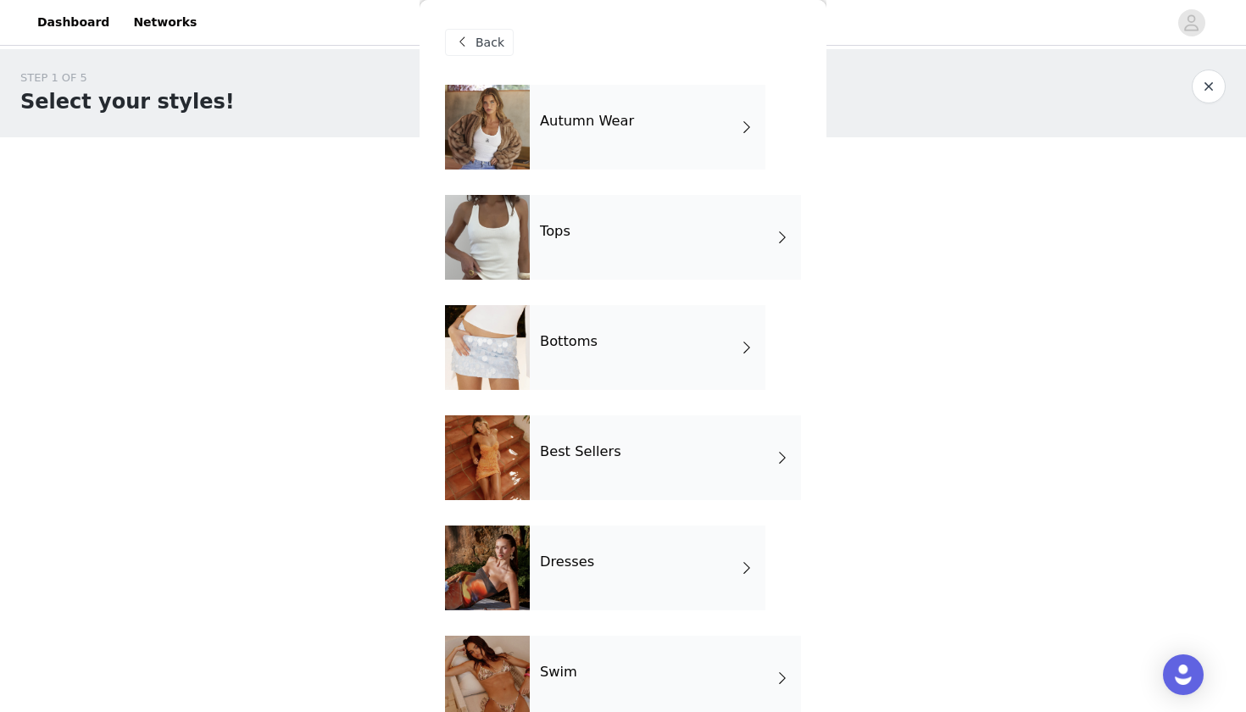
click at [686, 70] on div "Back" at bounding box center [623, 42] width 356 height 85
click at [683, 106] on div "Autumn Wear" at bounding box center [648, 127] width 236 height 85
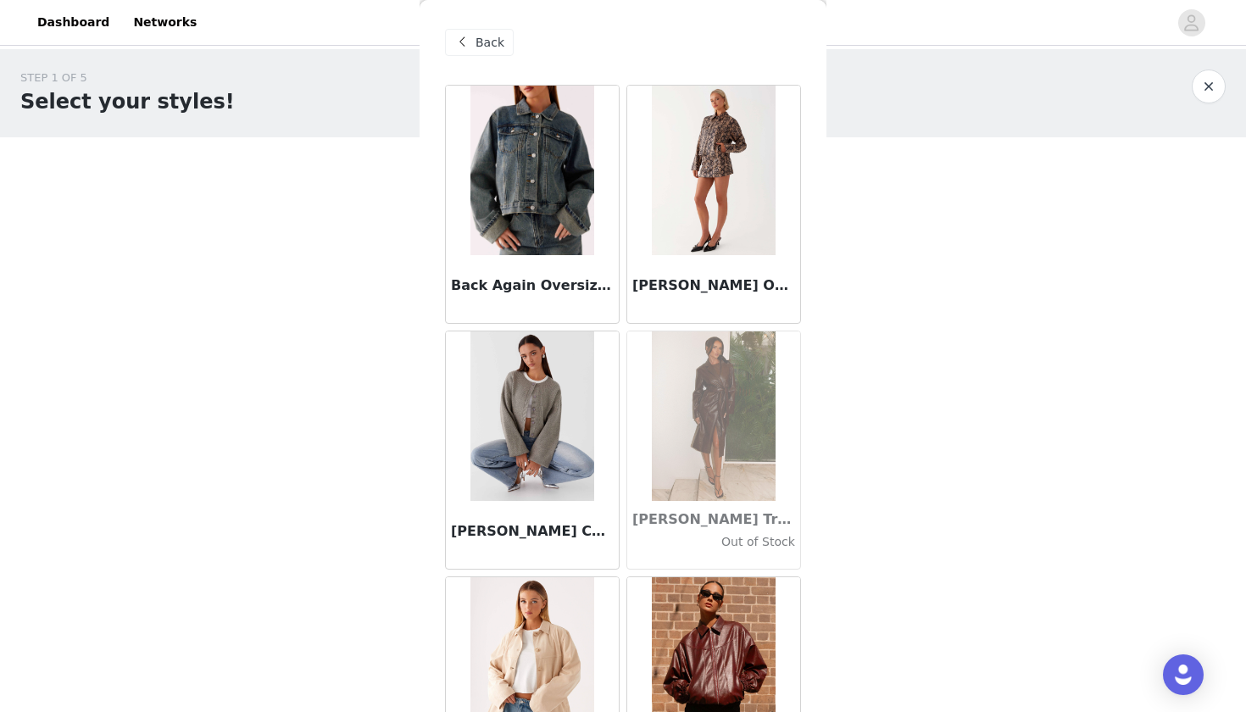
click at [609, 70] on div "Back" at bounding box center [623, 42] width 356 height 85
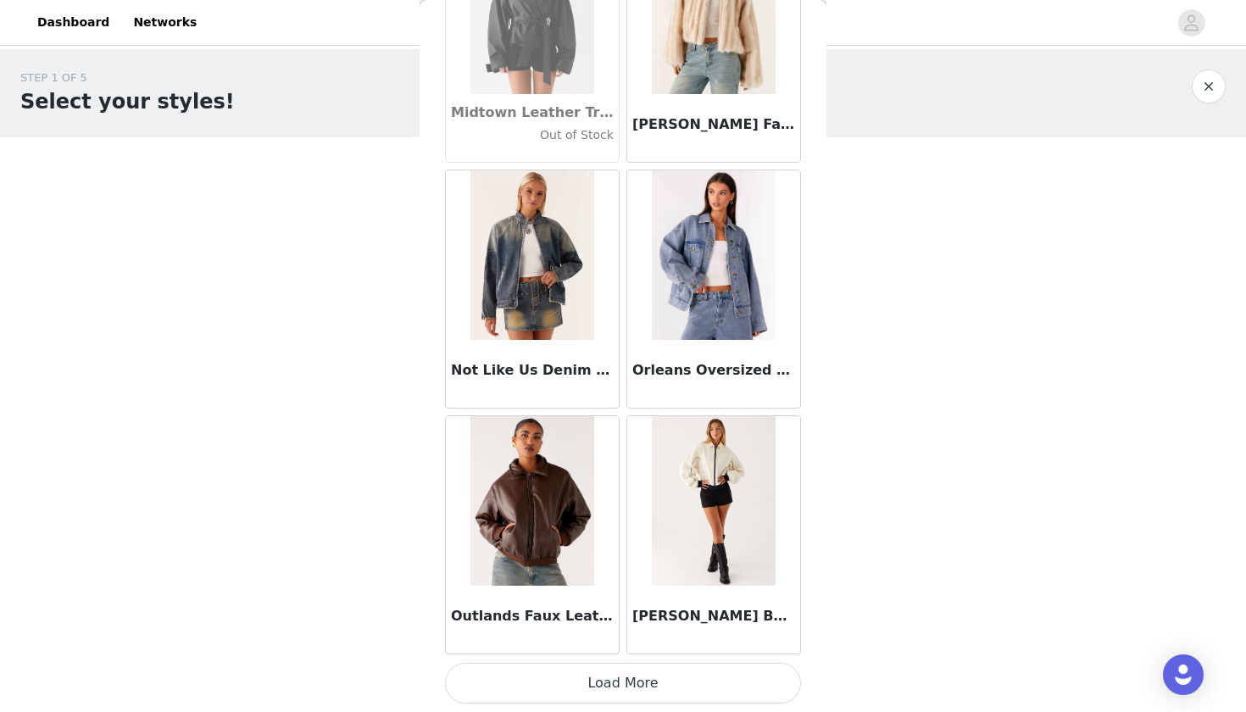
scroll to position [1882, 0]
click at [671, 645] on button "Load More" at bounding box center [623, 683] width 356 height 41
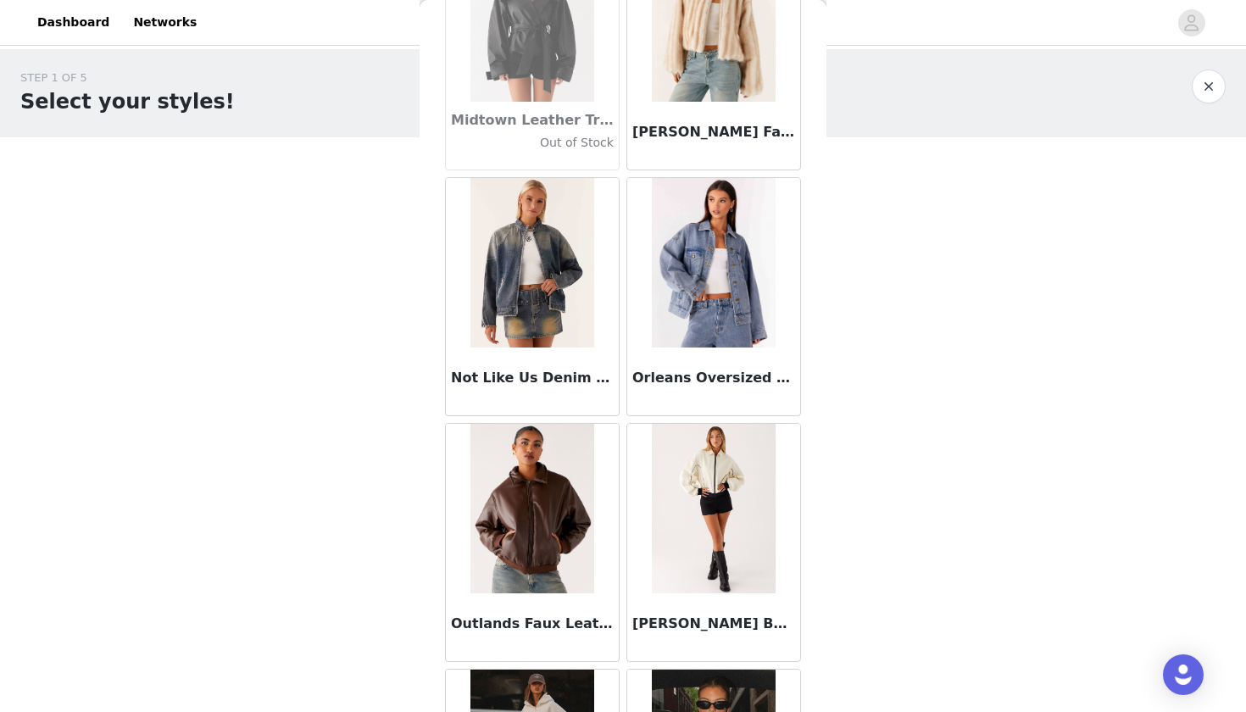
click at [624, 420] on div "Reese Bomber Jacket - White" at bounding box center [713, 543] width 181 height 246
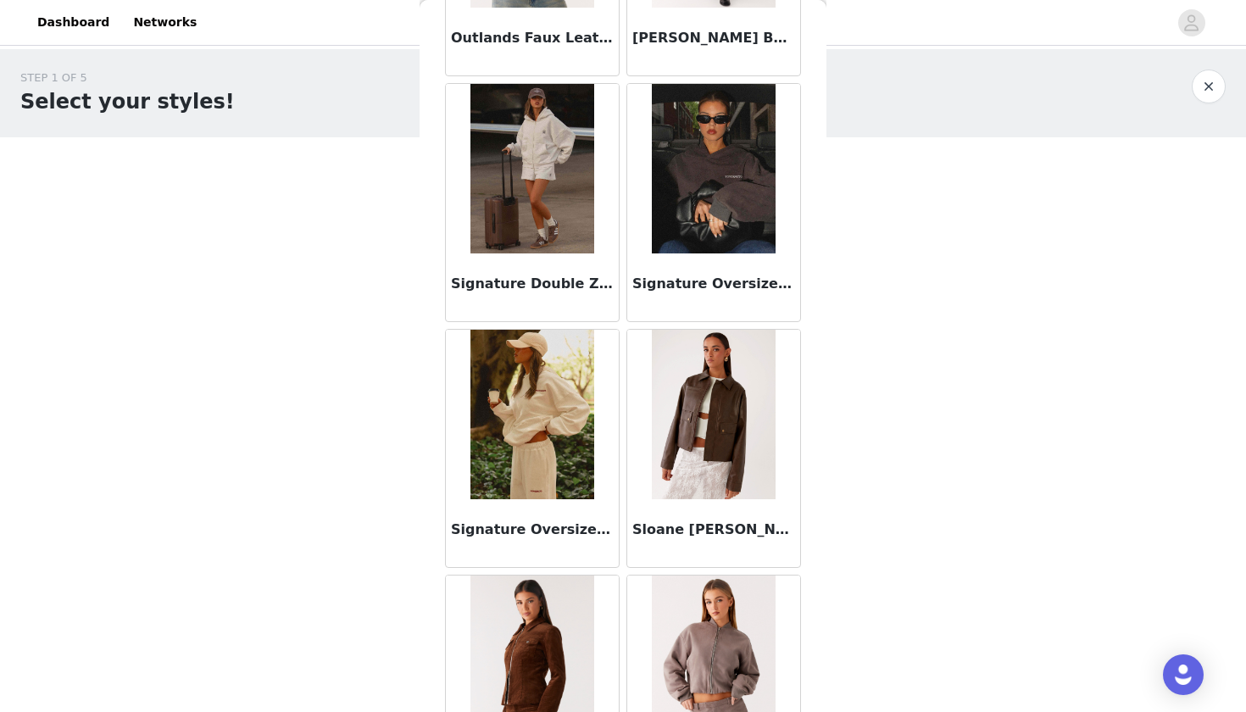
scroll to position [2467, 0]
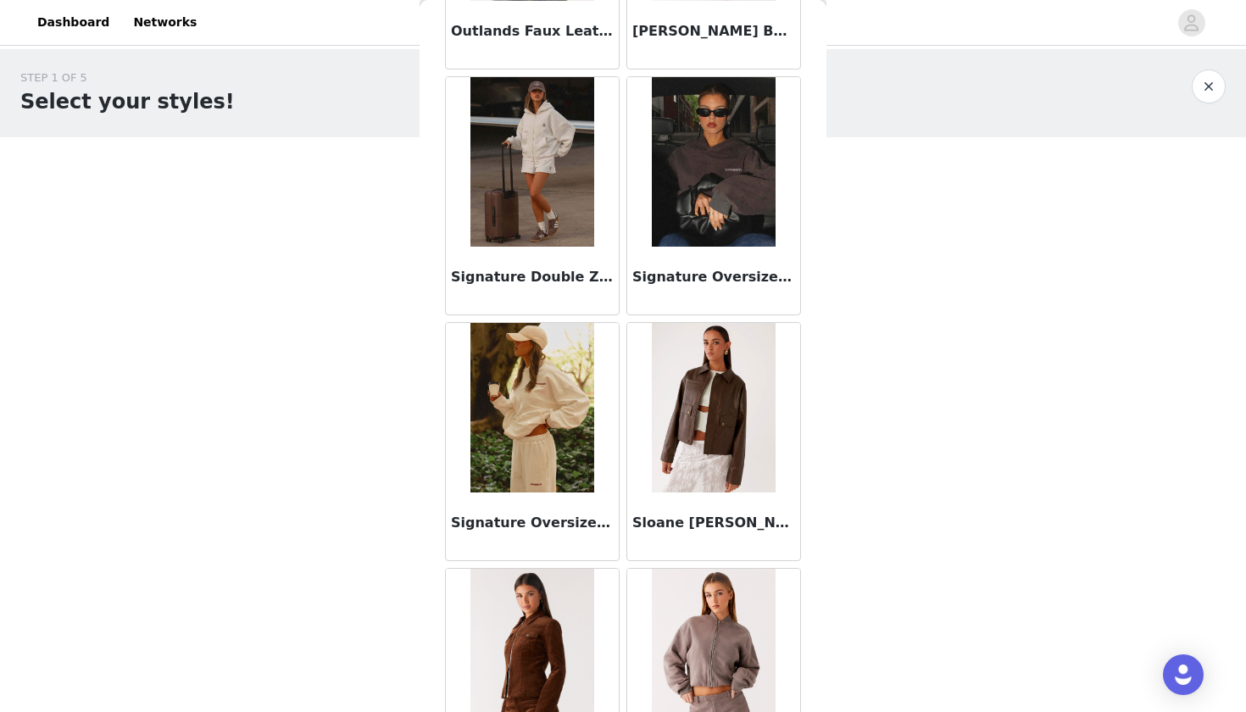
click at [583, 447] on img at bounding box center [531, 408] width 123 height 170
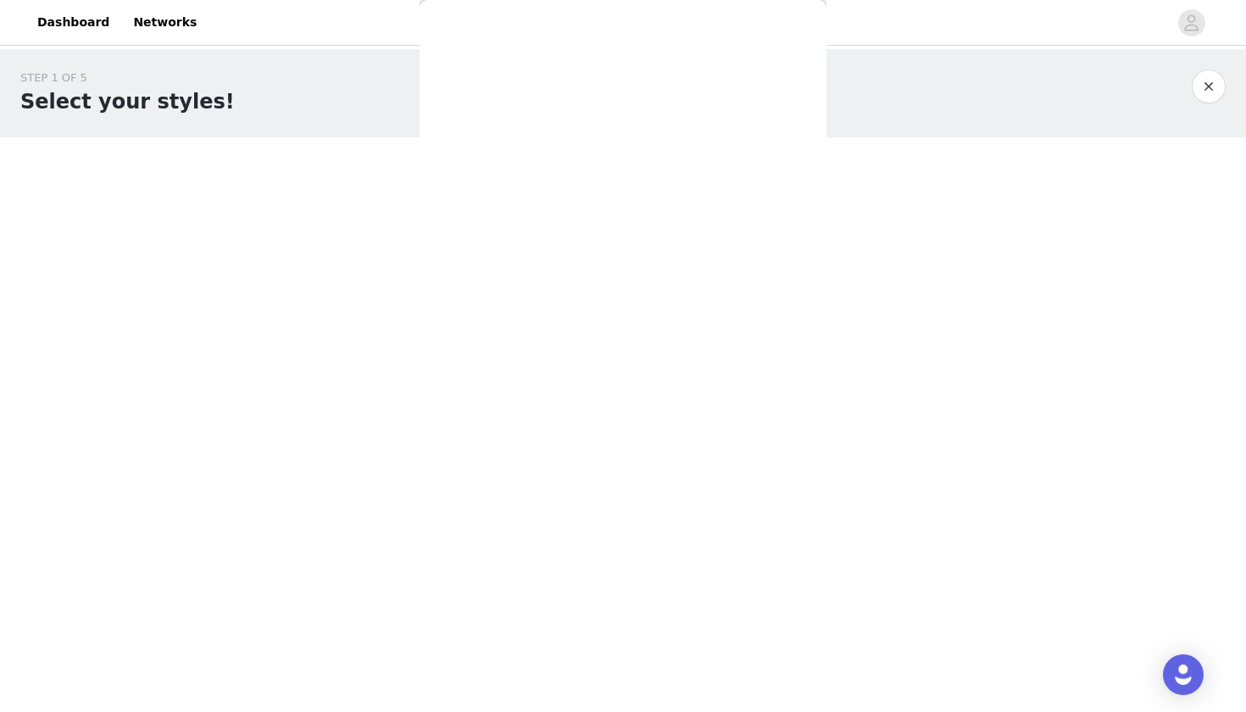
scroll to position [0, 0]
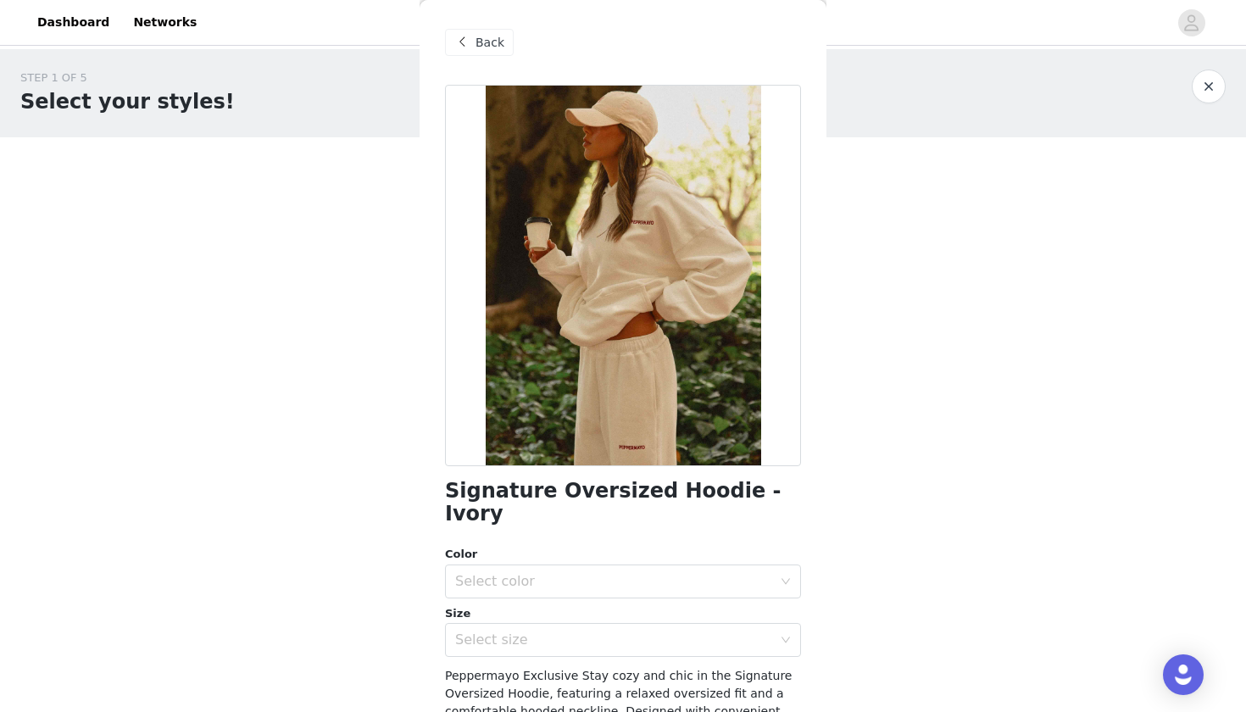
click at [666, 48] on div "Back" at bounding box center [623, 42] width 356 height 85
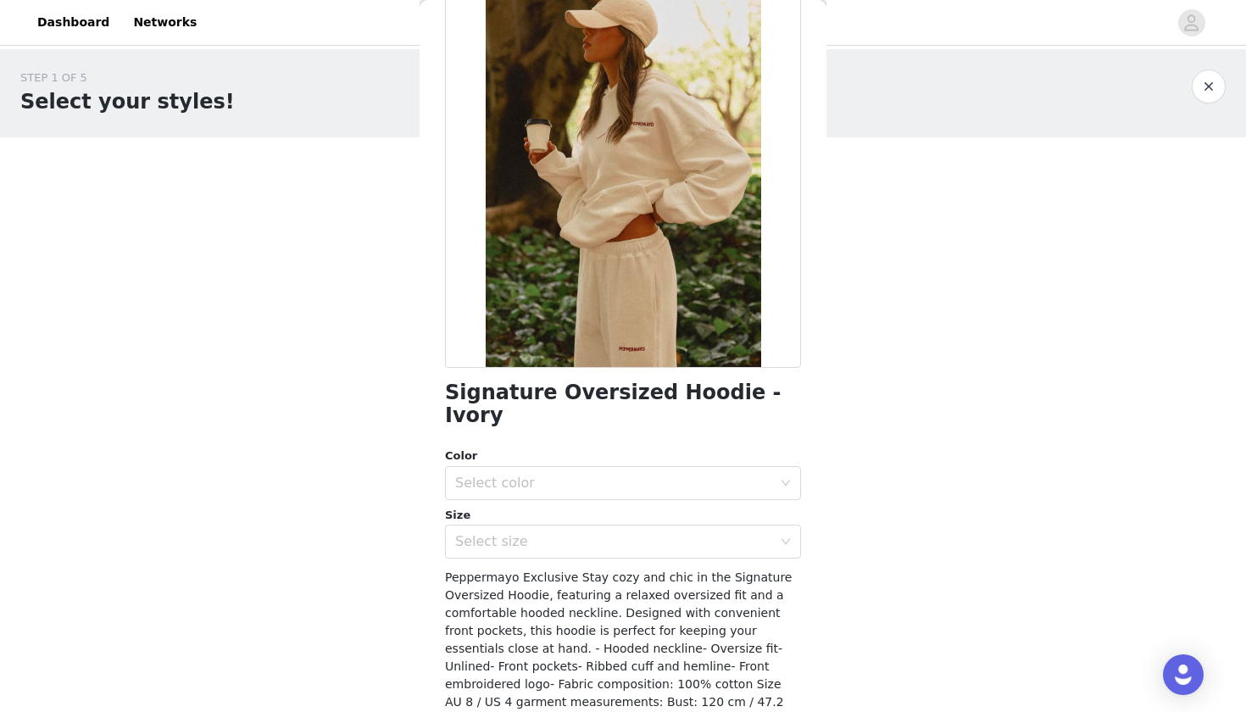
scroll to position [103, 0]
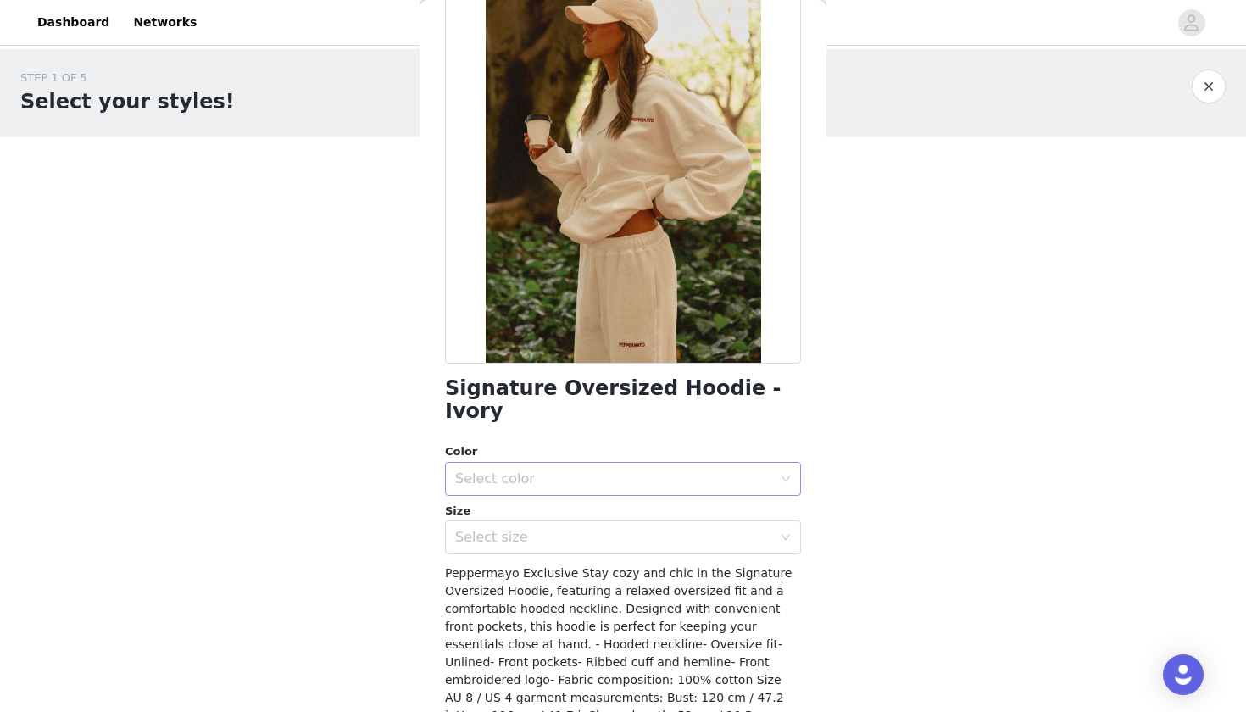
click at [588, 462] on div "Select color" at bounding box center [623, 479] width 356 height 34
click at [549, 500] on li "Ivory" at bounding box center [623, 490] width 356 height 27
click at [544, 529] on div "Select size" at bounding box center [613, 537] width 317 height 17
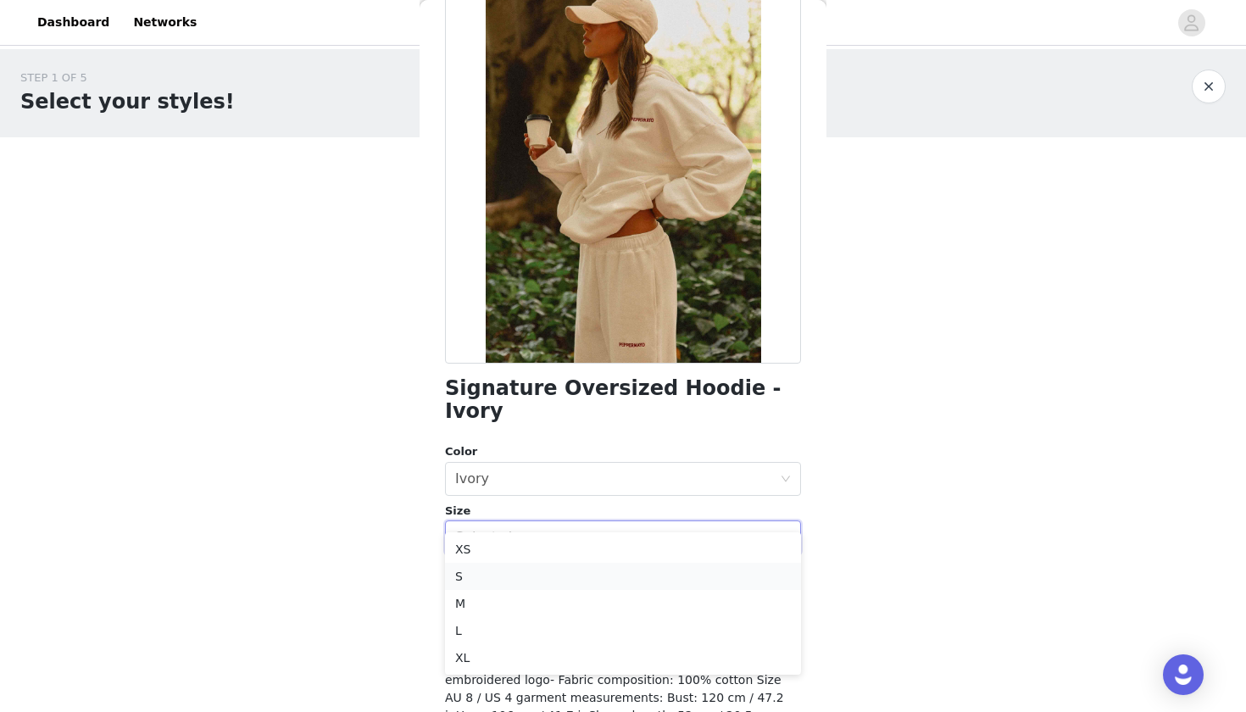
click at [513, 584] on li "S" at bounding box center [623, 576] width 356 height 27
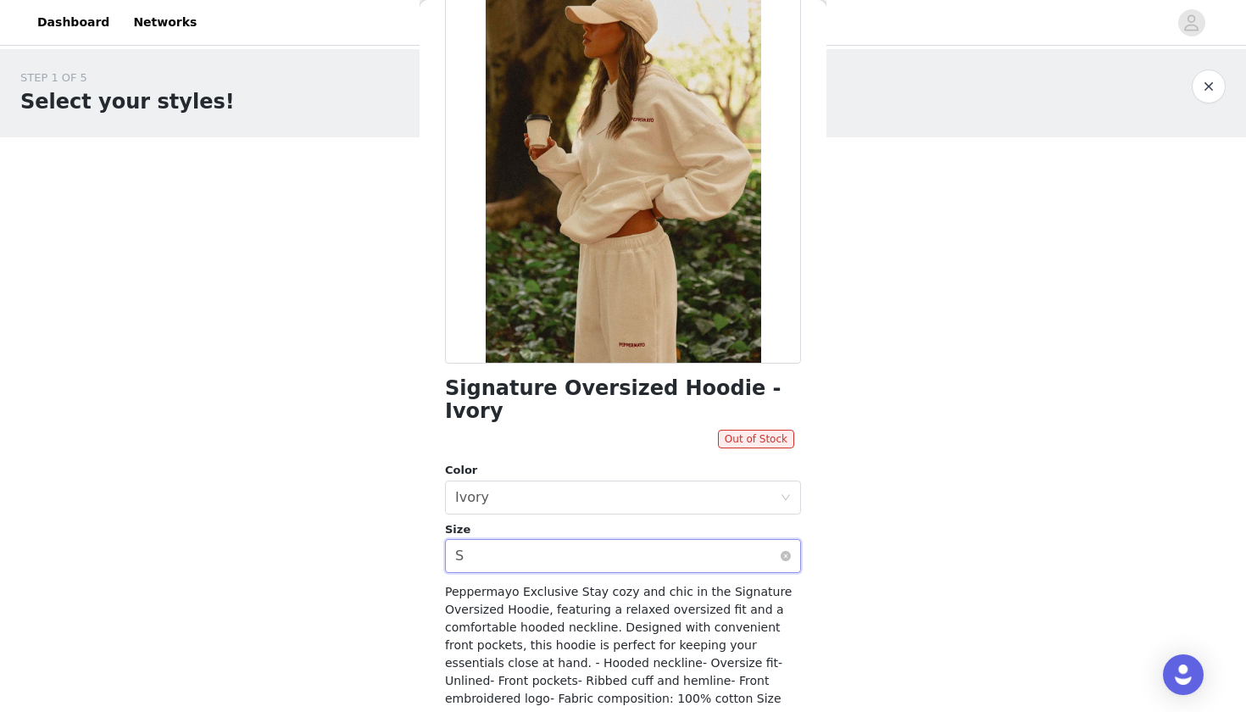
click at [524, 540] on div "Select size S" at bounding box center [617, 556] width 325 height 32
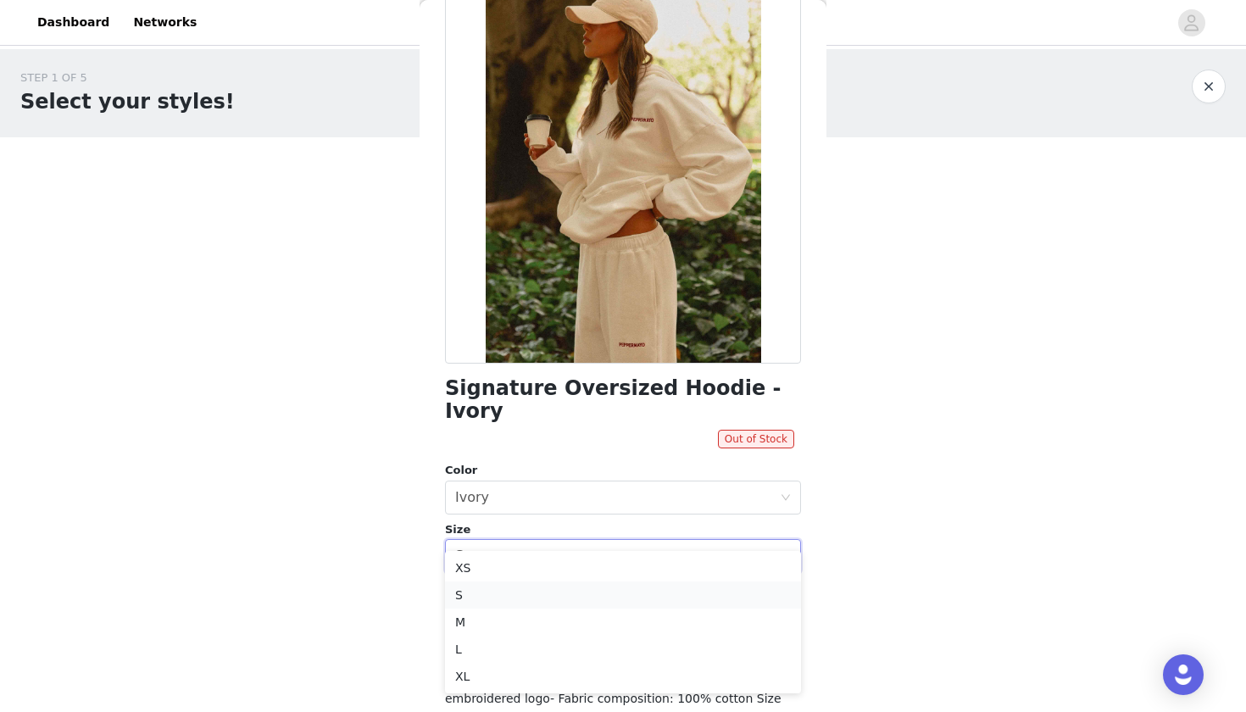
click at [504, 609] on li "S" at bounding box center [623, 595] width 356 height 27
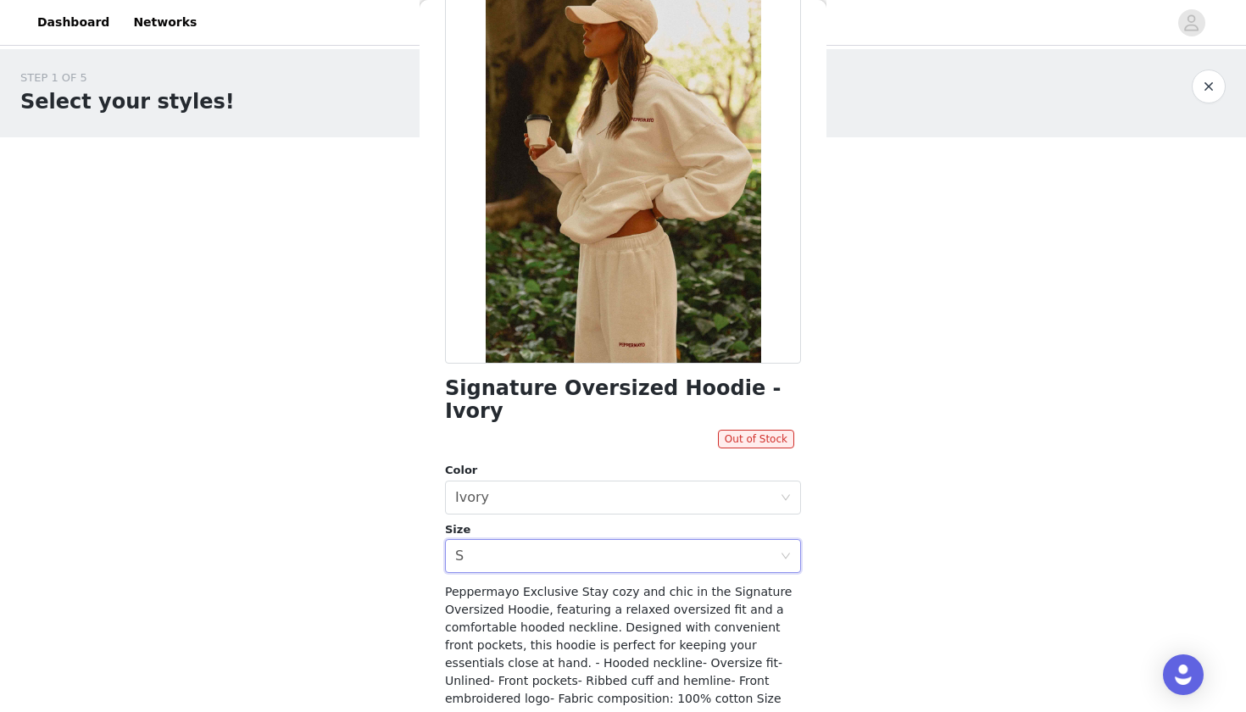
click at [520, 556] on div "Signature Oversized Hoodie - Ivory Out of Stock Color Select color Ivory Size S…" at bounding box center [623, 416] width 356 height 868
click at [520, 549] on div "Signature Oversized Hoodie - Ivory Out of Stock Color Select color Ivory Size S…" at bounding box center [623, 416] width 356 height 868
click at [520, 543] on div "Select size S" at bounding box center [617, 556] width 325 height 32
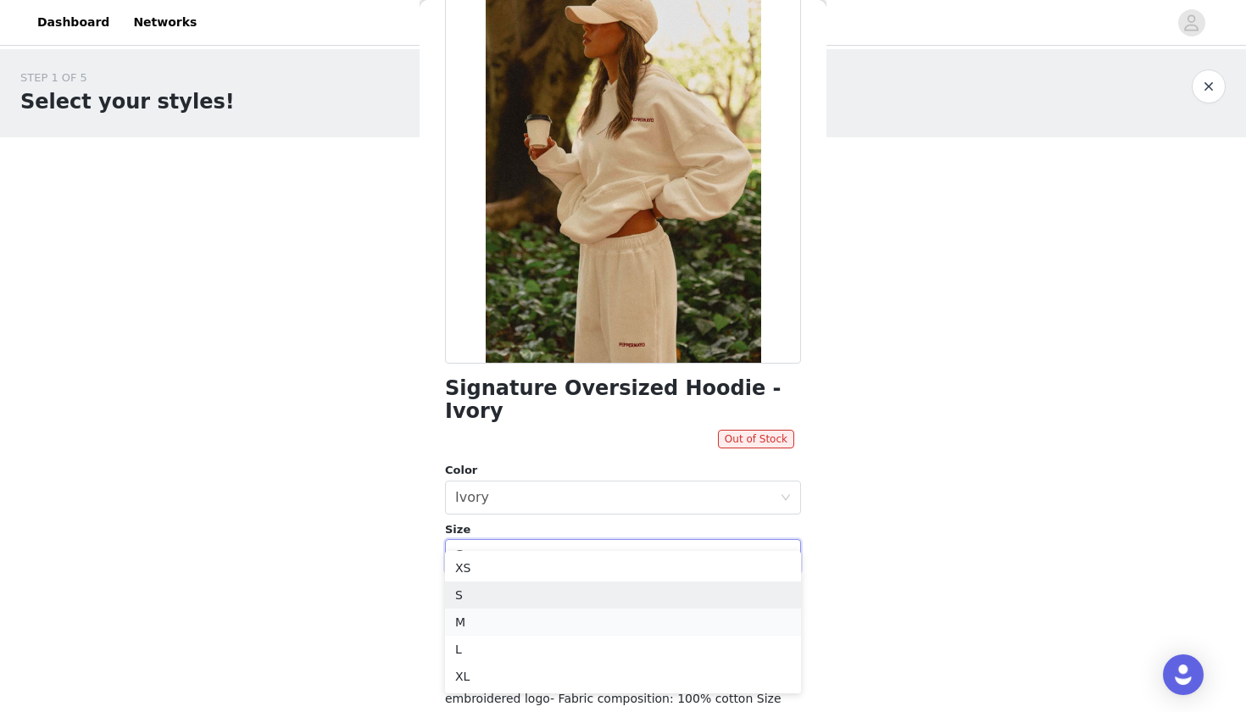
click at [501, 624] on li "M" at bounding box center [623, 622] width 356 height 27
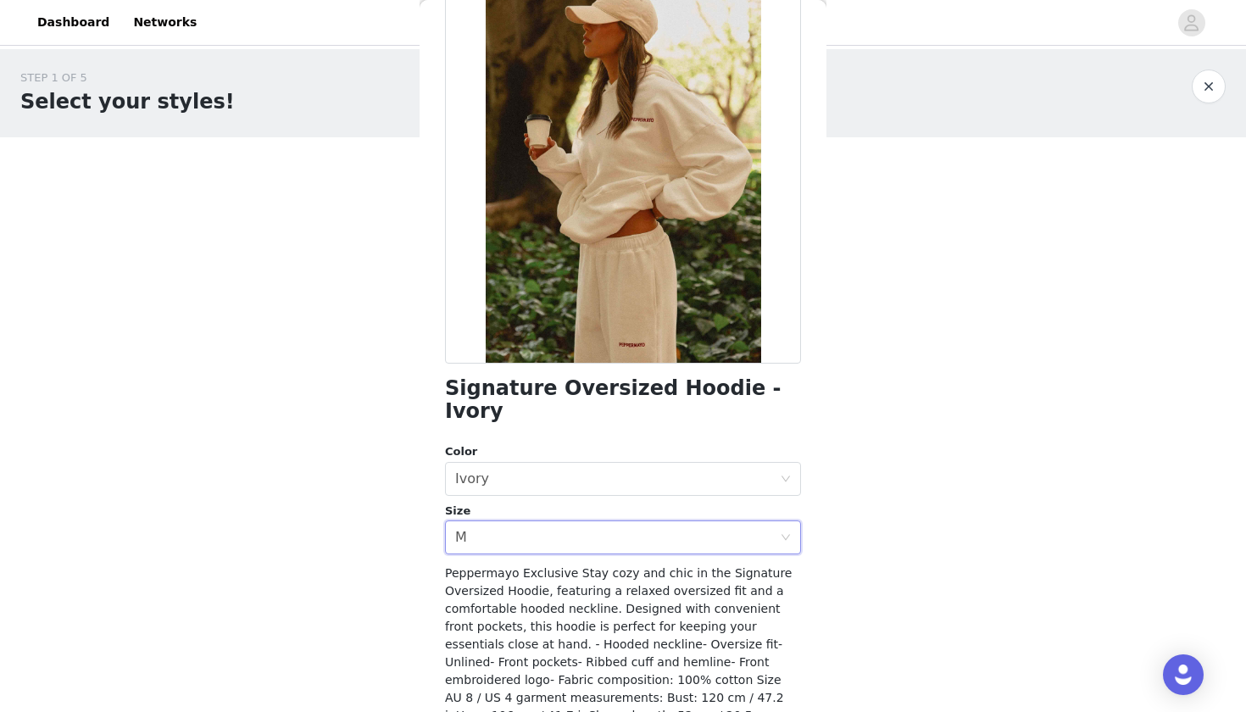
click at [572, 443] on div "Color" at bounding box center [623, 451] width 356 height 17
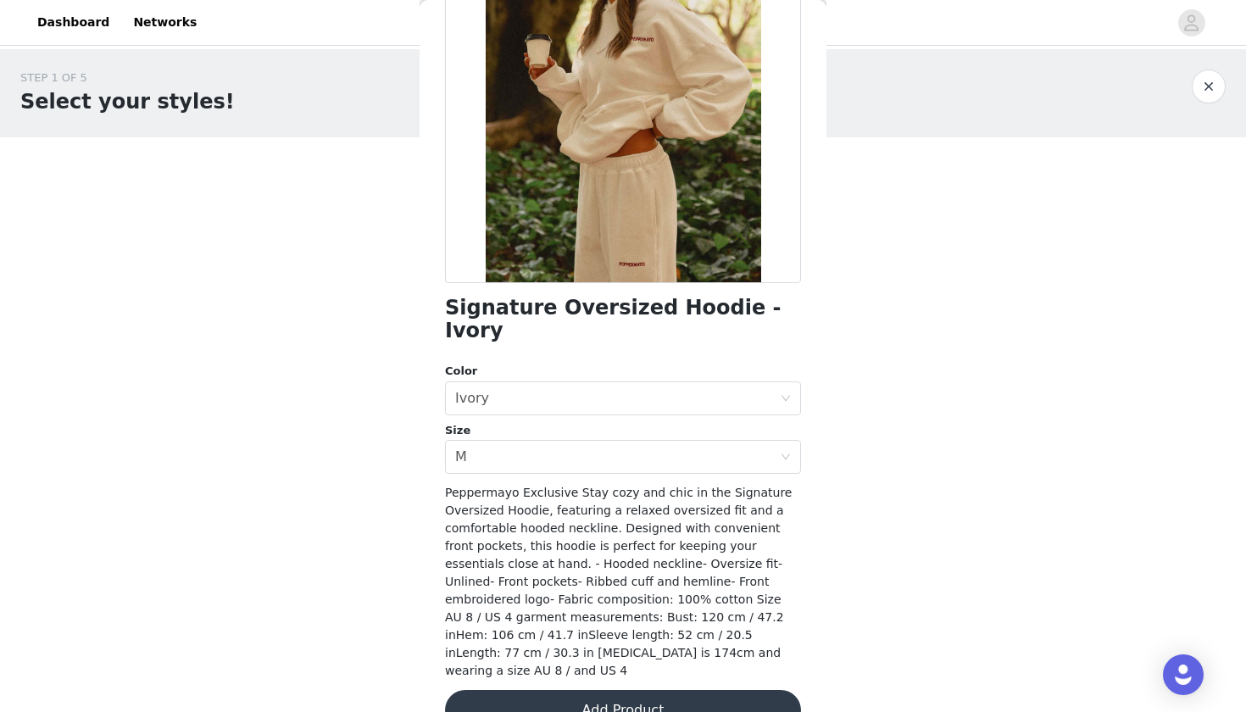
scroll to position [181, 0]
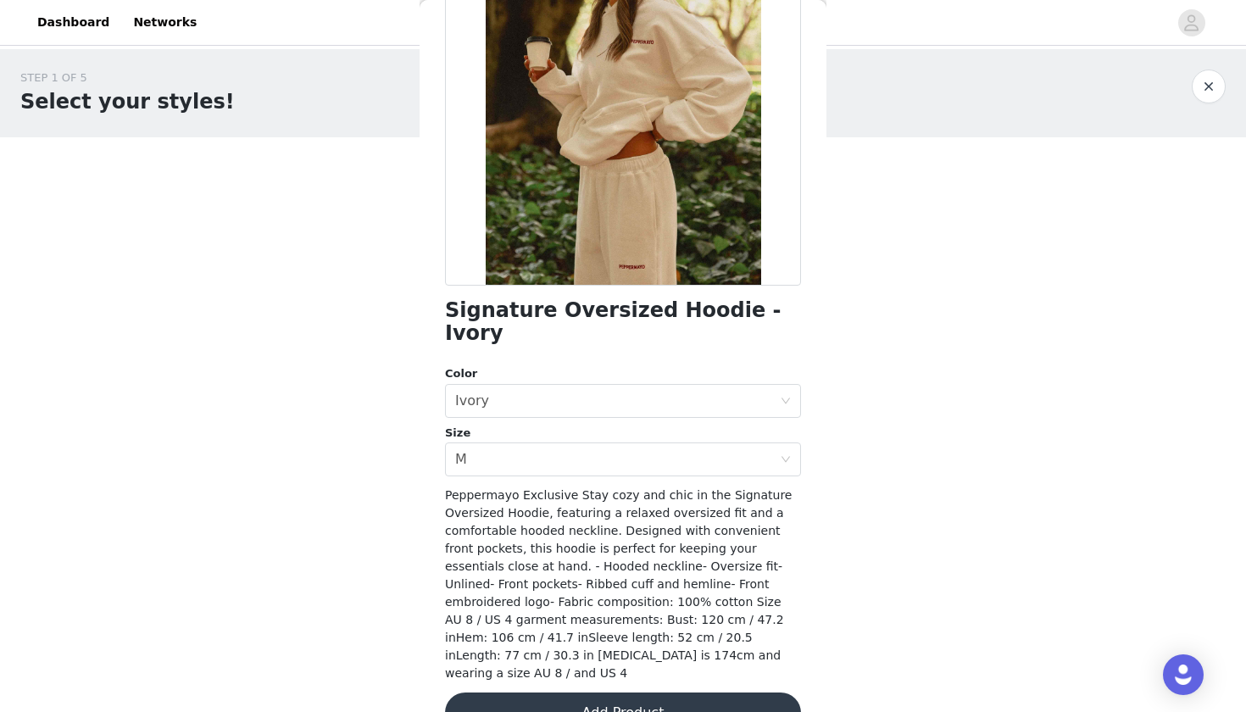
click at [595, 645] on button "Add Product" at bounding box center [623, 713] width 356 height 41
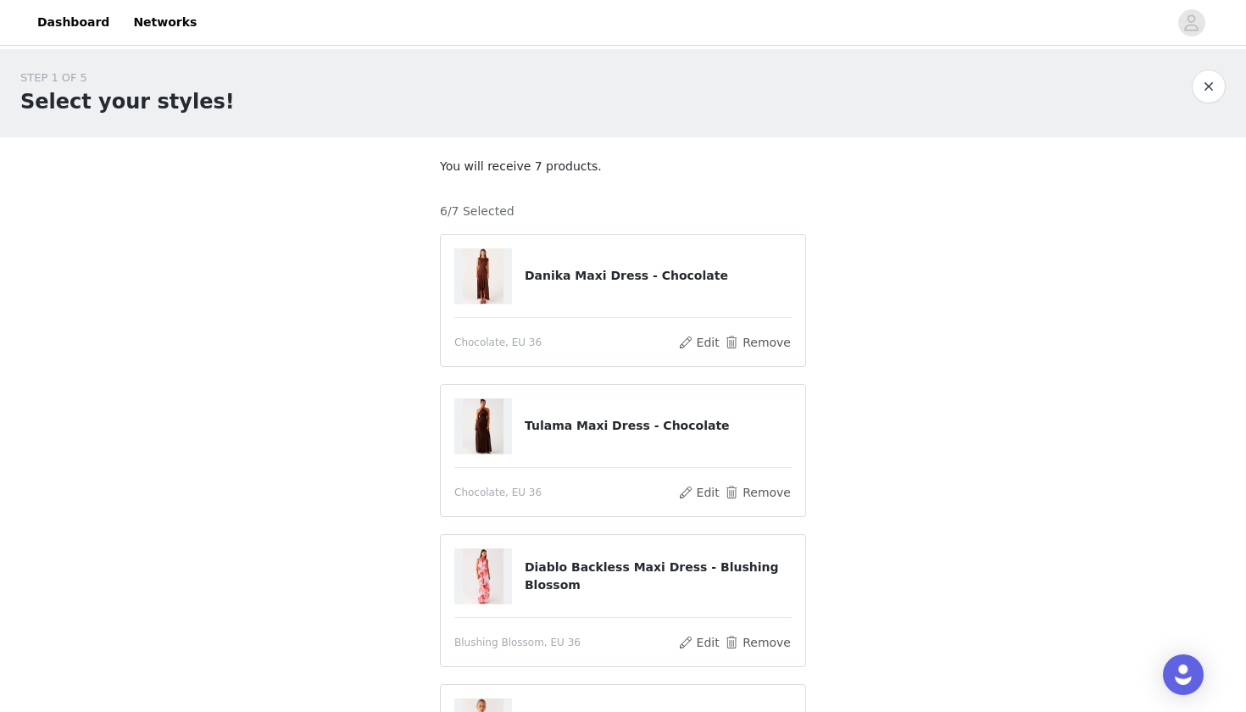
click at [548, 202] on div "6/7 Selected" at bounding box center [623, 204] width 366 height 31
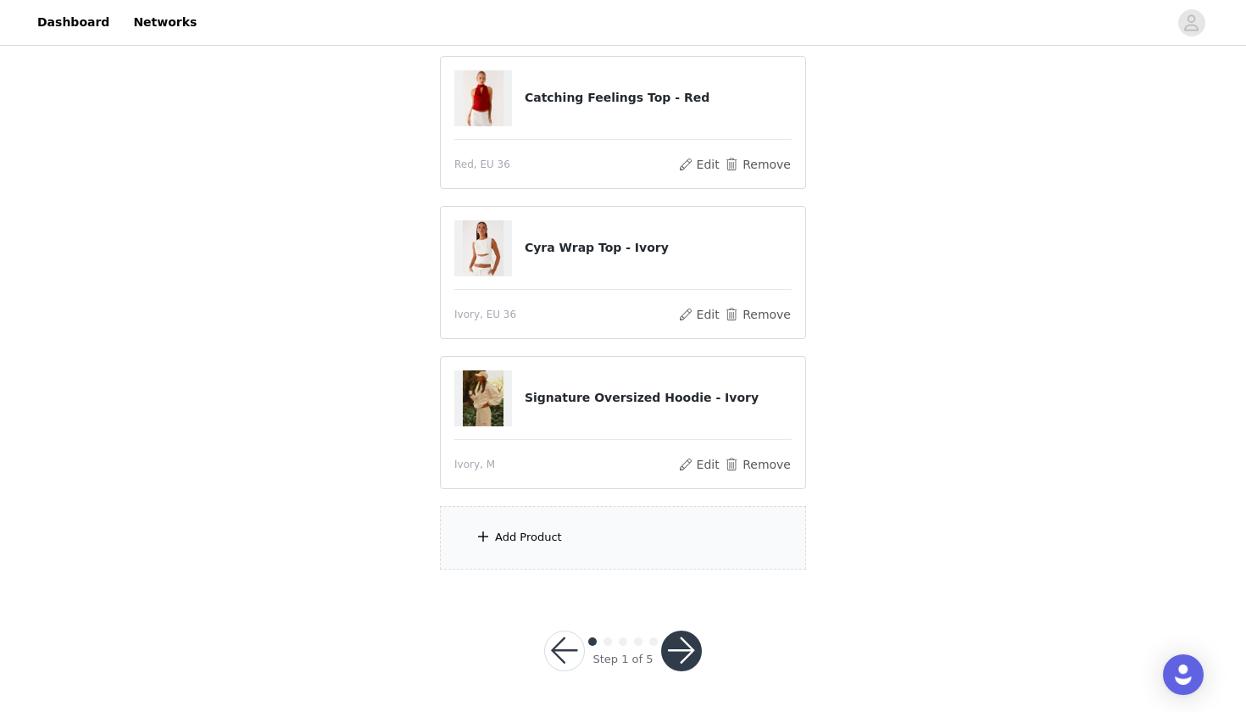
scroll to position [627, 0]
click at [536, 559] on div "Add Product" at bounding box center [623, 539] width 366 height 64
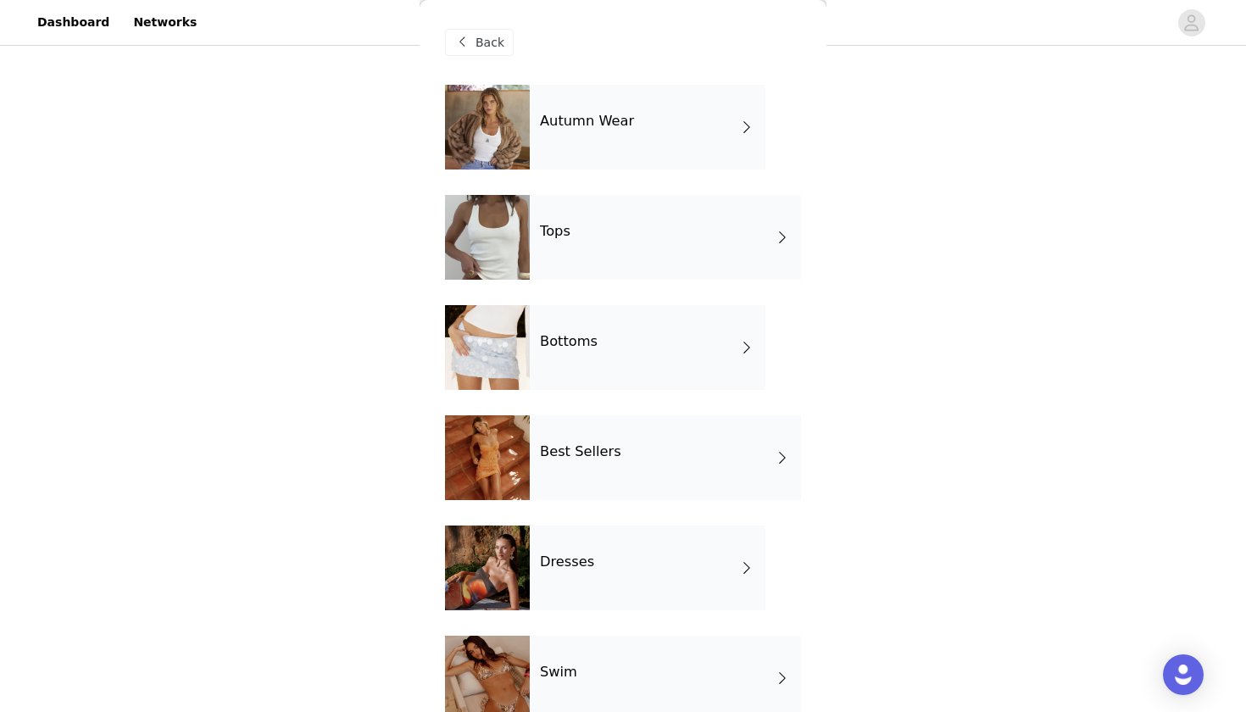
click at [573, 338] on h4 "Bottoms" at bounding box center [569, 341] width 58 height 15
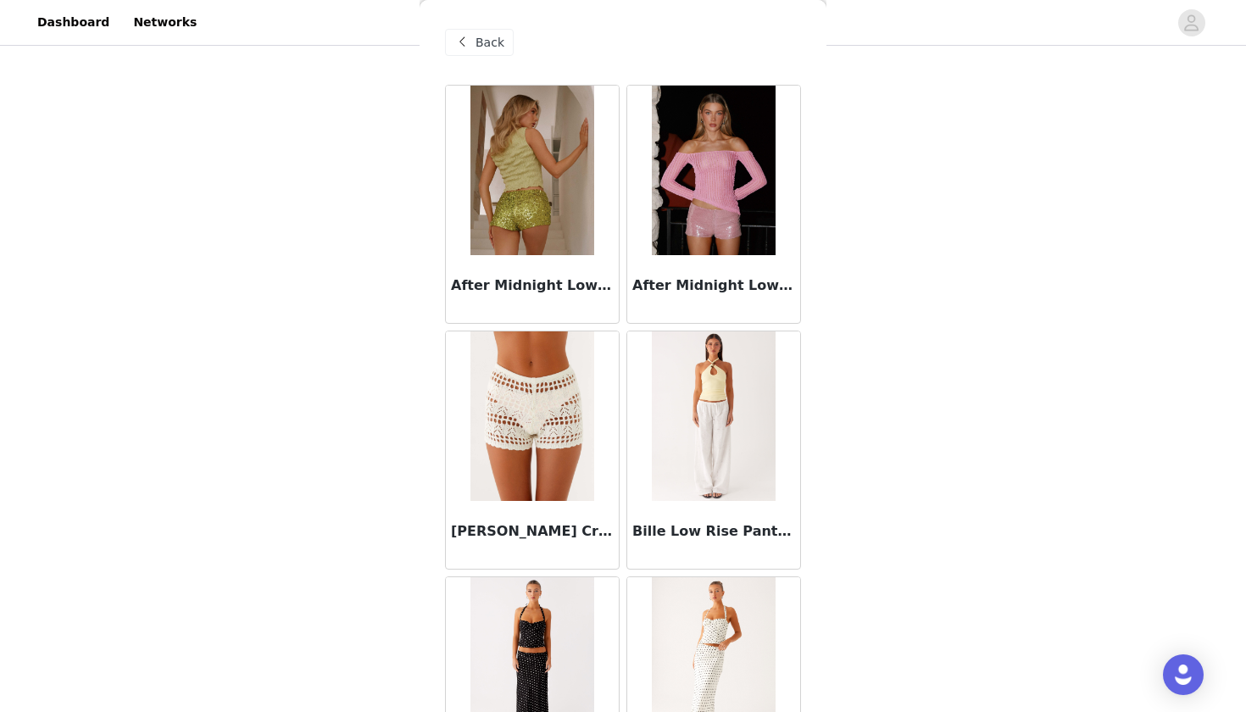
click at [615, 71] on div "Back" at bounding box center [623, 42] width 356 height 85
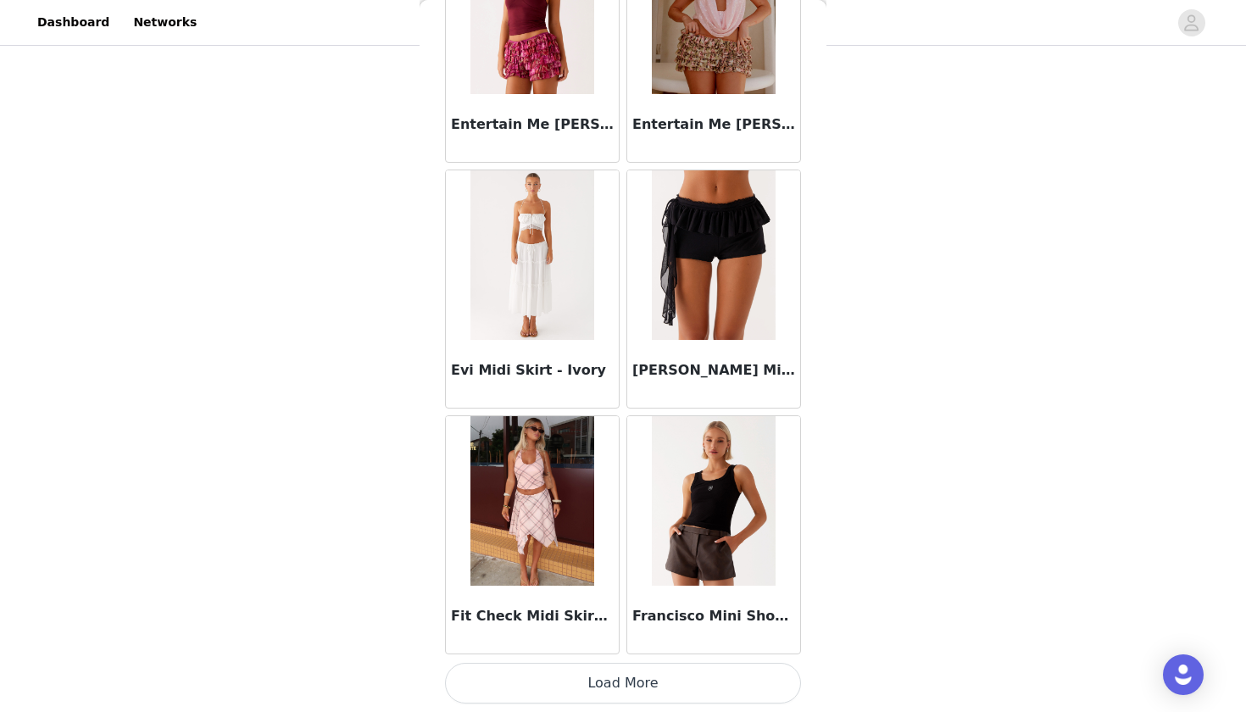
scroll to position [1882, 0]
click at [630, 645] on button "Load More" at bounding box center [623, 683] width 356 height 41
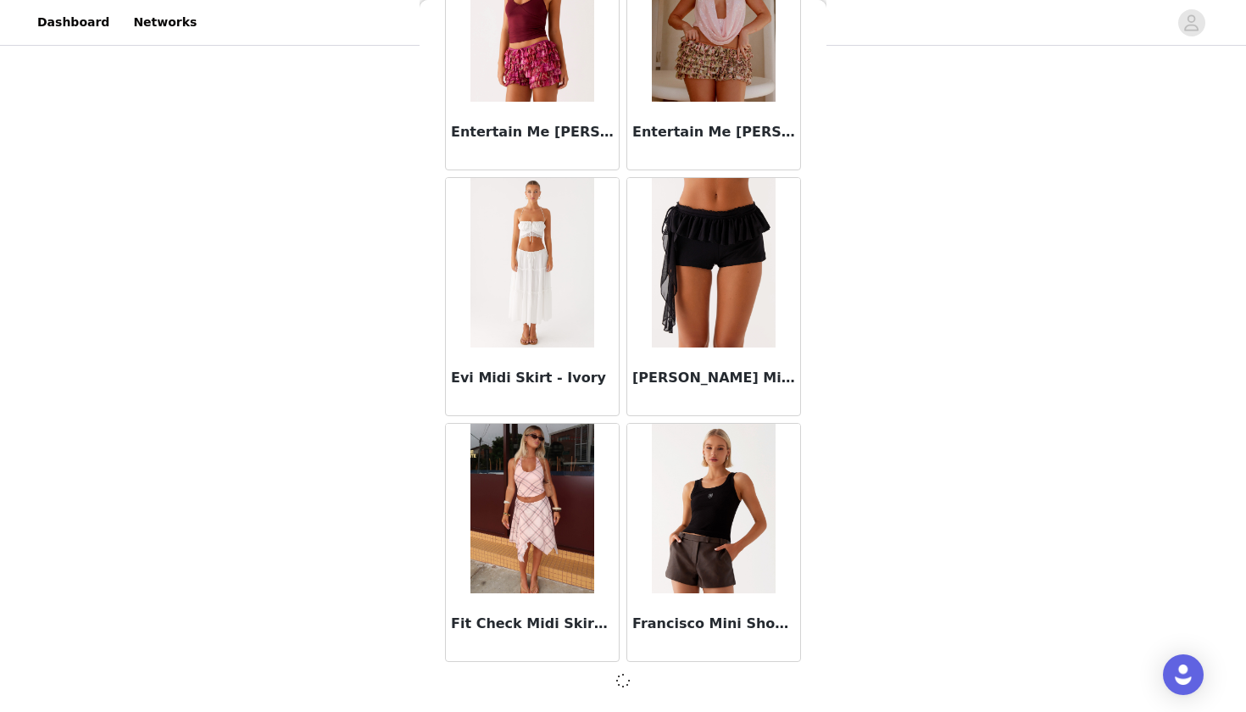
scroll to position [1874, 0]
click at [622, 422] on div "Fit Check Midi Skirt - Pink Check" at bounding box center [532, 543] width 181 height 246
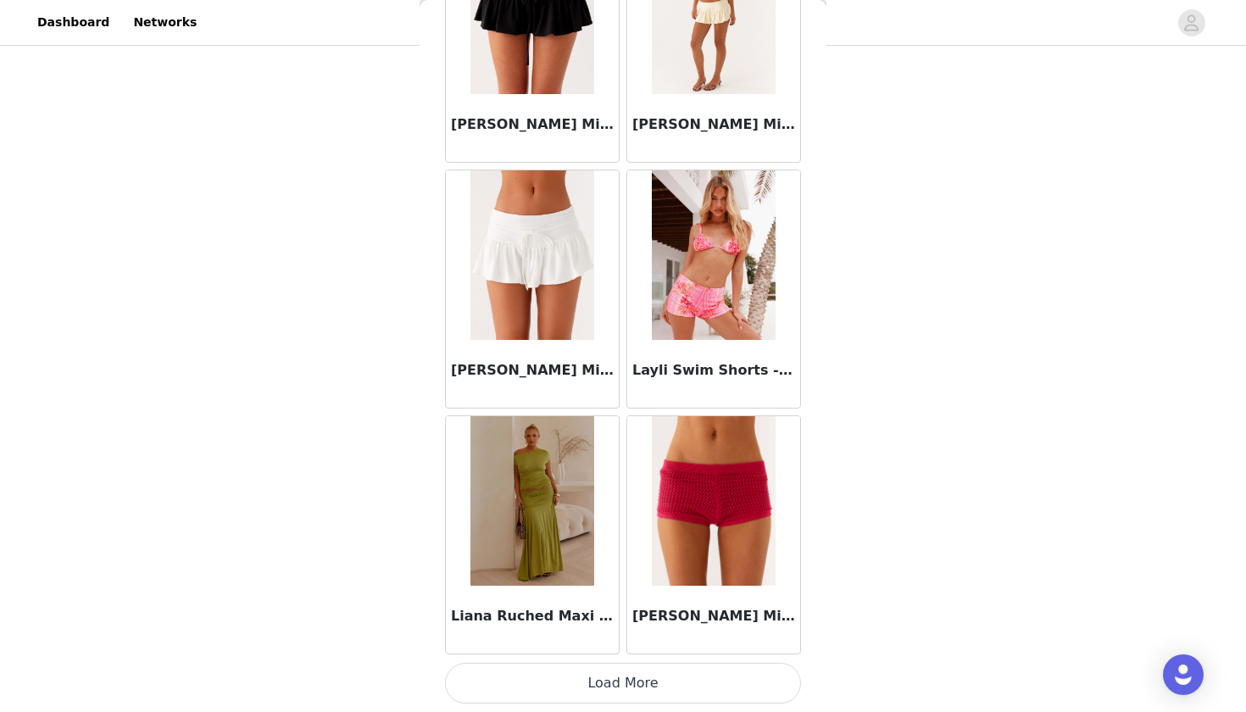
click at [582, 645] on button "Load More" at bounding box center [623, 683] width 356 height 41
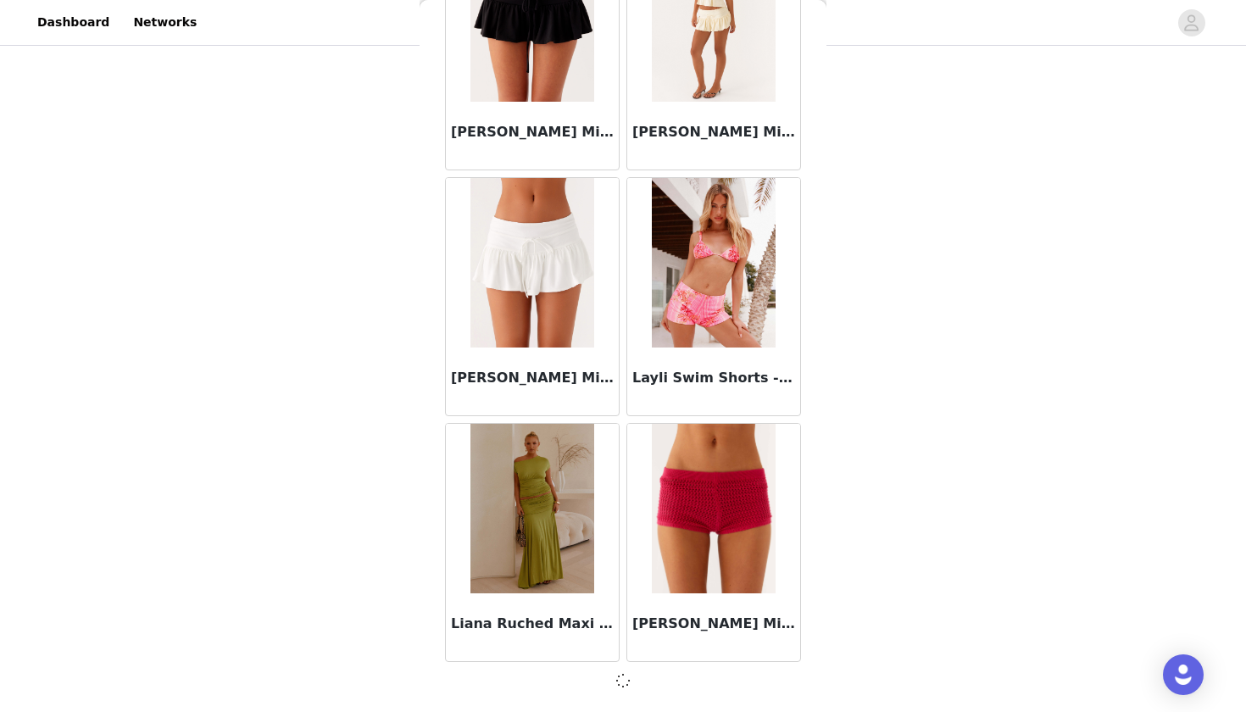
scroll to position [4333, 0]
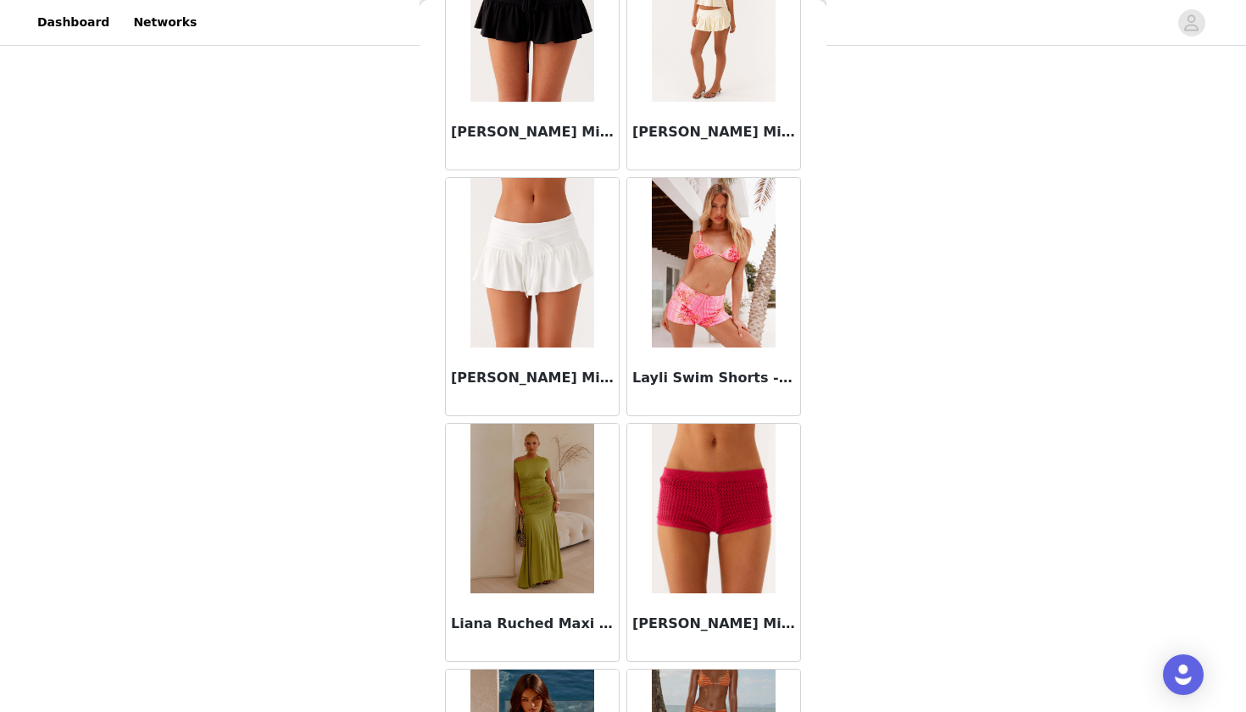
click at [626, 420] on div "Lukella Chrochet Mini Short - Hot Pink" at bounding box center [713, 543] width 181 height 246
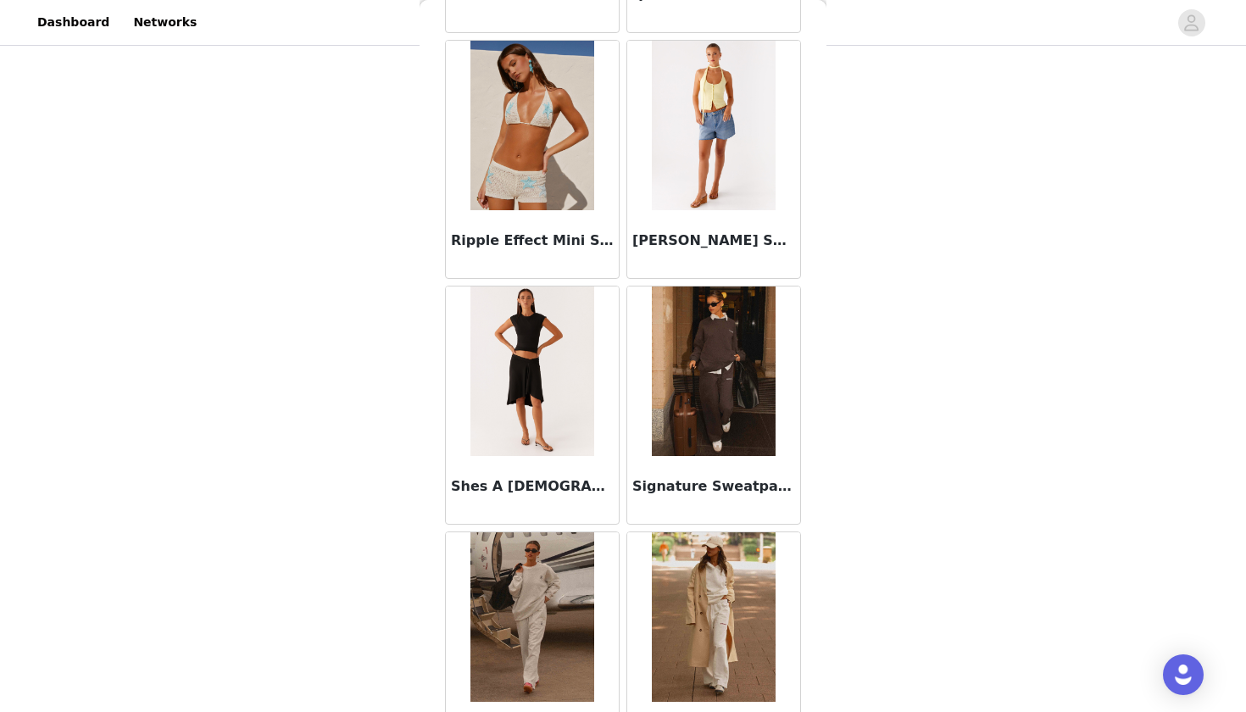
scroll to position [6805, 0]
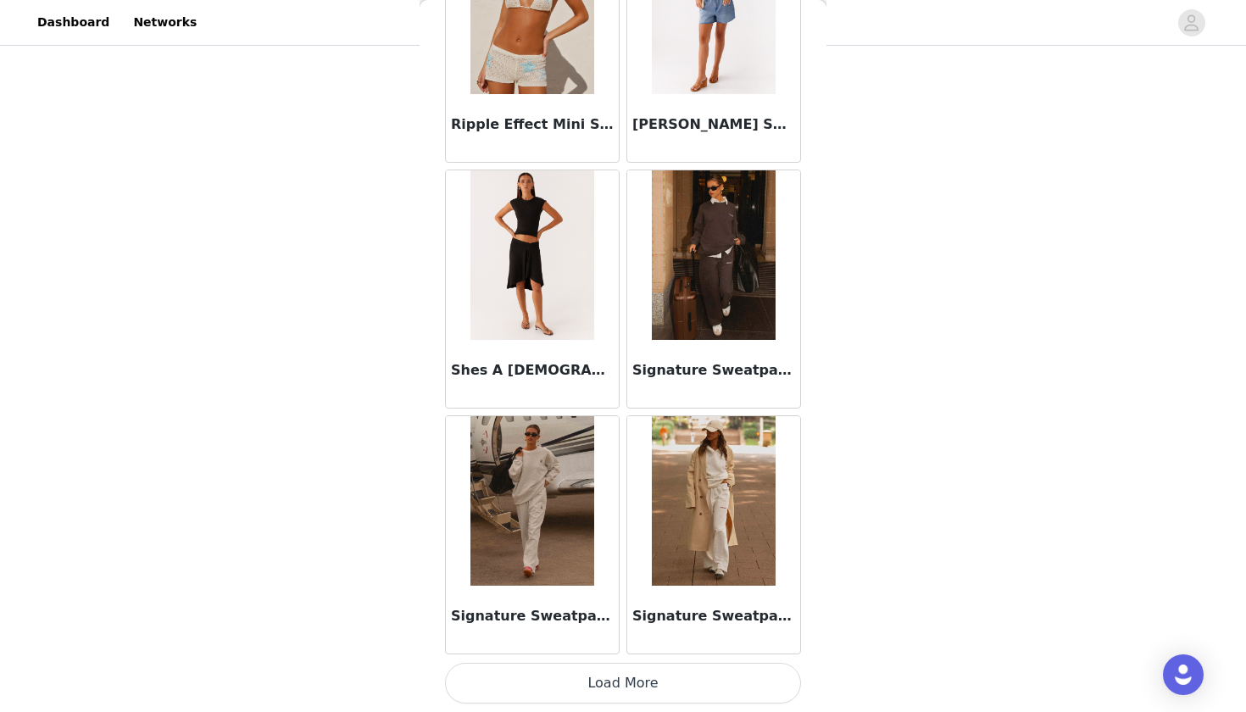
click at [688, 515] on img at bounding box center [713, 501] width 123 height 170
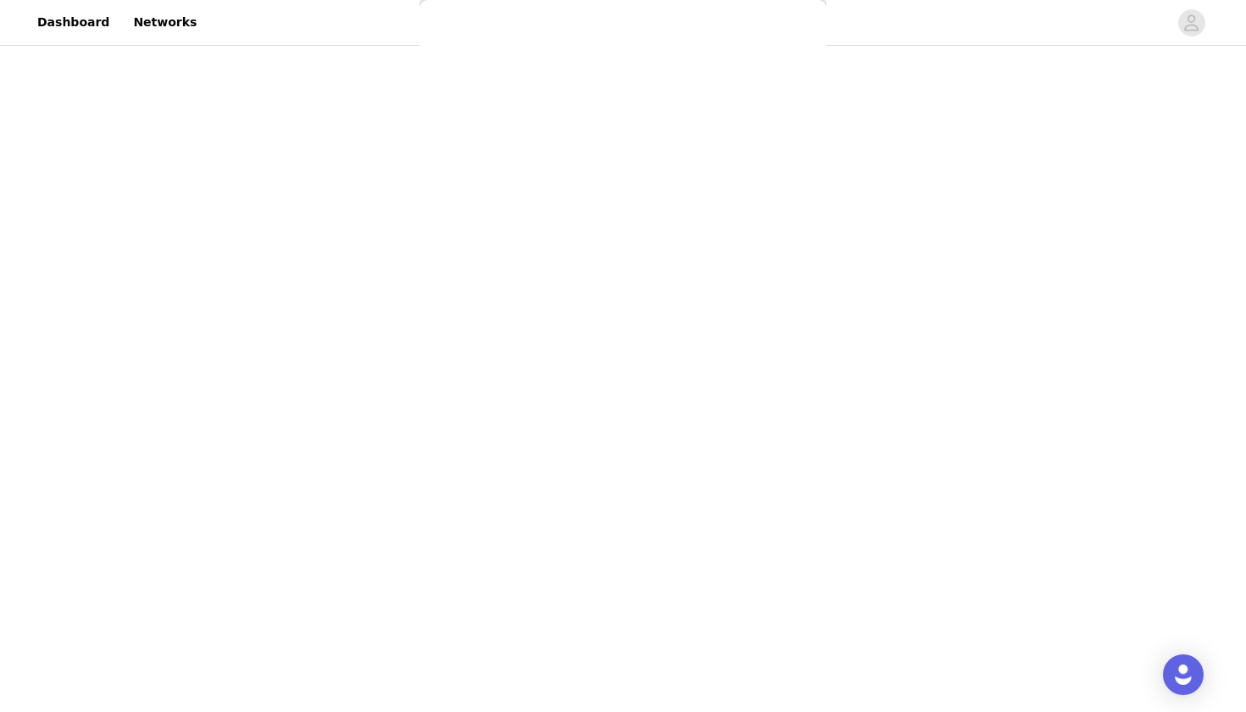
scroll to position [0, 0]
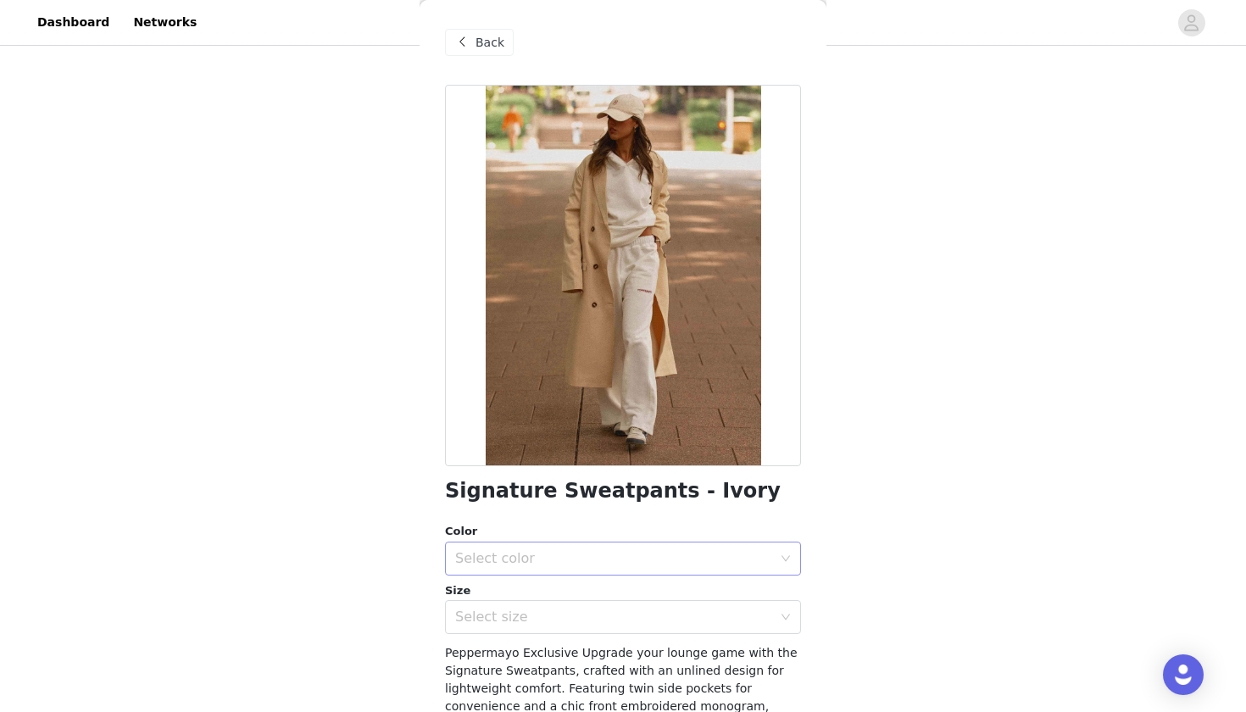
click at [533, 550] on div "Select color" at bounding box center [613, 558] width 317 height 17
click at [513, 589] on li "Ivory" at bounding box center [623, 595] width 356 height 27
click at [506, 609] on div "Select size" at bounding box center [613, 617] width 317 height 17
click at [409, 598] on div "STEP 1 OF 5 Select your styles! You will receive 7 products. 6/7 Selected Danik…" at bounding box center [623, 67] width 1246 height 1291
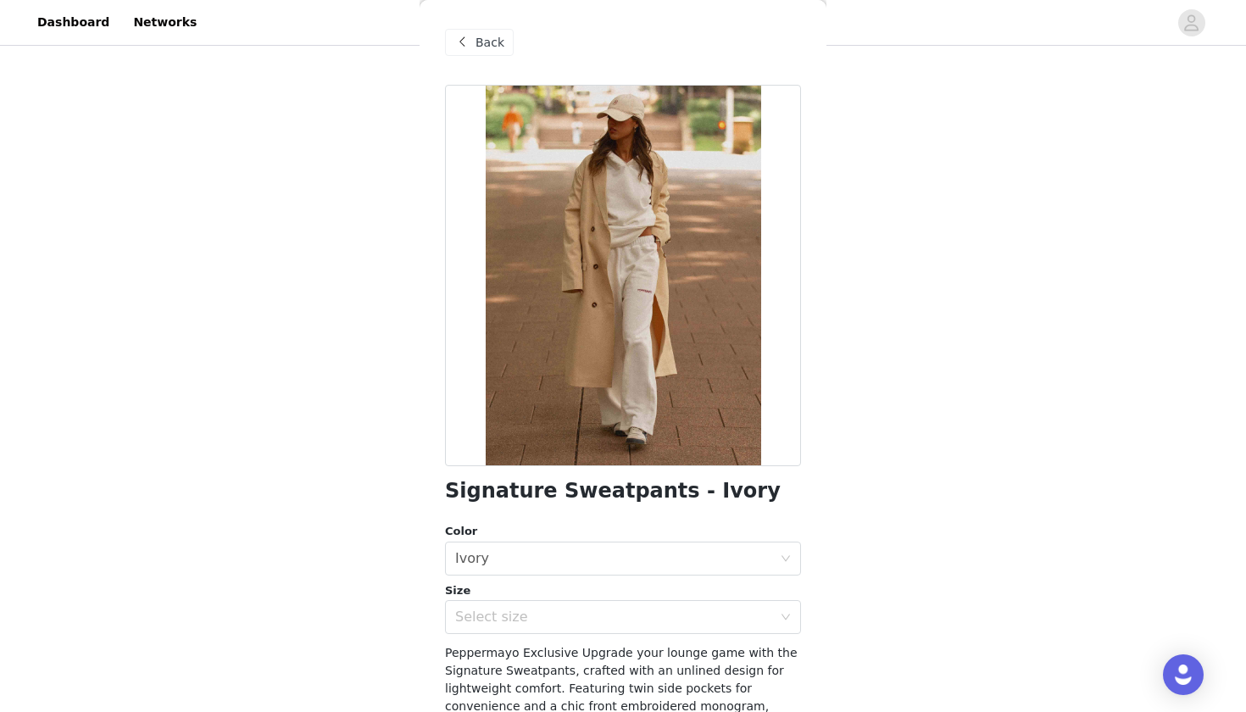
click at [465, 636] on div "Signature Sweatpants - Ivory Color Select color Ivory Size Select size Pepperma…" at bounding box center [623, 498] width 356 height 827
click at [474, 626] on div "Select size" at bounding box center [617, 617] width 325 height 32
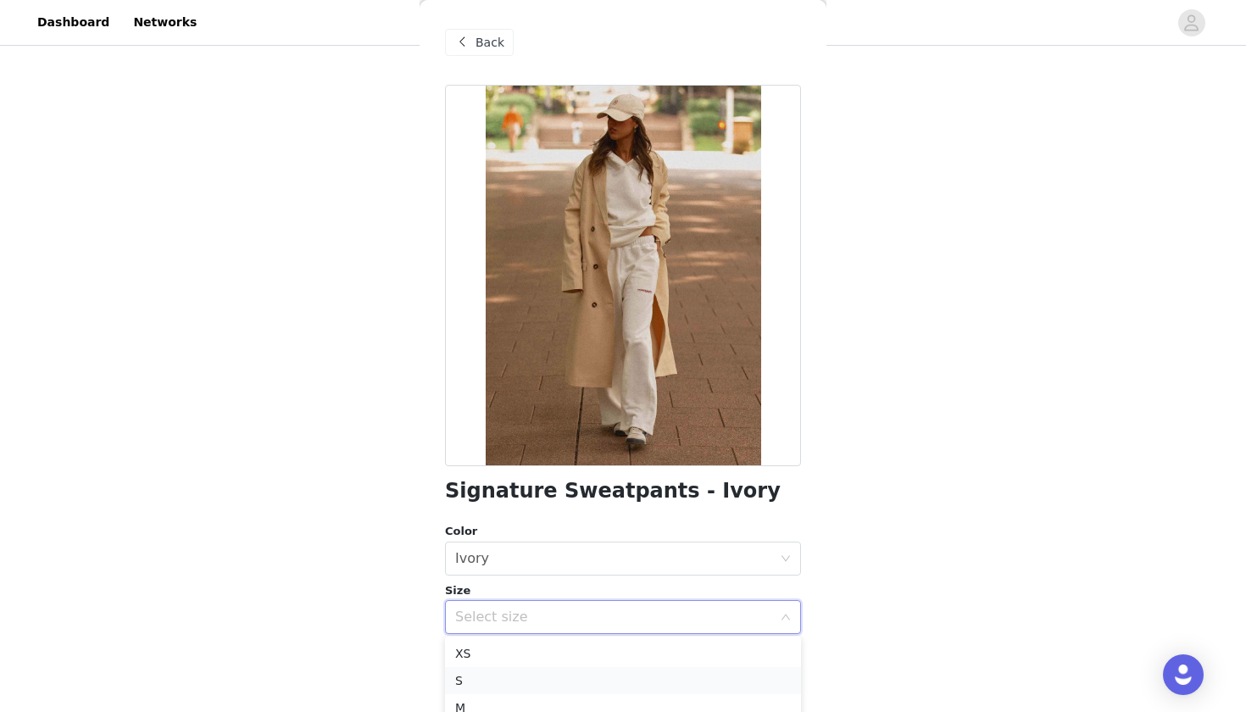
click at [474, 645] on li "S" at bounding box center [623, 680] width 356 height 27
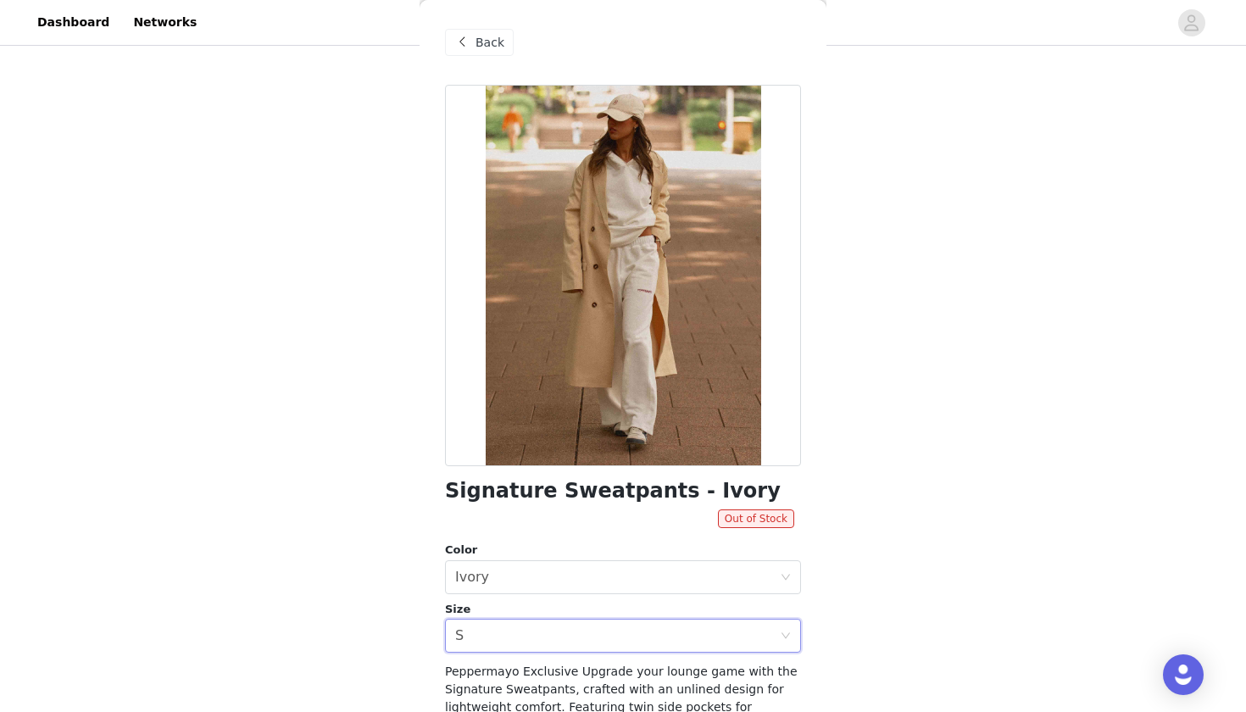
click at [464, 613] on div "Size" at bounding box center [623, 609] width 356 height 17
click at [464, 615] on div "Size" at bounding box center [623, 609] width 356 height 17
click at [466, 627] on div "Select size S" at bounding box center [617, 636] width 325 height 32
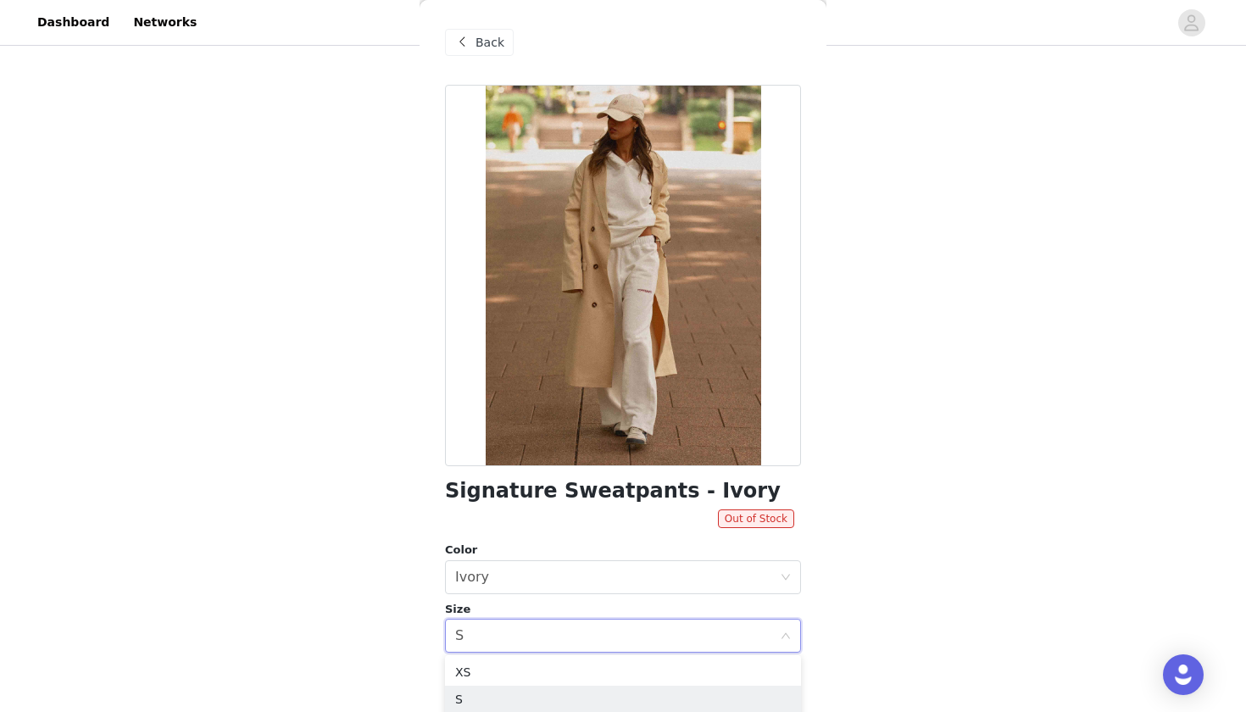
click at [403, 635] on div "STEP 1 OF 5 Select your styles! You will receive 7 products. 6/7 Selected Danik…" at bounding box center [623, 67] width 1246 height 1291
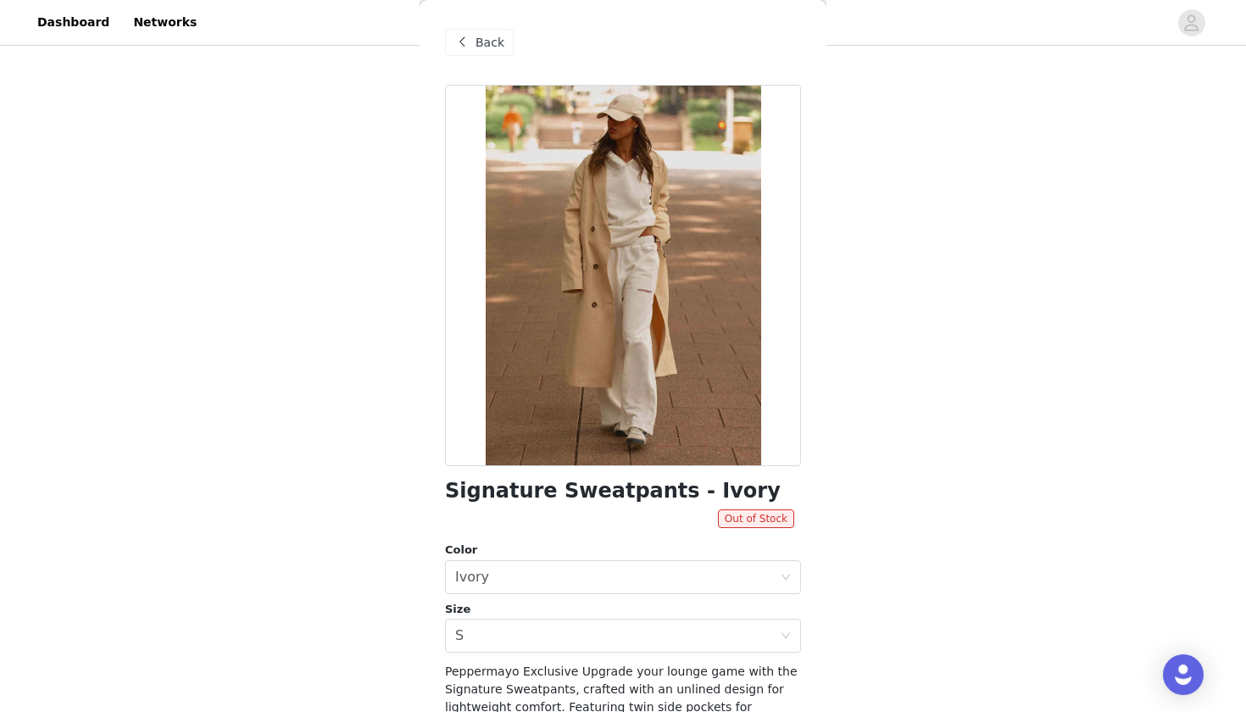
click at [440, 367] on div "Back Signature Sweatpants - Ivory Out of Stock Color Select color Ivory Size Se…" at bounding box center [623, 356] width 407 height 712
click at [505, 480] on h1 "Signature Sweatpants - Ivory" at bounding box center [613, 491] width 336 height 23
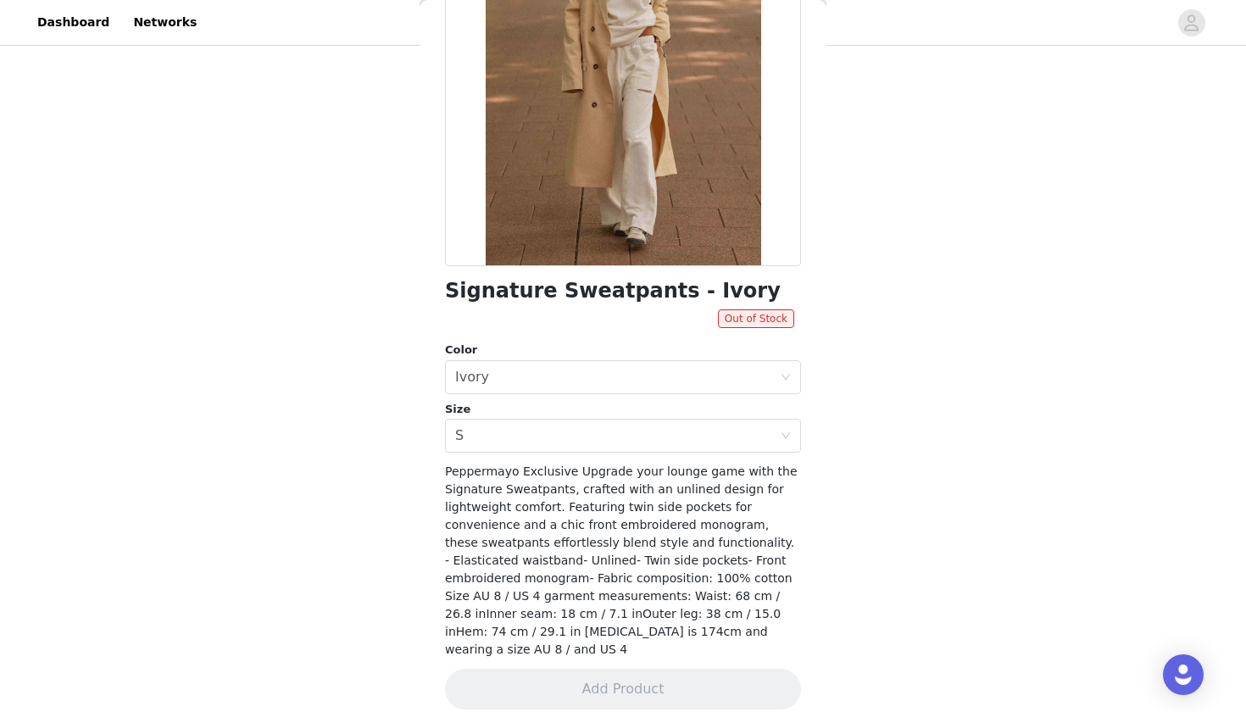
scroll to position [199, 0]
click at [525, 415] on div "Size" at bounding box center [623, 410] width 356 height 17
click at [524, 425] on div "Select size S" at bounding box center [617, 436] width 325 height 32
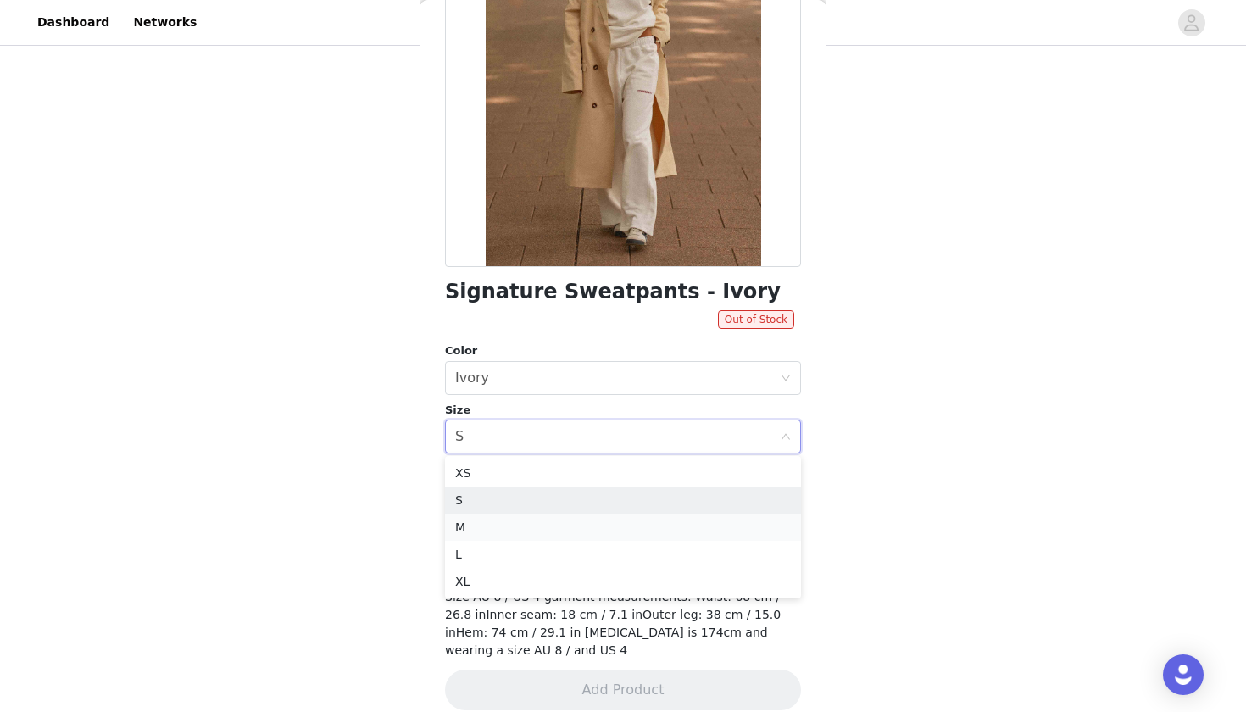
click at [496, 518] on li "M" at bounding box center [623, 527] width 356 height 27
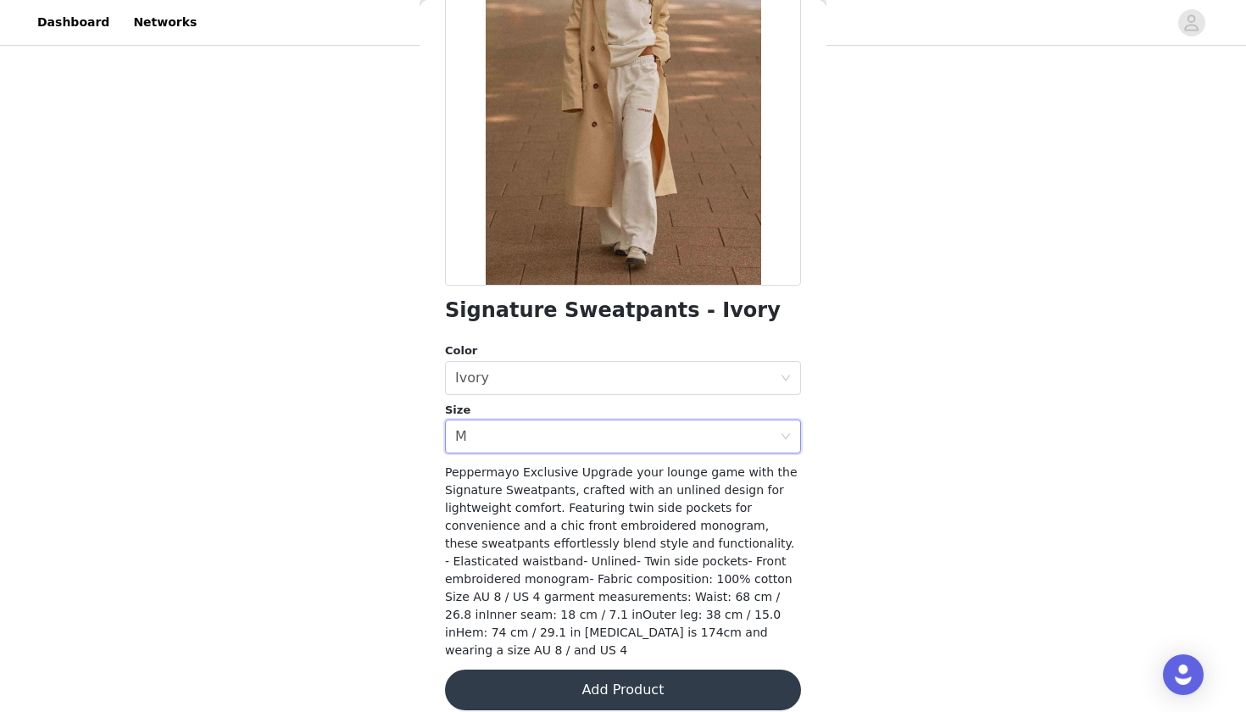
click at [543, 645] on button "Add Product" at bounding box center [623, 690] width 356 height 41
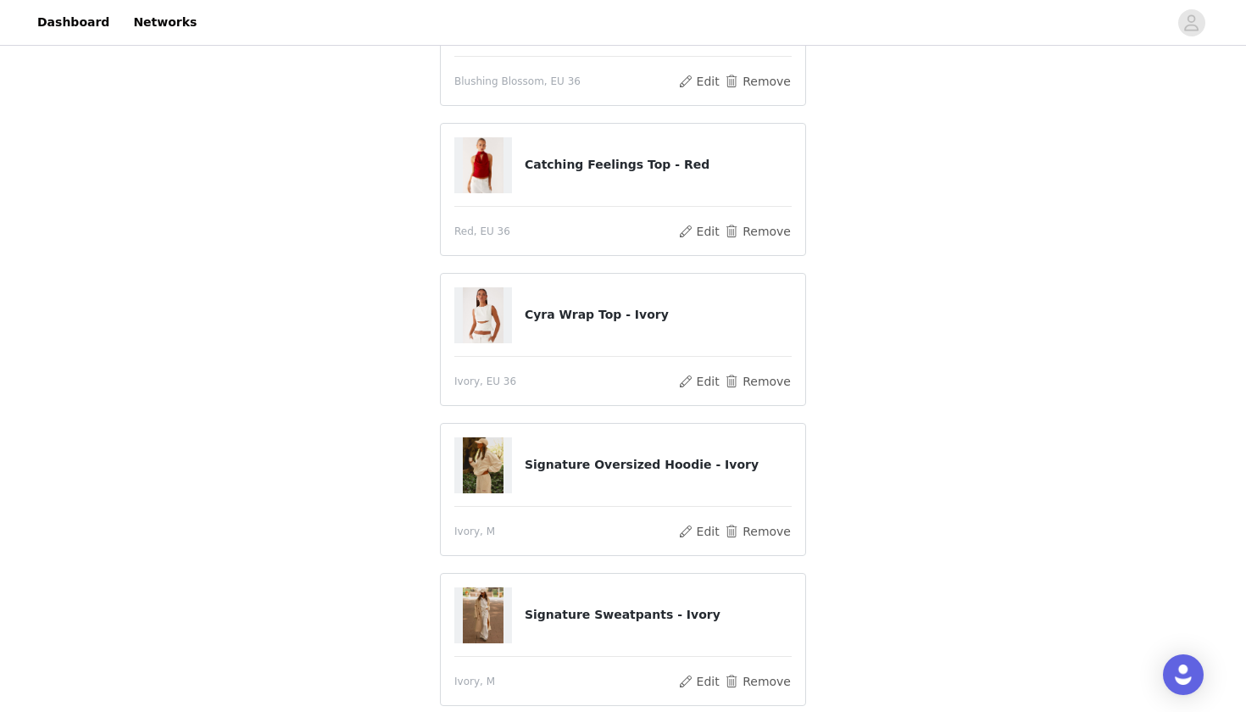
click at [873, 476] on div "STEP 1 OF 5 Select your styles! You will receive 7 products. Added Sep 1, 2025 …" at bounding box center [623, 83] width 1246 height 1322
click at [779, 265] on div "Danika Maxi Dress - Chocolate Chocolate, EU 36 Edit Remove Tulama Maxi Dress - …" at bounding box center [623, 189] width 366 height 1033
click at [825, 262] on section "You will receive 7 products. Added Sep 1, 2025 • Awaiting Shipment Shipping Add…" at bounding box center [623, 126] width 407 height 1233
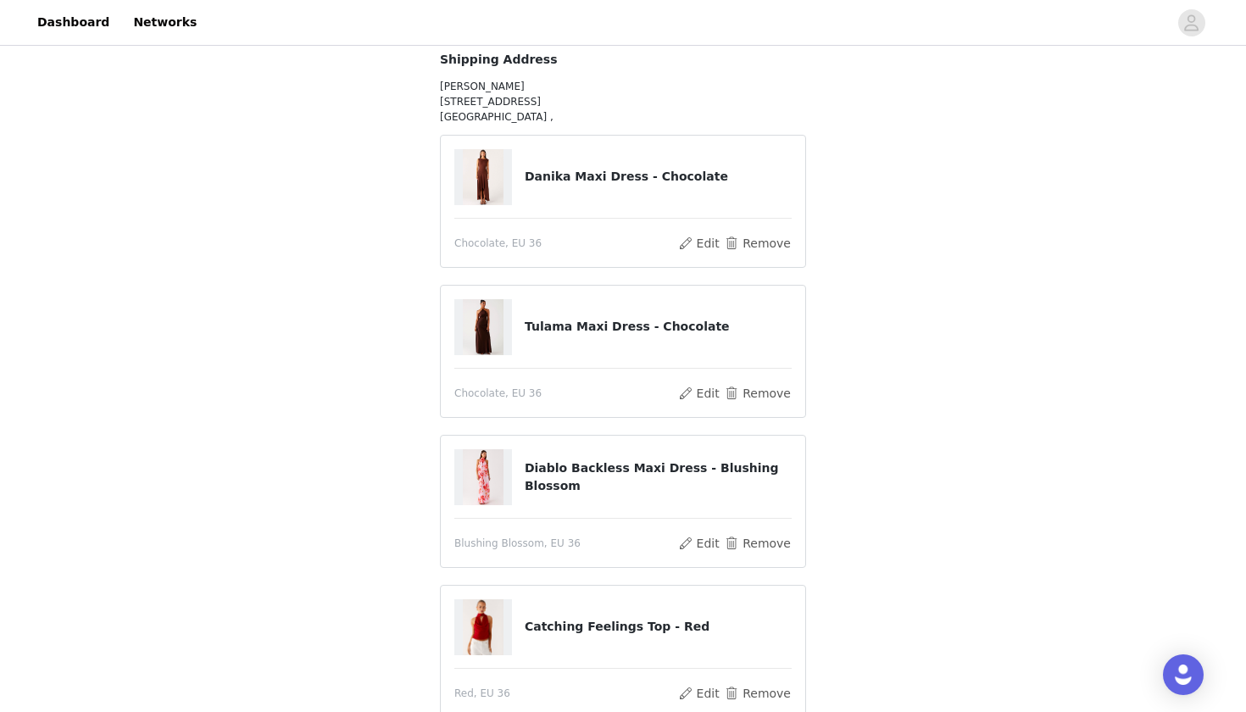
scroll to position [68, 0]
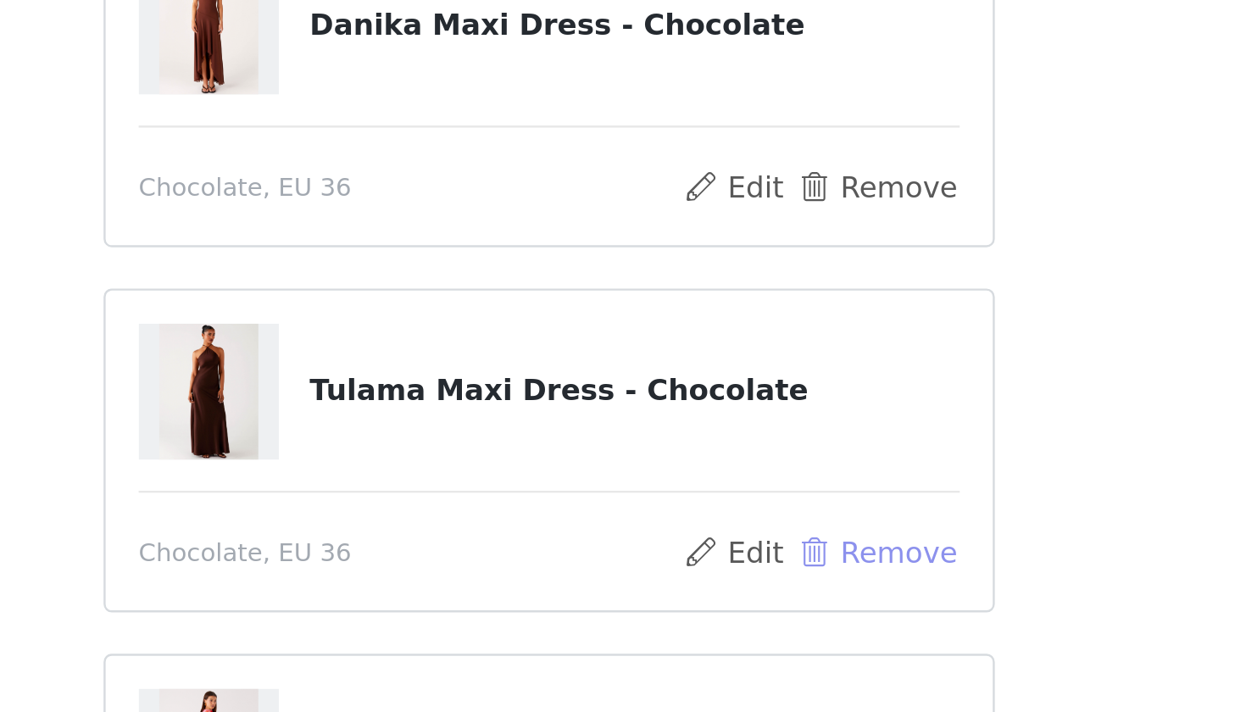
click at [724, 481] on button "Remove" at bounding box center [758, 491] width 68 height 20
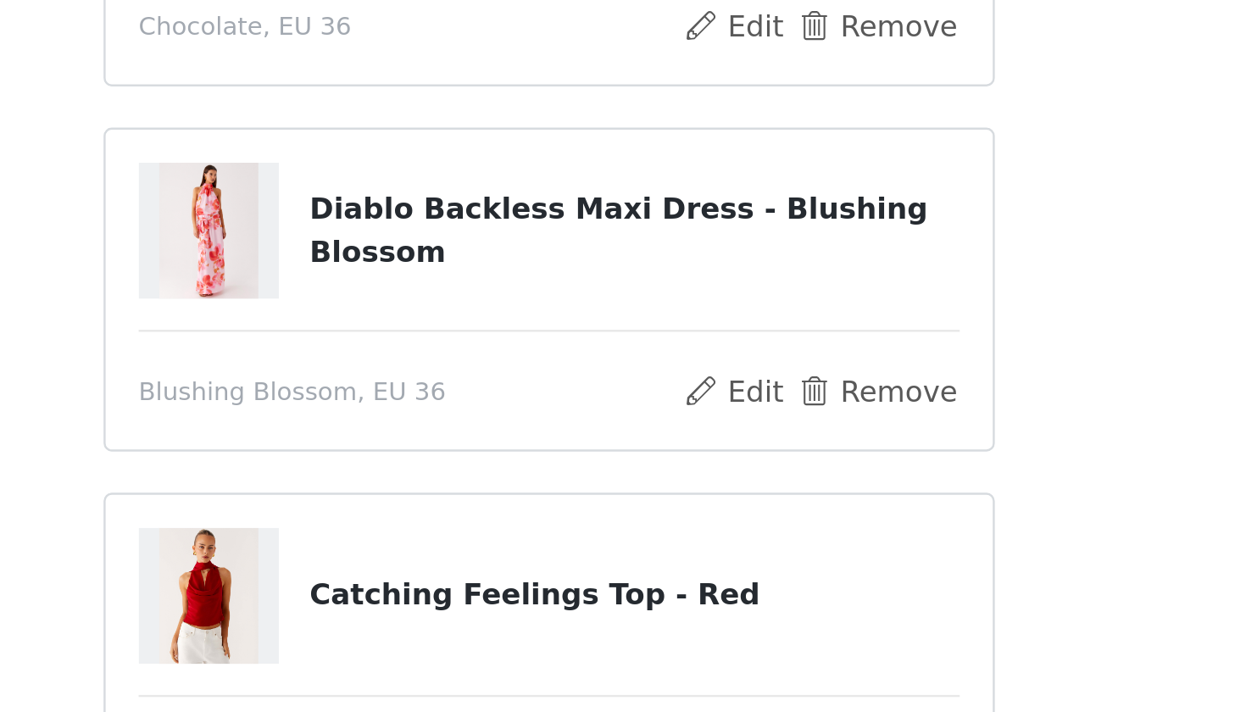
click at [426, 144] on section "You will receive 7 products. 6/7 Selected Danika Maxi Dress - Chocolate Chocola…" at bounding box center [623, 610] width 407 height 1081
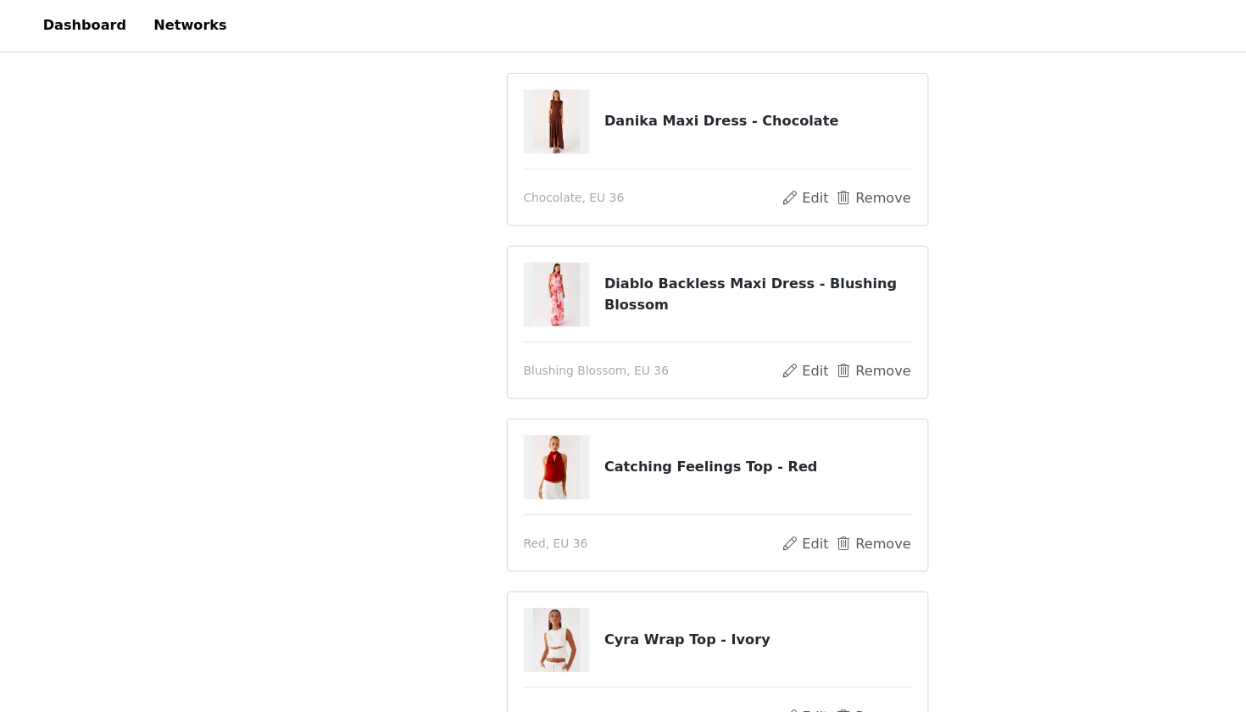
click at [854, 293] on div "STEP 1 OF 5 Select your styles! You will receive 7 products. 6/7 Selected Danik…" at bounding box center [623, 463] width 1246 height 1169
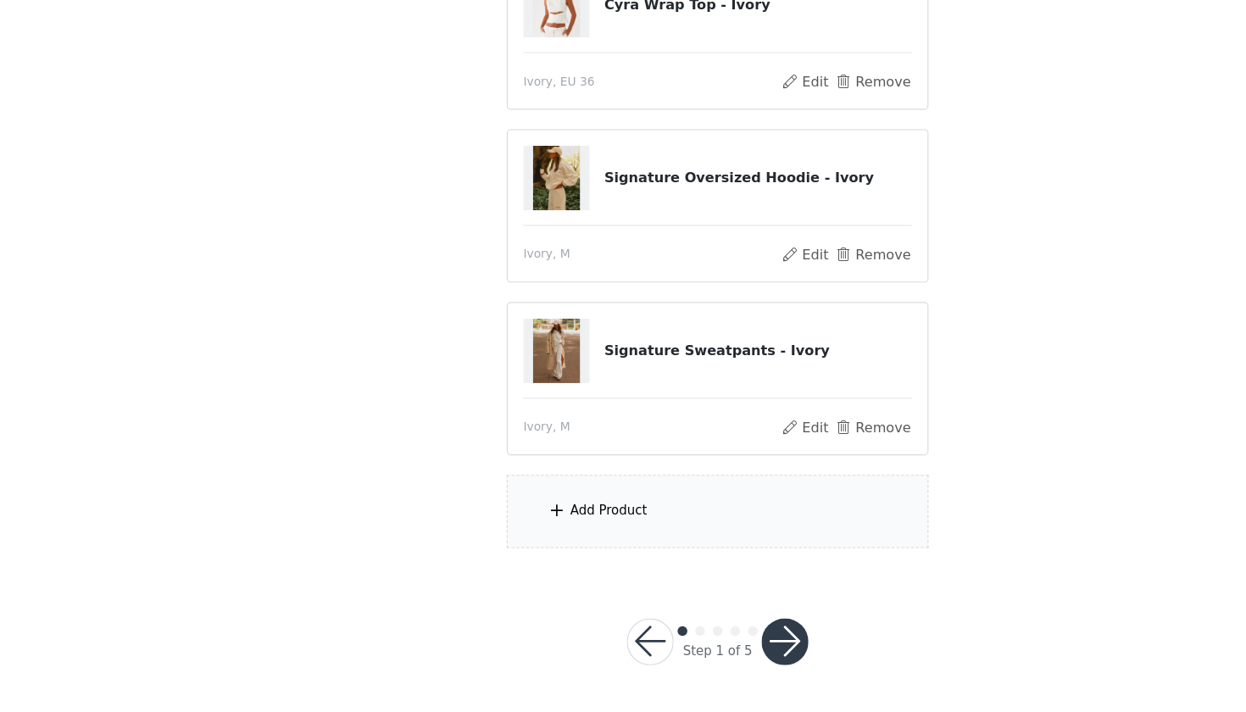
scroll to position [627, 0]
click at [543, 530] on div "Add Product" at bounding box center [528, 538] width 67 height 17
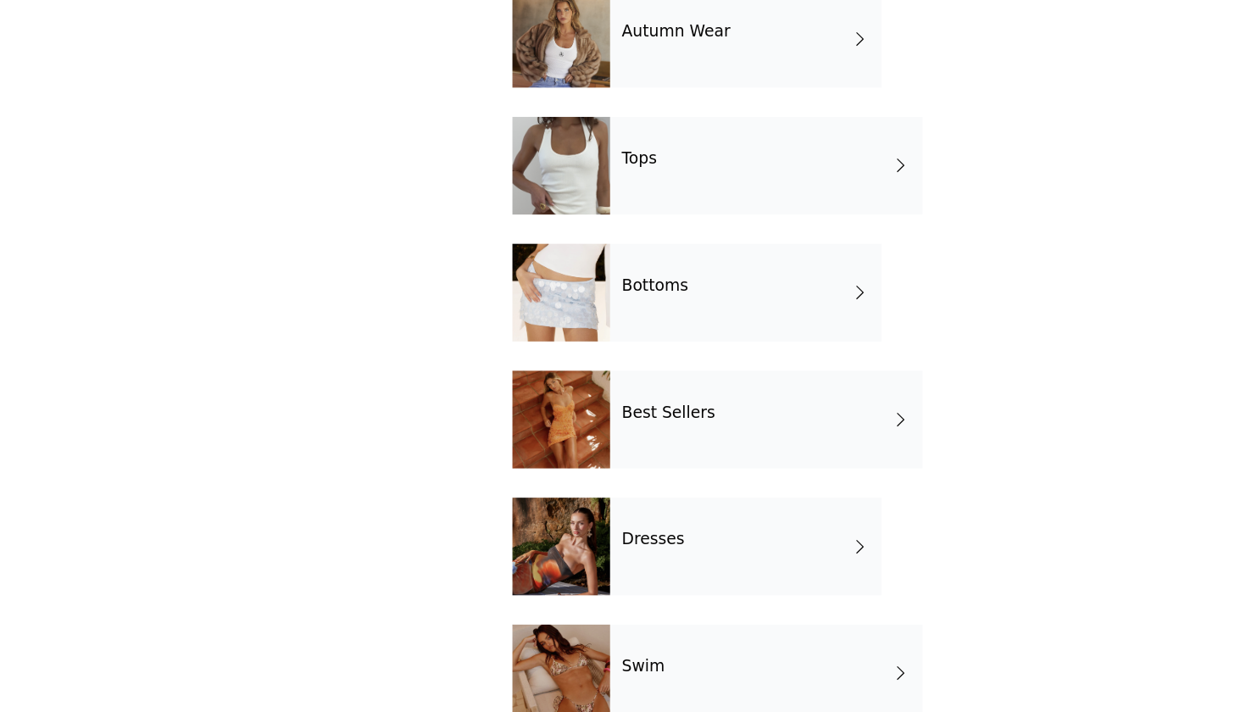
click at [353, 391] on div "STEP 1 OF 5 Select your styles! You will receive 7 products. 6/7 Selected Danik…" at bounding box center [623, 6] width 1246 height 1169
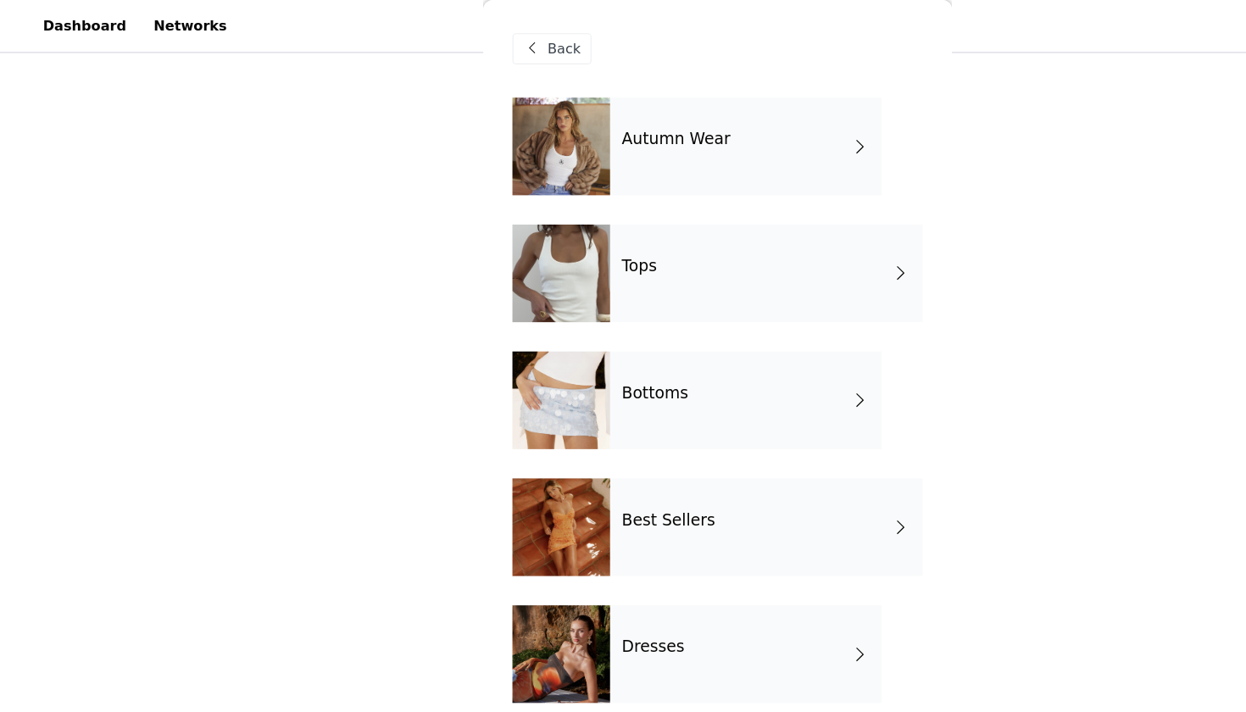
scroll to position [402, 0]
click at [524, 41] on div "Back" at bounding box center [623, 42] width 356 height 85
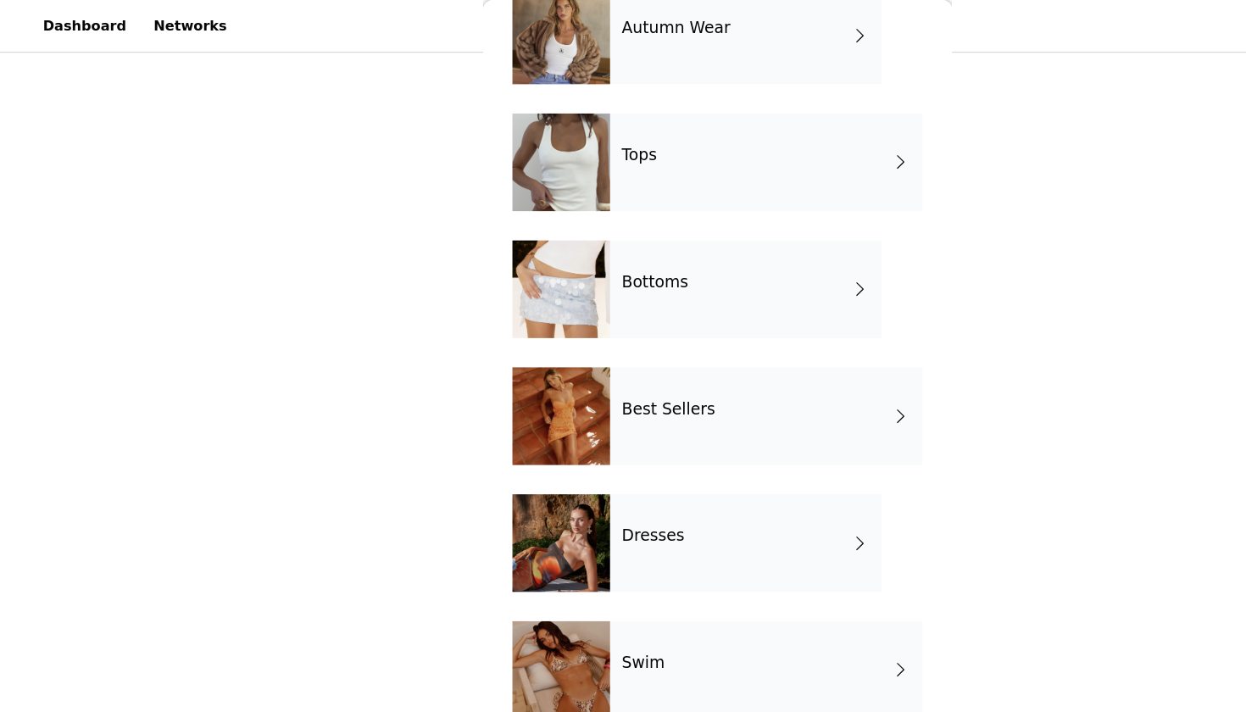
scroll to position [97, 0]
click at [614, 80] on div "Autumn Wear Tops Bottoms Best Sellers Dresses Swim Girls Night Out Garden Party…" at bounding box center [623, 483] width 356 height 992
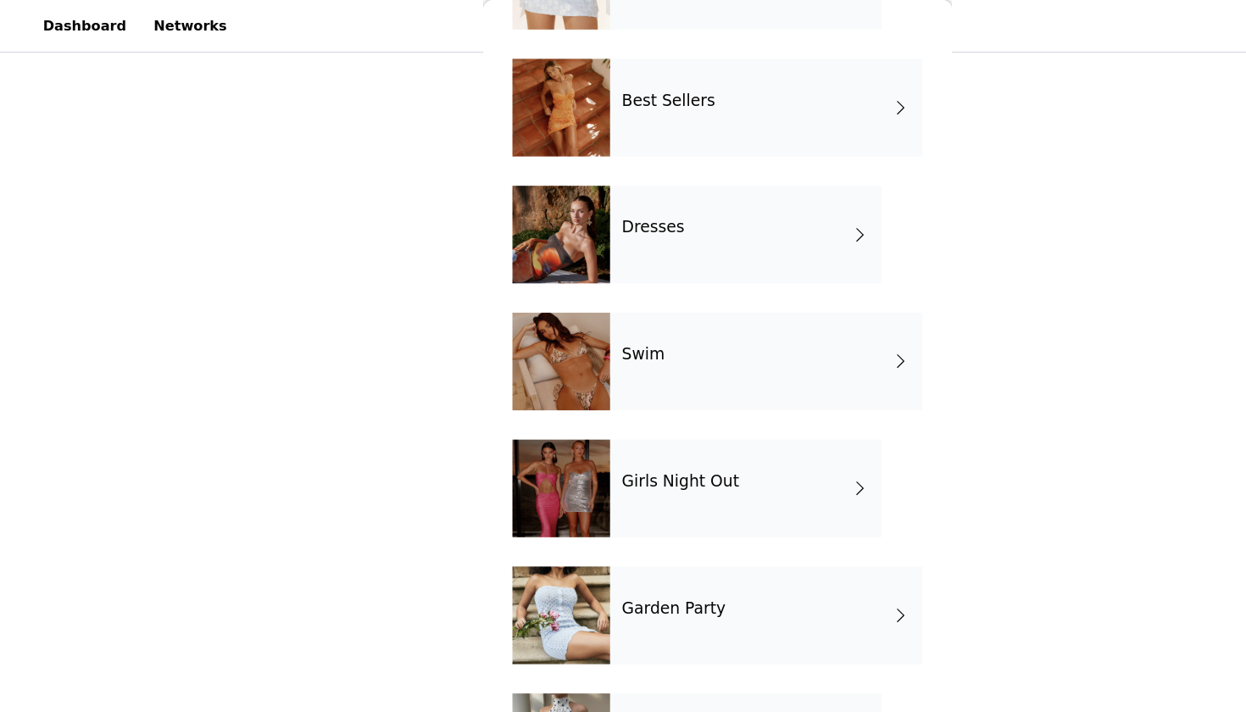
scroll to position [365, 0]
click at [798, 211] on div "Autumn Wear Tops Bottoms Best Sellers Dresses Swim Girls Night Out Garden Party…" at bounding box center [623, 216] width 356 height 992
click at [804, 225] on div "Back Autumn Wear Tops Bottoms Best Sellers Dresses Swim Girls Night Out Garden …" at bounding box center [623, 356] width 407 height 712
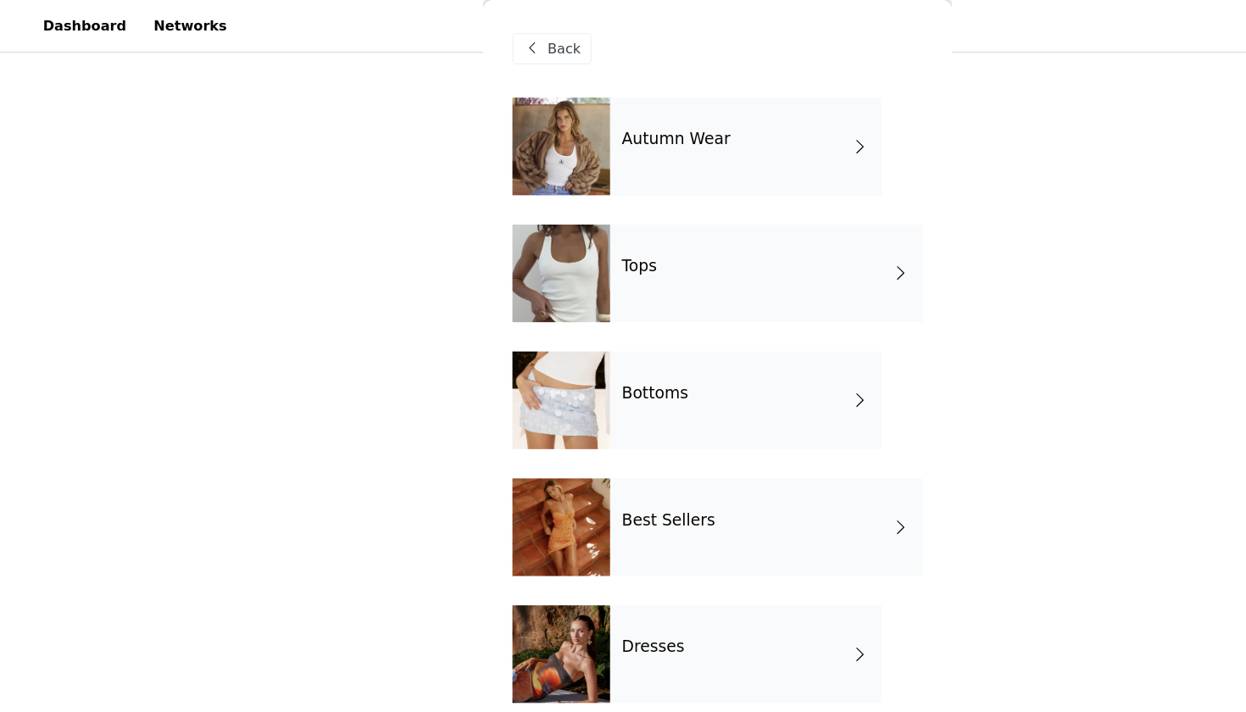
scroll to position [0, 0]
click at [491, 36] on span "Back" at bounding box center [490, 43] width 29 height 18
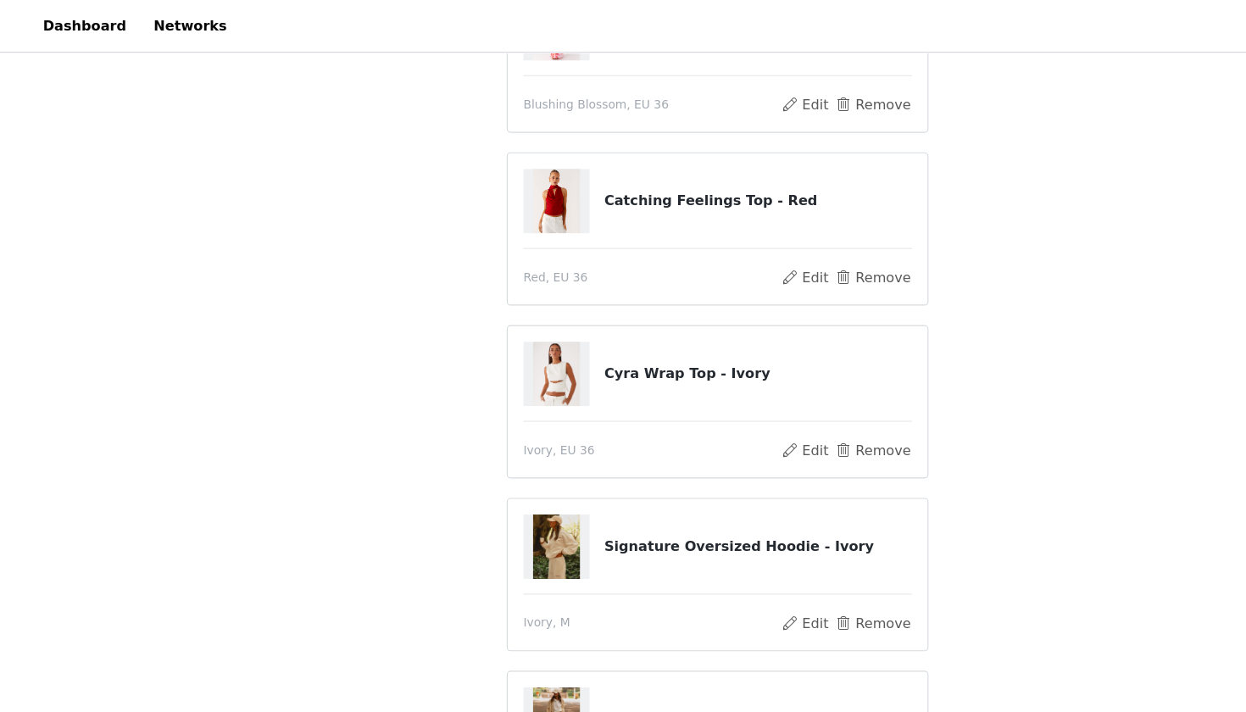
click at [619, 276] on div "Danika Maxi Dress - Chocolate Chocolate, EU 36 Edit Remove Diablo Backless Maxi…" at bounding box center [623, 273] width 366 height 883
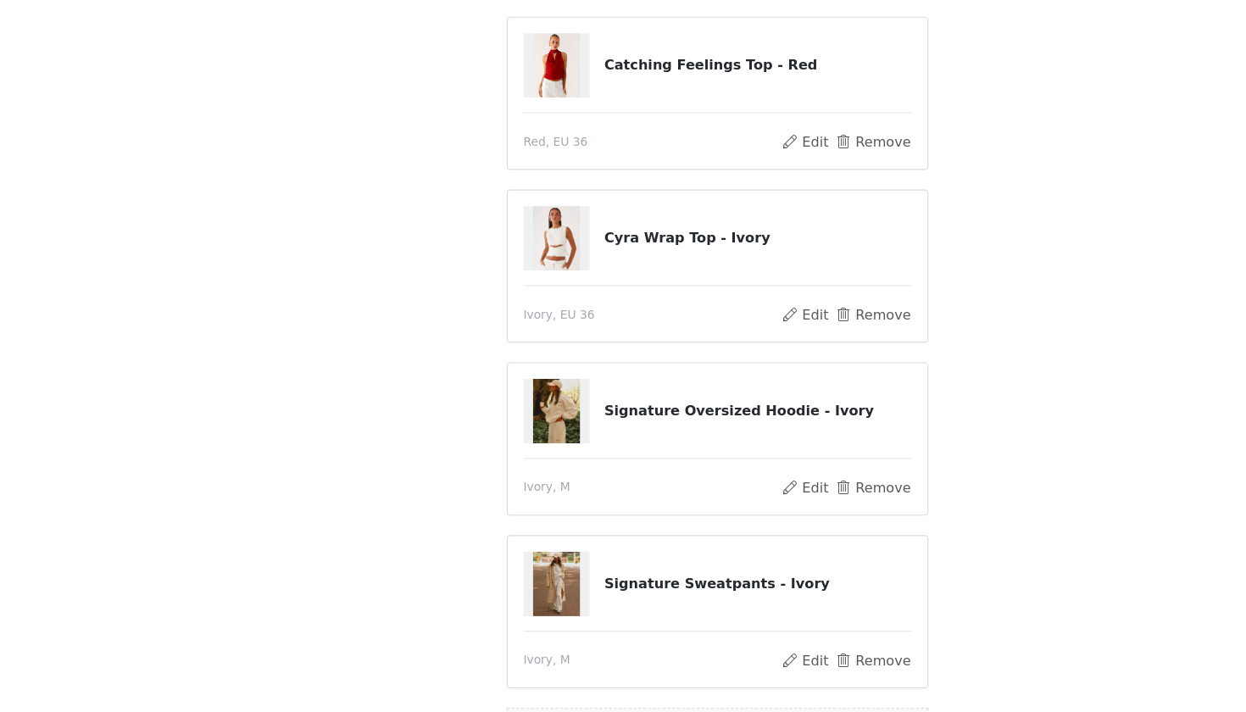
scroll to position [443, 0]
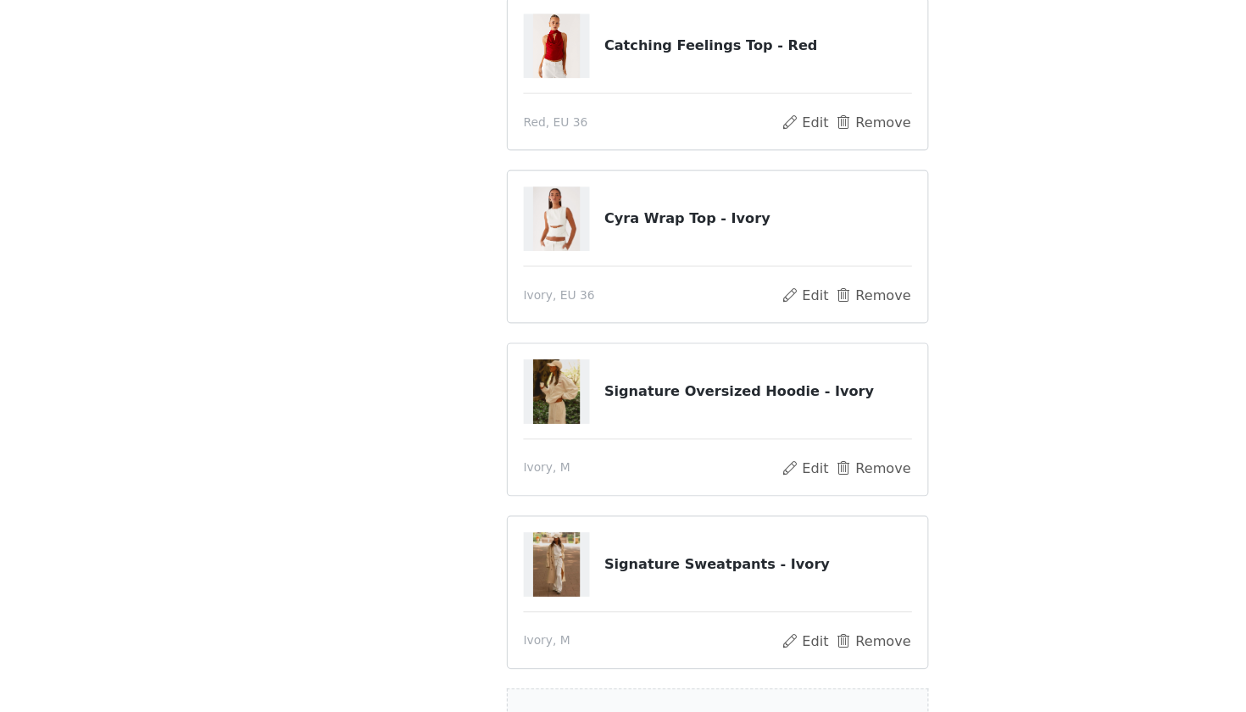
click at [623, 285] on div "Danika Maxi Dress - Chocolate Chocolate, EU 36 Edit Remove Diablo Backless Maxi…" at bounding box center [623, 232] width 366 height 883
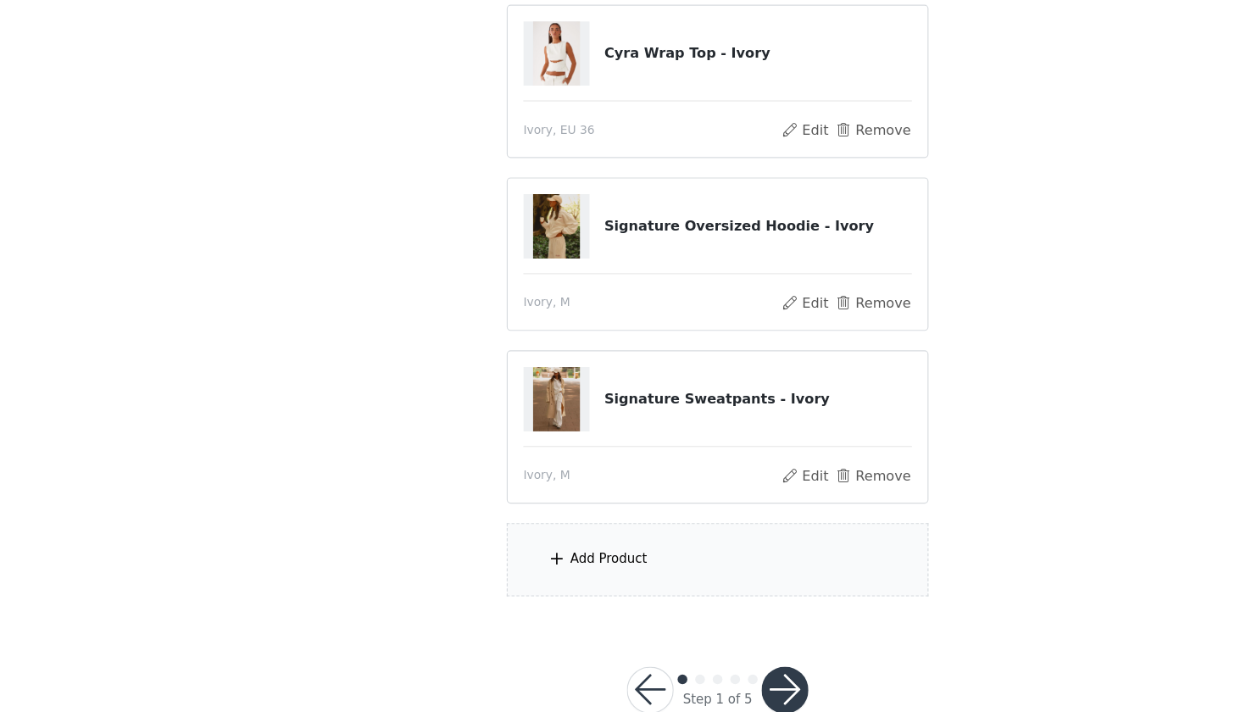
scroll to position [602, 0]
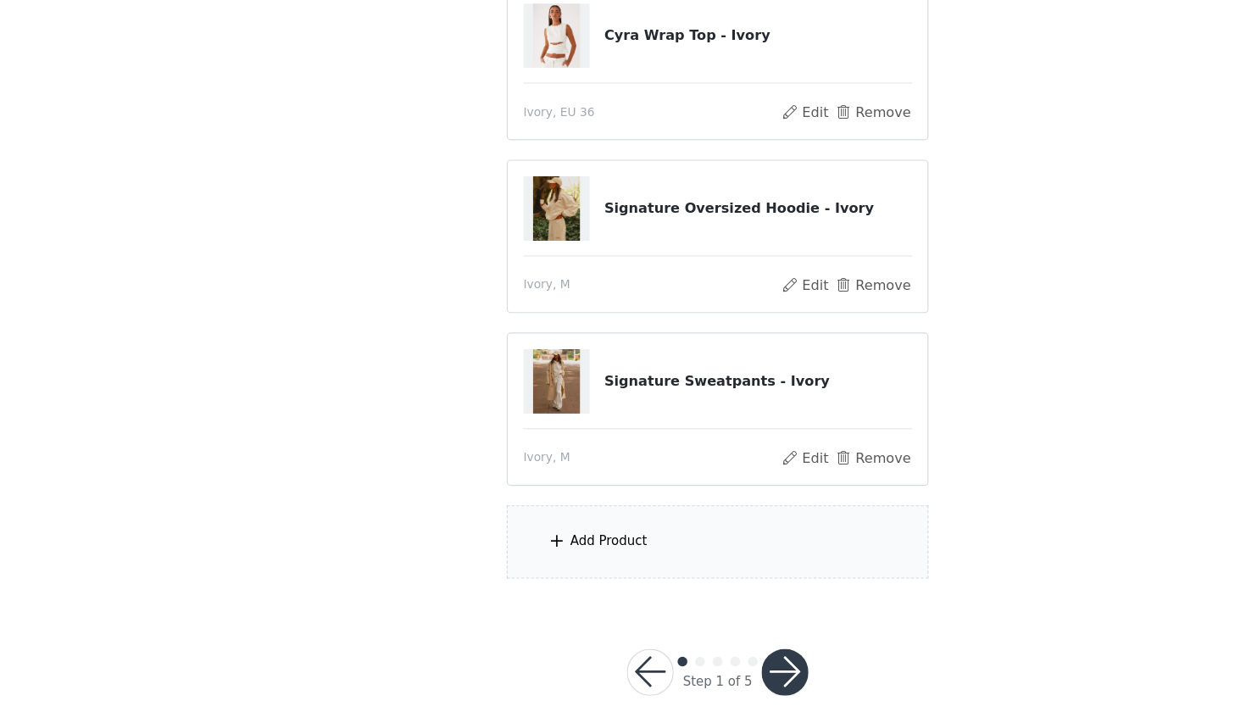
click at [717, 424] on section "You will receive 7 products. 6/7 Selected Danika Maxi Dress - Chocolate Chocola…" at bounding box center [623, 75] width 407 height 1081
click at [678, 532] on div "Add Product" at bounding box center [623, 564] width 366 height 64
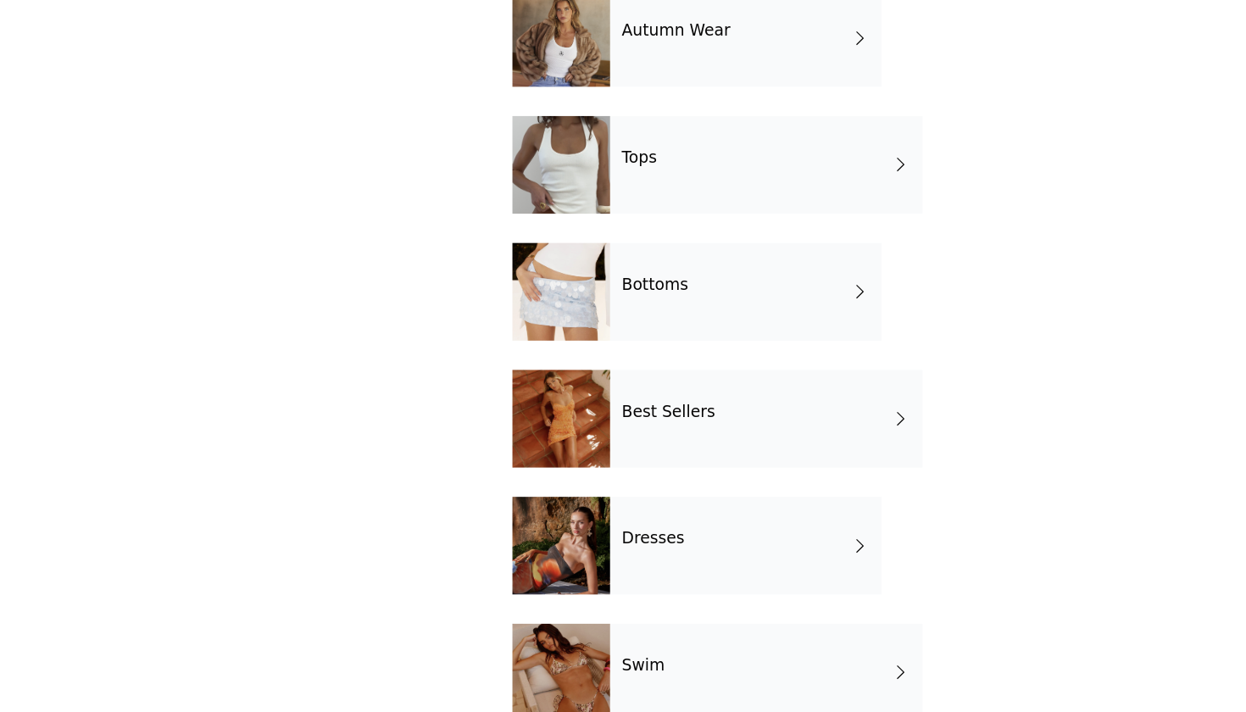
click at [548, 307] on div "Autumn Wear Tops Bottoms Best Sellers Dresses Swim Girls Night Out Garden Party…" at bounding box center [623, 581] width 356 height 992
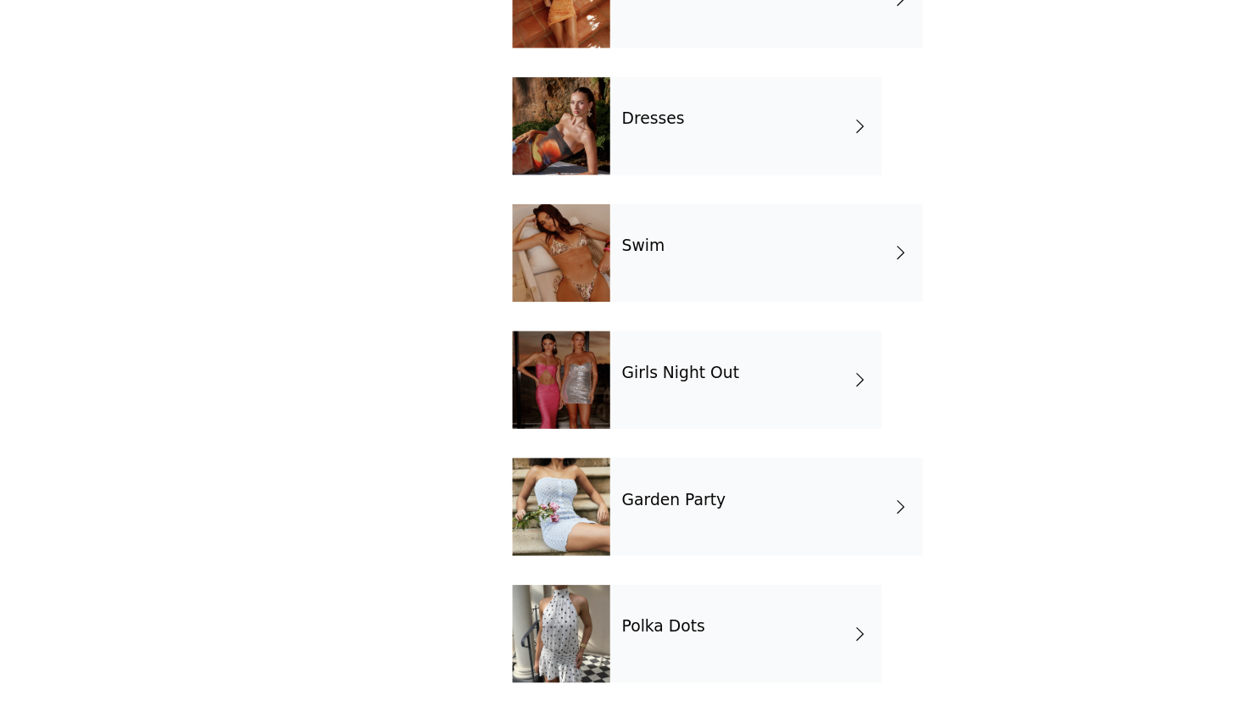
scroll to position [365, 0]
click at [599, 276] on div "Autumn Wear Tops Bottoms Best Sellers Dresses Swim Girls Night Out Garden Party…" at bounding box center [623, 216] width 356 height 992
click at [602, 266] on div "Autumn Wear Tops Bottoms Best Sellers Dresses Swim Girls Night Out Garden Party…" at bounding box center [623, 216] width 356 height 992
click at [809, 163] on div "Back Autumn Wear Tops Bottoms Best Sellers Dresses Swim Girls Night Out Garden …" at bounding box center [623, 356] width 407 height 712
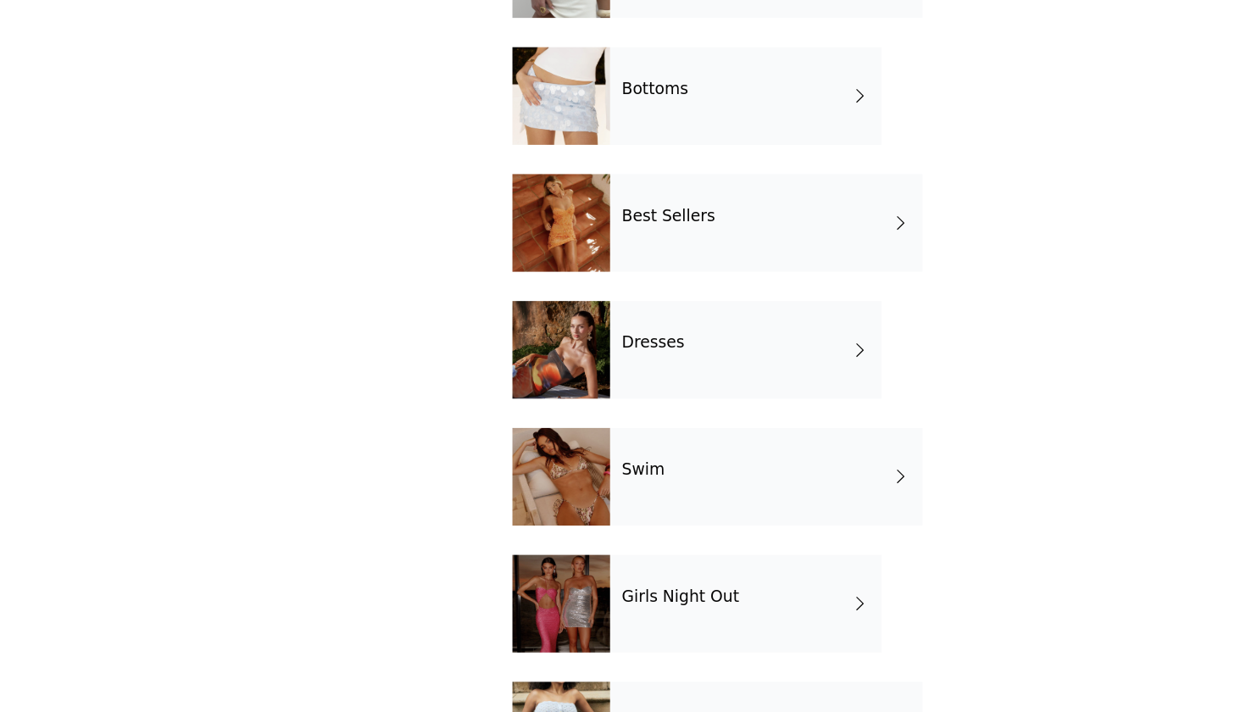
scroll to position [170, 0]
click at [698, 134] on div "Autumn Wear Tops Bottoms Best Sellers Dresses Swim Girls Night Out Garden Party…" at bounding box center [623, 411] width 356 height 992
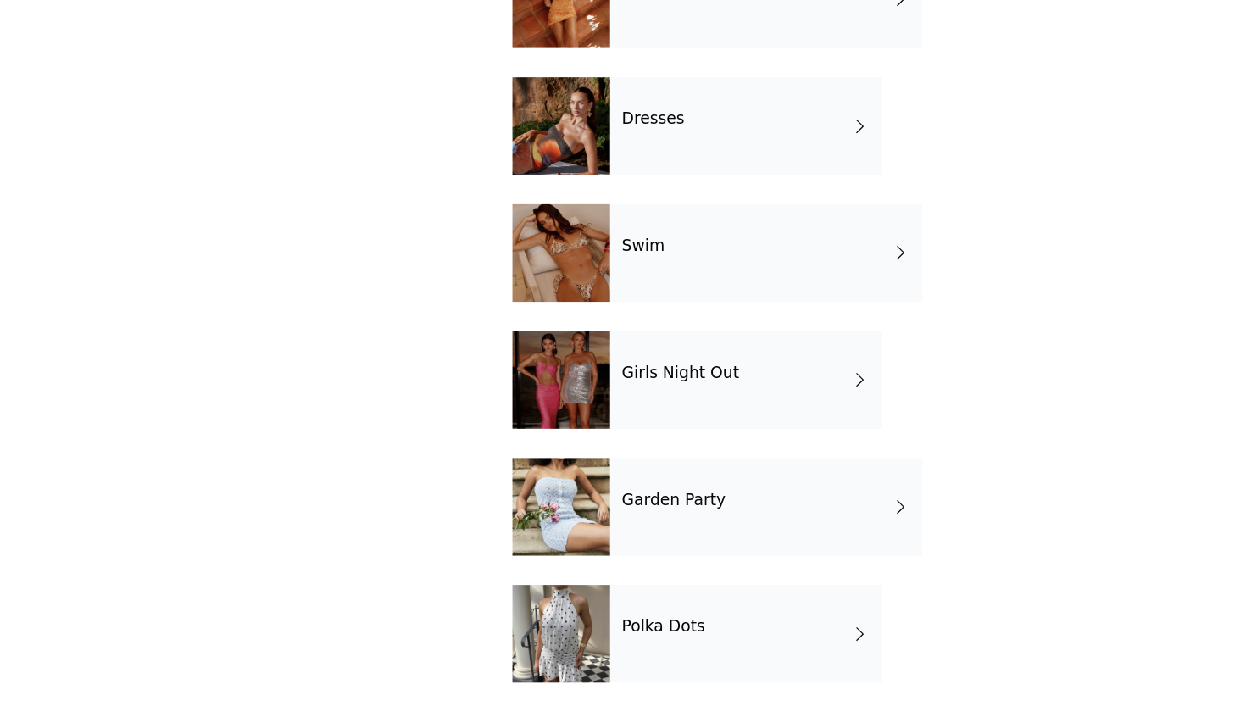
scroll to position [365, 0]
click at [659, 161] on div "Autumn Wear Tops Bottoms Best Sellers Dresses Swim Girls Night Out Garden Party…" at bounding box center [623, 216] width 356 height 992
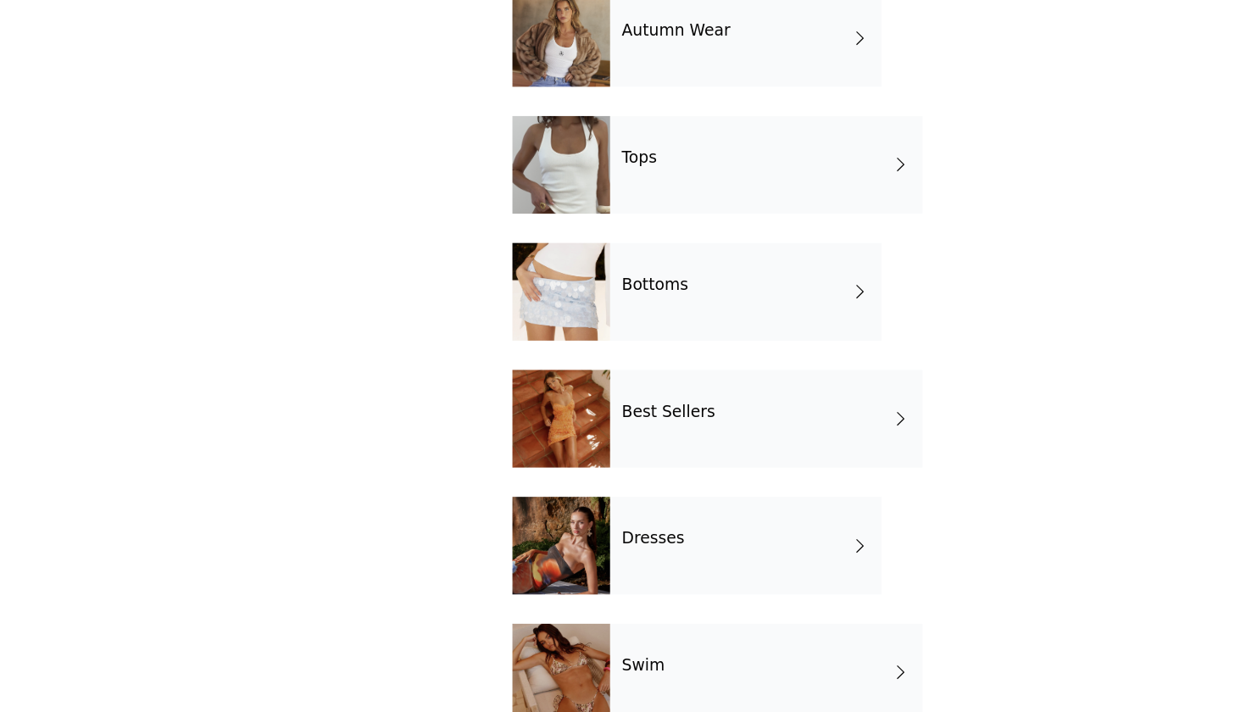
scroll to position [0, 0]
click at [530, 85] on div "Autumn Wear" at bounding box center [648, 127] width 236 height 85
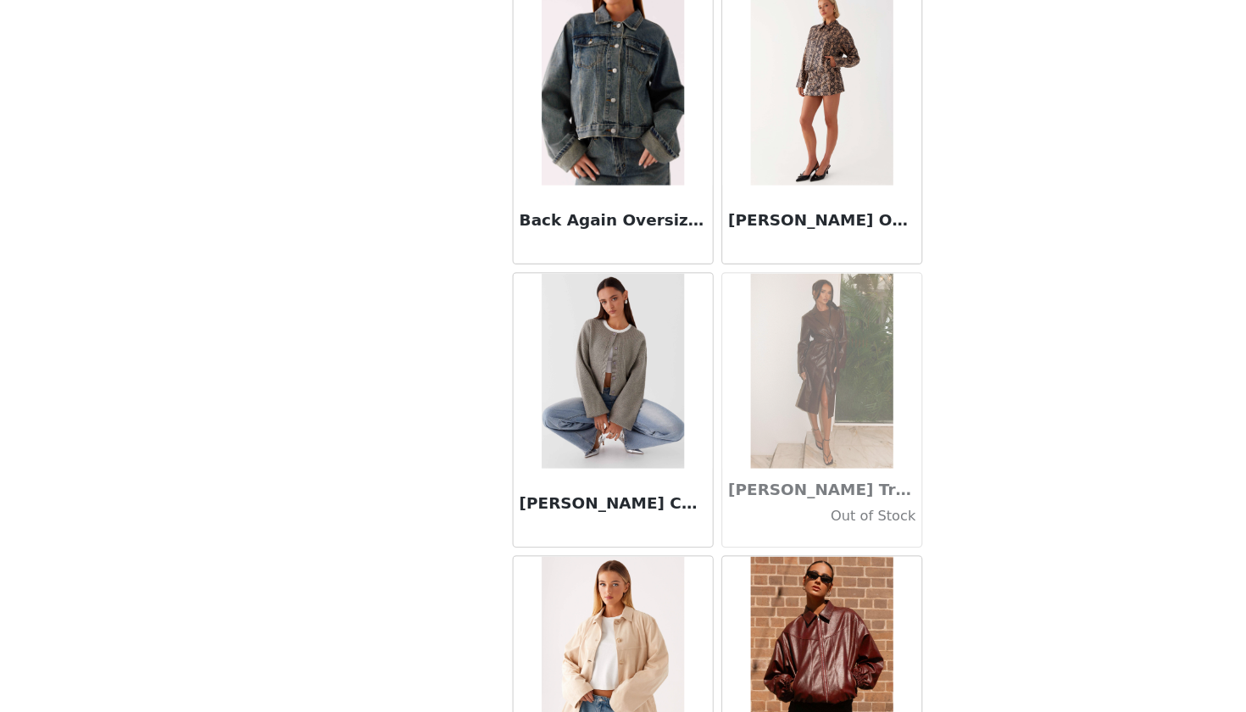
click at [622, 228] on div "Back Again Oversized Denim Jacket - Dirty Wash" at bounding box center [532, 204] width 181 height 246
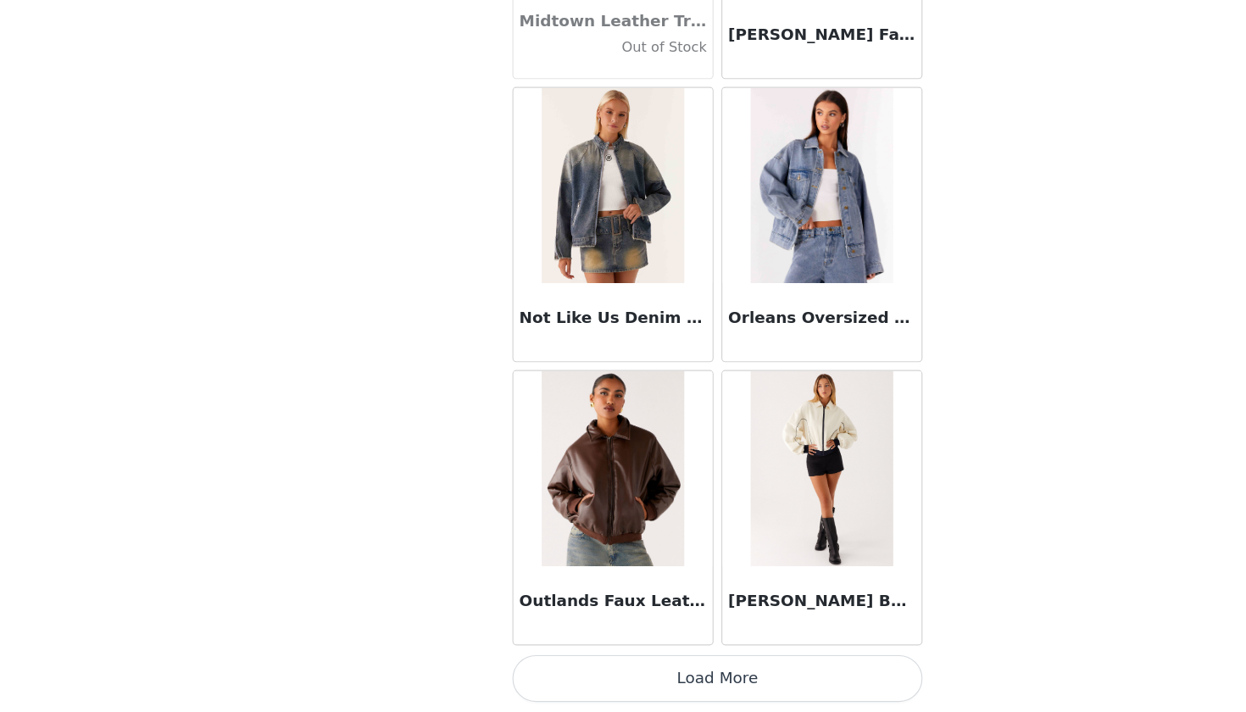
scroll to position [1882, 0]
click at [629, 645] on button "Load More" at bounding box center [623, 683] width 356 height 41
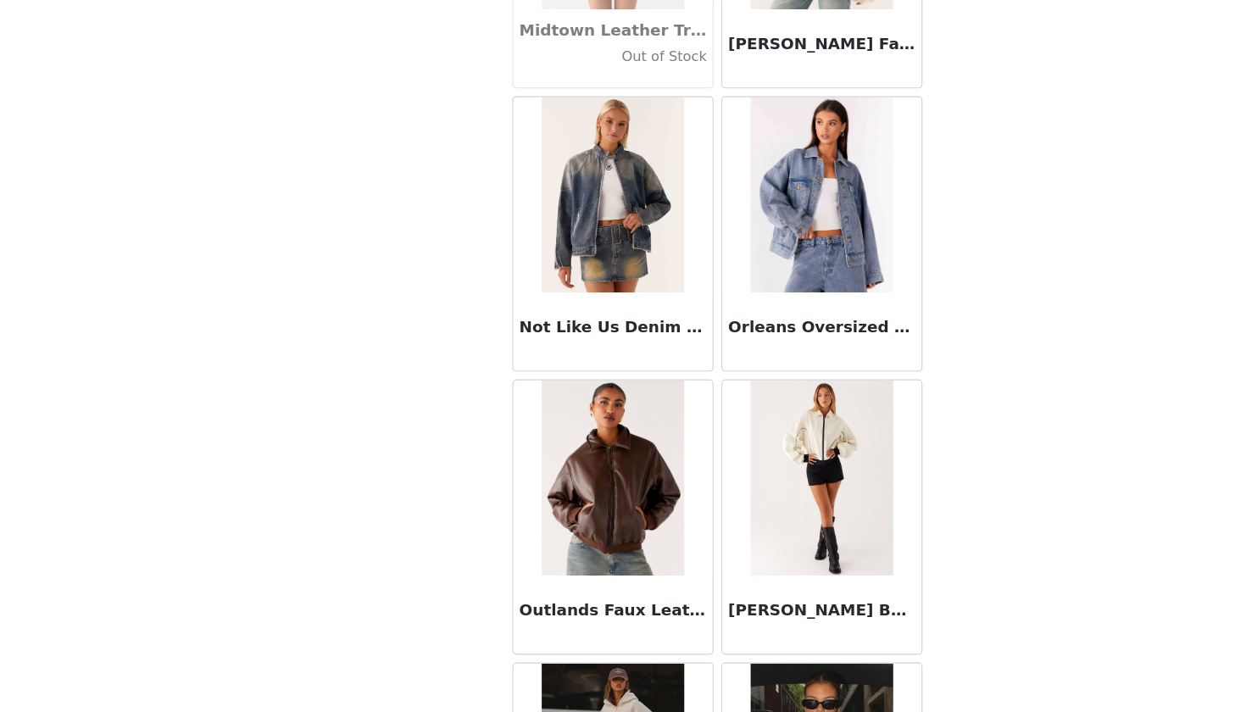
click at [624, 420] on div "Reese Bomber Jacket - White" at bounding box center [713, 543] width 181 height 246
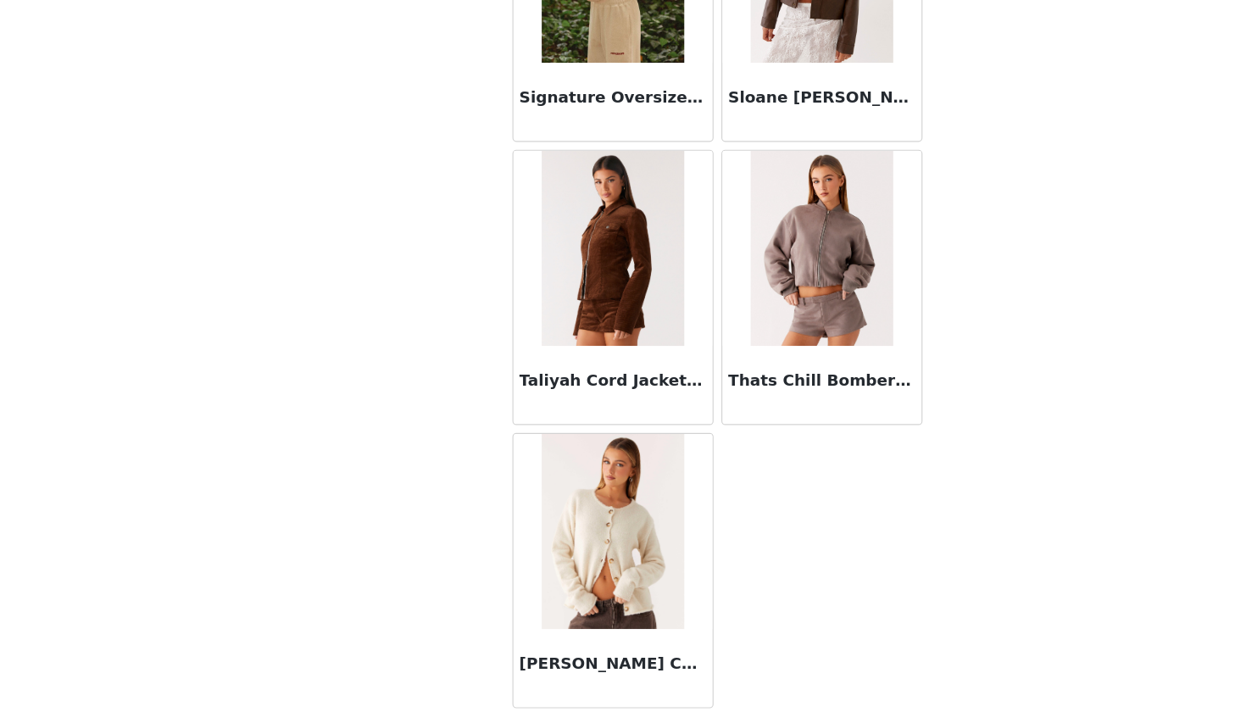
scroll to position [2811, 0]
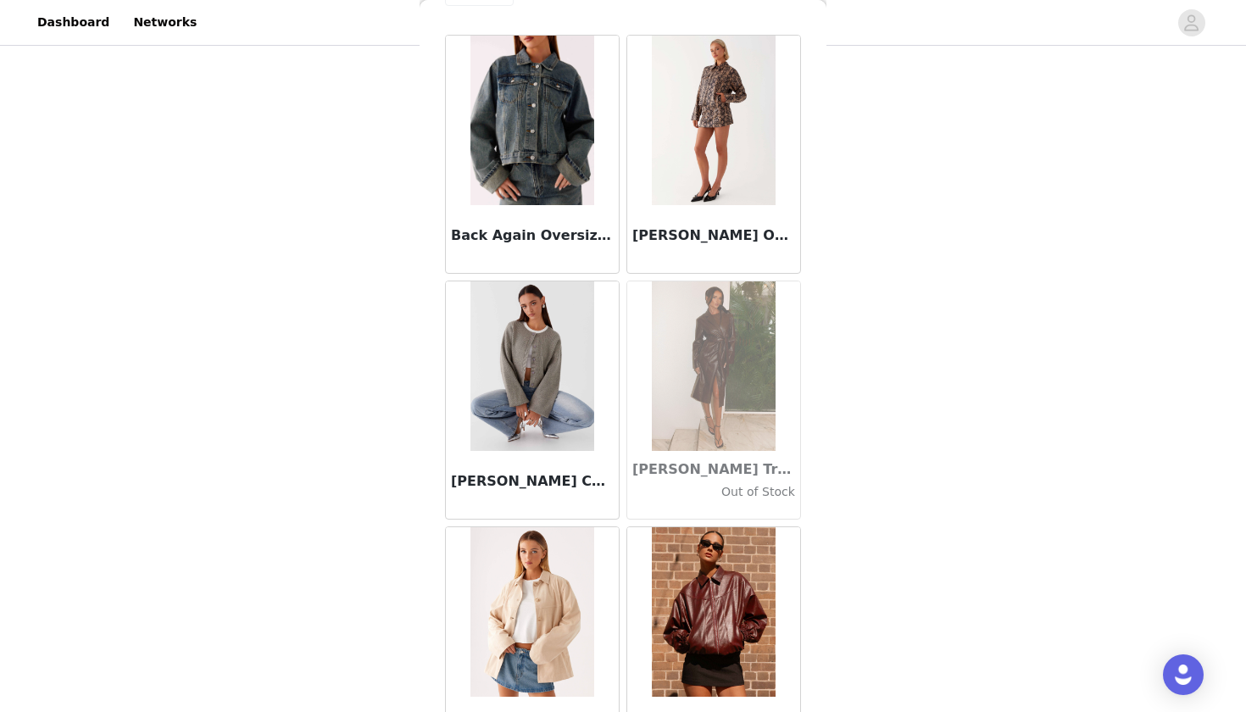
scroll to position [0, 0]
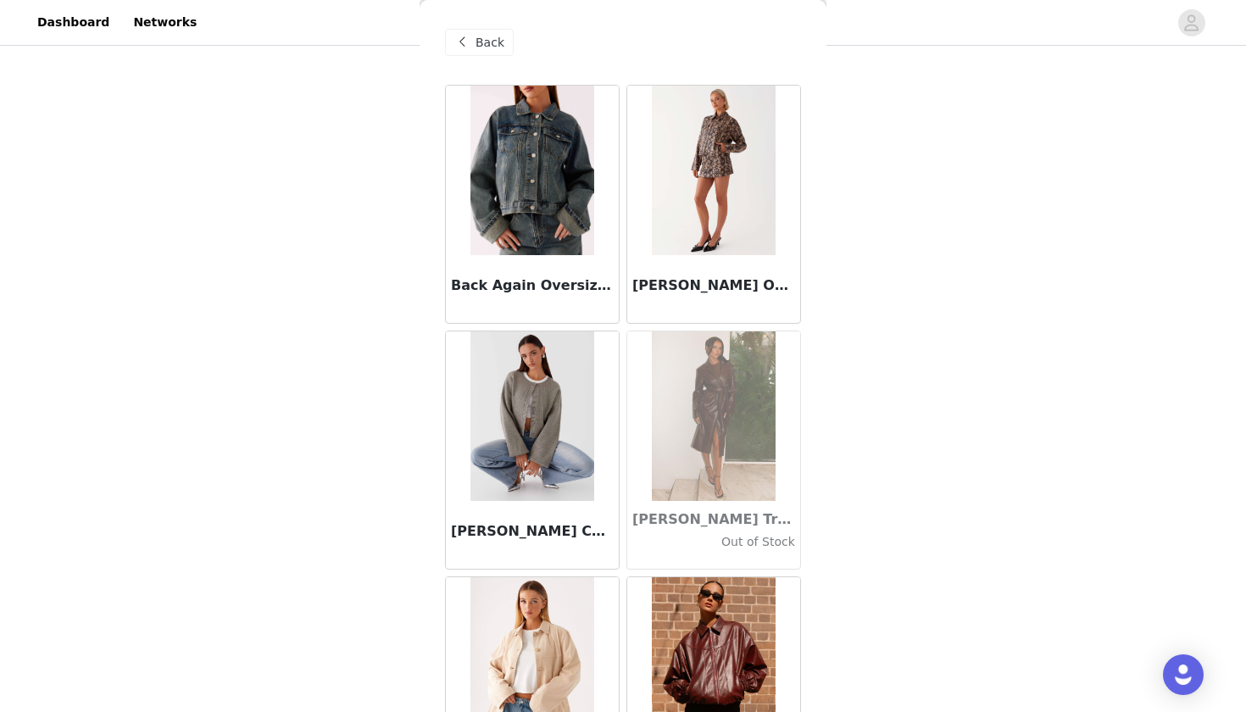
click at [498, 53] on div "Back" at bounding box center [479, 42] width 69 height 27
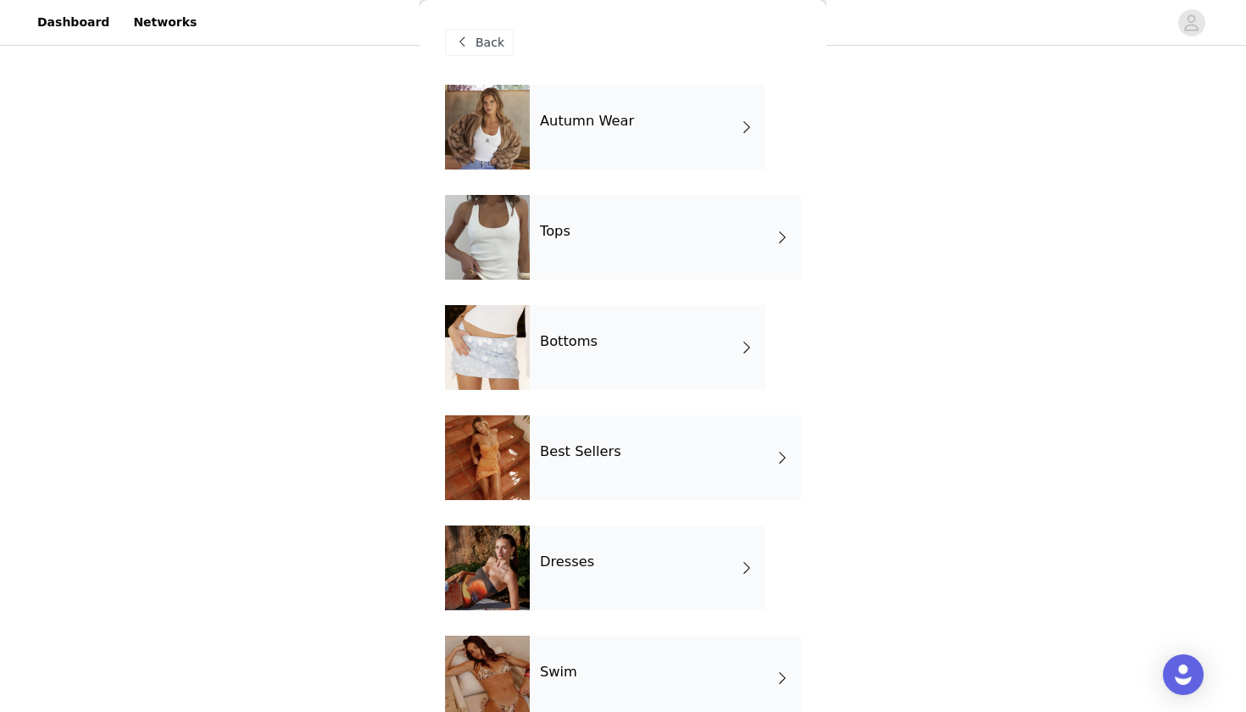
click at [609, 370] on div "Bottoms" at bounding box center [648, 347] width 236 height 85
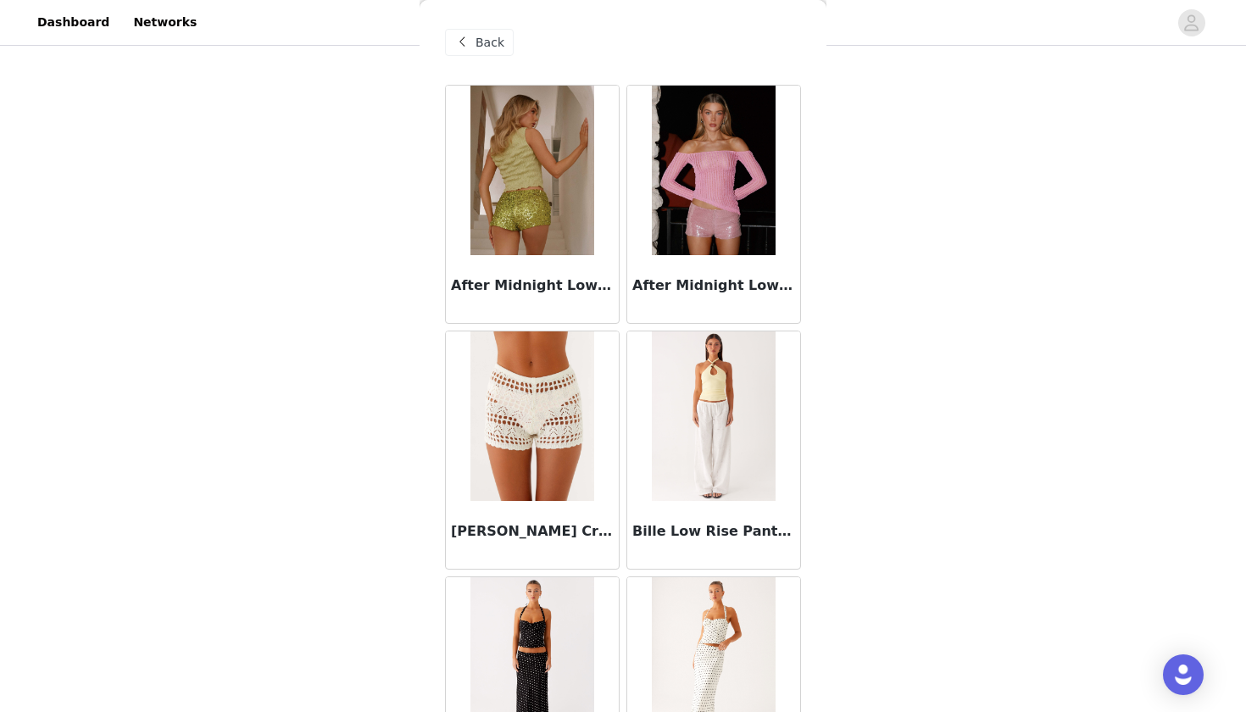
click at [625, 63] on div "Back" at bounding box center [623, 42] width 356 height 85
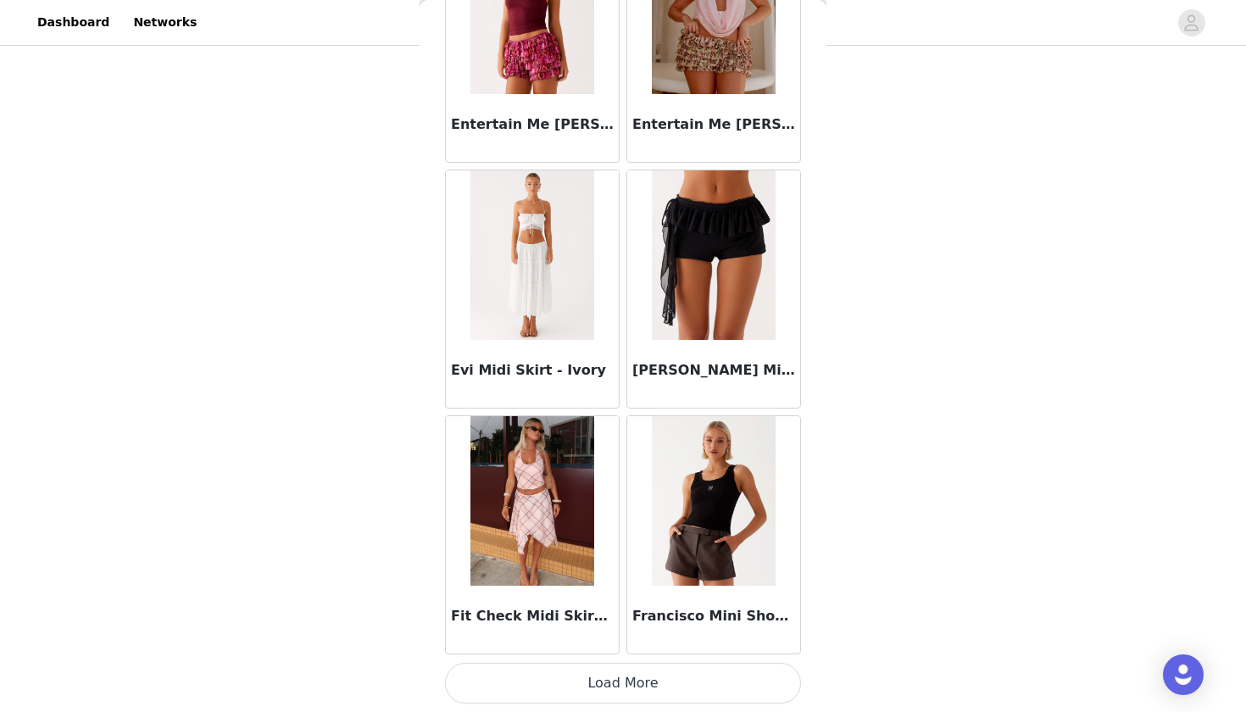
scroll to position [1882, 0]
click at [600, 645] on button "Load More" at bounding box center [623, 683] width 356 height 41
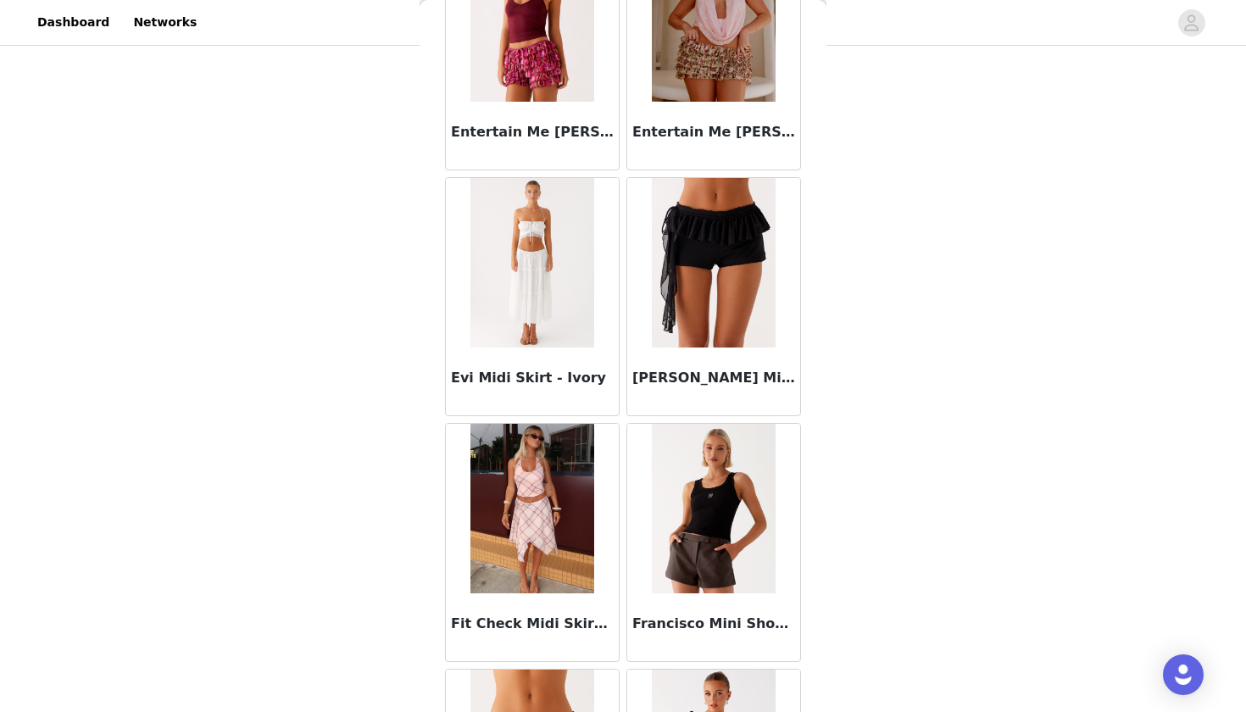
click at [620, 421] on div "Fit Check Midi Skirt - Pink Check" at bounding box center [532, 543] width 181 height 246
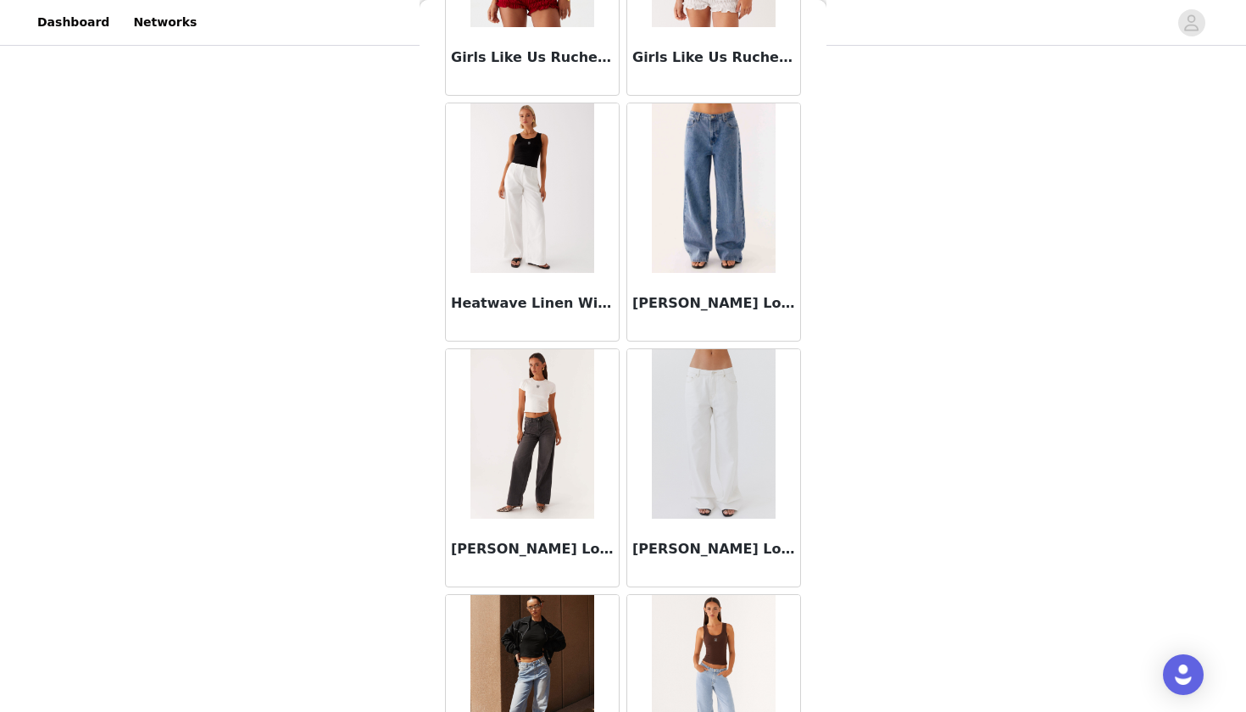
scroll to position [3147, 0]
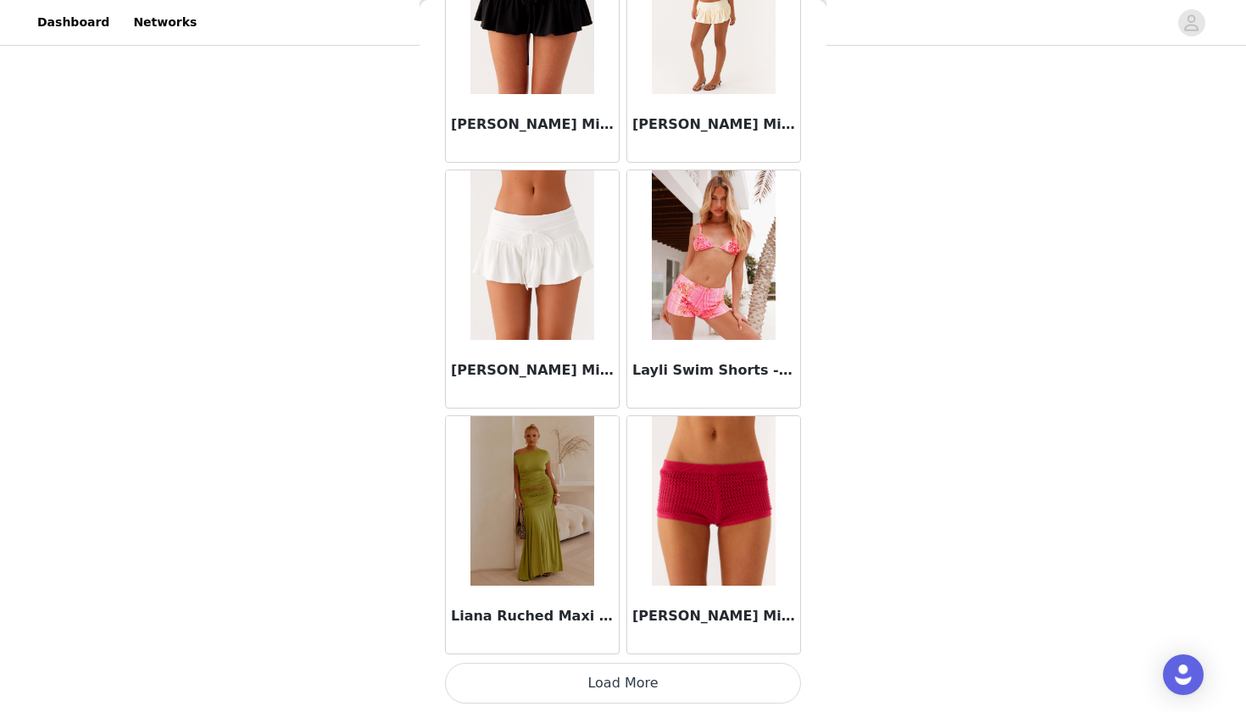
click at [655, 645] on button "Load More" at bounding box center [623, 683] width 356 height 41
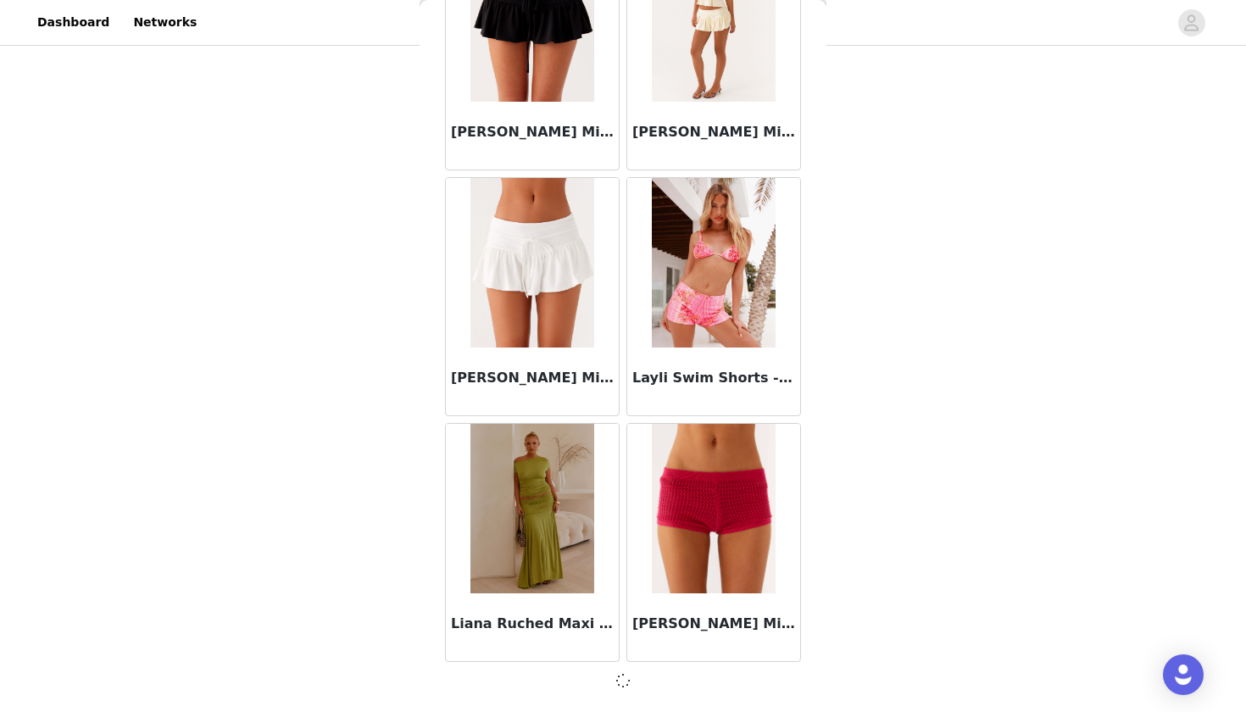
scroll to position [4333, 0]
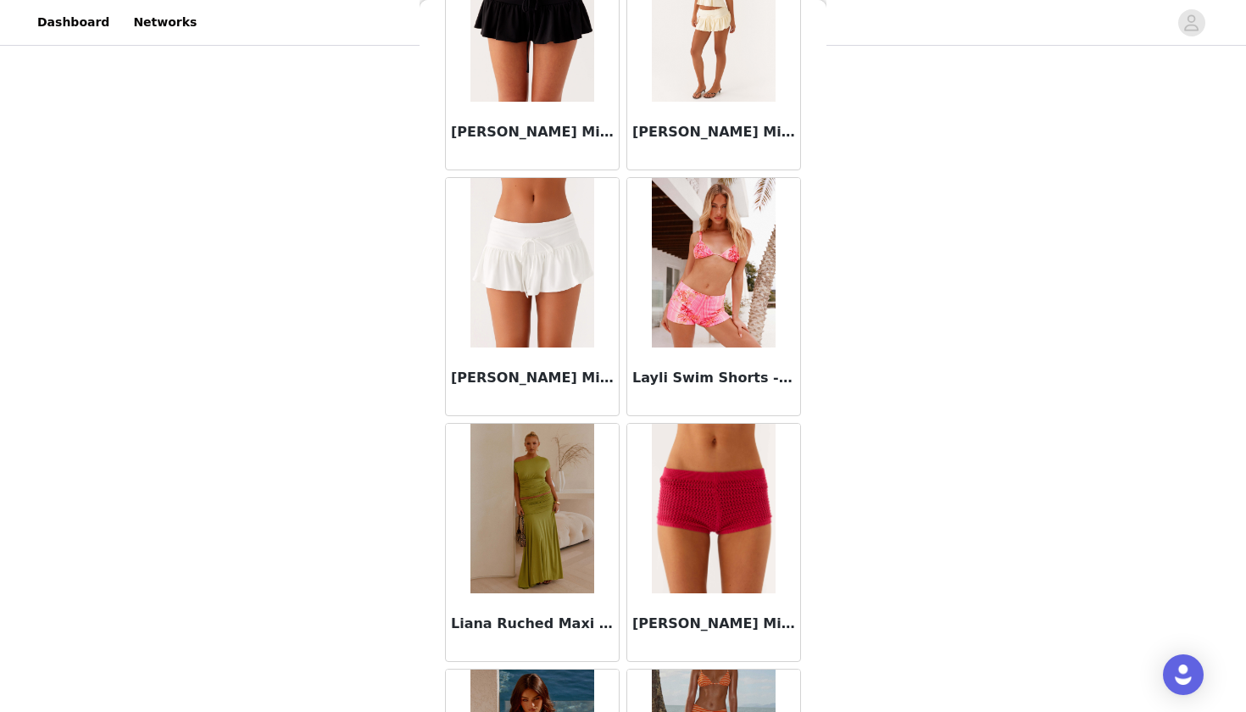
click at [624, 419] on div "Layli Swim Shorts - Tropical Pink Print" at bounding box center [713, 297] width 181 height 246
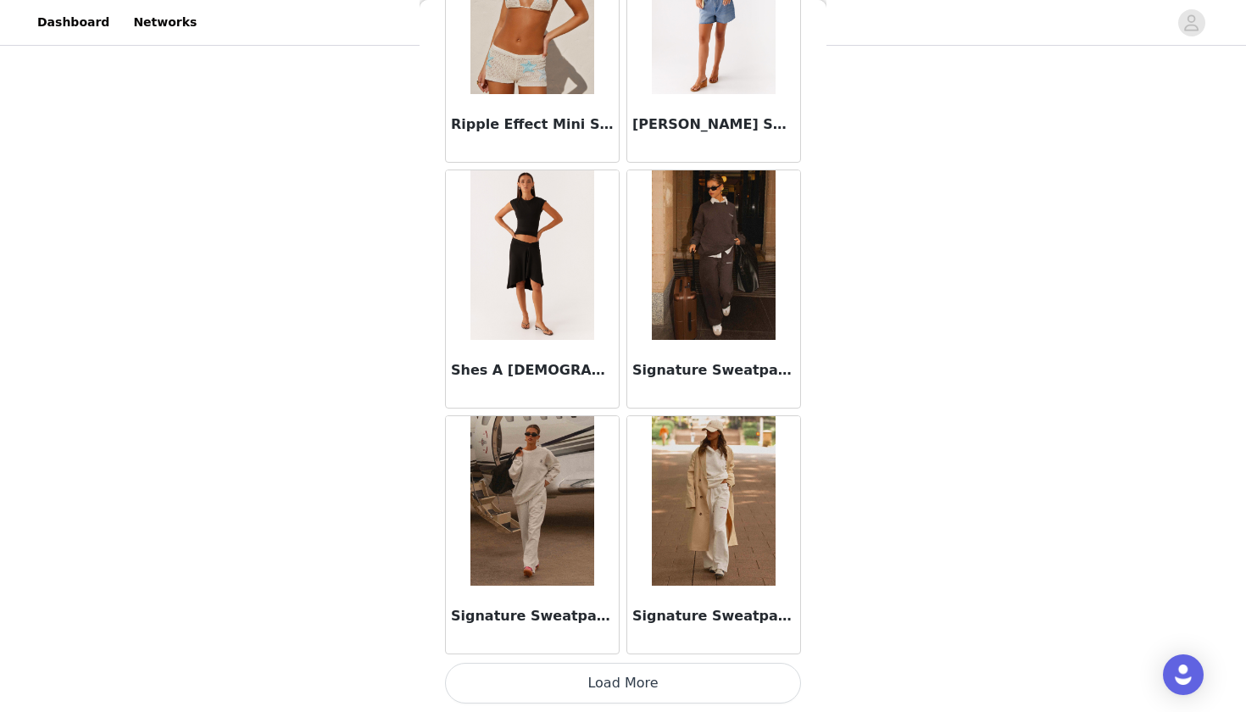
scroll to position [6799, 0]
click at [604, 645] on button "Load More" at bounding box center [623, 683] width 356 height 41
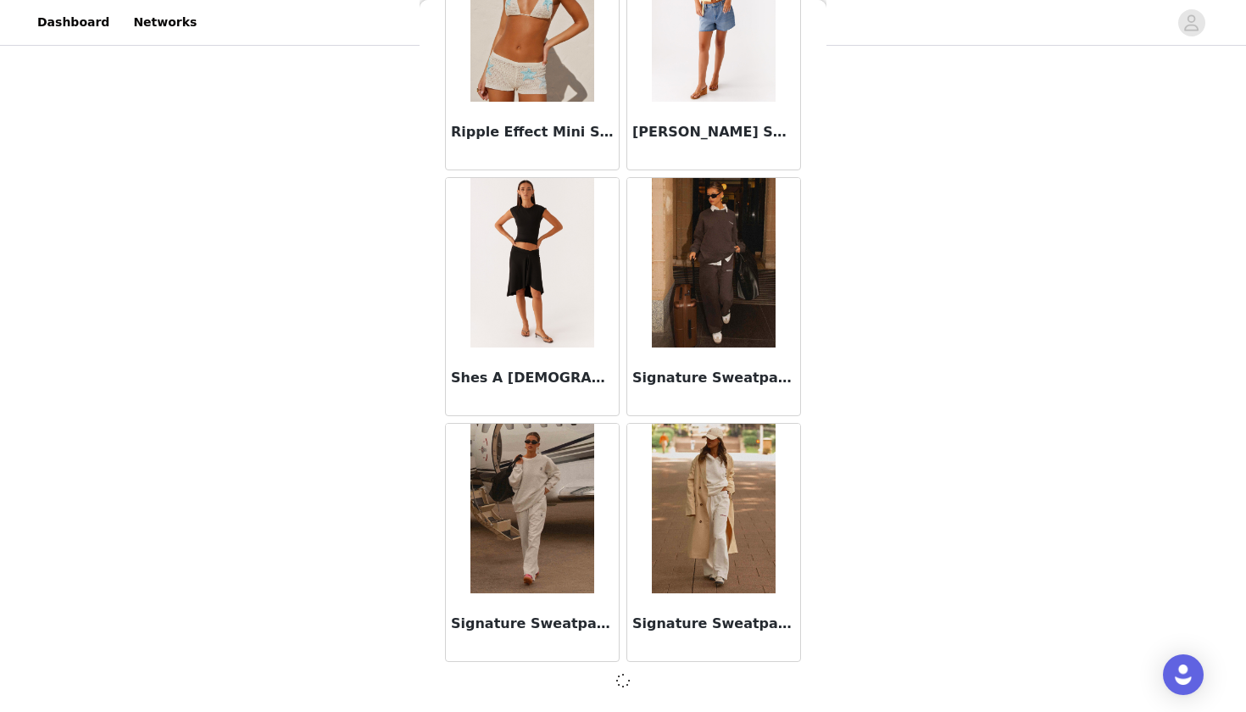
scroll to position [6791, 0]
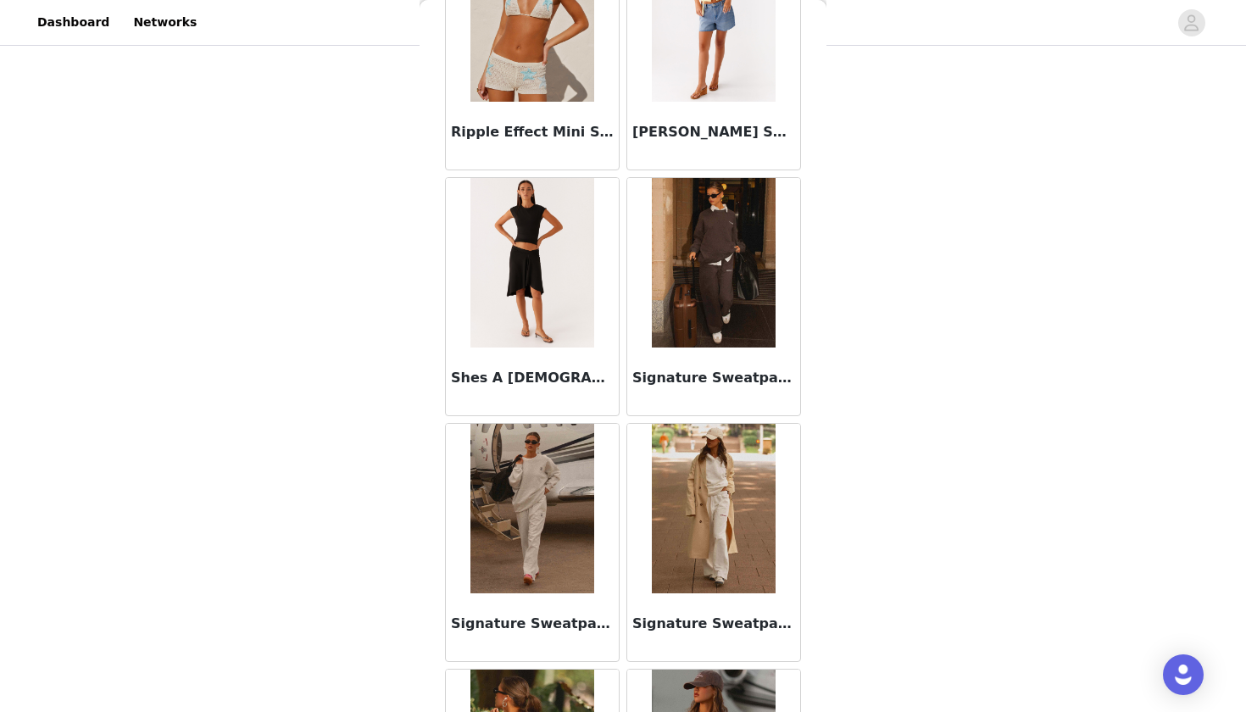
click at [622, 416] on div "Shes A Lady Midi Skirt - Black" at bounding box center [532, 297] width 181 height 246
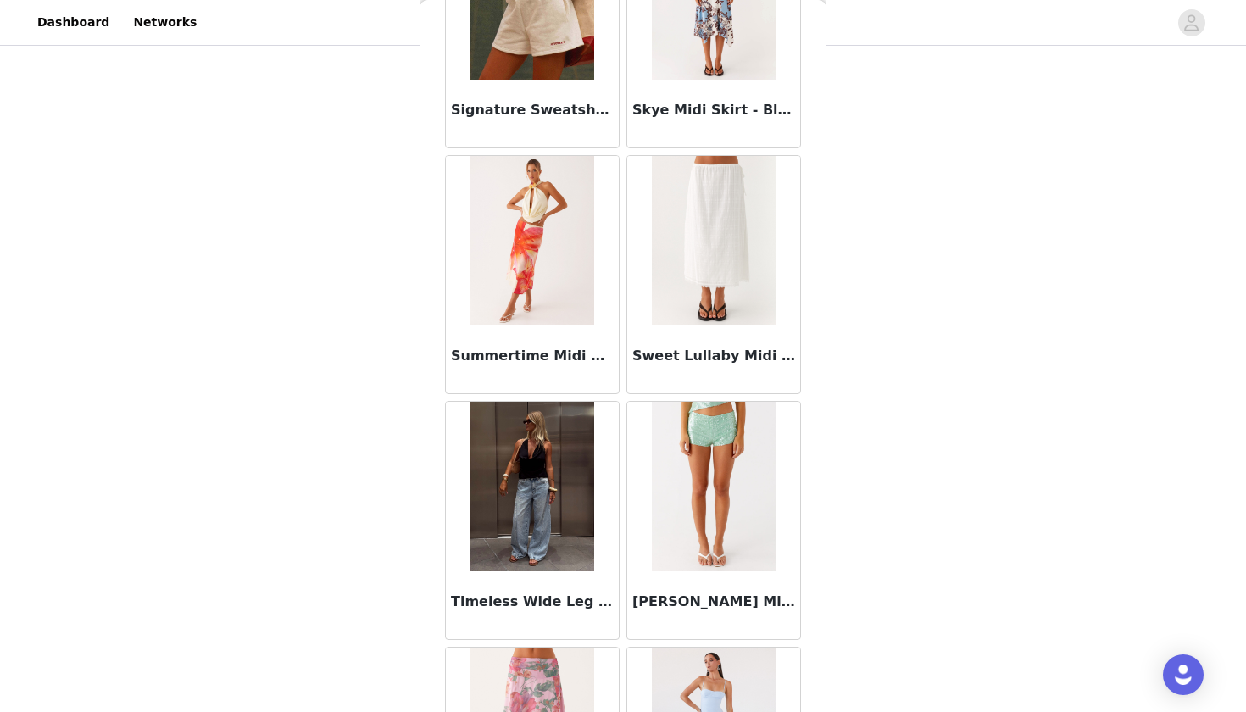
scroll to position [409, 0]
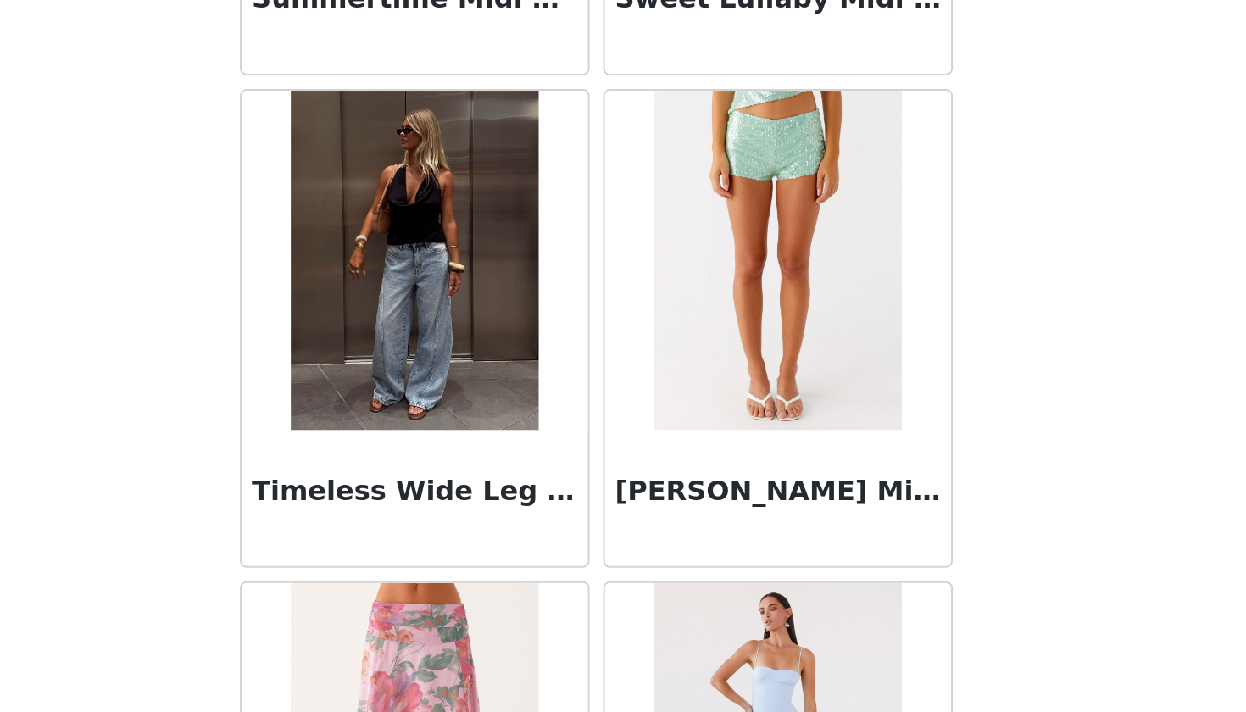
click at [486, 135] on div "Back After Midnight Low Rise Sequin Mini Shorts - Olive After Midnight Low Rise…" at bounding box center [623, 356] width 407 height 712
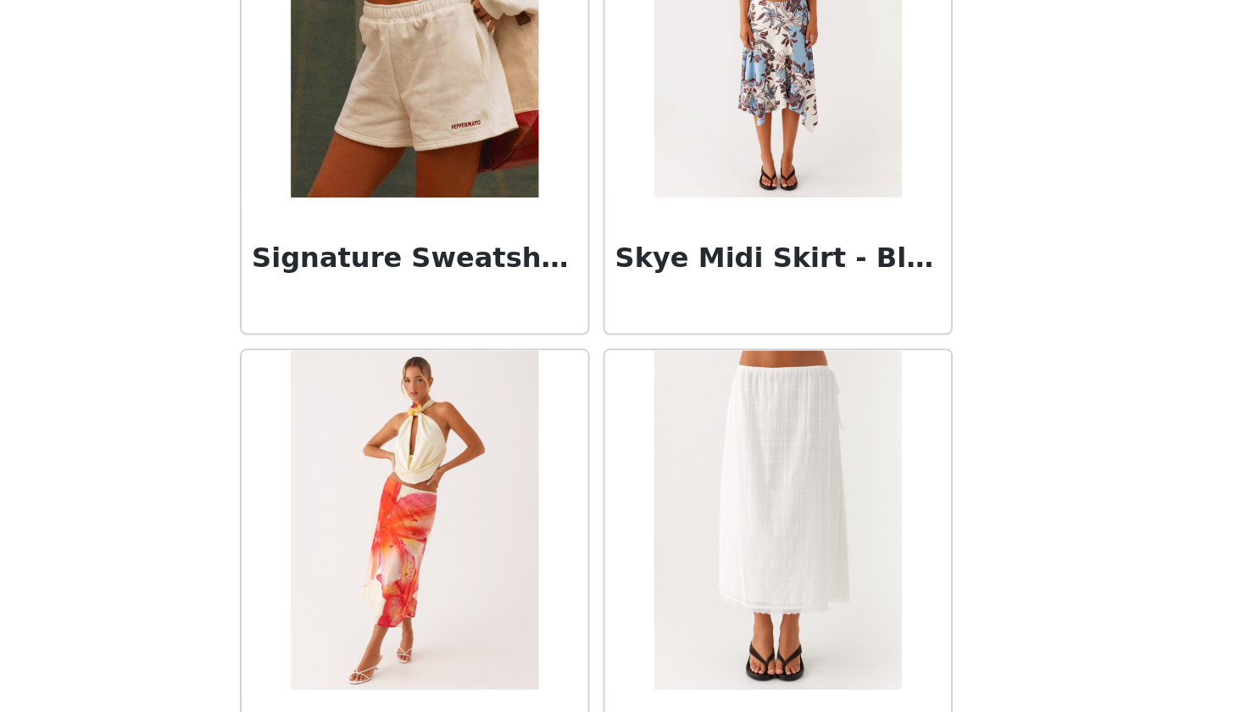
scroll to position [7407, 0]
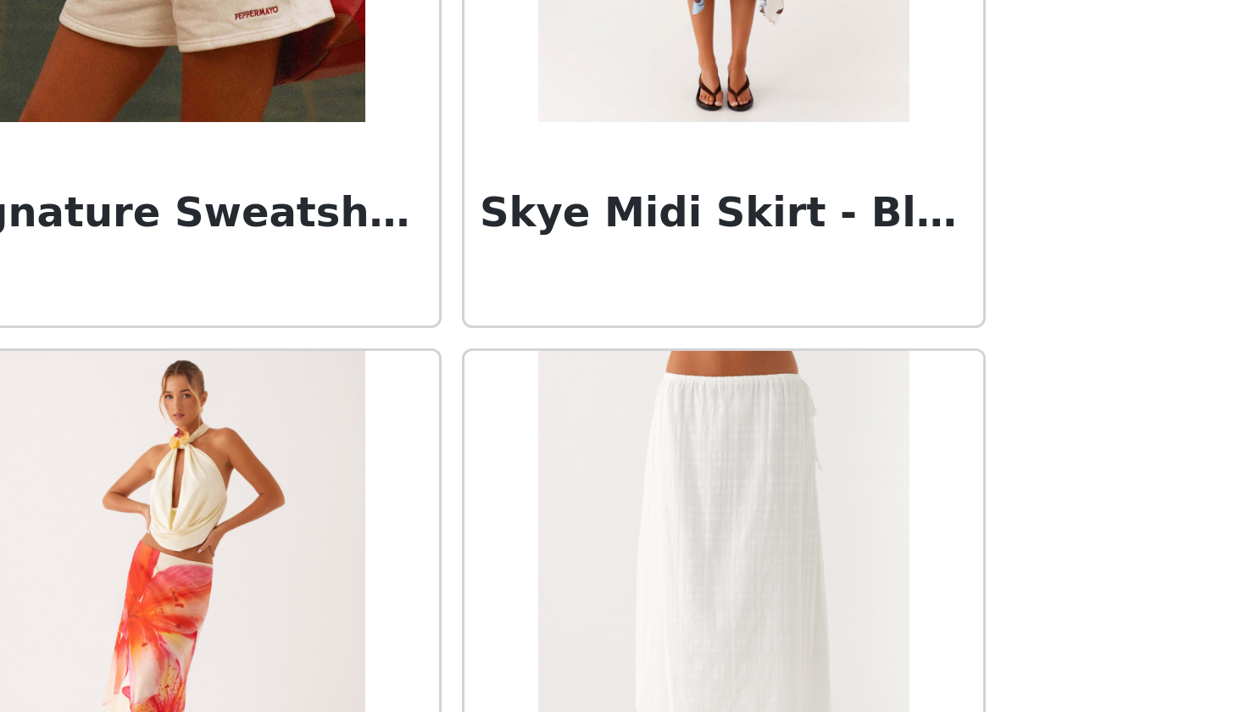
click at [420, 102] on div "Back After Midnight Low Rise Sequin Mini Shorts - Olive After Midnight Low Rise…" at bounding box center [623, 356] width 407 height 712
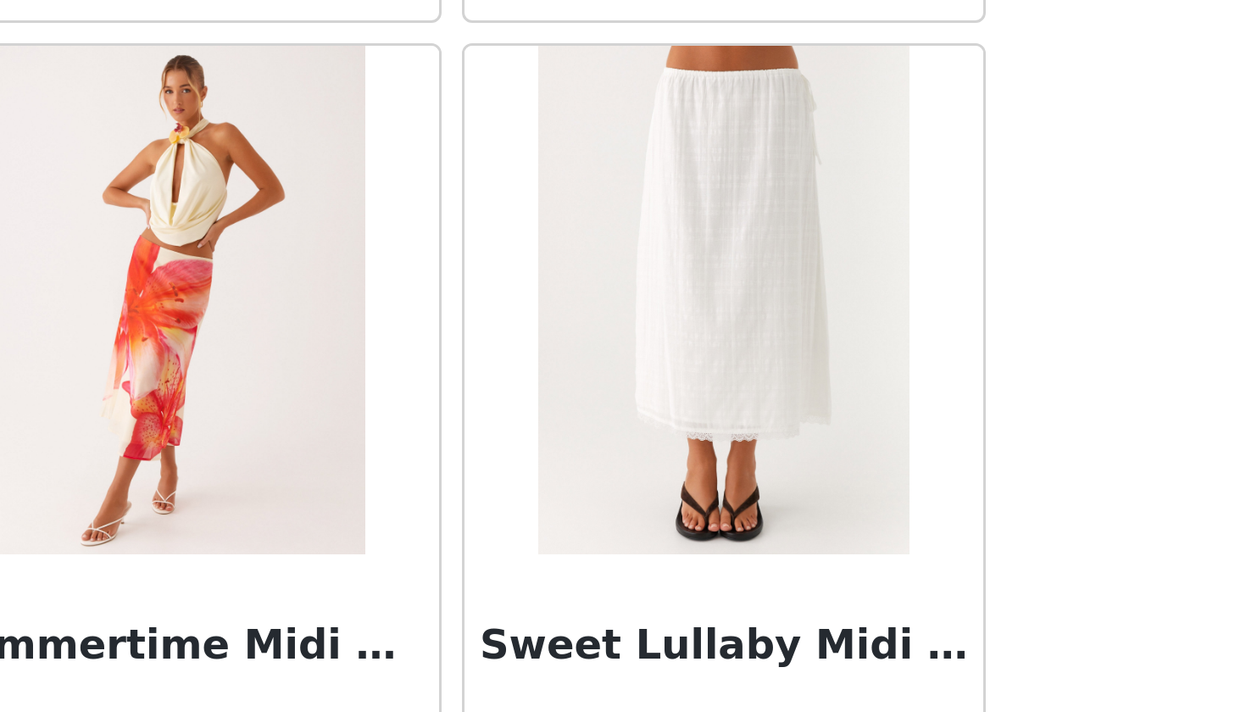
scroll to position [7524, 0]
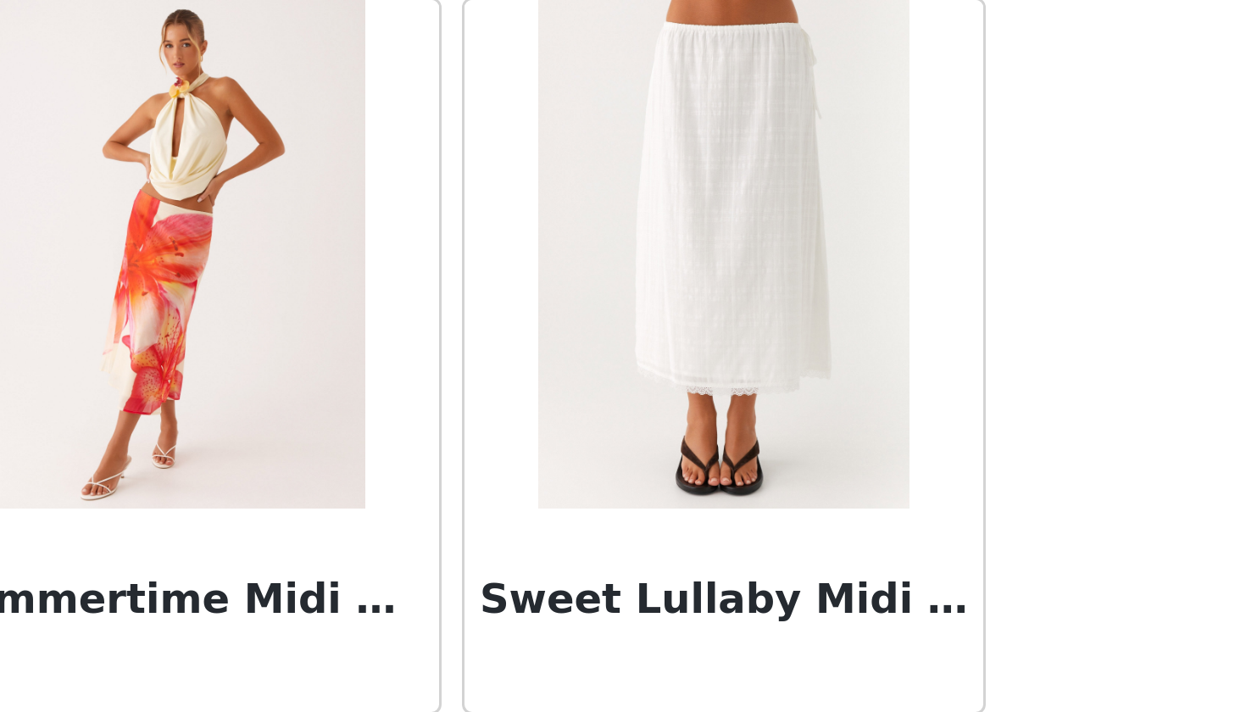
click at [652, 429] on img at bounding box center [713, 514] width 123 height 170
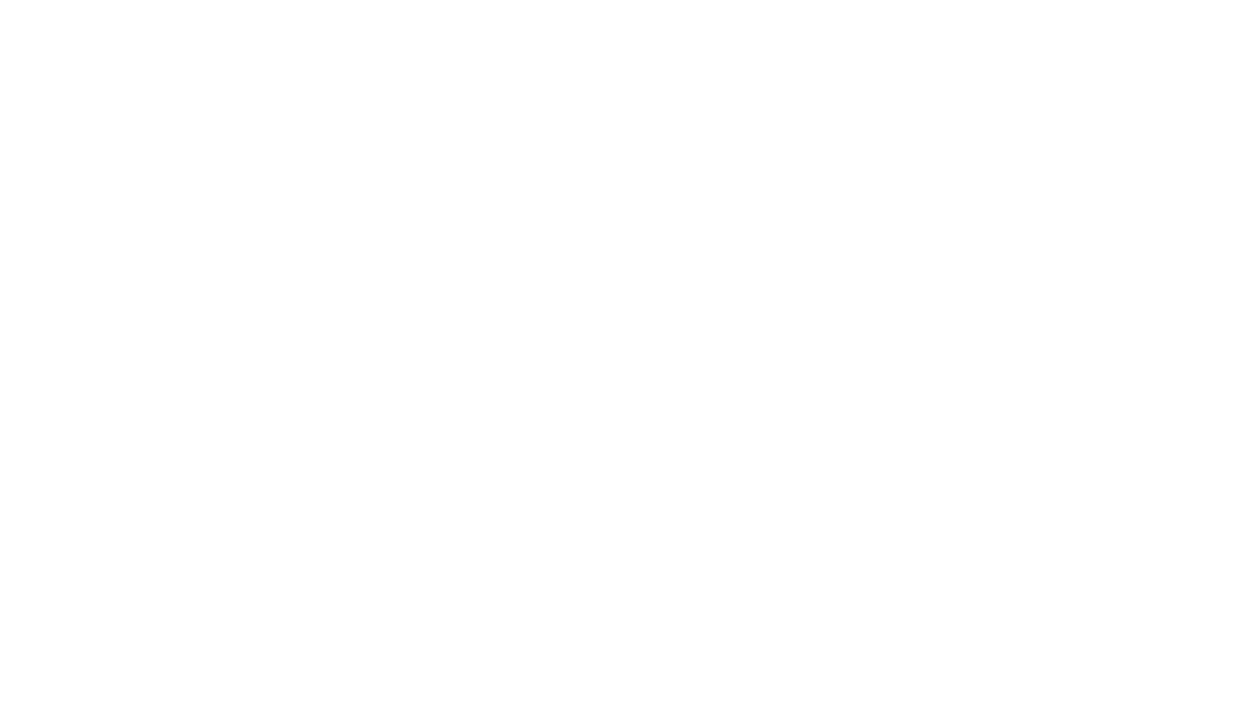
scroll to position [0, 0]
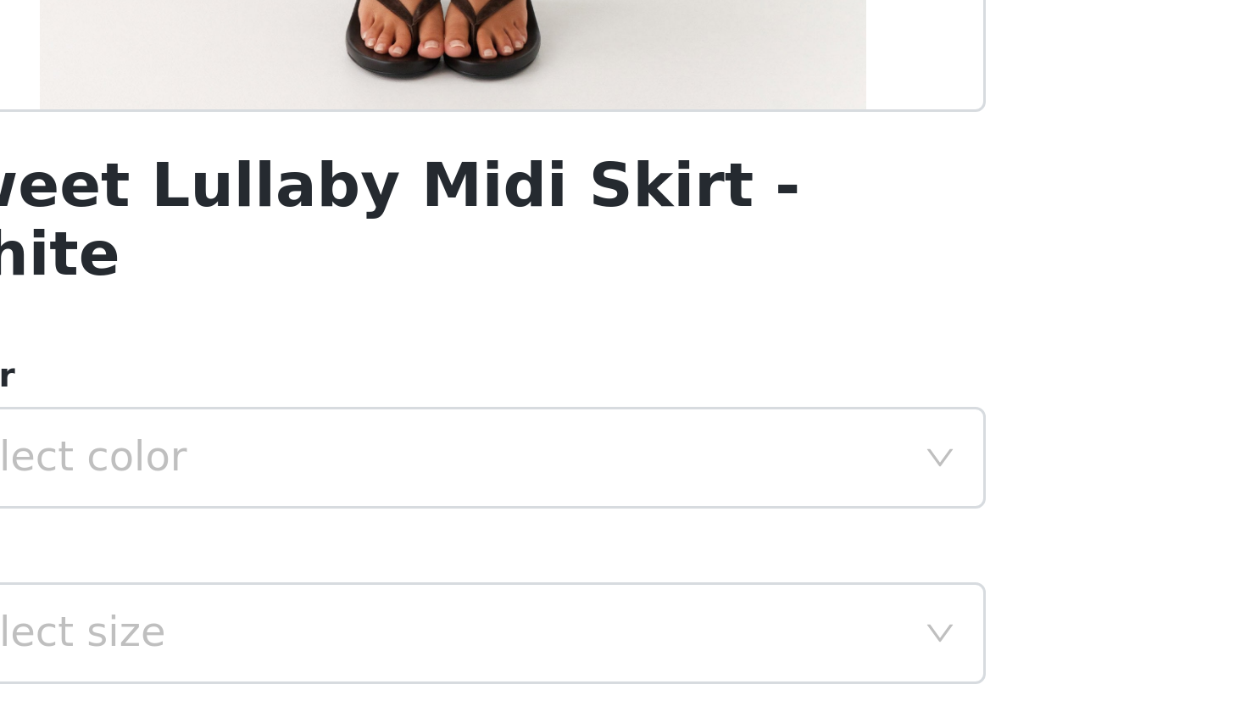
click at [445, 546] on div "Color" at bounding box center [623, 554] width 356 height 17
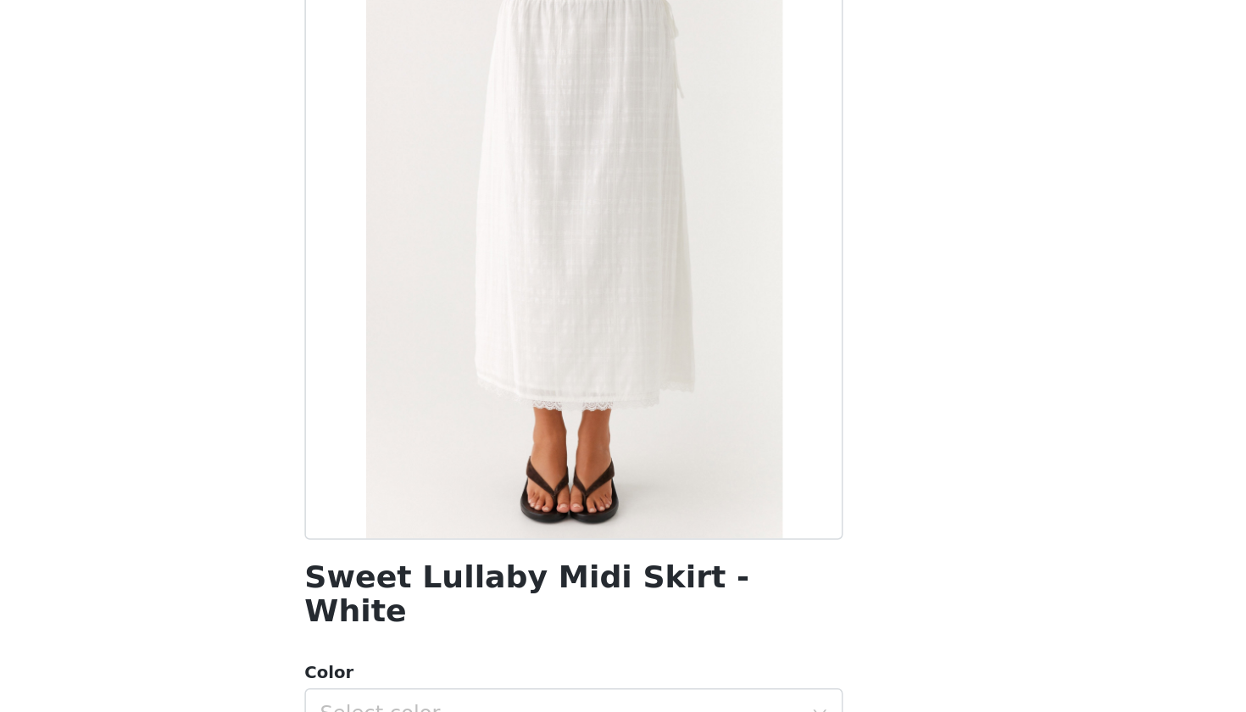
click at [659, 225] on div "STEP 1 OF 5 Select your styles! You will receive 7 products. 6/7 Selected Danik…" at bounding box center [623, 7] width 1246 height 1169
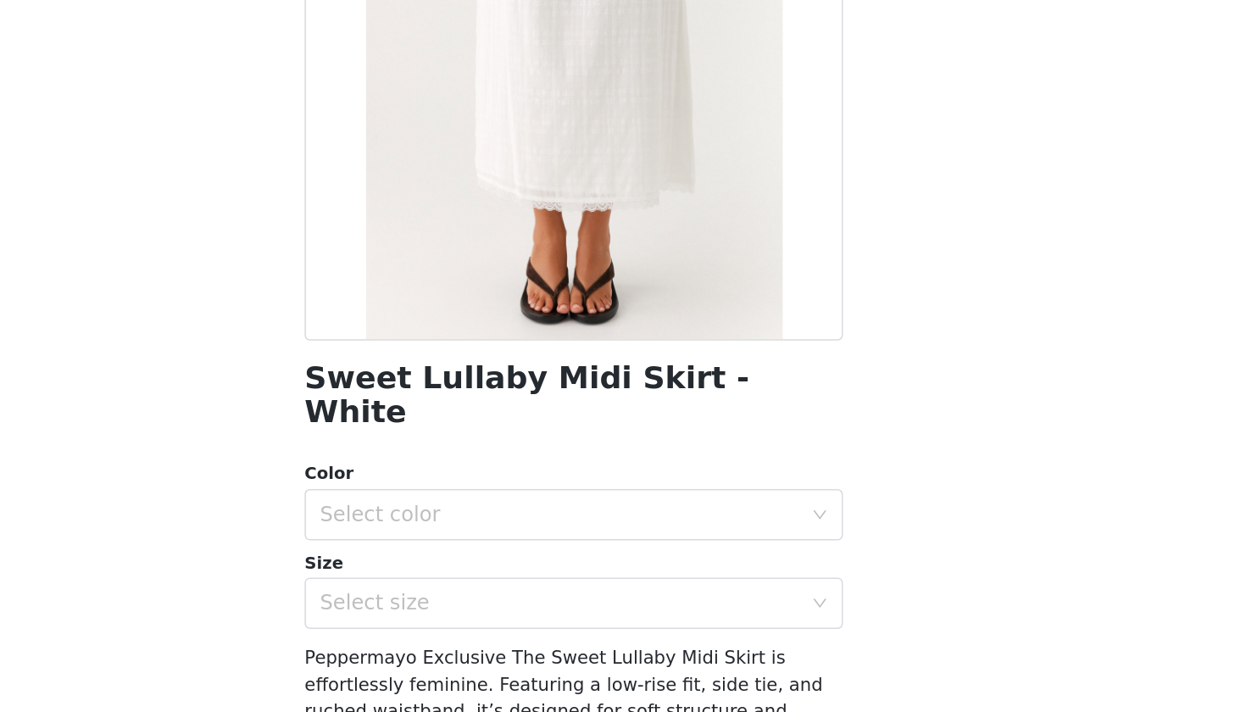
scroll to position [632, 0]
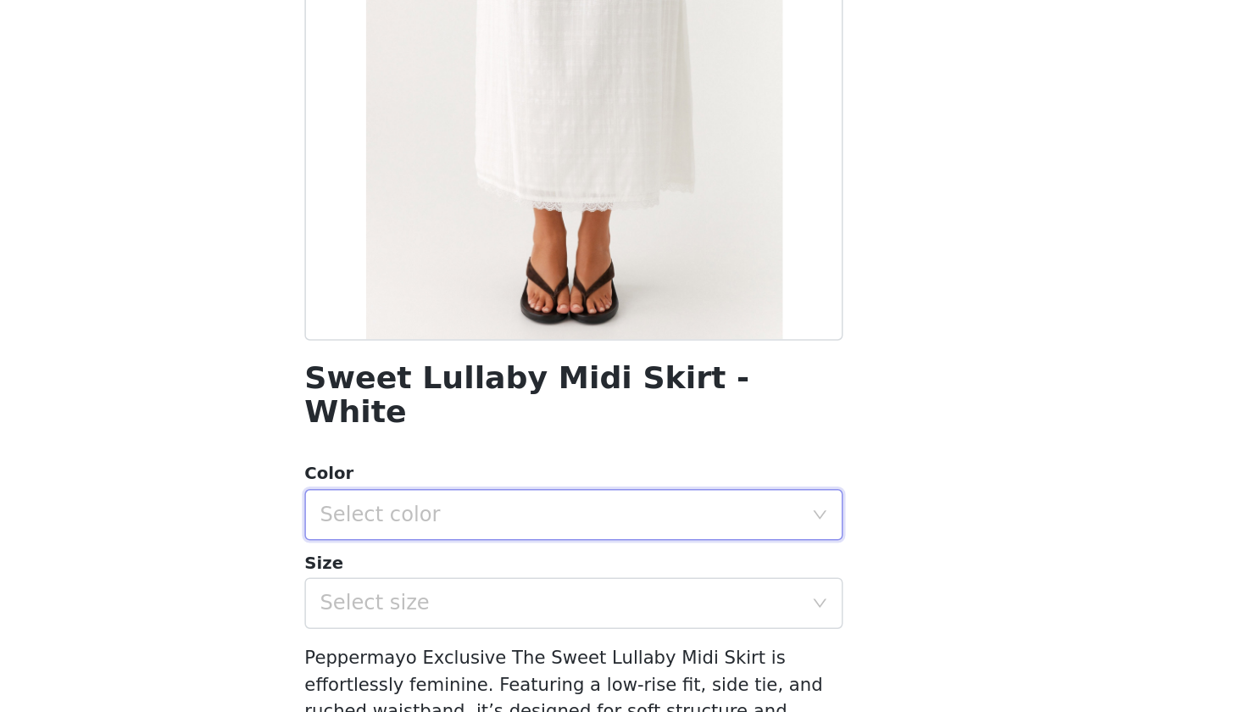
click at [508, 565] on div "Select color" at bounding box center [617, 581] width 325 height 32
click at [445, 586] on li "White" at bounding box center [623, 599] width 356 height 27
click at [455, 632] on div "Select size" at bounding box center [613, 640] width 317 height 17
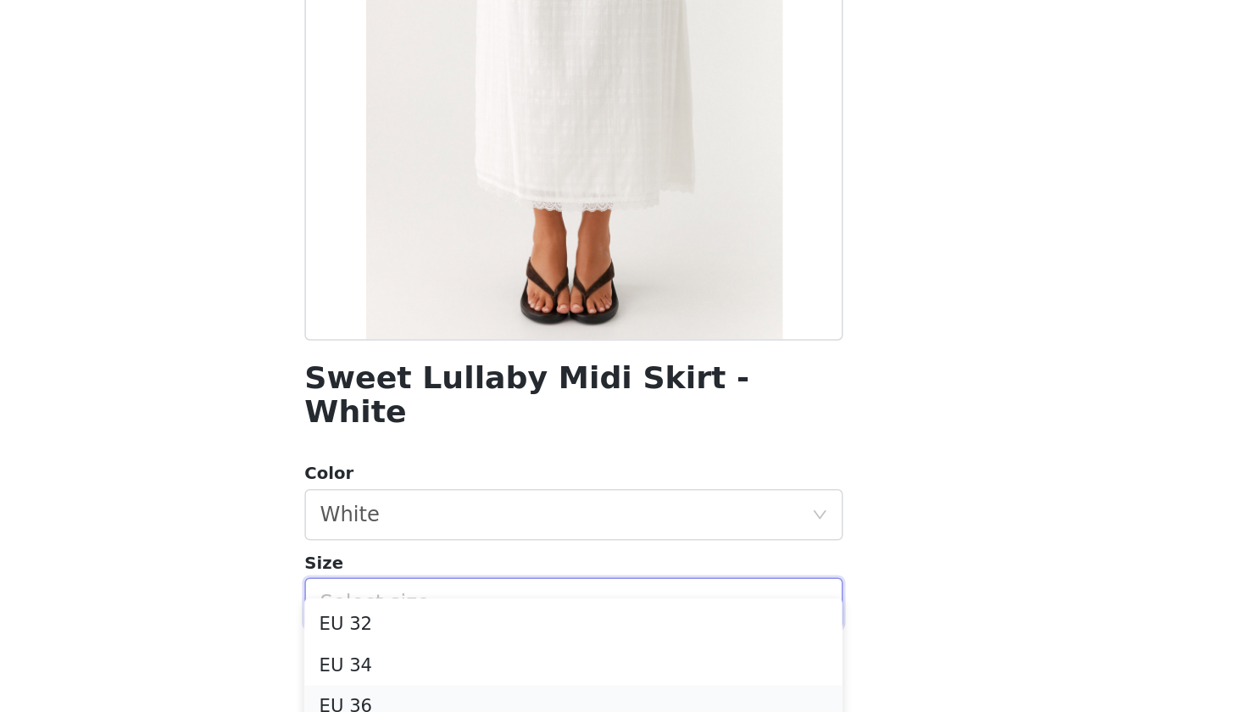
click at [445, 645] on li "EU 36" at bounding box center [623, 707] width 356 height 27
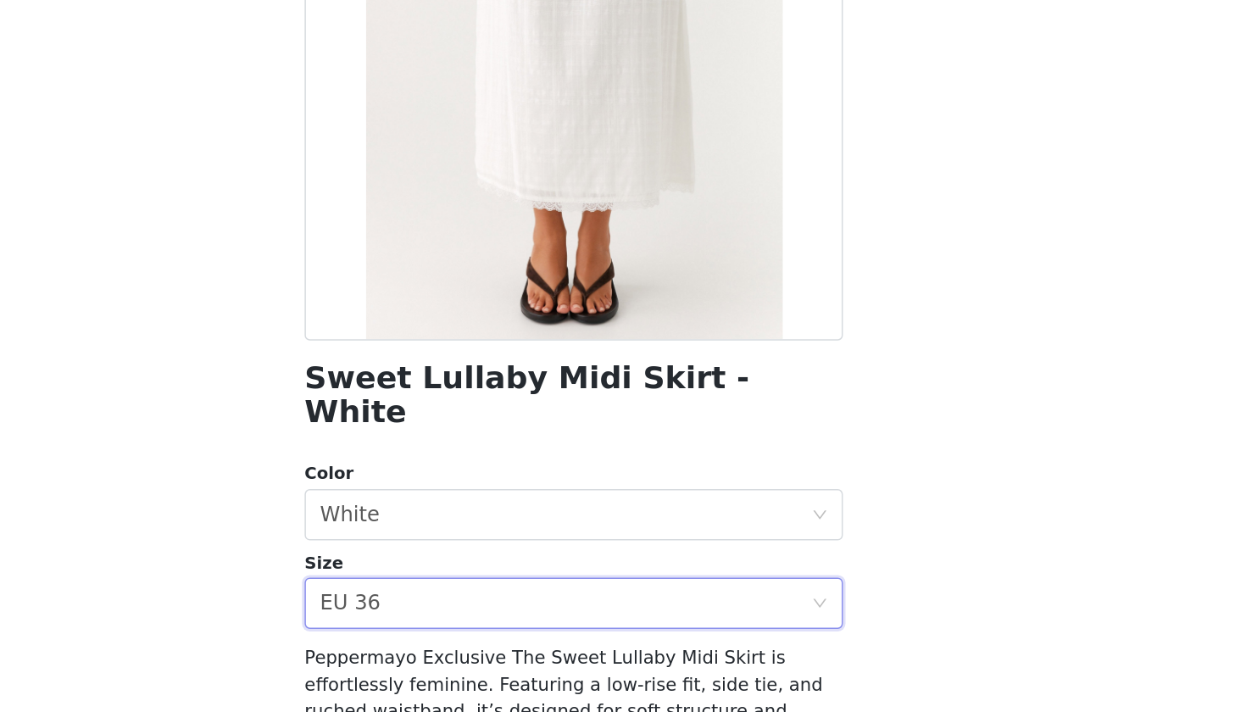
click at [445, 605] on div "Size" at bounding box center [623, 613] width 356 height 17
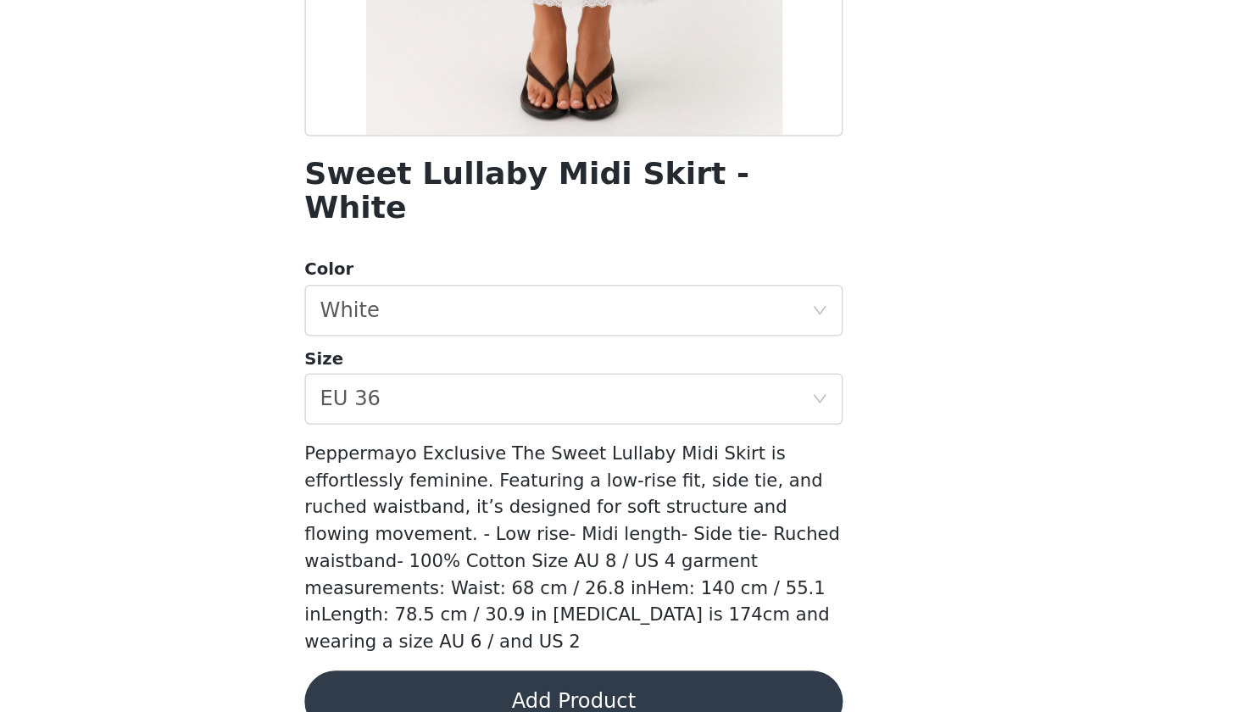
scroll to position [127, 0]
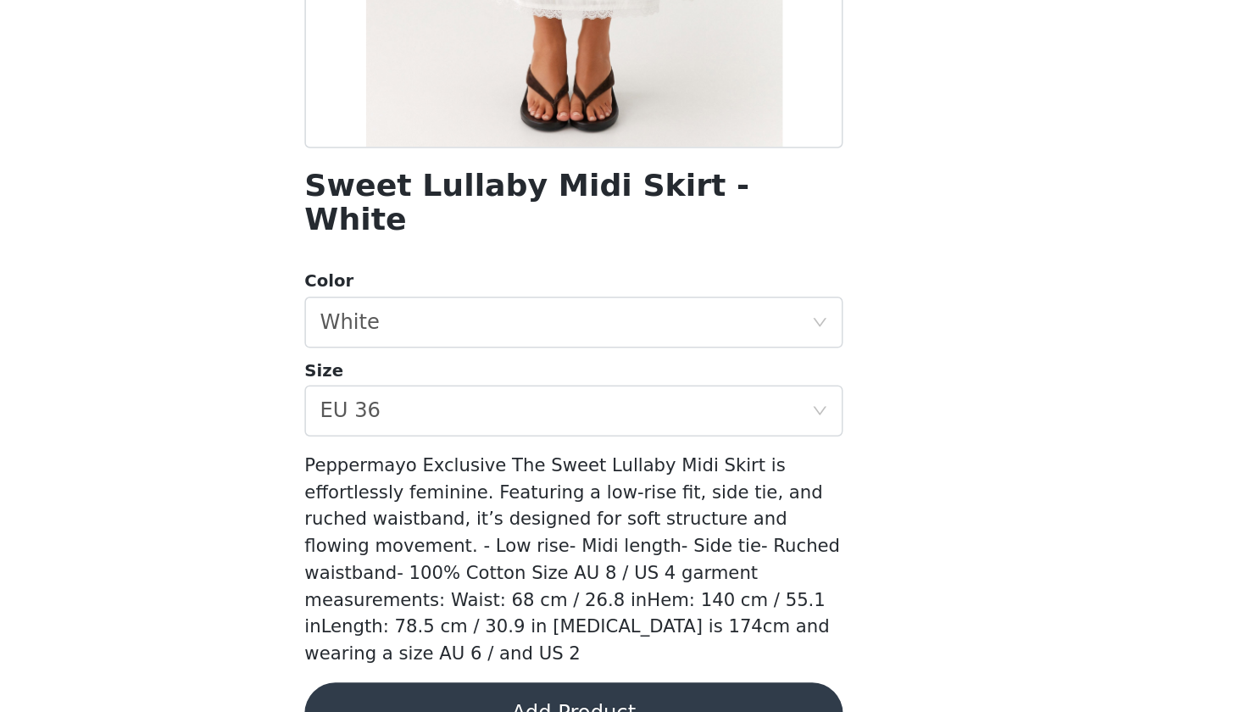
click at [445, 645] on button "Add Product" at bounding box center [623, 713] width 356 height 41
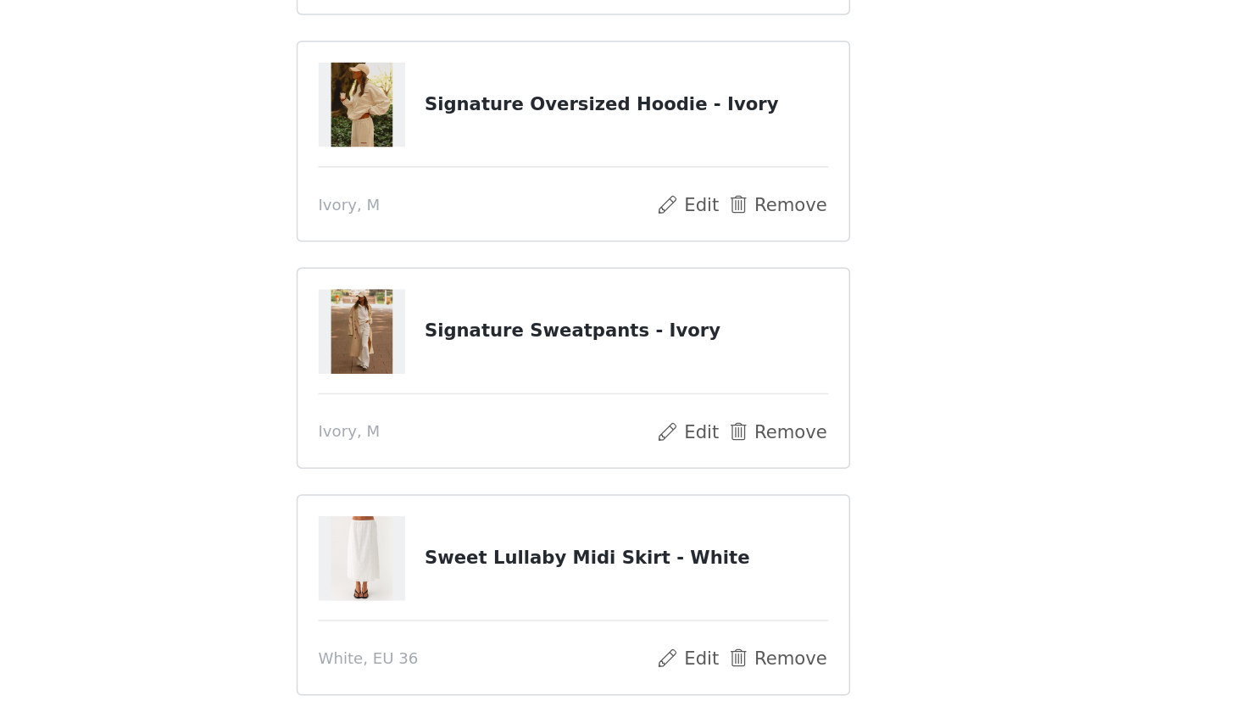
click at [440, 170] on div "Danika Maxi Dress - Chocolate Chocolate, EU 36 Edit Remove Diablo Backless Maxi…" at bounding box center [623, 184] width 366 height 1033
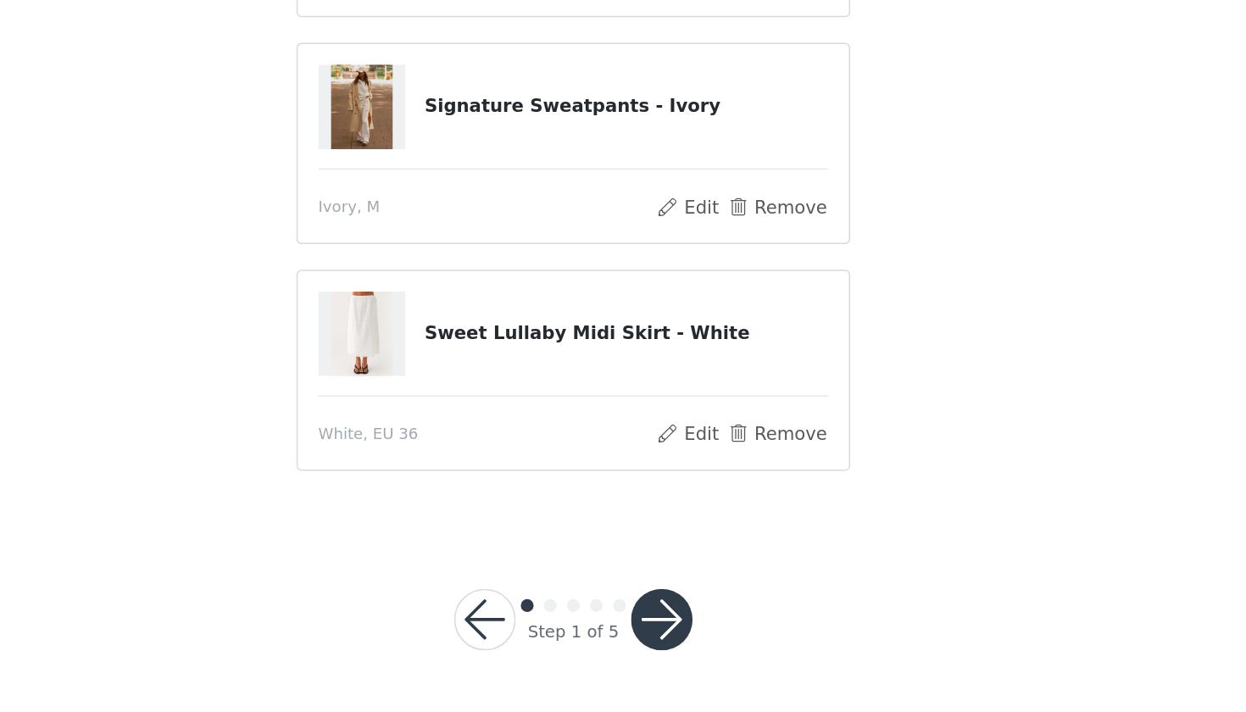
scroll to position [780, 0]
click at [661, 632] on button "button" at bounding box center [681, 652] width 41 height 41
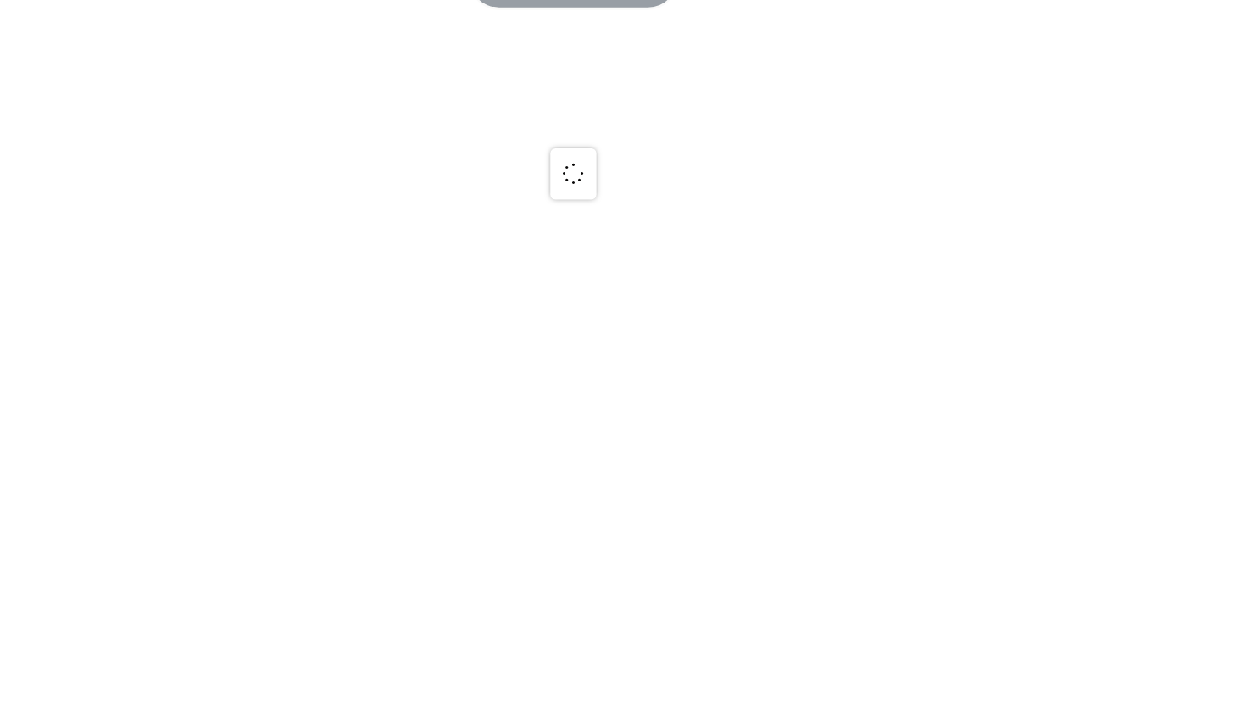
scroll to position [779, 0]
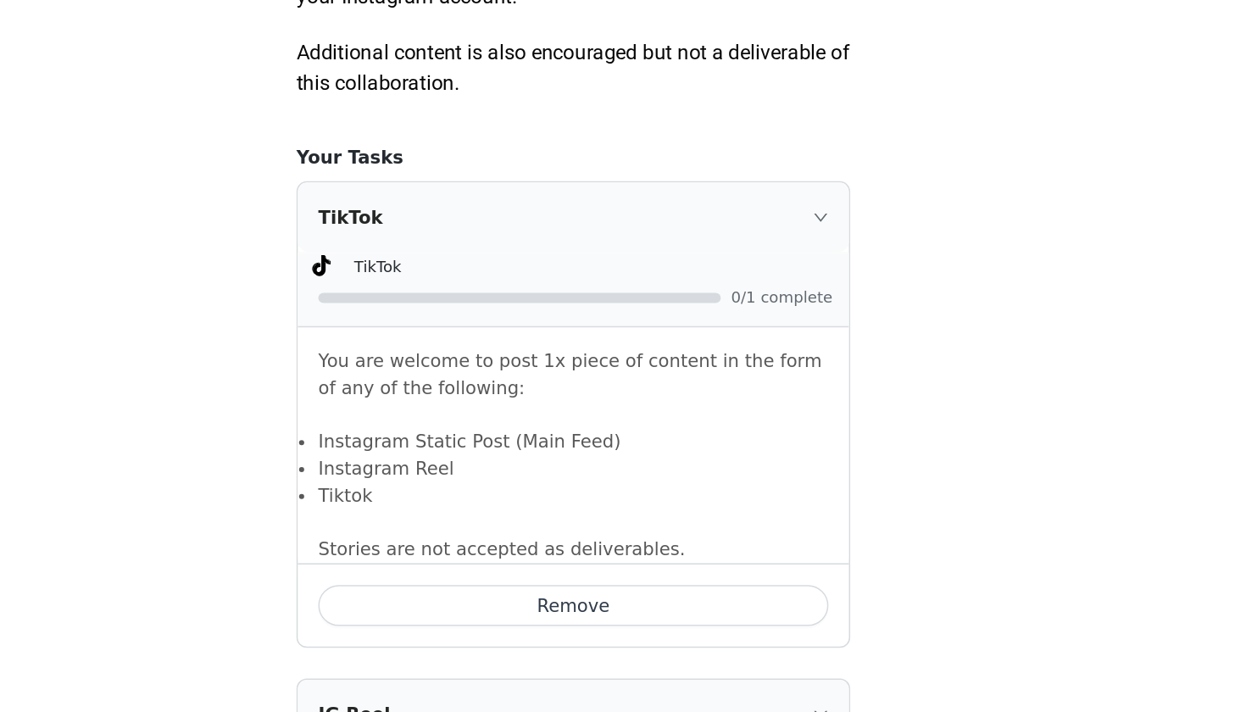
click at [589, 270] on div "STEP 2 OF 5 Deliverables Please remember to use these tags in your posts: Hasht…" at bounding box center [623, 310] width 1246 height 2080
click at [564, 310] on section "Please remember to use these tags in your posts: Hashtag in the captions: #pepp…" at bounding box center [623, 354] width 407 height 1993
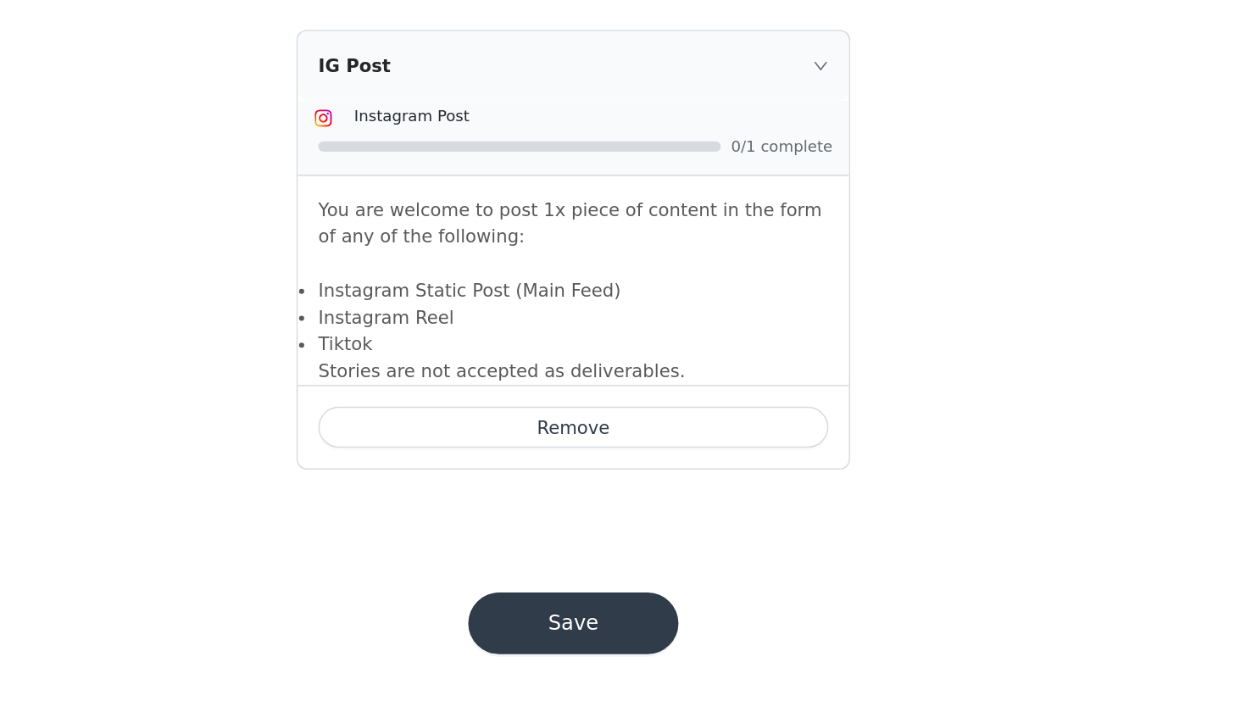
scroll to position [1536, 0]
click at [466, 336] on div at bounding box center [587, 339] width 266 height 7
click at [554, 634] on button "Save" at bounding box center [623, 654] width 139 height 41
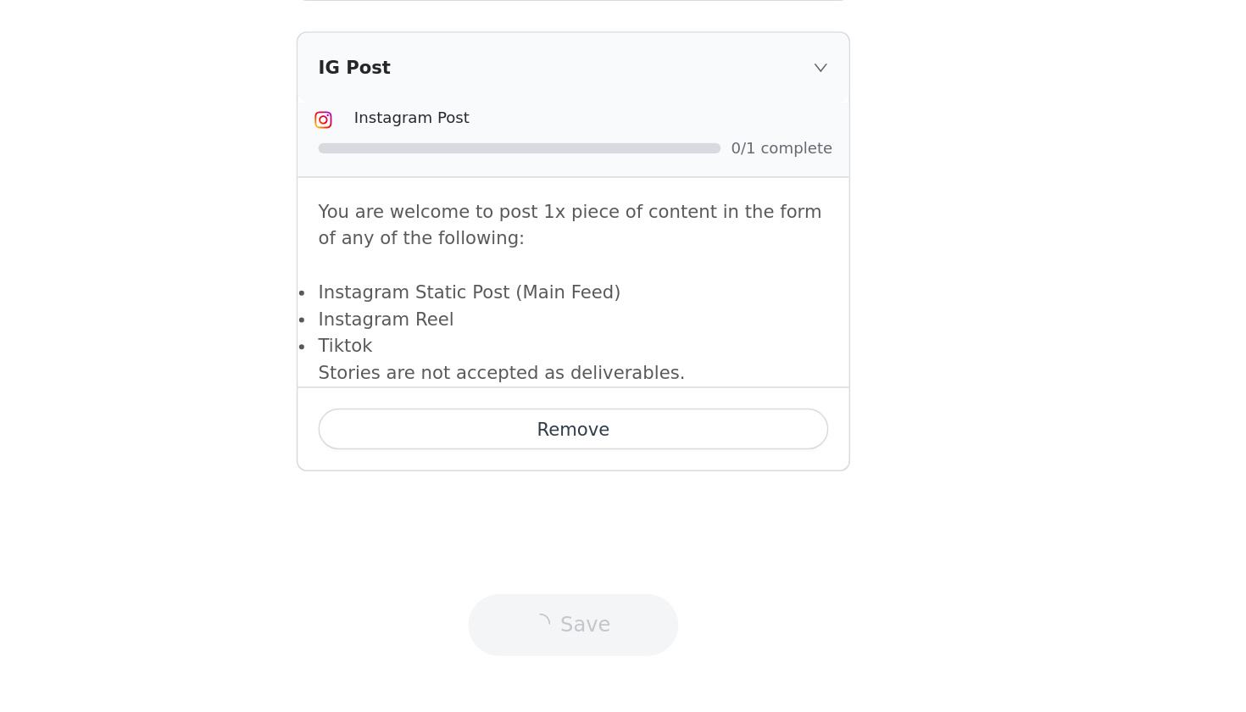
scroll to position [1535, 0]
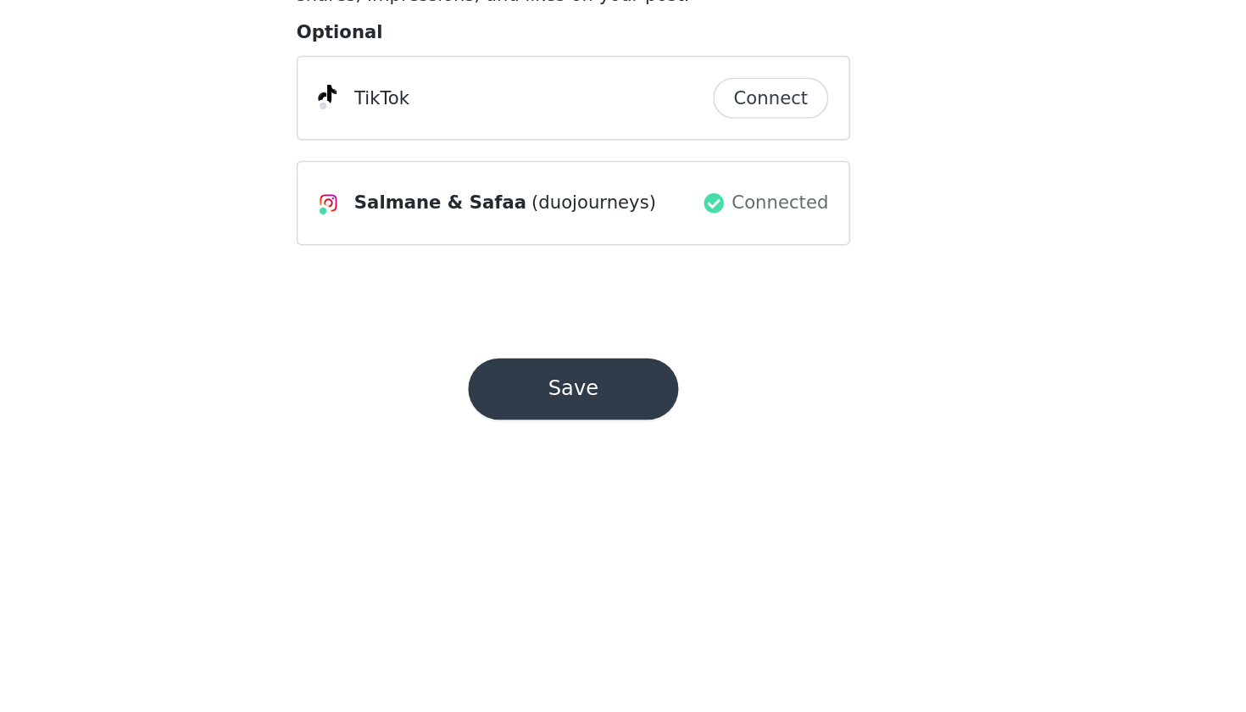
click at [447, 140] on html "Dashboard Networks STEP 3 OF 5 Networks Connecting your networks gives us permi…" at bounding box center [623, 356] width 1246 height 712
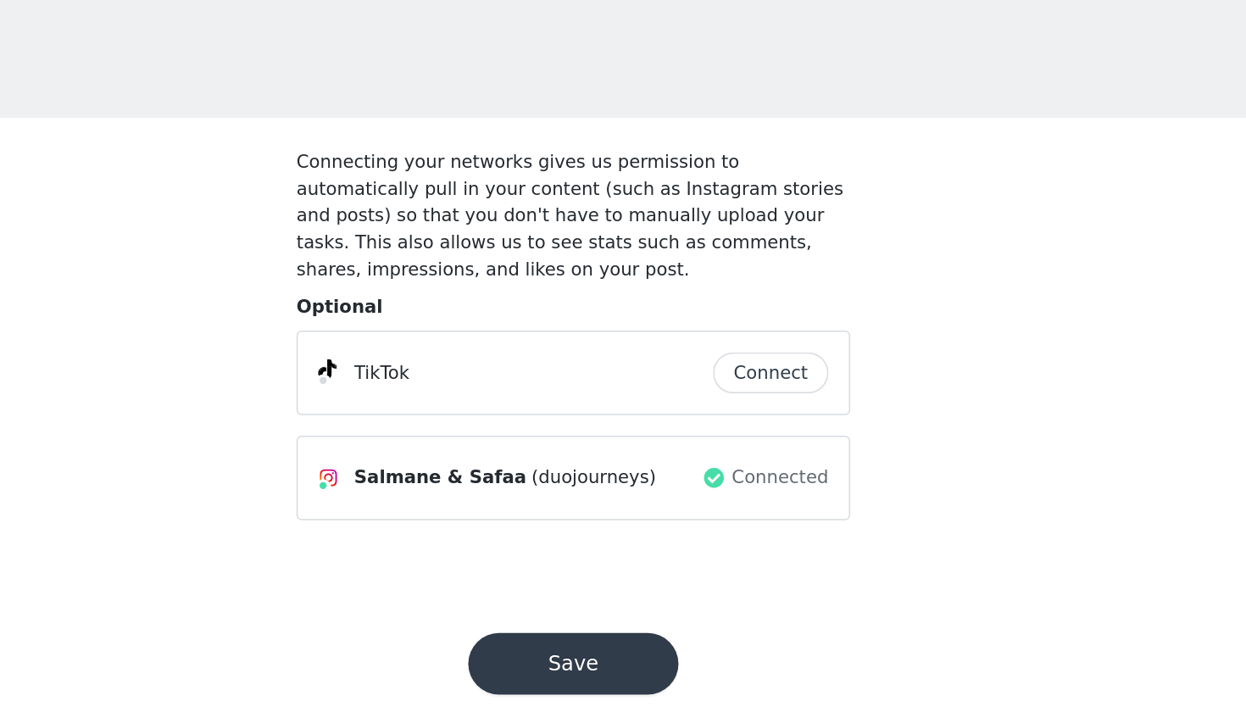
click at [715, 292] on button "Connect" at bounding box center [753, 305] width 76 height 27
click at [554, 478] on button "Save" at bounding box center [623, 498] width 139 height 41
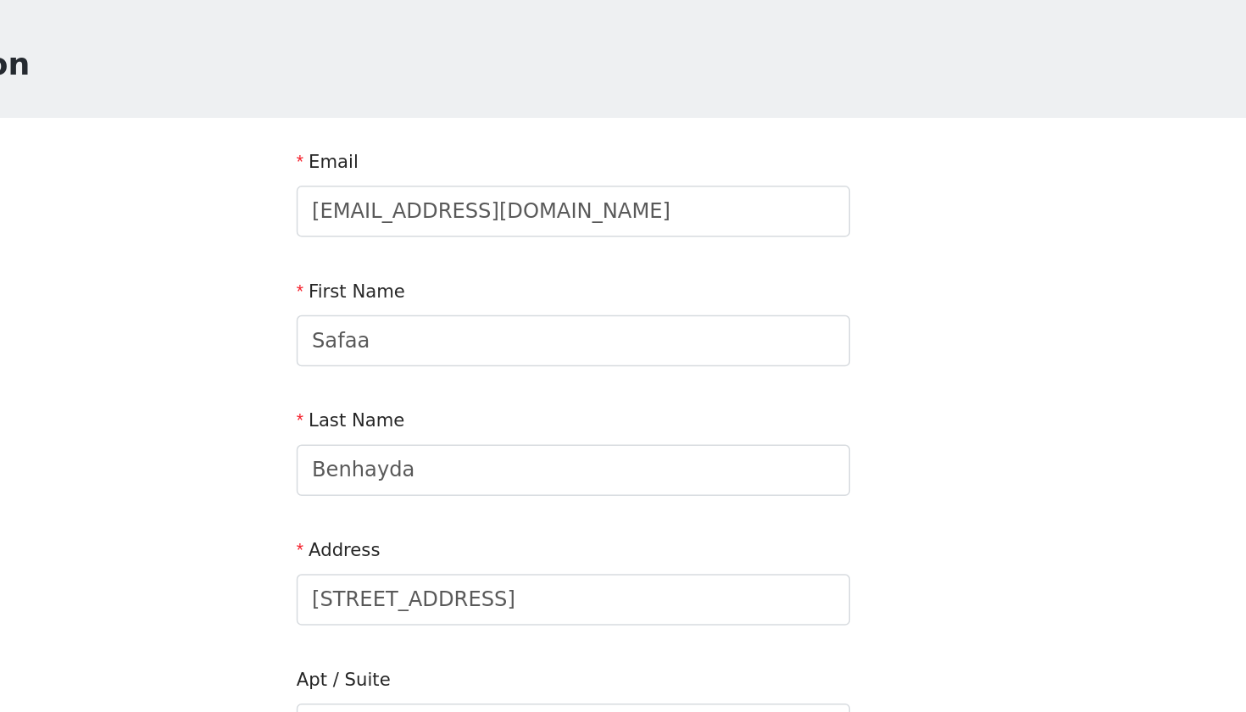
click at [458, 243] on div "First Name" at bounding box center [623, 255] width 366 height 25
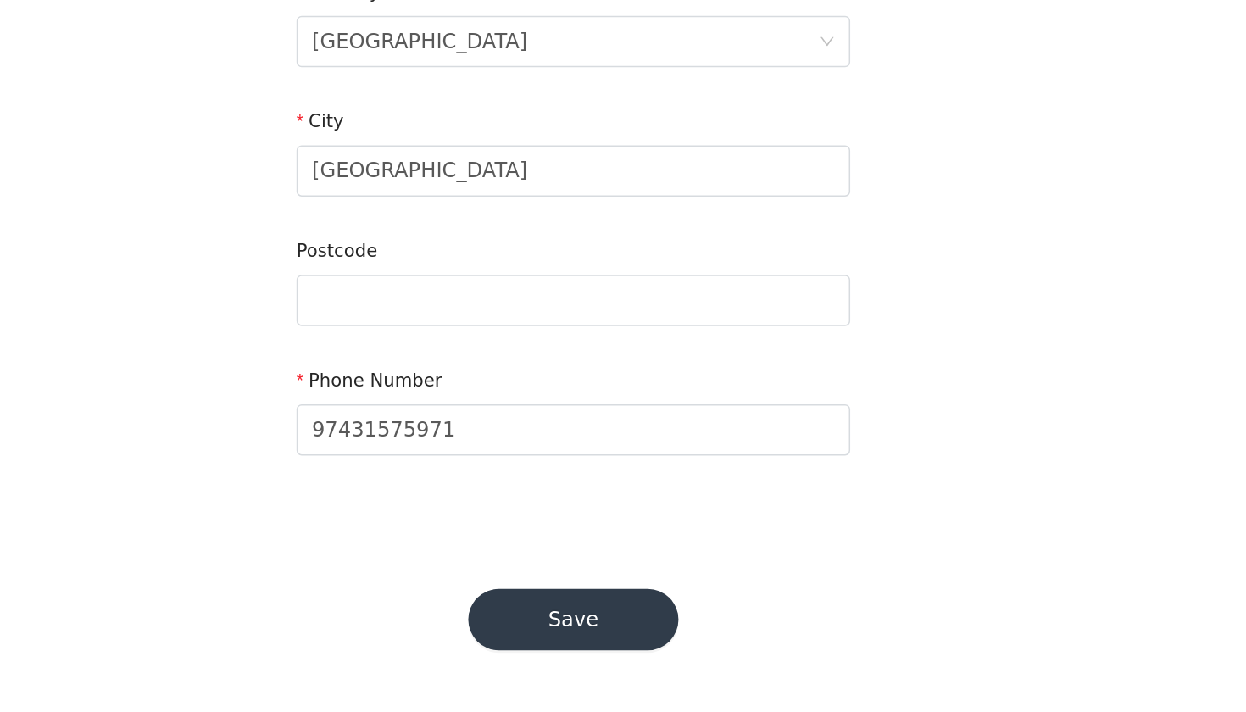
scroll to position [358, 0]
click at [554, 632] on button "Save" at bounding box center [623, 652] width 139 height 41
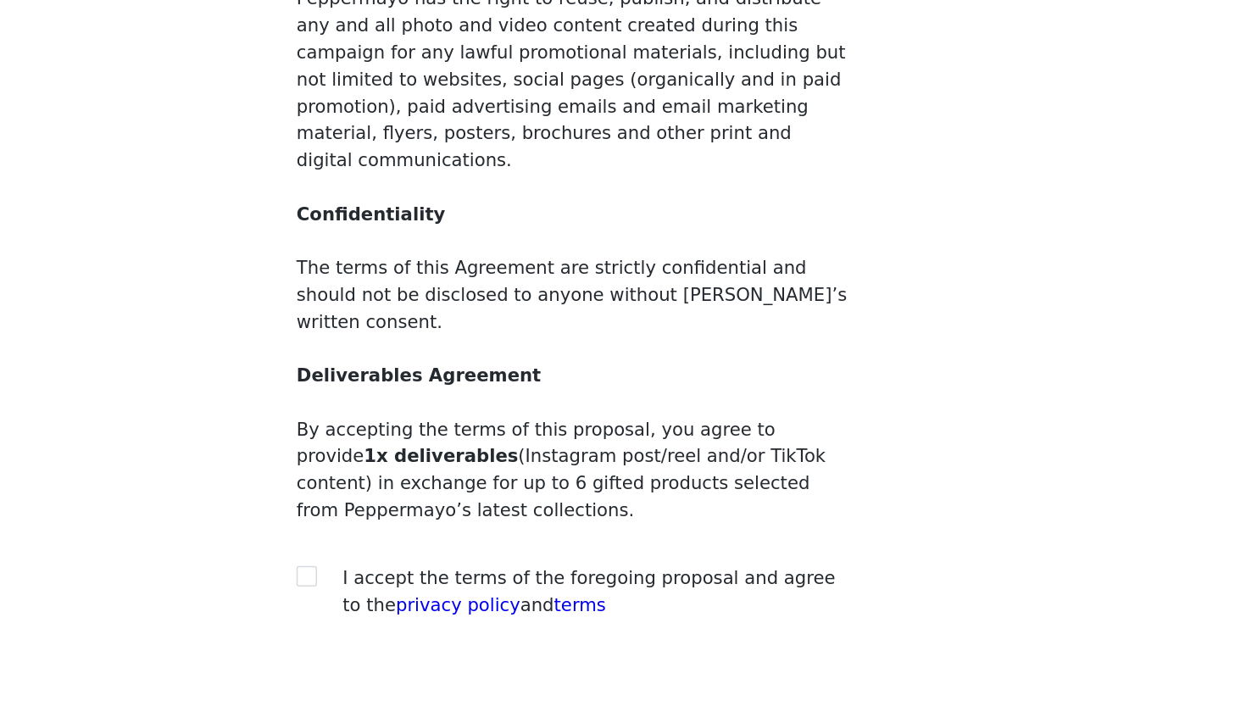
click at [440, 463] on p at bounding box center [623, 472] width 366 height 18
click at [440, 615] on span at bounding box center [447, 622] width 14 height 14
click at [440, 615] on input "checkbox" at bounding box center [446, 621] width 12 height 12
checkbox input "true"
click at [440, 516] on p "By accepting the terms of this proposal, you agree to provide 1 x deliverables …" at bounding box center [623, 551] width 366 height 71
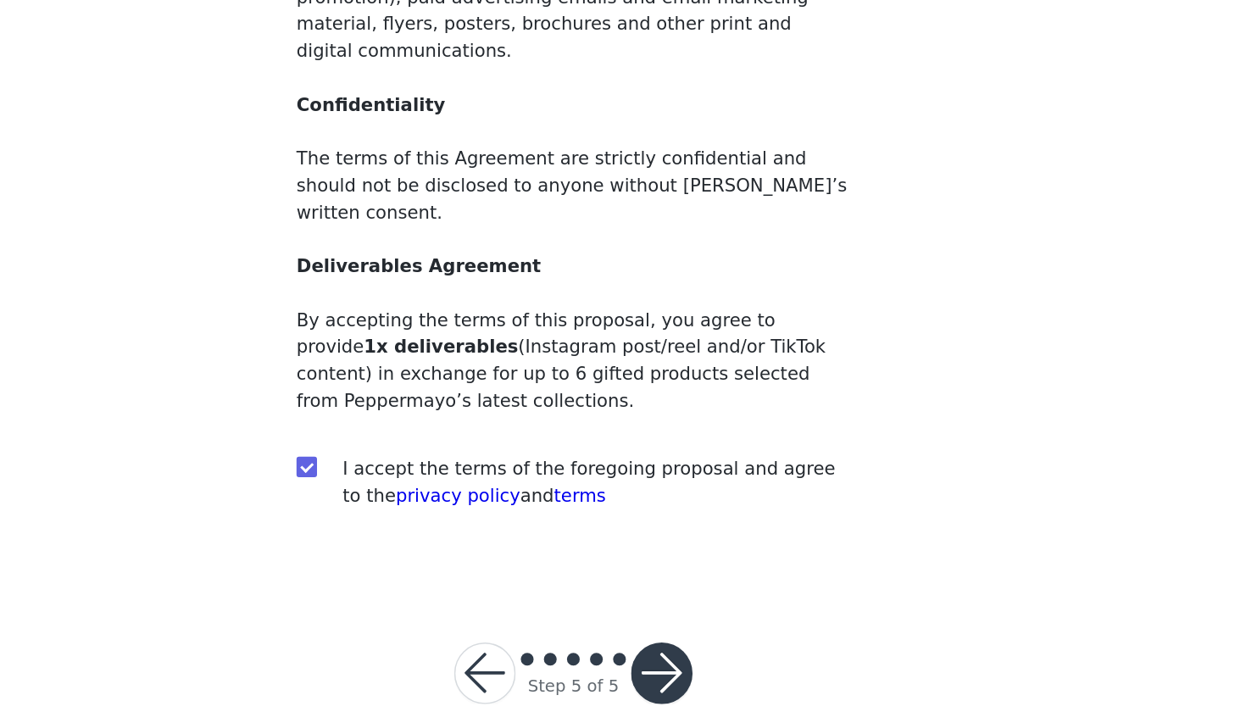
scroll to position [71, 0]
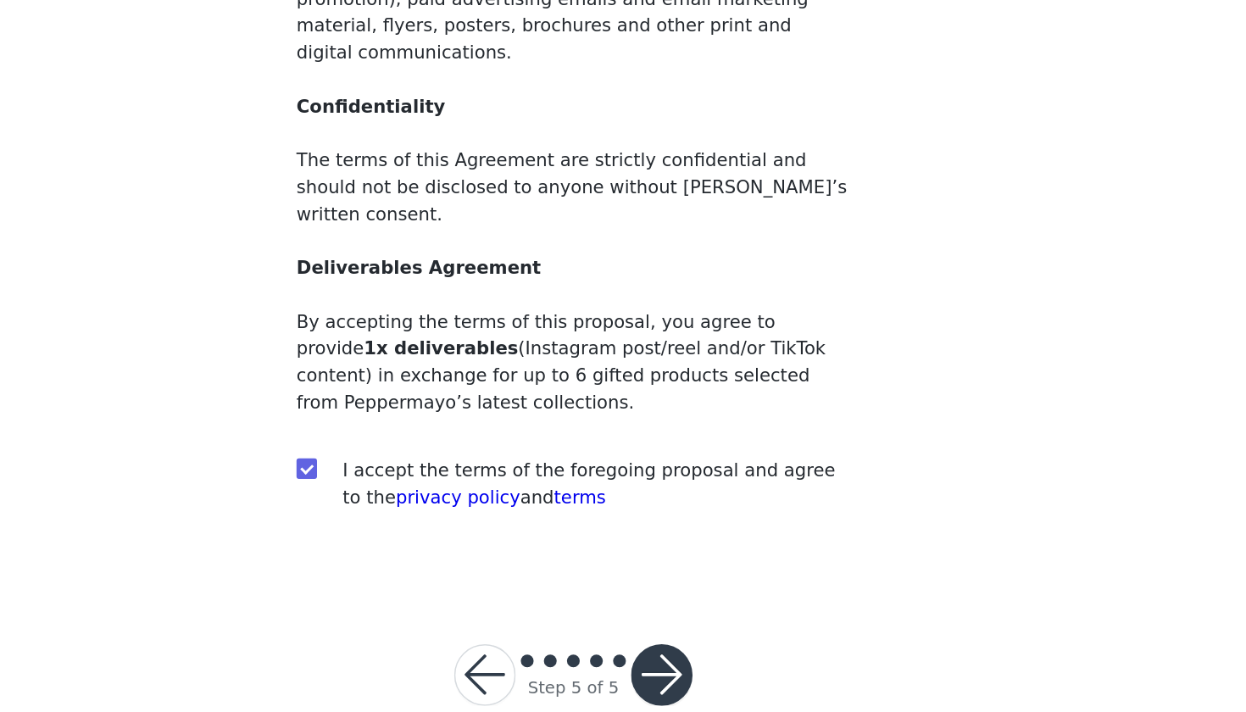
click at [661, 645] on button "button" at bounding box center [681, 687] width 41 height 41
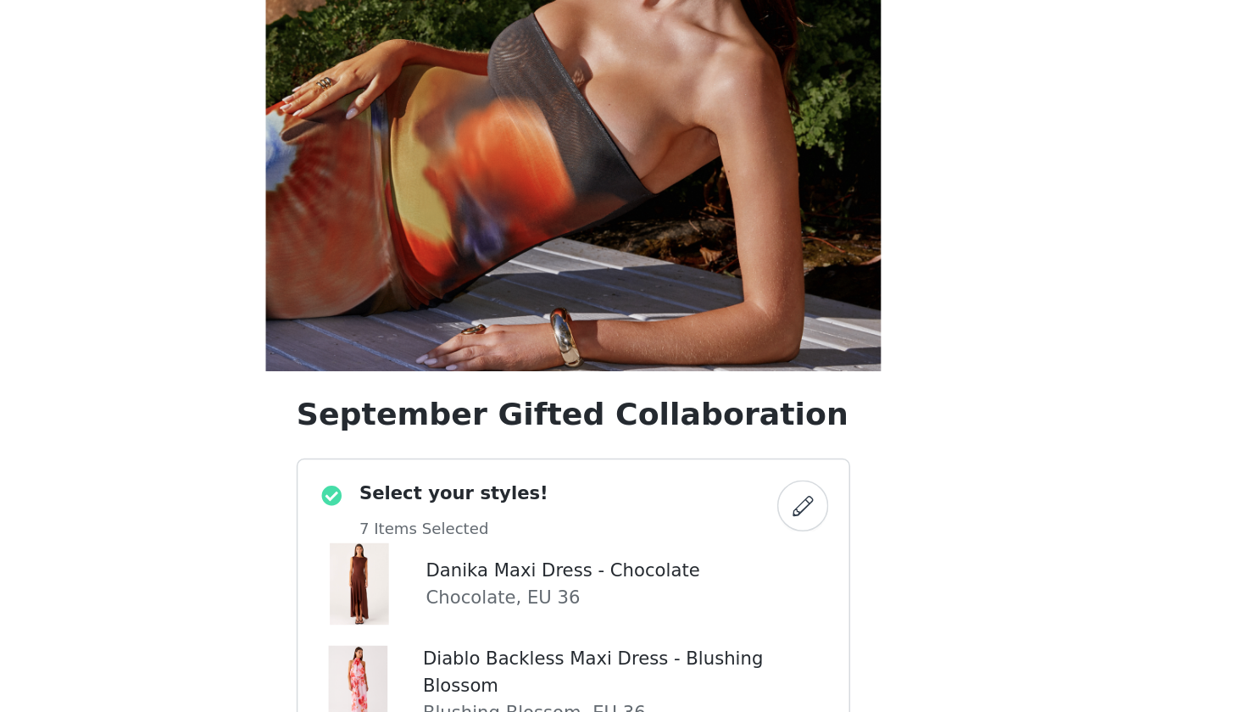
click at [447, 500] on h1 "September Gifted Collaboration" at bounding box center [623, 515] width 366 height 31
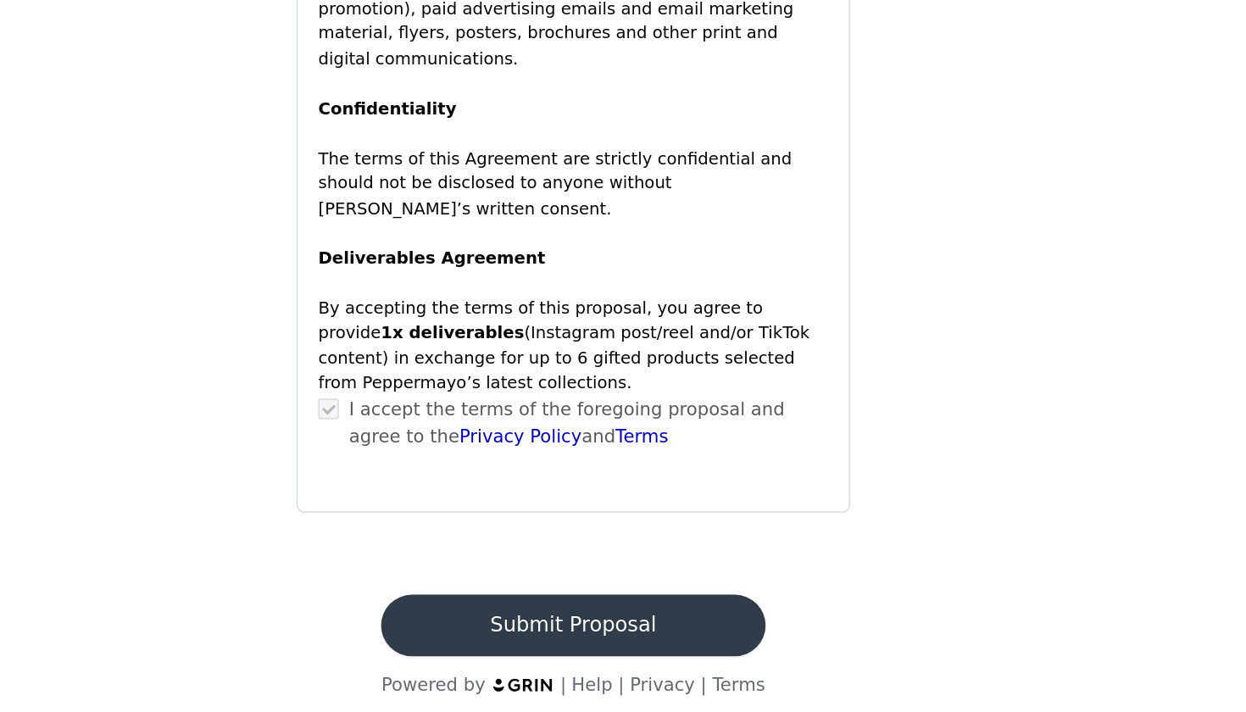
click at [496, 634] on button "Submit Proposal" at bounding box center [622, 654] width 253 height 41
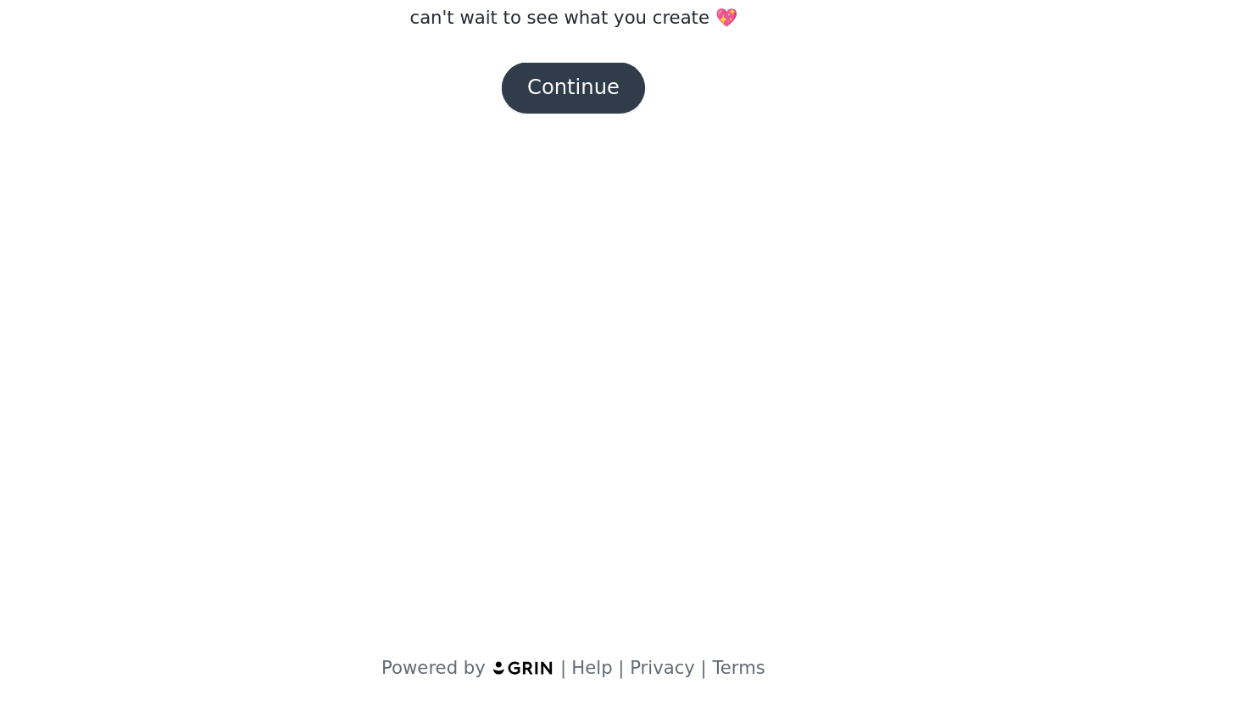
click at [473, 170] on body "Dashboard Networks Peppermayo EU You're almost ready to begin! Thank you so muc…" at bounding box center [623, 356] width 1246 height 712
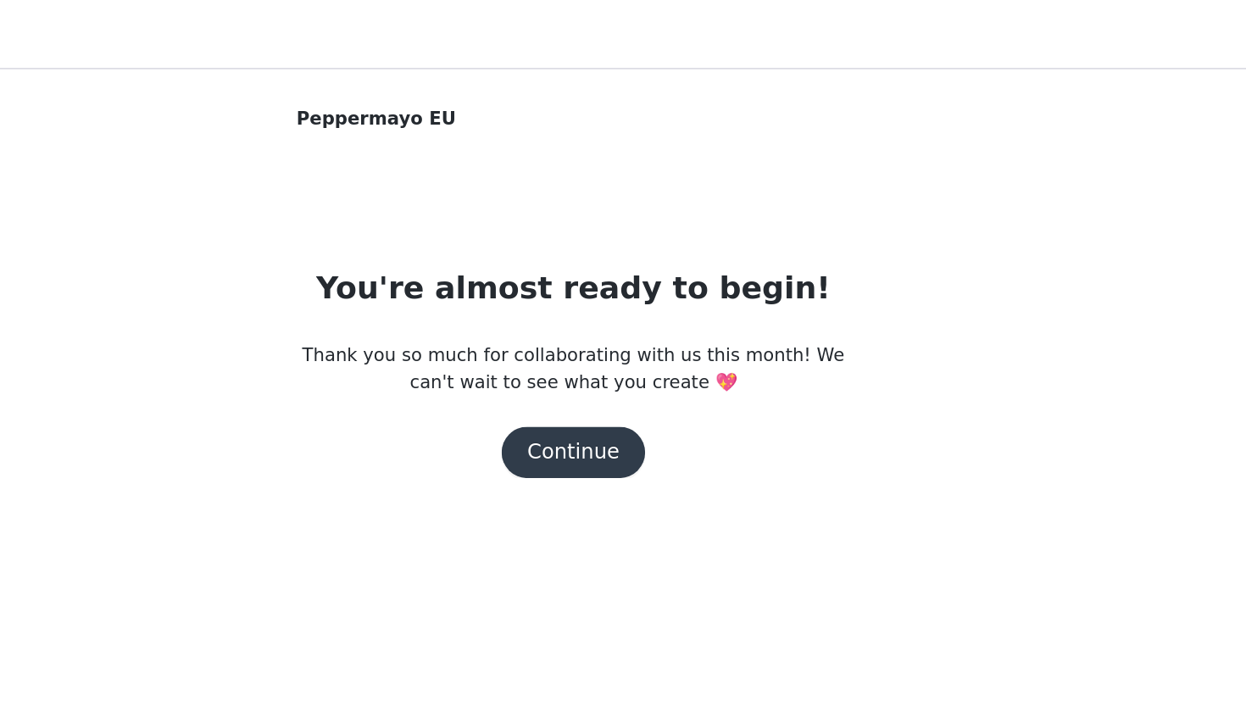
click at [576, 306] on button "Continue" at bounding box center [623, 299] width 95 height 34
